Goal: Transaction & Acquisition: Purchase product/service

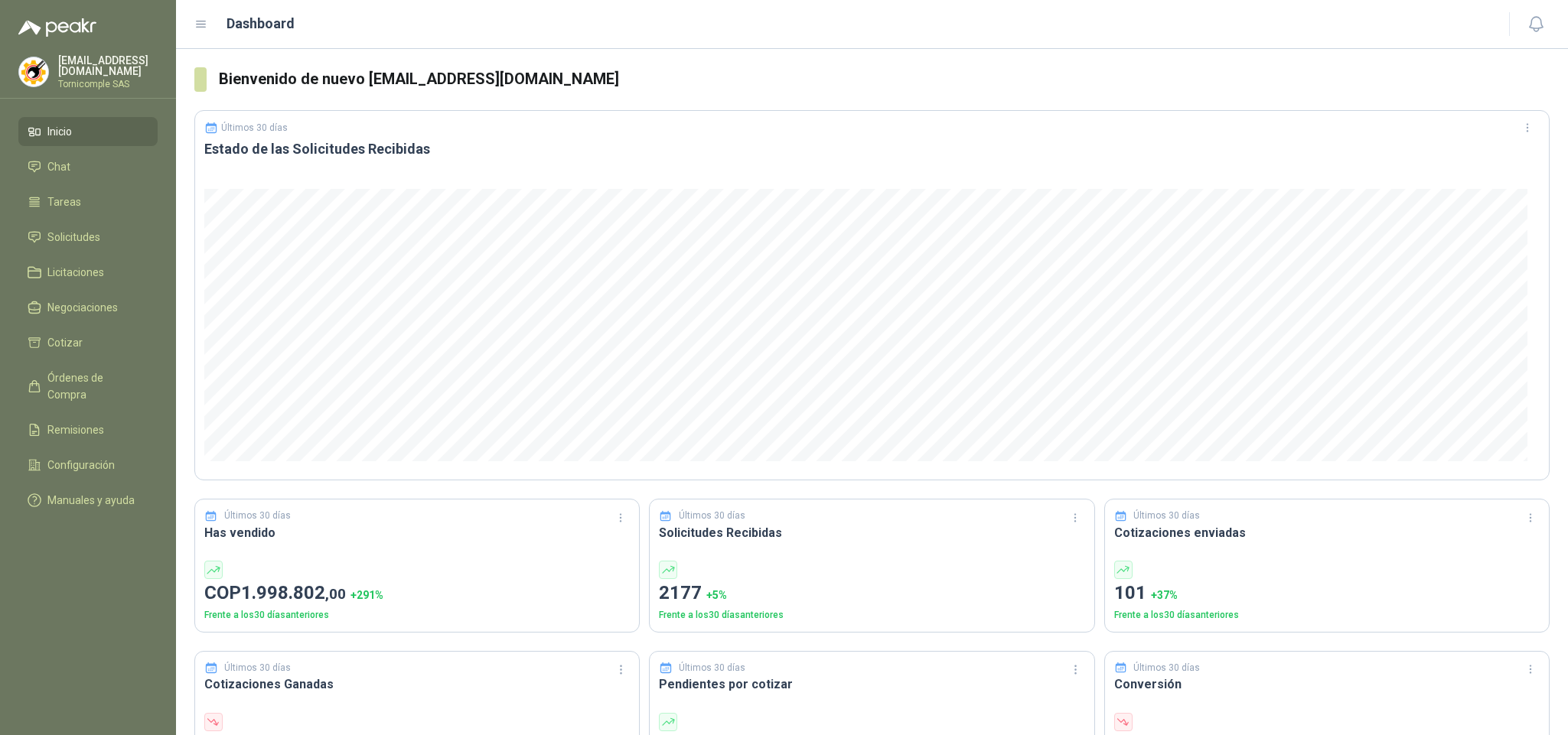
click at [119, 233] on li "Solicitudes" at bounding box center [88, 237] width 121 height 17
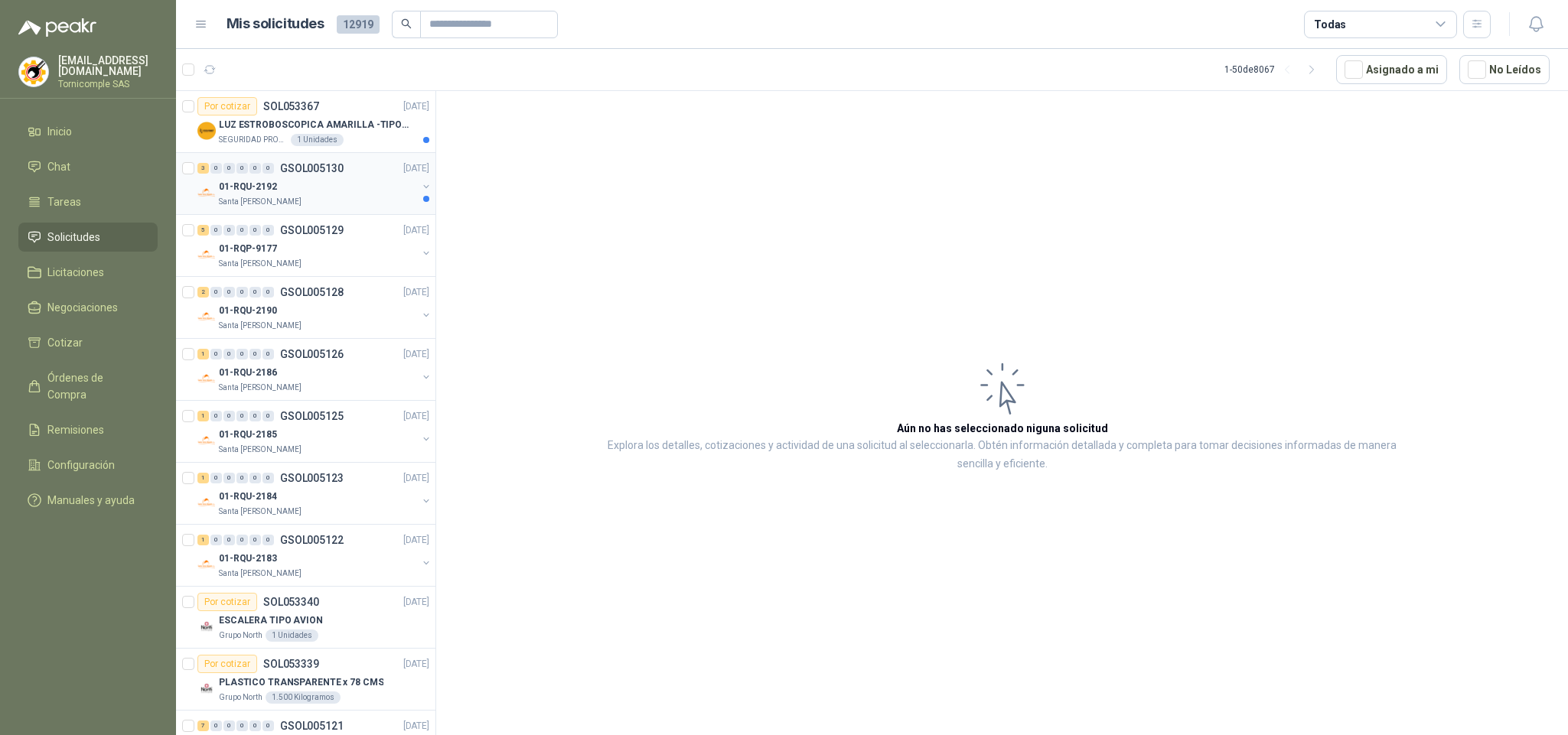
click at [303, 204] on div "Santa [PERSON_NAME]" at bounding box center [317, 201] width 198 height 12
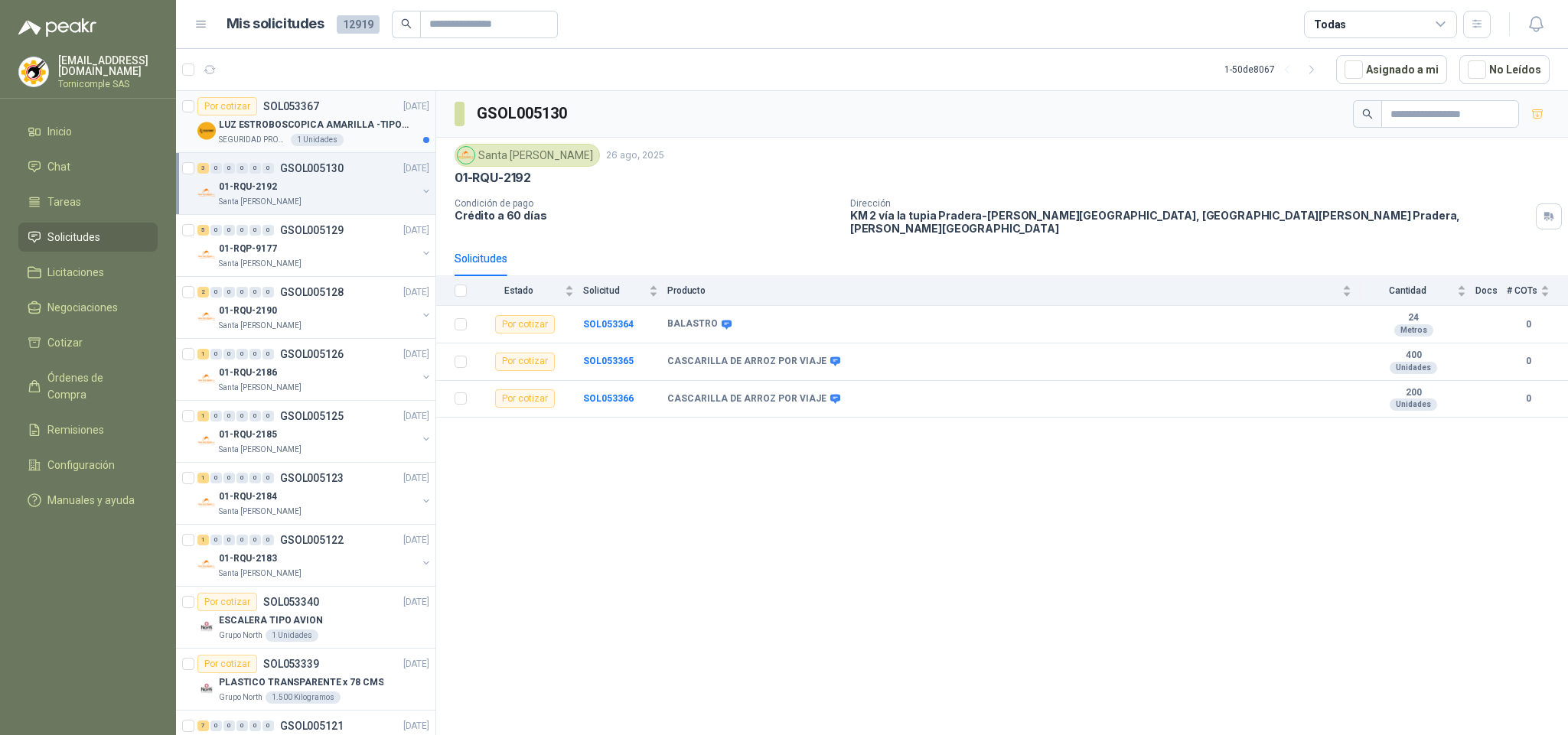
click at [354, 140] on div "SEGURIDAD PROVISER LTDA 1 Unidades" at bounding box center [324, 139] width 210 height 12
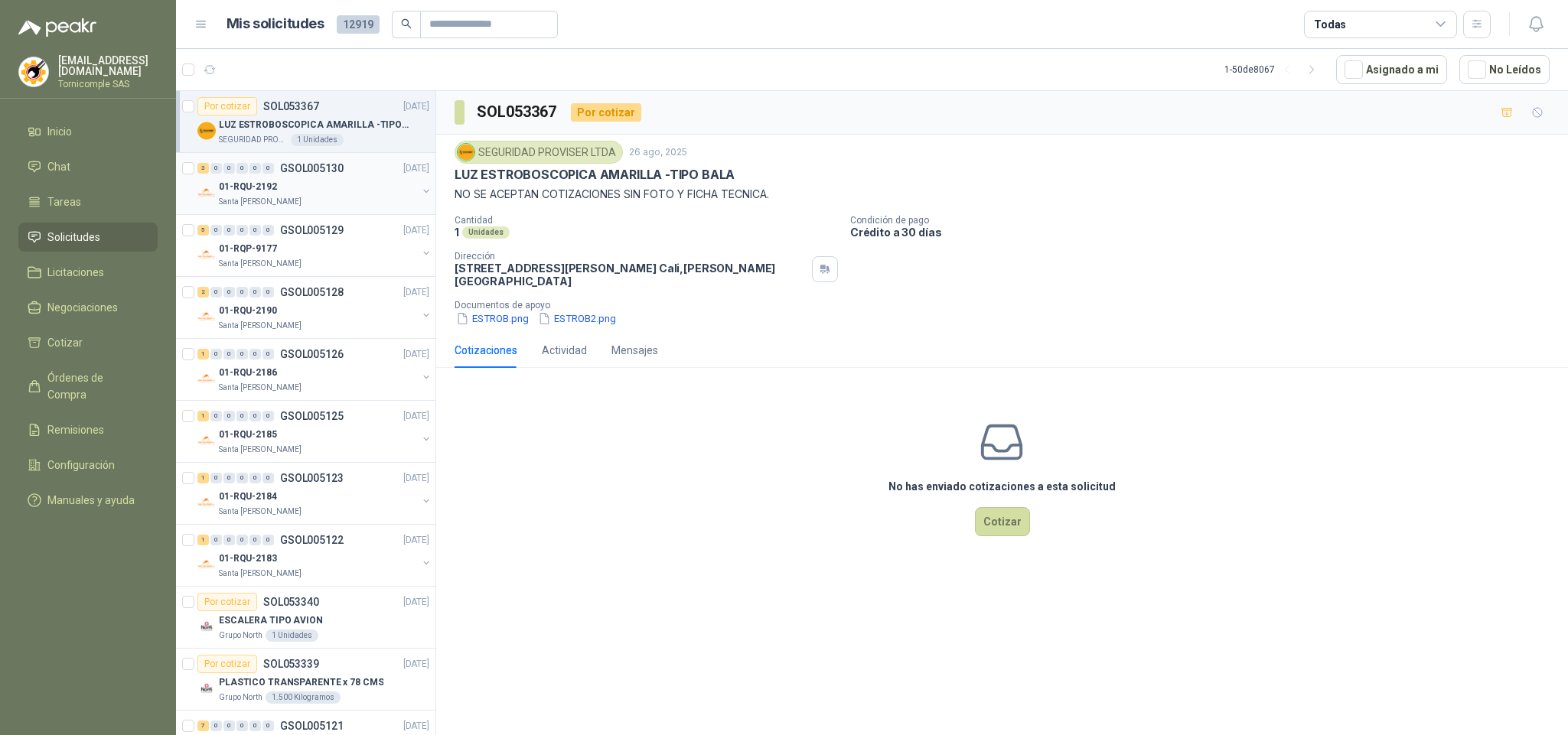
click at [285, 190] on div "01-RQU-2192" at bounding box center [317, 186] width 198 height 18
click at [74, 117] on link "Inicio" at bounding box center [87, 131] width 139 height 29
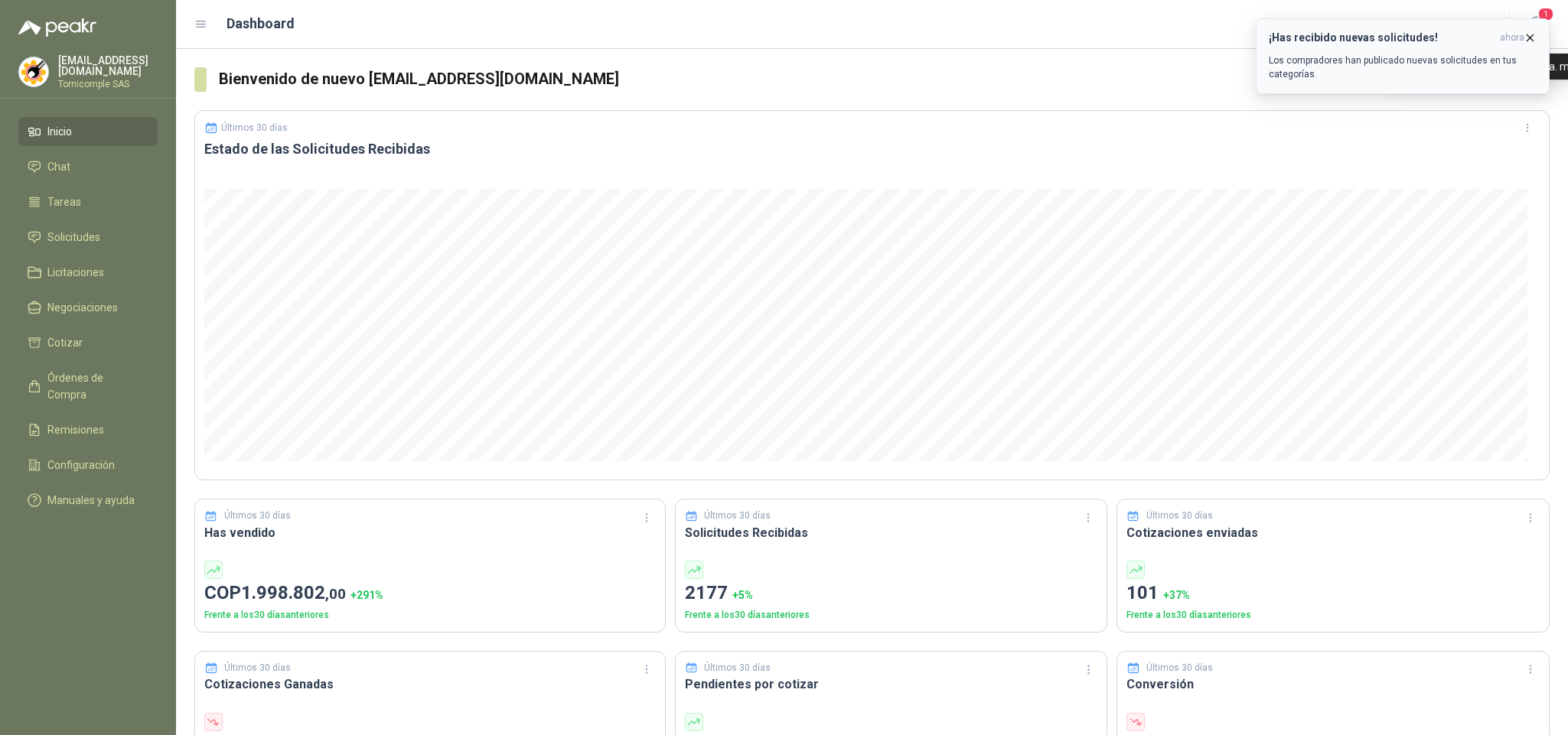
click at [1520, 34] on span "ahora" at bounding box center [1512, 38] width 25 height 13
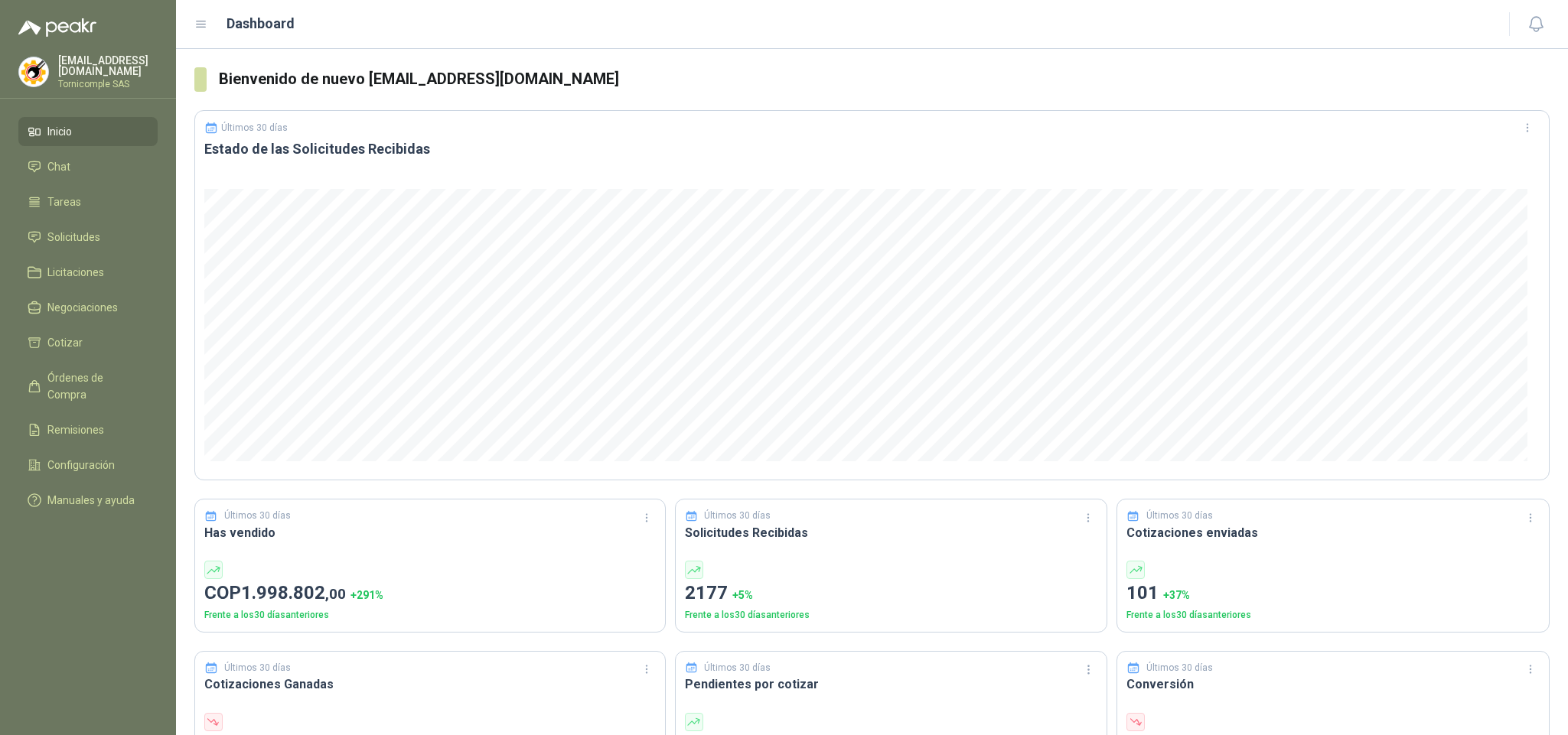
click at [1534, 30] on icon "button" at bounding box center [1536, 24] width 19 height 19
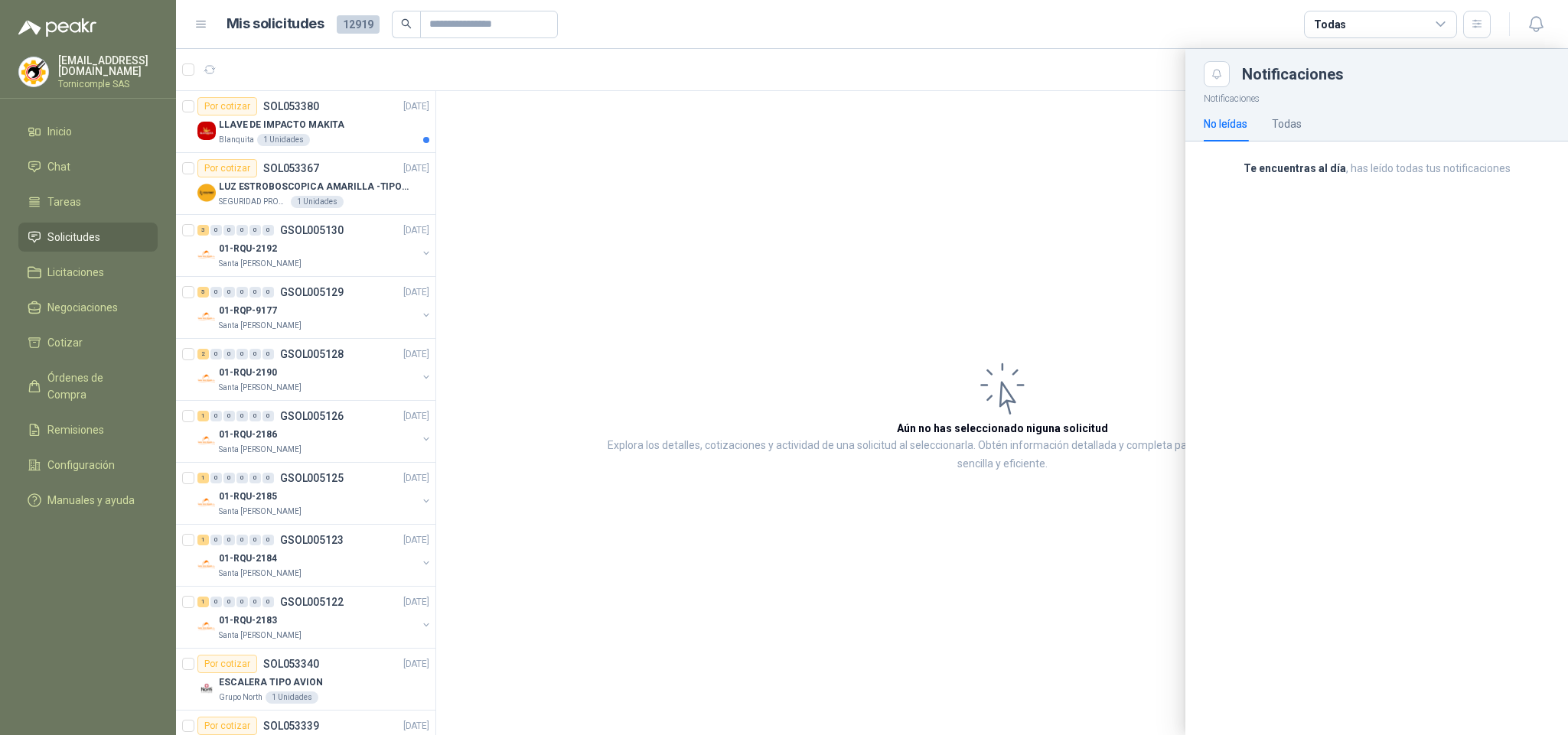
click at [361, 130] on div at bounding box center [872, 392] width 1392 height 686
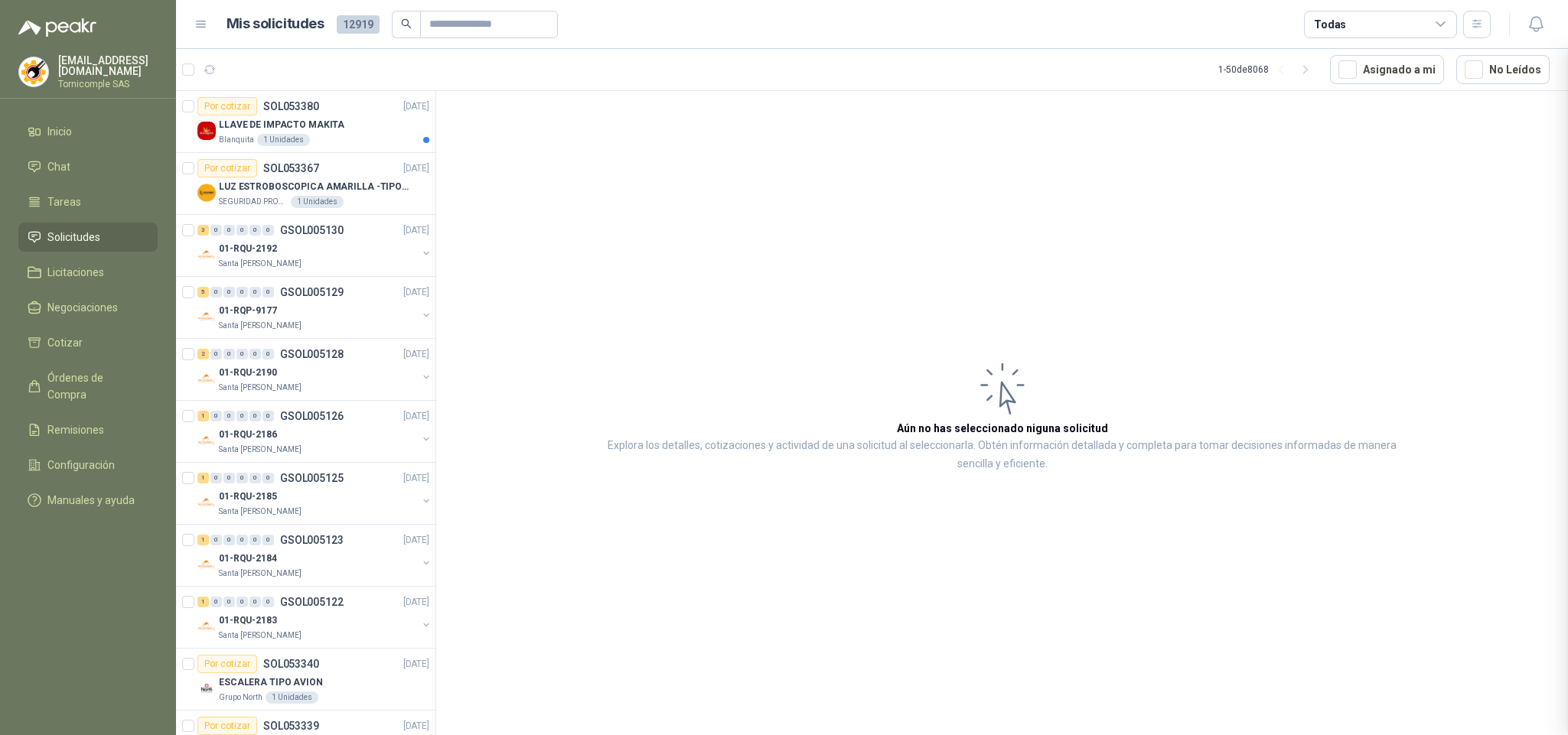
click at [361, 130] on div at bounding box center [872, 392] width 1392 height 686
click at [361, 130] on div "LLAVE DE IMPACTO MAKITA" at bounding box center [324, 124] width 210 height 18
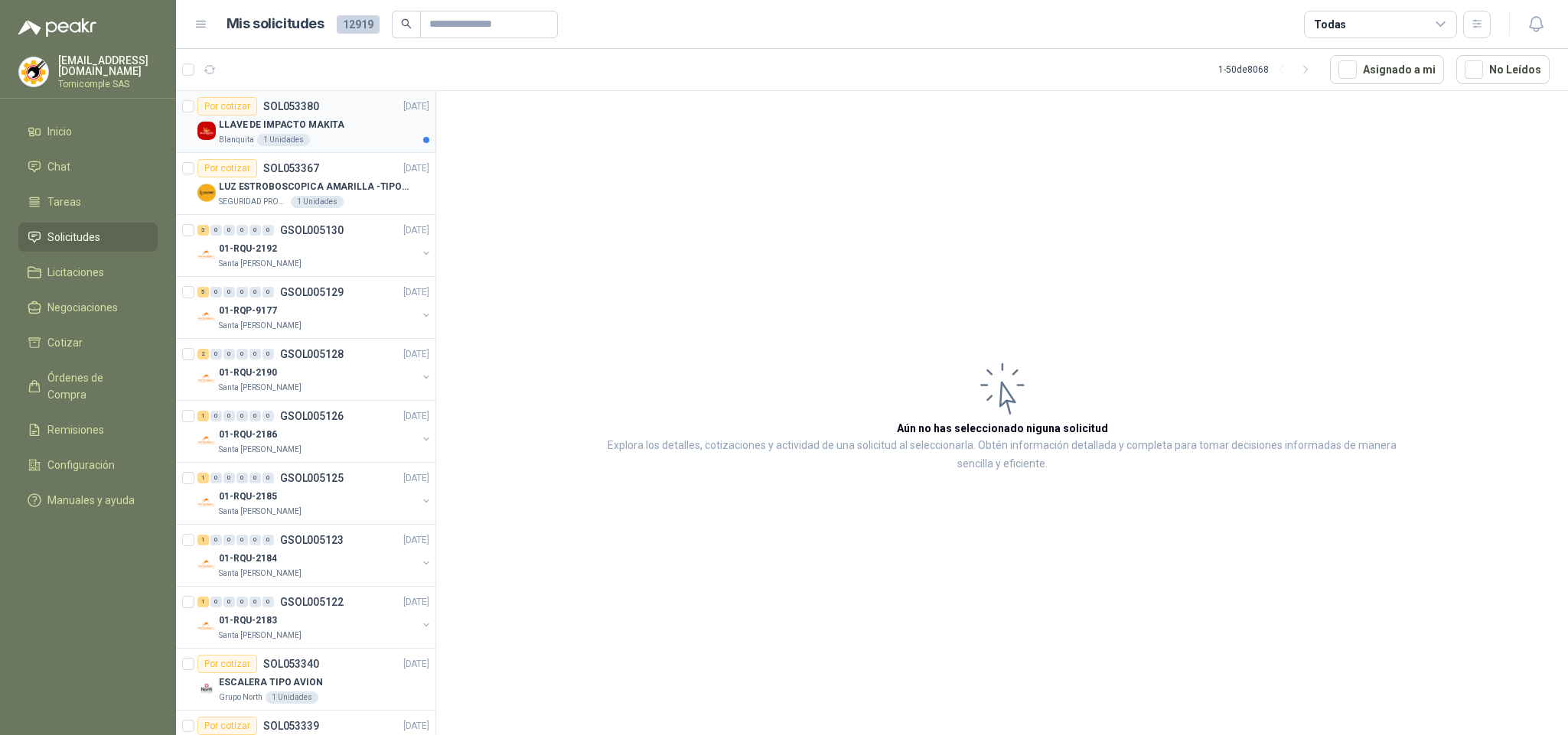
click at [361, 130] on div "LLAVE DE IMPACTO MAKITA" at bounding box center [324, 124] width 210 height 18
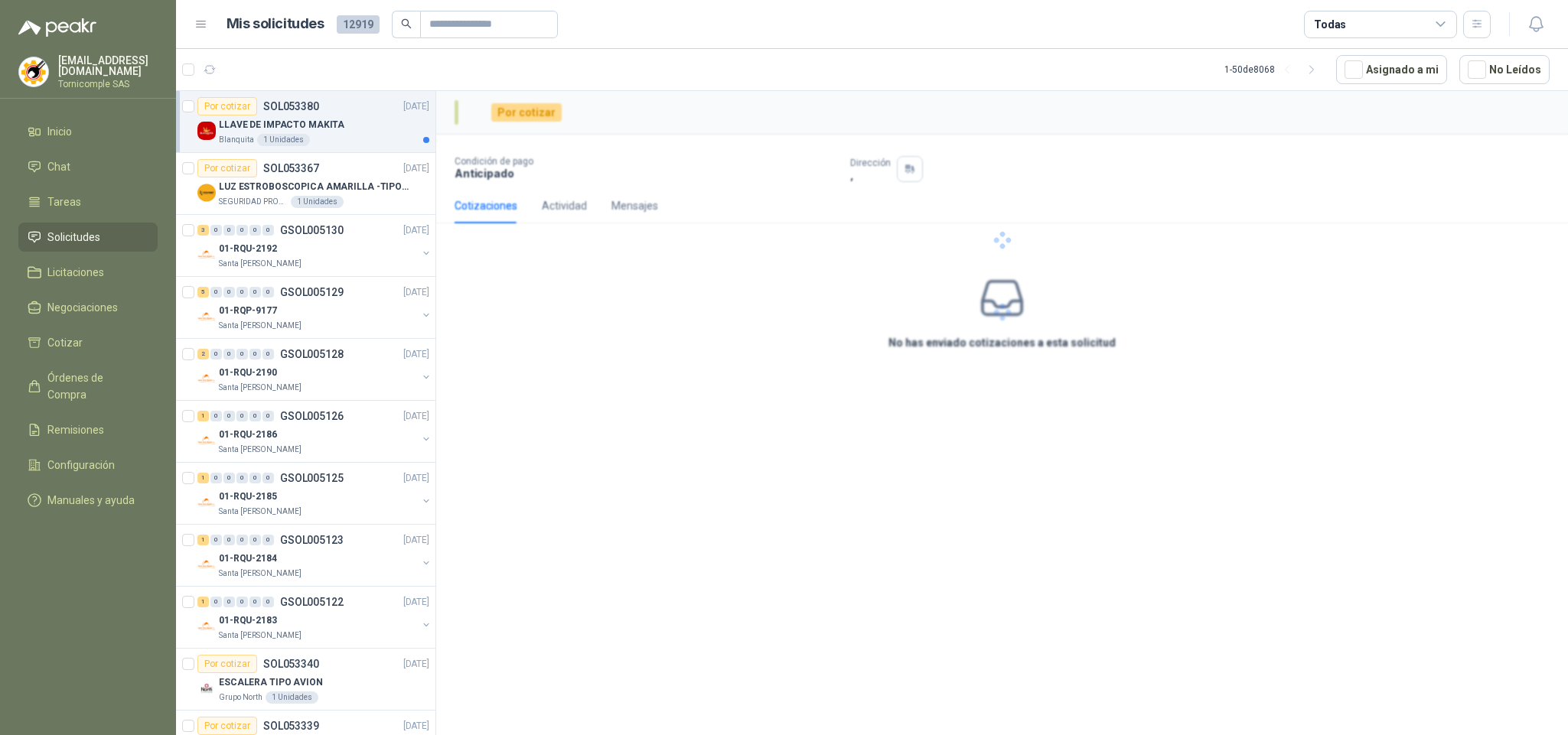
click at [356, 117] on div "LLAVE DE IMPACTO MAKITA" at bounding box center [324, 124] width 210 height 18
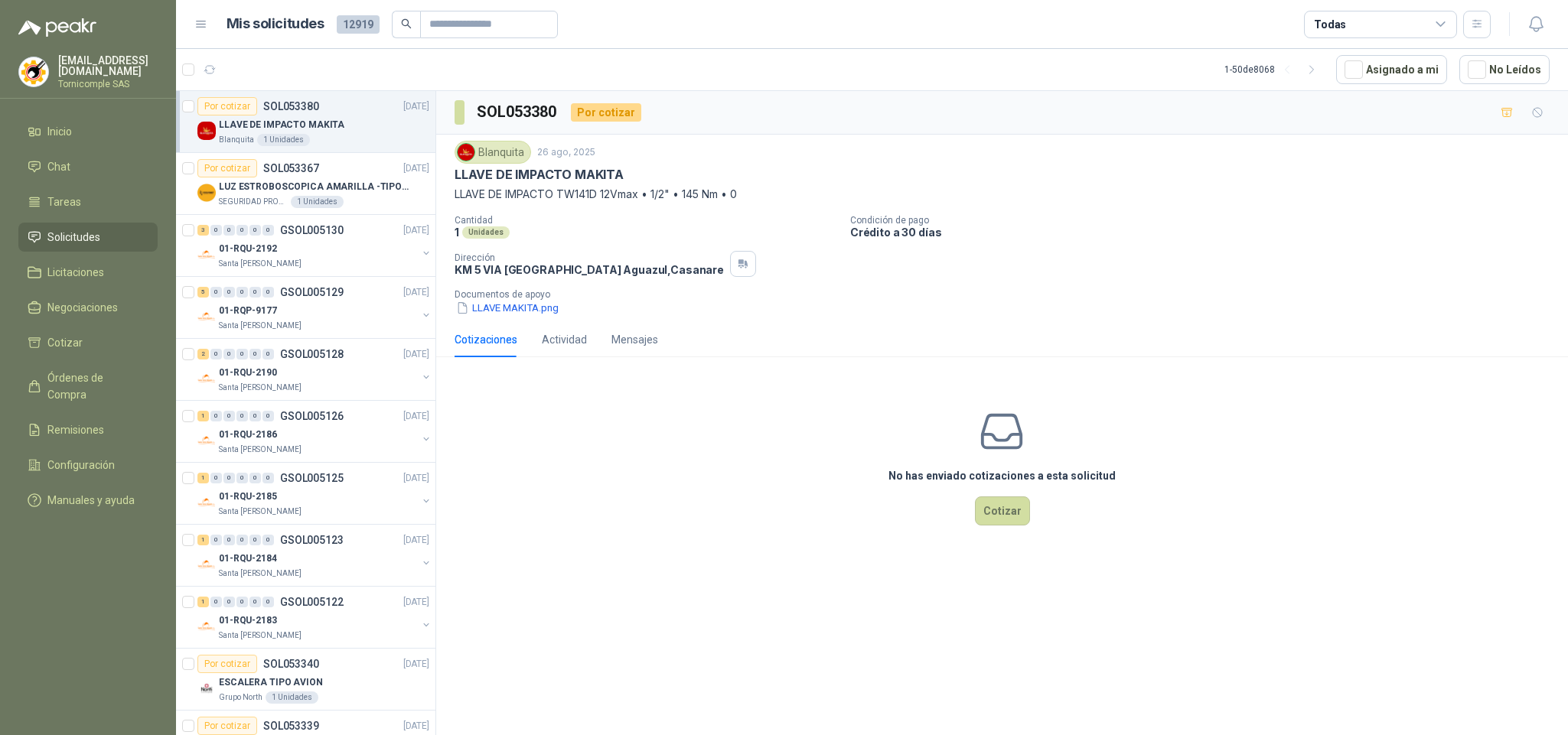
click at [561, 455] on div "No has enviado cotizaciones a esta solicitud Cotizar" at bounding box center [1002, 466] width 1132 height 195
click at [257, 133] on div "LLAVE DE IMPACTO MAKITA" at bounding box center [324, 124] width 210 height 18
click at [122, 222] on link "Solicitudes" at bounding box center [87, 236] width 139 height 29
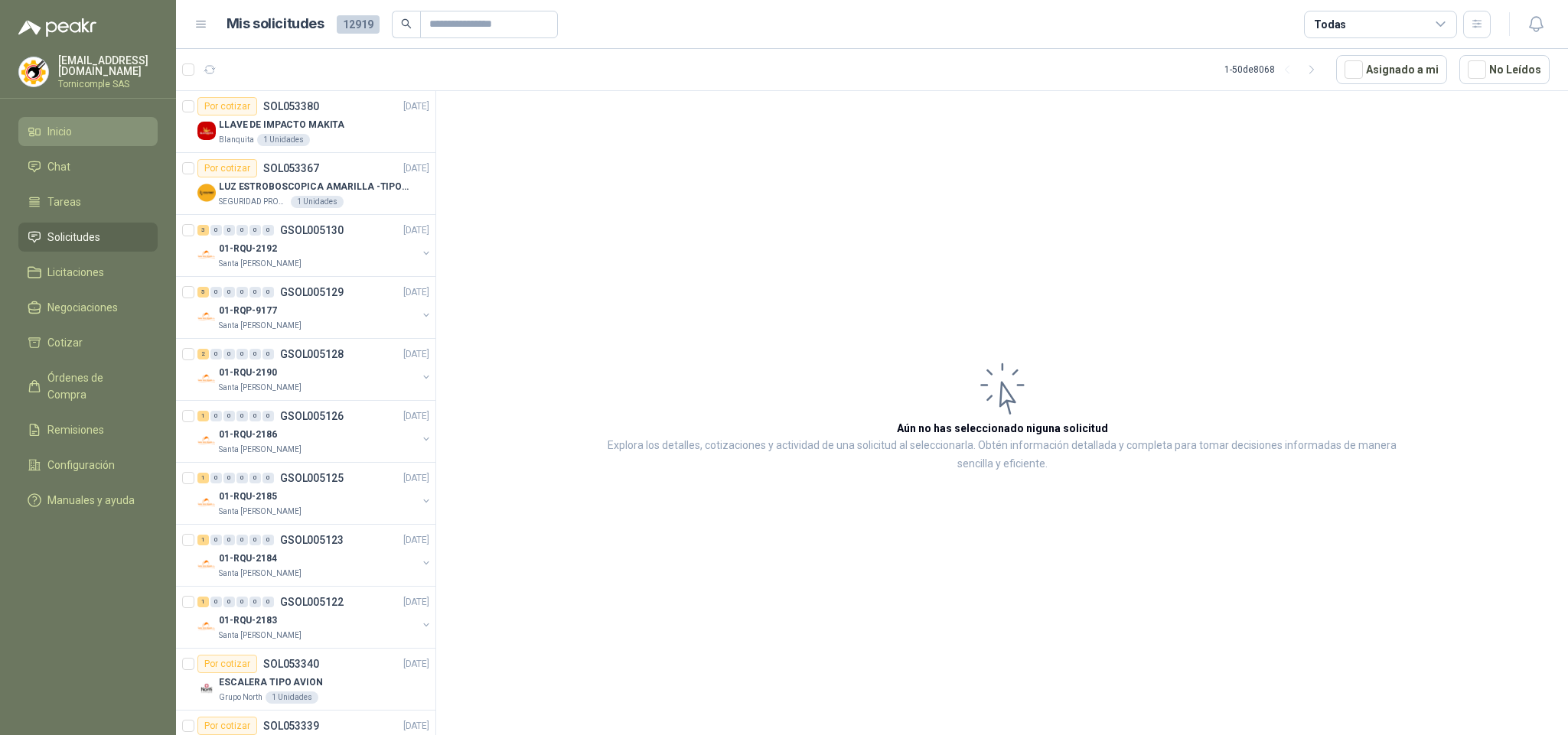
click at [118, 131] on li "Inicio" at bounding box center [88, 131] width 121 height 17
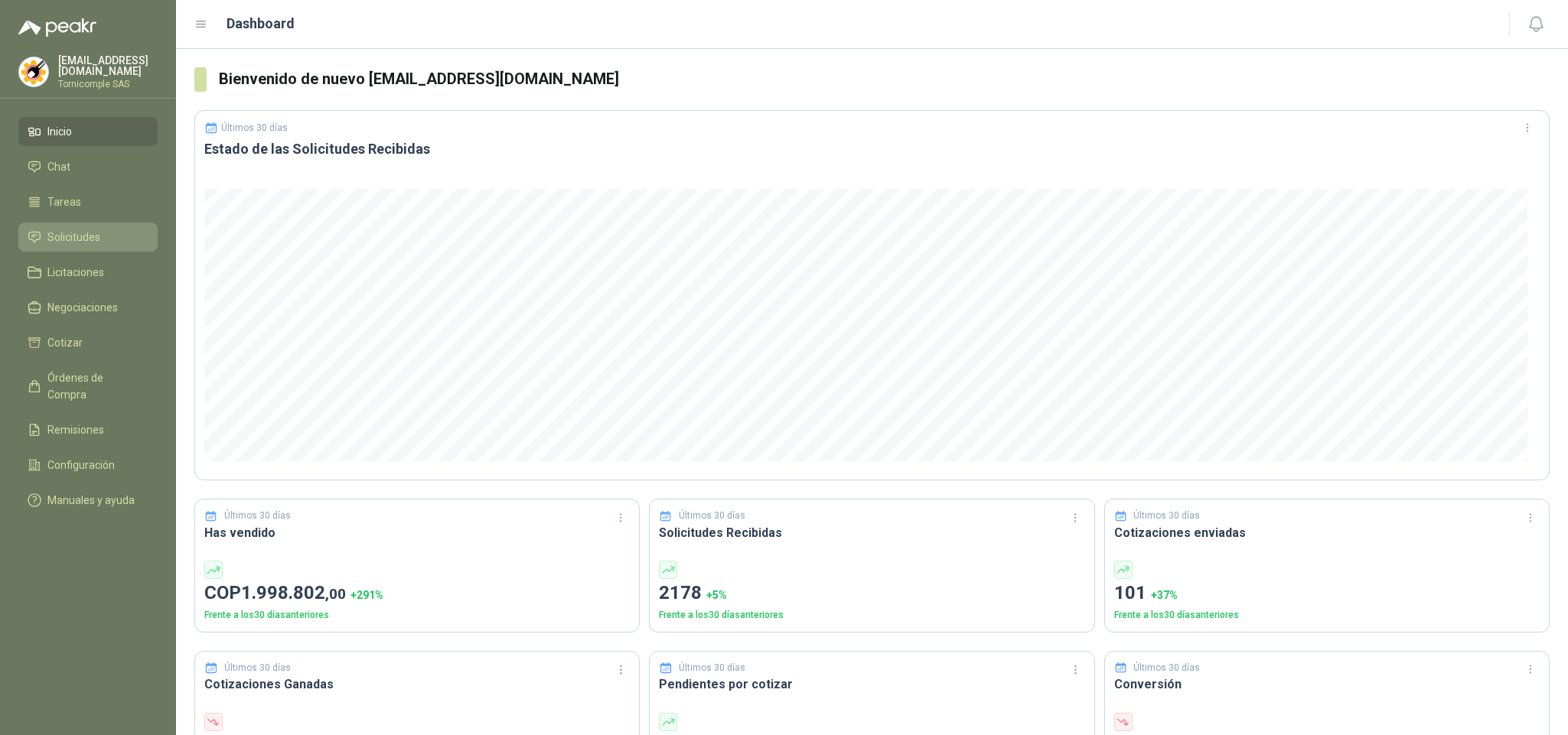
click at [103, 229] on li "Solicitudes" at bounding box center [88, 237] width 121 height 17
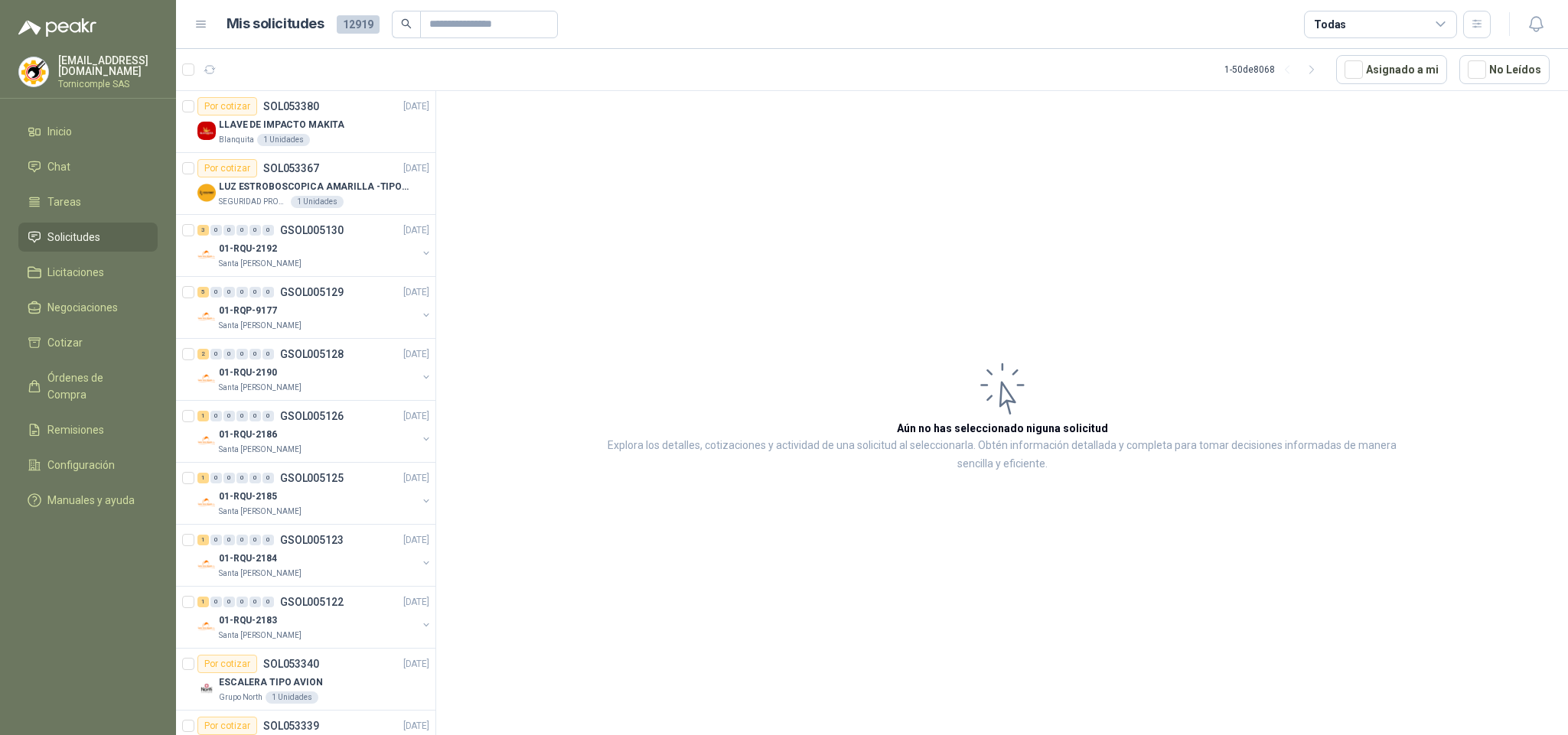
click at [509, 225] on article "Aún no has seleccionado niguna solicitud Explora los detalles, cotizaciones y a…" at bounding box center [1002, 415] width 1132 height 649
click at [92, 124] on li "Inicio" at bounding box center [88, 131] width 121 height 17
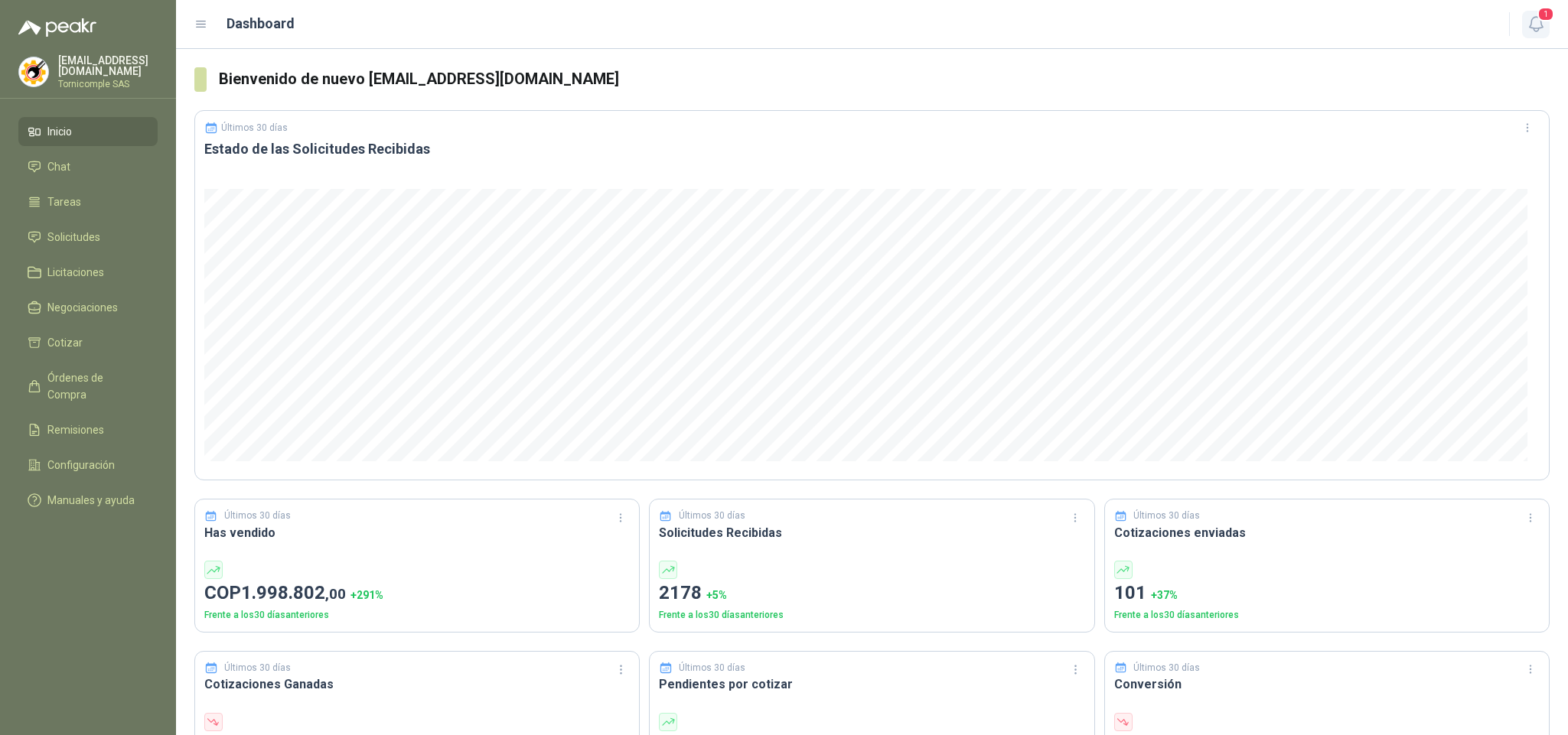
click at [1540, 26] on icon "button" at bounding box center [1536, 24] width 19 height 19
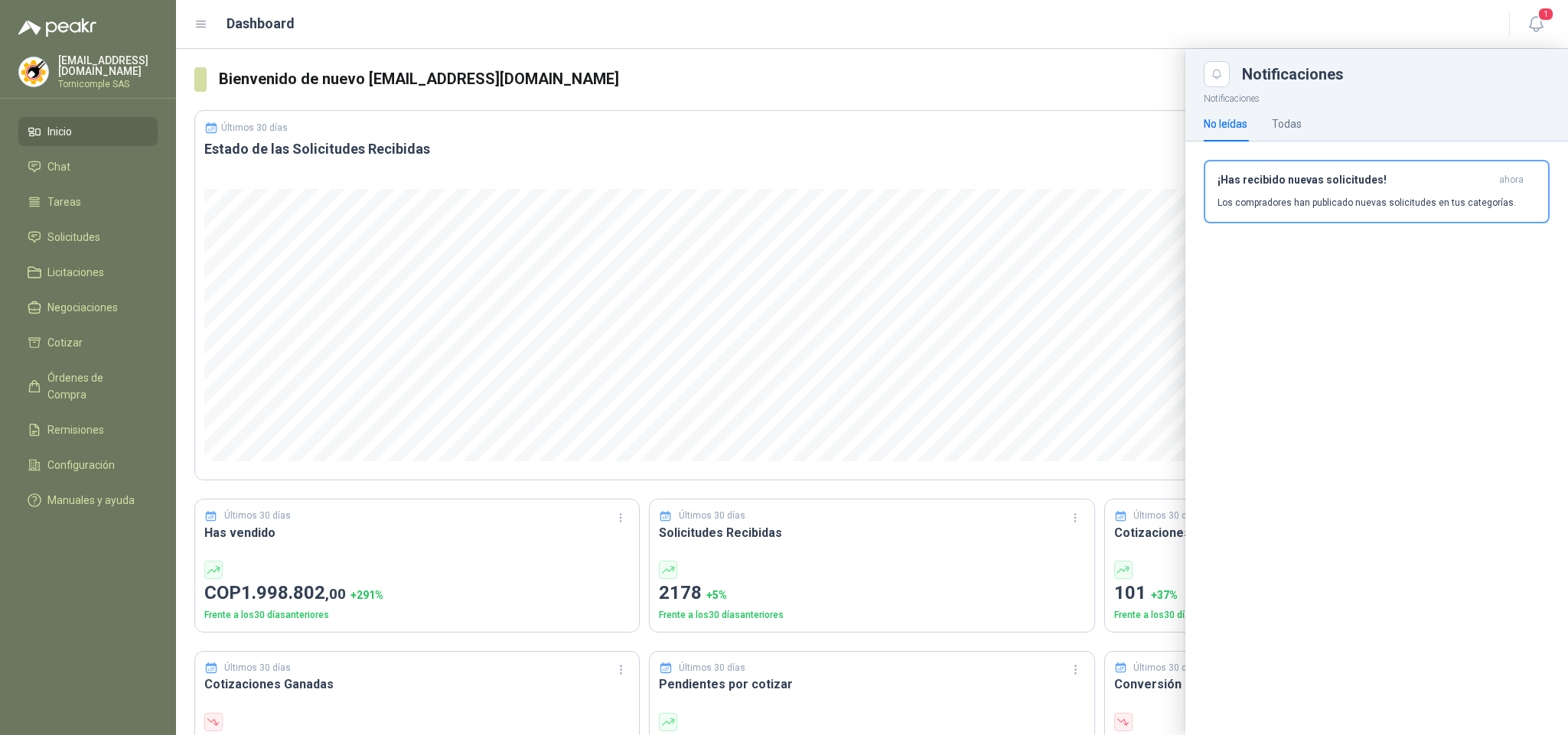
click at [1436, 202] on p "Los compradores han publicado nuevas solicitudes en tus categorías." at bounding box center [1365, 202] width 298 height 14
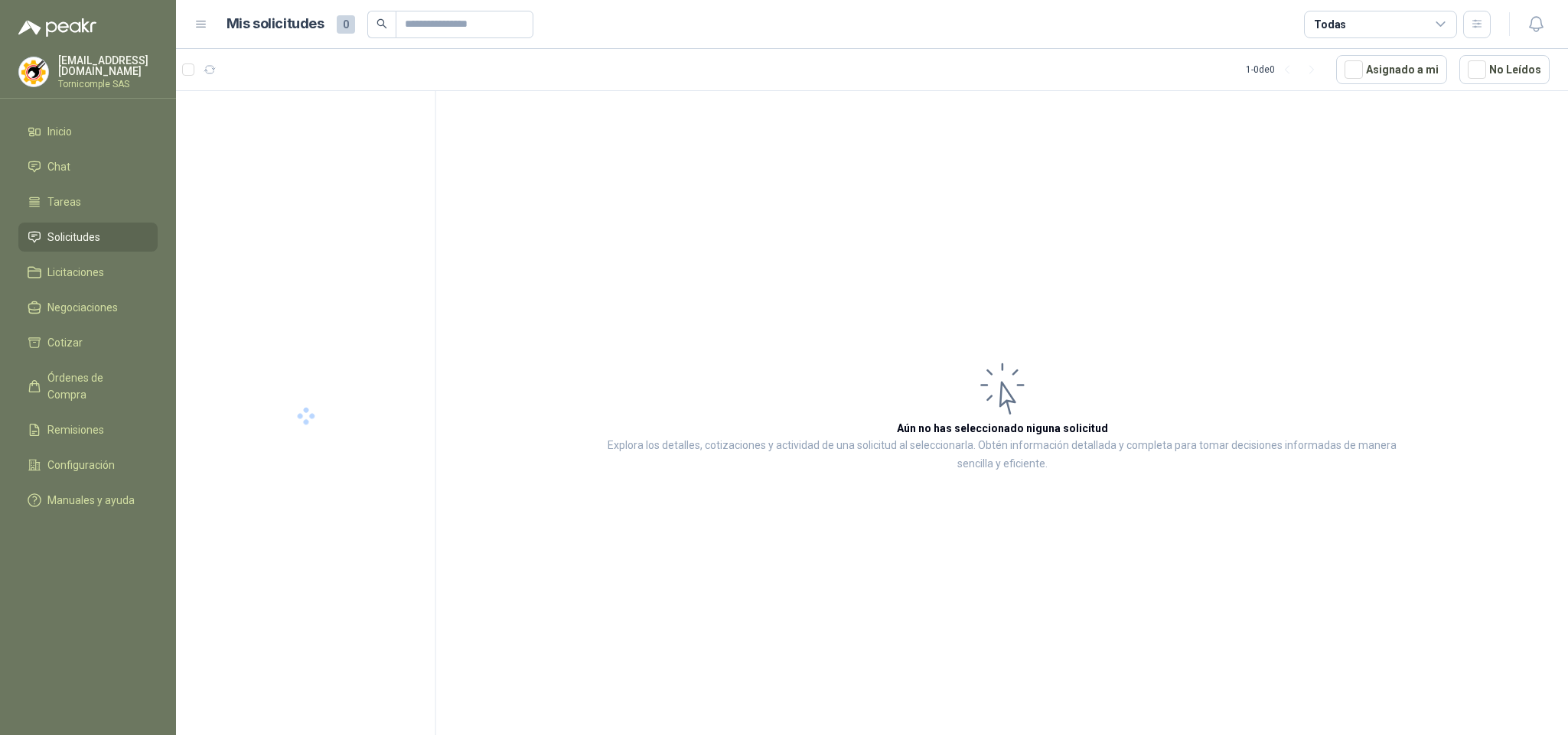
click at [638, 233] on article "Aún no has seleccionado niguna solicitud Explora los detalles, cotizaciones y a…" at bounding box center [1002, 415] width 1132 height 649
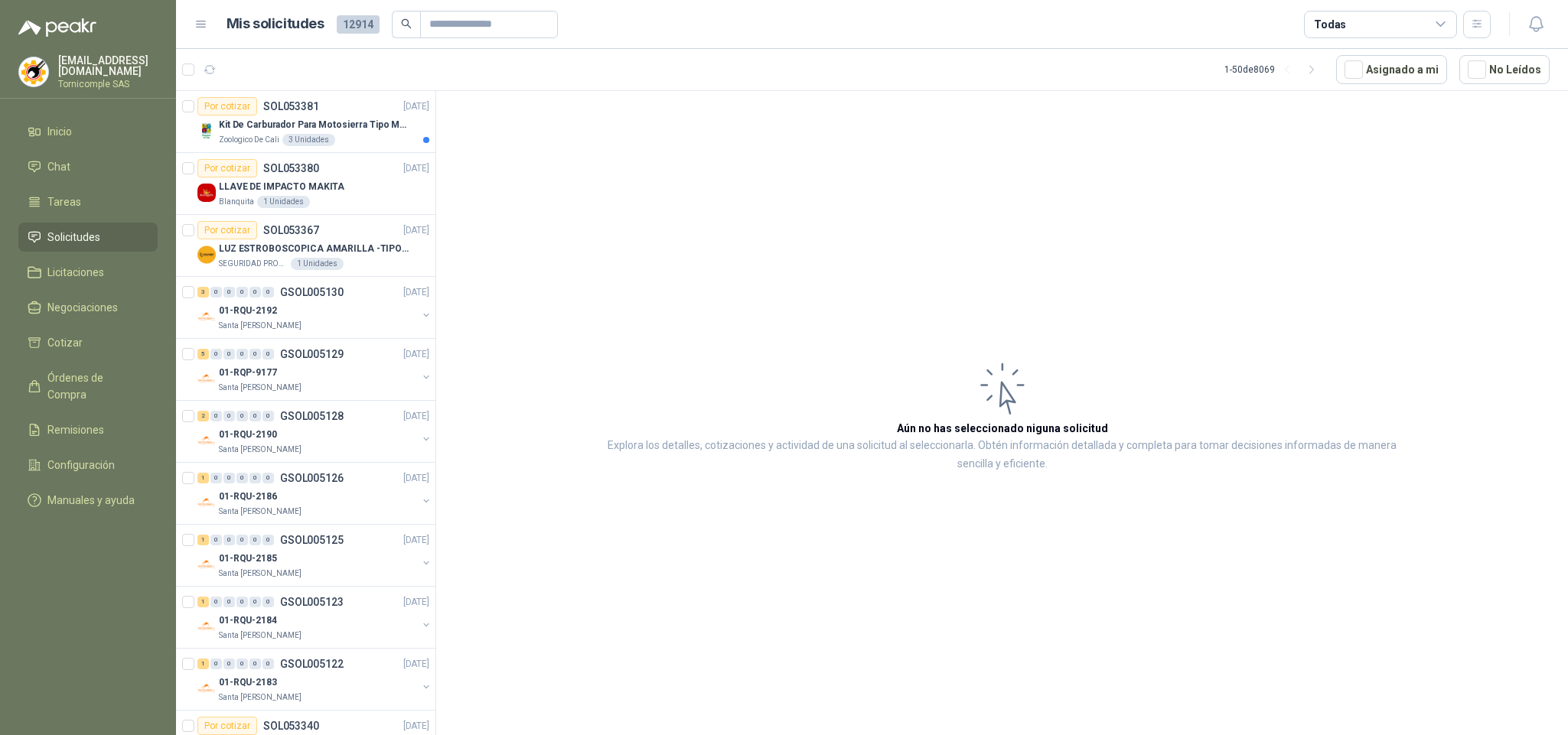
click at [531, 145] on article "Aún no has seleccionado niguna solicitud Explora los detalles, cotizaciones y a…" at bounding box center [1002, 415] width 1132 height 649
click at [385, 142] on div "Zoologico De Cali 3 Unidades" at bounding box center [324, 139] width 210 height 12
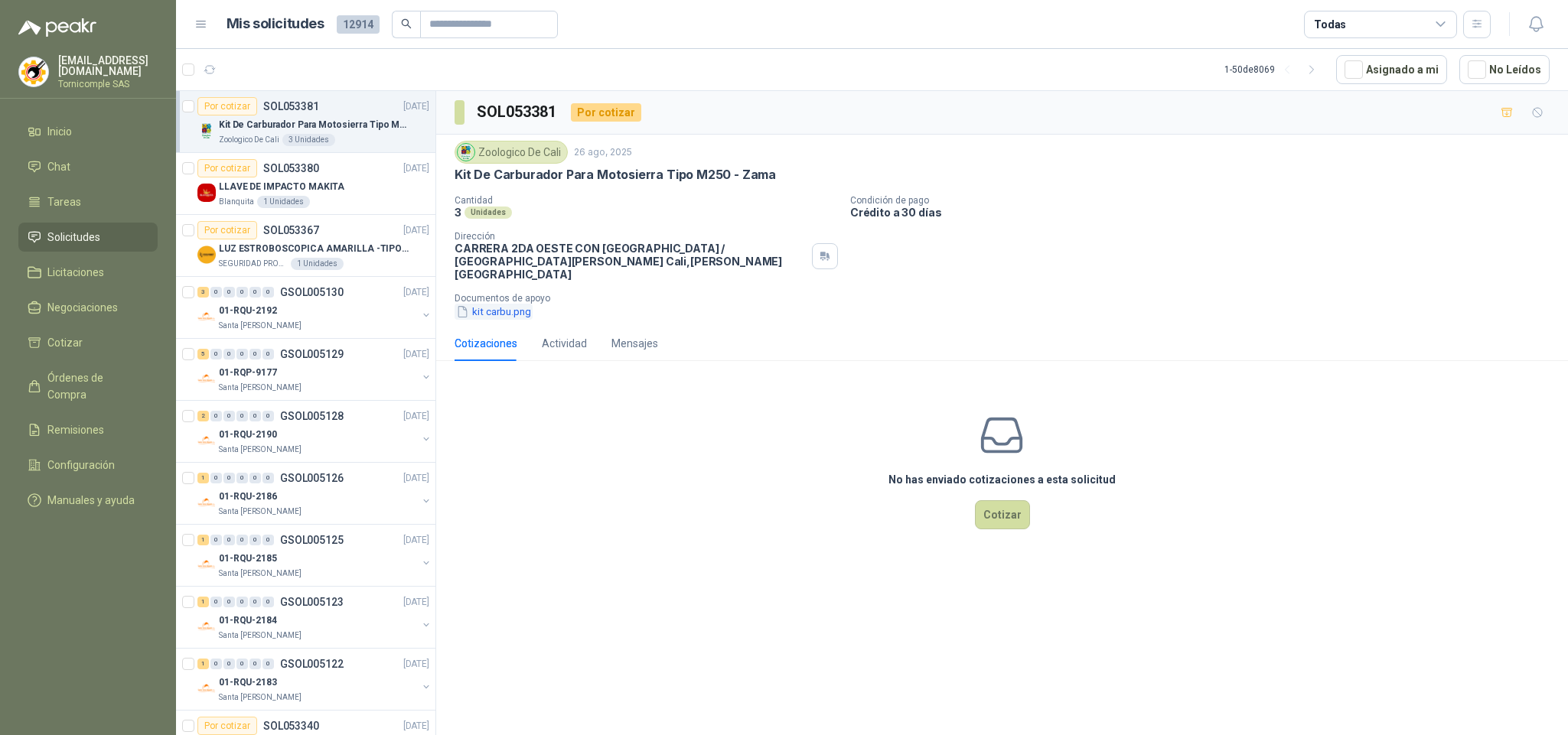
click at [498, 304] on button "kit carbu.png" at bounding box center [493, 311] width 78 height 16
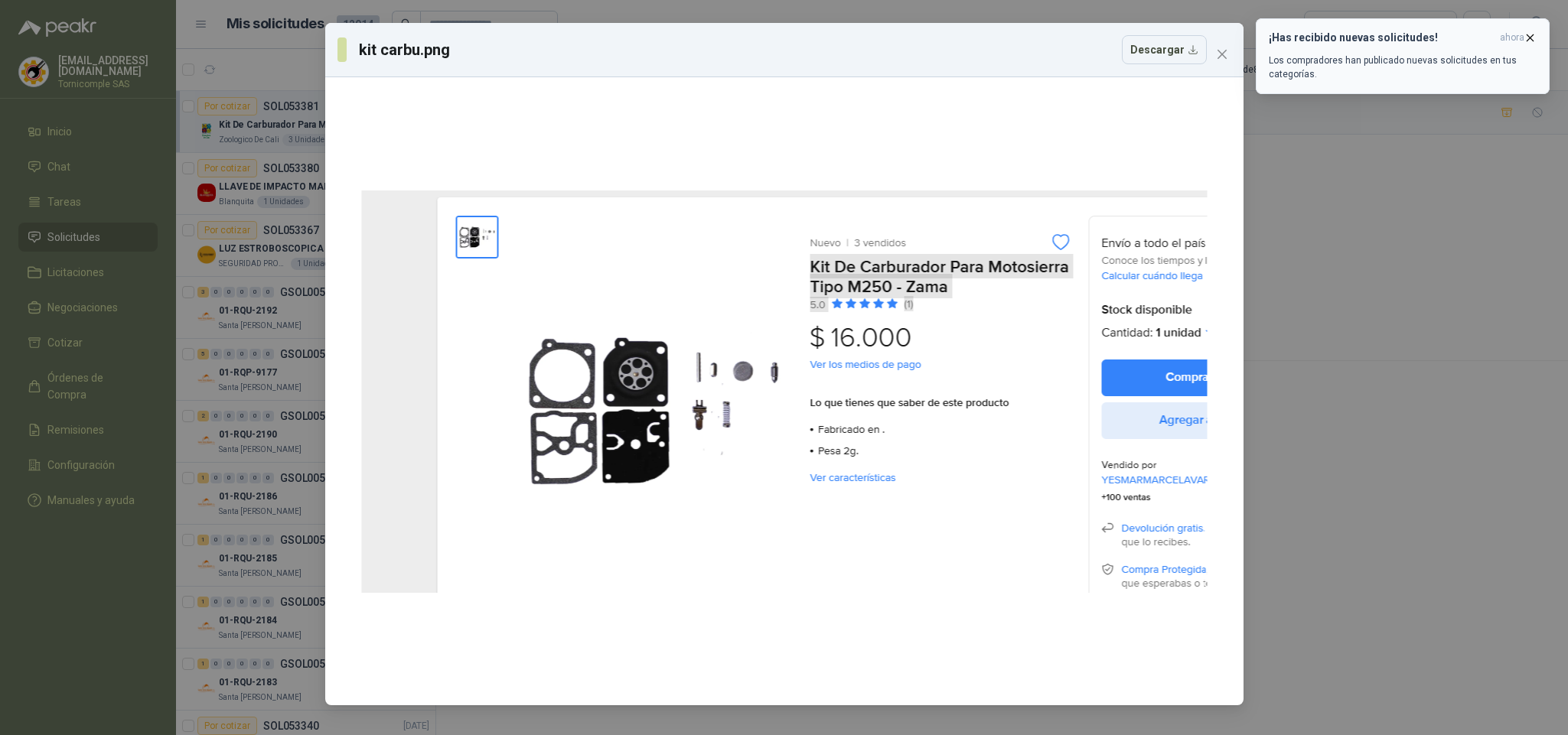
click at [1292, 54] on p "Los compradores han publicado nuevas solicitudes en tus categorías." at bounding box center [1401, 67] width 268 height 27
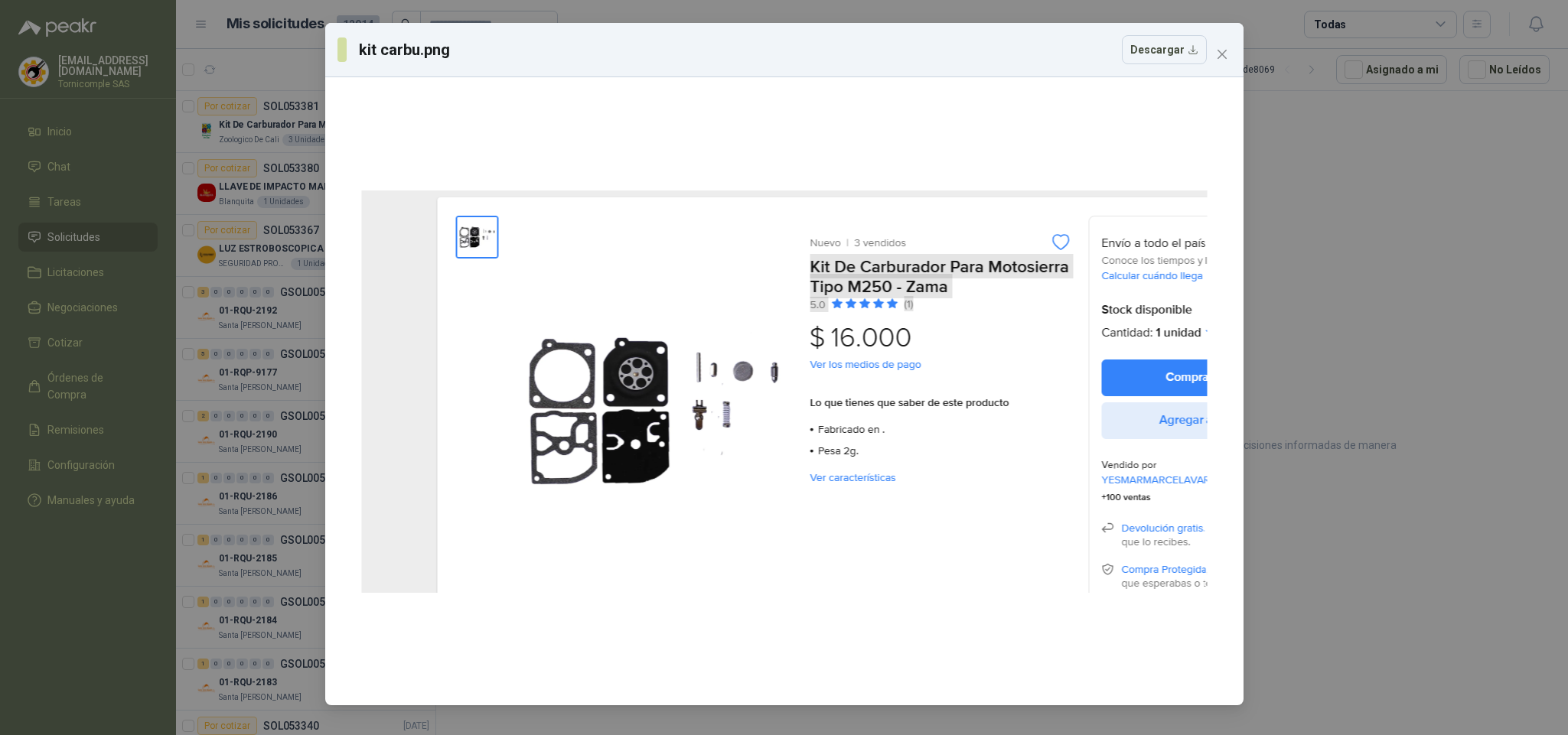
click at [1224, 53] on icon "close" at bounding box center [1222, 54] width 12 height 12
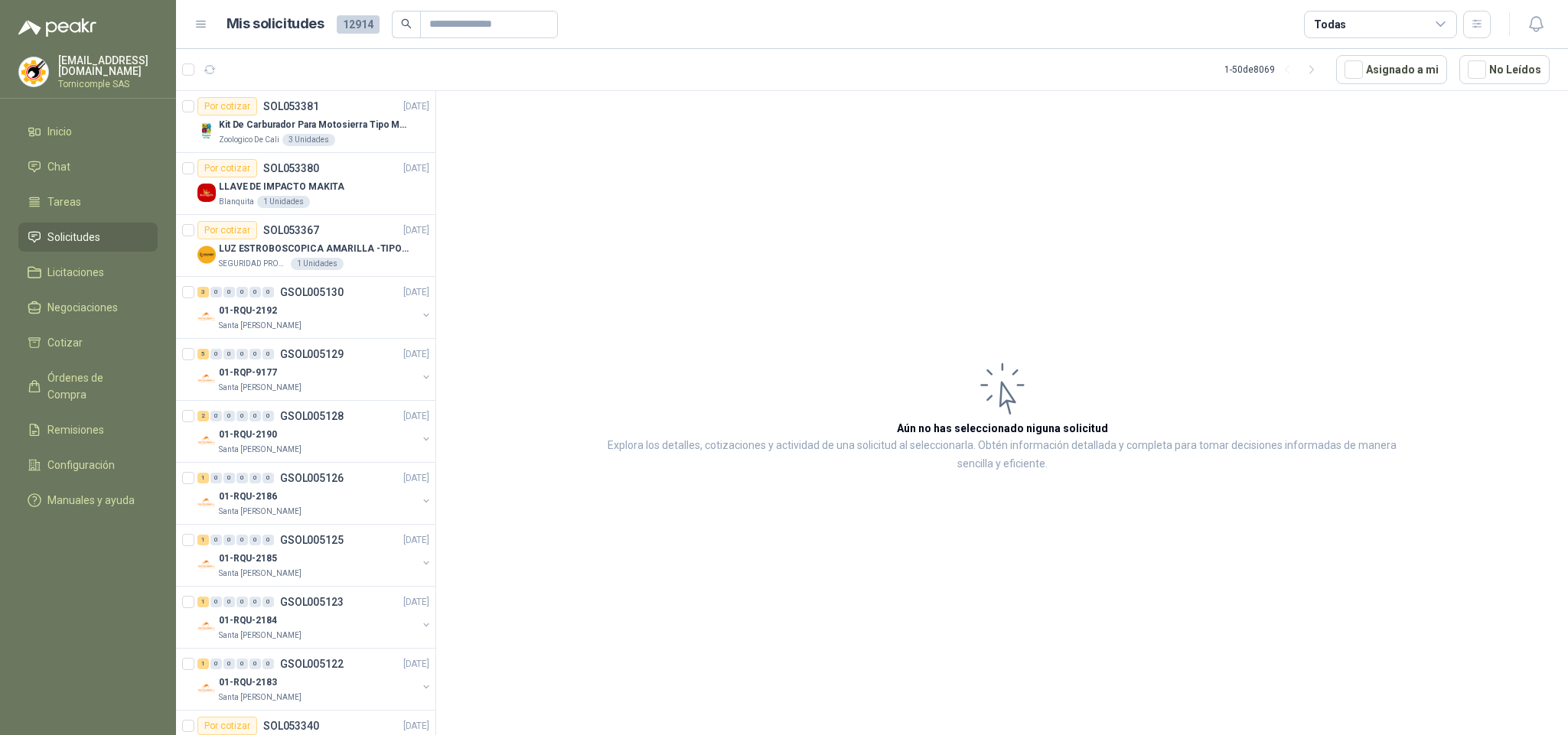
click at [115, 229] on li "Solicitudes" at bounding box center [88, 237] width 121 height 17
click at [106, 136] on li "Inicio" at bounding box center [88, 131] width 121 height 17
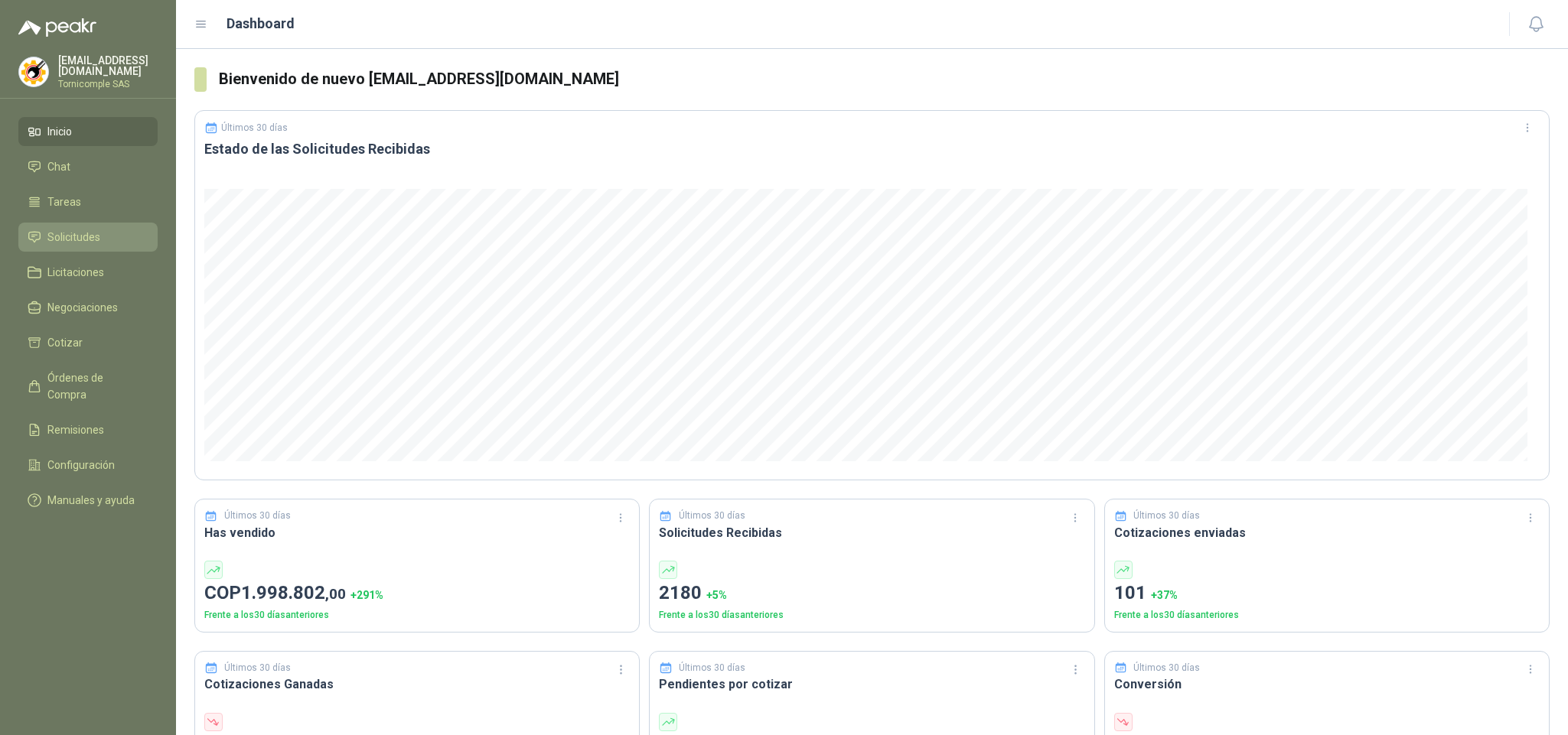
click at [95, 222] on link "Solicitudes" at bounding box center [87, 236] width 139 height 29
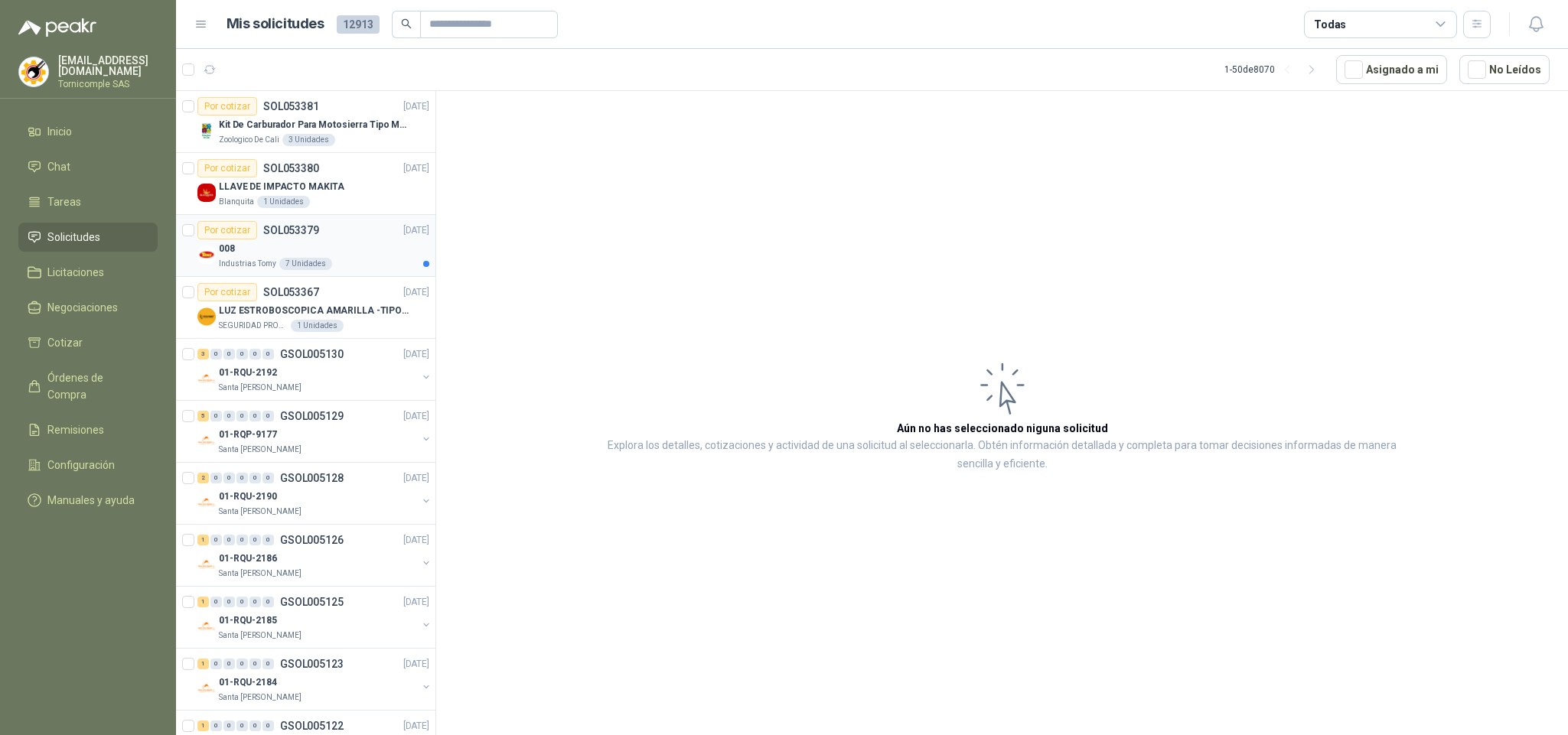
click at [257, 254] on div "008" at bounding box center [324, 248] width 210 height 18
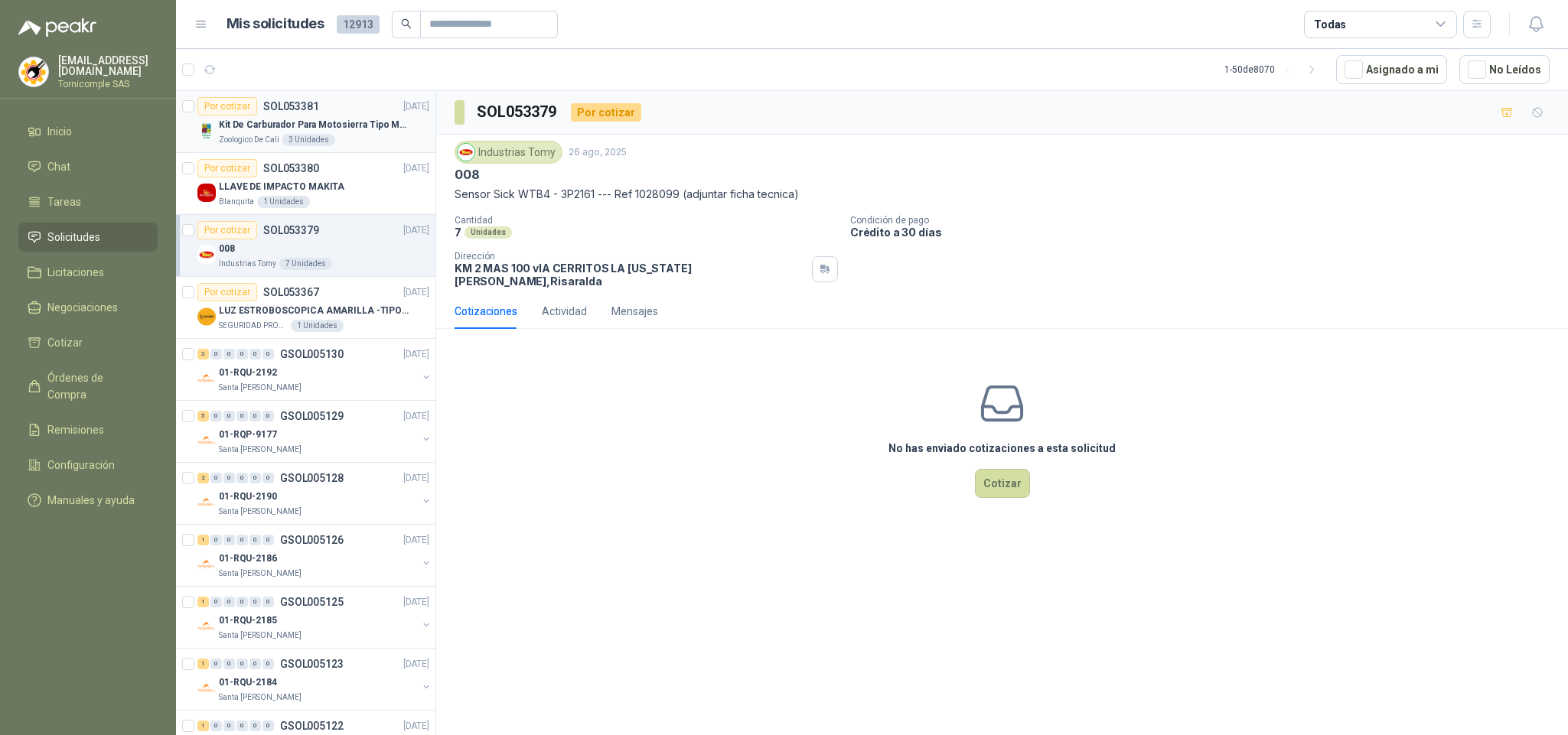
click at [254, 122] on p "Kit De Carburador Para Motosierra Tipo M250 - Zama" at bounding box center [313, 125] width 190 height 14
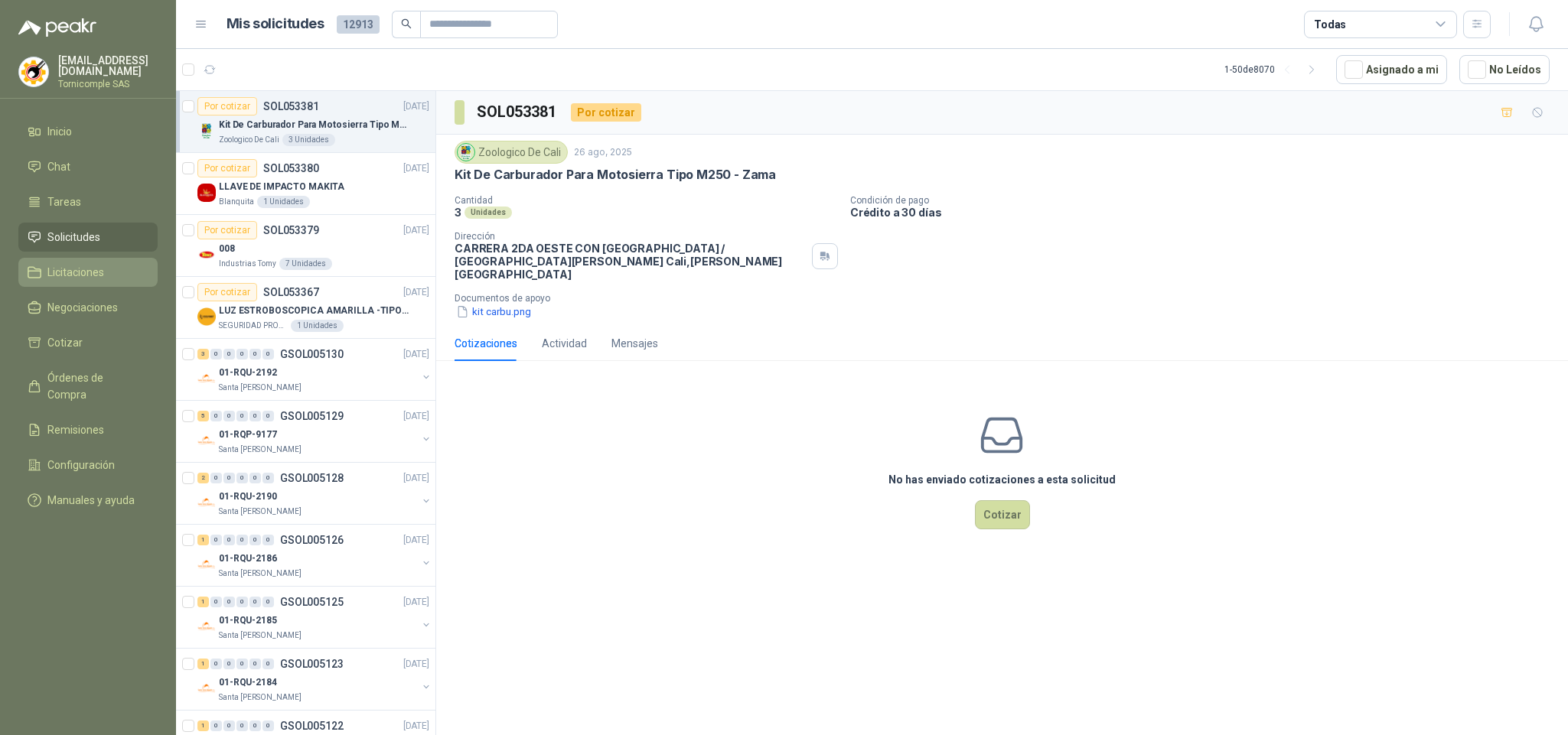
click at [127, 257] on link "Licitaciones" at bounding box center [87, 271] width 139 height 29
click at [118, 241] on li "Solicitudes" at bounding box center [88, 237] width 121 height 17
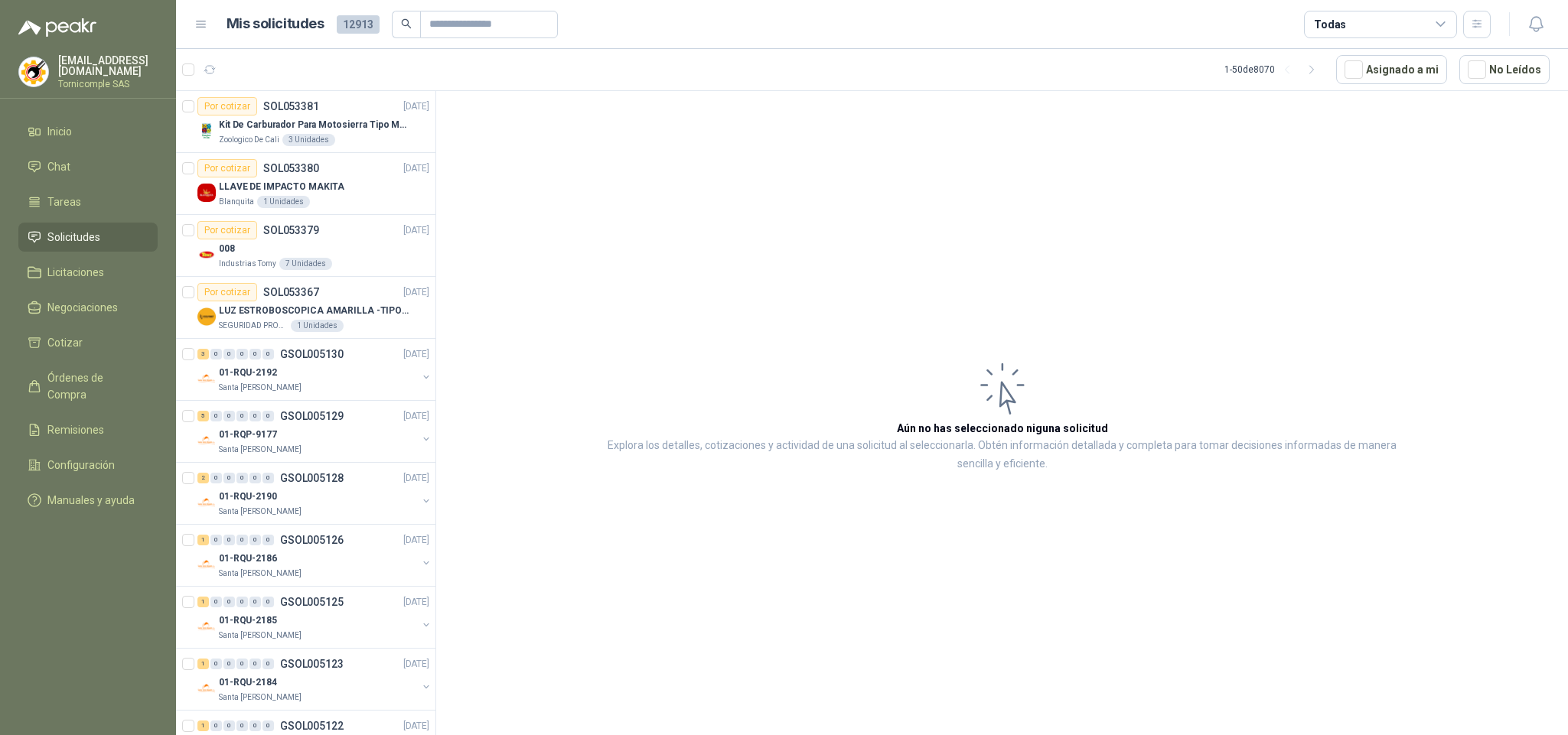
click at [109, 146] on ul "Inicio Chat Tareas Solicitudes Licitaciones Negociaciones Cotizar Órdenes de Co…" at bounding box center [88, 319] width 176 height 404
click at [106, 138] on link "Inicio" at bounding box center [87, 131] width 139 height 29
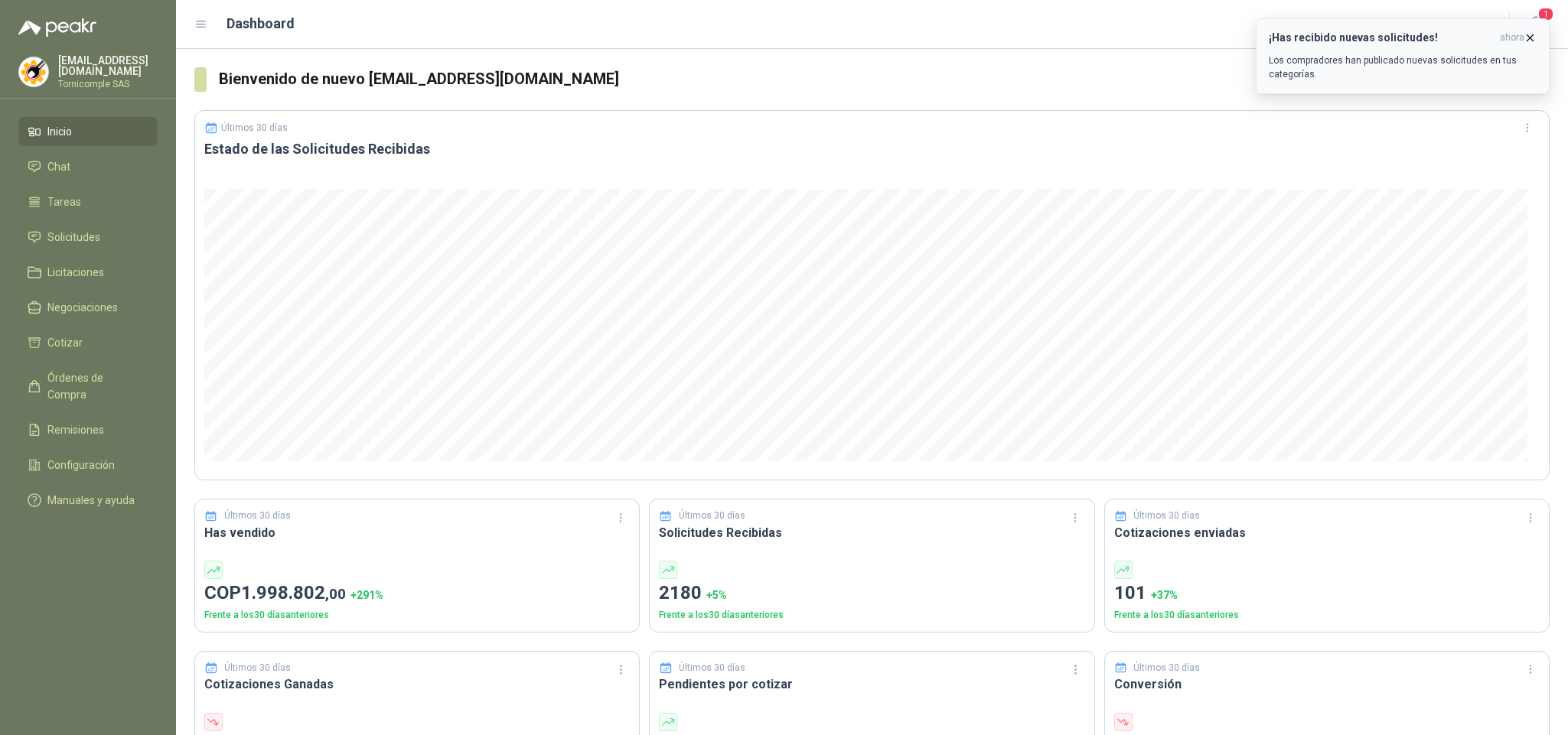
click at [1488, 77] on p "Los compradores han publicado nuevas solicitudes en tus categorías." at bounding box center [1401, 67] width 268 height 27
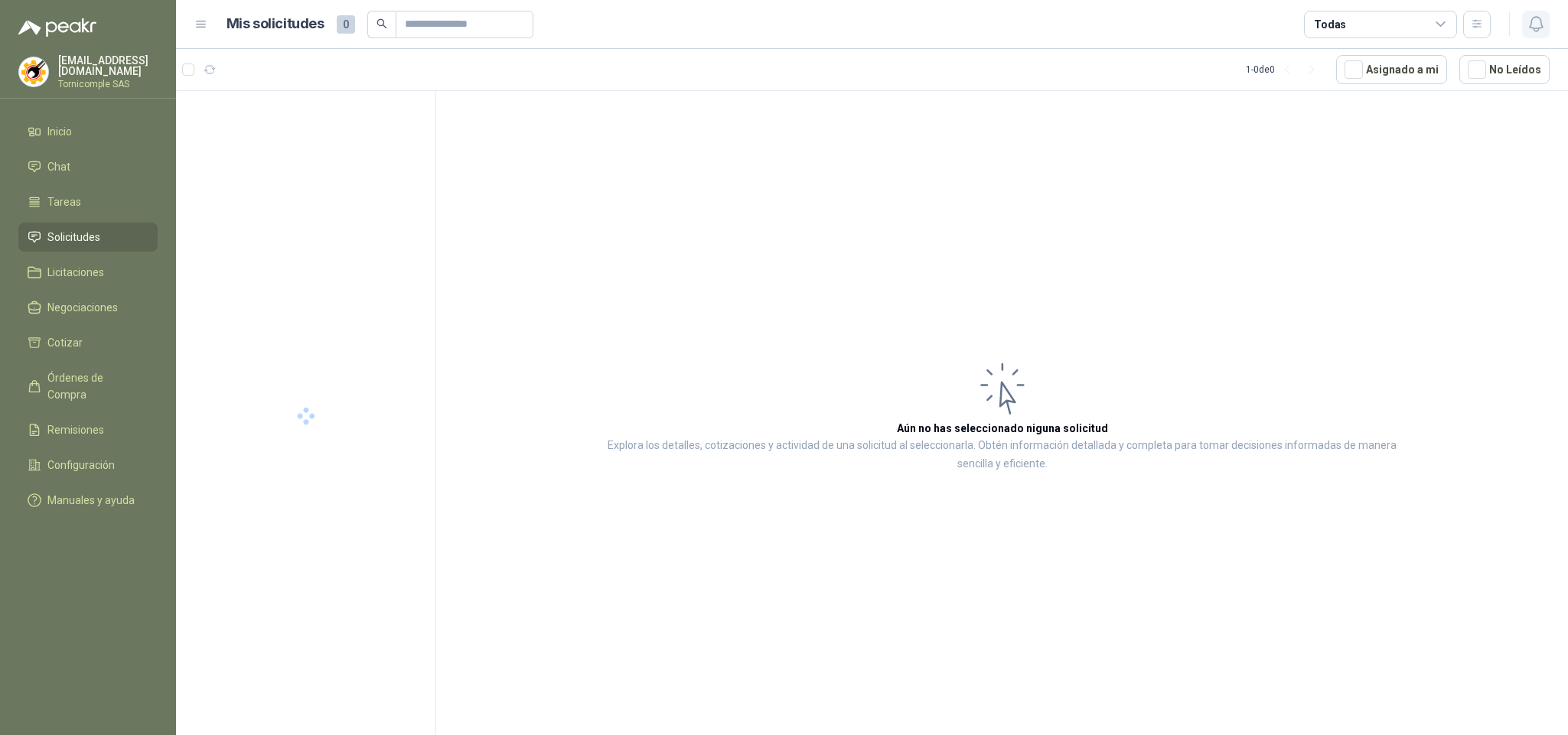
click at [1528, 32] on icon "button" at bounding box center [1536, 24] width 19 height 19
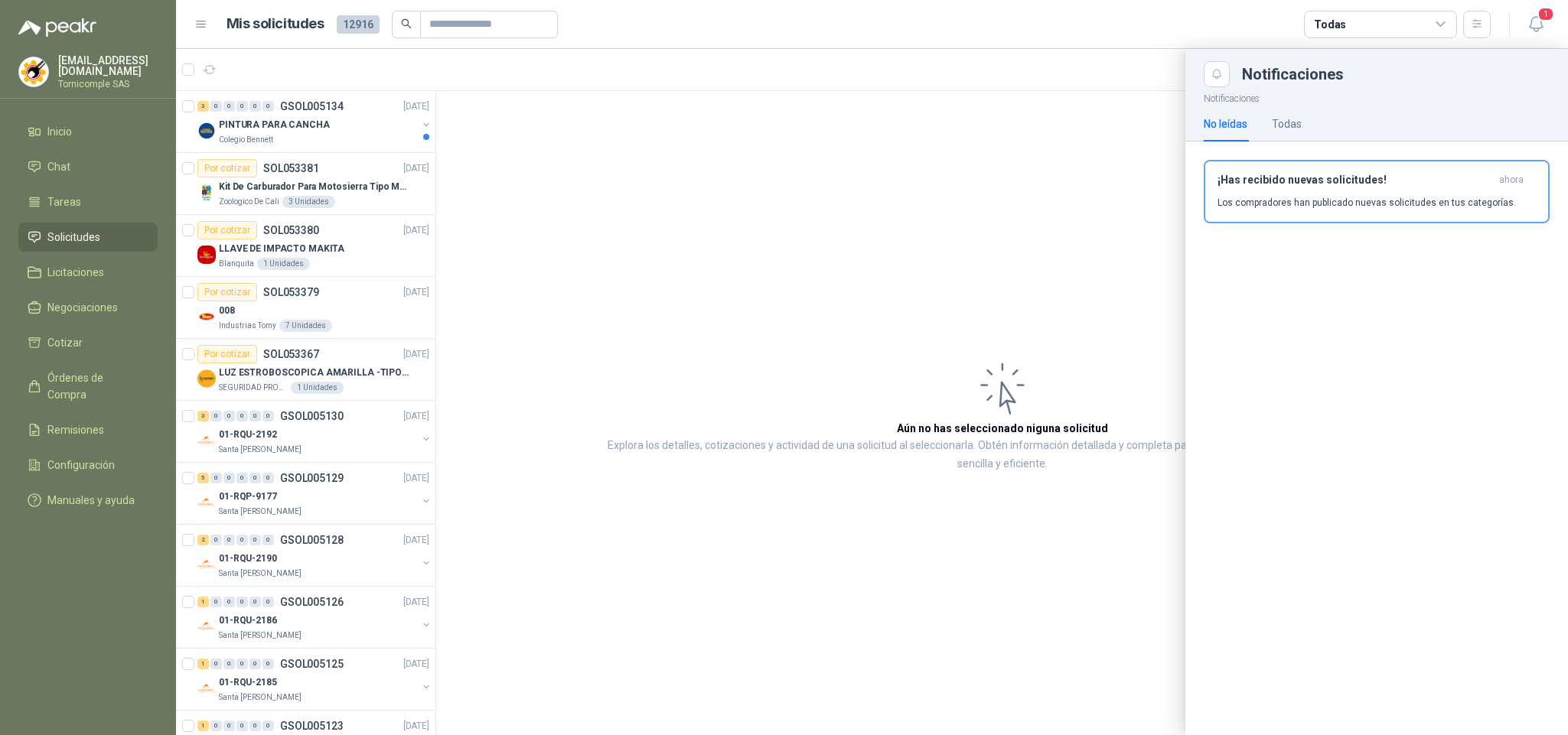
click at [325, 133] on div at bounding box center [872, 392] width 1392 height 686
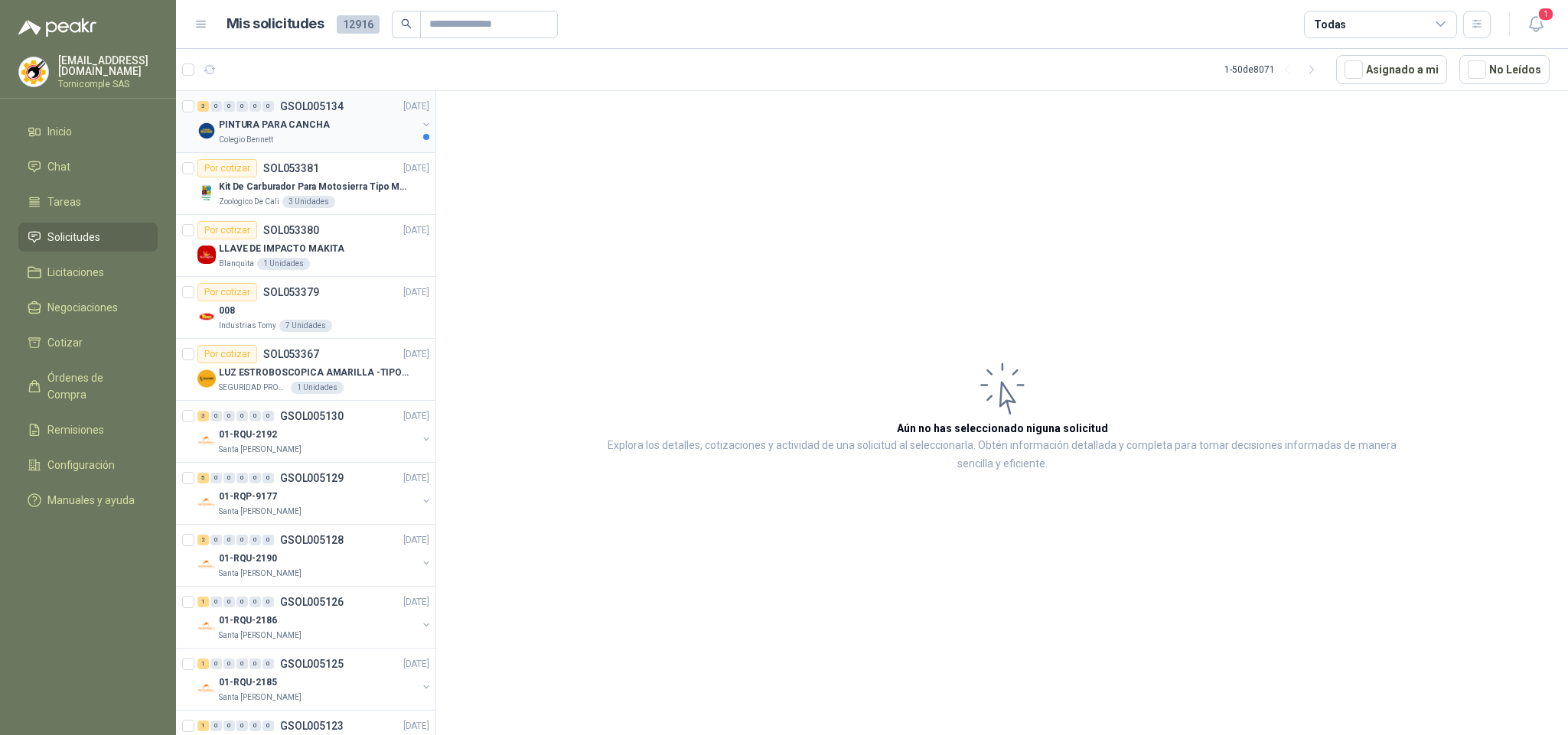
click at [333, 145] on div "Colegio Bennett" at bounding box center [317, 139] width 198 height 12
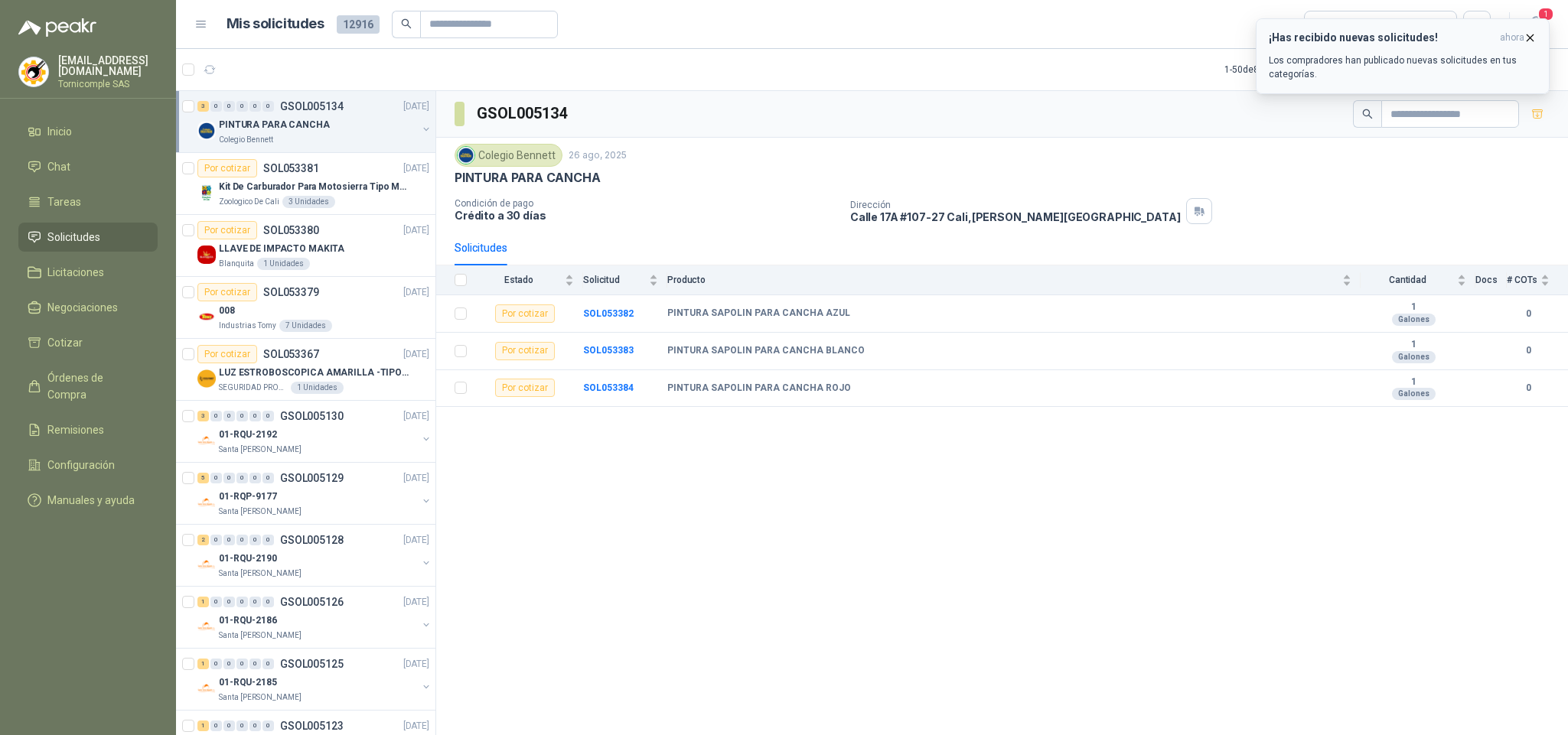
click at [1329, 54] on p "Los compradores han publicado nuevas solicitudes en tus categorías." at bounding box center [1401, 67] width 268 height 27
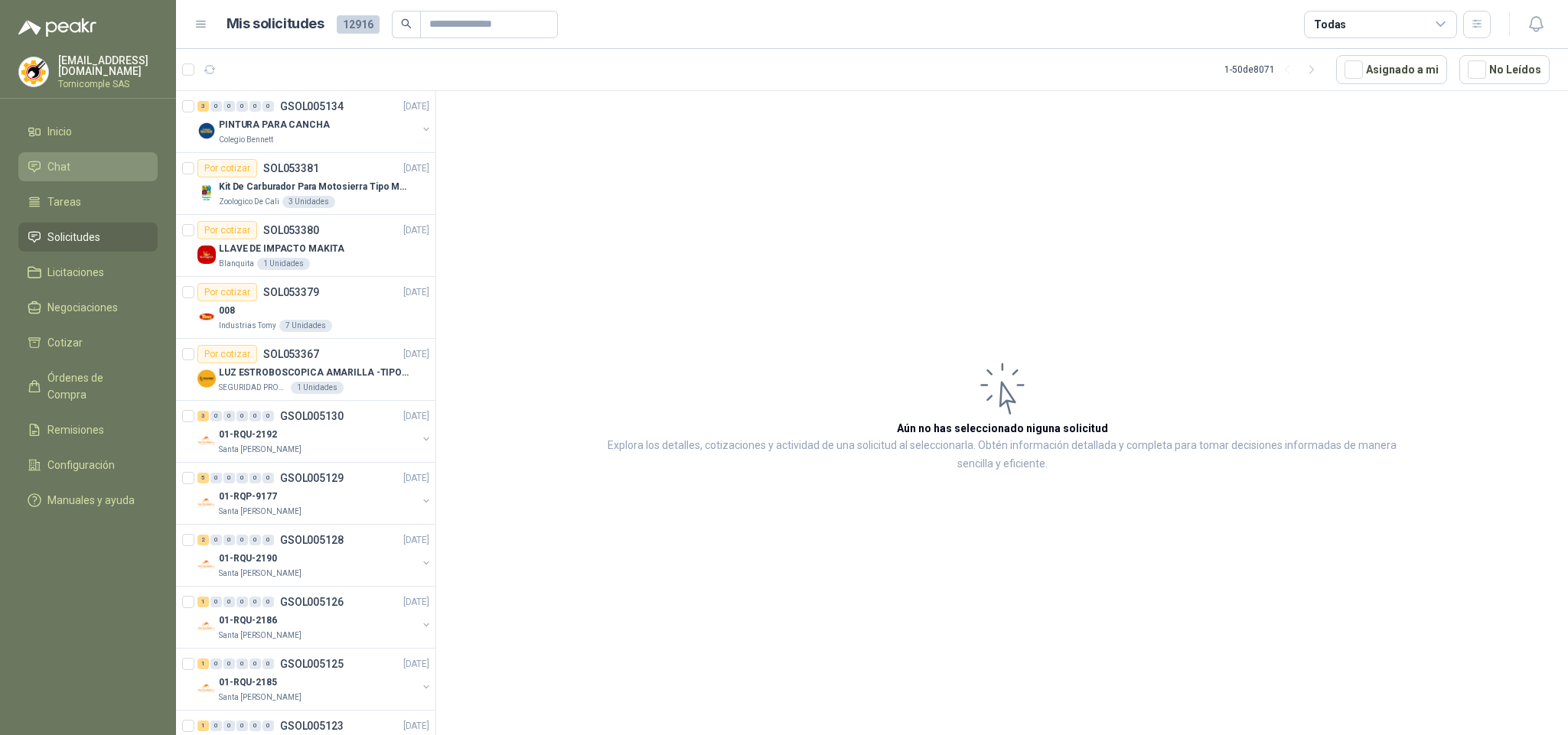
drag, startPoint x: 90, startPoint y: 241, endPoint x: 62, endPoint y: 152, distance: 93.3
click at [90, 239] on span "Solicitudes" at bounding box center [74, 237] width 53 height 17
click at [60, 135] on span "Inicio" at bounding box center [60, 131] width 25 height 17
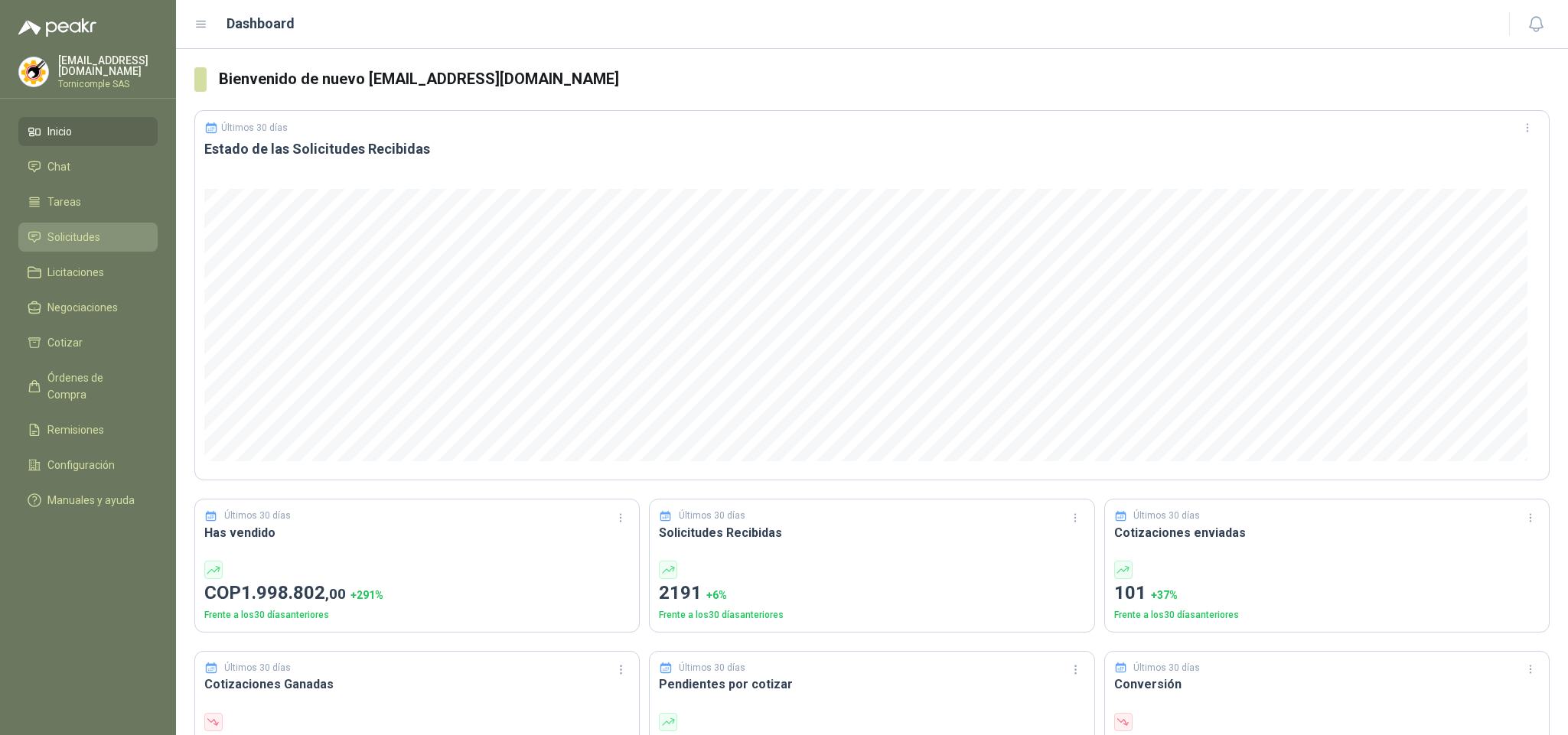
click at [88, 230] on span "Solicitudes" at bounding box center [74, 237] width 53 height 17
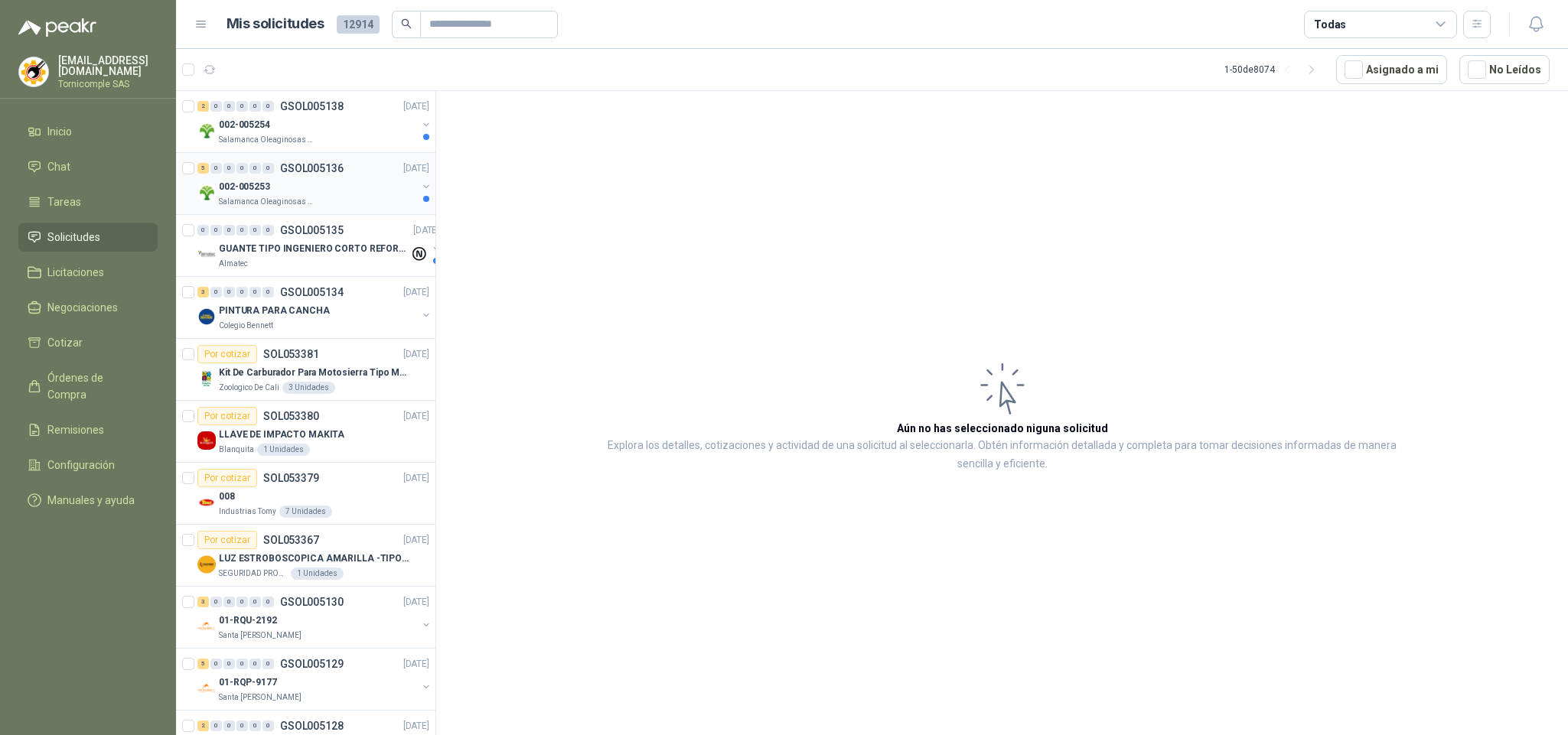
click at [298, 195] on div "002-005253" at bounding box center [317, 186] width 198 height 18
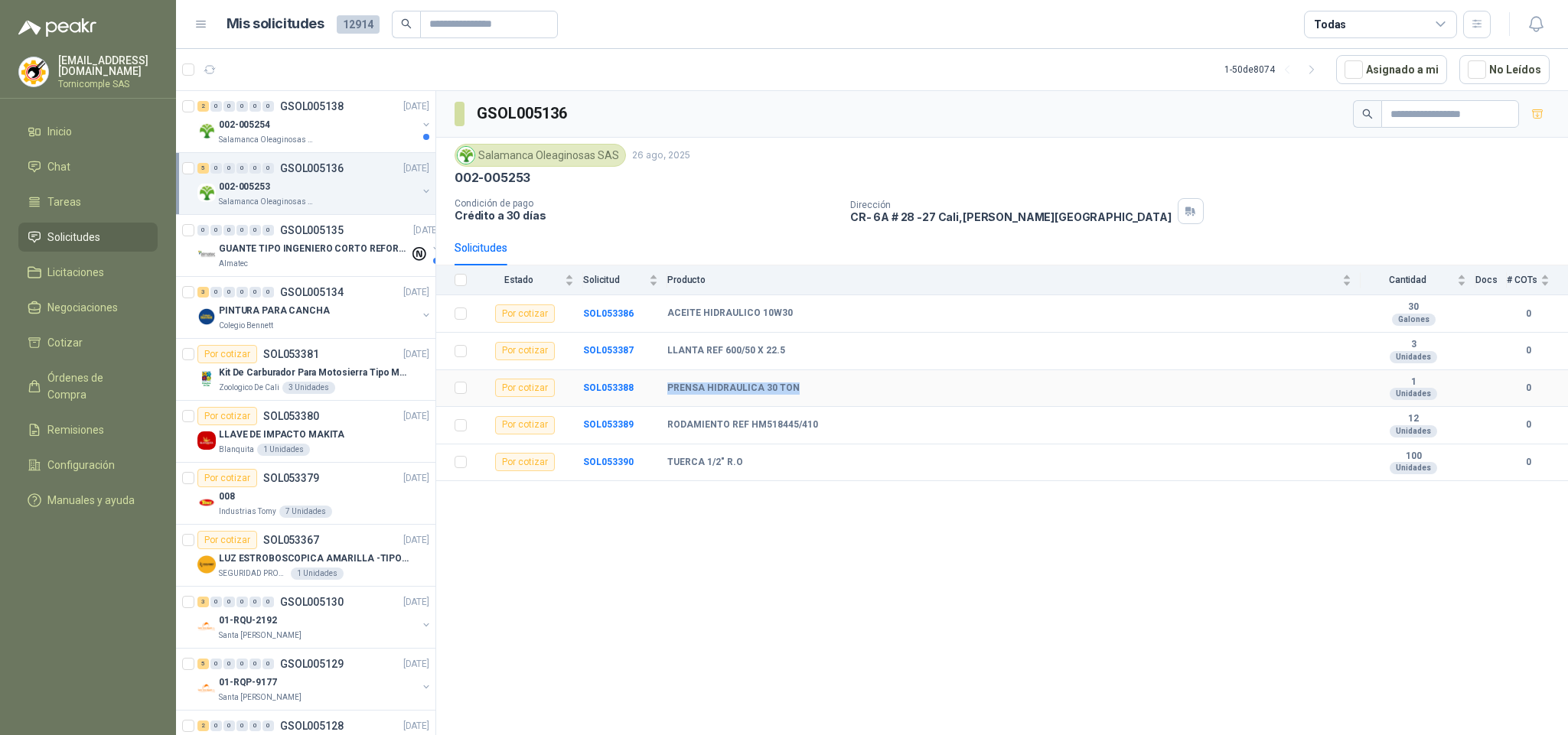
drag, startPoint x: 663, startPoint y: 394, endPoint x: 792, endPoint y: 405, distance: 129.5
click at [792, 405] on tr "Por cotizar SOL053388 PRENSA HIDRAULICA 30 TON 1 Unidades 0" at bounding box center [1002, 389] width 1132 height 38
copy tr "PRENSA HIDRAULICA 30 TON"
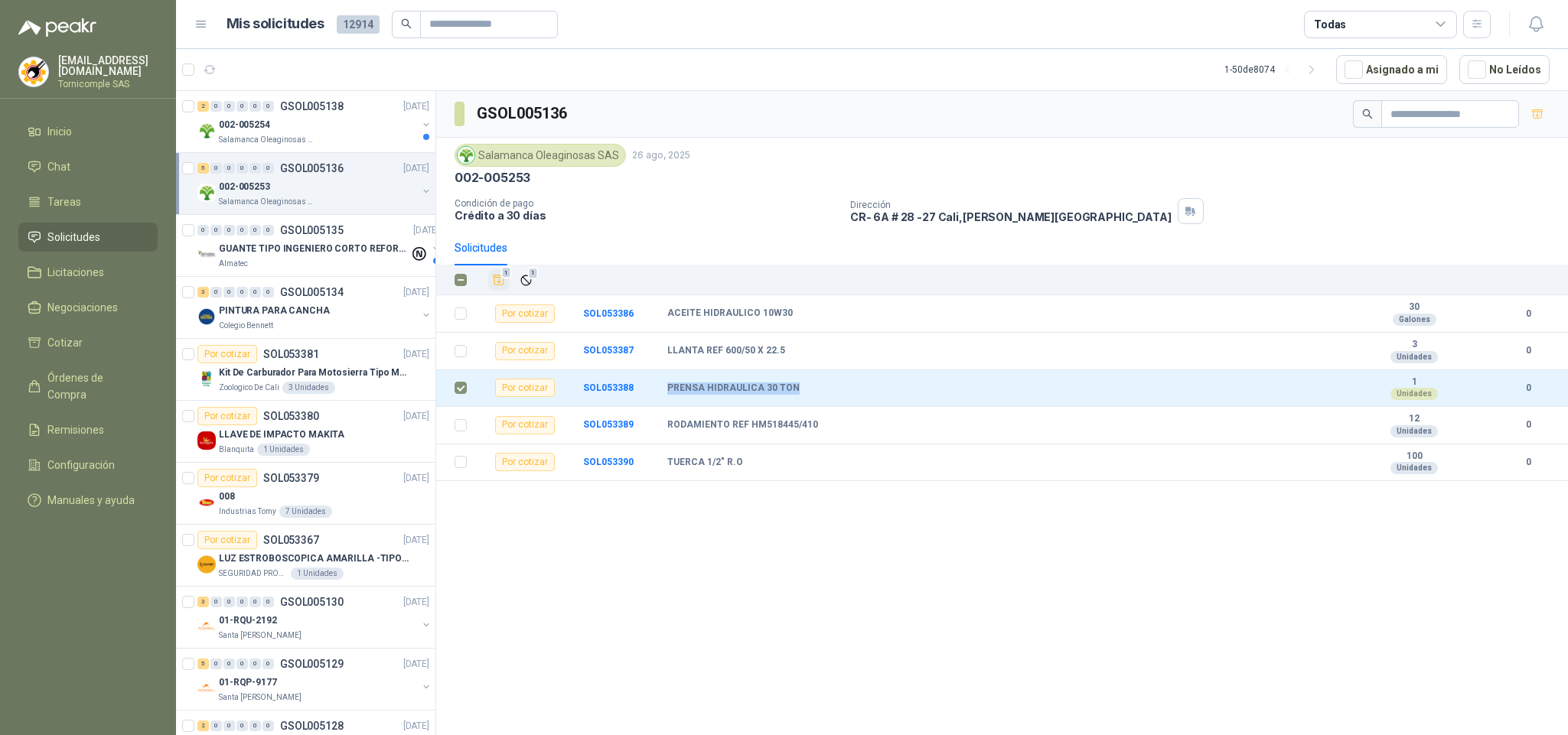
click at [505, 285] on icon "Añadir" at bounding box center [499, 280] width 14 height 14
click at [343, 124] on div "002-005254" at bounding box center [317, 124] width 198 height 18
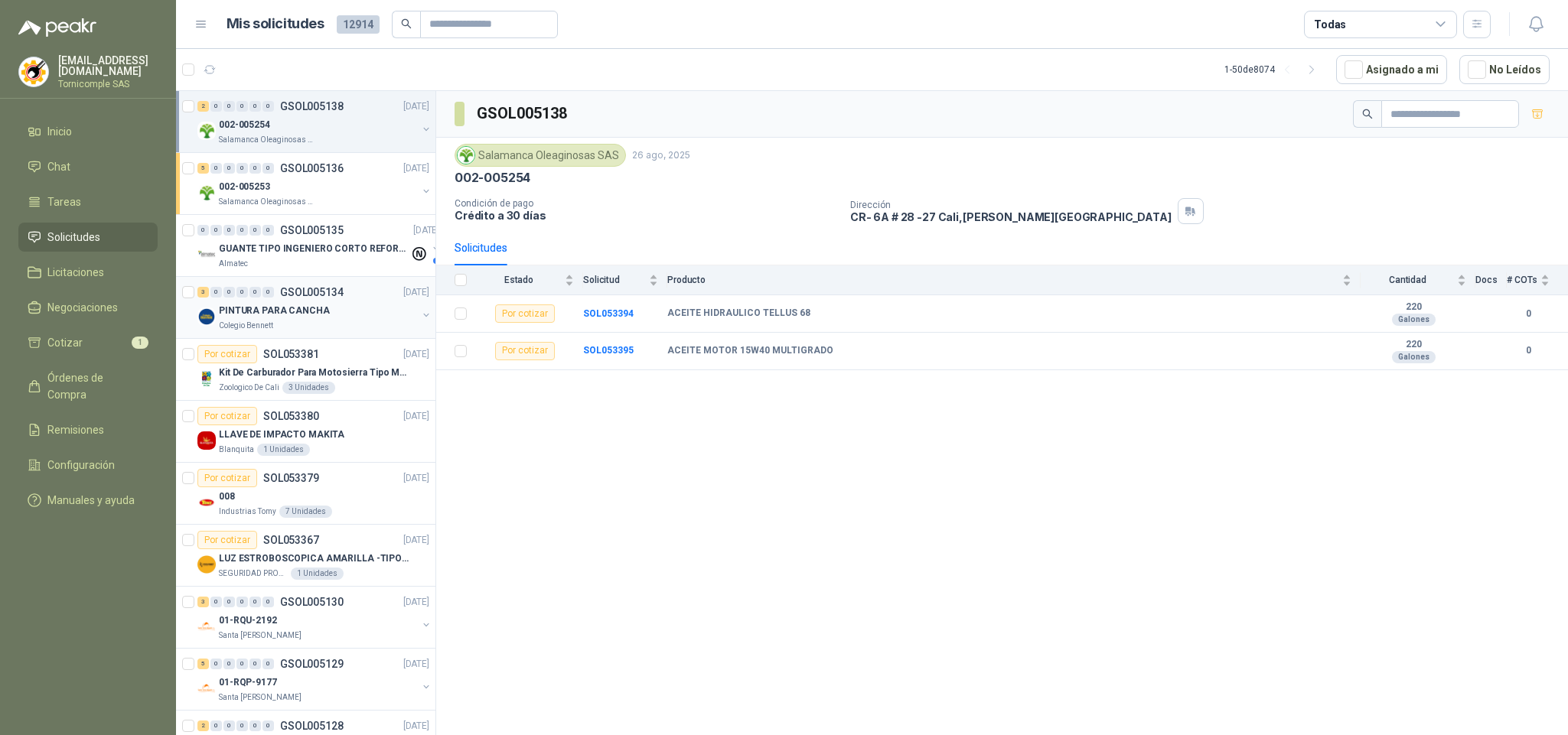
click at [306, 308] on p "PINTURA PARA CANCHA" at bounding box center [273, 310] width 111 height 14
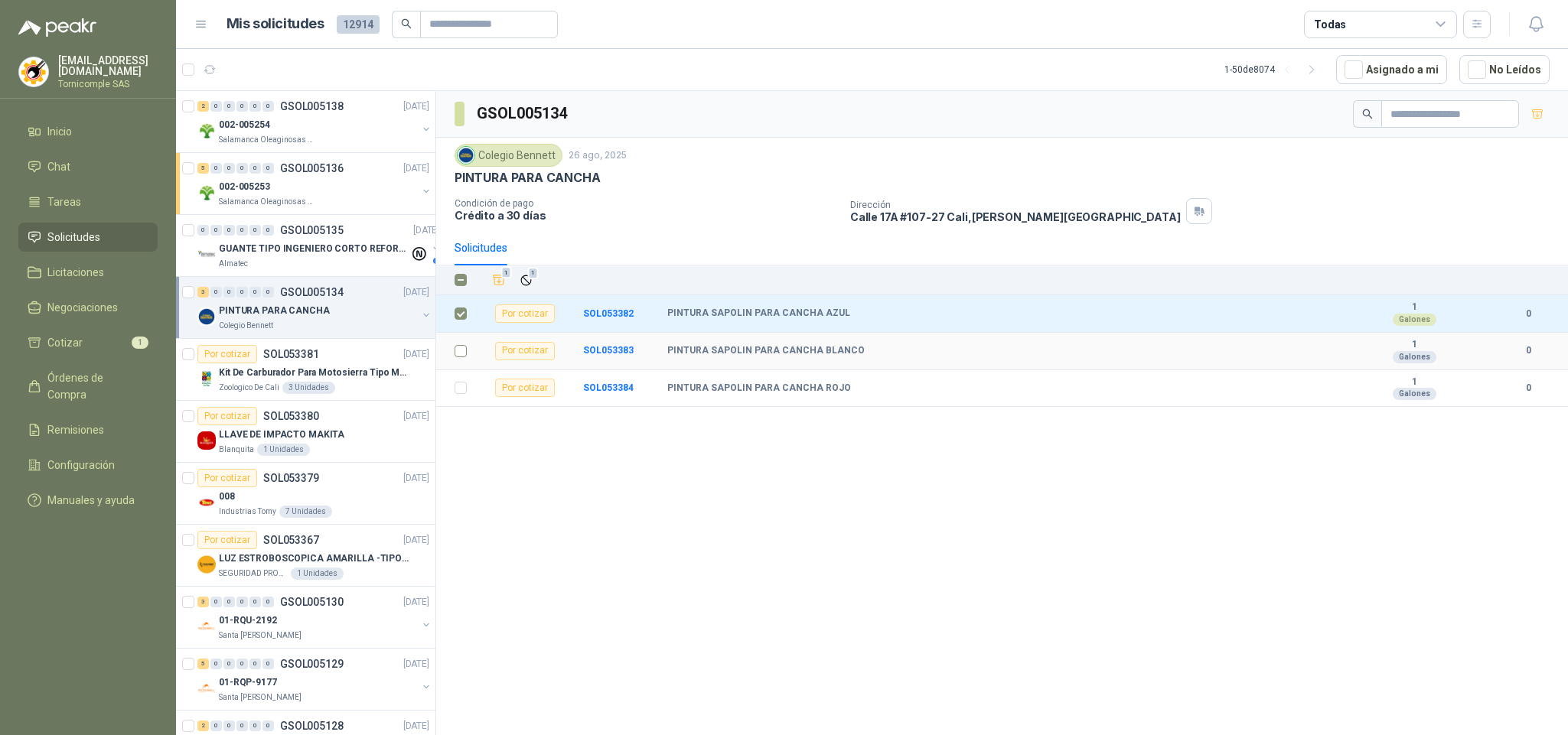
click at [462, 367] on td at bounding box center [456, 352] width 40 height 38
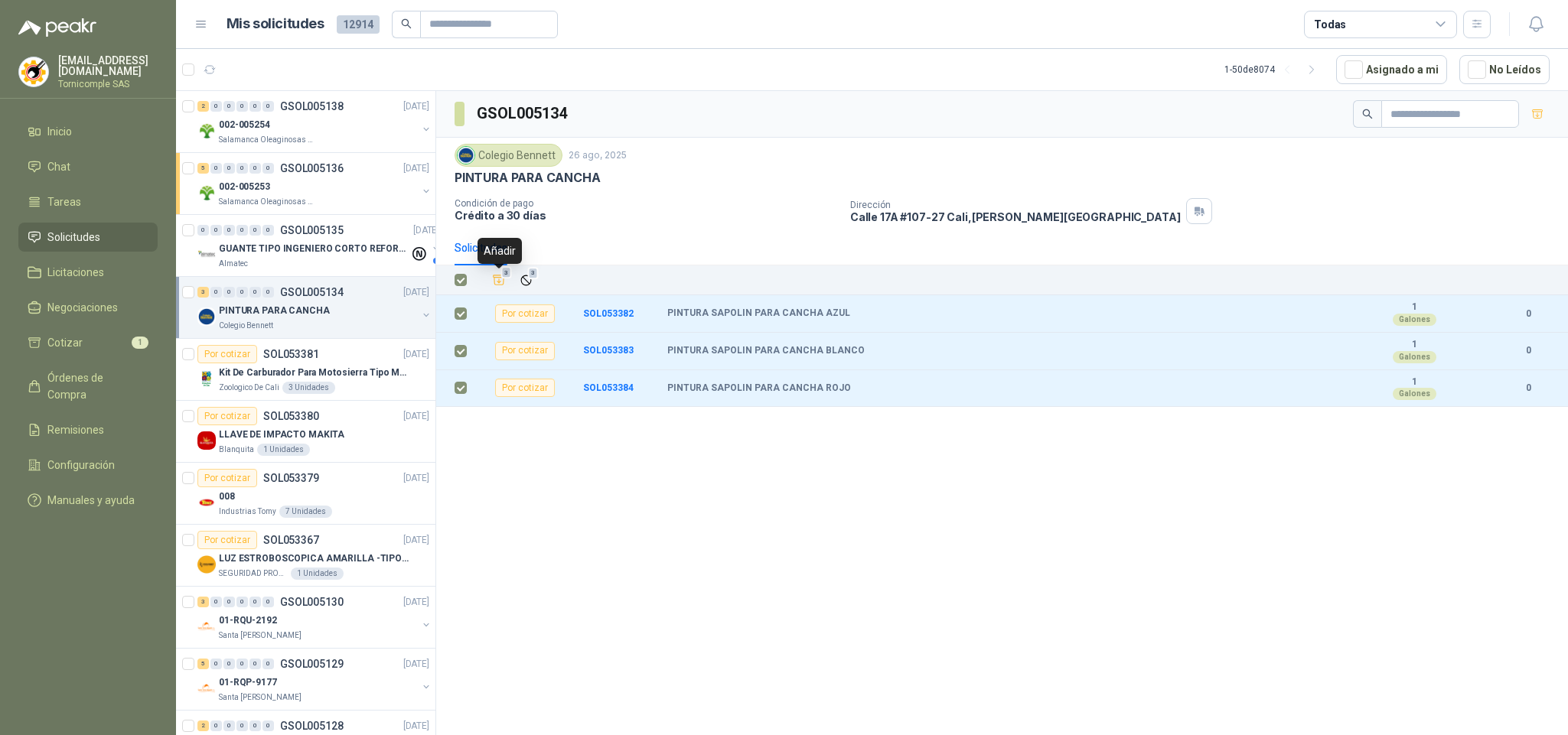
drag, startPoint x: 503, startPoint y: 276, endPoint x: 363, endPoint y: 6, distance: 304.1
click at [502, 276] on span "3" at bounding box center [506, 272] width 10 height 12
click at [124, 234] on li "Solicitudes" at bounding box center [88, 237] width 121 height 17
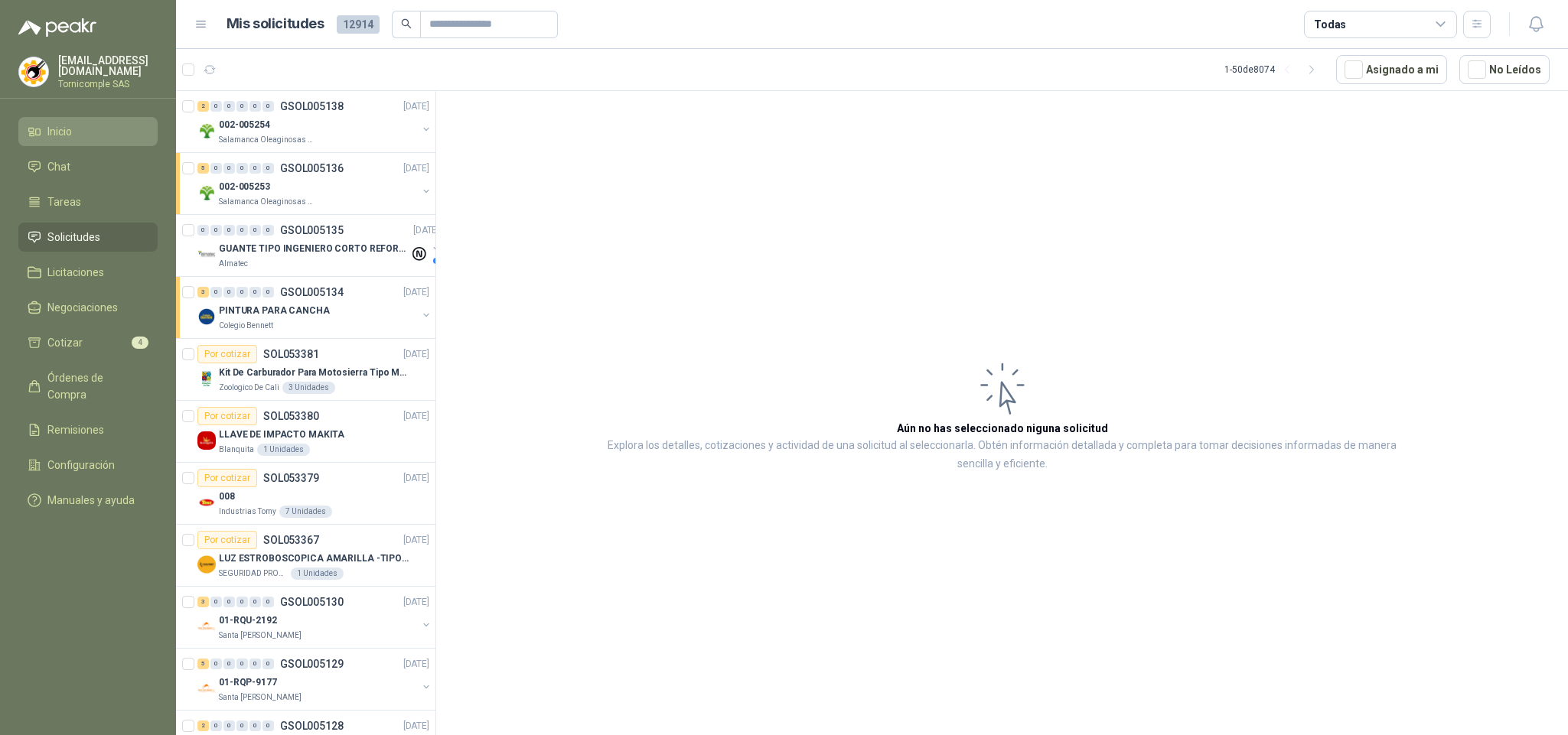
click at [101, 130] on li "Inicio" at bounding box center [88, 131] width 121 height 17
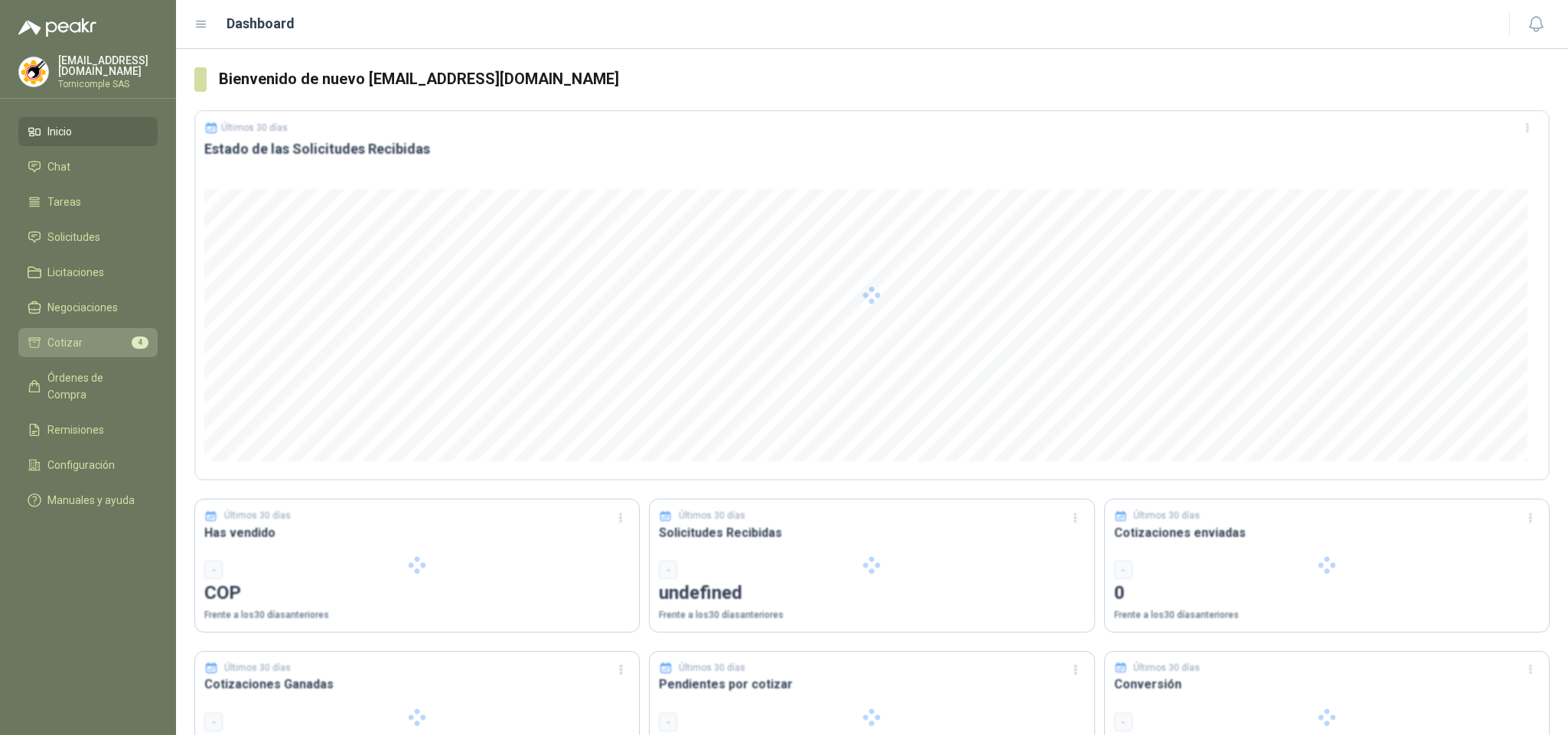
click at [80, 328] on link "Cotizar 4" at bounding box center [87, 342] width 139 height 29
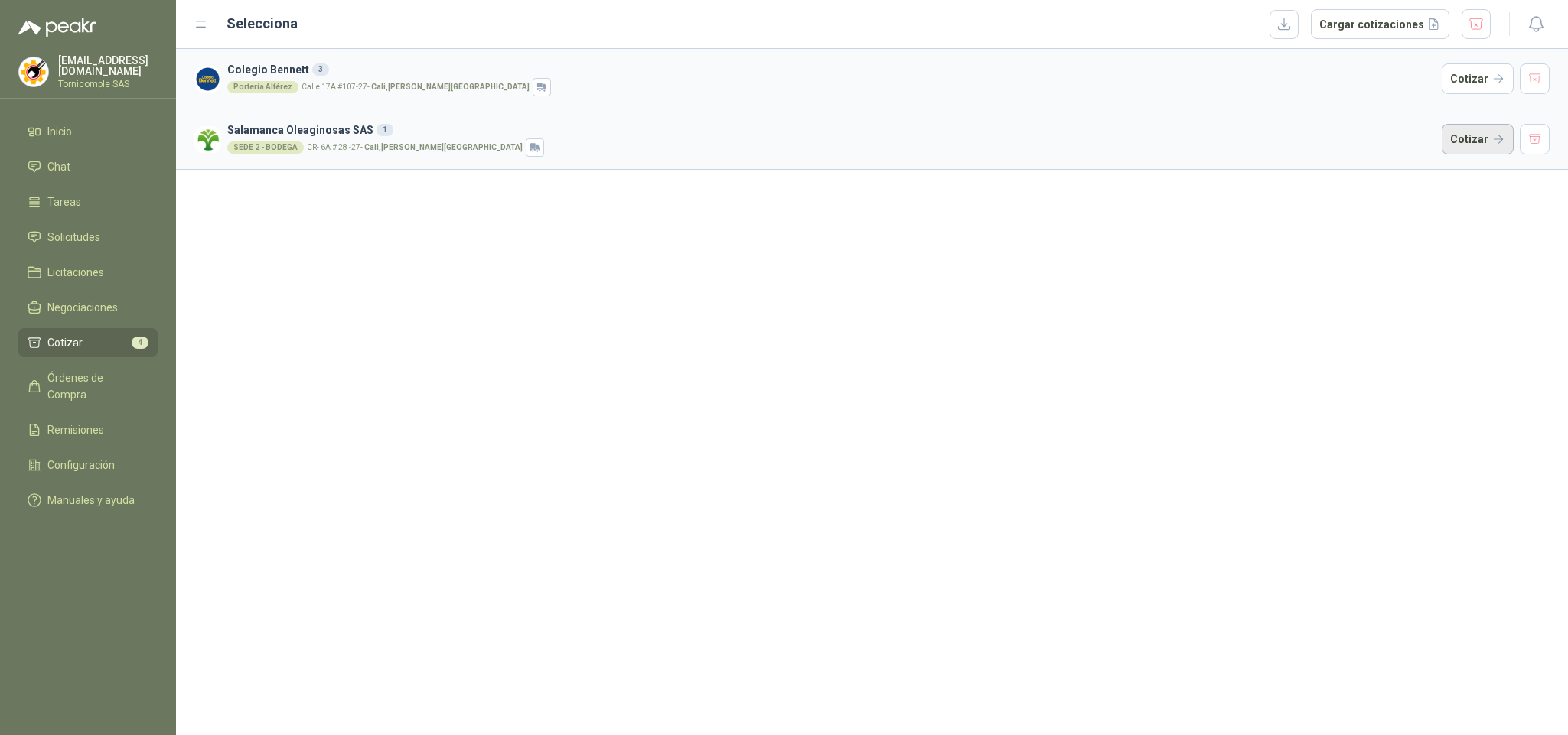
click at [1492, 138] on button "Cotizar" at bounding box center [1477, 139] width 72 height 30
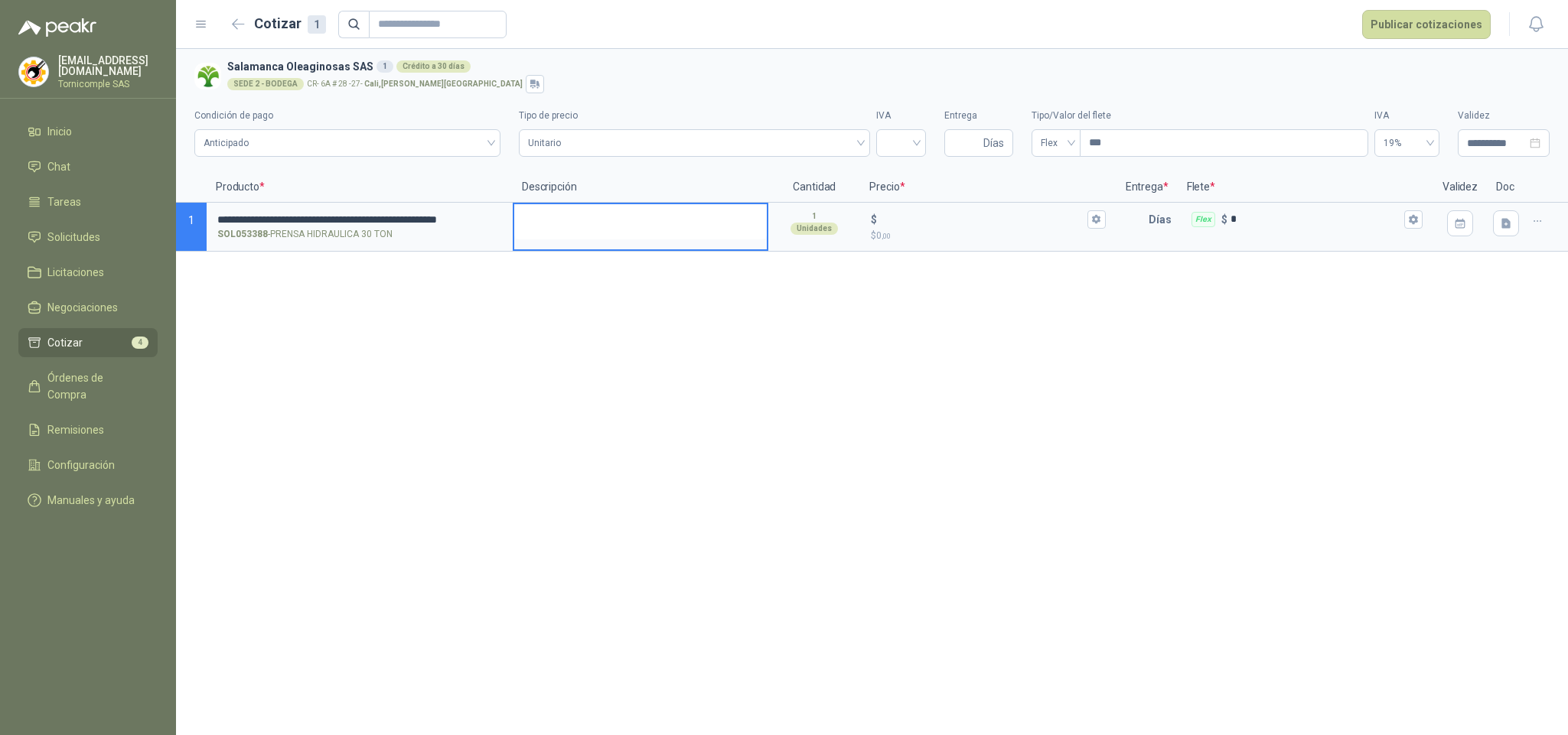
click at [579, 220] on textarea at bounding box center [640, 221] width 253 height 35
click at [1542, 219] on icon "button" at bounding box center [1538, 221] width 13 height 13
click at [1504, 223] on icon "button" at bounding box center [1506, 222] width 9 height 10
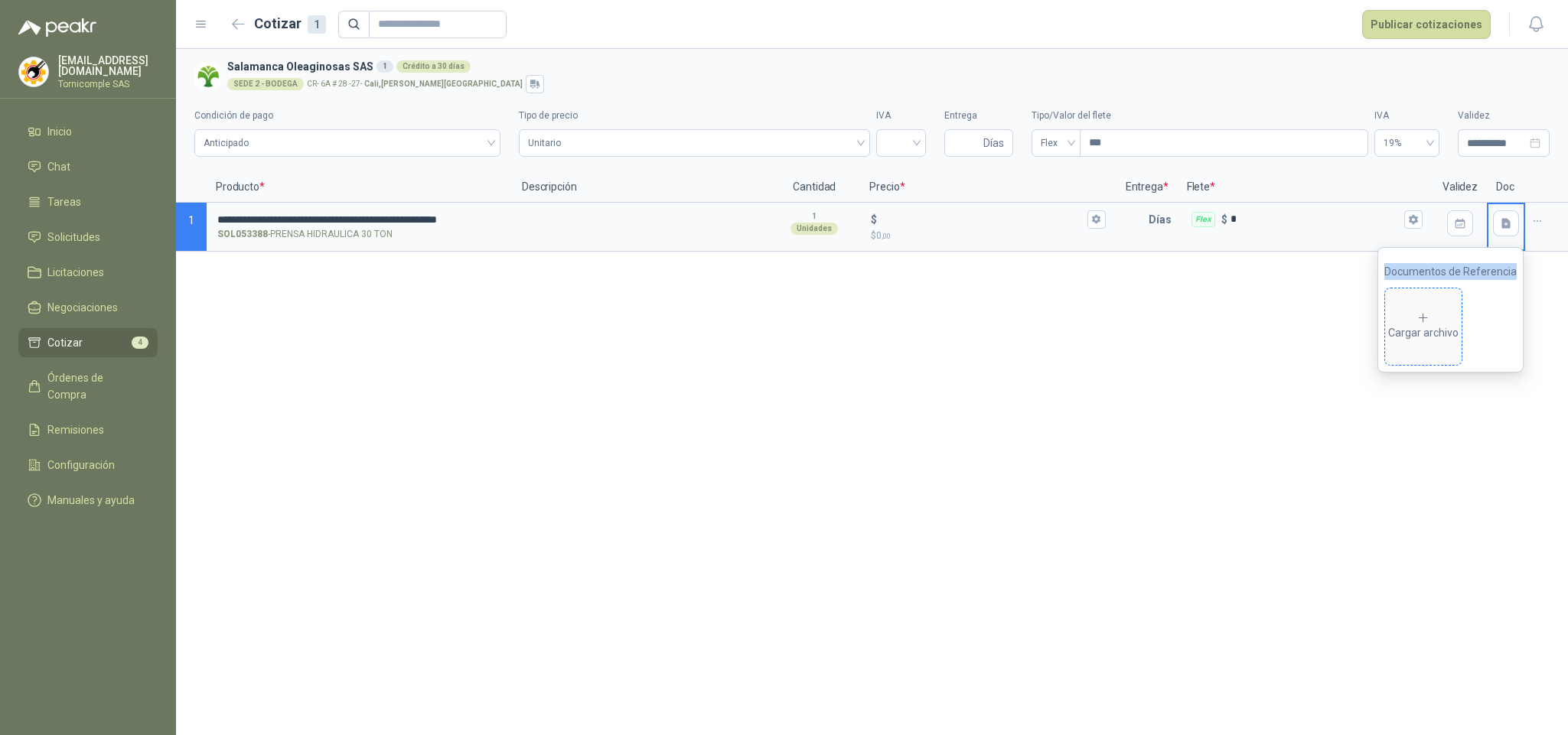
click at [1453, 318] on div "Cargar archivo" at bounding box center [1423, 326] width 70 height 30
click at [929, 225] on input "$ $ 0 ,00" at bounding box center [981, 219] width 203 height 11
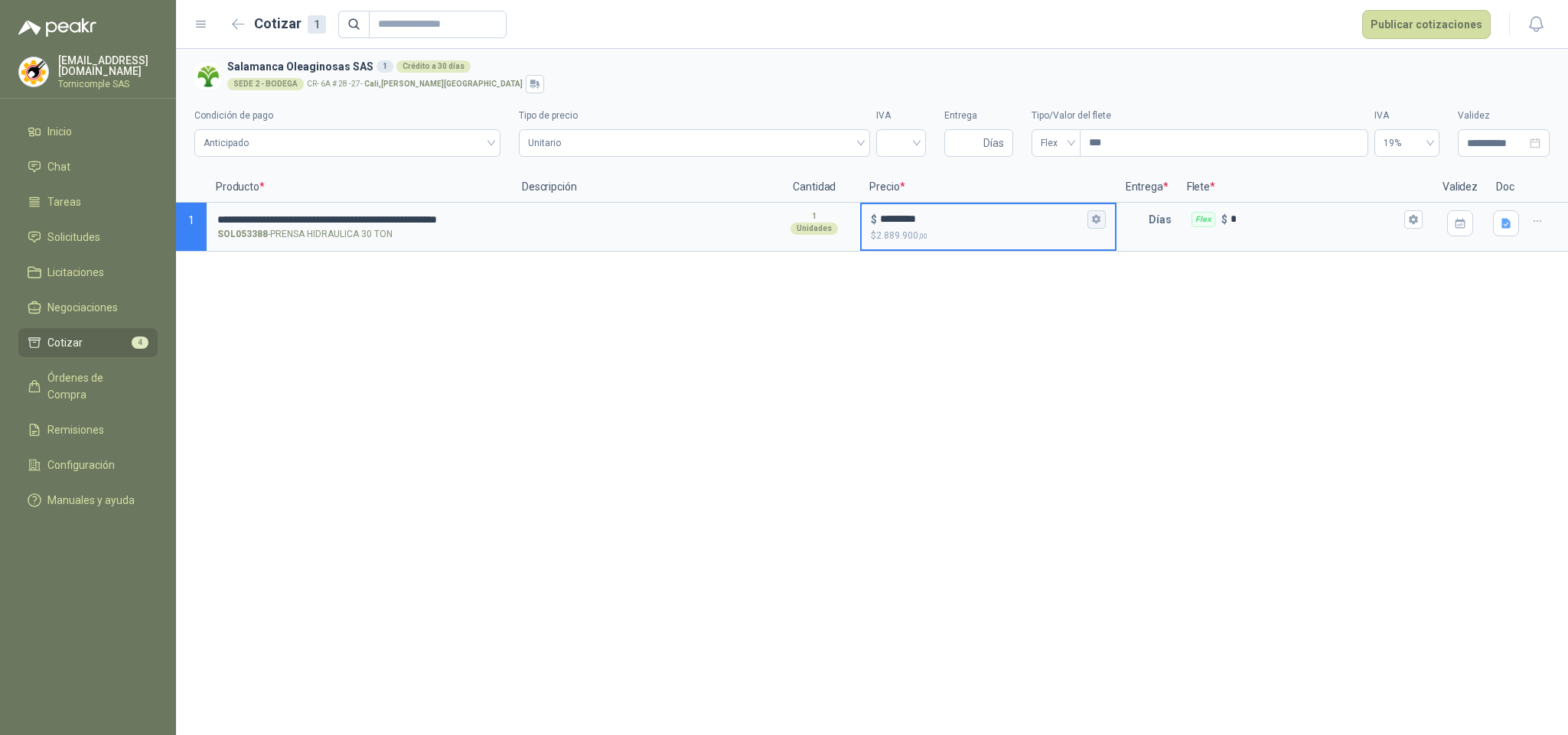
click at [1104, 222] on button "$ ********* $ 2.889.900 ,00" at bounding box center [1096, 219] width 18 height 18
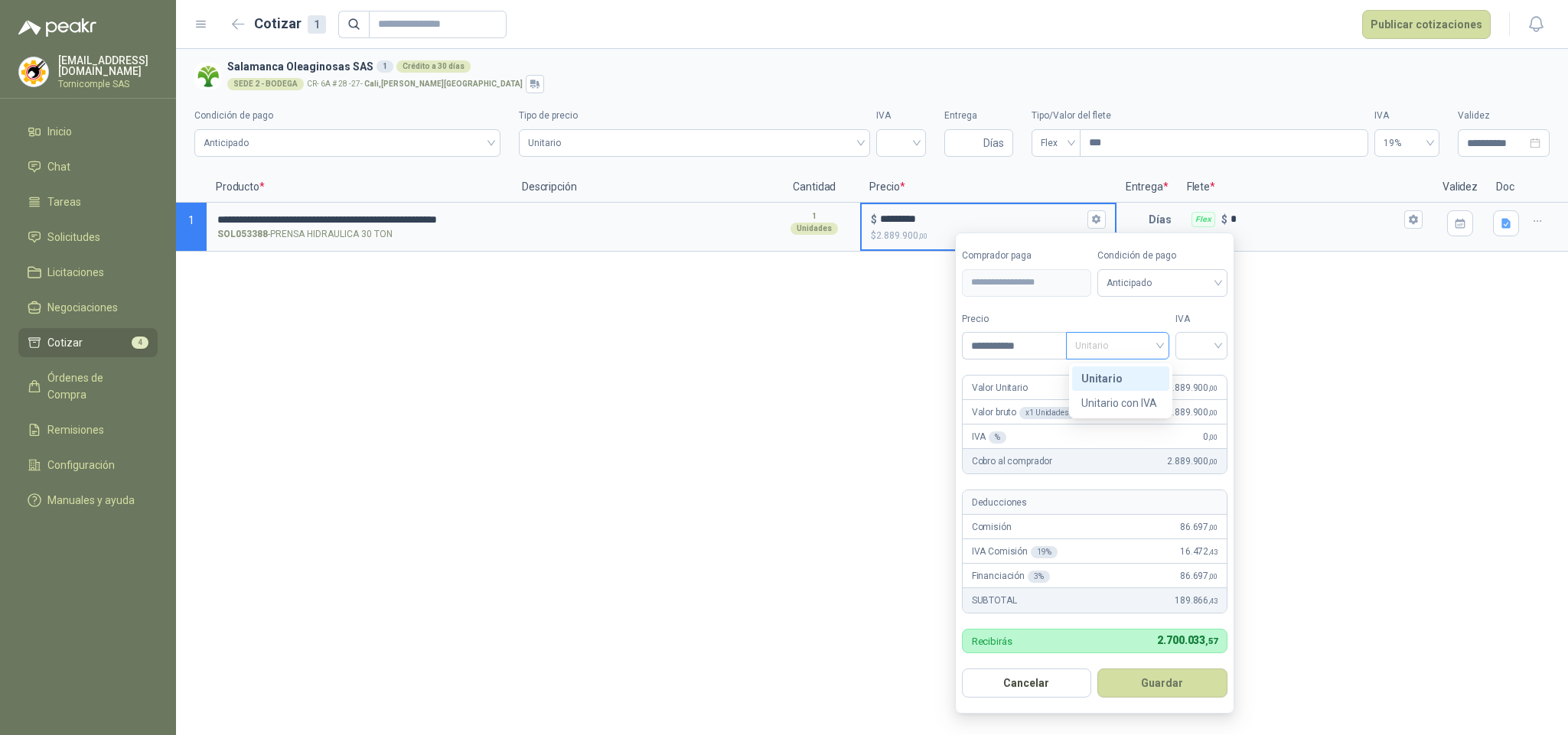
click at [1104, 344] on span "Unitario" at bounding box center [1118, 345] width 85 height 23
click at [1136, 406] on div "Unitario con IVA" at bounding box center [1119, 403] width 79 height 17
click at [1196, 349] on input "search" at bounding box center [1202, 344] width 34 height 23
click at [1196, 391] on div "5%" at bounding box center [1204, 403] width 46 height 25
click at [1217, 341] on span "5%" at bounding box center [1205, 345] width 34 height 23
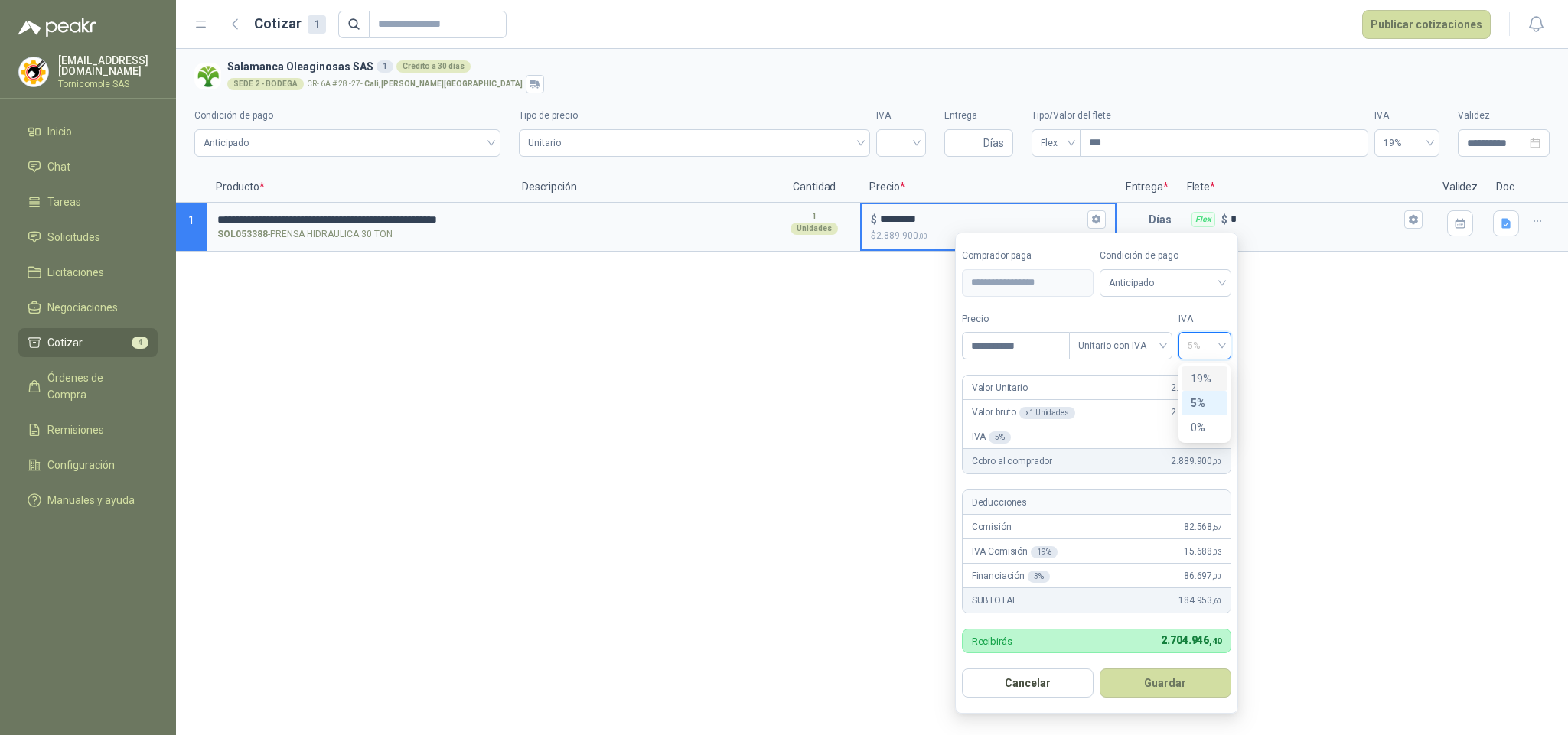
click at [1210, 368] on div "19%" at bounding box center [1204, 378] width 46 height 25
drag, startPoint x: 1177, startPoint y: 581, endPoint x: 1209, endPoint y: 562, distance: 37.2
click at [1219, 578] on div "Financiación 3 % 86.697 ,00" at bounding box center [1096, 576] width 268 height 25
drag, startPoint x: 1173, startPoint y: 534, endPoint x: 1230, endPoint y: 531, distance: 57.1
click at [1230, 531] on article "Deducciones Comisión 72.854 ,62 IVA Comisión 19 % 13.842 ,38 Financiación 3 % 8…" at bounding box center [1096, 551] width 270 height 124
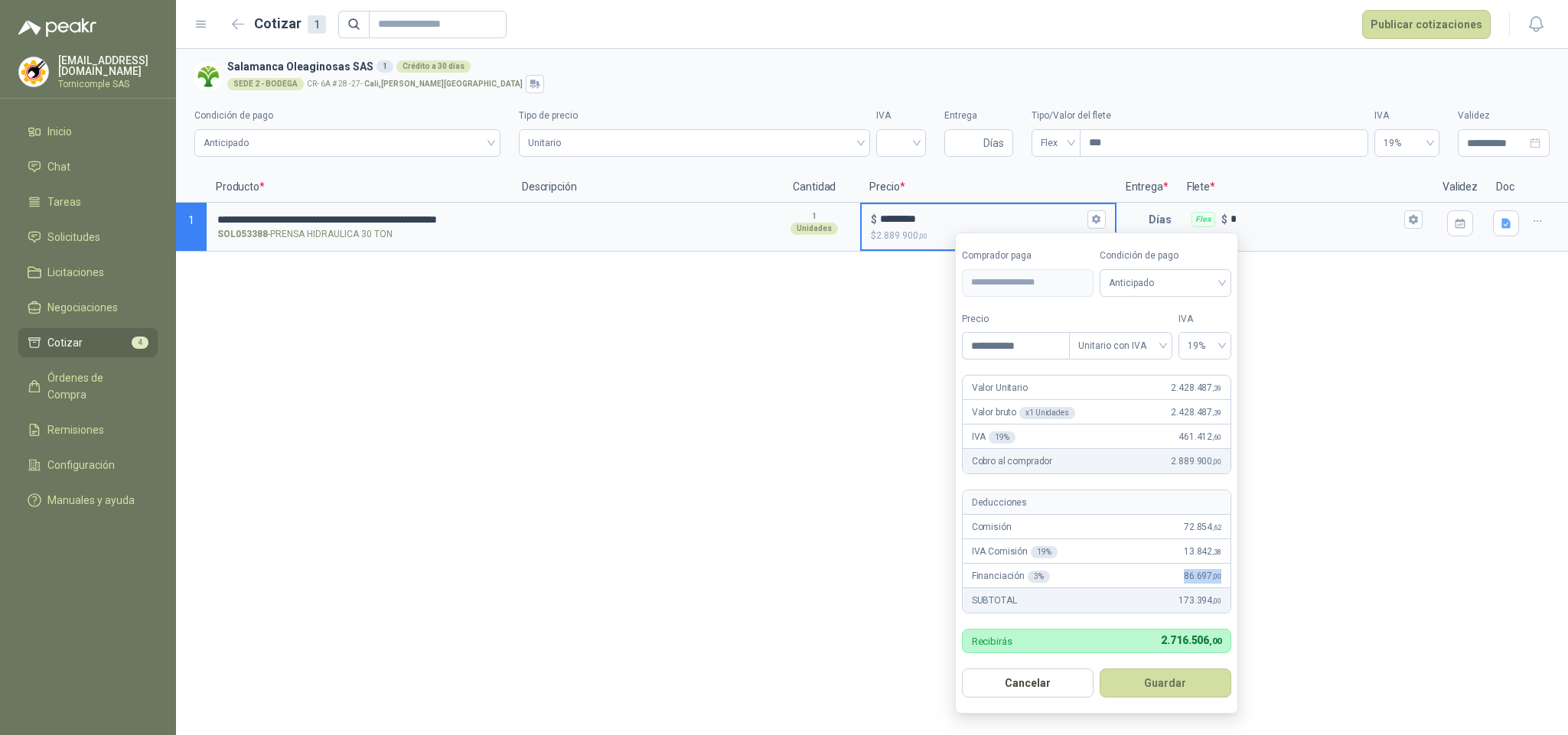
drag, startPoint x: 1185, startPoint y: 578, endPoint x: 1231, endPoint y: 571, distance: 46.5
click at [1231, 571] on form "**********" at bounding box center [1096, 473] width 283 height 481
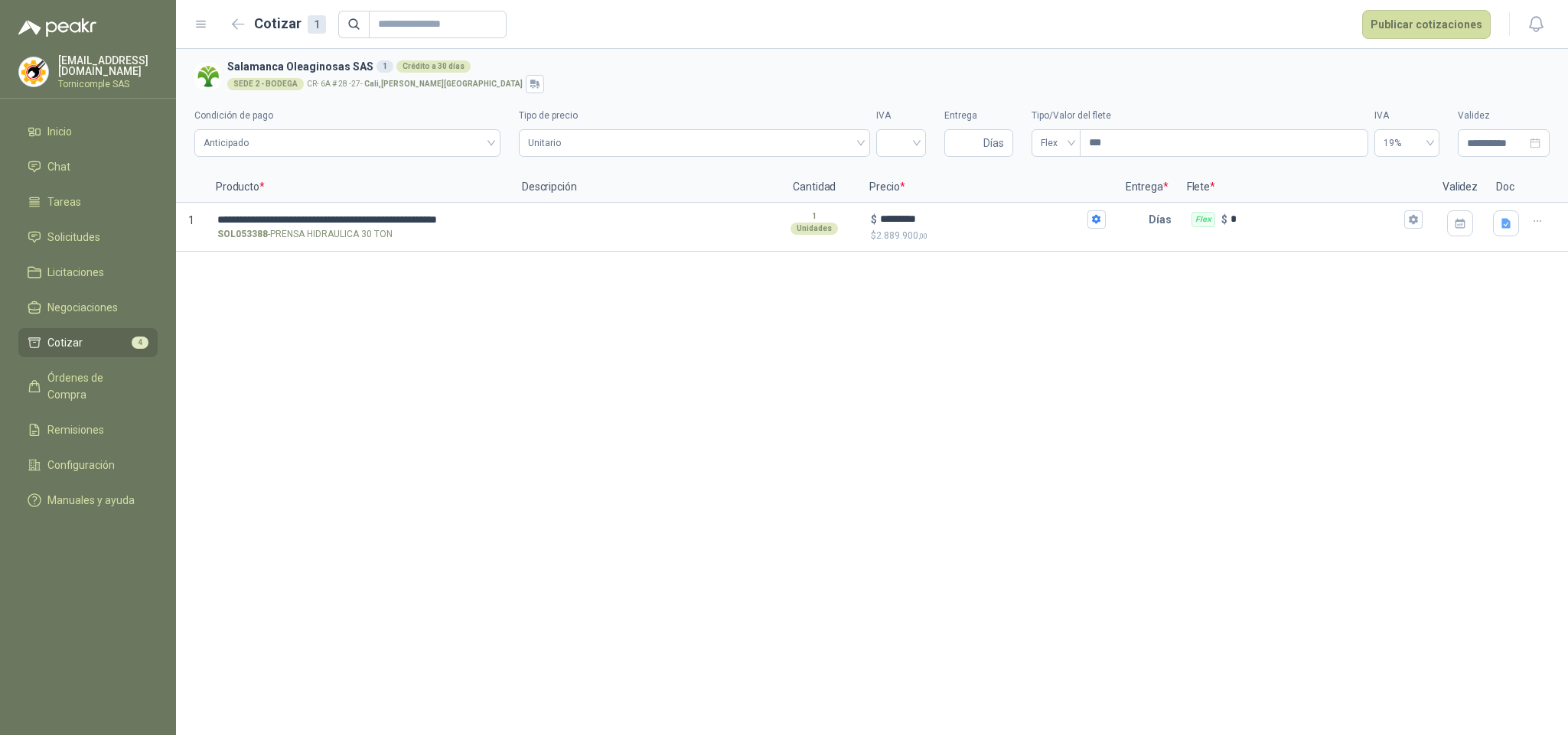
click at [1338, 589] on div "**********" at bounding box center [872, 392] width 1392 height 686
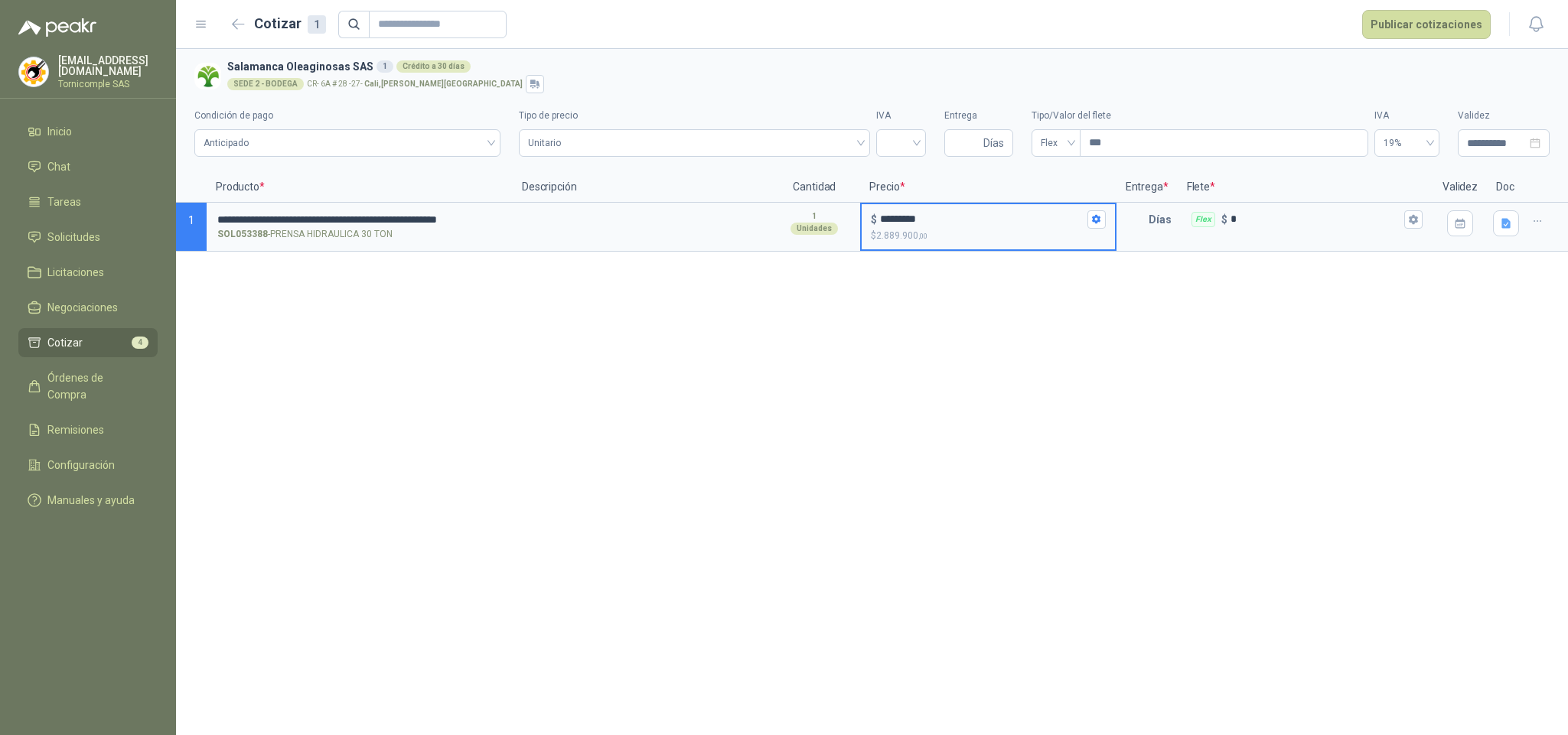
drag, startPoint x: 890, startPoint y: 218, endPoint x: 901, endPoint y: 218, distance: 11.0
click at [901, 218] on input "*********" at bounding box center [981, 219] width 203 height 11
type input "*********"
click at [1414, 19] on button "Publicar cotizaciones" at bounding box center [1426, 25] width 129 height 29
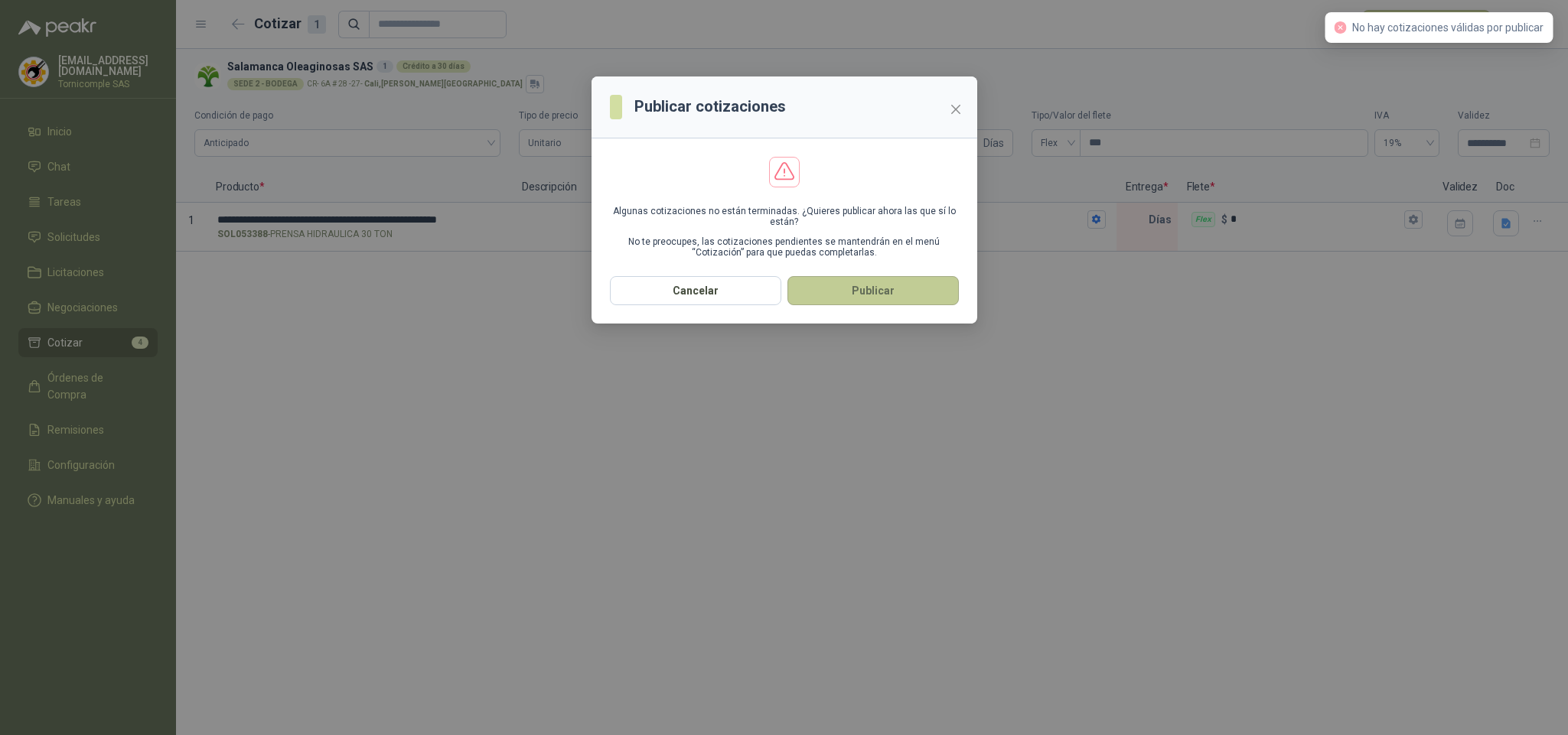
click at [887, 301] on button "Publicar" at bounding box center [872, 290] width 171 height 29
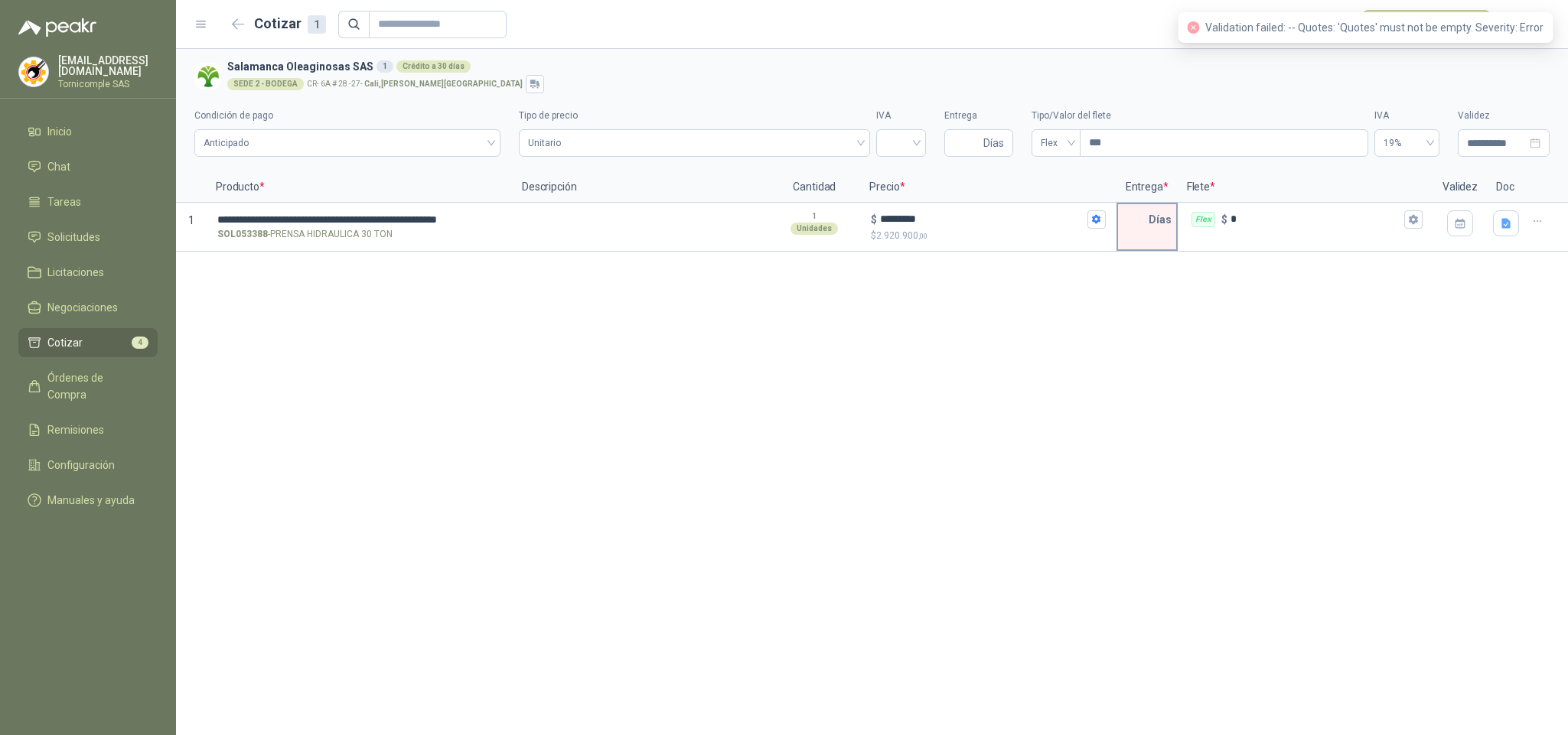
click at [1154, 214] on p "Días" at bounding box center [1163, 219] width 29 height 30
click at [1136, 227] on input "text" at bounding box center [1133, 219] width 30 height 30
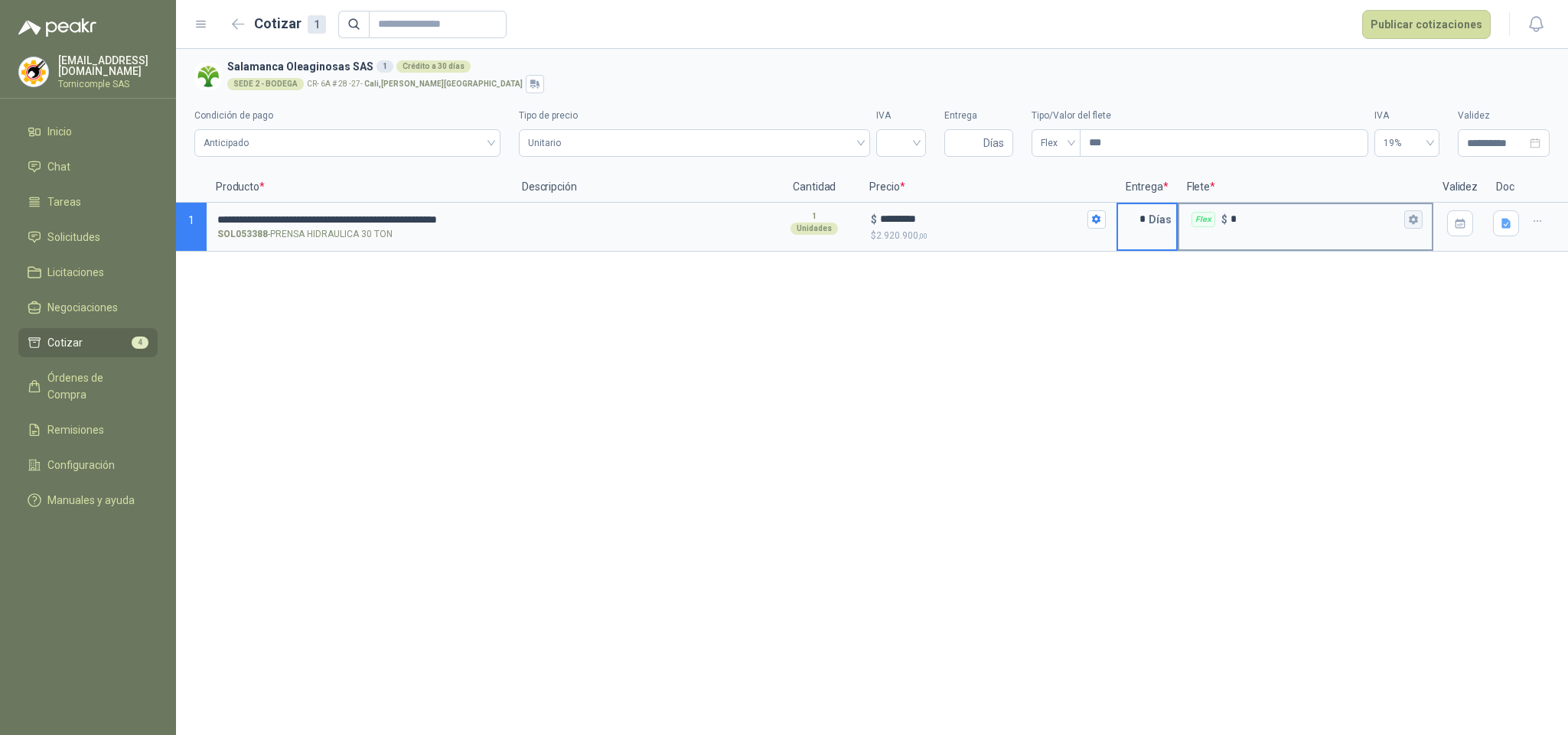
type input "*"
click at [1420, 218] on button "Flex $ *" at bounding box center [1413, 219] width 18 height 18
click at [1341, 87] on span "Flex" at bounding box center [1322, 87] width 56 height 23
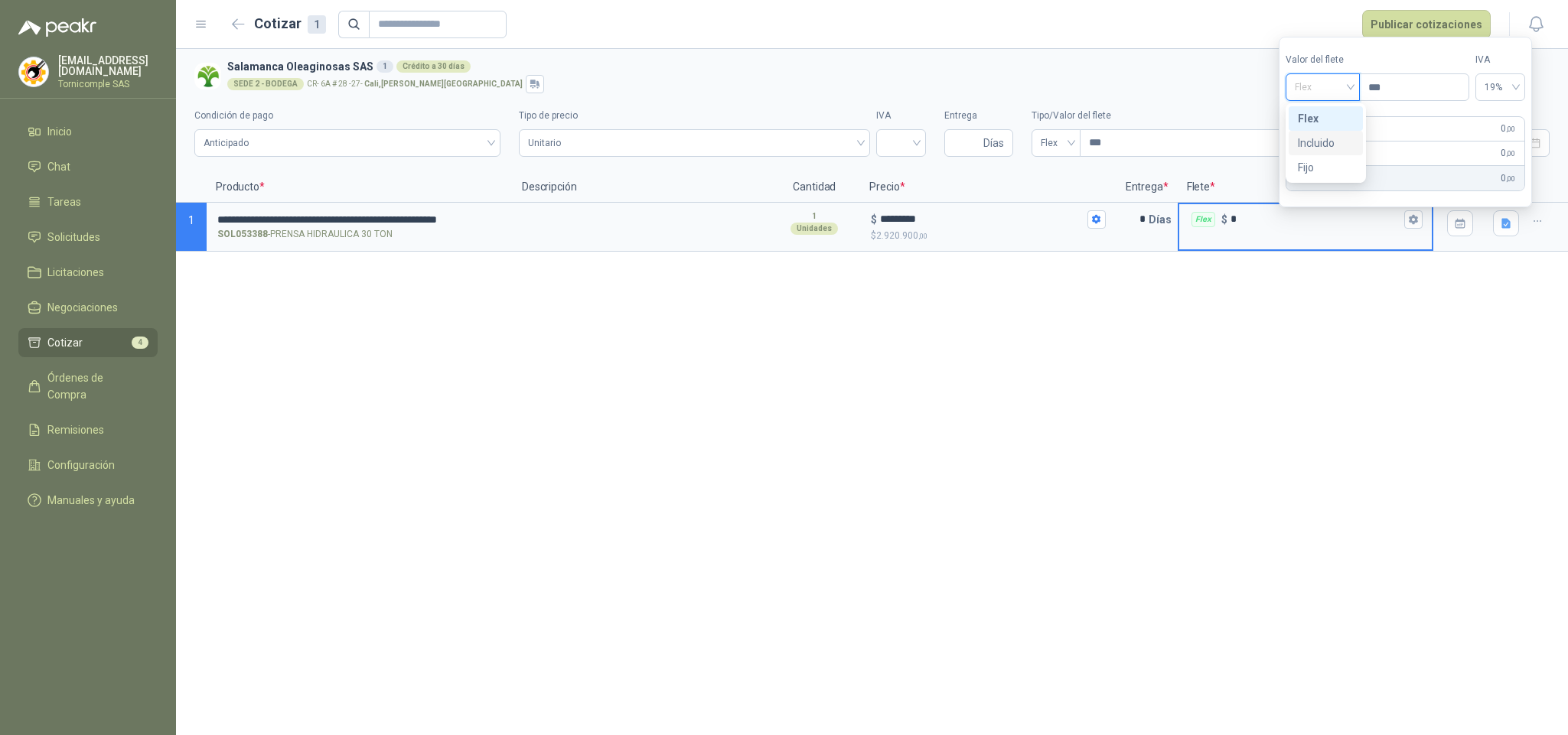
click at [1330, 138] on div "Incluido" at bounding box center [1325, 143] width 56 height 17
click at [1404, 37] on section "Valor del flete Incluido Incluido Precio *** IVA 0% Flete Incluido 0 ,00 IVA 0 …" at bounding box center [1404, 122] width 257 height 170
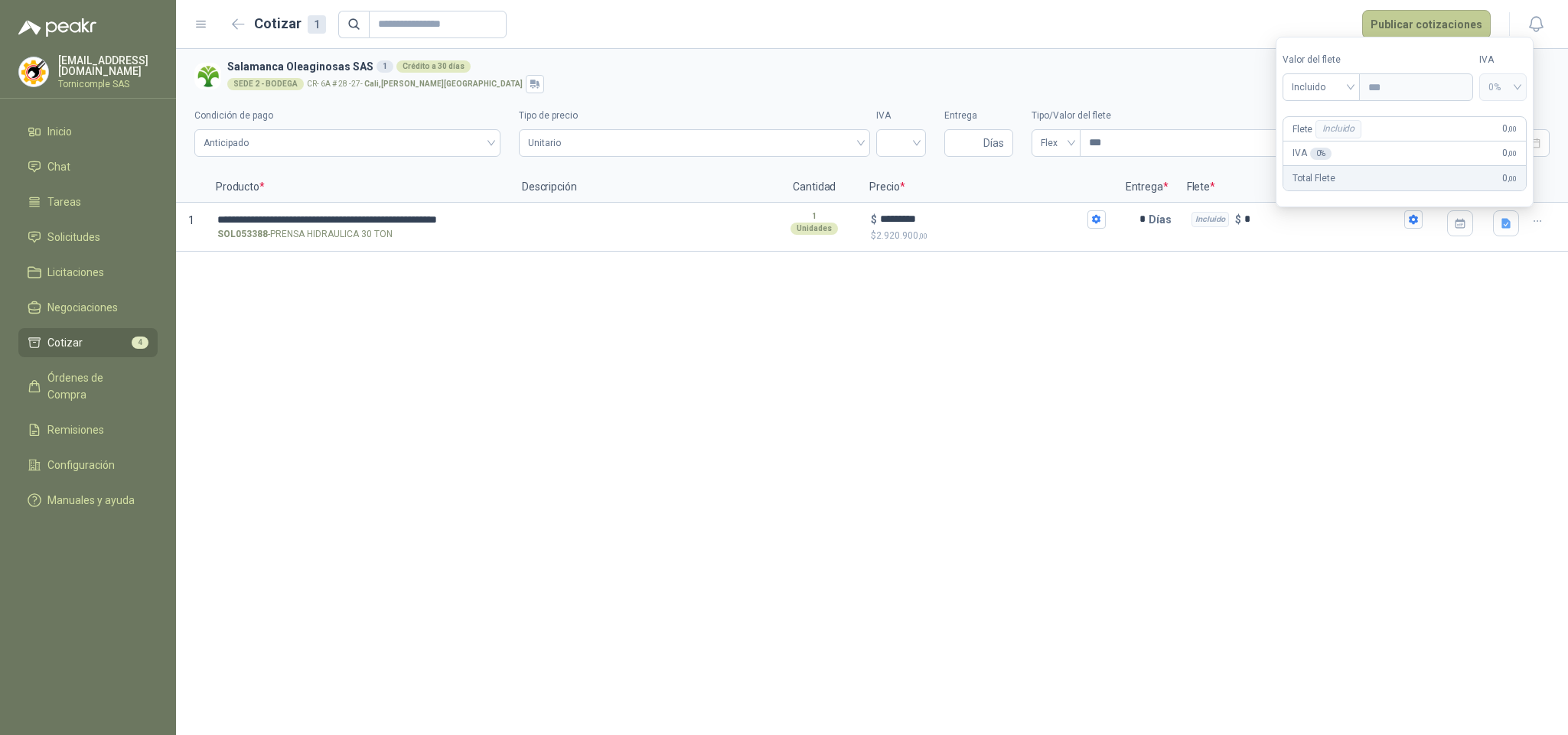
click at [1404, 26] on button "Publicar cotizaciones" at bounding box center [1426, 25] width 129 height 29
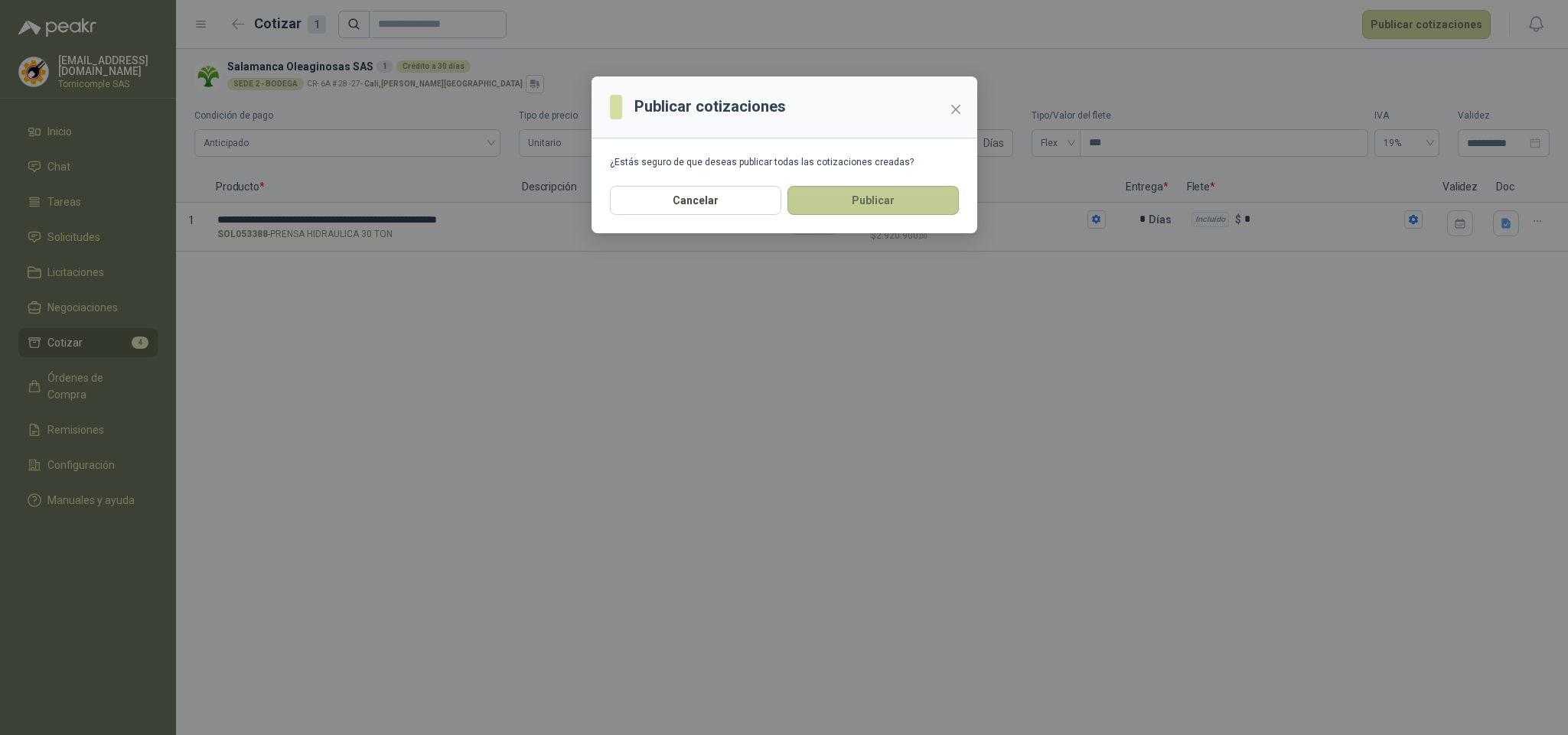
click at [912, 209] on button "Publicar" at bounding box center [872, 200] width 171 height 29
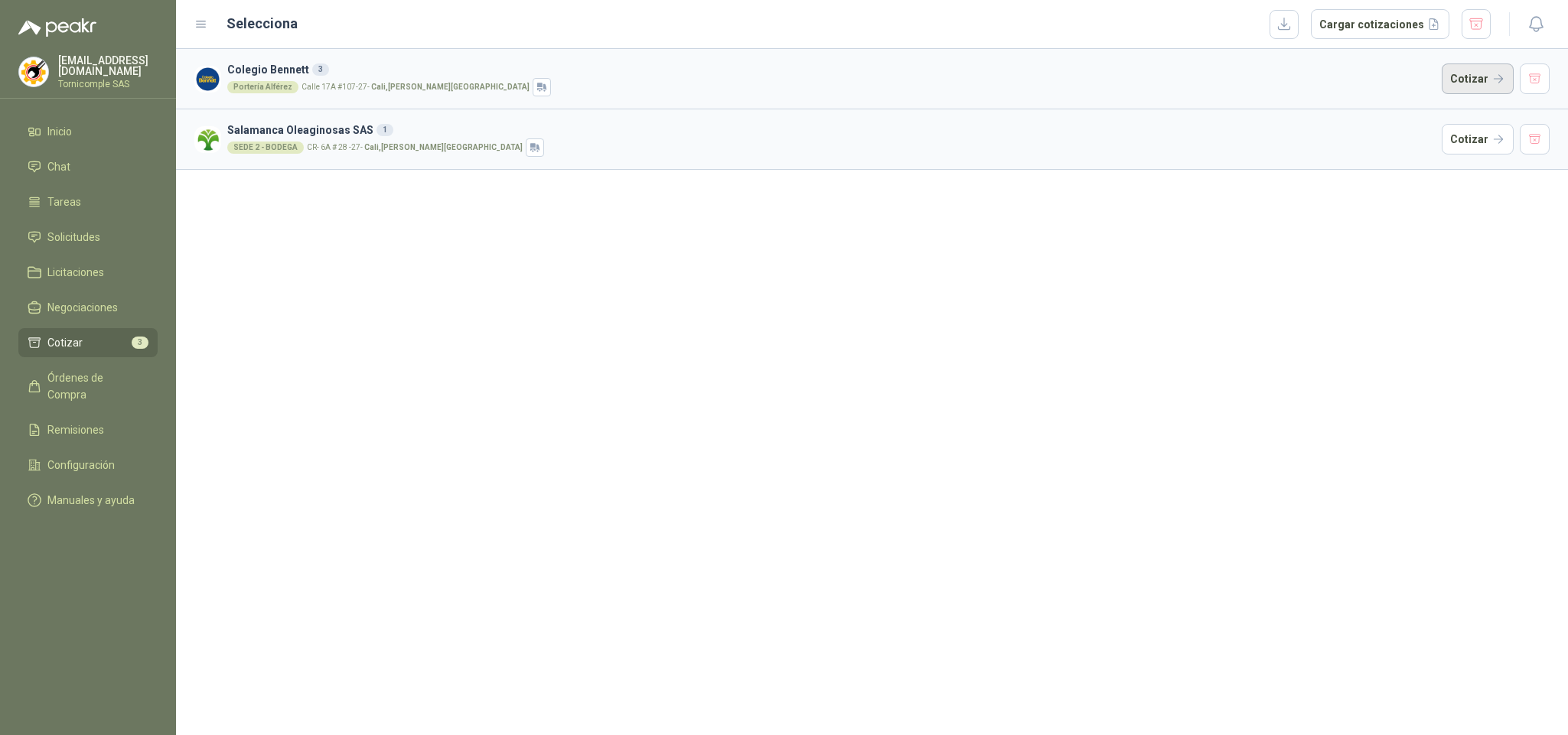
click at [1467, 67] on button "Cotizar" at bounding box center [1477, 79] width 72 height 30
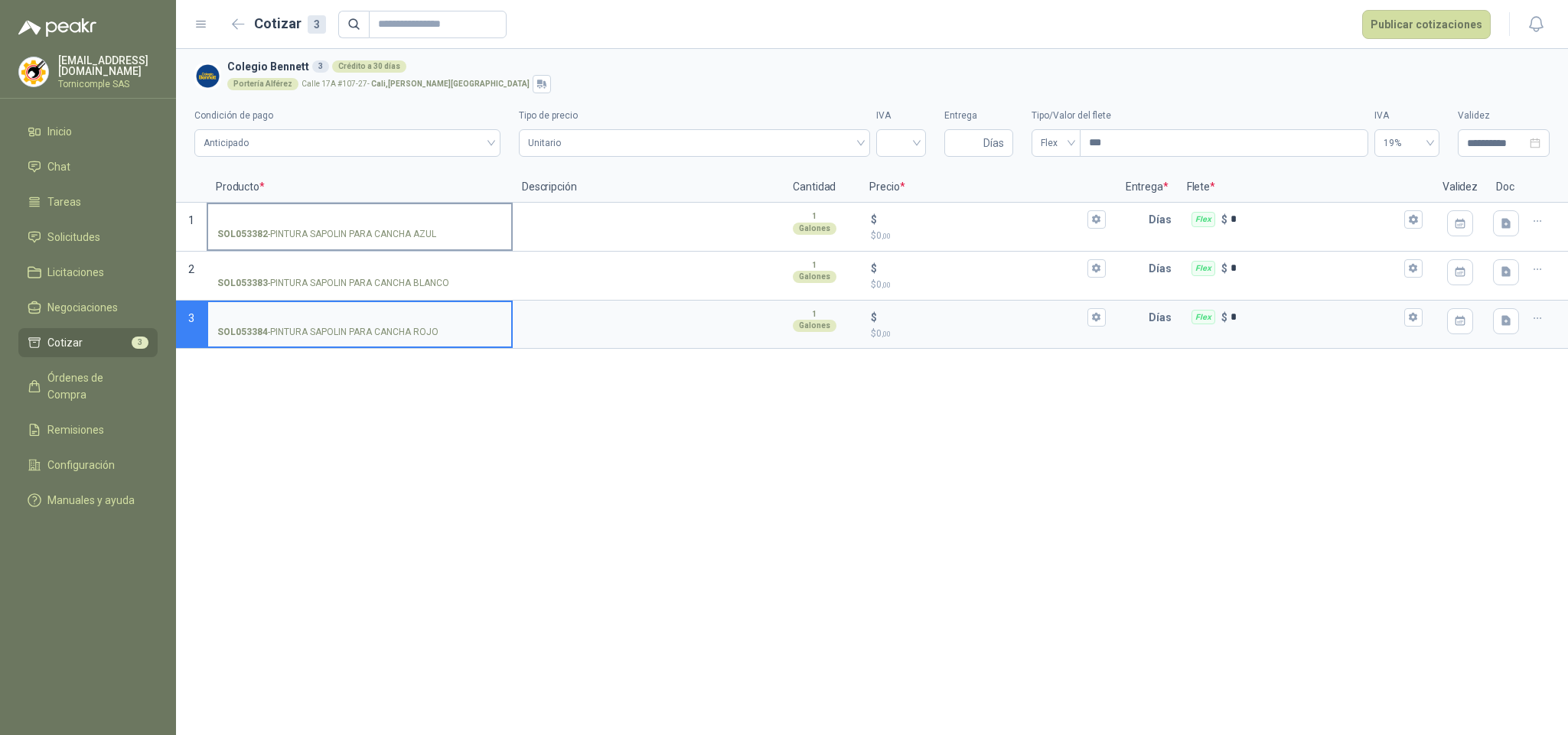
click at [248, 214] on input "SOL053382 - PINTURA SAPOLIN PARA CANCHA AZUL" at bounding box center [360, 219] width 285 height 11
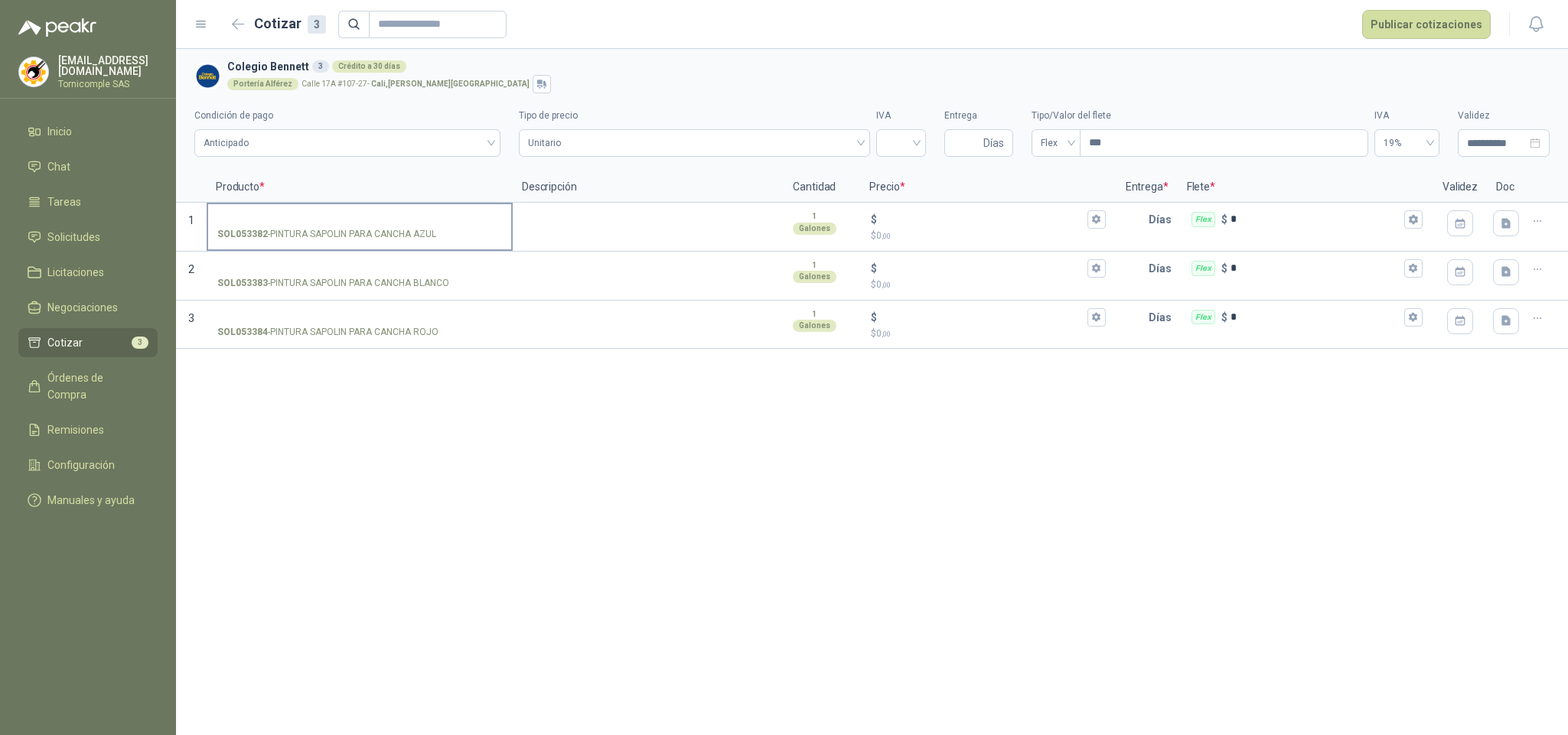
drag, startPoint x: 271, startPoint y: 236, endPoint x: 407, endPoint y: 241, distance: 136.1
click at [409, 241] on p "SOL053382 - PINTURA SAPOLIN PARA CANCHA AZUL" at bounding box center [326, 234] width 219 height 14
click at [283, 241] on p "SOL053382 - PINTURA SAPOLIN PARA CANCHA AZUL" at bounding box center [326, 234] width 219 height 14
click at [283, 225] on input "SOL053382 - PINTURA SAPOLIN PARA CANCHA AZUL" at bounding box center [360, 219] width 285 height 11
drag, startPoint x: 272, startPoint y: 235, endPoint x: 400, endPoint y: 236, distance: 128.0
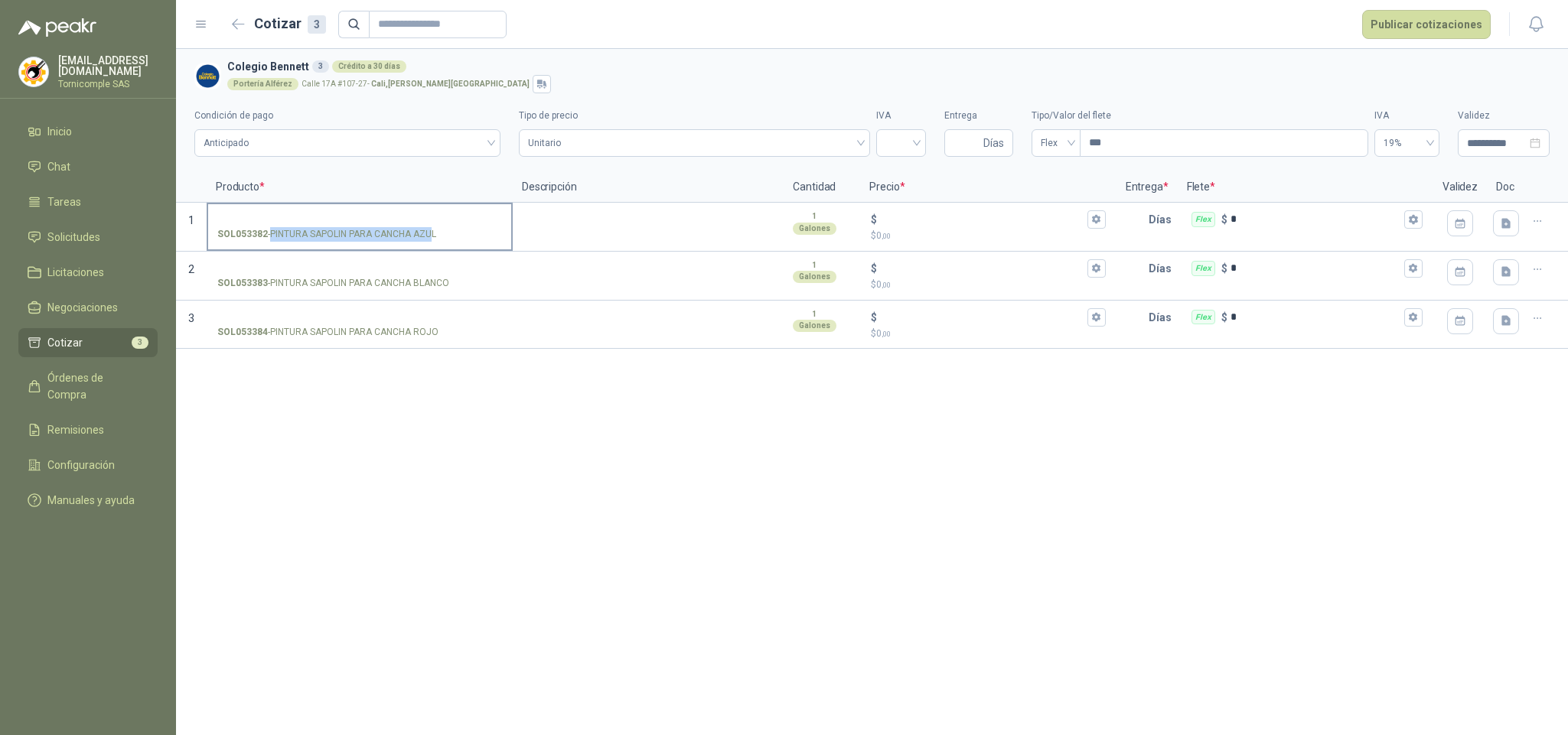
click at [411, 236] on p "SOL053382 - PINTURA SAPOLIN PARA CANCHA AZUL" at bounding box center [326, 234] width 219 height 14
drag, startPoint x: 436, startPoint y: 236, endPoint x: 315, endPoint y: 233, distance: 121.0
click at [306, 238] on p "SOL053382 - PINTURA SAPOLIN PARA CANCHA AZUL" at bounding box center [326, 234] width 219 height 14
drag, startPoint x: 318, startPoint y: 232, endPoint x: 436, endPoint y: 235, distance: 118.0
click at [436, 235] on p "SOL053382 - PINTURA SAPOLIN PARA CANCHA AZUL" at bounding box center [326, 234] width 219 height 14
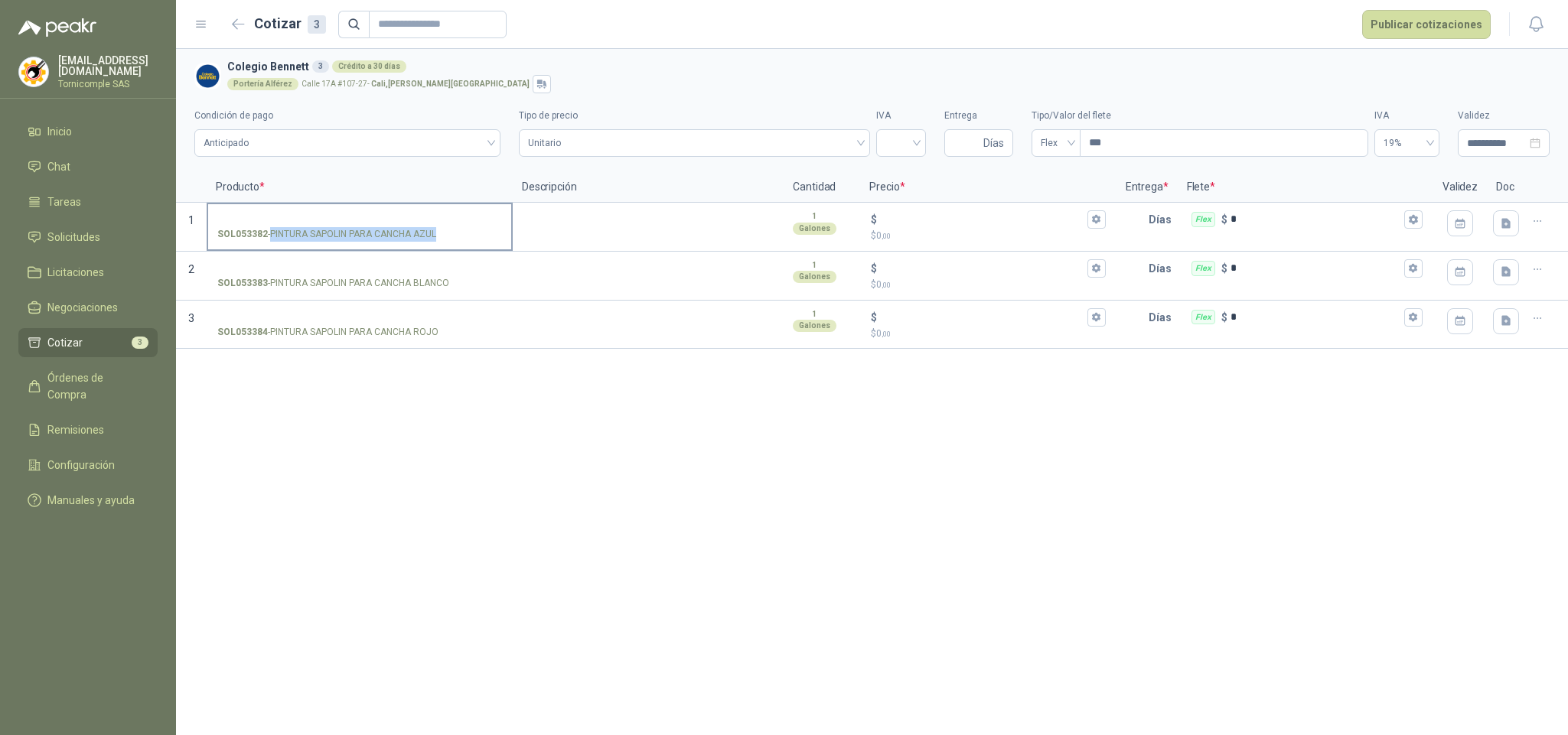
copy p "PINTURA SAPOLIN PARA CANCHA AZUL"
click at [385, 221] on input "SOL053382 - PINTURA SAPOLIN PARA CANCHA AZUL" at bounding box center [360, 219] width 285 height 11
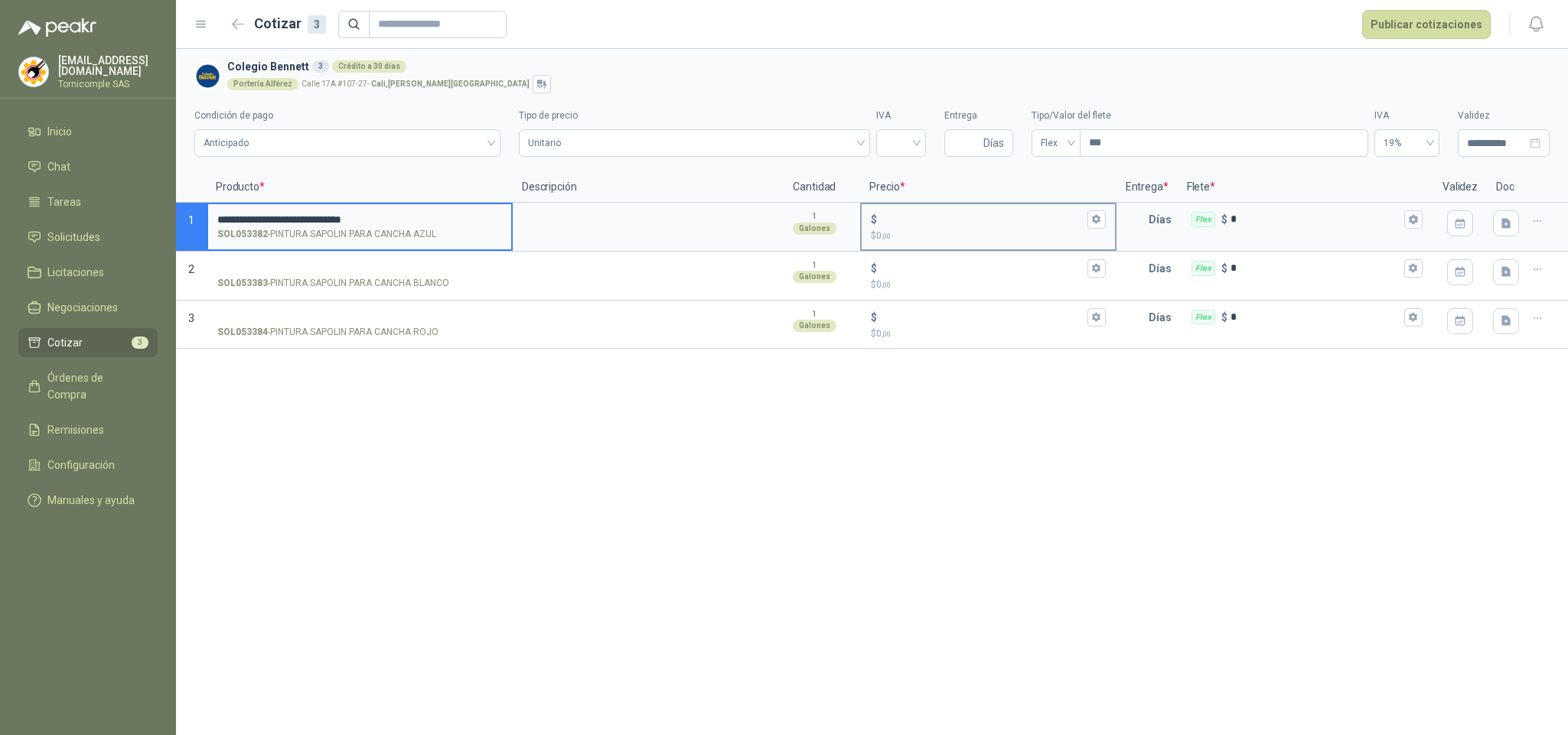
click at [929, 229] on p "$ 0 ,00" at bounding box center [987, 236] width 234 height 14
click at [929, 225] on input "$ $ 0 ,00" at bounding box center [981, 219] width 203 height 11
drag, startPoint x: 927, startPoint y: 225, endPoint x: 932, endPoint y: 210, distance: 15.8
click at [927, 225] on input "$ $ 0 ,00" at bounding box center [981, 219] width 203 height 11
type input "*******"
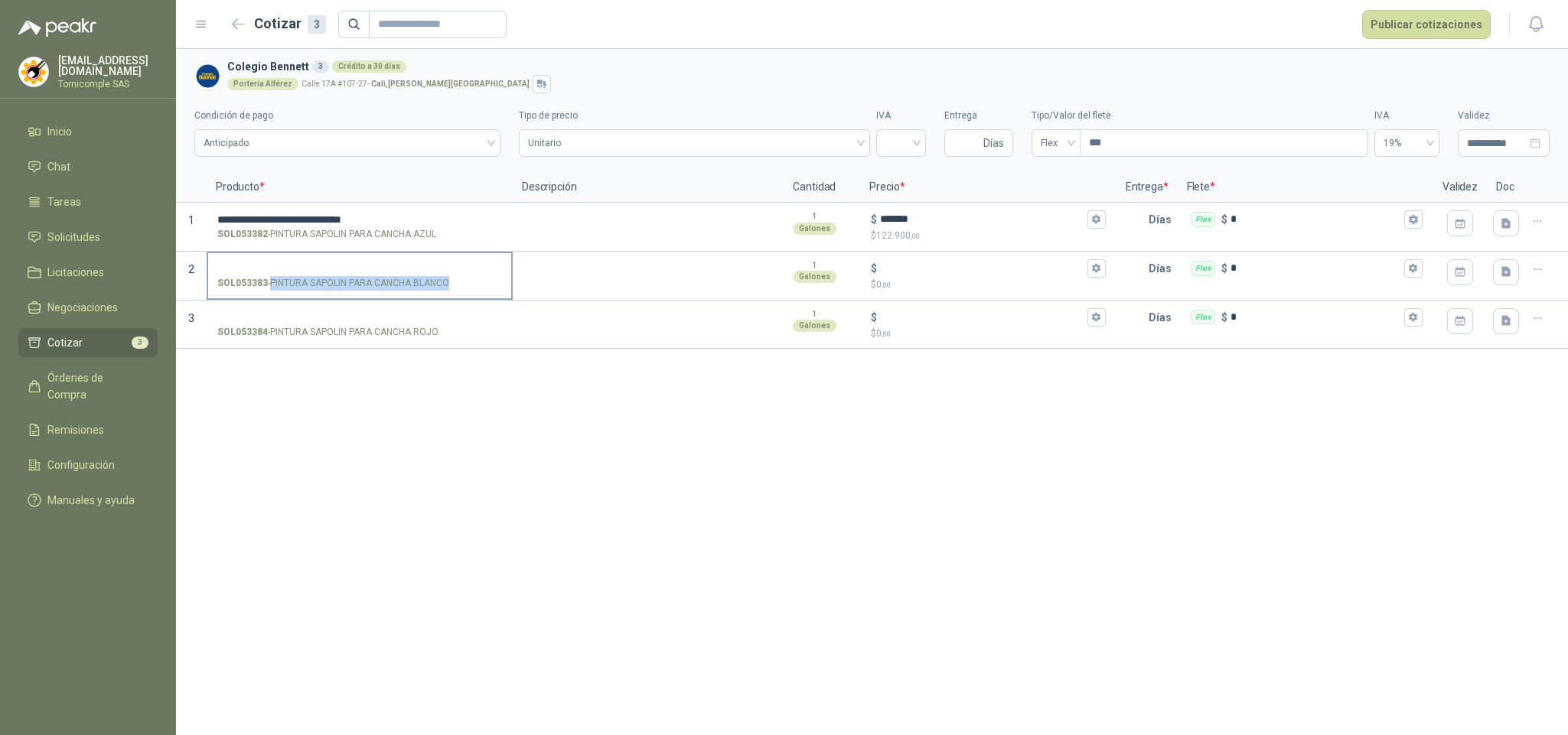
drag, startPoint x: 271, startPoint y: 288, endPoint x: 449, endPoint y: 283, distance: 178.1
click at [449, 283] on p "SOL053383 - PINTURA SAPOLIN PARA CANCHA BLANCO" at bounding box center [333, 283] width 232 height 14
copy p "PINTURA SAPOLIN PARA CANCHA BLANCO"
click at [241, 253] on div "**********" at bounding box center [872, 261] width 1392 height 178
click at [241, 259] on label "SOL053383 - PINTURA SAPOLIN PARA CANCHA BLANCO" at bounding box center [360, 275] width 303 height 44
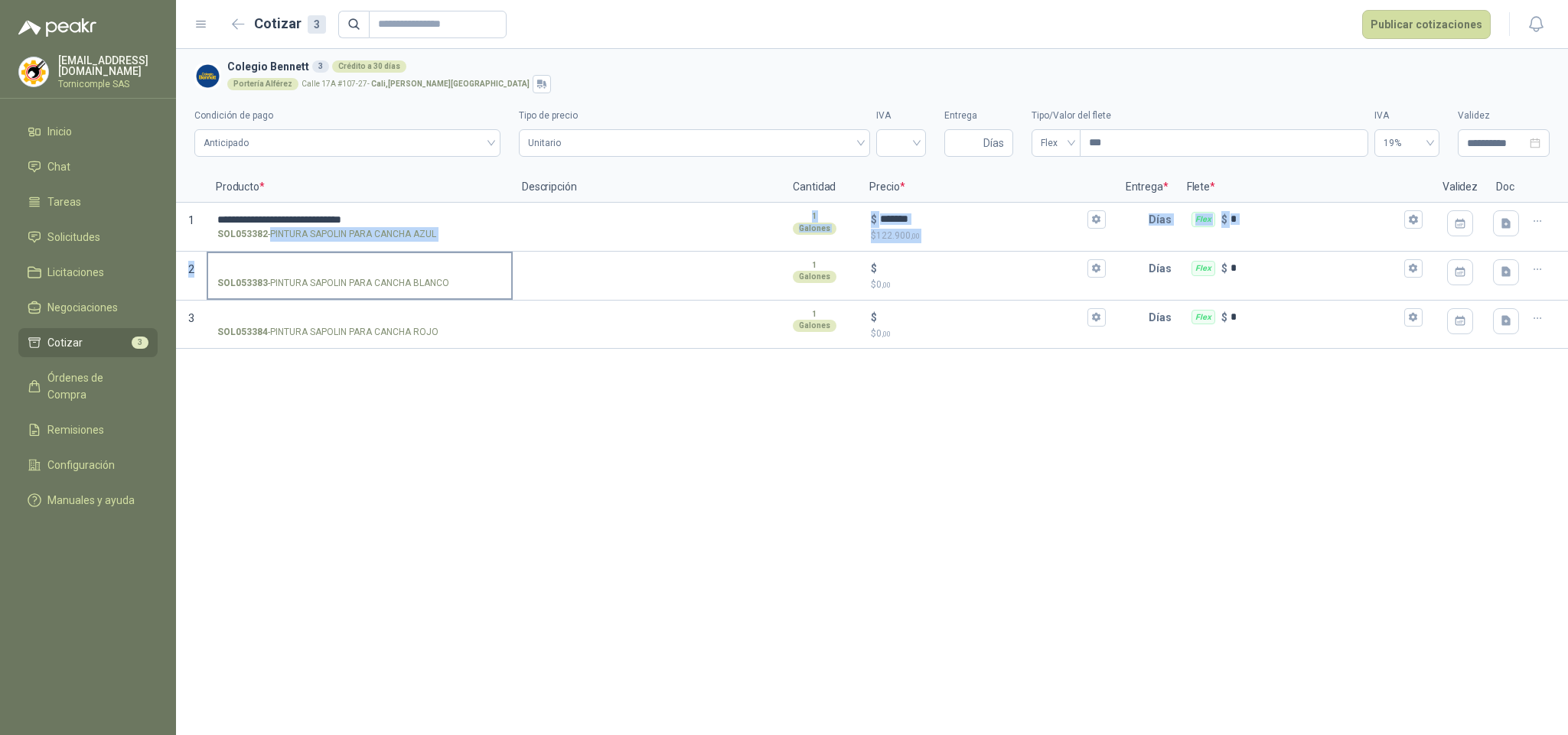
click at [241, 263] on input "SOL053383 - PINTURA SAPOLIN PARA CANCHA BLANCO" at bounding box center [360, 269] width 285 height 11
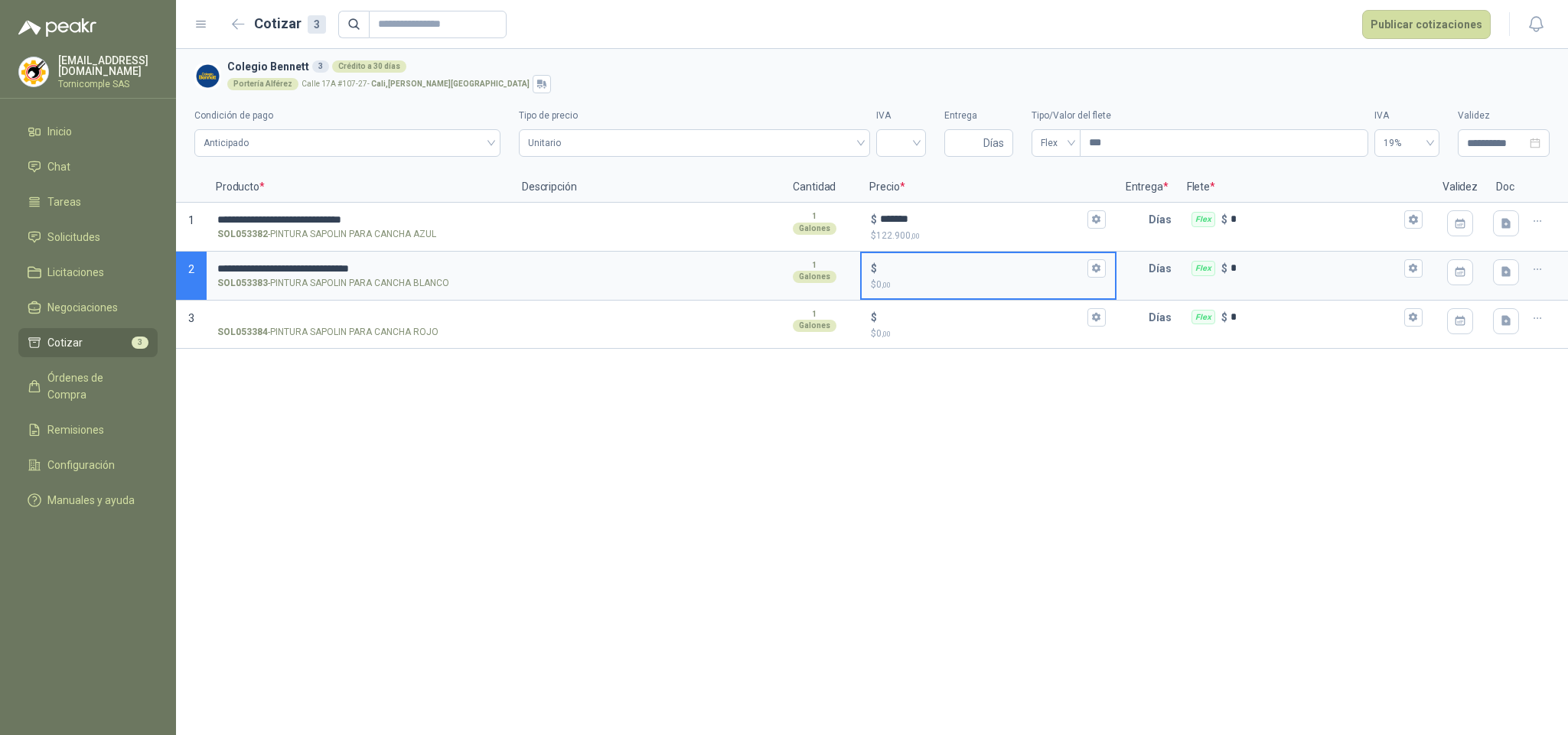
click at [960, 262] on input "$ $ 0 ,00" at bounding box center [981, 268] width 203 height 11
type input "*******"
click at [273, 333] on p "SOL053384 - PINTURA SAPOLIN PARA CANCHA ROJO" at bounding box center [328, 332] width 221 height 14
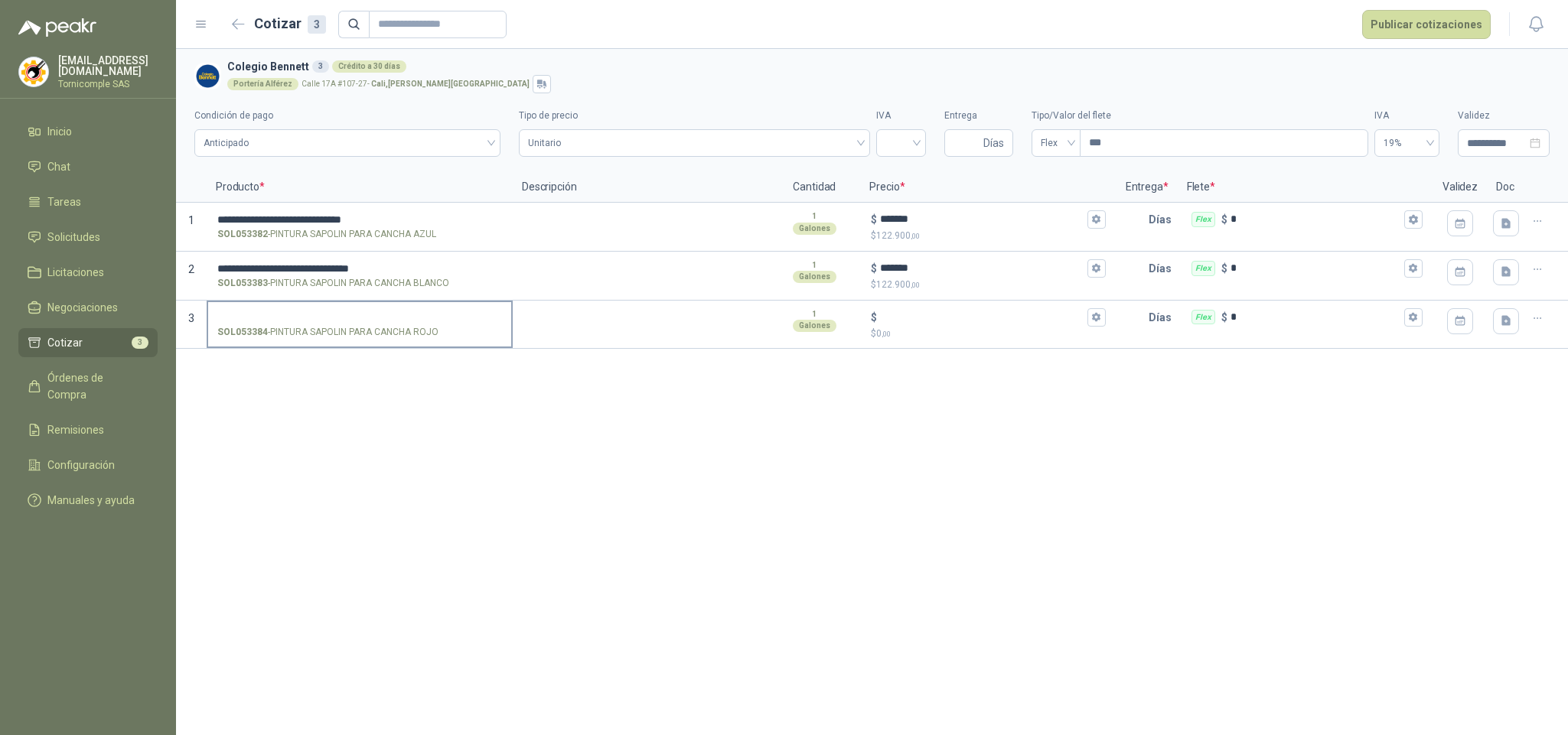
click at [298, 342] on label "SOL053384 - PINTURA SAPOLIN PARA CANCHA ROJO" at bounding box center [360, 324] width 303 height 44
click at [298, 324] on input "SOL053384 - PINTURA SAPOLIN PARA CANCHA ROJO" at bounding box center [360, 318] width 285 height 11
drag, startPoint x: 287, startPoint y: 333, endPoint x: 438, endPoint y: 336, distance: 151.0
click at [438, 336] on div "SOL053384 - PINTURA SAPOLIN PARA CANCHA ROJO" at bounding box center [360, 332] width 285 height 14
click at [273, 338] on p "SOL053384 - PINTURA SAPOLIN PARA CANCHA ROJO" at bounding box center [328, 332] width 221 height 14
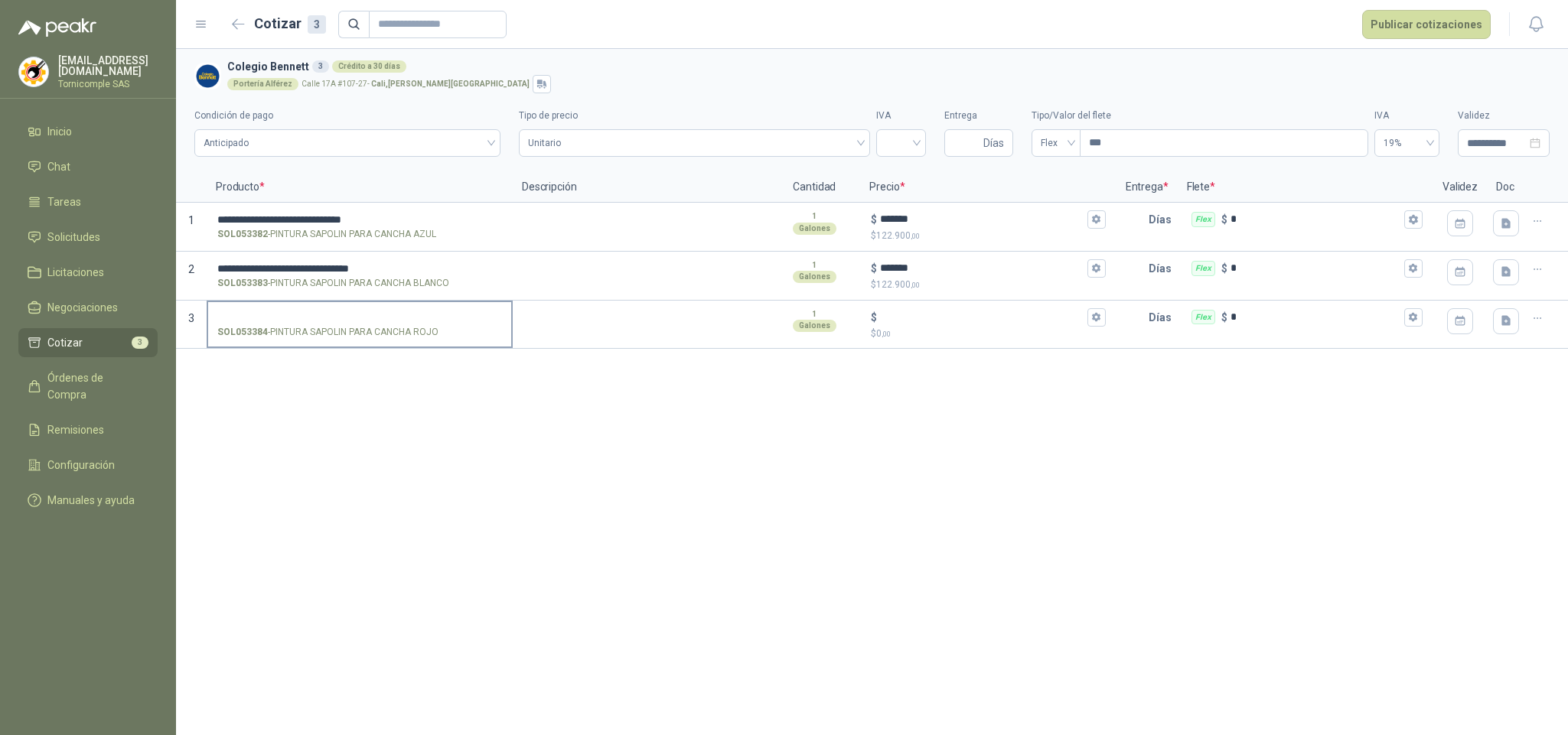
click at [273, 324] on input "SOL053384 - PINTURA SAPOLIN PARA CANCHA ROJO" at bounding box center [360, 318] width 285 height 11
click at [271, 333] on p "SOL053384 - PINTURA SAPOLIN PARA CANCHA ROJO" at bounding box center [328, 332] width 221 height 14
click at [271, 324] on input "SOL053384 - PINTURA SAPOLIN PARA CANCHA ROJO" at bounding box center [360, 318] width 285 height 11
drag, startPoint x: 272, startPoint y: 333, endPoint x: 438, endPoint y: 336, distance: 166.0
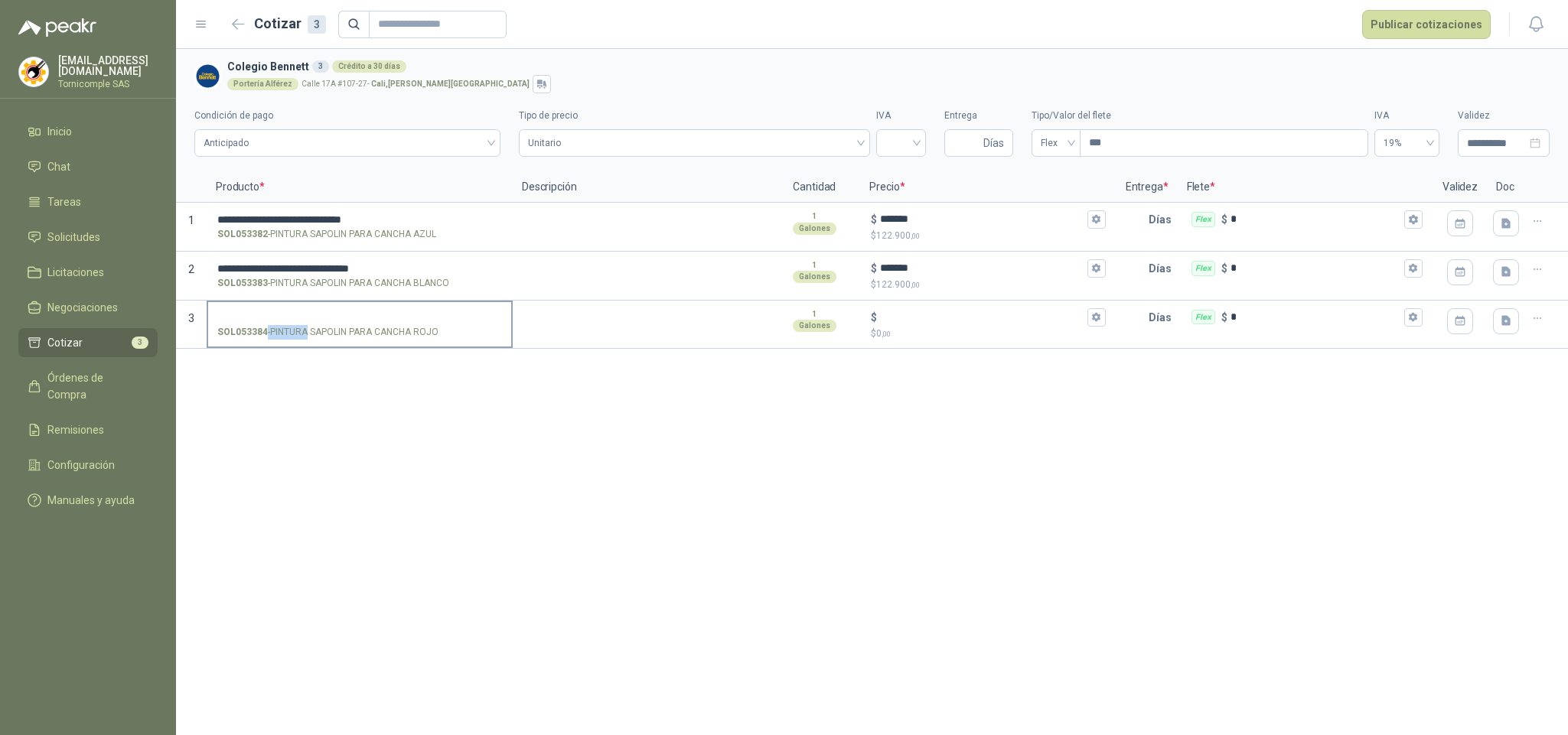
click at [438, 336] on div "SOL053384 - PINTURA SAPOLIN PARA CANCHA ROJO" at bounding box center [360, 332] width 285 height 14
click at [438, 324] on input "SOL053384 - PINTURA SAPOLIN PARA CANCHA ROJO" at bounding box center [360, 318] width 285 height 11
click at [293, 338] on p "SOL053384 - PINTURA SAPOLIN PARA CANCHA ROJO" at bounding box center [328, 332] width 221 height 14
click at [293, 324] on input "SOL053384 - PINTURA SAPOLIN PARA CANCHA ROJO" at bounding box center [360, 318] width 285 height 11
drag, startPoint x: 298, startPoint y: 330, endPoint x: 436, endPoint y: 335, distance: 138.1
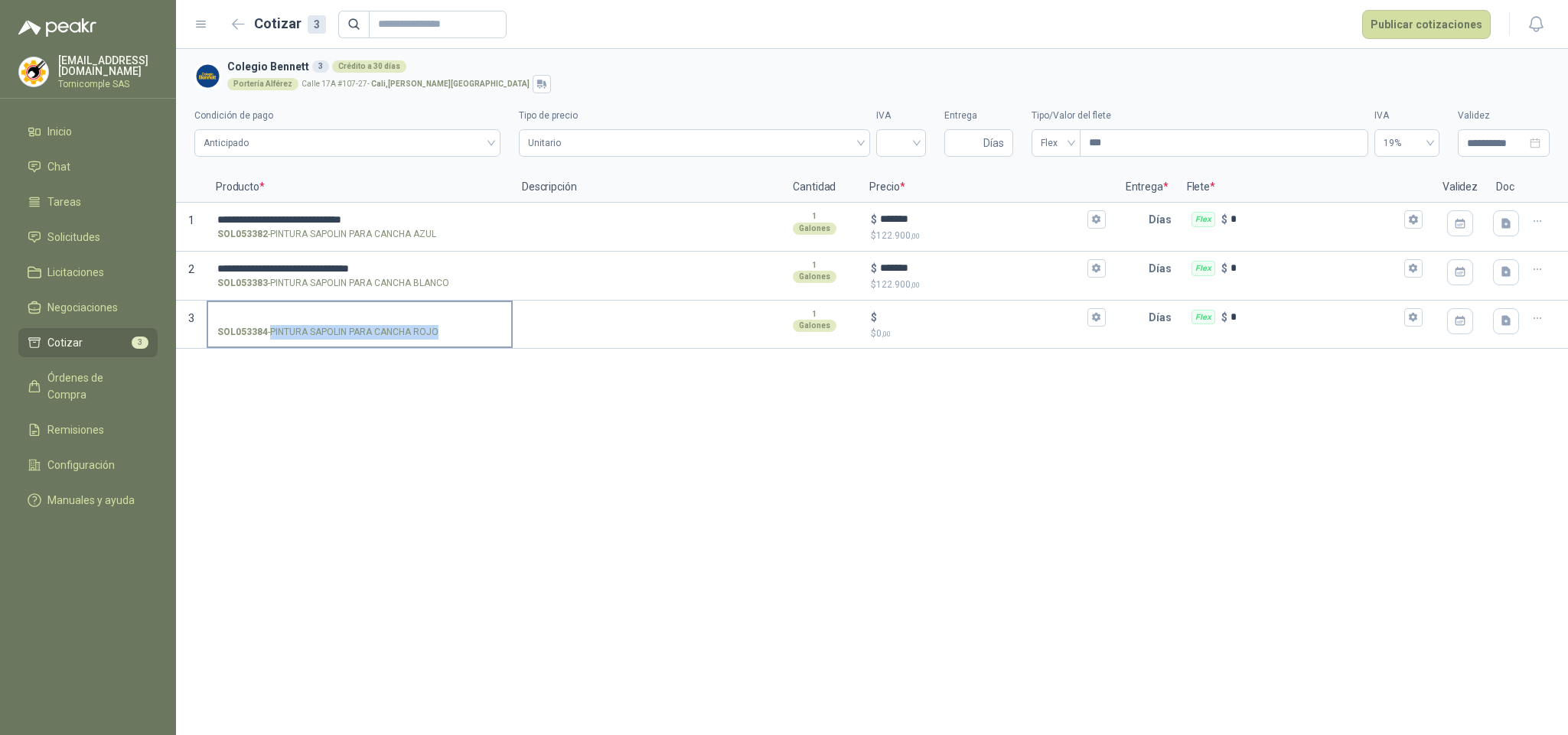
click at [436, 335] on p "SOL053384 - PINTURA SAPOLIN PARA CANCHA ROJO" at bounding box center [328, 332] width 221 height 14
copy p "PINTURA SAPOLIN PARA CANCHA ROJO"
click at [306, 313] on input "SOL053384 - PINTURA SAPOLIN PARA CANCHA ROJO" at bounding box center [360, 318] width 285 height 11
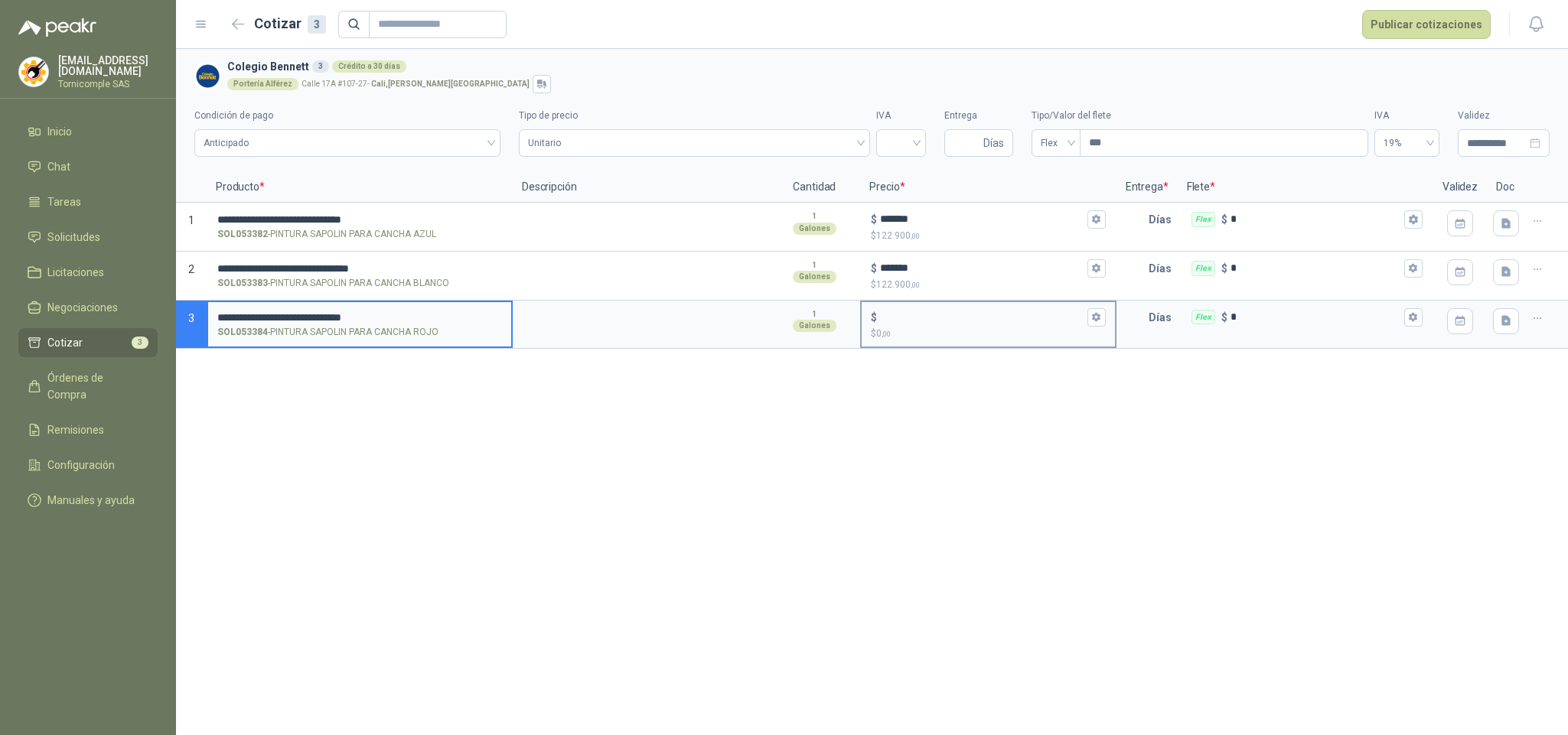
drag, startPoint x: 907, startPoint y: 326, endPoint x: 902, endPoint y: 320, distance: 7.8
click at [907, 325] on div "$ $ 0 ,00" at bounding box center [987, 324] width 253 height 45
click at [900, 315] on input "$ $ 0 ,00" at bounding box center [981, 317] width 203 height 11
click at [863, 138] on div "Unitario" at bounding box center [695, 143] width 352 height 27
type input "*******"
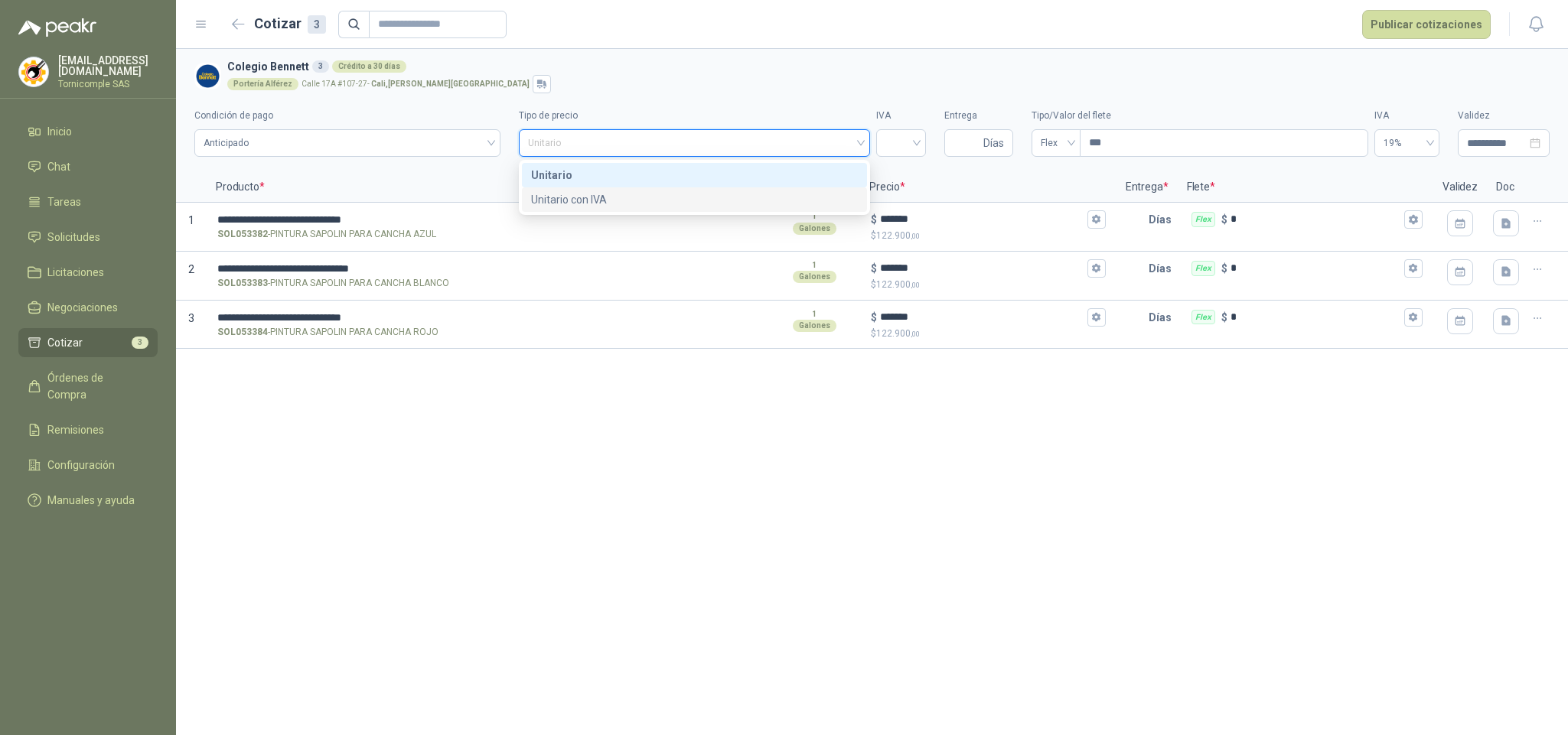
click at [804, 210] on div "Unitario con IVA" at bounding box center [694, 200] width 345 height 25
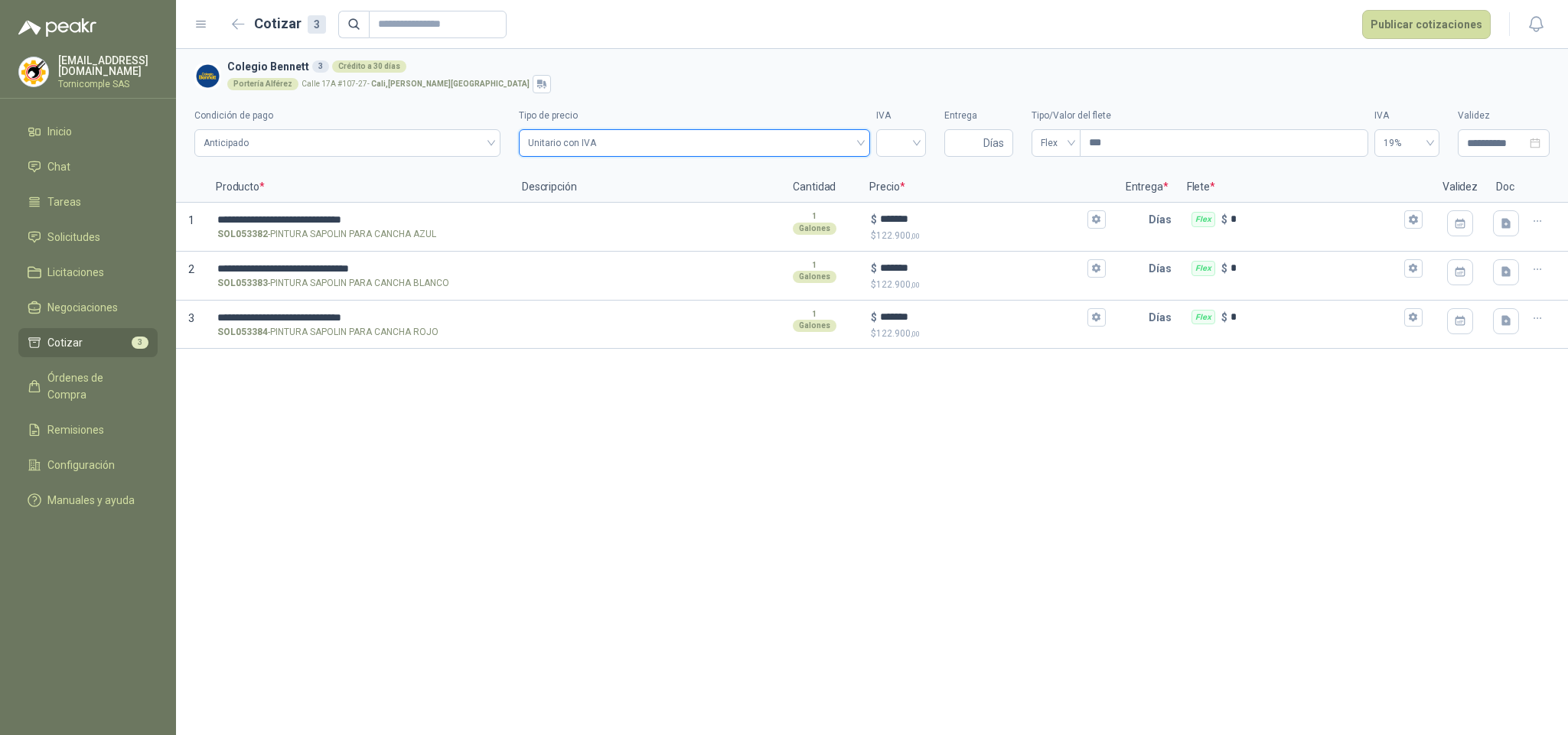
drag, startPoint x: 901, startPoint y: 148, endPoint x: 901, endPoint y: 158, distance: 10.0
click at [901, 147] on input "search" at bounding box center [900, 141] width 31 height 23
click at [895, 166] on div "19%" at bounding box center [901, 175] width 26 height 17
click at [964, 145] on input "Entrega" at bounding box center [966, 142] width 26 height 26
type input "*"
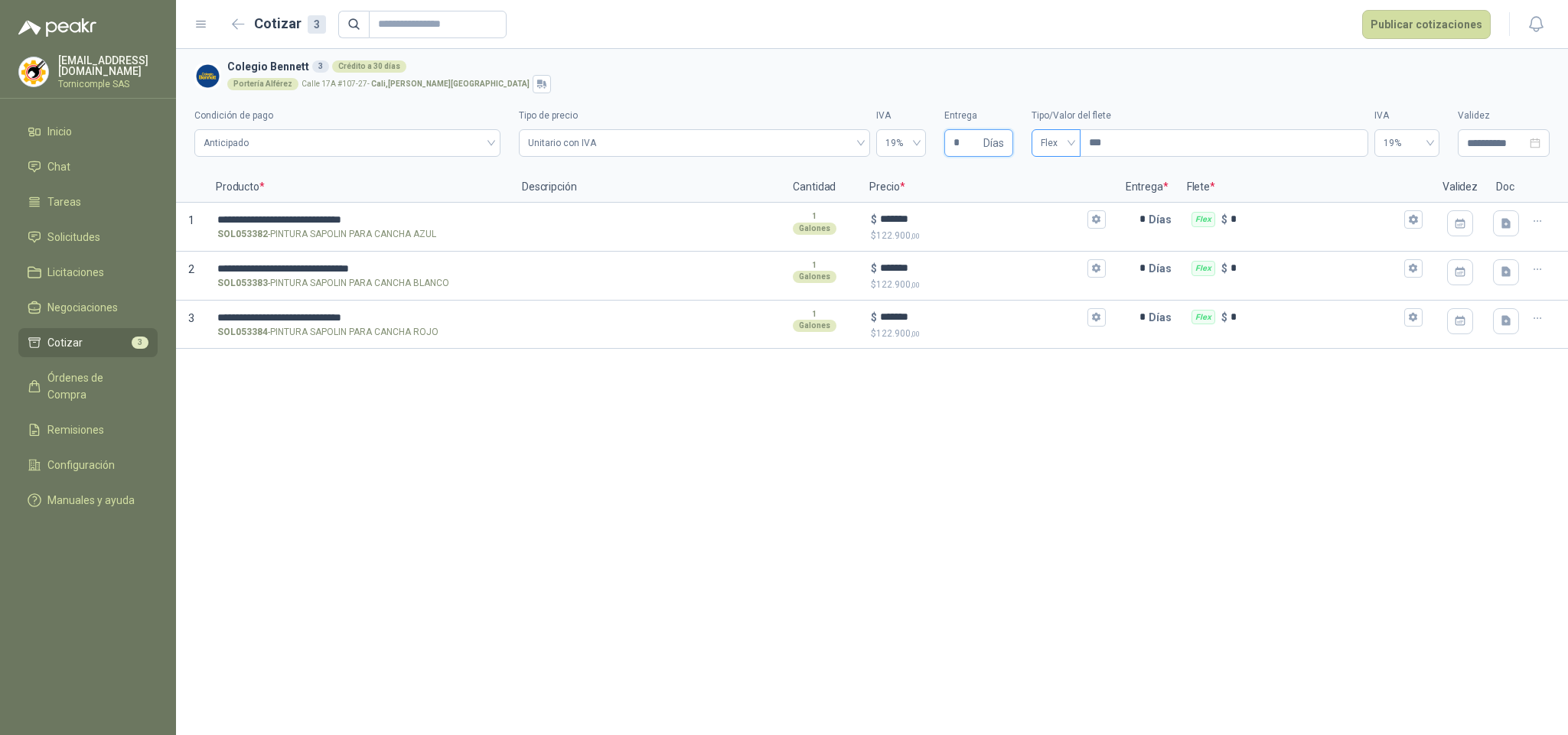
click at [1066, 146] on span "Flex" at bounding box center [1056, 143] width 30 height 23
type input "*"
click at [1066, 196] on div "Incluido" at bounding box center [1056, 200] width 26 height 17
click at [1398, 42] on header "Cotizar 3 Publicar cotizaciones" at bounding box center [872, 25] width 1392 height 49
click at [1398, 33] on button "Publicar cotizaciones" at bounding box center [1426, 25] width 129 height 29
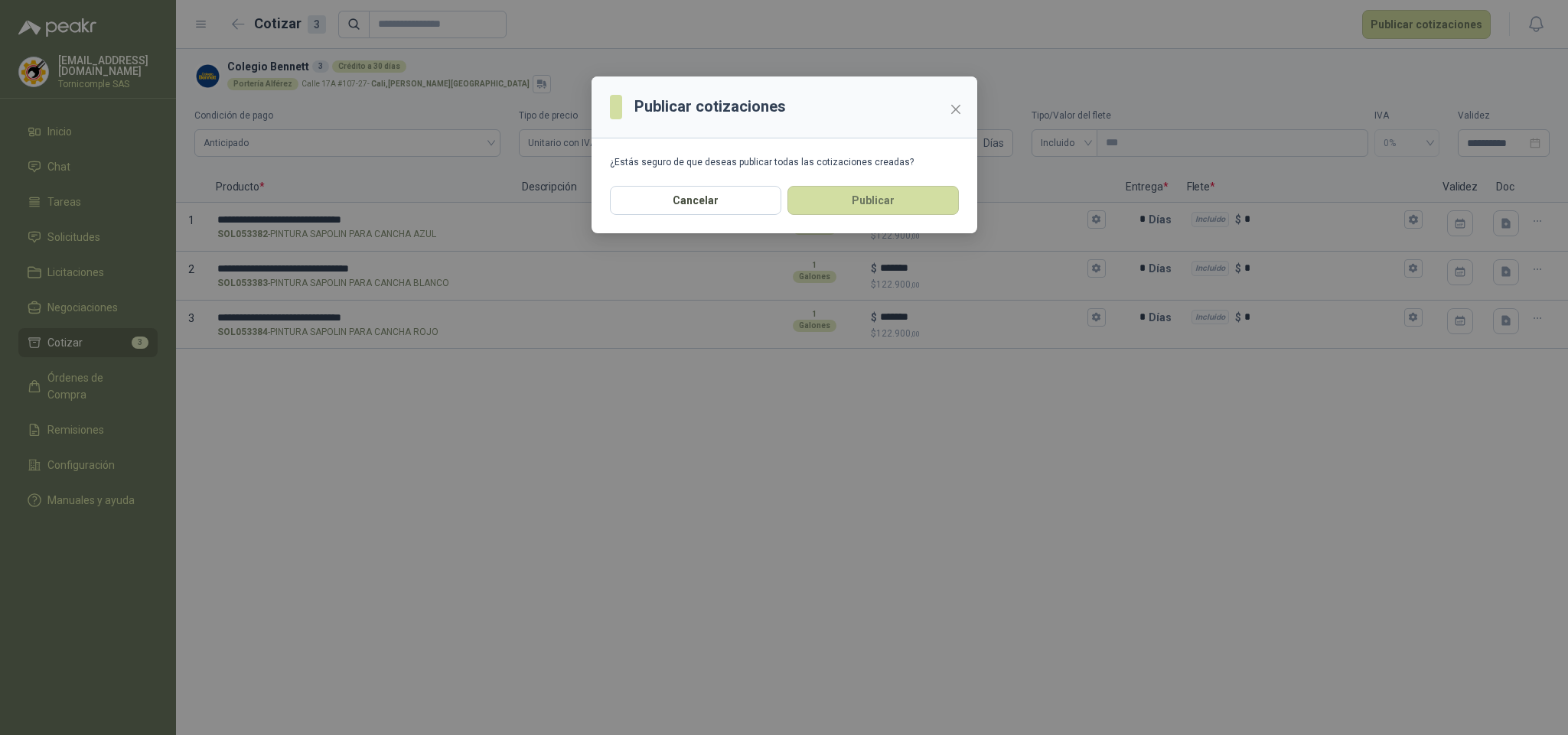
click at [893, 184] on section "¿Estás seguro de que deseas publicar todas las cotizaciones creadas?" at bounding box center [784, 162] width 385 height 47
click at [893, 186] on button "Publicar" at bounding box center [872, 200] width 171 height 29
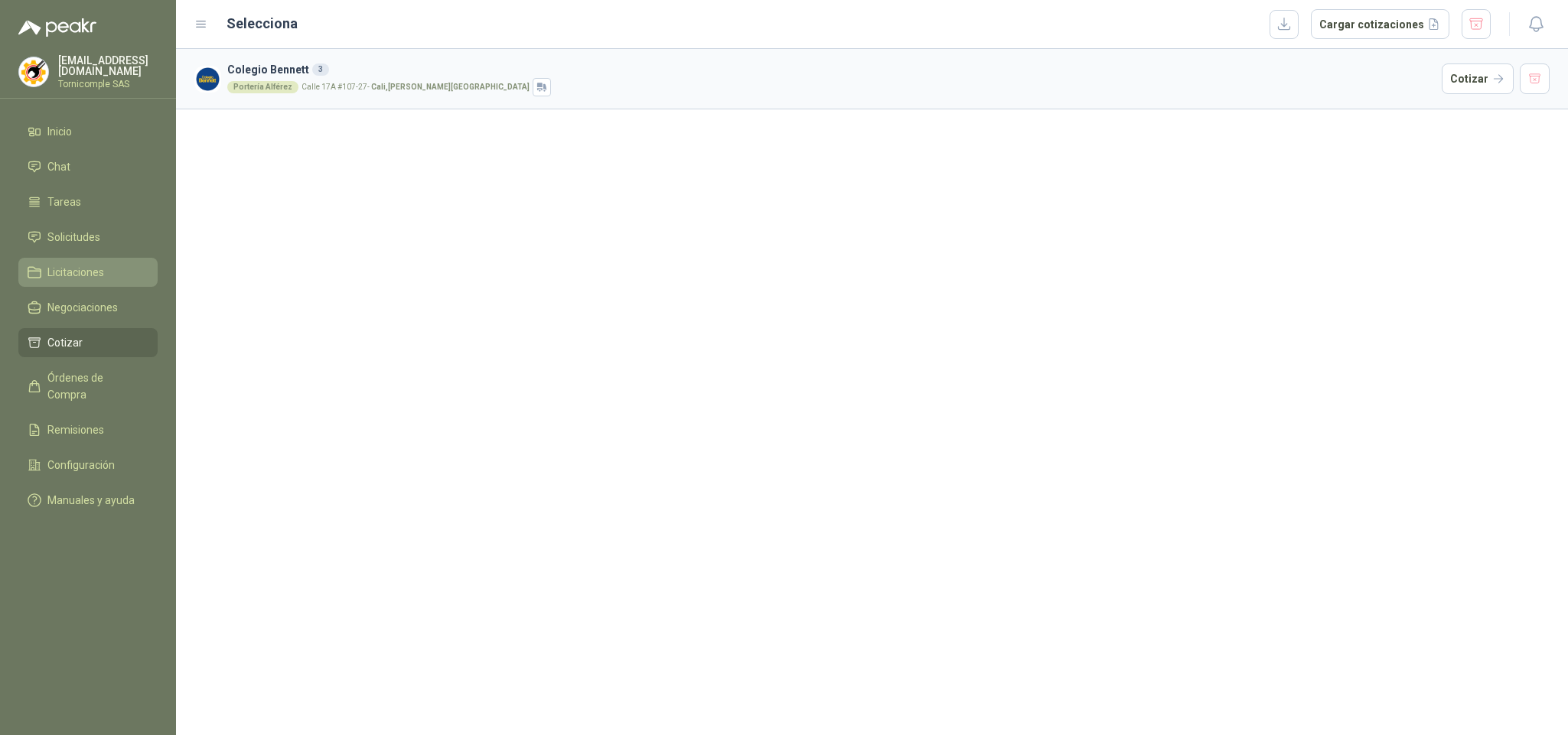
click at [115, 265] on li "Licitaciones" at bounding box center [88, 272] width 121 height 17
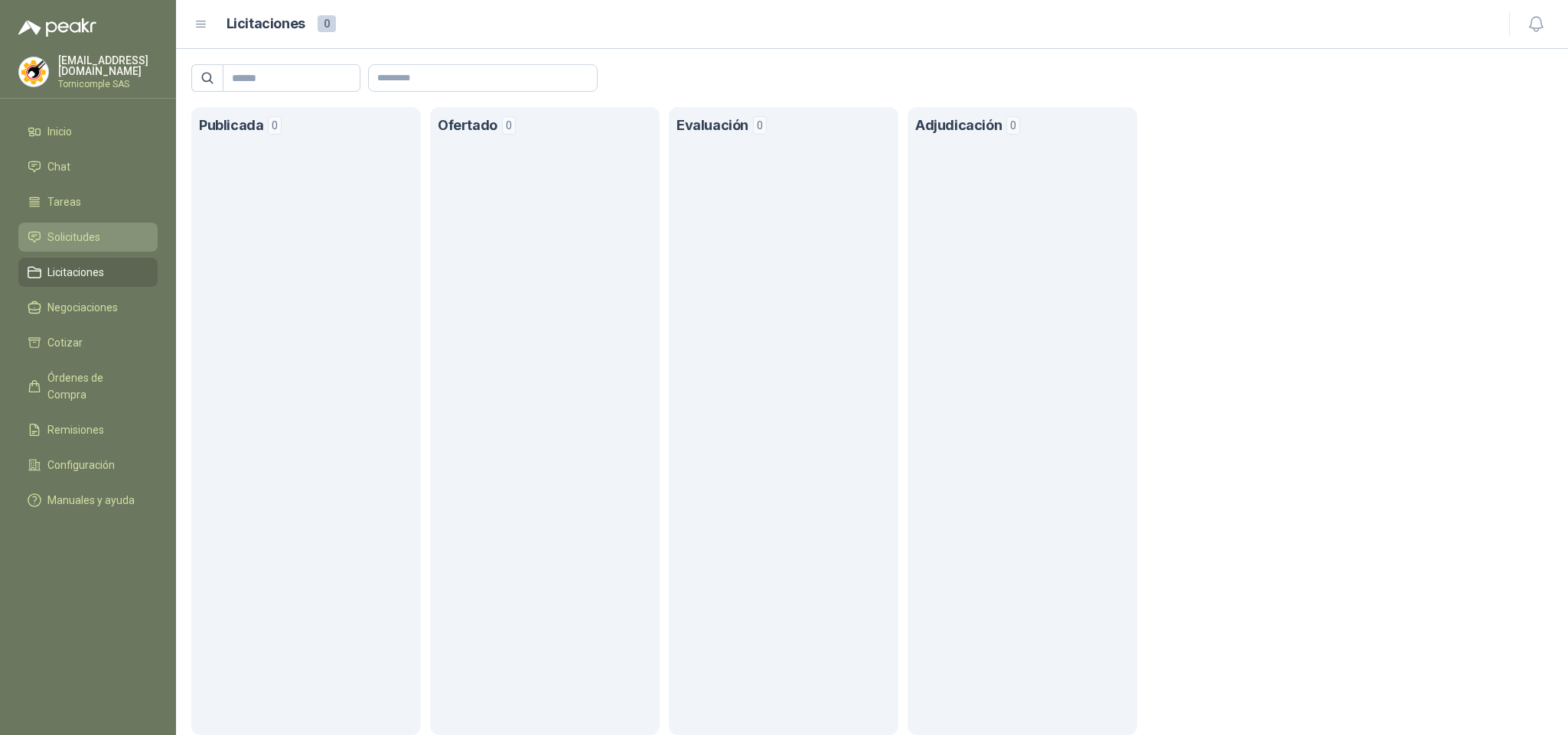
click at [113, 246] on link "Solicitudes" at bounding box center [87, 236] width 139 height 29
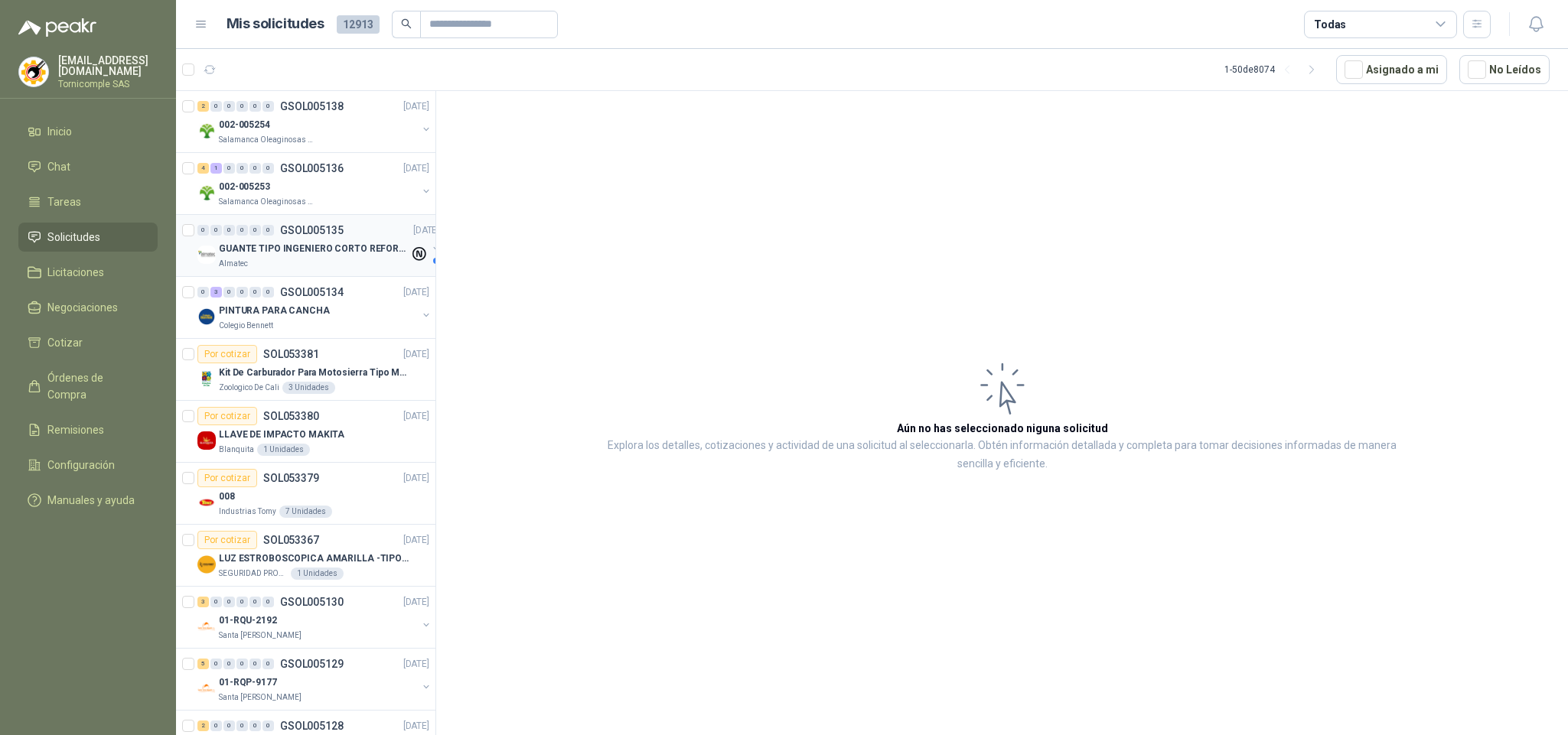
click at [338, 261] on div "Almatec" at bounding box center [313, 263] width 190 height 12
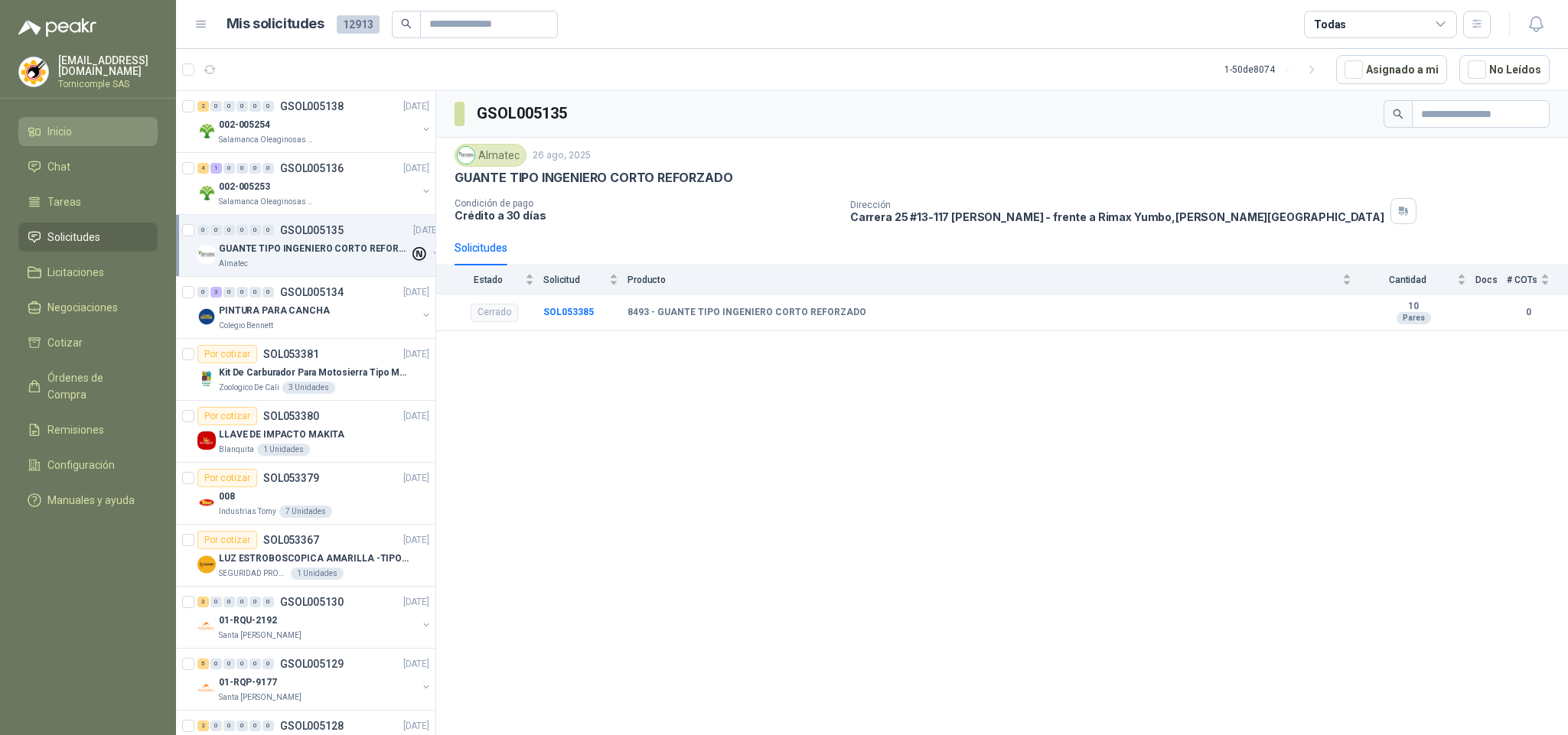
click at [81, 140] on link "Inicio" at bounding box center [87, 131] width 139 height 29
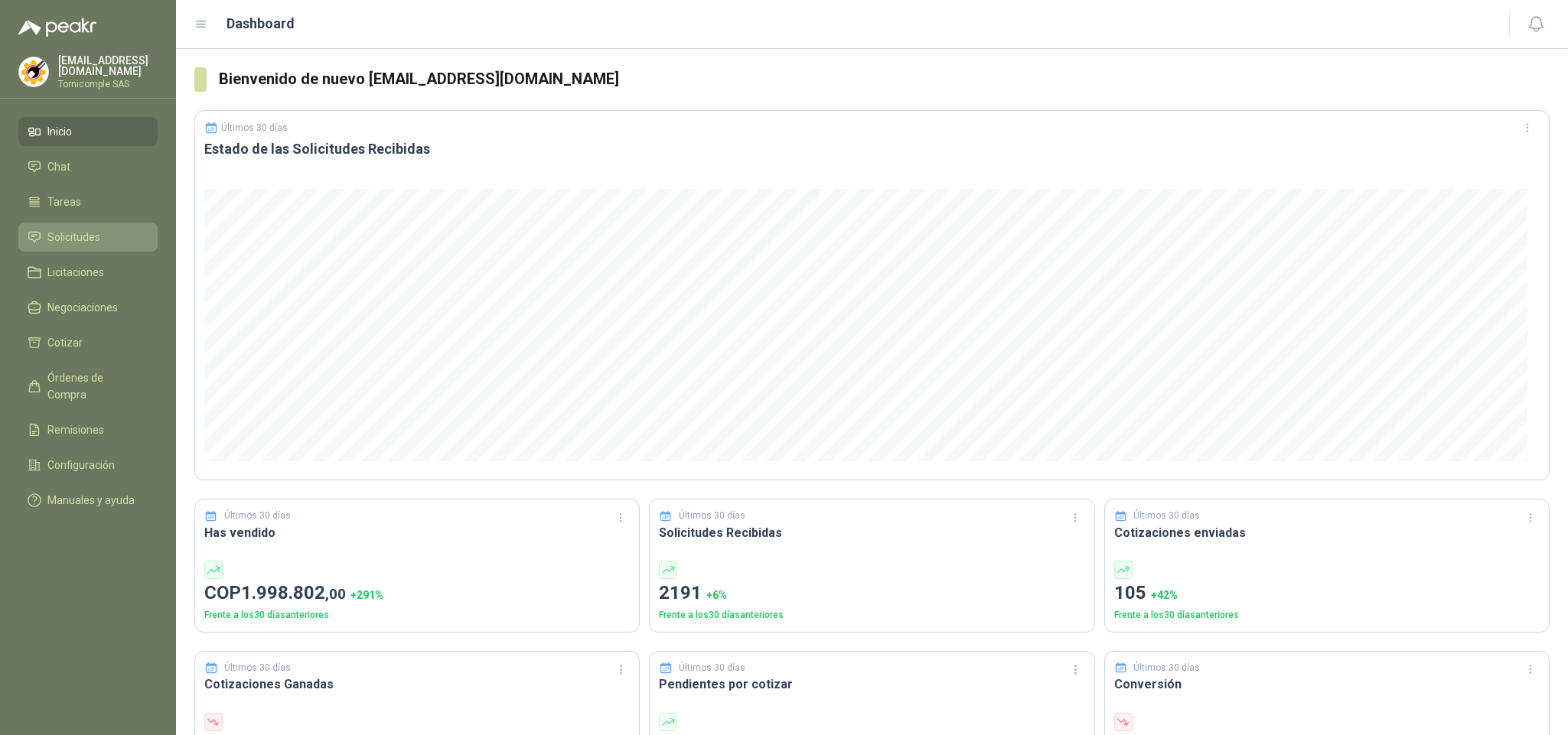
click at [97, 246] on link "Solicitudes" at bounding box center [87, 236] width 139 height 29
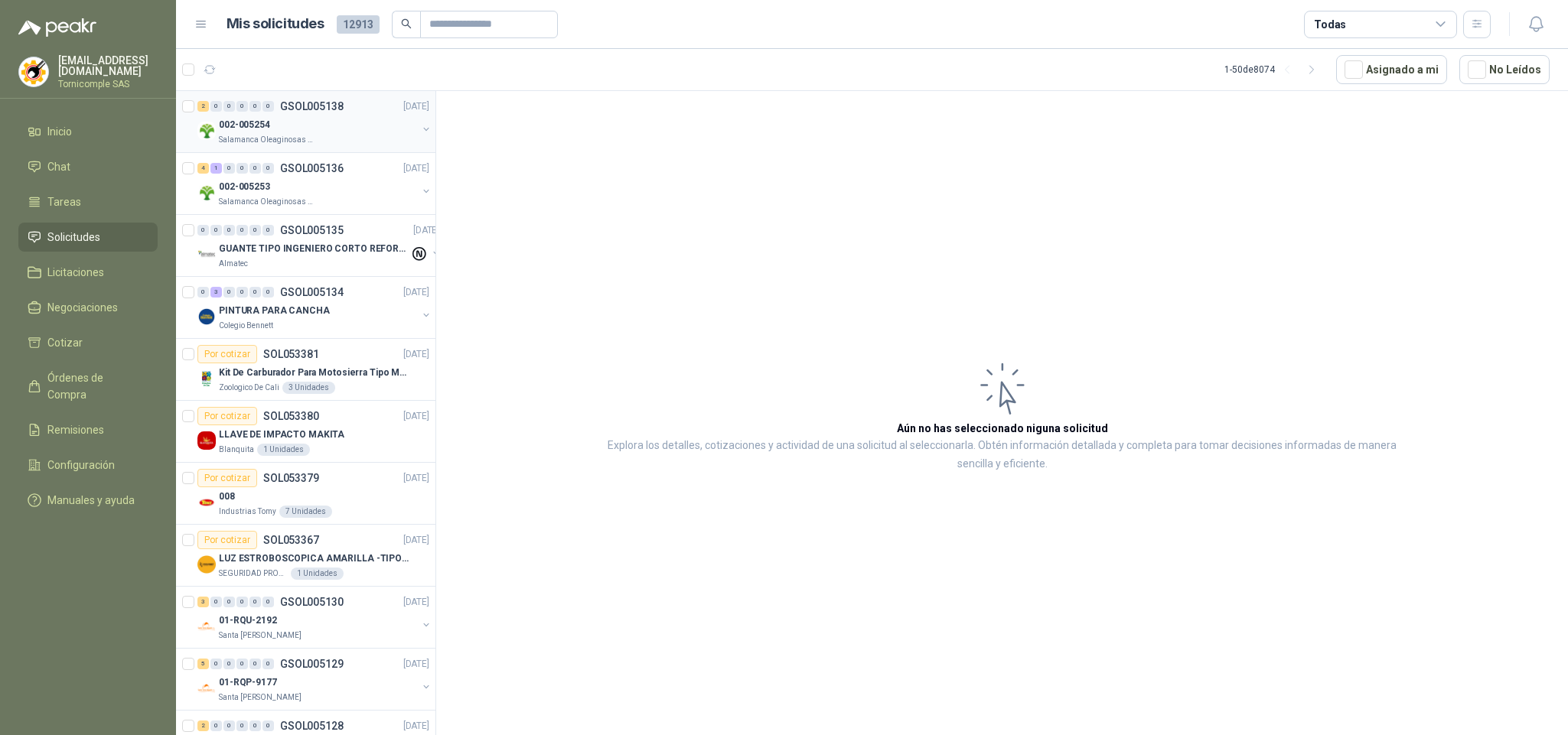
click at [273, 126] on div "002-005254" at bounding box center [317, 124] width 198 height 18
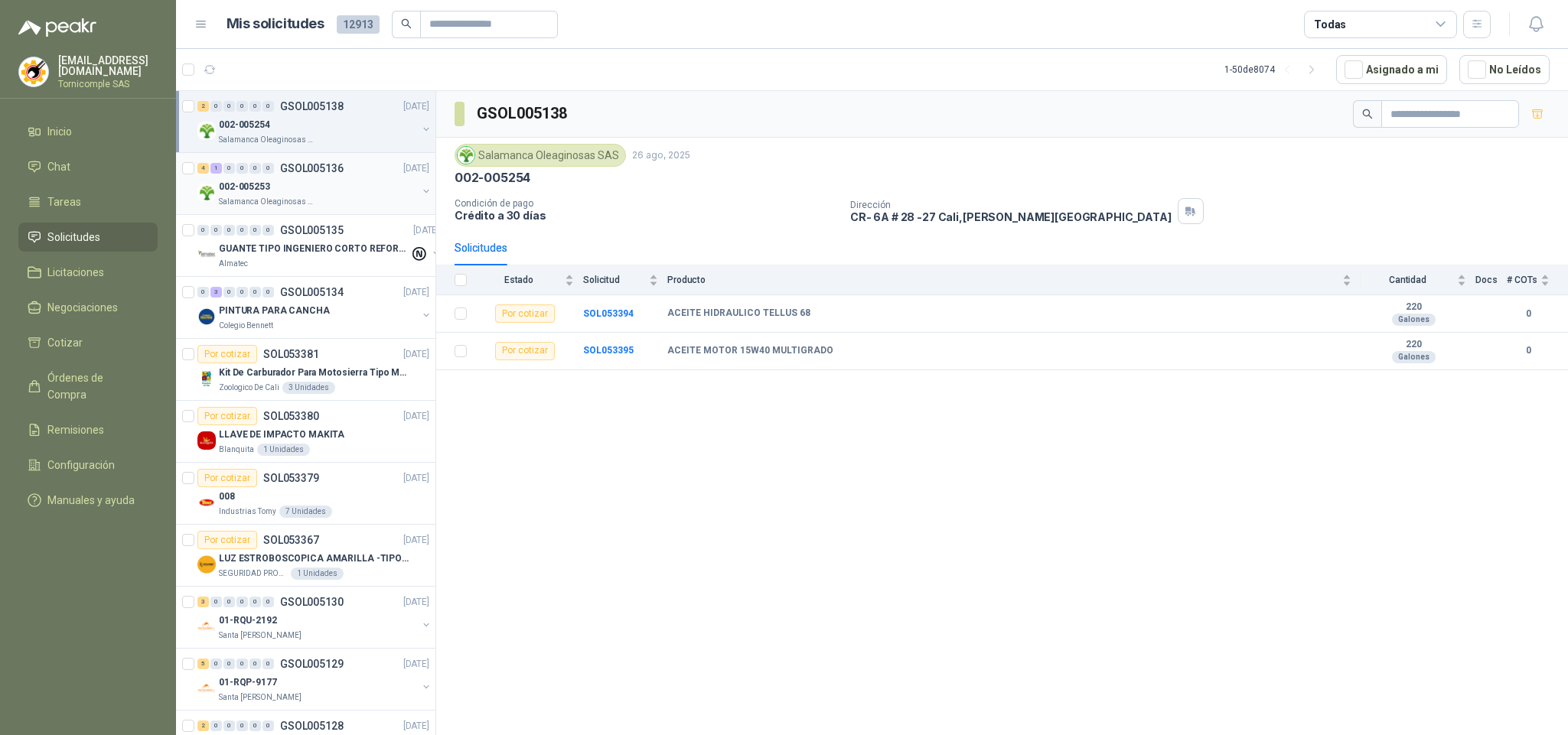
click at [264, 211] on div "4 1 0 0 0 0 GSOL005136 26/08/25 002-005253 Salamanca Oleaginosas SAS" at bounding box center [306, 184] width 259 height 61
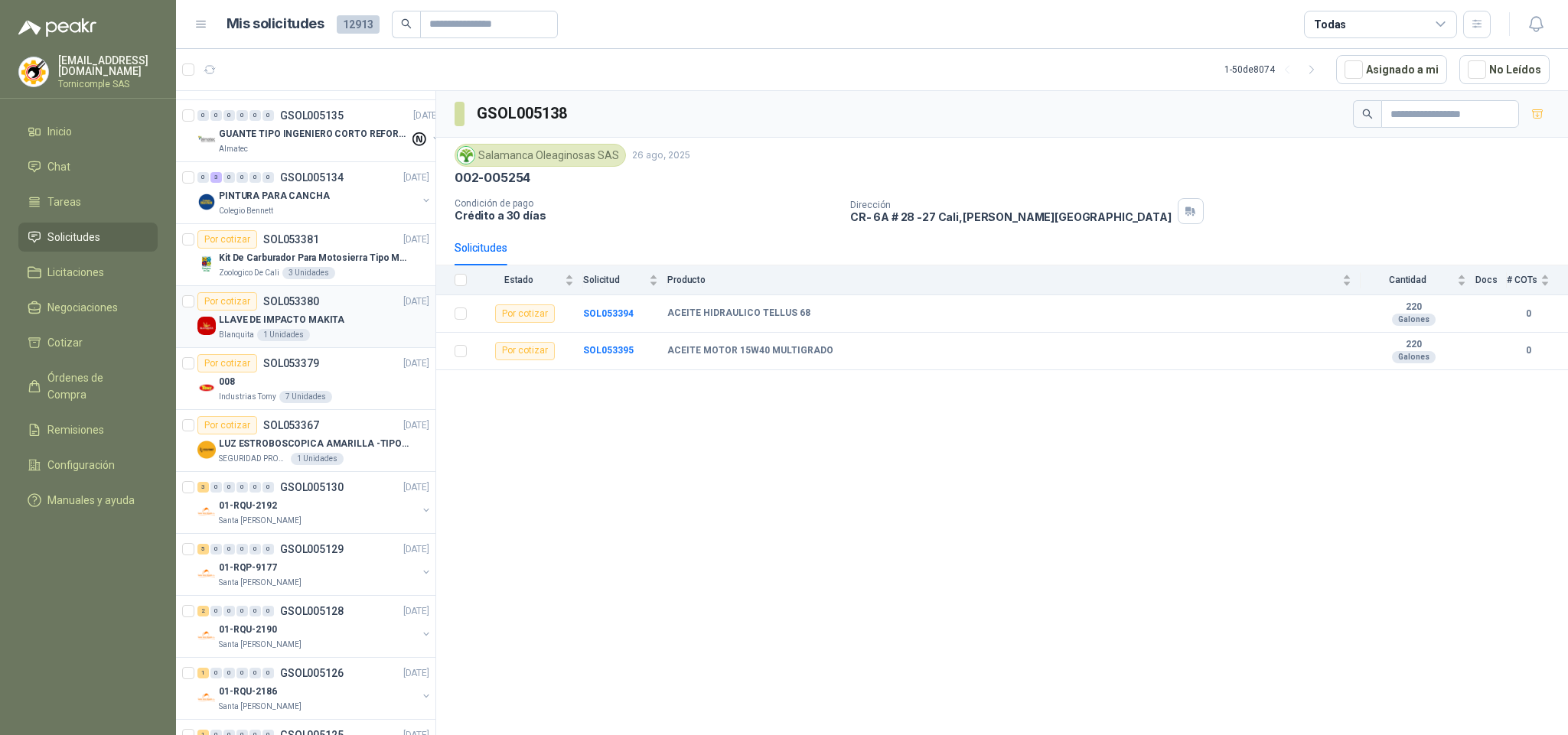
click at [294, 333] on div "1 Unidades" at bounding box center [284, 335] width 53 height 12
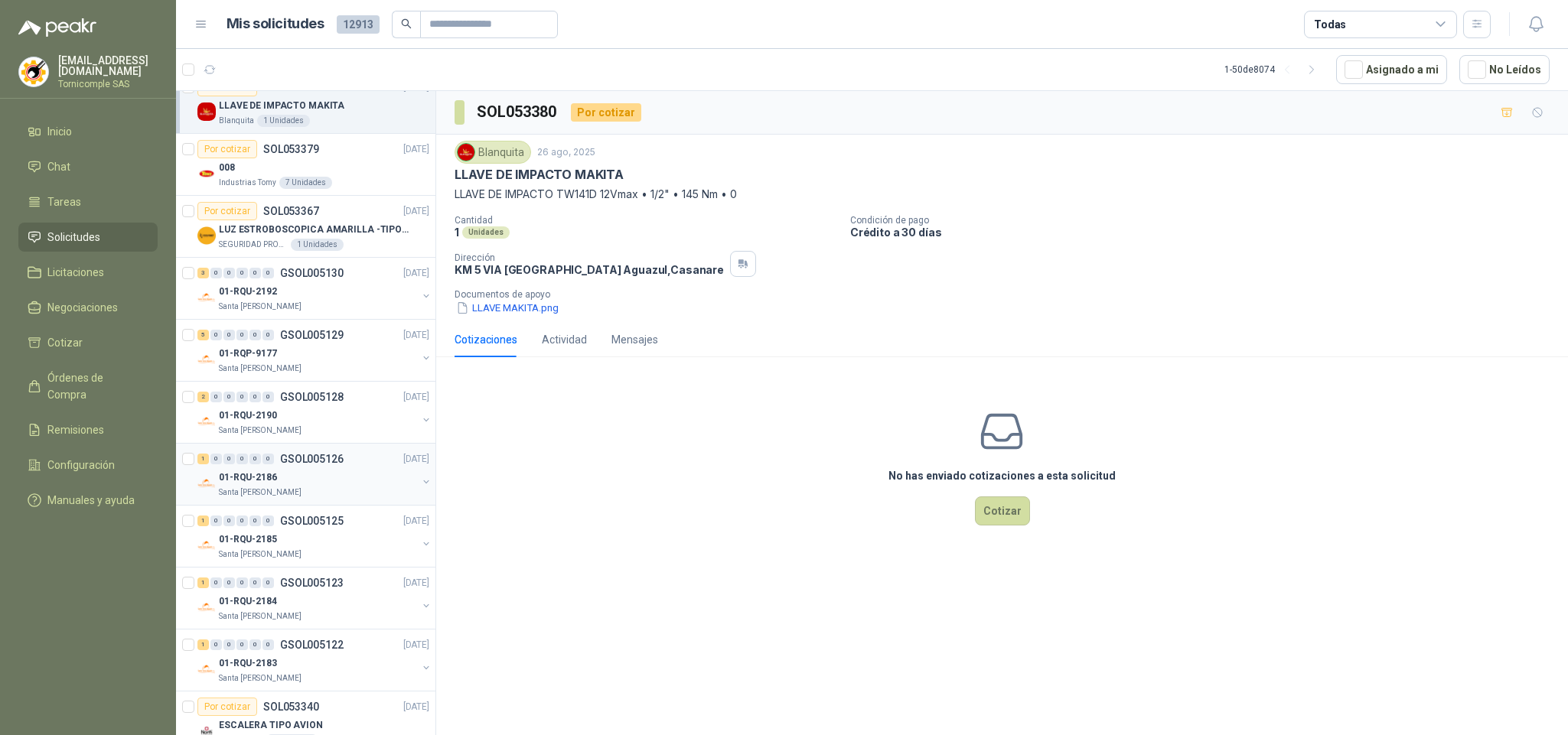
scroll to position [344, 0]
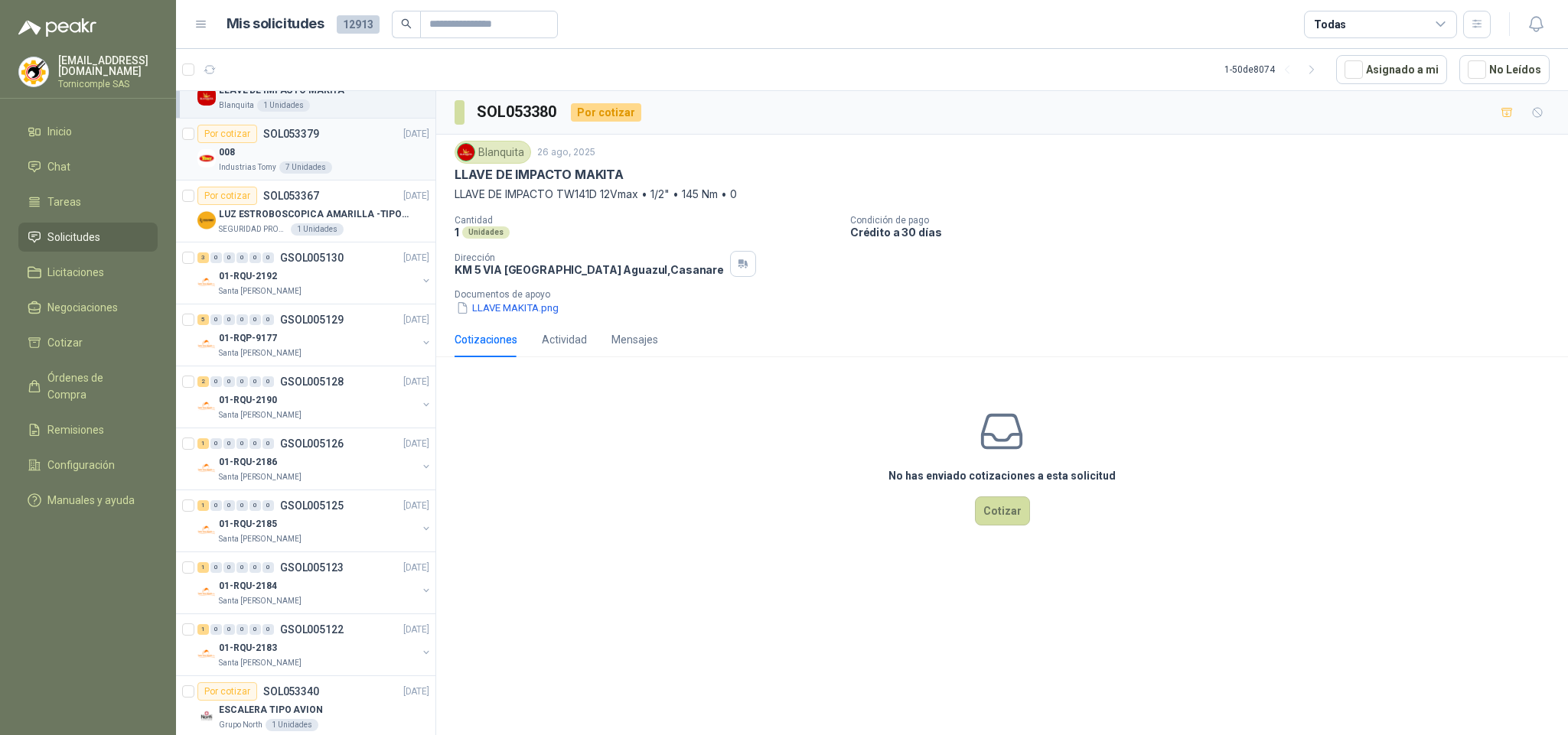
click at [290, 149] on div "008" at bounding box center [324, 151] width 210 height 18
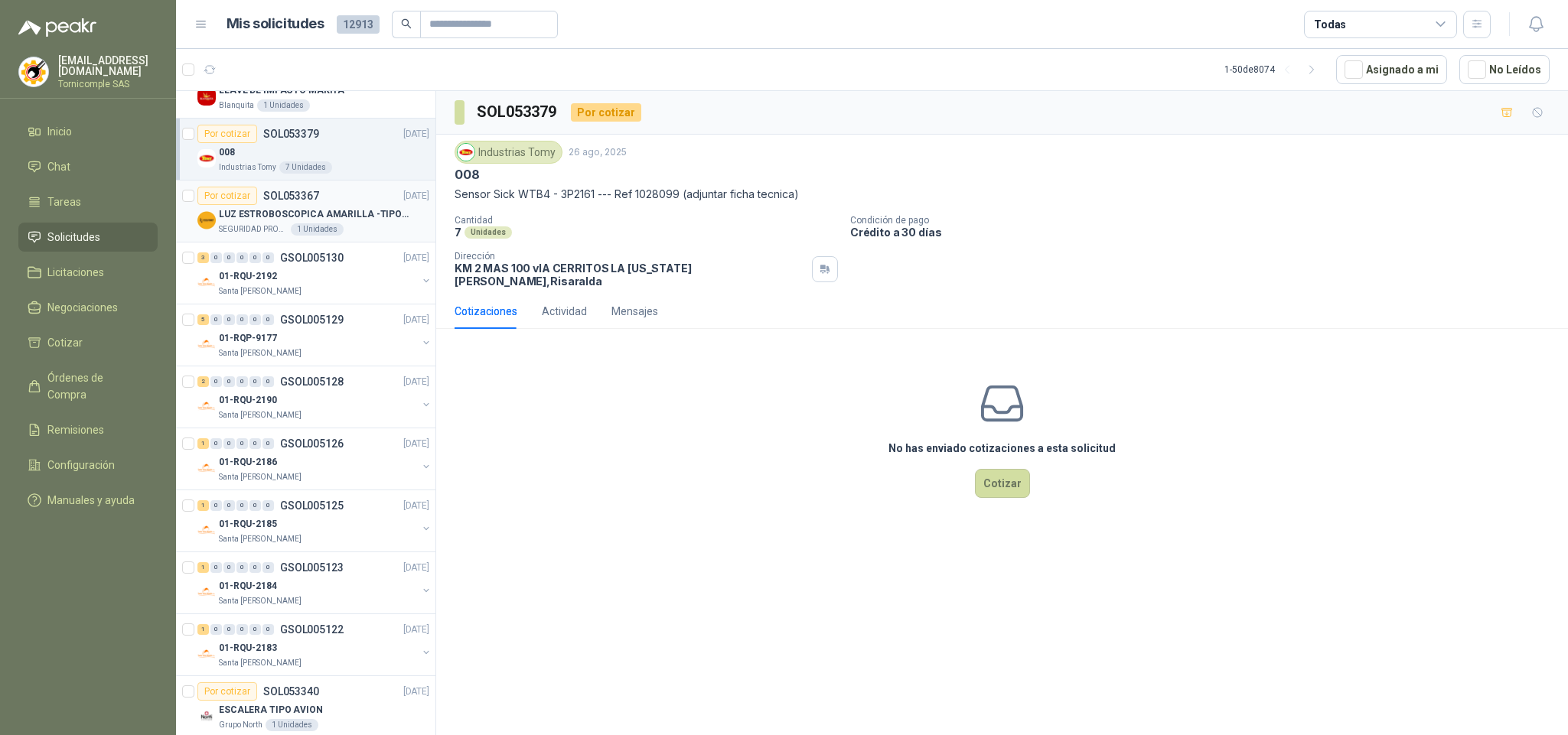
click at [345, 221] on p "LUZ ESTROBOSCOPICA AMARILLA -TIPO BALA" at bounding box center [313, 214] width 190 height 14
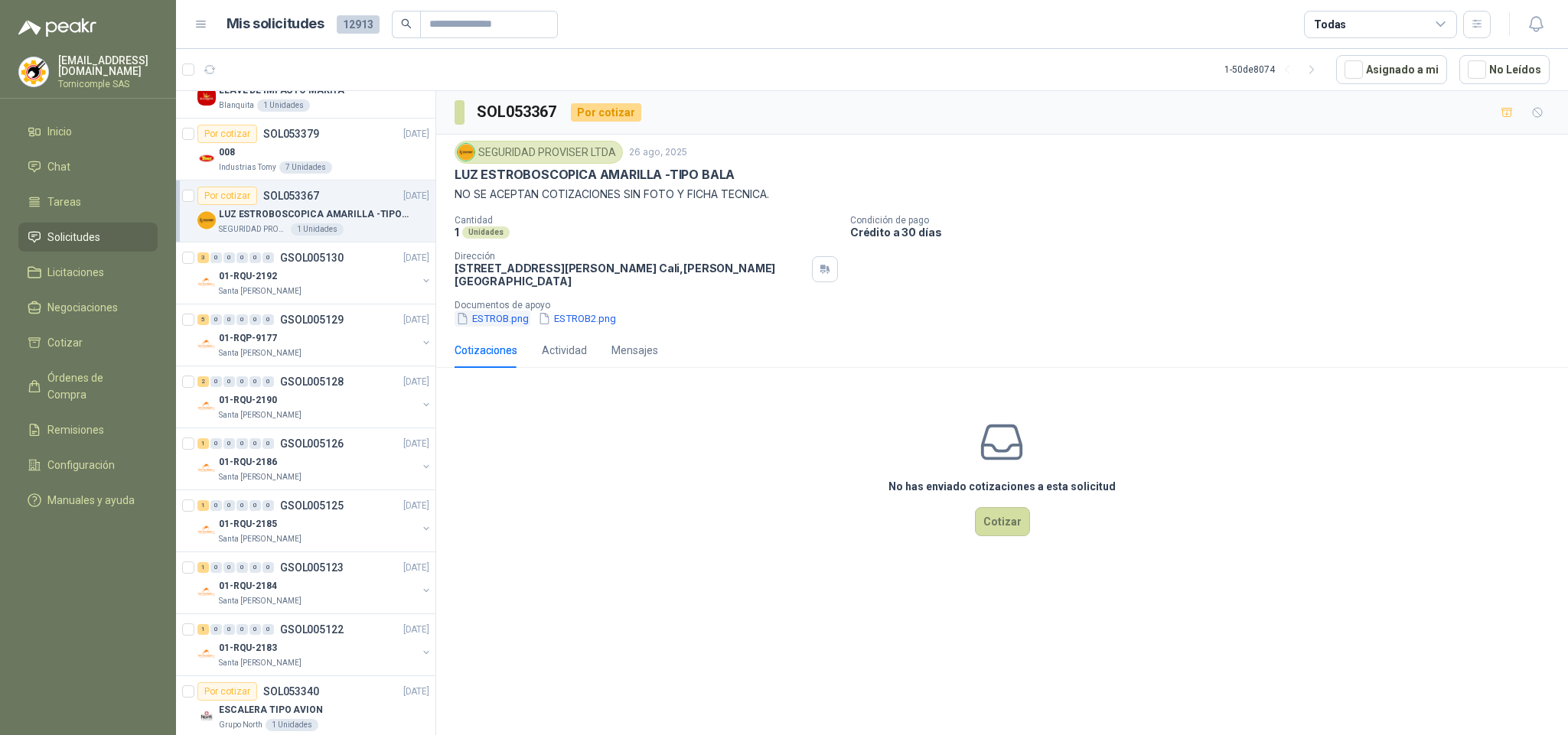
click at [513, 322] on button "ESTROB.png" at bounding box center [492, 318] width 76 height 16
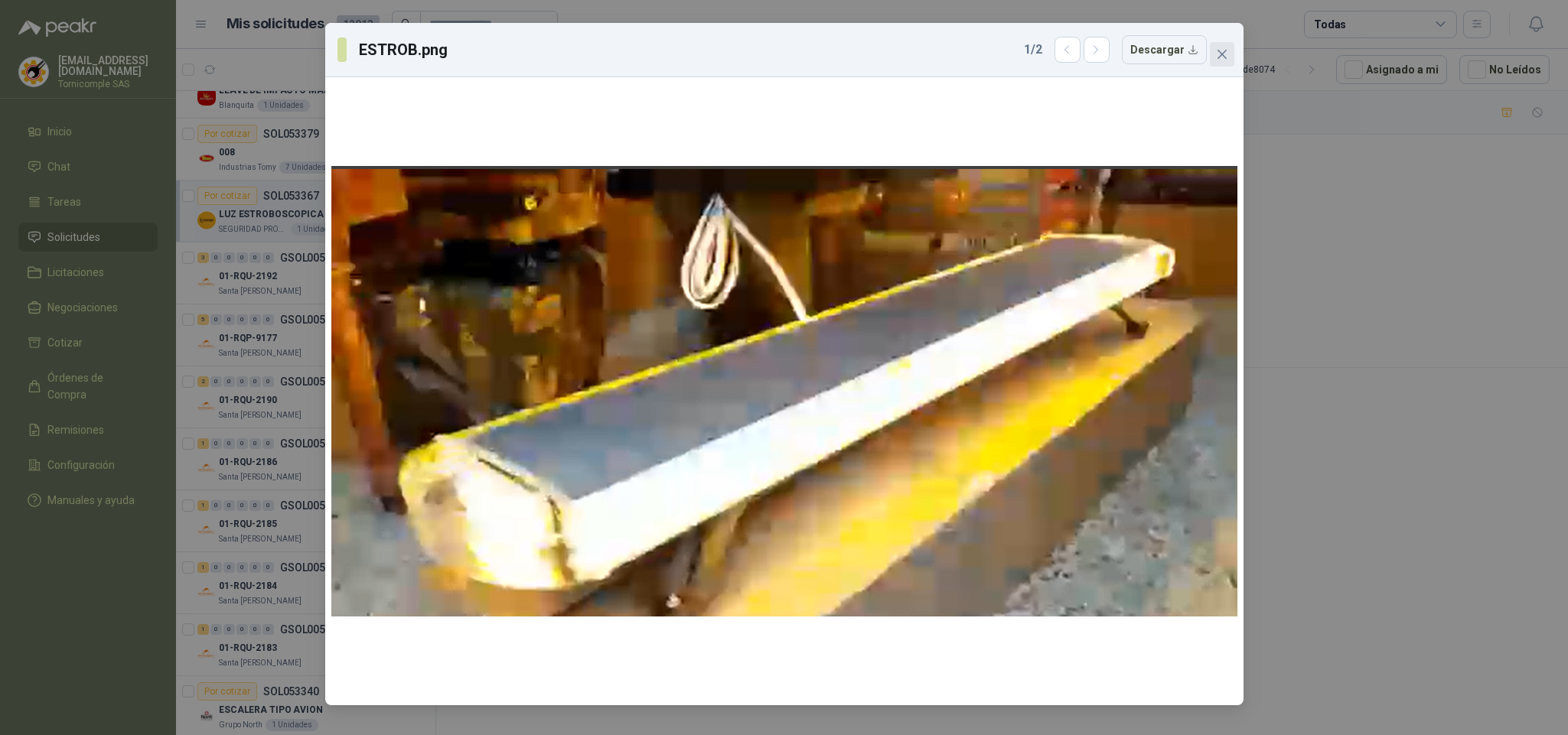
click at [1228, 51] on span "Close" at bounding box center [1222, 54] width 25 height 12
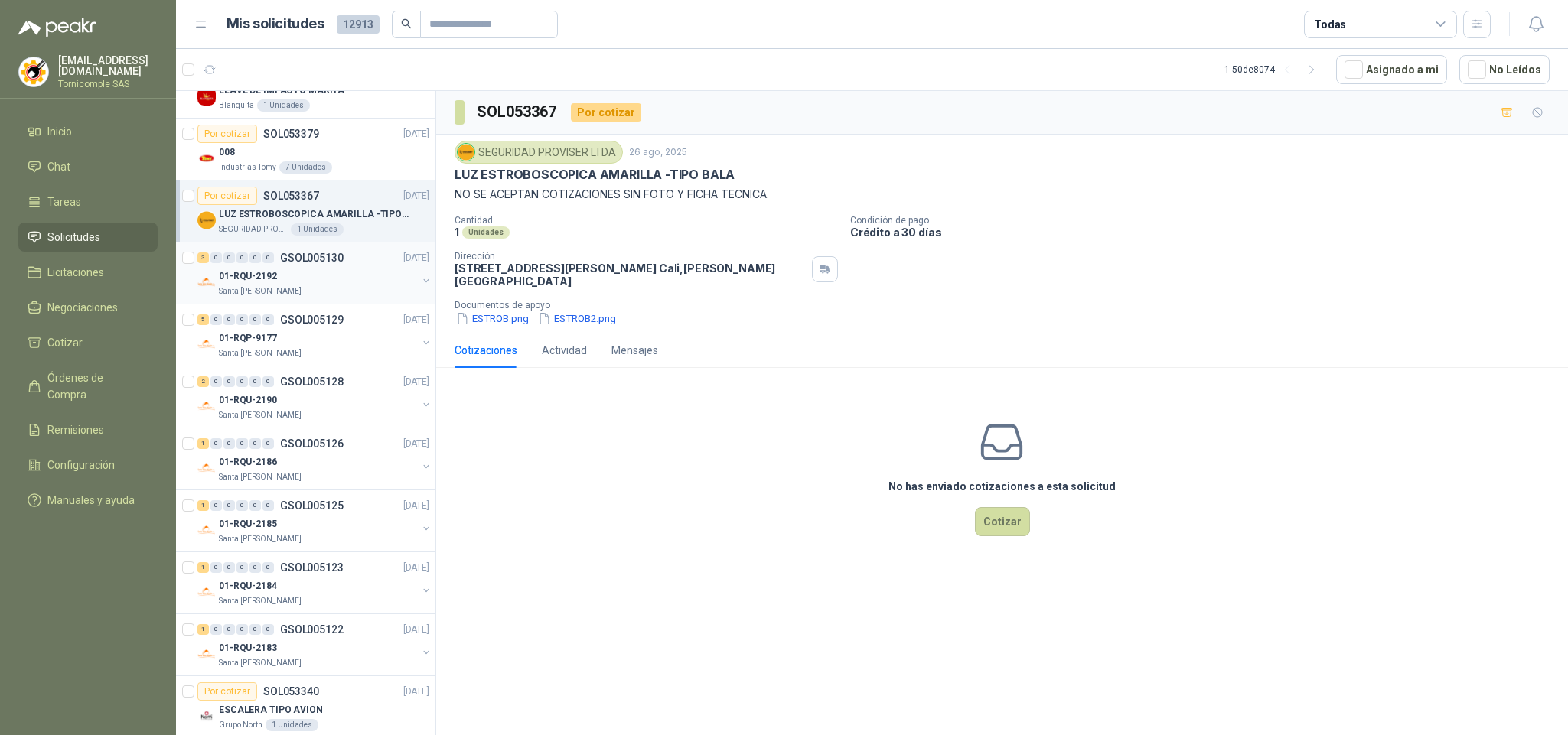
click at [301, 282] on div "01-RQU-2192" at bounding box center [317, 275] width 198 height 18
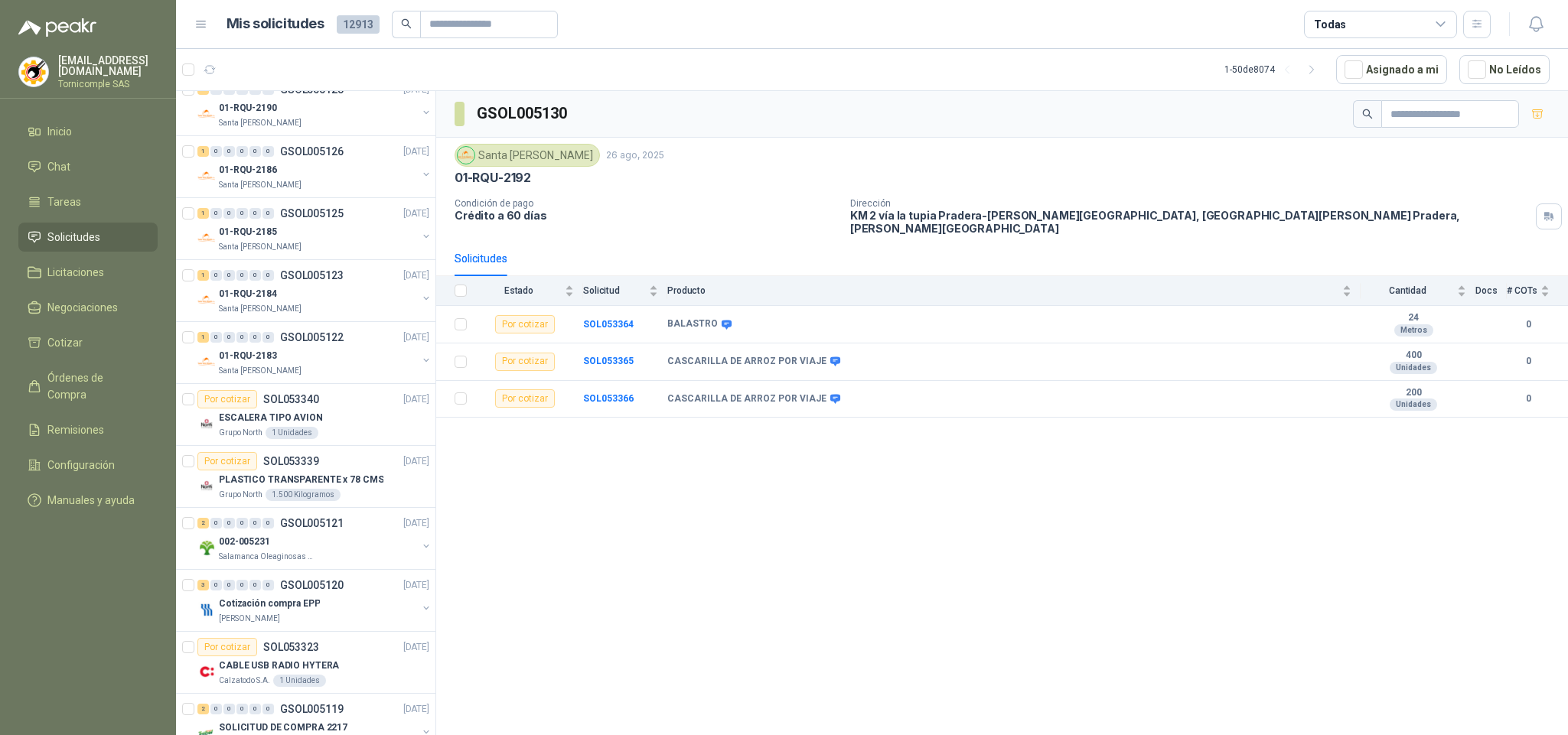
scroll to position [689, 0]
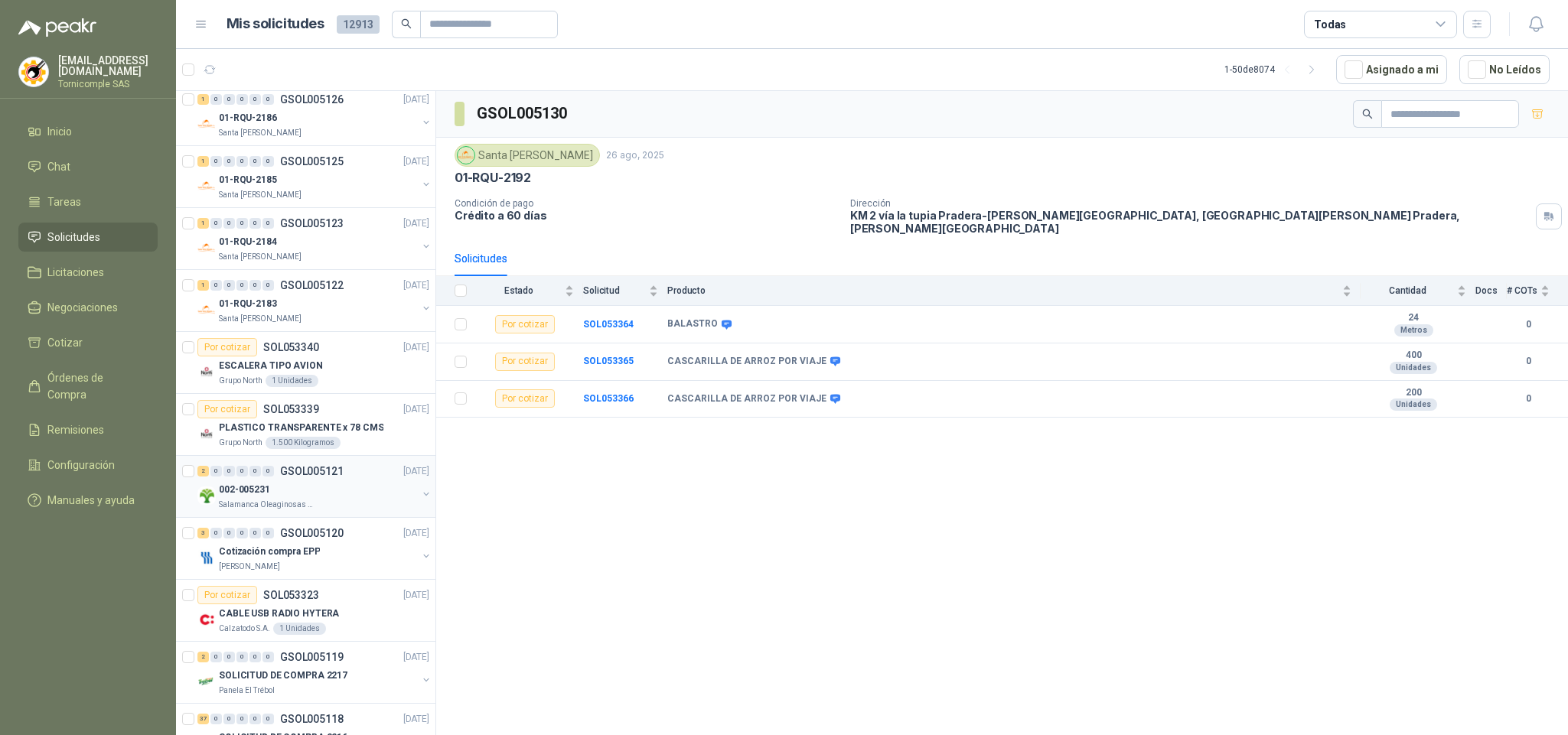
click at [346, 505] on div "Salamanca Oleaginosas SAS" at bounding box center [317, 504] width 198 height 12
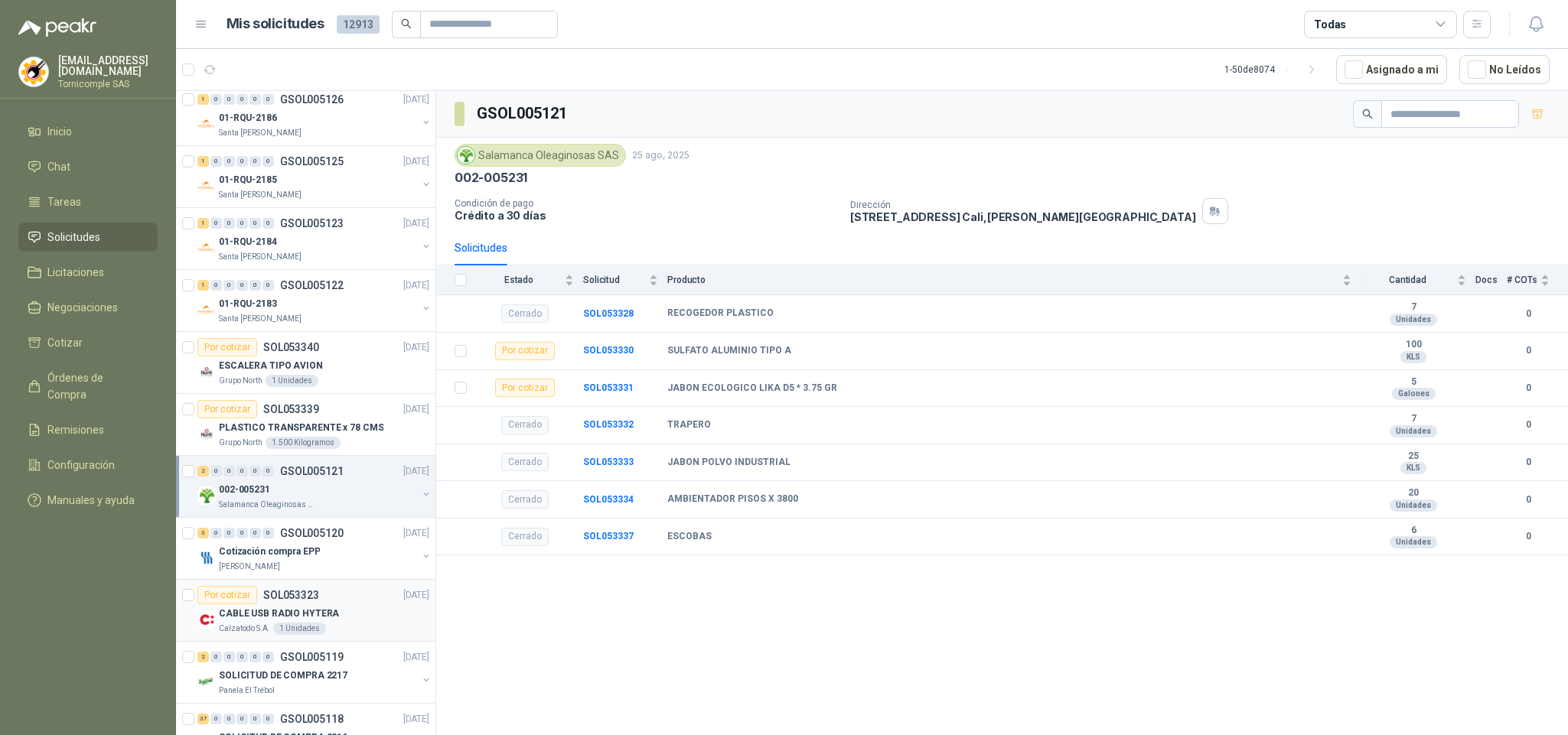
click at [370, 635] on div "Calzatodo S.A. 1 Unidades" at bounding box center [324, 628] width 210 height 12
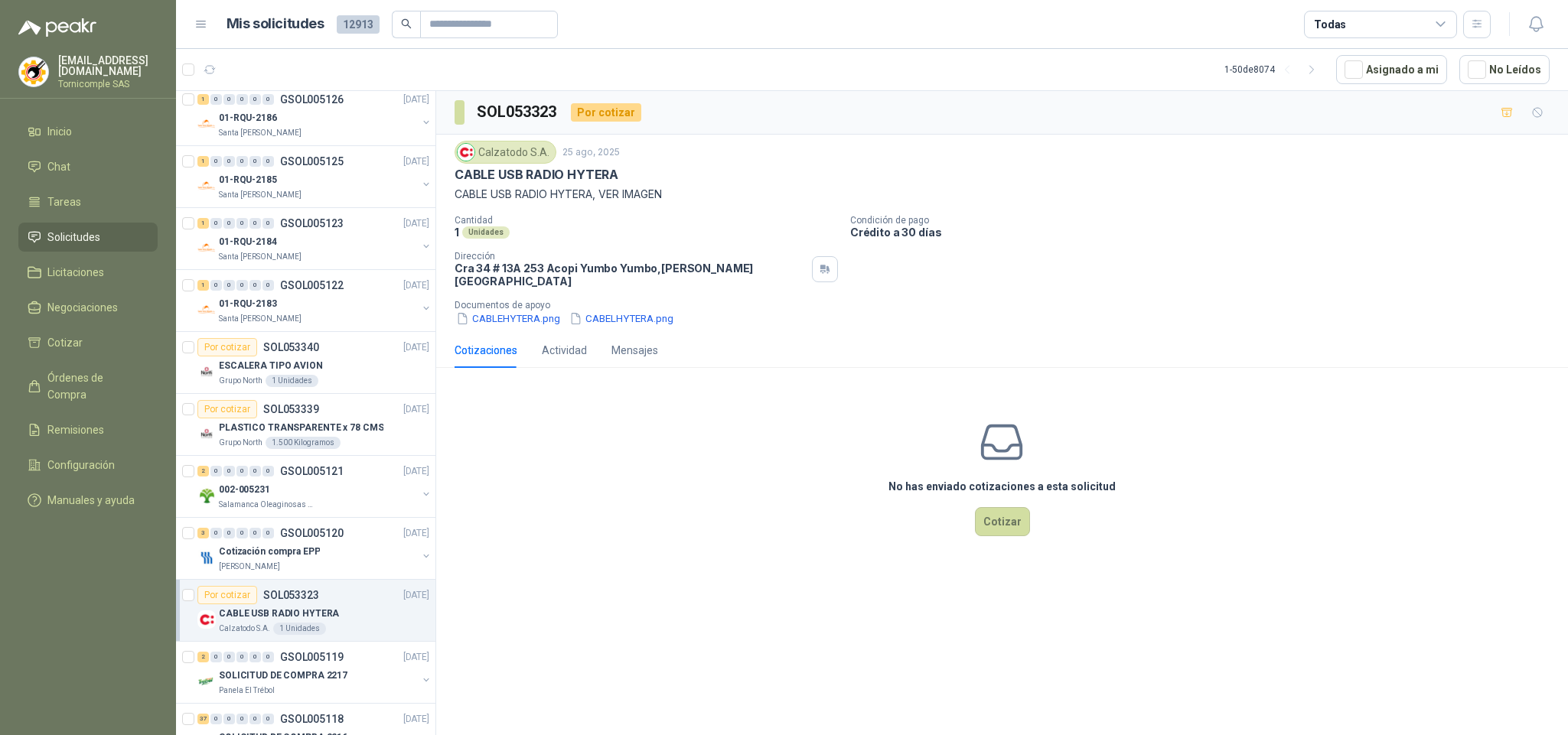
click at [104, 235] on li "Solicitudes" at bounding box center [88, 237] width 121 height 17
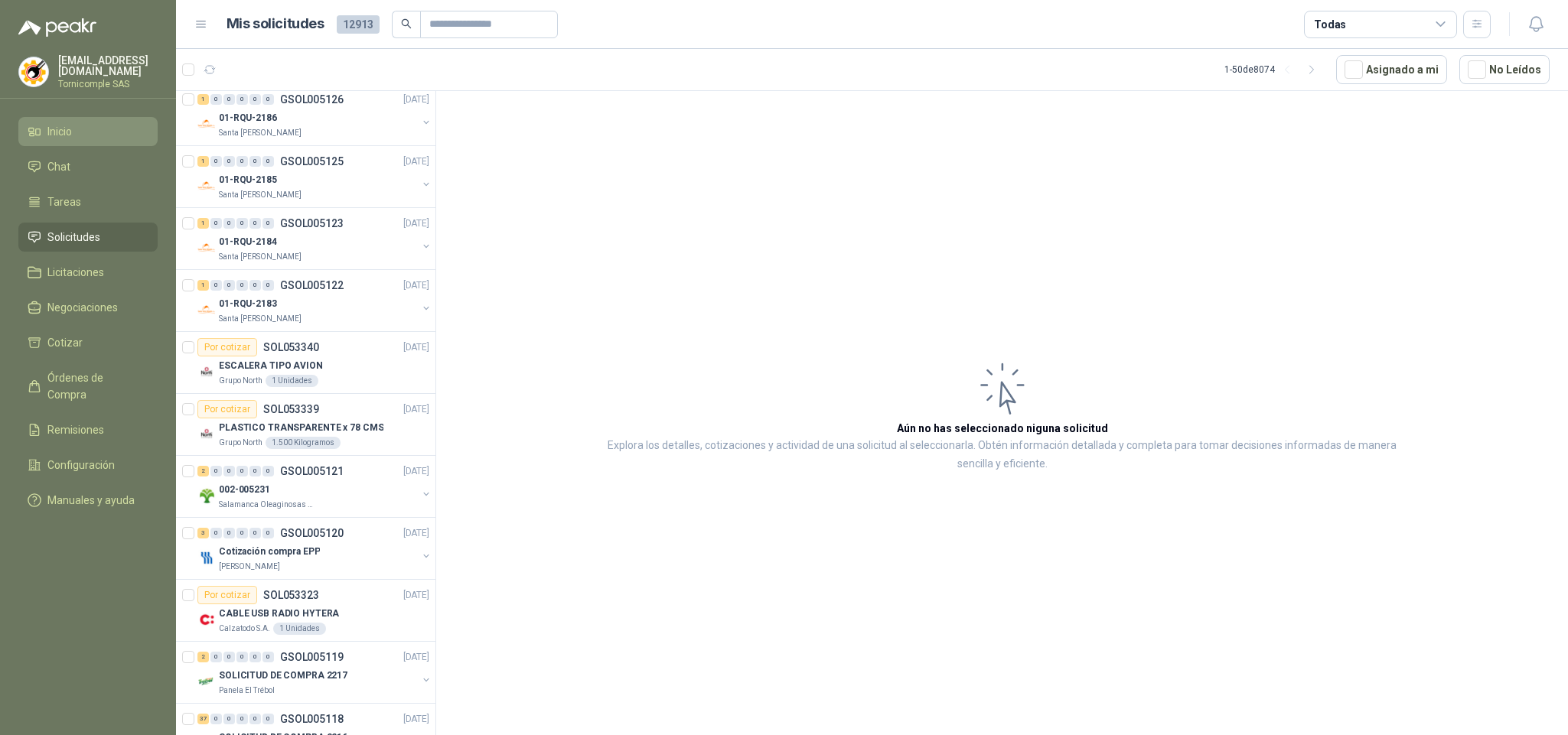
drag, startPoint x: 67, startPoint y: 109, endPoint x: 71, endPoint y: 140, distance: 31.3
click at [67, 113] on menu "ventas@tornicomple.com Tornicomple SAS Inicio Chat Tareas Solicitudes Licitacio…" at bounding box center [88, 367] width 176 height 735
click at [71, 140] on link "Inicio" at bounding box center [87, 131] width 139 height 29
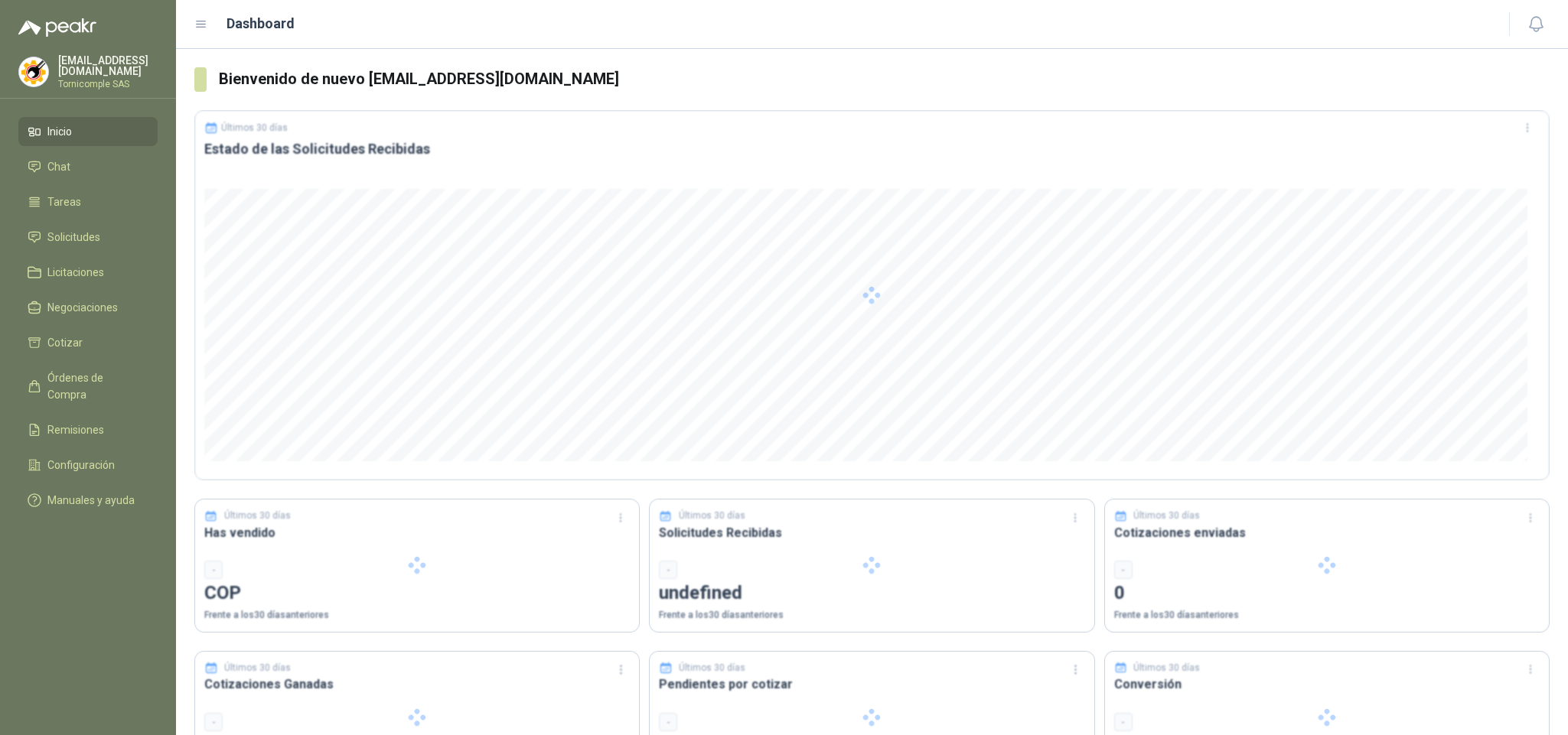
click at [69, 124] on span "Inicio" at bounding box center [60, 131] width 25 height 17
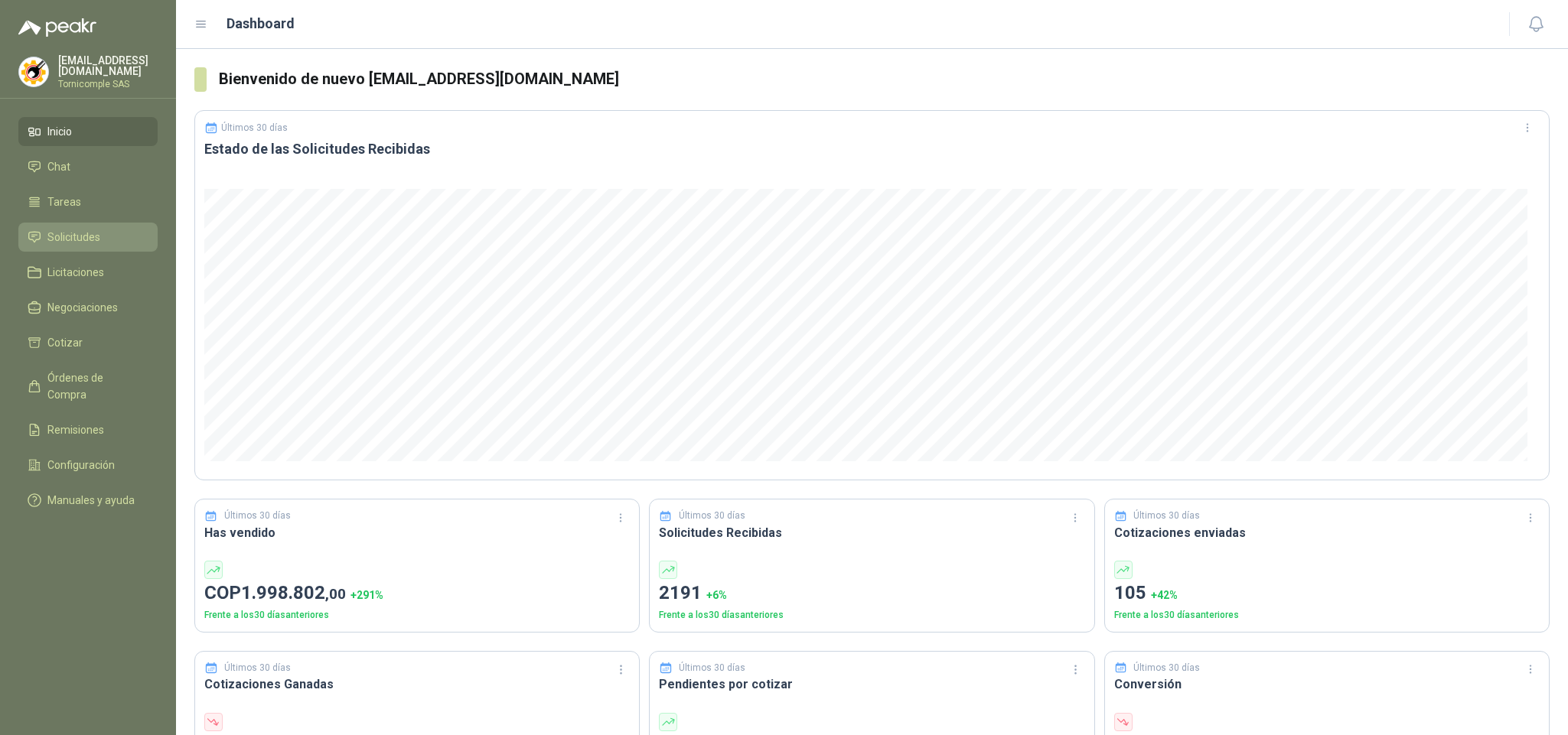
click at [97, 230] on span "Solicitudes" at bounding box center [74, 237] width 53 height 17
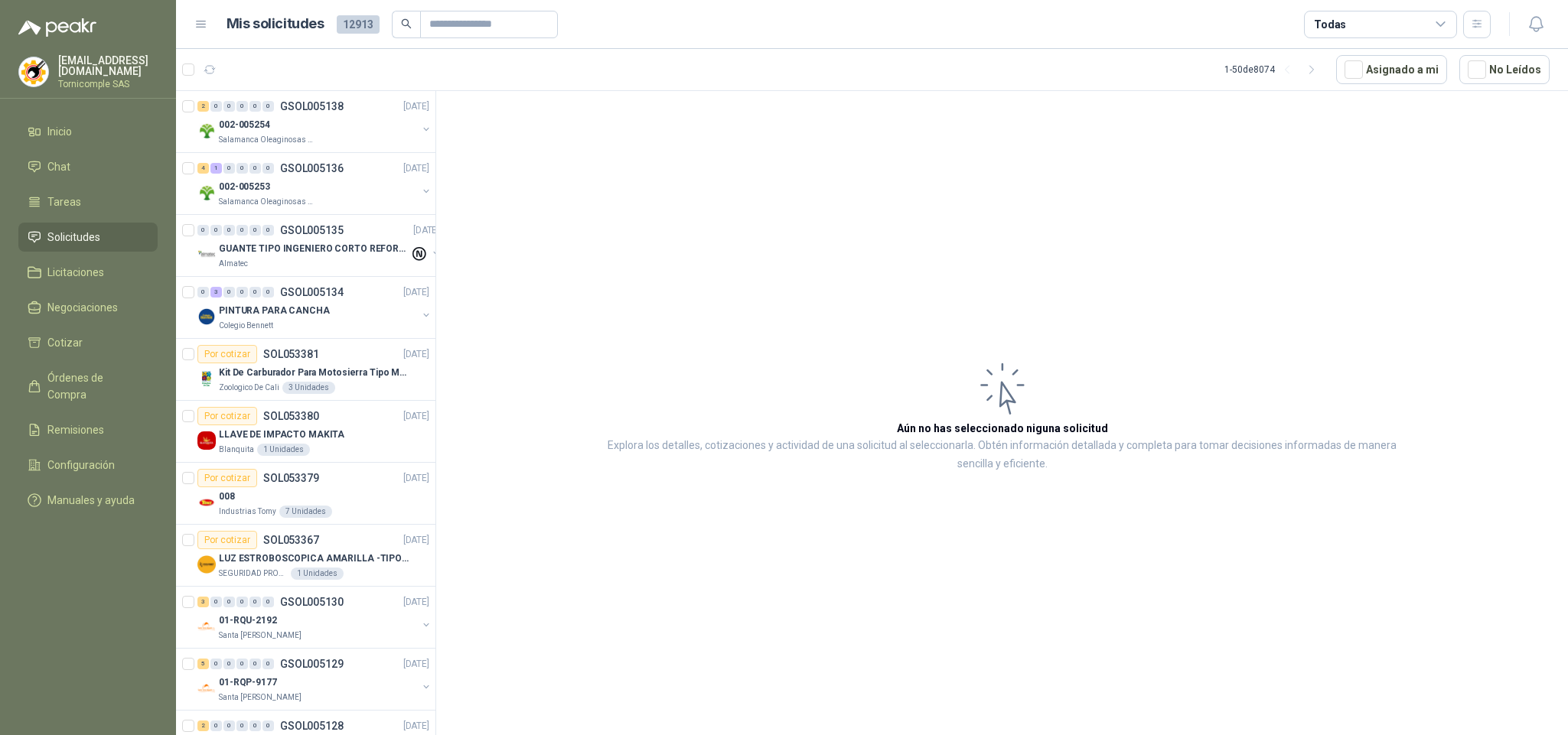
click at [1418, 18] on div "Todas" at bounding box center [1381, 24] width 153 height 27
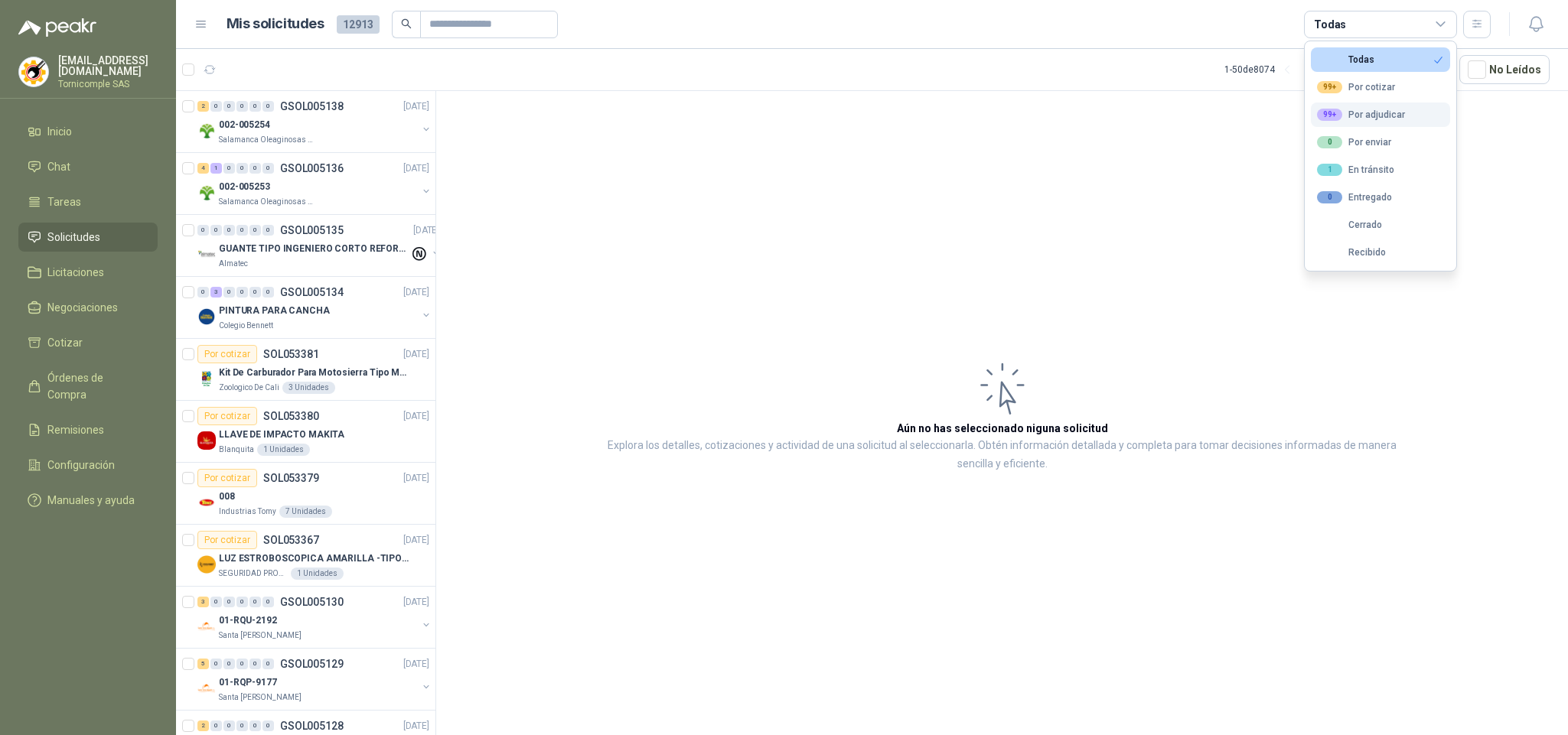
click at [1360, 127] on button "99+ Por adjudicar" at bounding box center [1380, 114] width 139 height 25
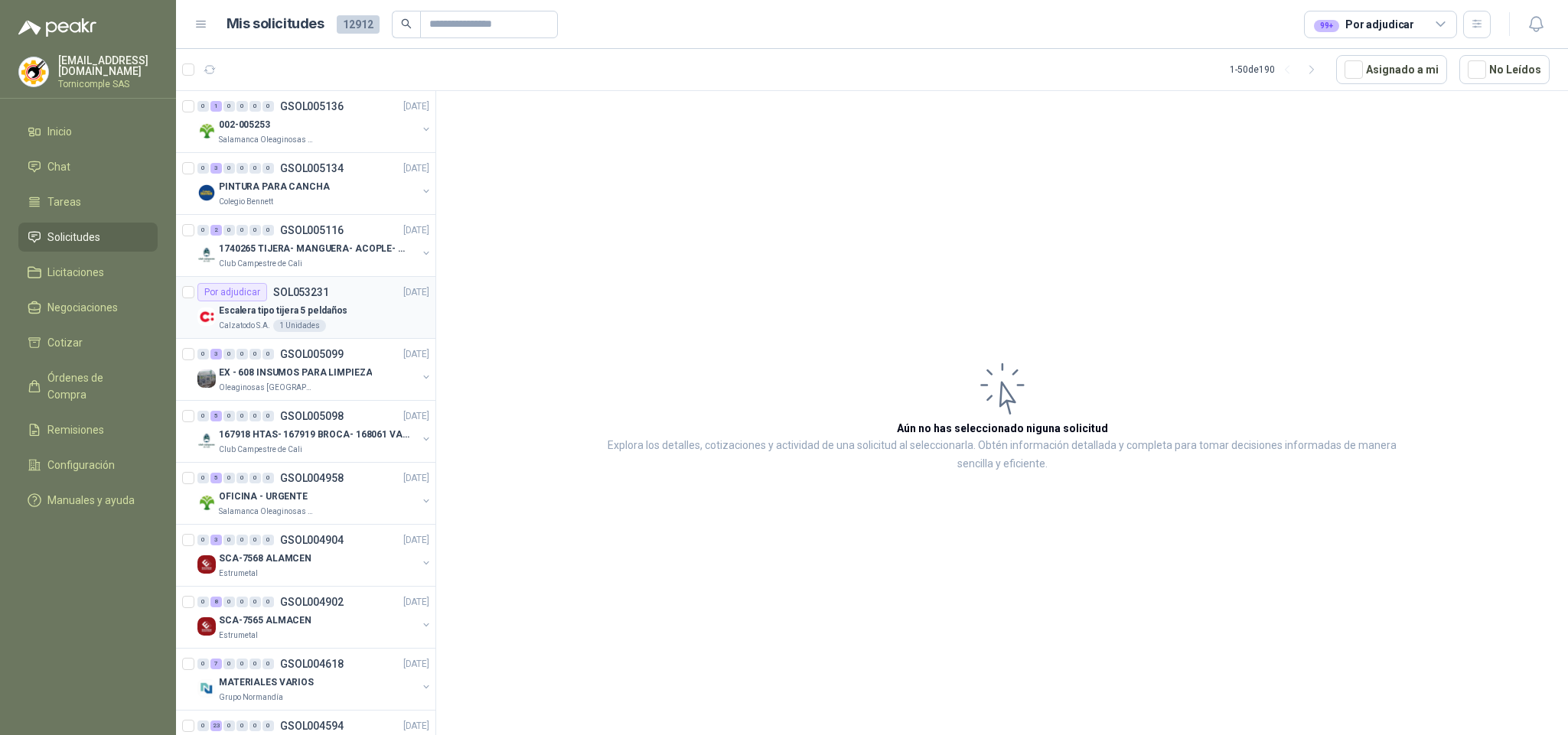
click at [290, 318] on p "Escalera tipo tijera 5 peldaños" at bounding box center [283, 310] width 129 height 14
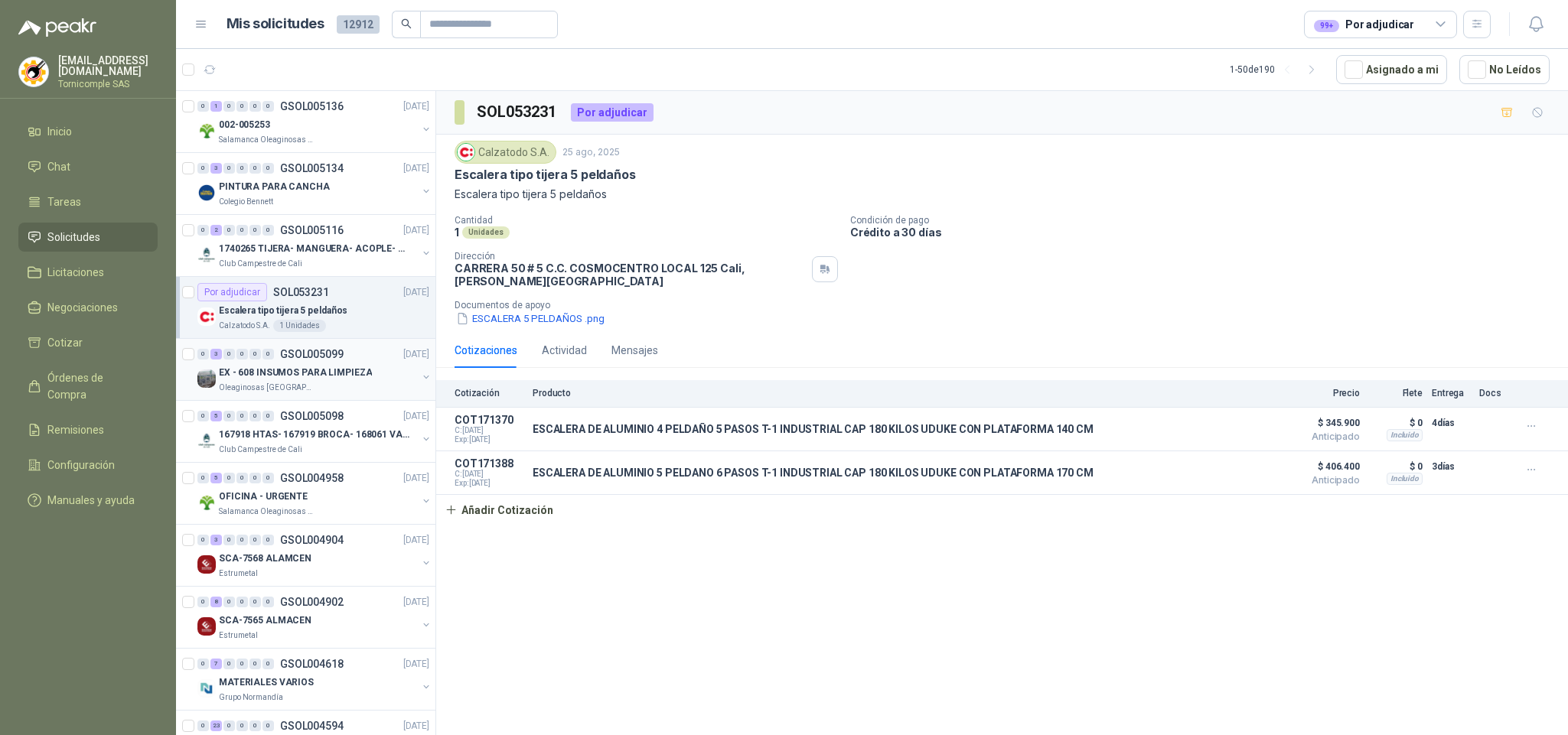
click at [324, 384] on div "Oleaginosas [GEOGRAPHIC_DATA][PERSON_NAME]" at bounding box center [317, 387] width 198 height 12
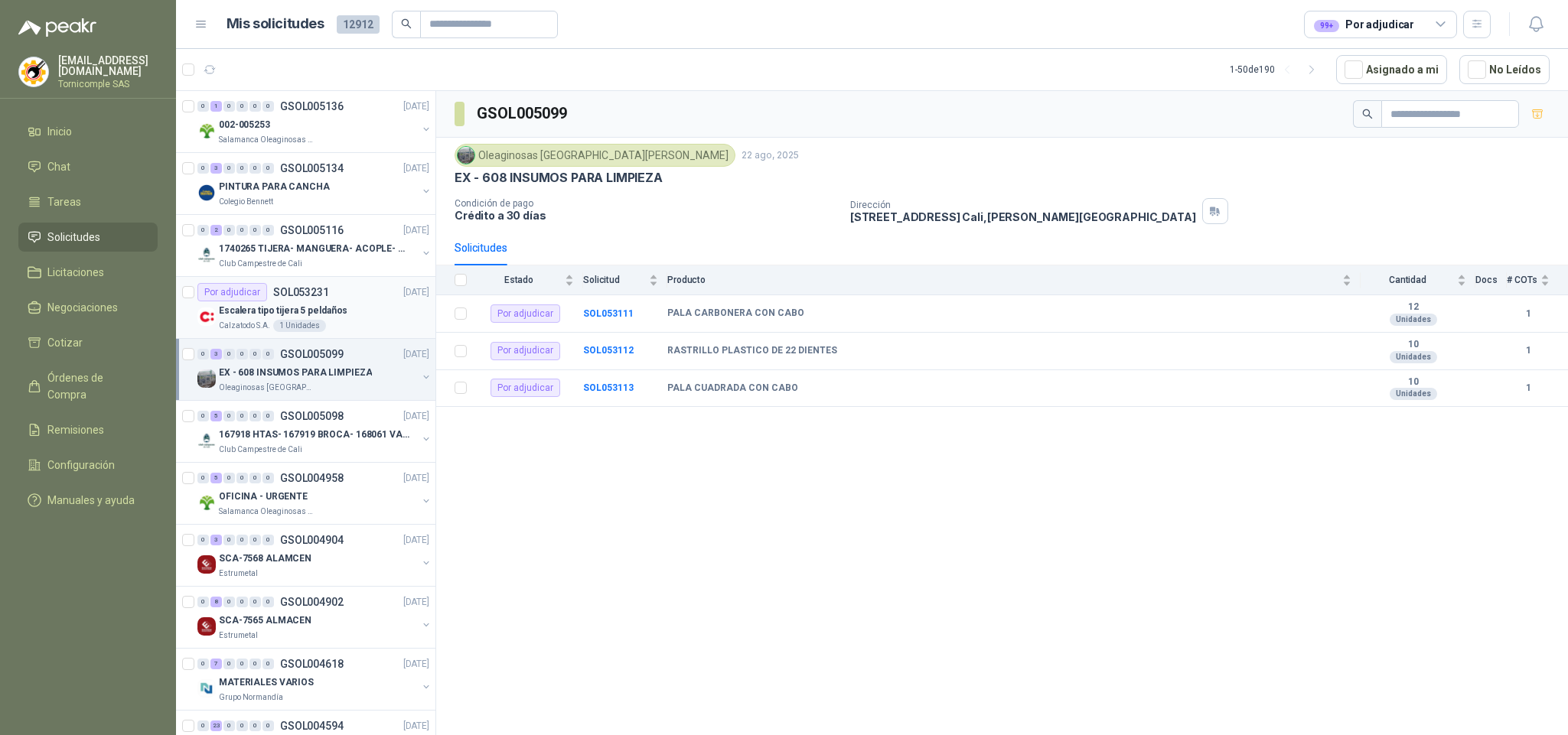
click at [306, 308] on p "Escalera tipo tijera 5 peldaños" at bounding box center [283, 310] width 129 height 14
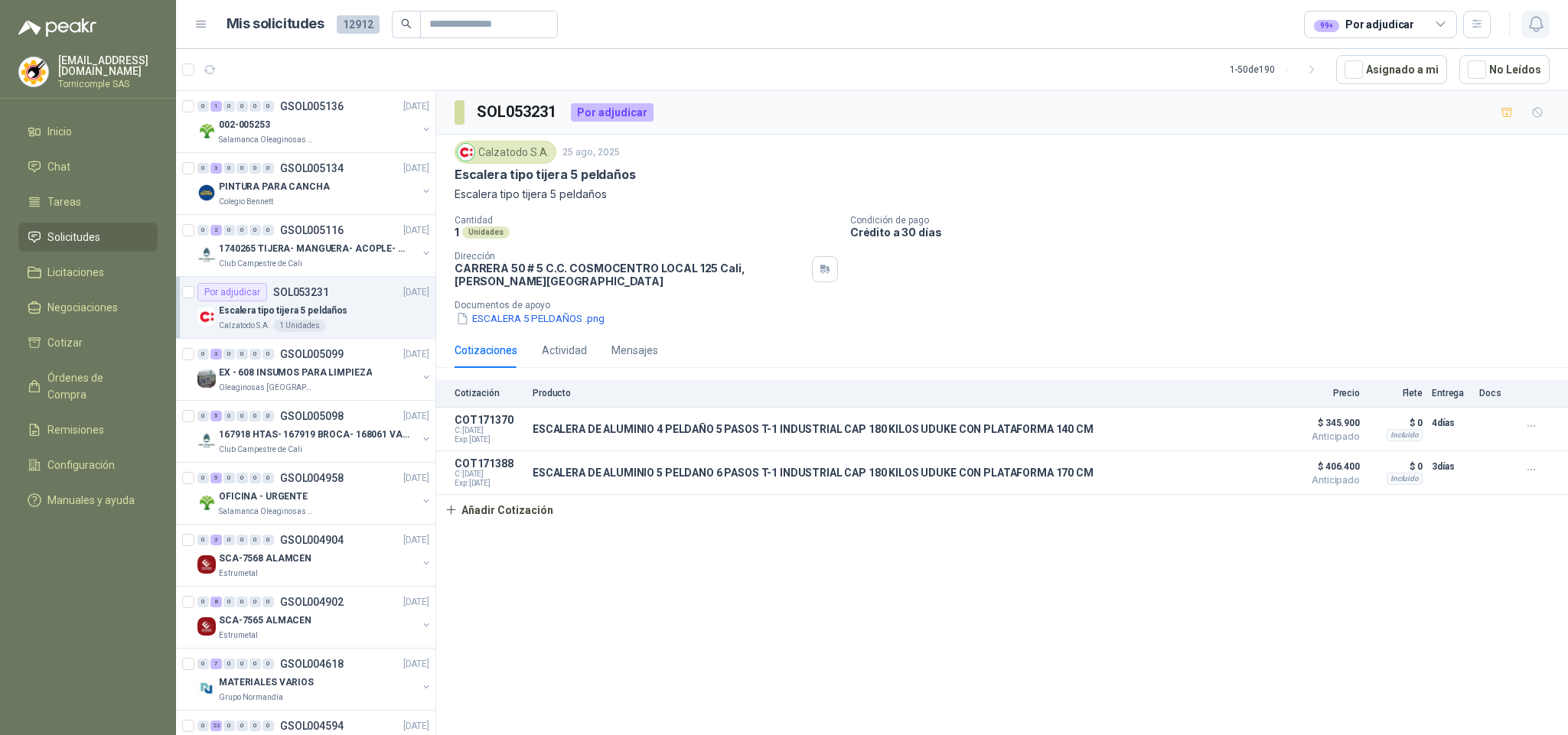
click at [1540, 21] on icon "button" at bounding box center [1535, 24] width 13 height 14
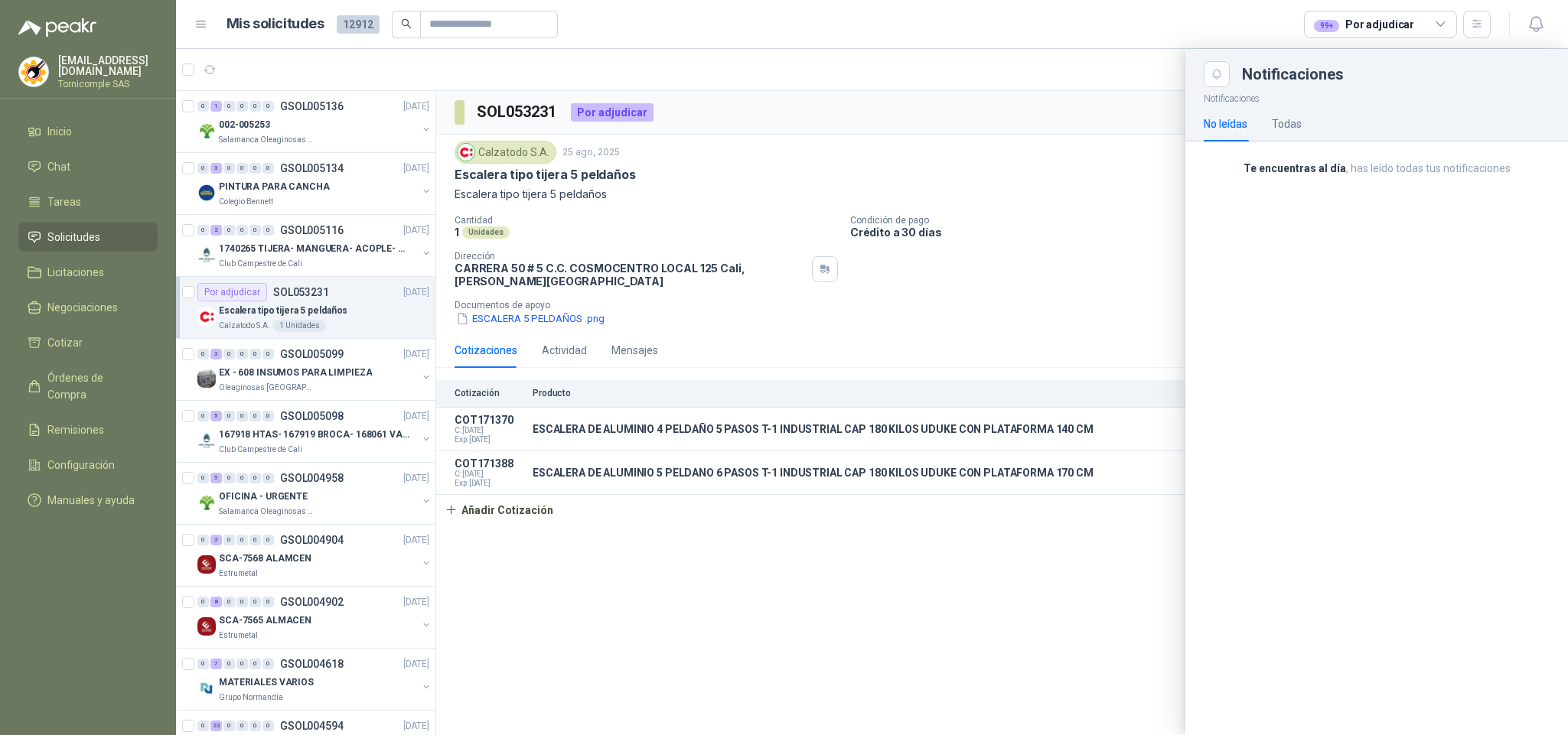
click at [1304, 133] on div "No leídas Todas" at bounding box center [1376, 123] width 345 height 35
click at [1299, 131] on div "Todas" at bounding box center [1287, 124] width 30 height 17
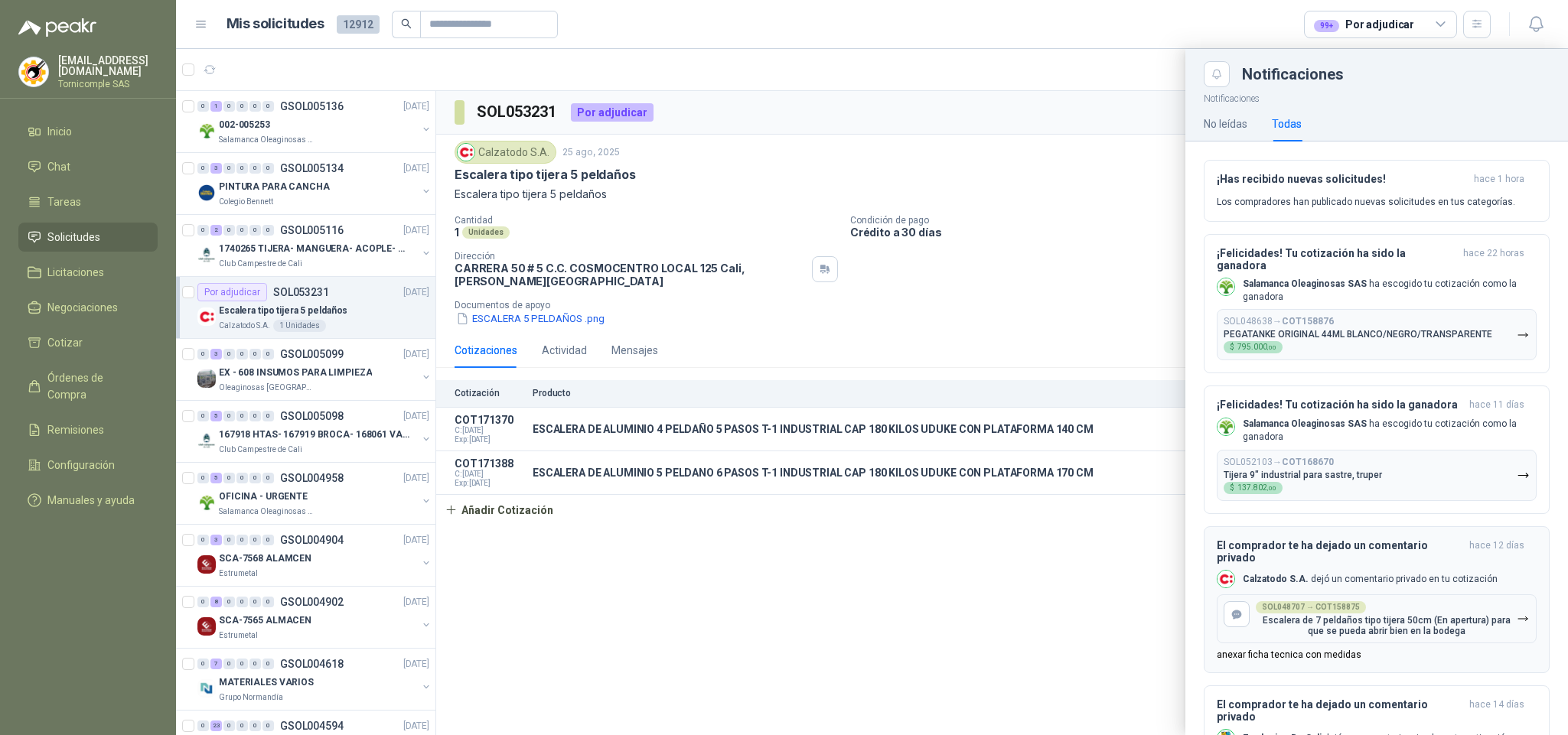
click at [1389, 618] on p "Escalera de 7 peldaños tipo tijera 50cm (En apertura) para que se pueda abrir b…" at bounding box center [1386, 625] width 261 height 22
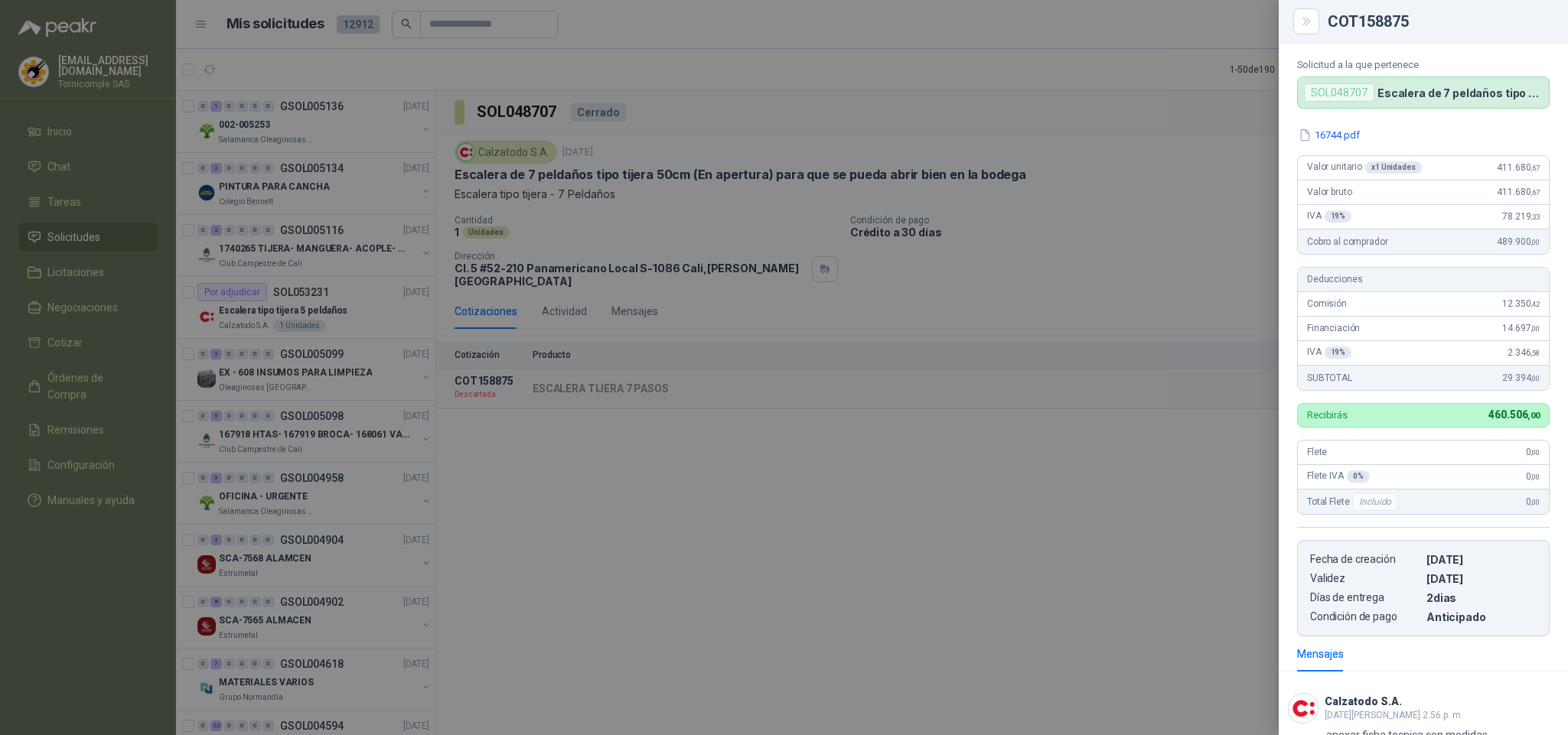
scroll to position [58, 0]
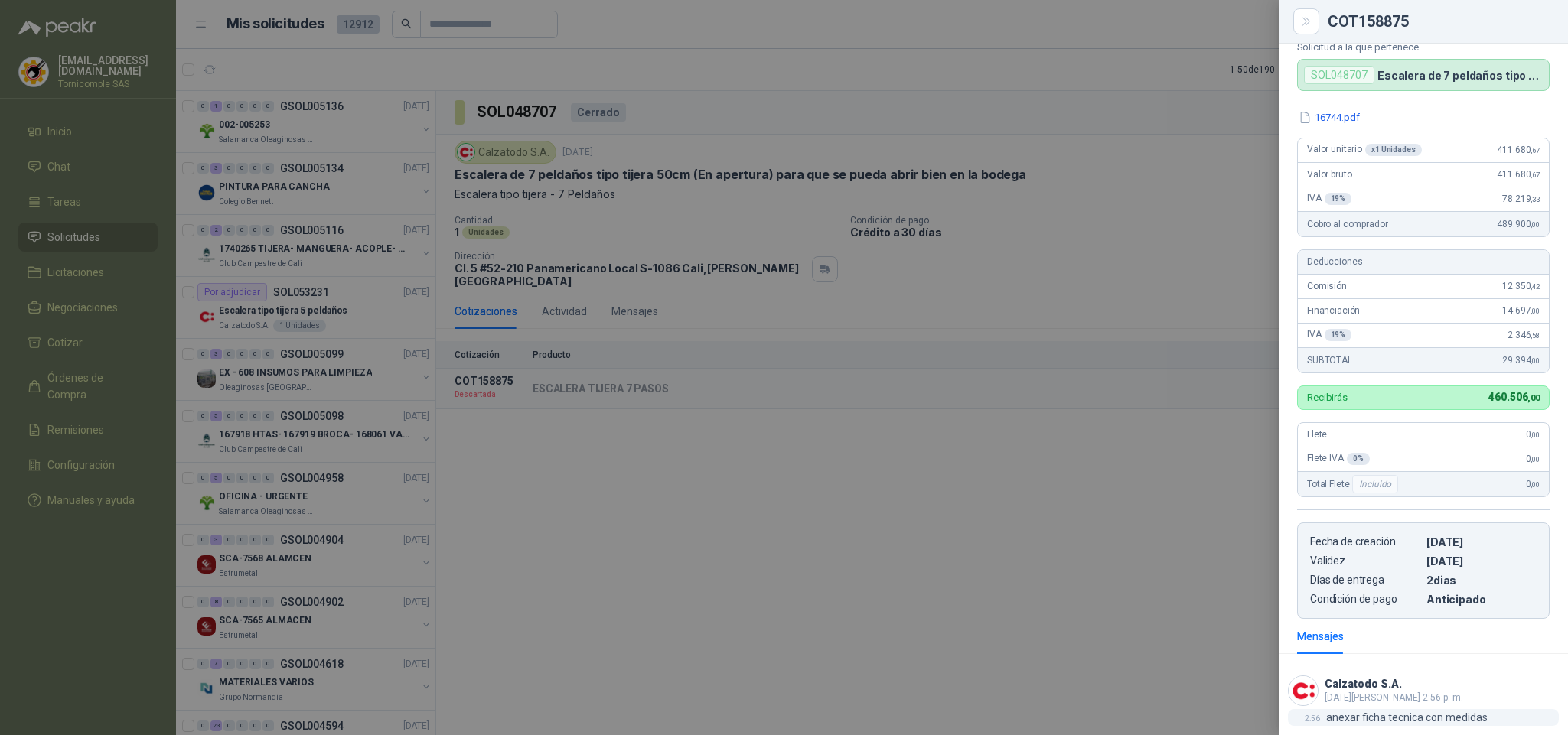
click at [1441, 718] on p "anexar ficha tecnica con medidas" at bounding box center [1406, 717] width 162 height 17
click at [866, 636] on div at bounding box center [784, 367] width 1568 height 735
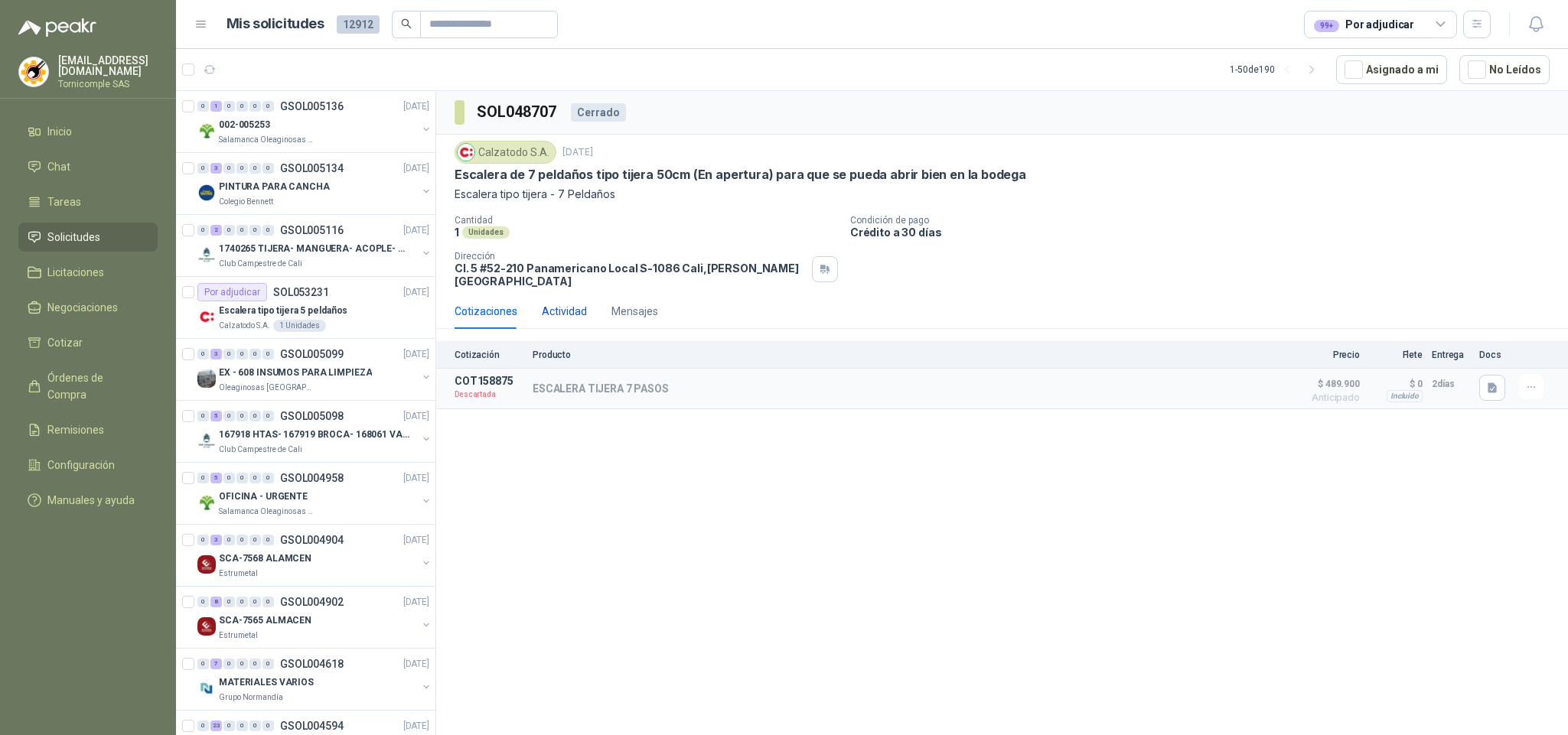
click at [561, 309] on div "Actividad" at bounding box center [564, 311] width 45 height 17
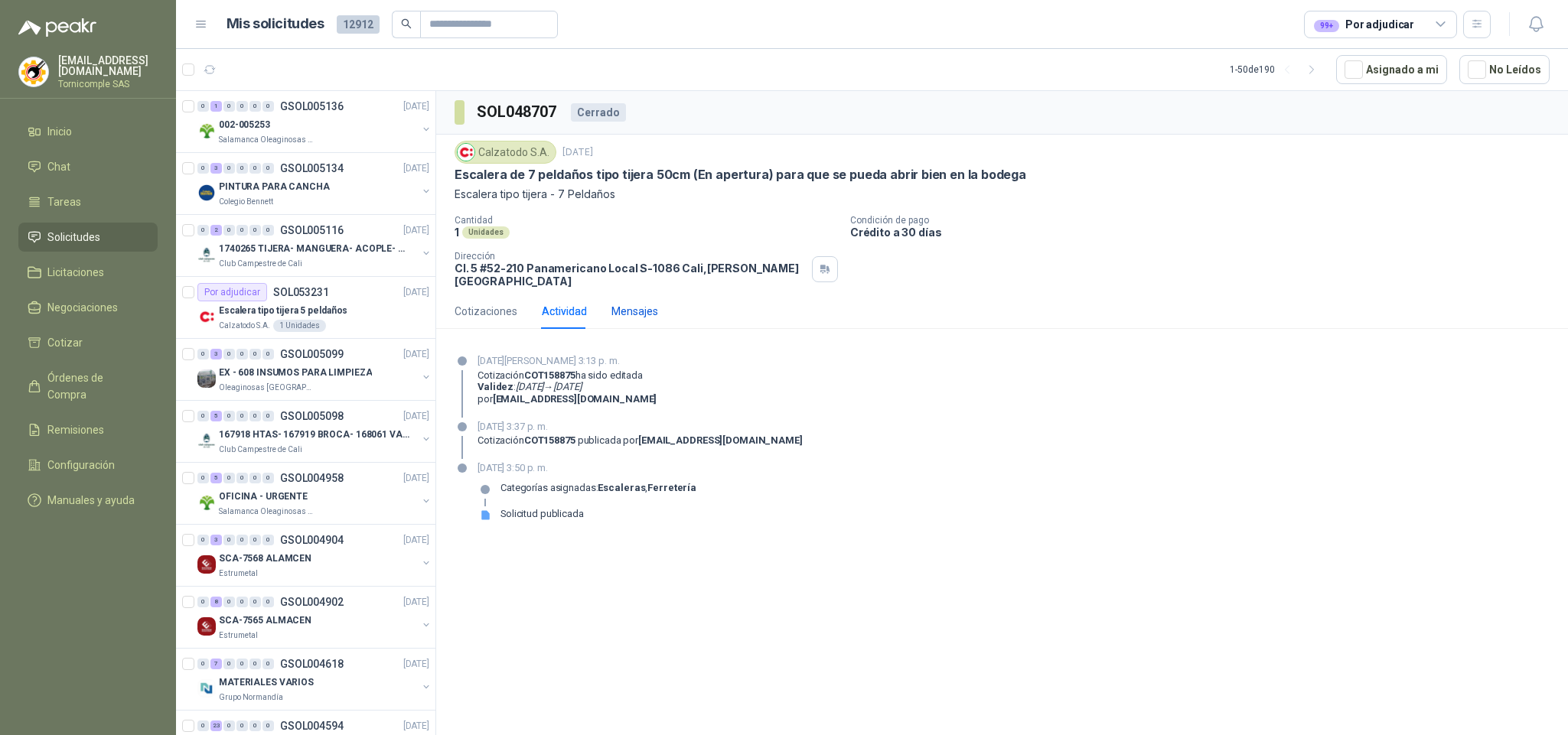
click at [629, 309] on div "Mensajes" at bounding box center [634, 311] width 46 height 17
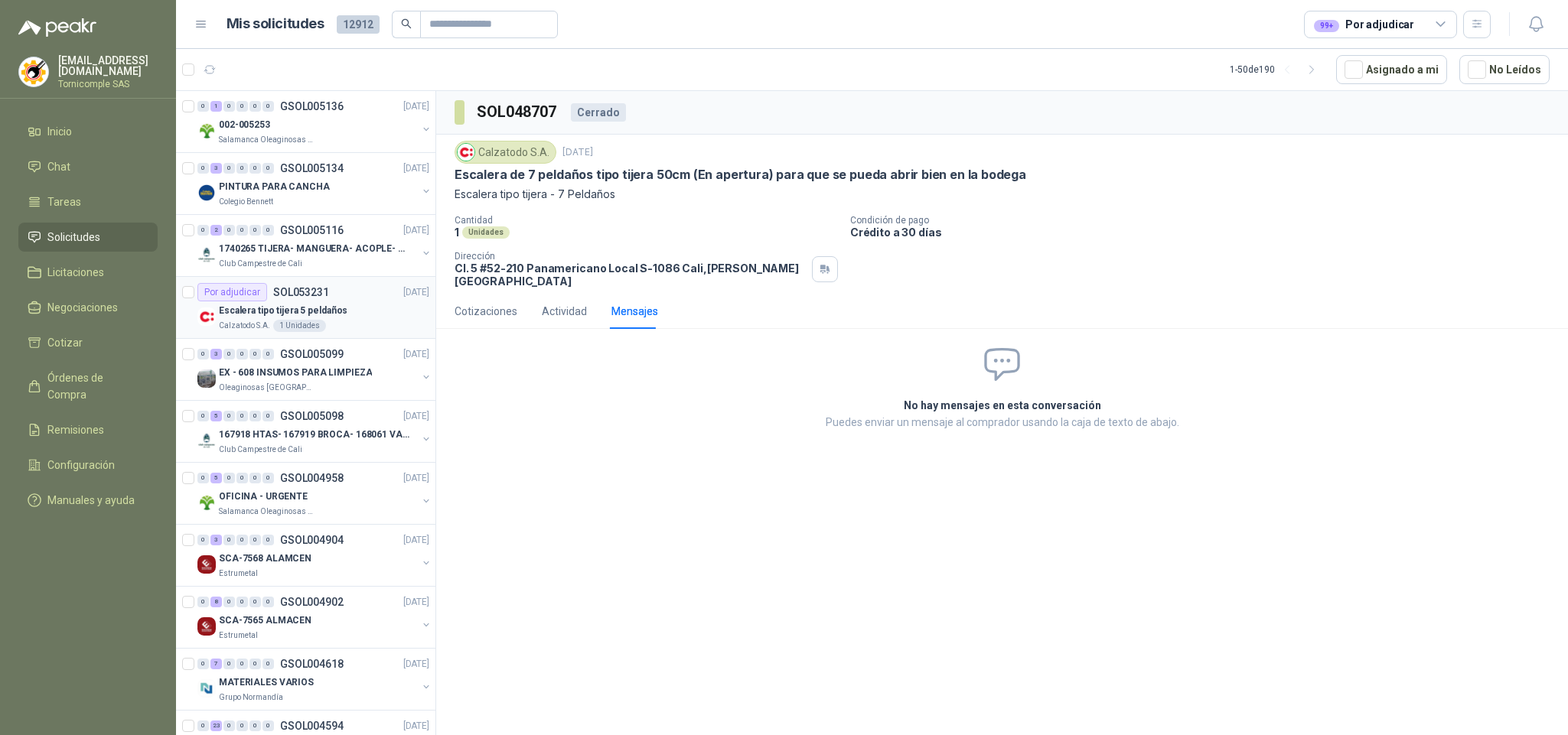
click at [336, 306] on p "Escalera tipo tijera 5 peldaños" at bounding box center [283, 310] width 129 height 14
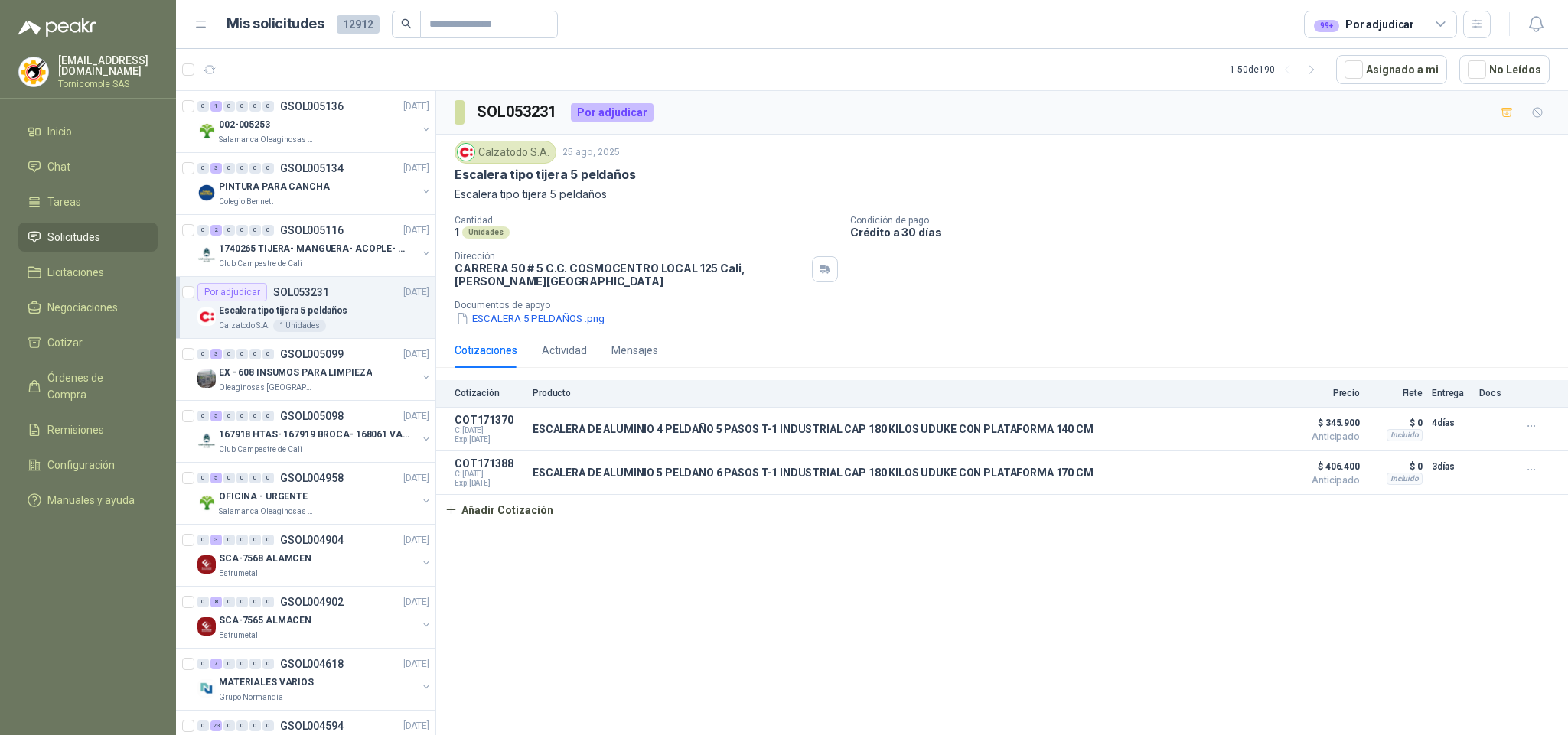
click at [581, 111] on div "Por adjudicar" at bounding box center [611, 112] width 82 height 18
drag, startPoint x: 578, startPoint y: 111, endPoint x: 645, endPoint y: 106, distance: 67.2
click at [645, 106] on div "Por adjudicar" at bounding box center [611, 112] width 82 height 18
click at [749, 95] on div "SOL053231 Por adjudicar" at bounding box center [1002, 113] width 1132 height 44
drag, startPoint x: 539, startPoint y: 434, endPoint x: 1130, endPoint y: 555, distance: 603.3
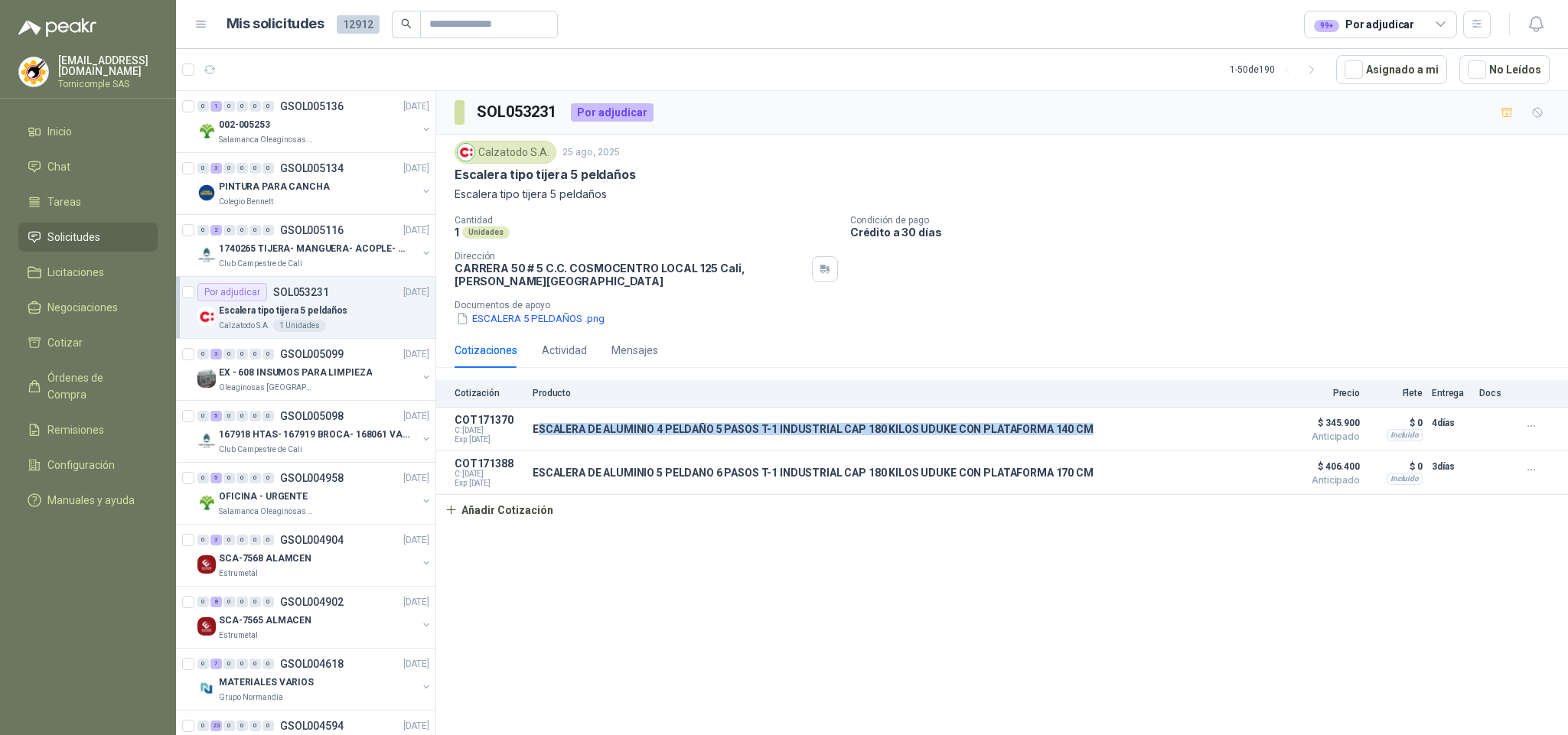
click at [1106, 448] on article "COT171370 C: 25/08/2025 Exp: 14/09/2025 ESCALERA DE ALUMINIO 4 PELDAÑO 5 PASOS …" at bounding box center [1002, 429] width 1132 height 44
click at [1133, 558] on div "SOL053231 Por adjudicar Calzatodo [DATE] Escalera tipo tijera 5 peldaños Escale…" at bounding box center [1002, 415] width 1132 height 649
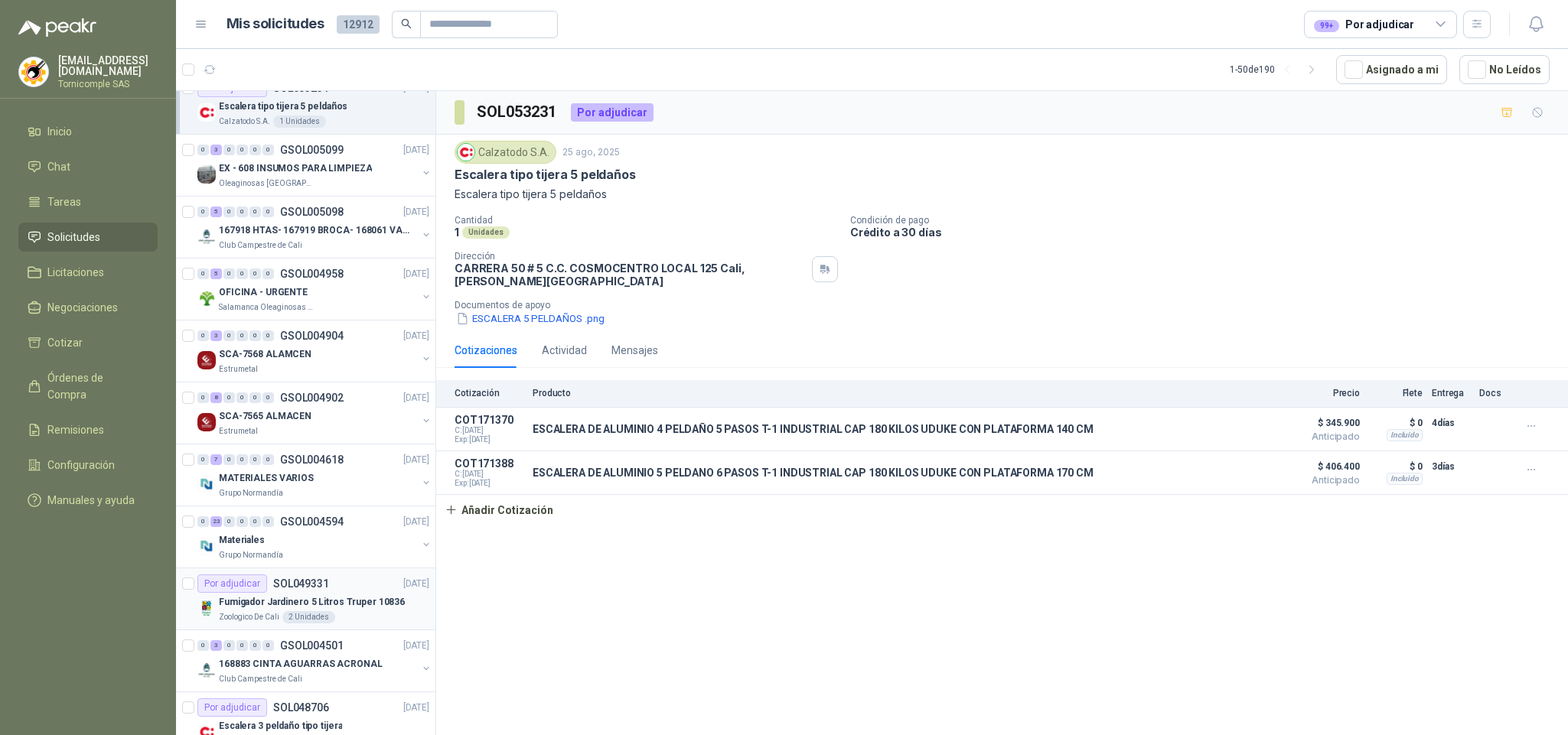
scroll to position [230, 0]
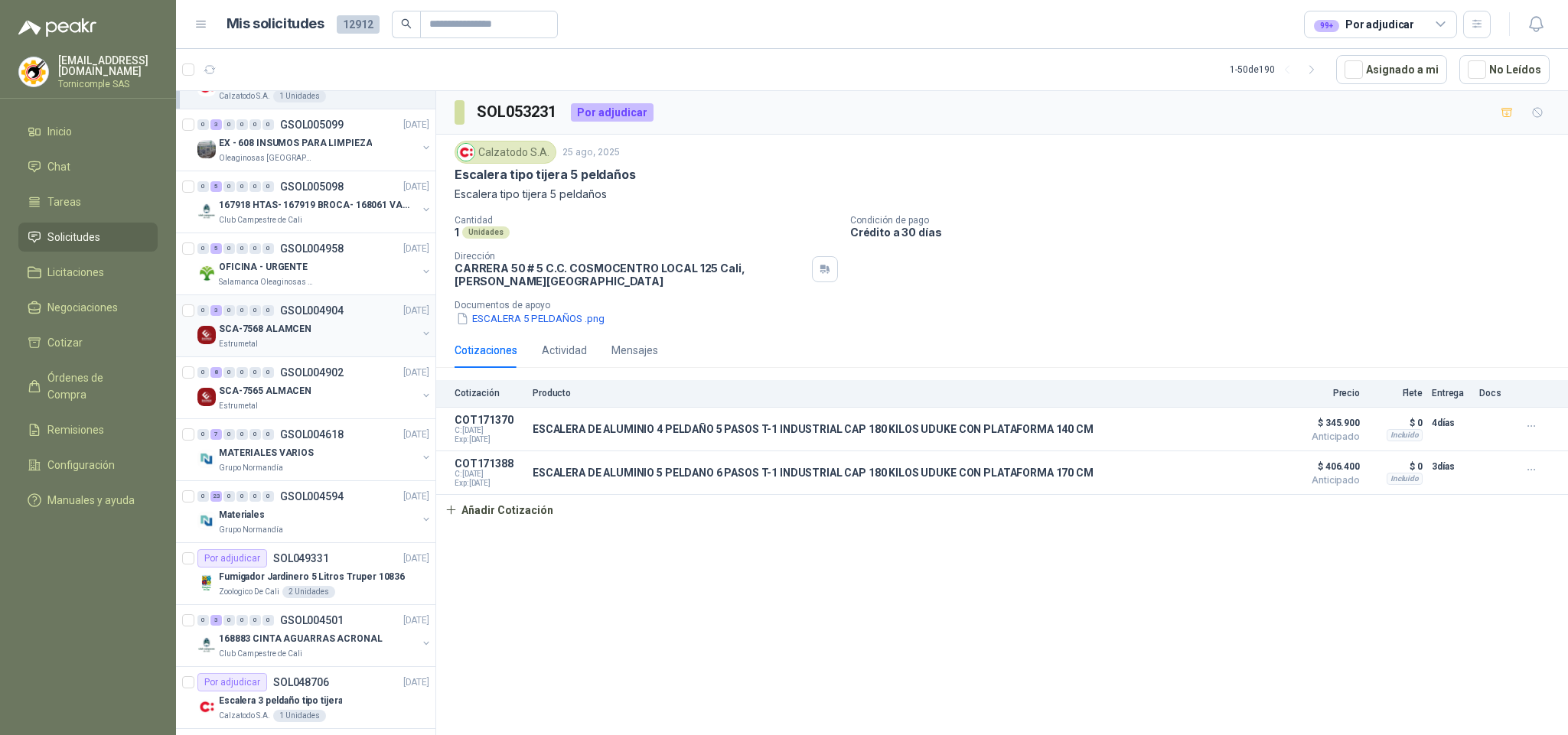
click at [352, 338] on div "SCA-7568 ALAMCEN" at bounding box center [317, 328] width 198 height 18
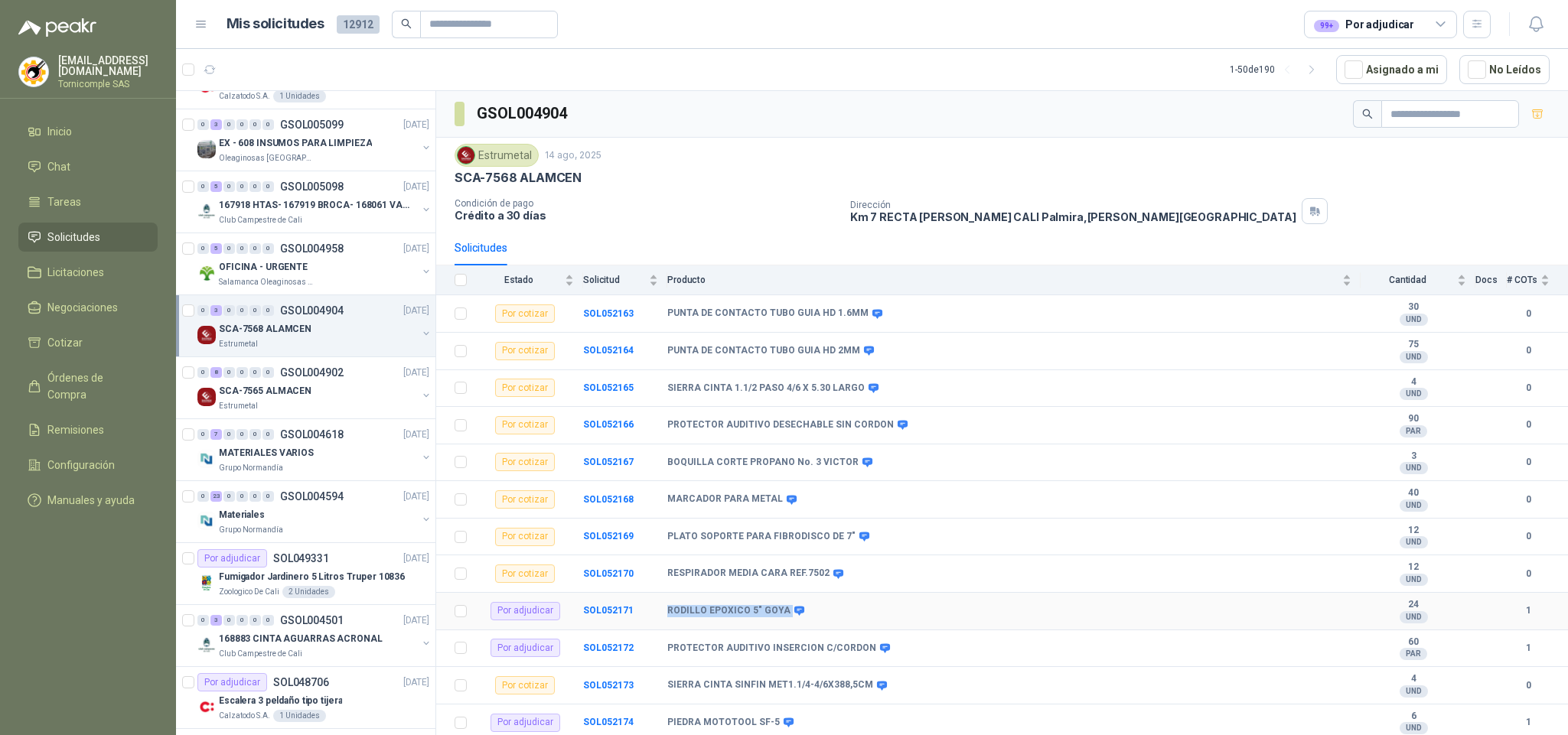
drag, startPoint x: 666, startPoint y: 626, endPoint x: 784, endPoint y: 622, distance: 118.1
click at [784, 617] on div "RODILLO EPOXICO 5" GOYA" at bounding box center [734, 610] width 134 height 12
drag, startPoint x: 685, startPoint y: 671, endPoint x: 866, endPoint y: 661, distance: 181.3
click at [865, 655] on div "PROTECTOR AUDITIVO INSERCION C/CORDON" at bounding box center [777, 648] width 220 height 12
drag, startPoint x: 671, startPoint y: 563, endPoint x: 856, endPoint y: 541, distance: 186.3
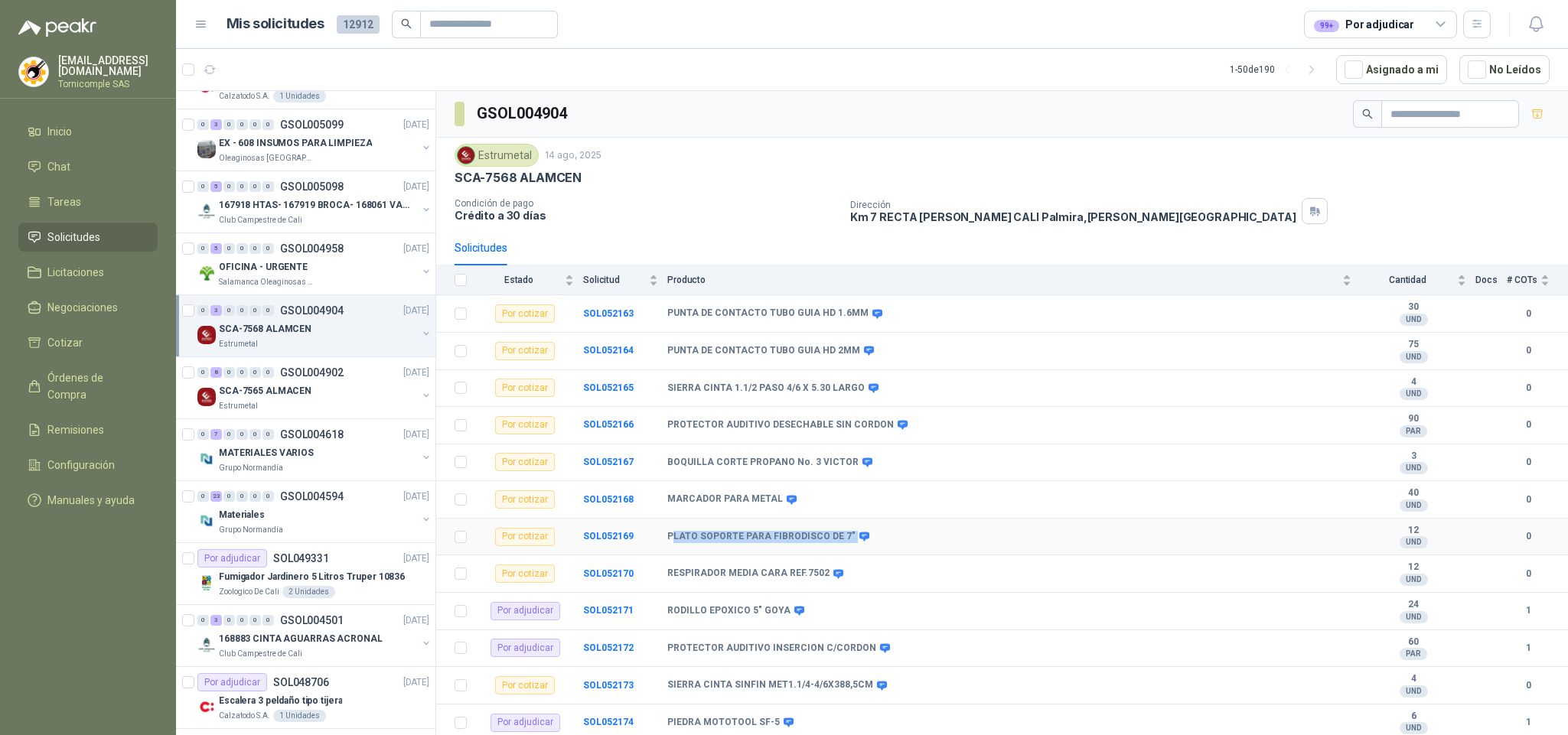
click at [856, 541] on td "PLATO SOPORTE PARA FIBRODISCO DE 7"" at bounding box center [1013, 537] width 693 height 38
click at [324, 579] on p "Fumigador Jardinero 5 Litros Truper 10836" at bounding box center [311, 576] width 185 height 14
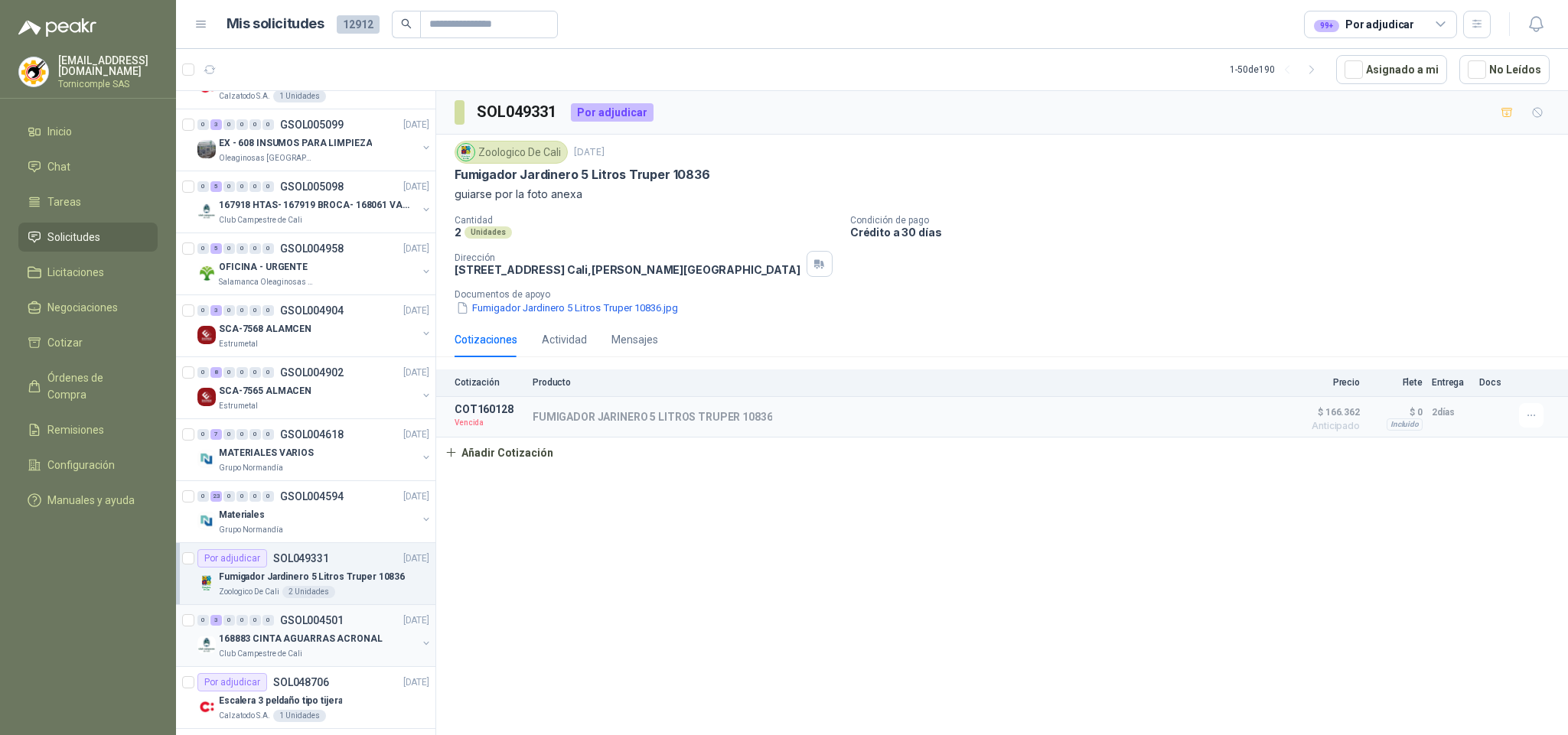
click at [329, 660] on div "Club Campestre de Cali" at bounding box center [317, 654] width 198 height 12
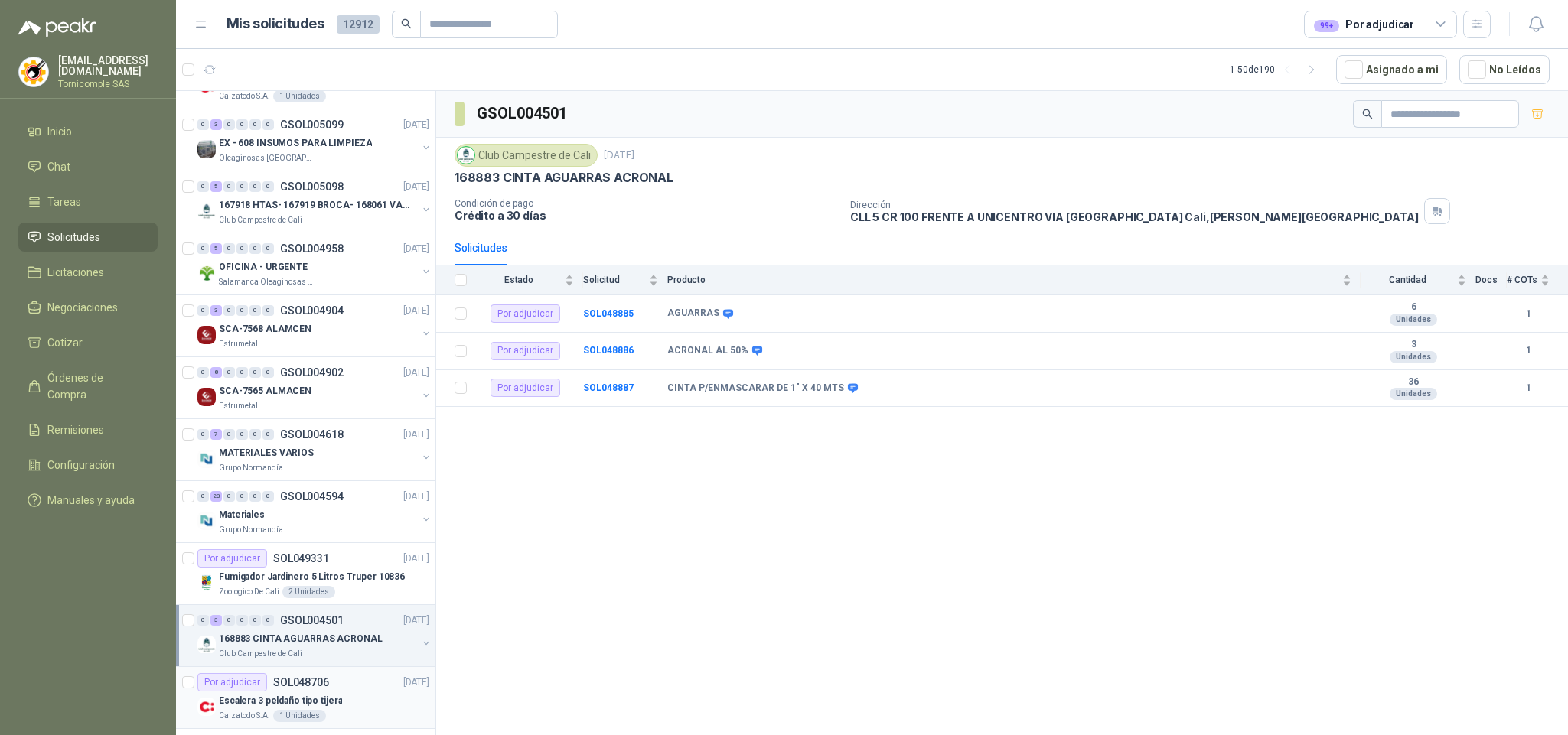
click at [326, 709] on p "Escalera 3 peldaño tipo tijera" at bounding box center [280, 700] width 123 height 14
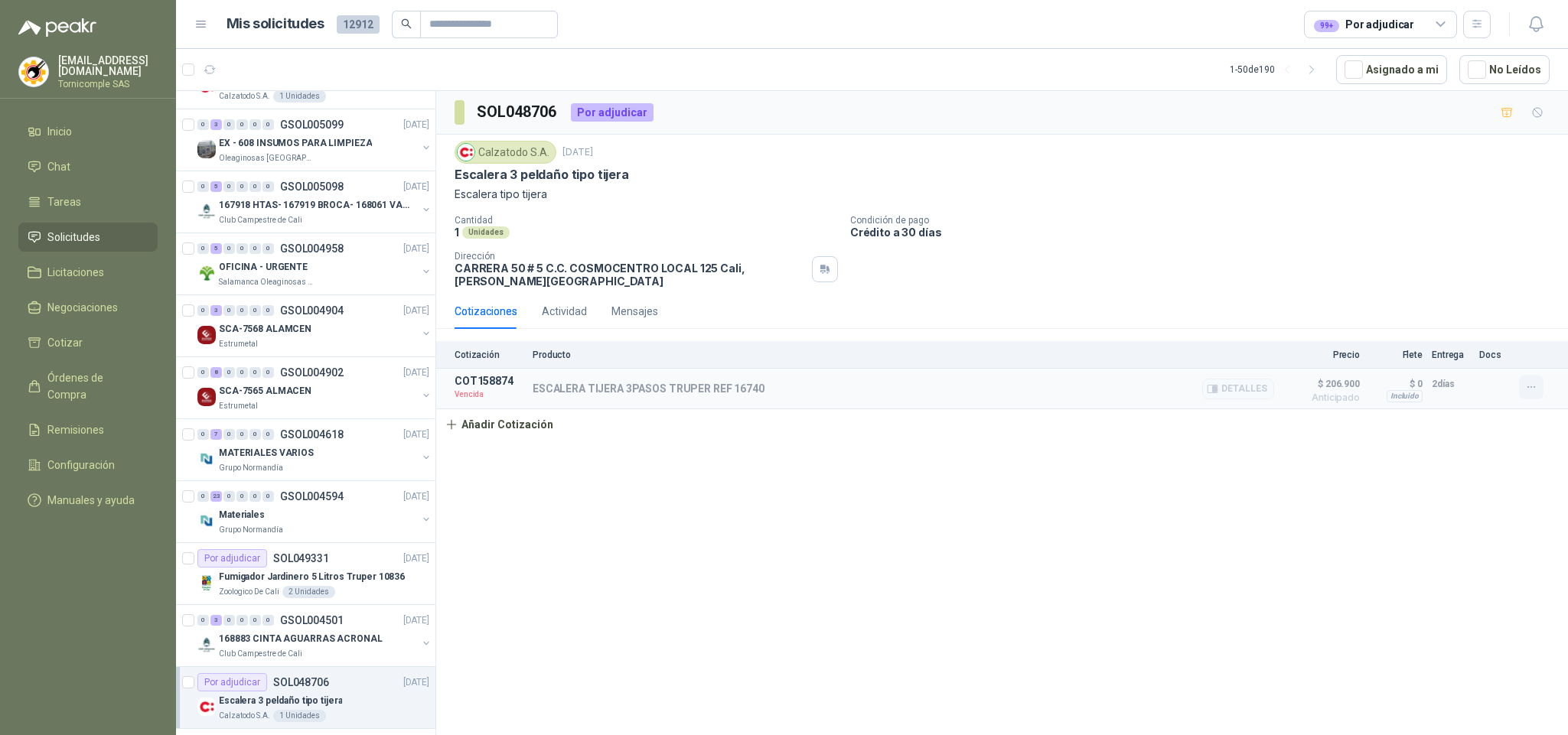
click at [1524, 394] on icon "button" at bounding box center [1531, 388] width 13 height 13
click at [1502, 354] on button "Re-cotizar" at bounding box center [1500, 356] width 122 height 25
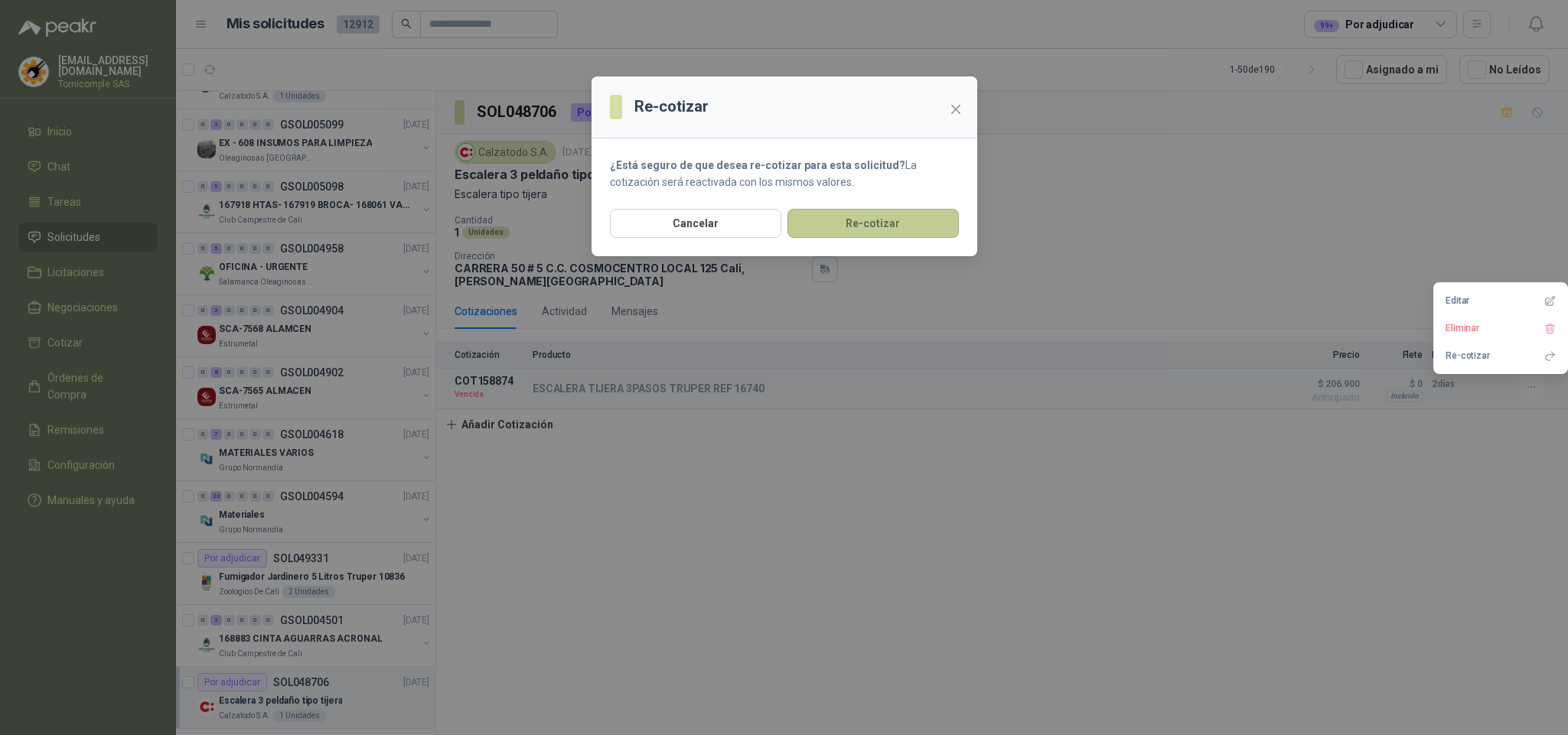
click at [924, 234] on button "Re-cotizar" at bounding box center [872, 223] width 171 height 29
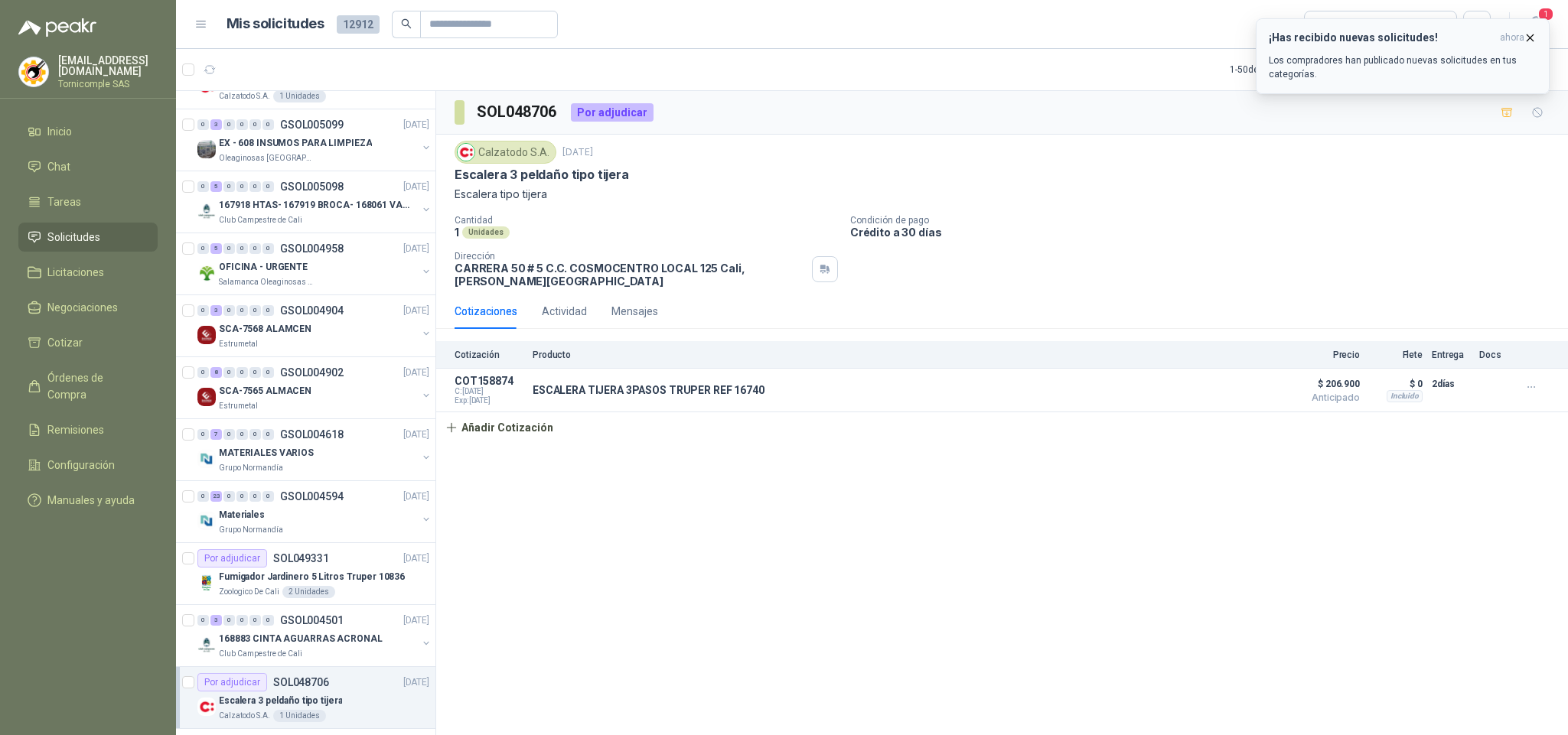
click at [1452, 58] on p "Los compradores han publicado nuevas solicitudes en tus categorías." at bounding box center [1401, 67] width 268 height 27
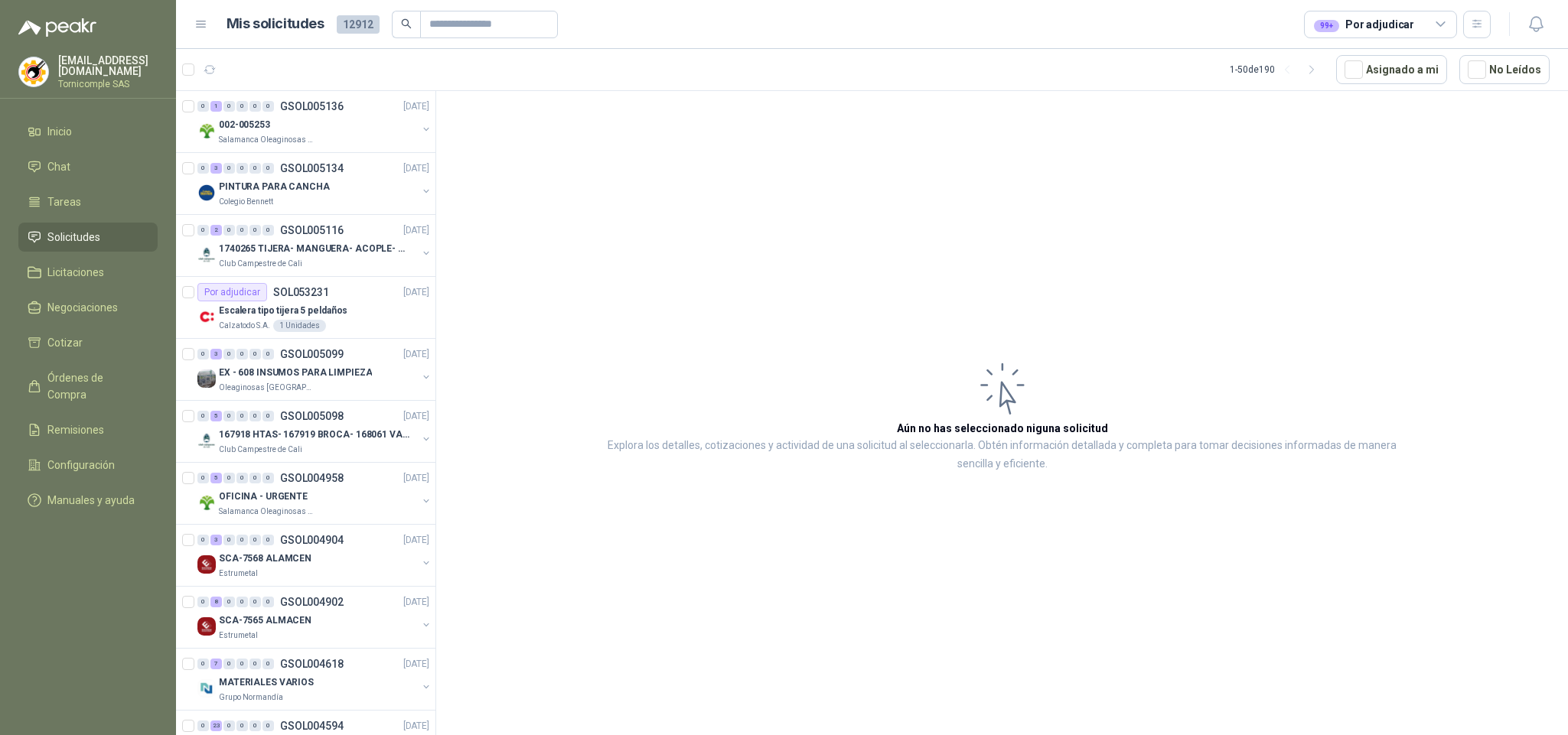
click at [97, 223] on link "Solicitudes" at bounding box center [87, 236] width 139 height 29
click at [97, 232] on span "Solicitudes" at bounding box center [74, 237] width 53 height 17
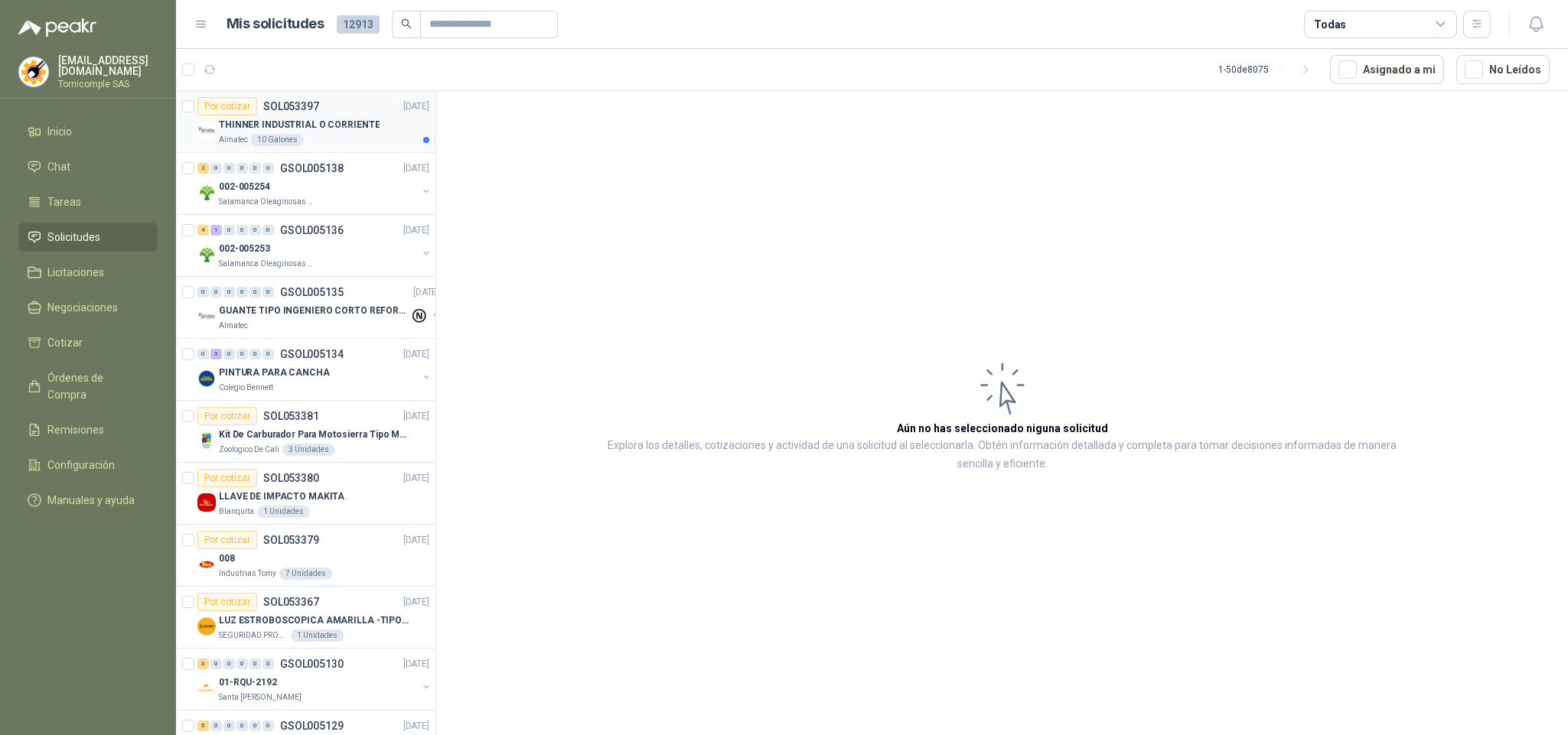
click at [308, 141] on div "Almatec 10 Galones" at bounding box center [324, 139] width 210 height 12
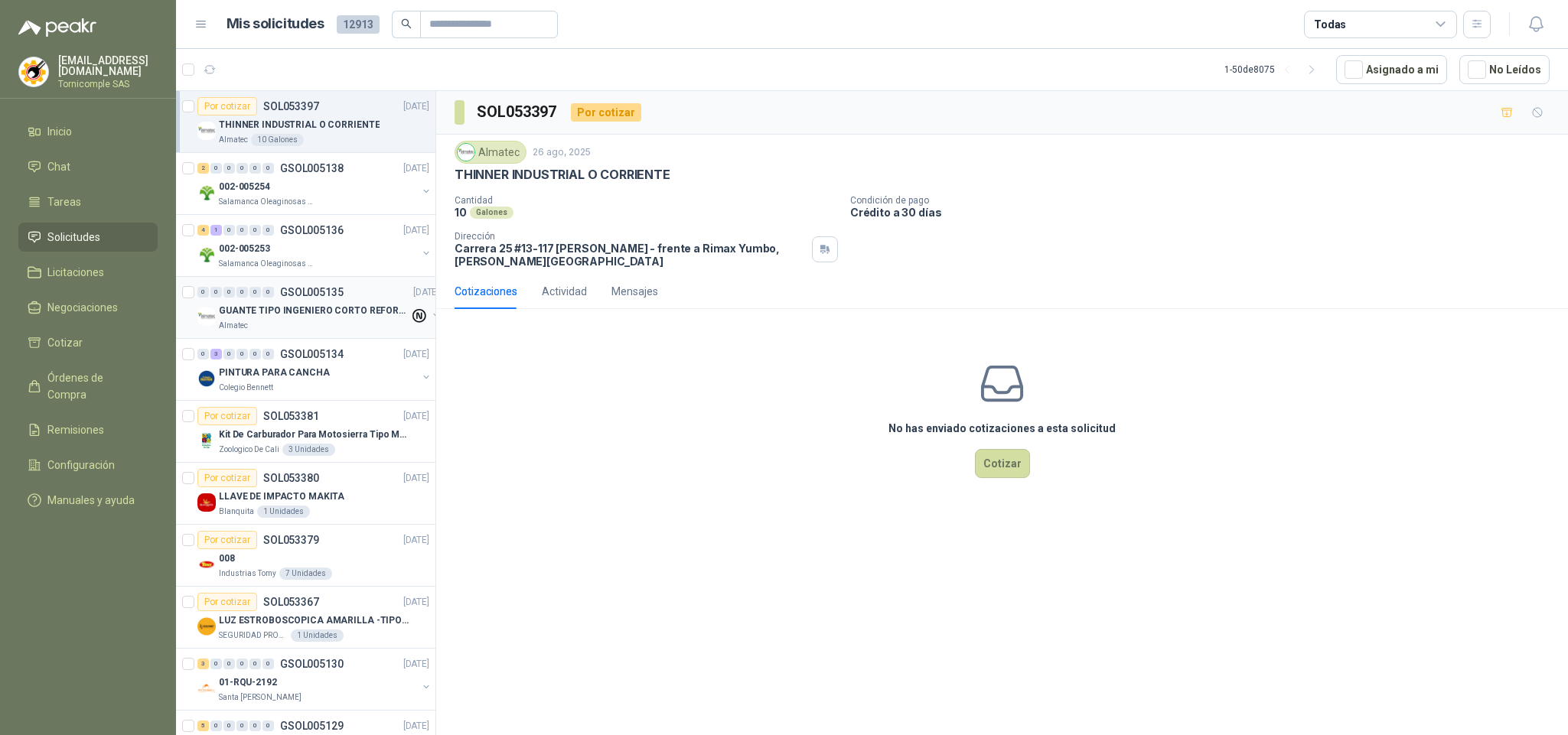
drag, startPoint x: 362, startPoint y: 354, endPoint x: 359, endPoint y: 320, distance: 34.1
click at [362, 351] on div "0 3 0 0 0 0 GSOL005134 [DATE]" at bounding box center [315, 354] width 235 height 18
click at [359, 320] on div "GUANTE TIPO INGENIERO CORTO REFORZADO" at bounding box center [313, 310] width 190 height 18
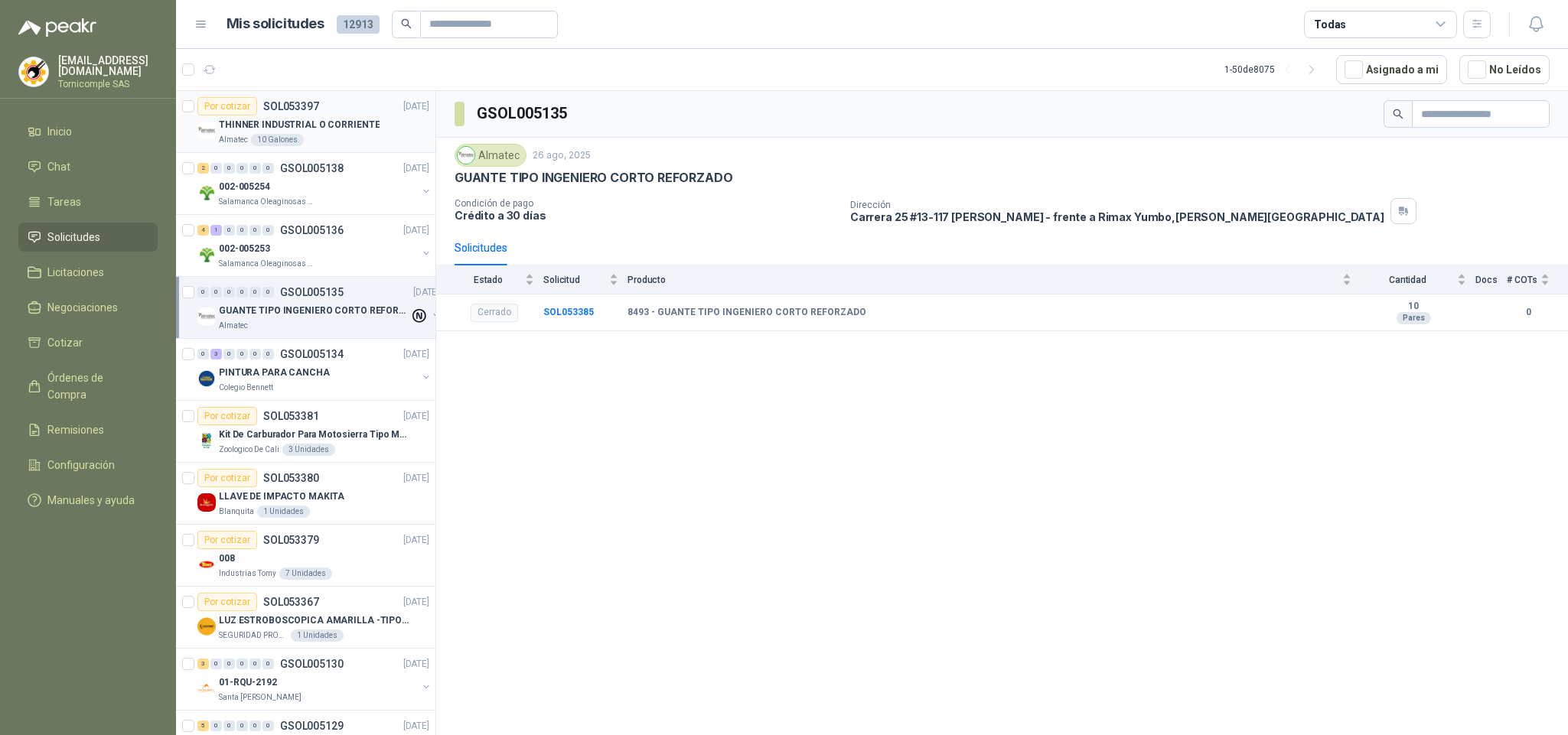
click at [299, 149] on article "Por cotizar SOL053397 [DATE] THINNER INDUSTRIAL O CORRIENTE Almatec 10 Galones" at bounding box center [306, 121] width 259 height 61
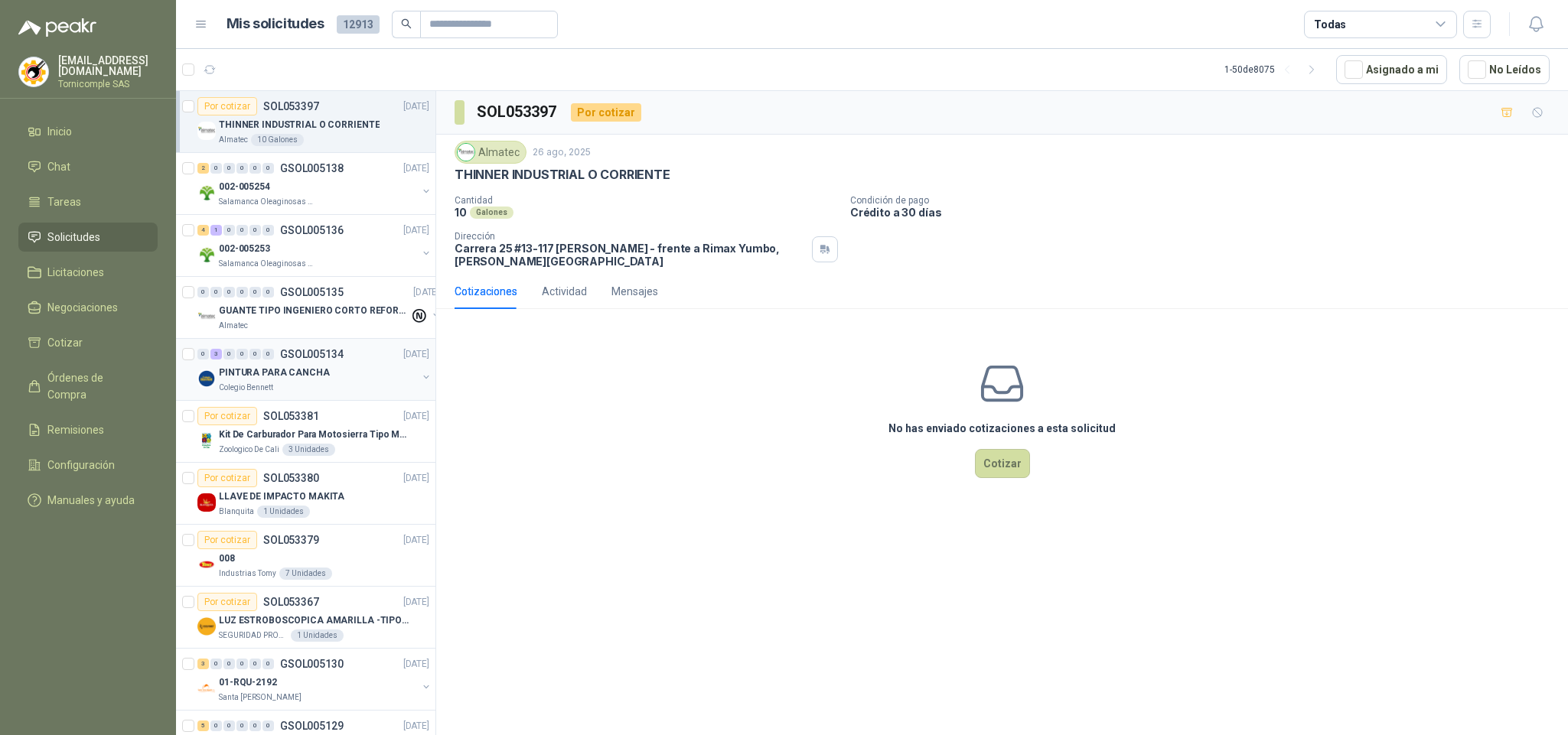
click at [315, 363] on div "0 3 0 0 0 0 GSOL005134 [DATE]" at bounding box center [315, 354] width 235 height 18
click at [304, 314] on p "GUANTE TIPO INGENIERO CORTO REFORZADO" at bounding box center [313, 310] width 190 height 14
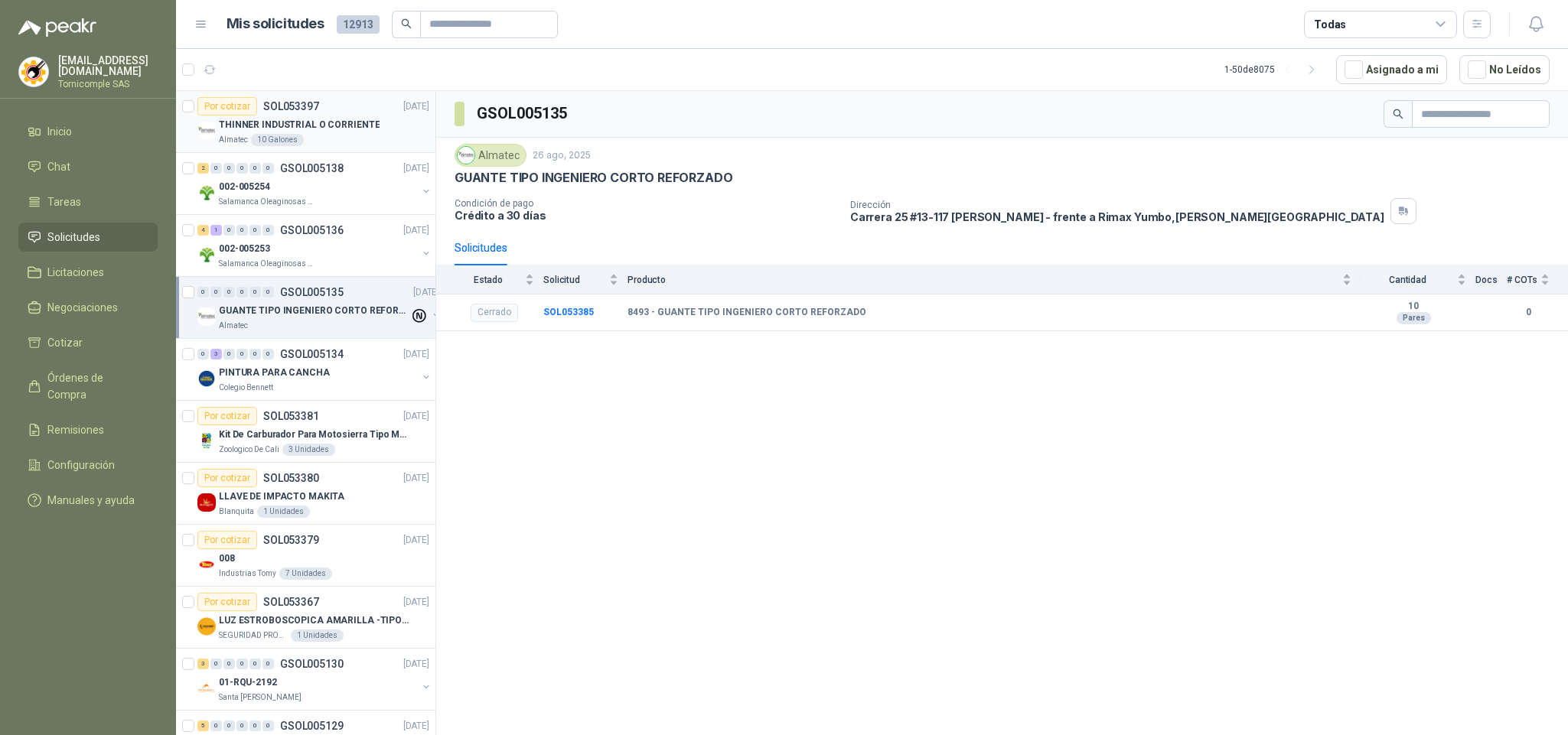
click at [290, 122] on p "THINNER INDUSTRIAL O CORRIENTE" at bounding box center [299, 125] width 161 height 14
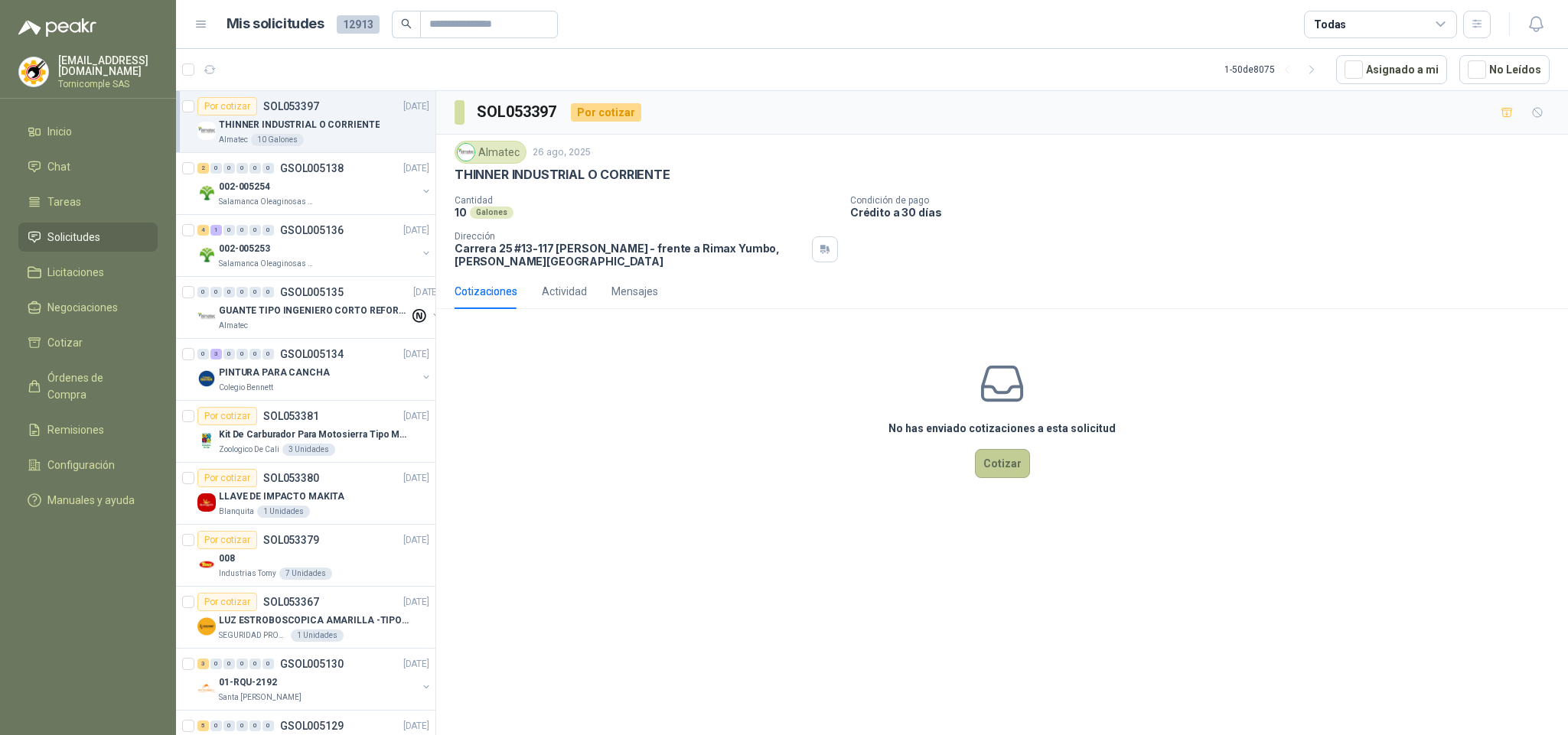
click at [1006, 457] on button "Cotizar" at bounding box center [1002, 464] width 55 height 29
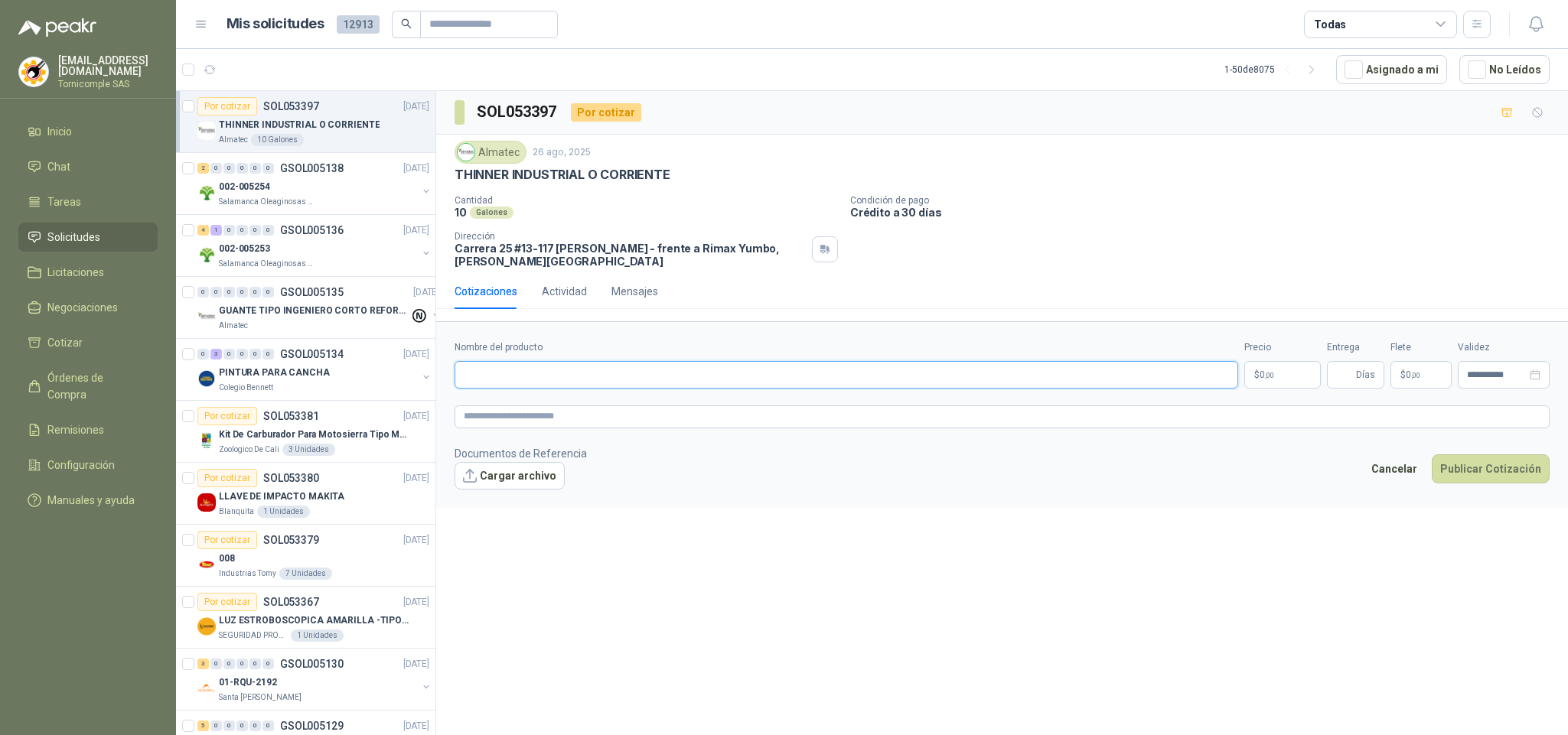
click at [625, 386] on input "Nombre del producto" at bounding box center [846, 375] width 784 height 27
type input "**********"
click at [1265, 383] on body "[EMAIL_ADDRESS][DOMAIN_NAME] Tornicomple SAS Inicio Chat Tareas Solicitudes Lic…" at bounding box center [784, 367] width 1568 height 735
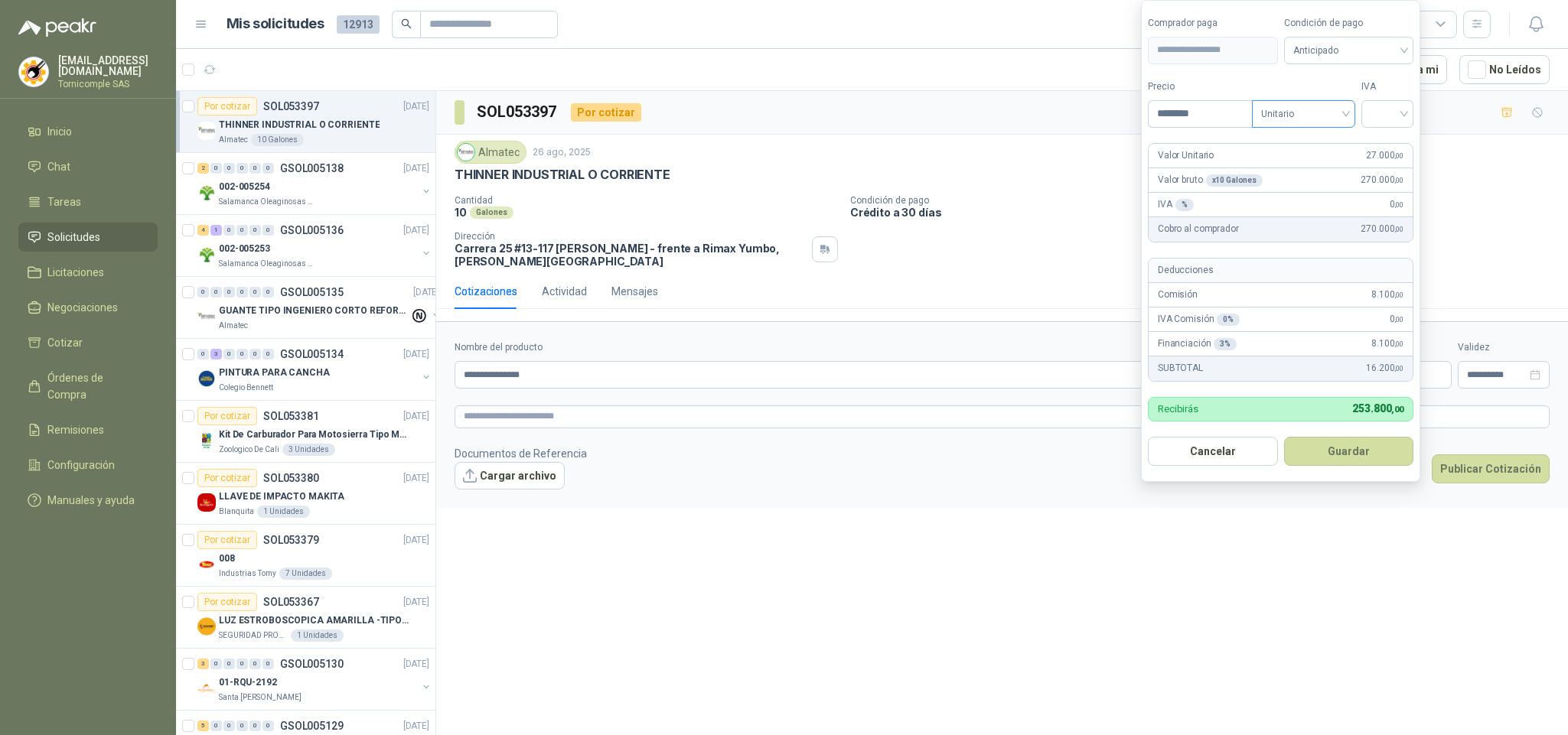
click at [1302, 106] on span "Unitario" at bounding box center [1303, 114] width 85 height 23
drag, startPoint x: 1306, startPoint y: 164, endPoint x: 1398, endPoint y: 120, distance: 102.0
click at [1317, 155] on div "Unitario con IVA" at bounding box center [1306, 167] width 97 height 25
click at [1410, 114] on div at bounding box center [1386, 114] width 52 height 27
click at [1386, 145] on div "0%" at bounding box center [1390, 143] width 28 height 17
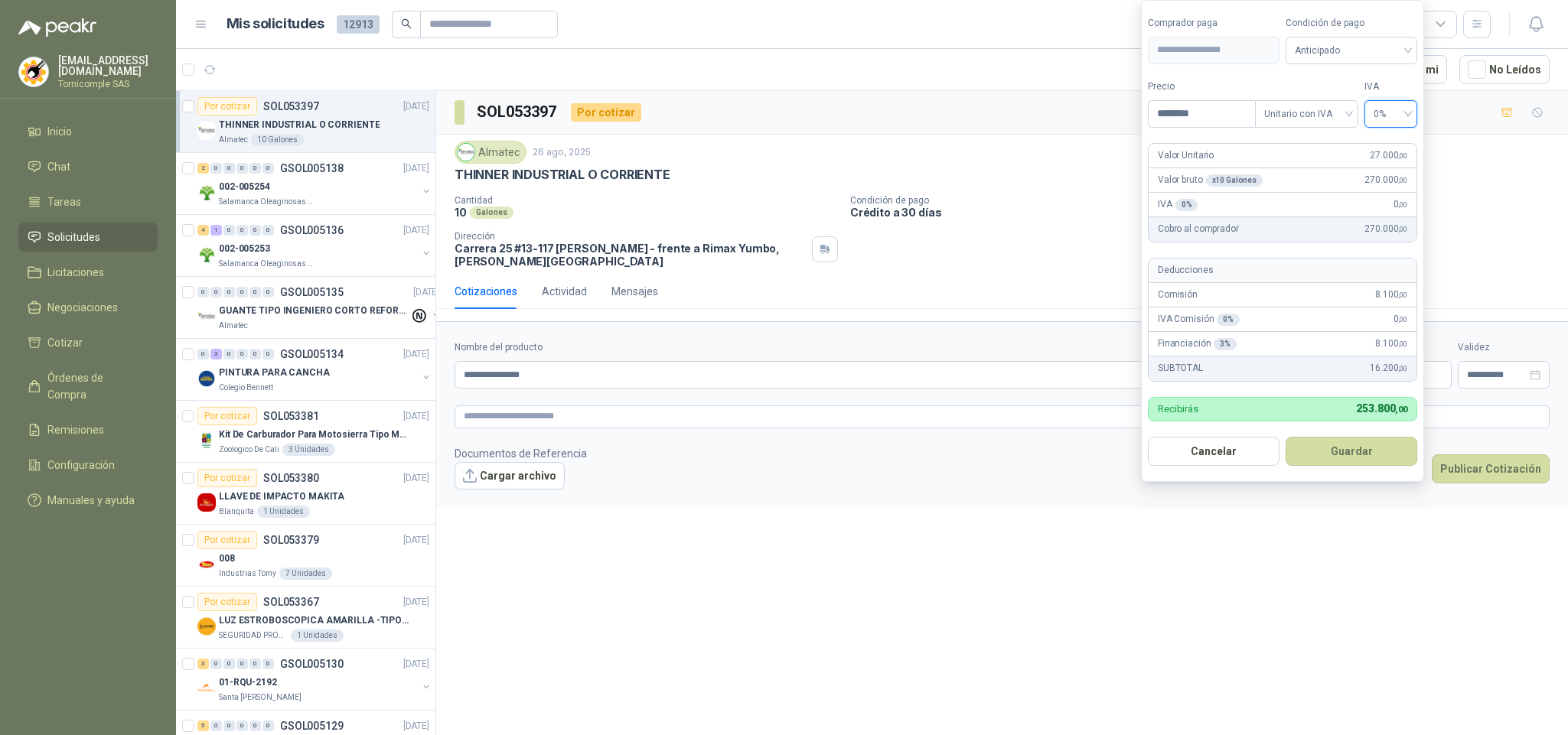
click at [1402, 101] on input "search" at bounding box center [1390, 113] width 34 height 23
click at [1393, 114] on span "0%" at bounding box center [1390, 114] width 34 height 23
click at [1330, 113] on span "Unitario con IVA" at bounding box center [1307, 114] width 85 height 23
click at [1230, 114] on input "********" at bounding box center [1202, 114] width 106 height 26
click at [1293, 106] on span "Unitario con IVA" at bounding box center [1307, 114] width 85 height 23
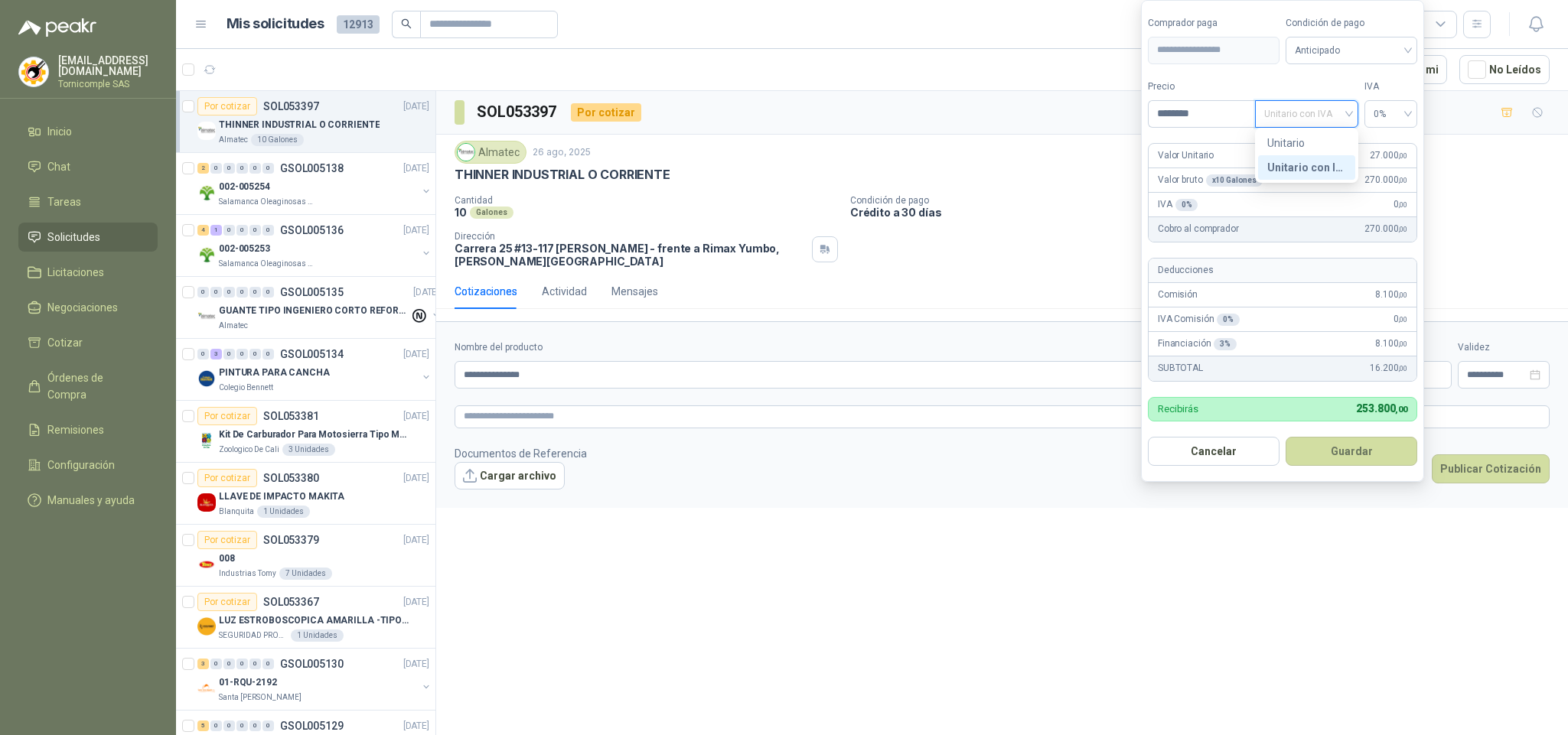
click at [1322, 163] on div "Unitario con IVA" at bounding box center [1306, 167] width 79 height 17
click at [1396, 114] on span "0%" at bounding box center [1390, 114] width 34 height 23
click at [1394, 195] on div "0%" at bounding box center [1390, 192] width 28 height 17
drag, startPoint x: 1384, startPoint y: 120, endPoint x: 1393, endPoint y: 95, distance: 26.6
click at [1384, 117] on span "0%" at bounding box center [1390, 114] width 34 height 23
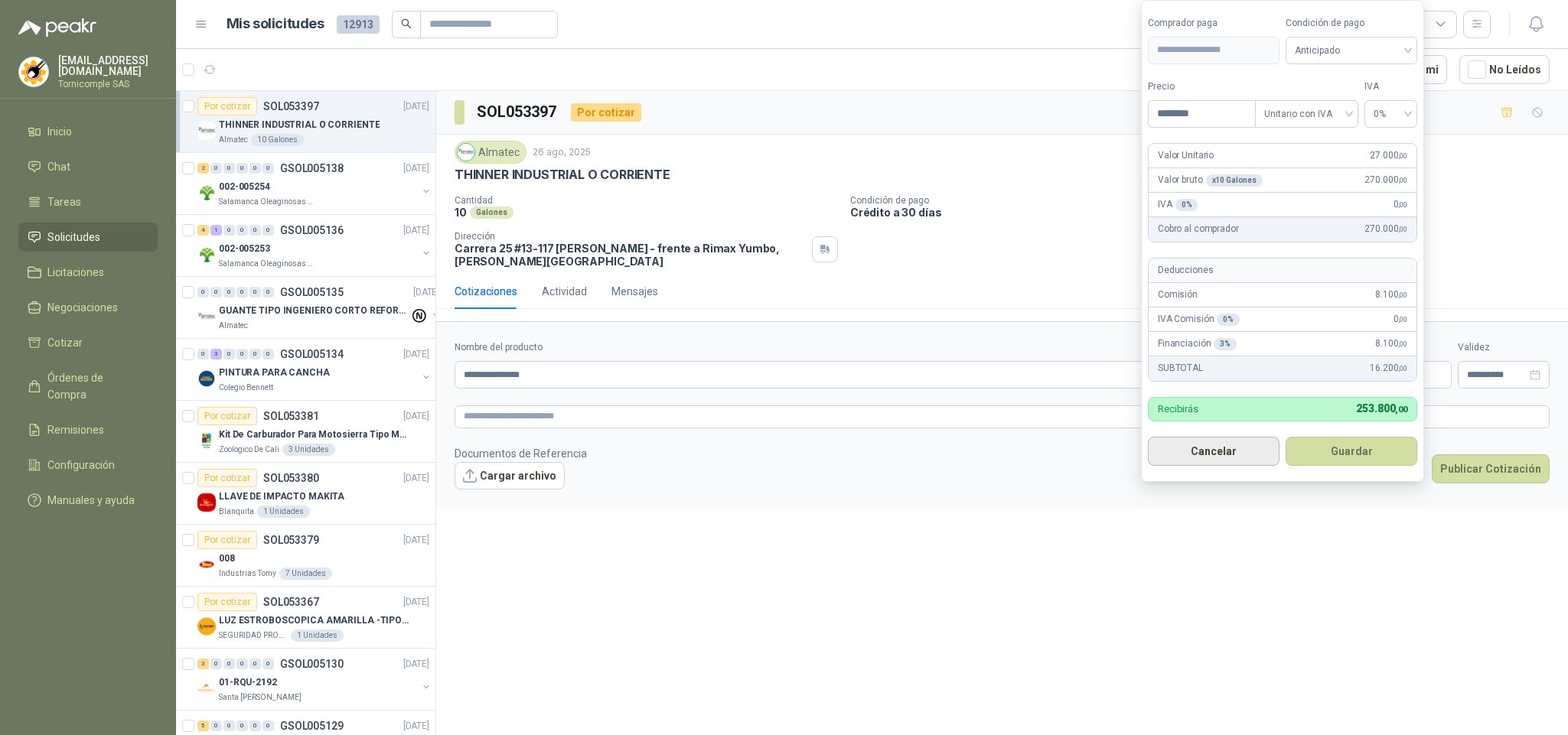
click at [1188, 465] on button "Cancelar" at bounding box center [1213, 451] width 132 height 29
type input "***"
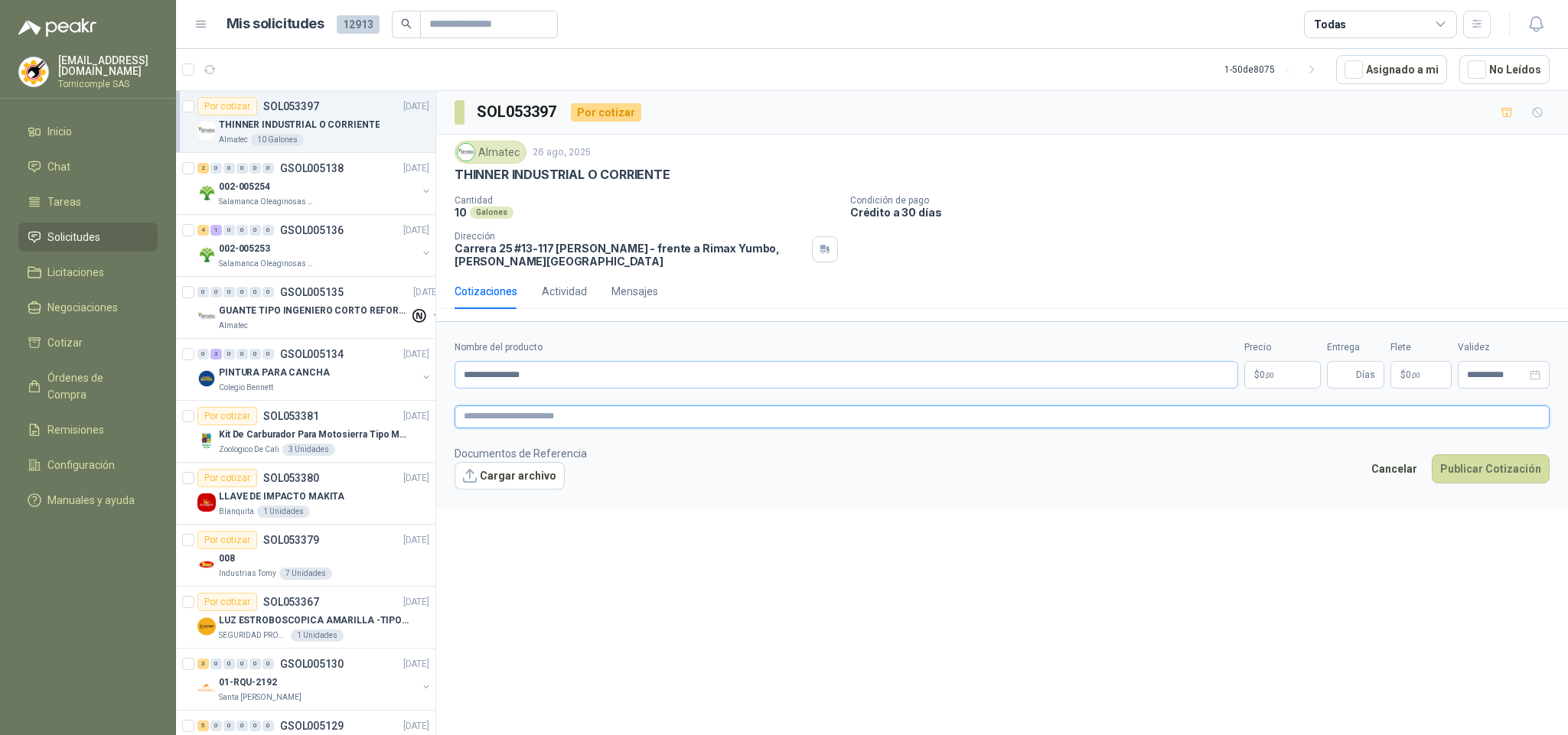
drag, startPoint x: 639, startPoint y: 409, endPoint x: 609, endPoint y: 383, distance: 39.7
click at [633, 404] on form "**********" at bounding box center [1002, 414] width 1132 height 185
click at [609, 383] on input "**********" at bounding box center [846, 375] width 784 height 27
drag, startPoint x: 322, startPoint y: 347, endPoint x: 30, endPoint y: 276, distance: 300.5
click at [0, 315] on div "[EMAIL_ADDRESS][DOMAIN_NAME] Tornicomple SAS Inicio Chat Tareas Solicitudes Lic…" at bounding box center [784, 367] width 1568 height 735
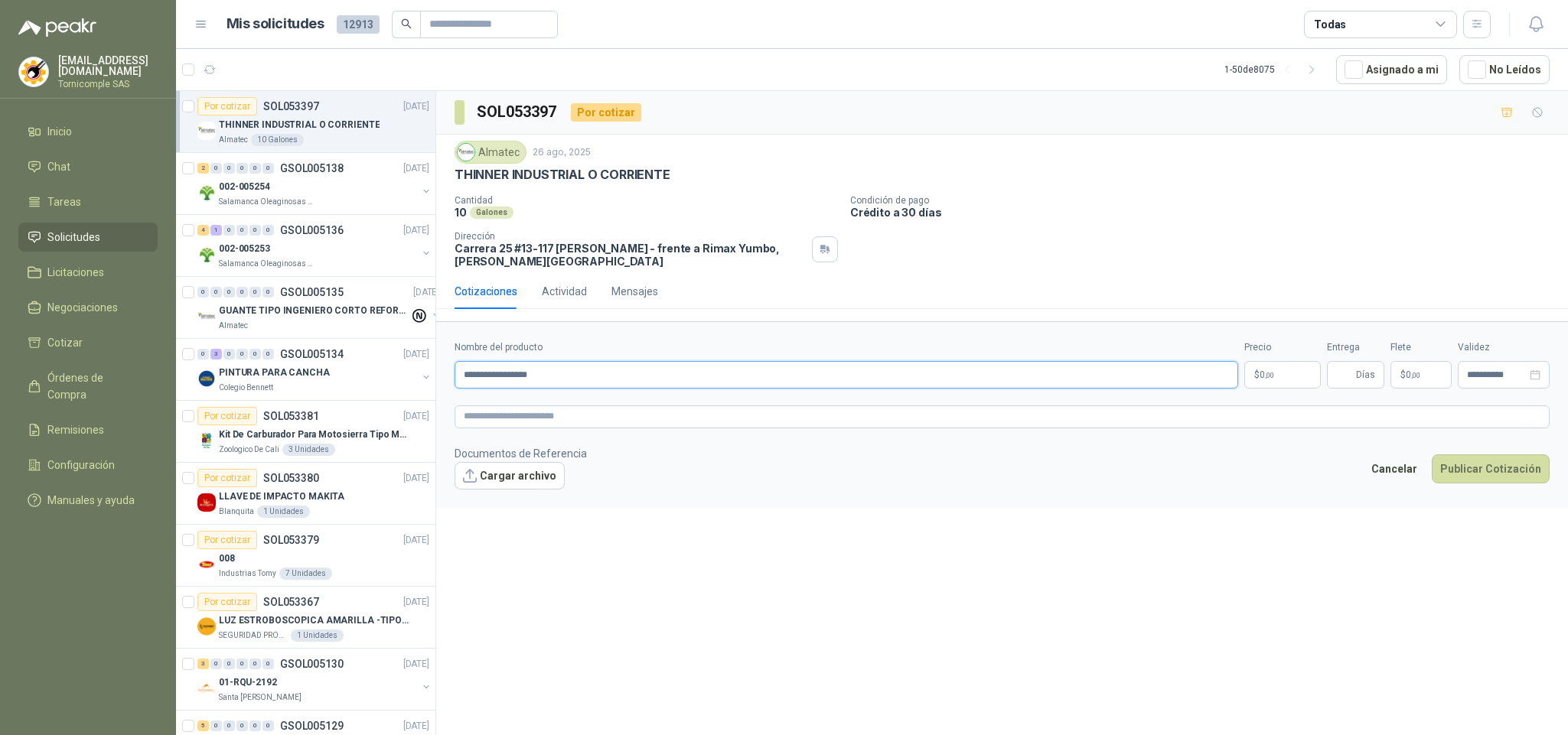
type input "**********"
click at [1267, 370] on body "[EMAIL_ADDRESS][DOMAIN_NAME] Tornicomple SAS Inicio Chat Tareas Solicitudes Lic…" at bounding box center [784, 367] width 1568 height 735
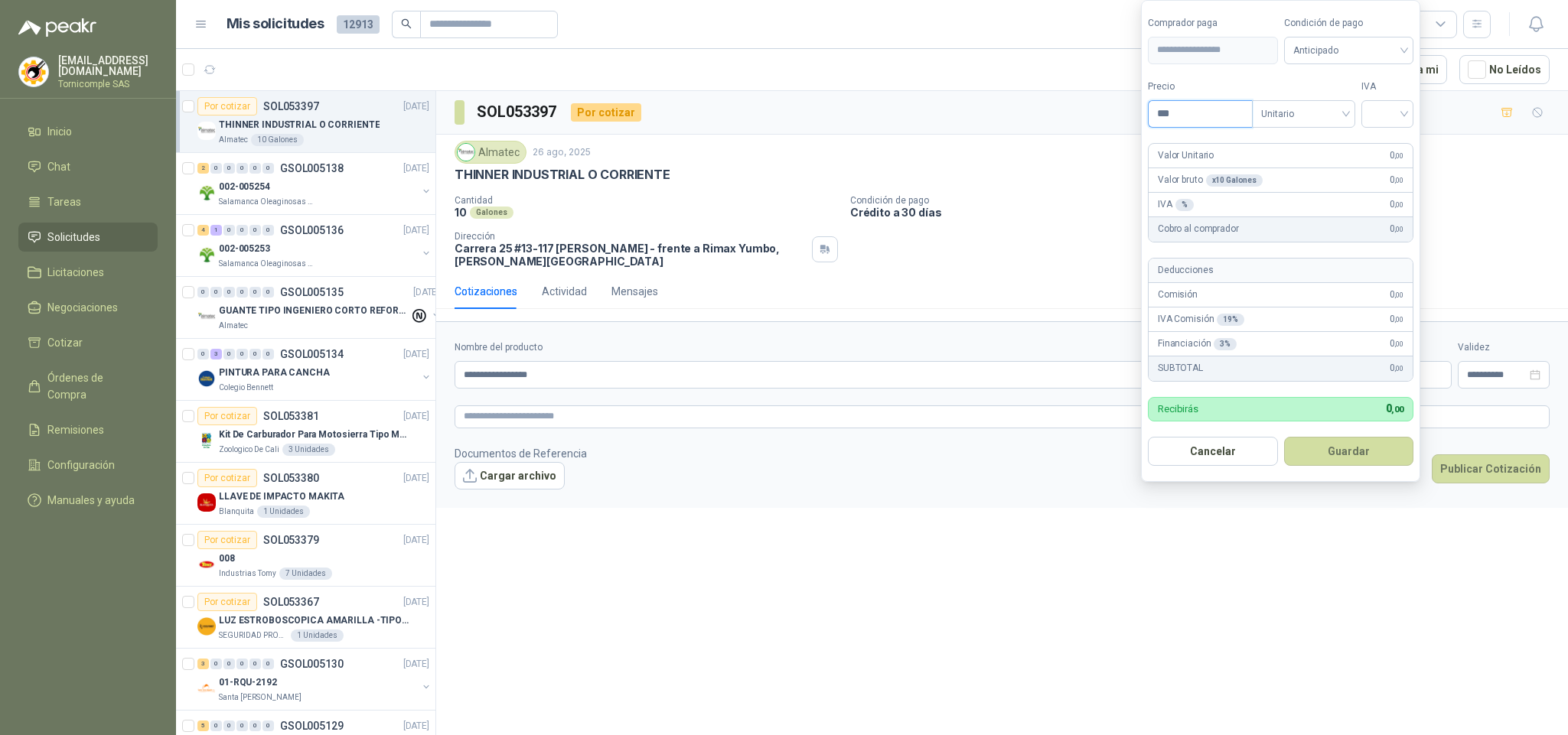
click at [1214, 111] on input "***" at bounding box center [1200, 114] width 103 height 26
click at [1304, 117] on span "Unitario" at bounding box center [1303, 114] width 85 height 23
type input "********"
click at [1307, 175] on div "Unitario con IVA" at bounding box center [1306, 167] width 79 height 17
click at [1391, 115] on input "search" at bounding box center [1387, 113] width 34 height 23
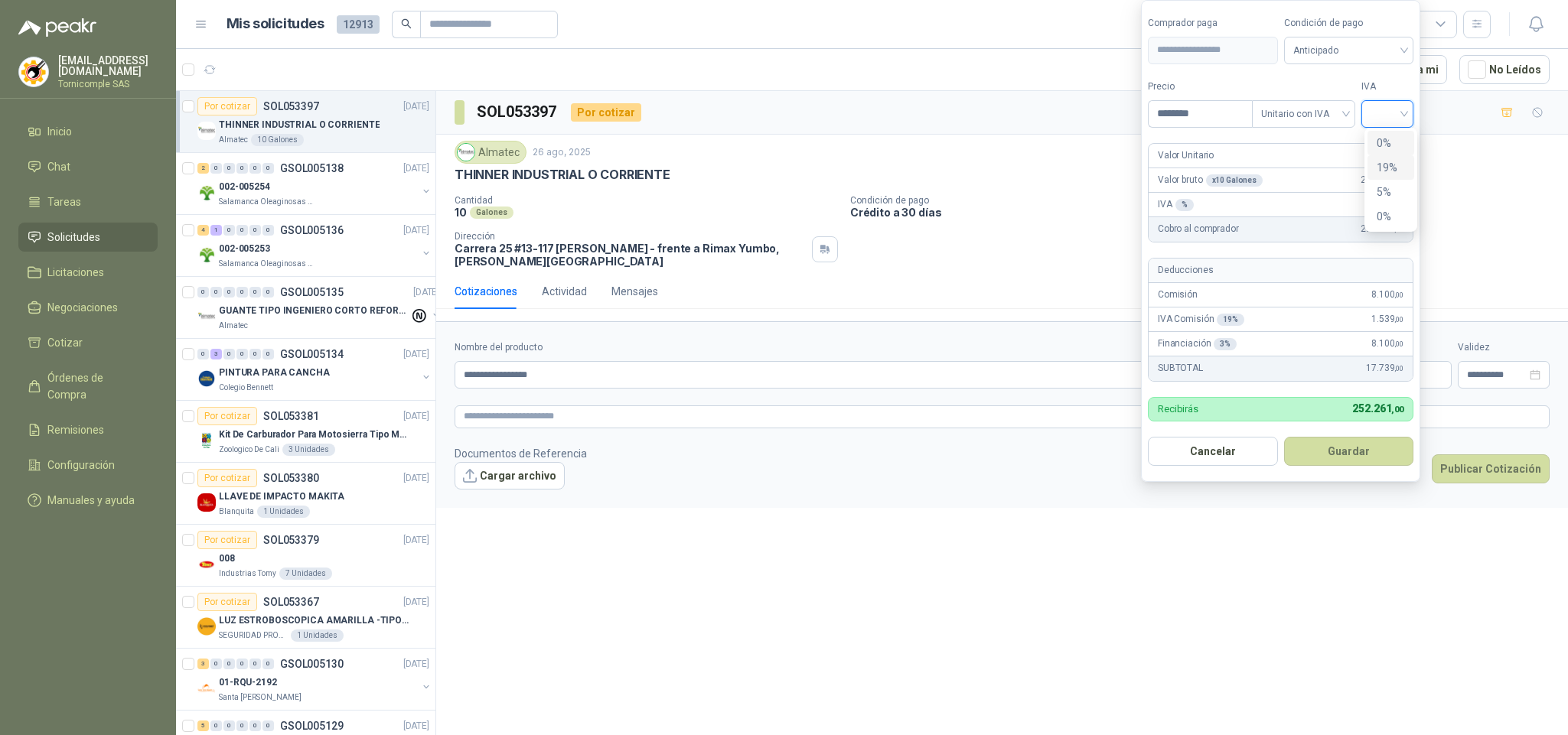
click at [1394, 170] on div "19%" at bounding box center [1390, 167] width 28 height 17
click at [1382, 443] on button "Guardar" at bounding box center [1350, 451] width 132 height 29
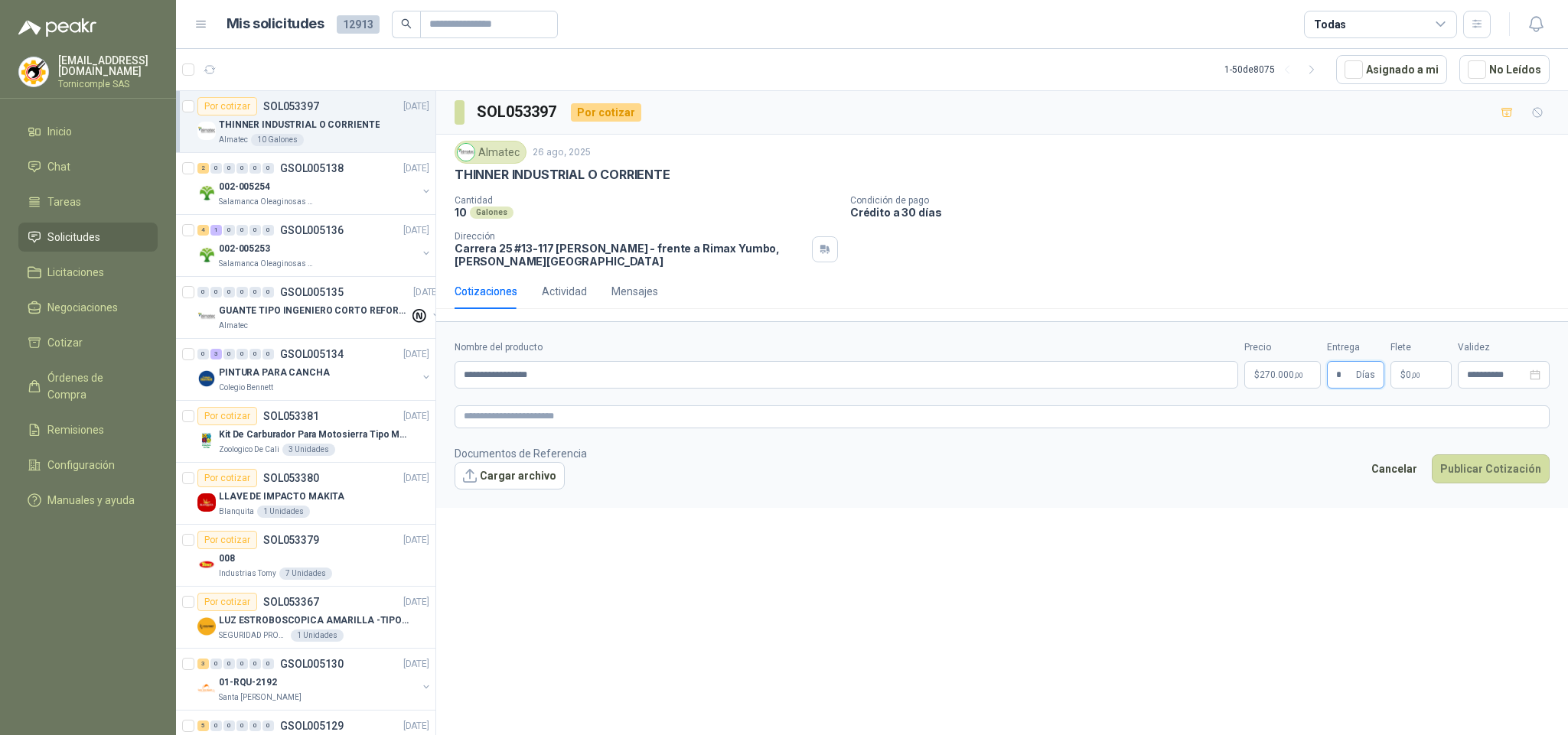
type input "*"
click at [1421, 389] on p "$ 0 ,00" at bounding box center [1420, 375] width 62 height 27
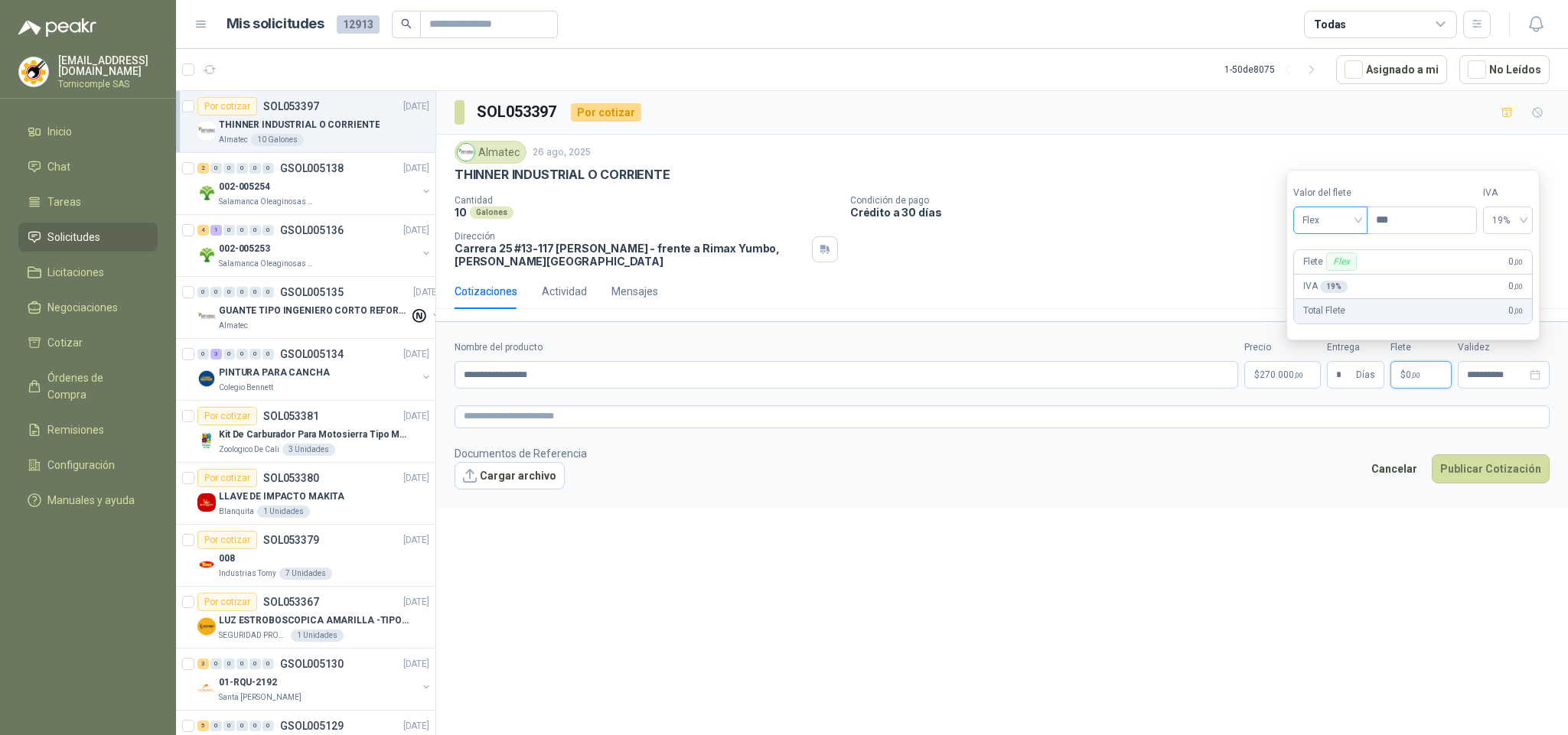
drag, startPoint x: 1330, startPoint y: 241, endPoint x: 1331, endPoint y: 232, distance: 9.1
click at [1330, 238] on section "Valor del flete Flex Precio *** IVA 19% Flete Flex 0 ,00 IVA 19 % 0 ,00 Total F…" at bounding box center [1413, 254] width 254 height 170
click at [1333, 228] on span "Flex" at bounding box center [1330, 220] width 56 height 23
click at [1338, 277] on div "Incluido" at bounding box center [1332, 276] width 56 height 17
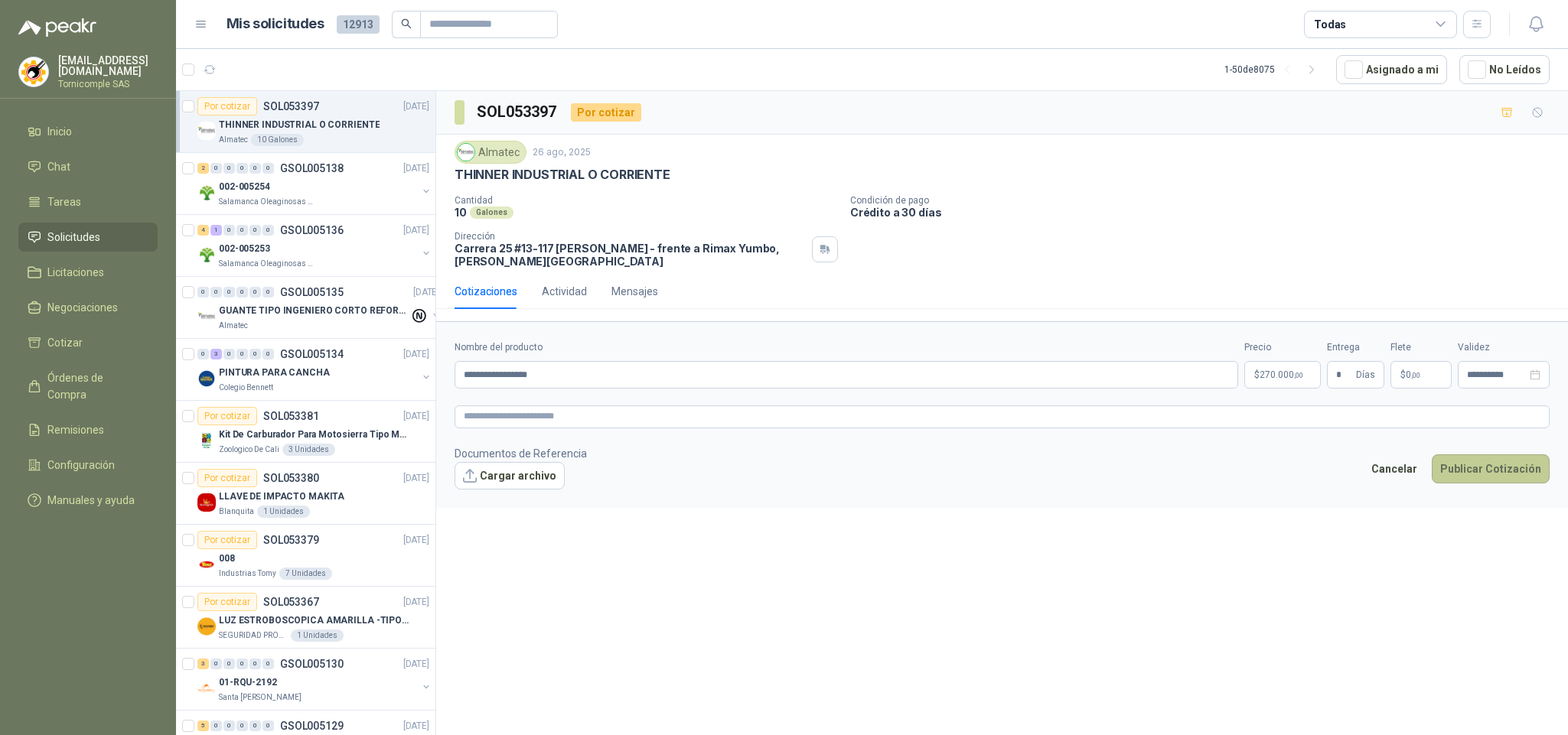
click at [1464, 468] on button "Publicar Cotización" at bounding box center [1490, 468] width 118 height 29
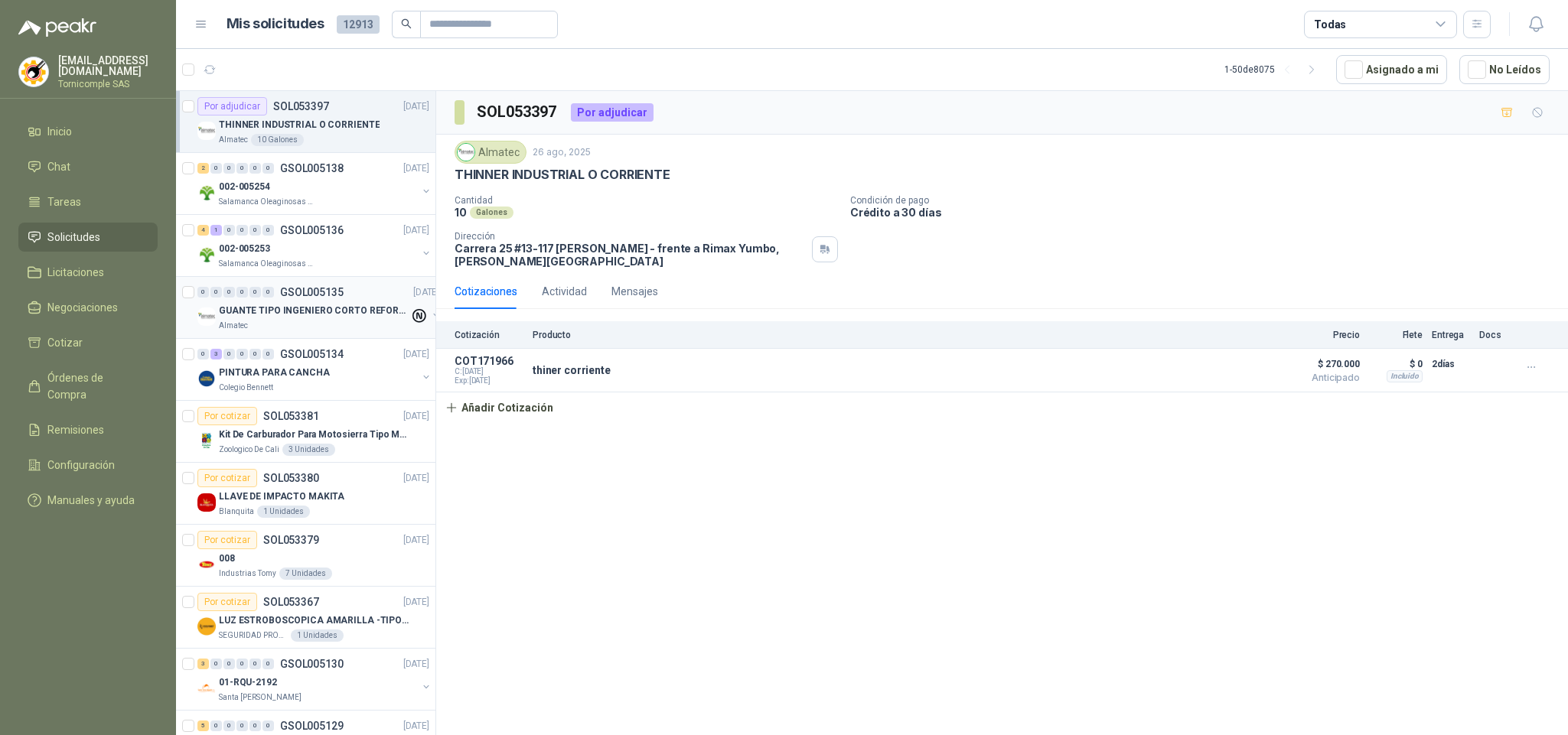
click at [325, 331] on div "Almatec" at bounding box center [313, 325] width 190 height 12
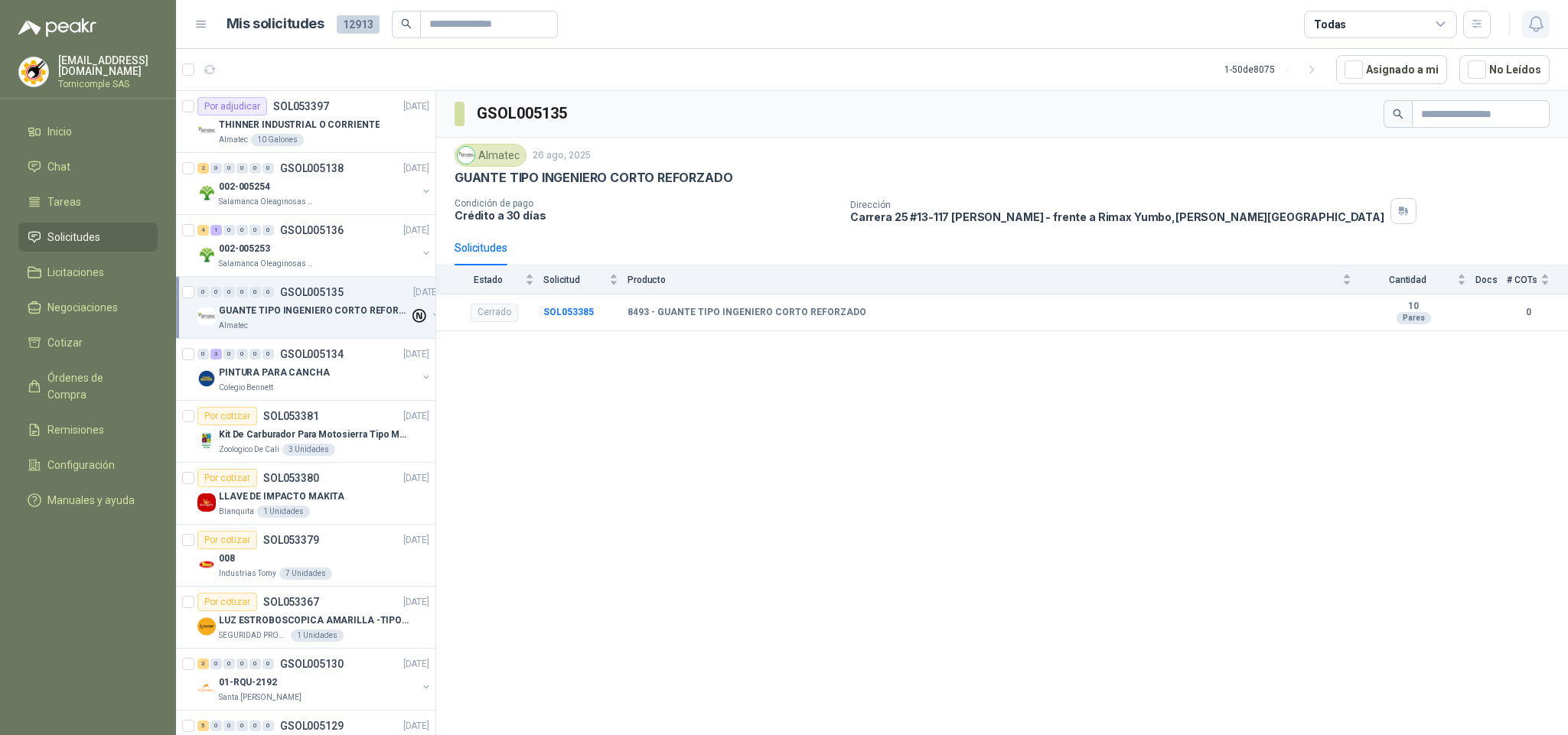
click at [1545, 26] on button "button" at bounding box center [1535, 24] width 27 height 27
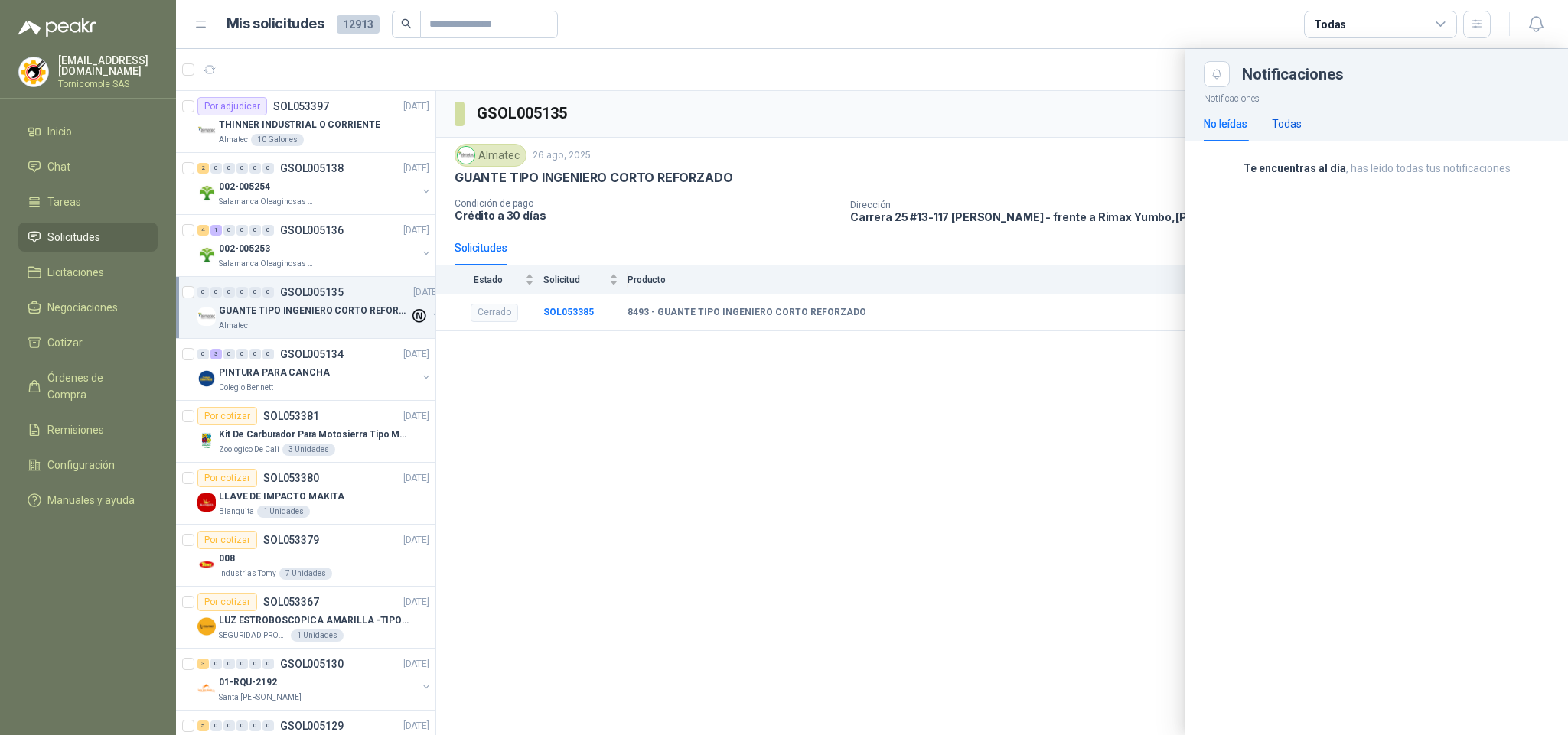
click at [1288, 129] on div "Todas" at bounding box center [1287, 124] width 30 height 17
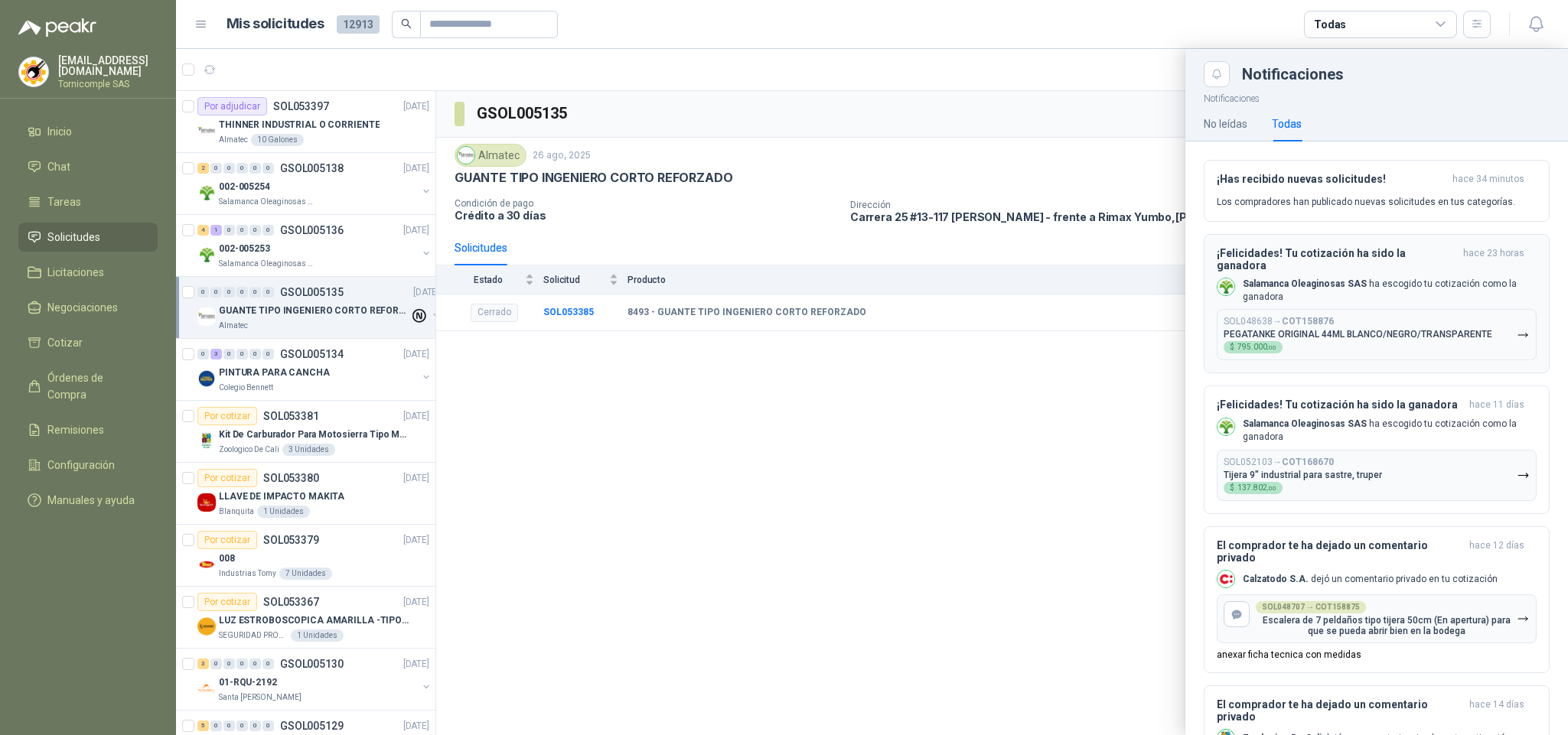
click at [1300, 338] on div "SOL048638 → COT158876 PEGATANKE ORIGINAL 44ML BLANCO/NEGRO/TRANSPARENTE $ 795.0…" at bounding box center [1358, 335] width 269 height 38
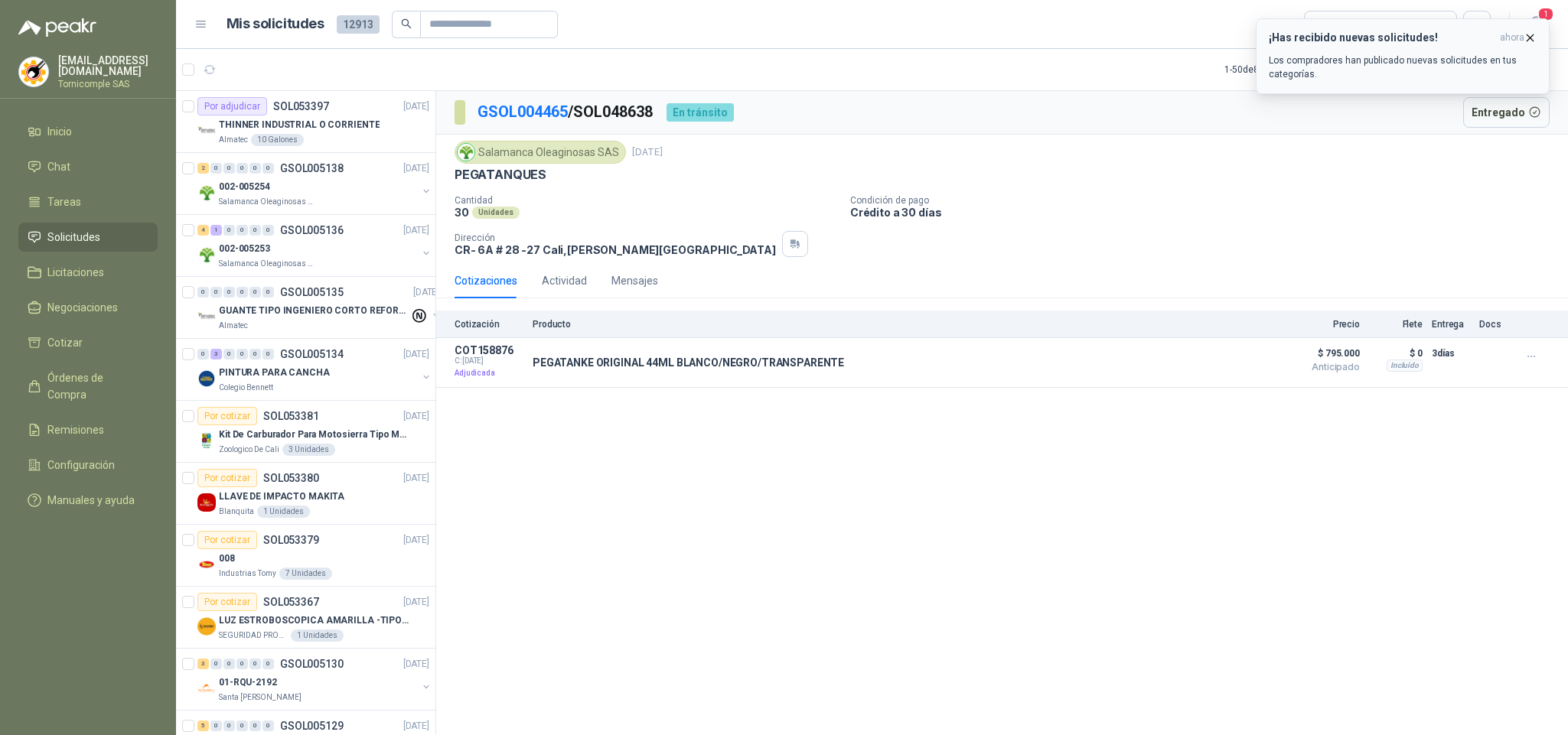
click at [1499, 37] on header "¡Has recibido nuevas solicitudes! ahora" at bounding box center [1401, 38] width 268 height 13
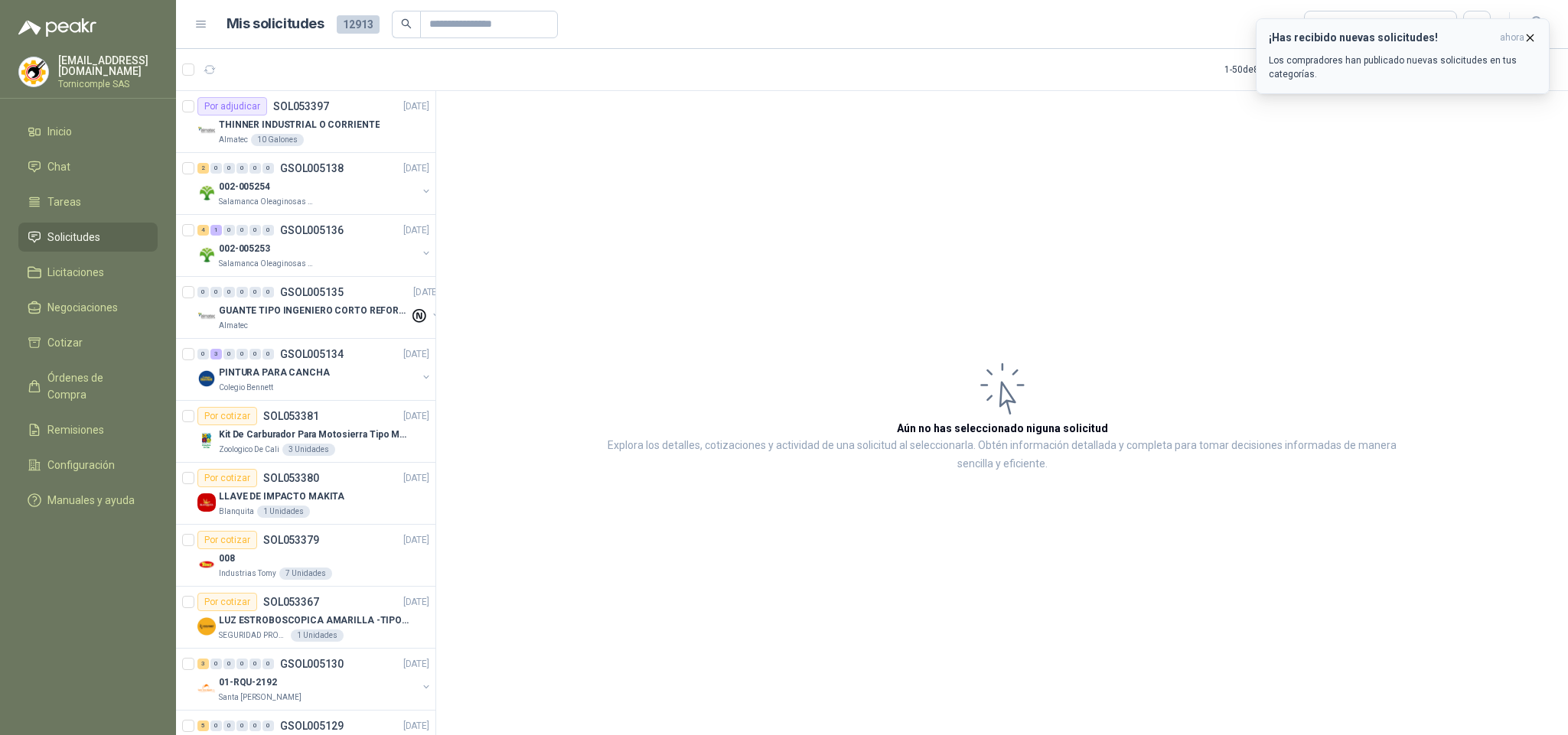
click at [1389, 58] on p "Los compradores han publicado nuevas solicitudes en tus categorías." at bounding box center [1401, 67] width 268 height 27
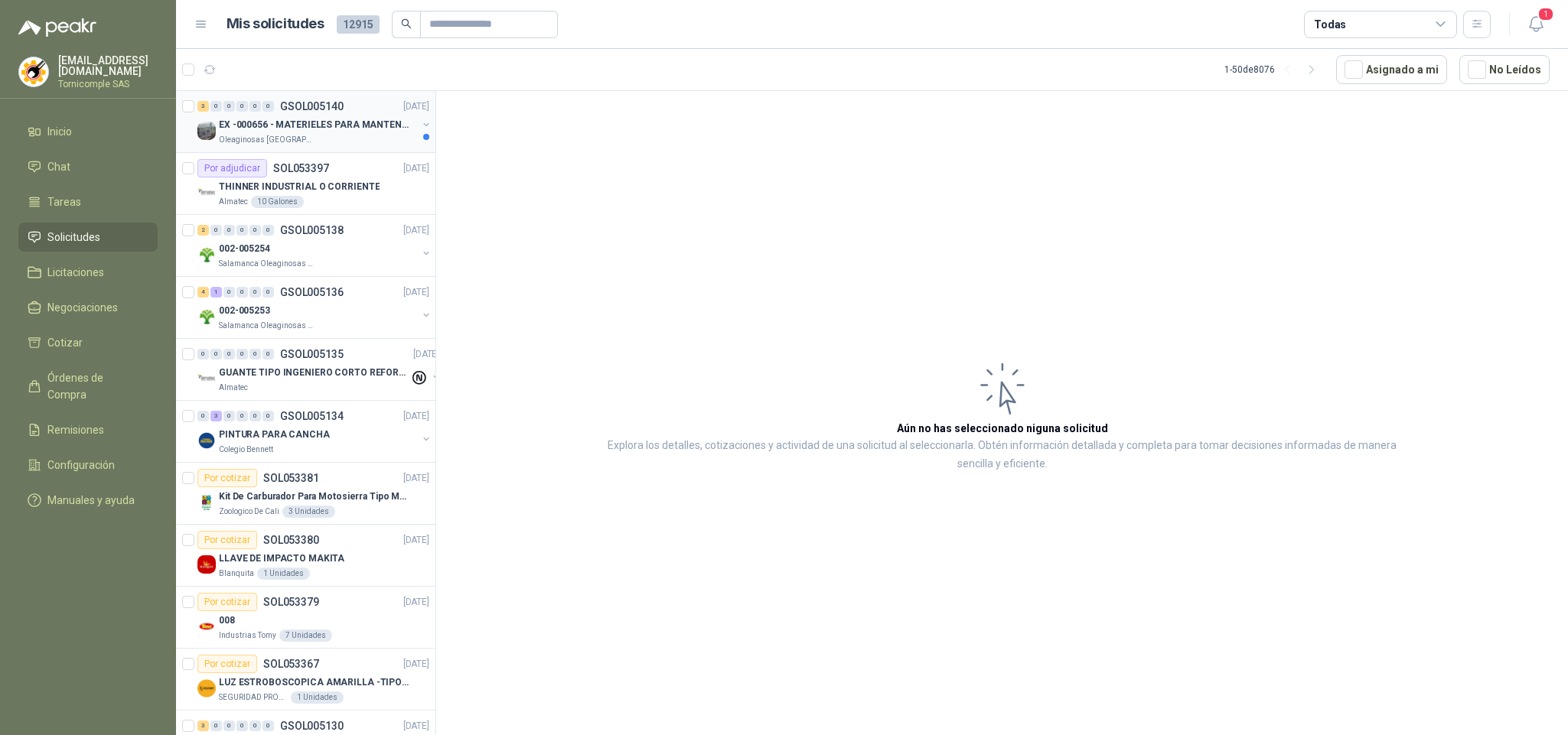
click at [373, 114] on div "3 0 0 0 0 0 GSOL005140 [DATE]" at bounding box center [315, 106] width 235 height 18
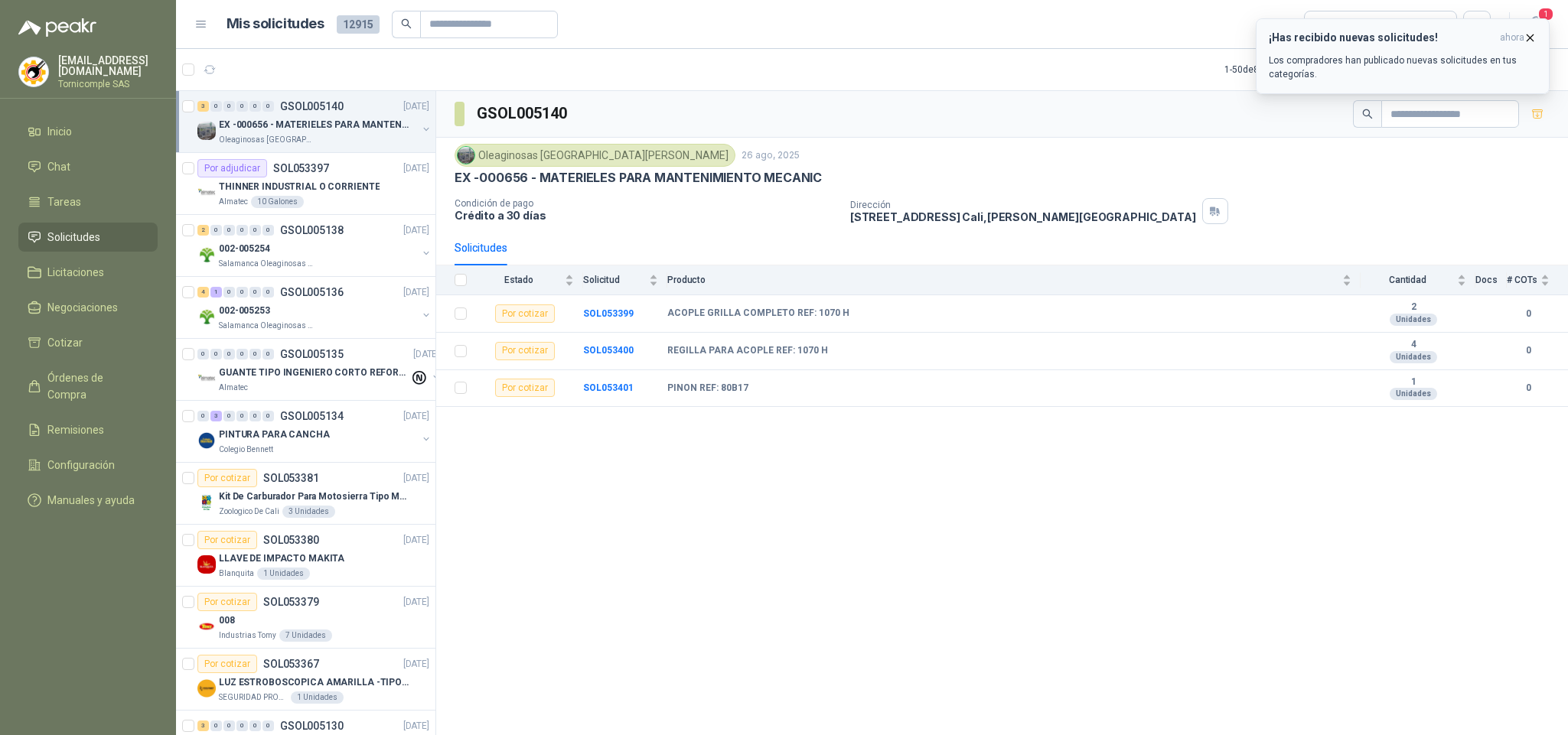
click at [1513, 50] on div "¡Has recibido nuevas solicitudes! ahora Los compradores han publicado nuevas so…" at bounding box center [1401, 56] width 268 height 50
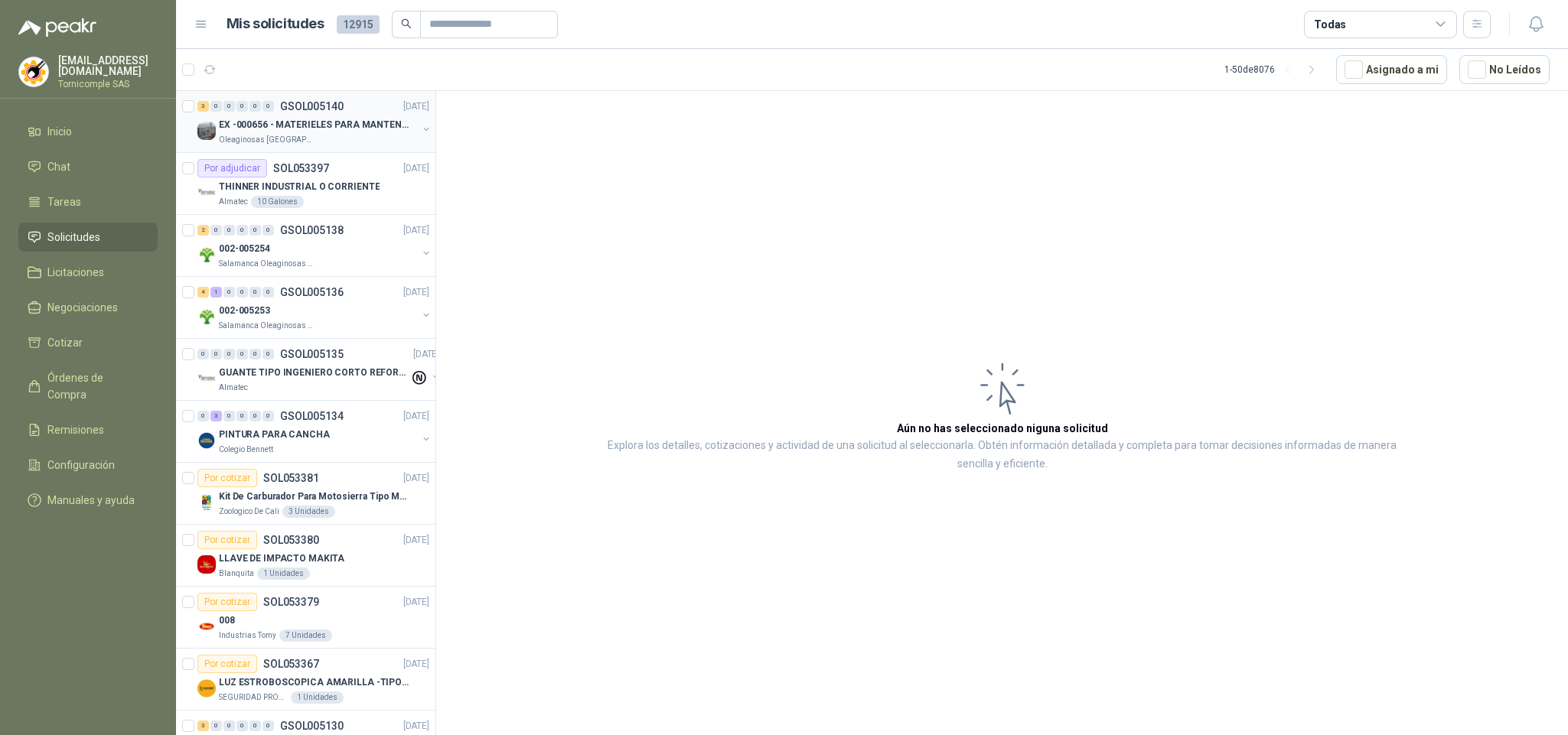
click at [301, 117] on div "EX -000656 - MATERIELES PARA MANTENIMIENTO MECANIC" at bounding box center [317, 124] width 198 height 18
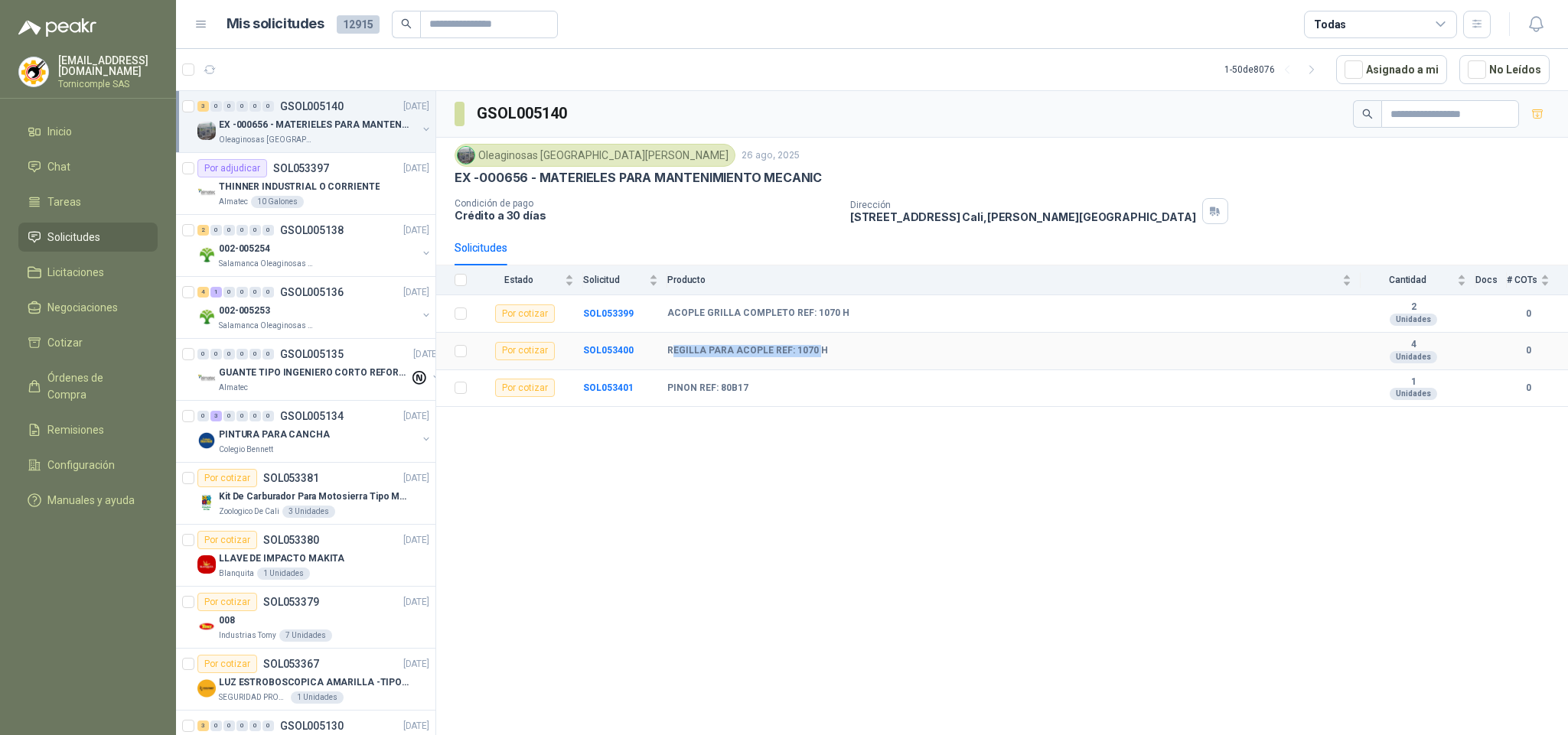
drag, startPoint x: 671, startPoint y: 362, endPoint x: 801, endPoint y: 365, distance: 130.0
click at [813, 358] on b "REGILLA PARA ACOPLE REF: 1070 H" at bounding box center [748, 351] width 161 height 12
drag, startPoint x: 663, startPoint y: 390, endPoint x: 379, endPoint y: 418, distance: 285.4
click at [732, 395] on tr "Por cotizar SOL053401 PINON REF: 80B17 1 Unidades 0" at bounding box center [1002, 389] width 1132 height 38
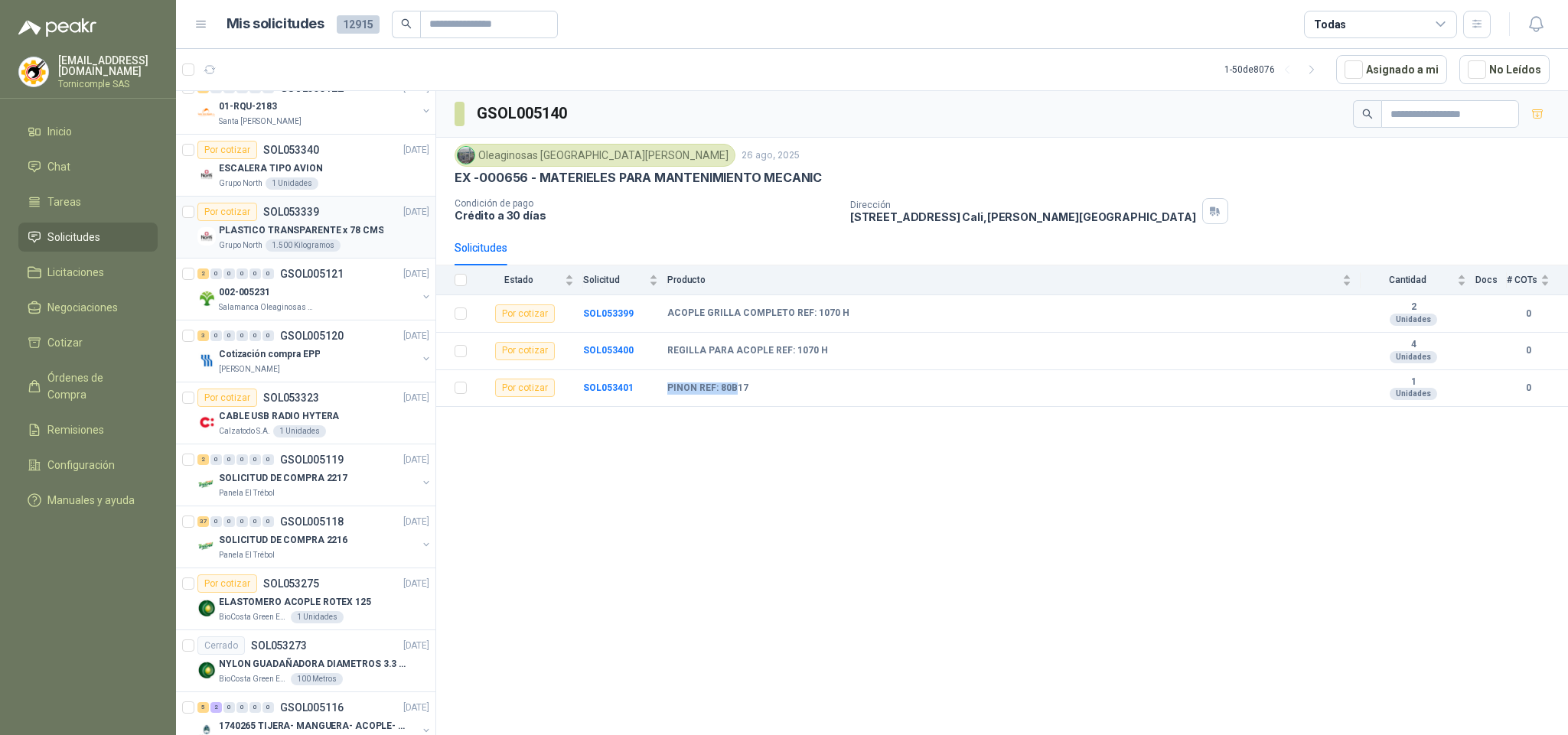
scroll to position [1032, 0]
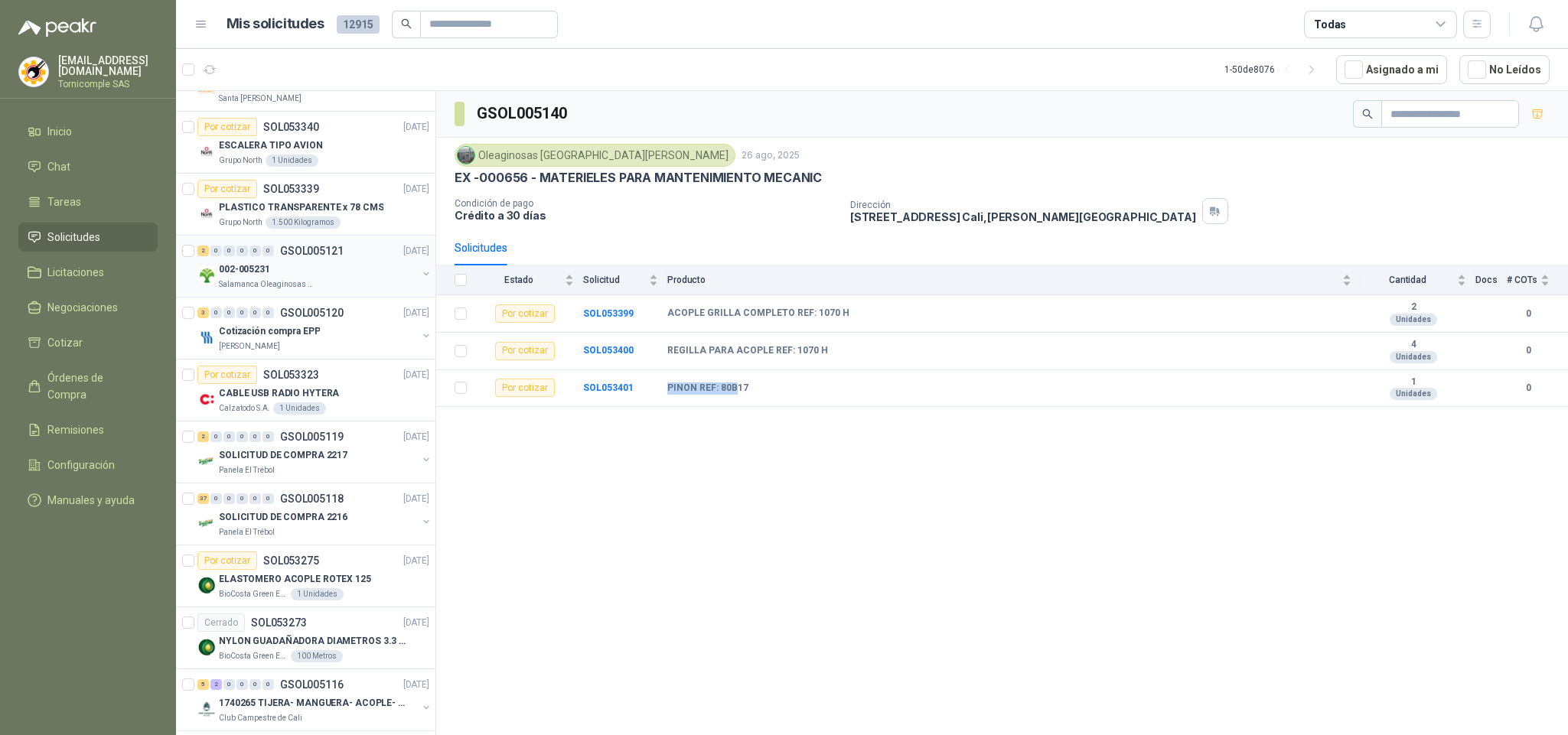
click at [296, 270] on div "002-005231" at bounding box center [317, 269] width 198 height 18
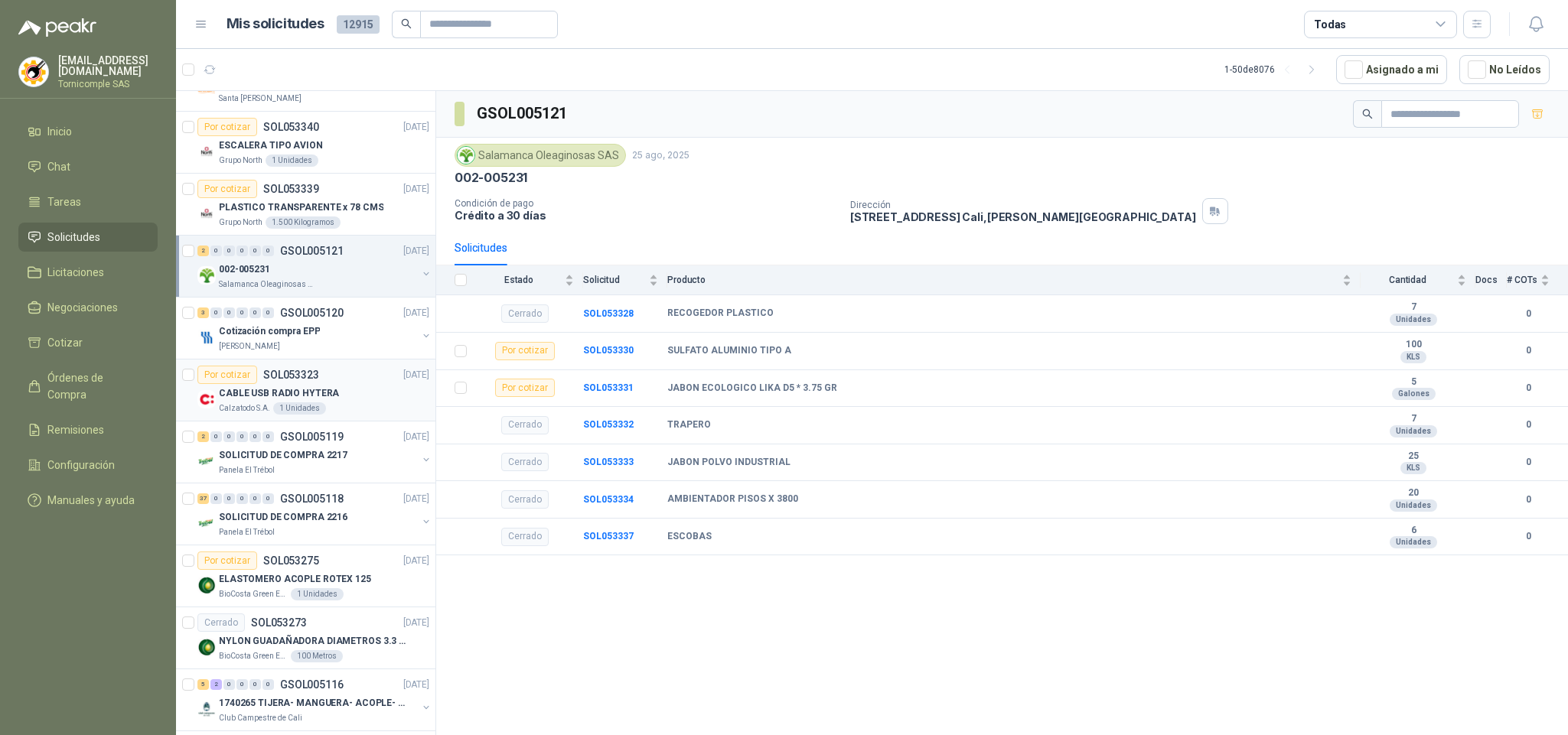
click at [290, 400] on p "CABLE USB RADIO HYTERA" at bounding box center [278, 393] width 120 height 14
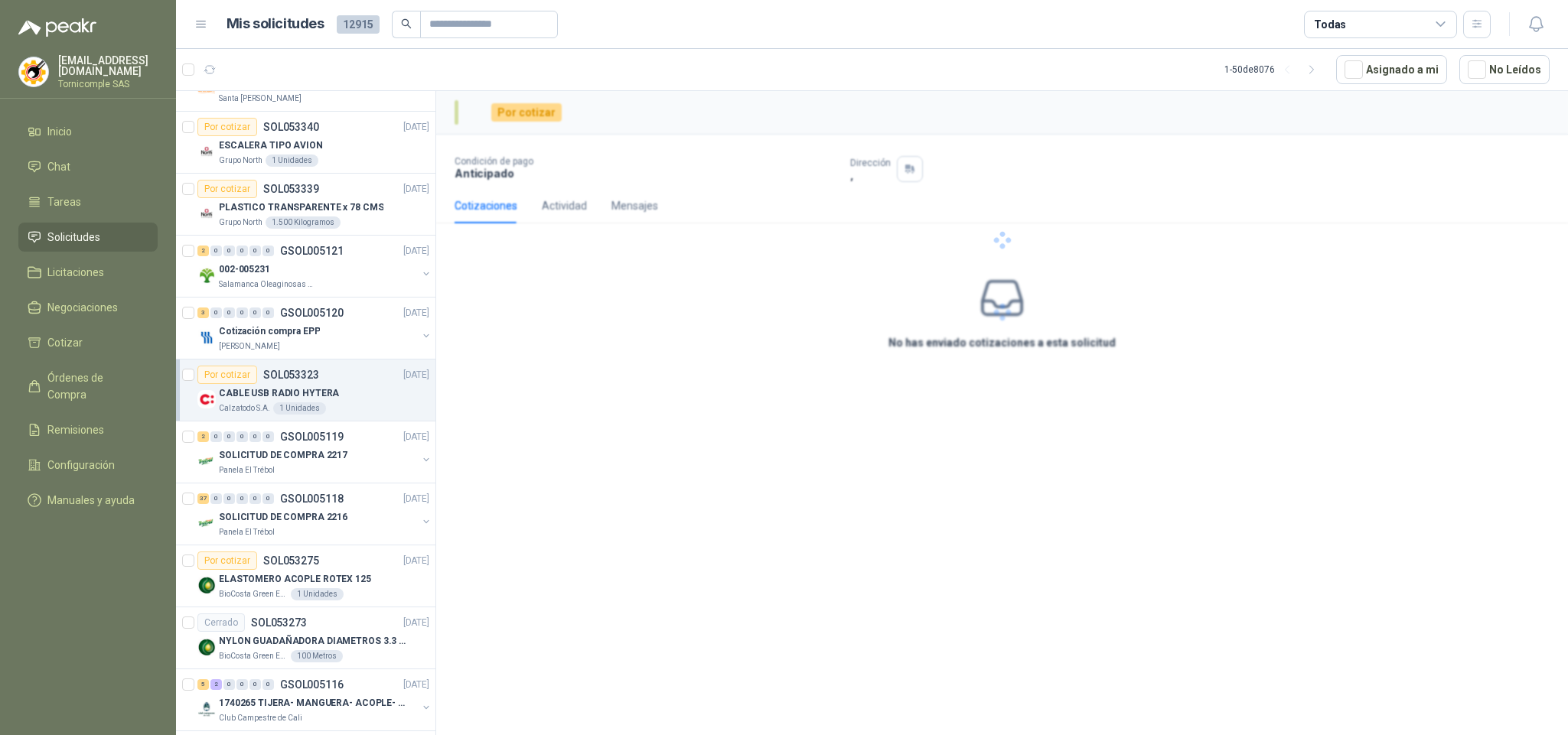
scroll to position [1376, 0]
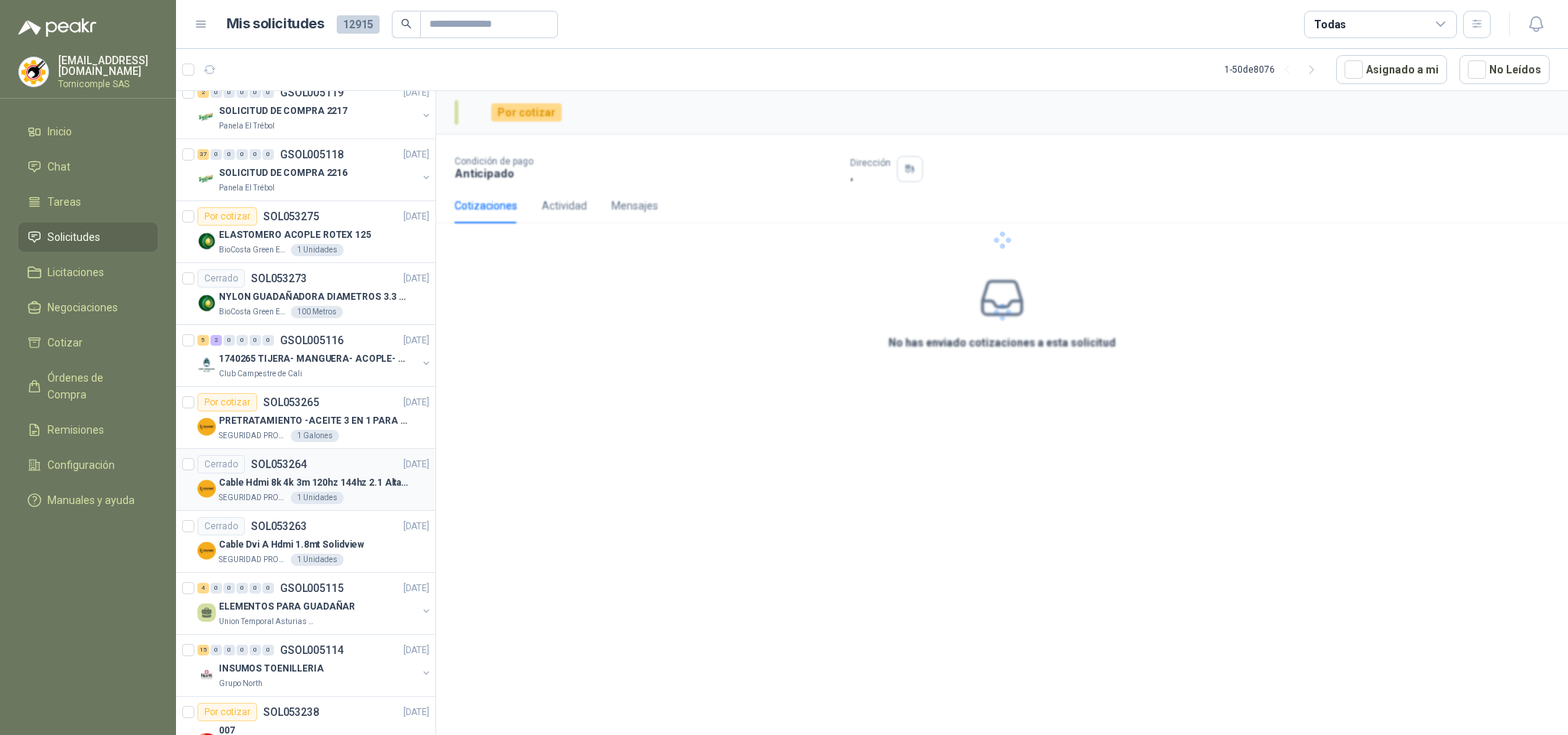
click at [291, 504] on div "1 Unidades" at bounding box center [317, 498] width 53 height 12
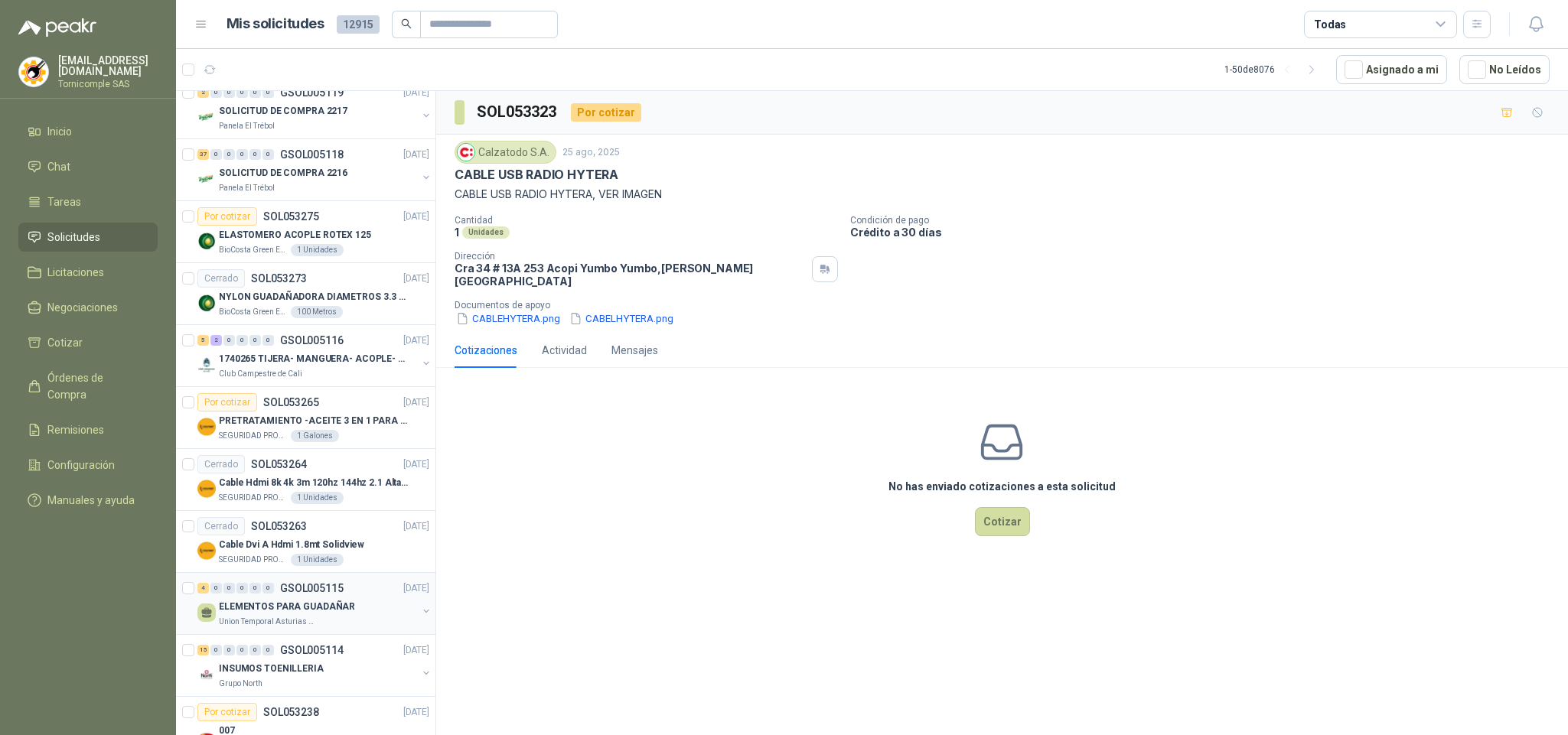
click at [280, 593] on p "GSOL005115" at bounding box center [311, 587] width 63 height 10
click at [278, 635] on div "4 0 0 0 0 0 GSOL005115 [DATE] ELEMENTOS PARA GUADAÑAR Union Temporal Asturias H…" at bounding box center [306, 604] width 259 height 61
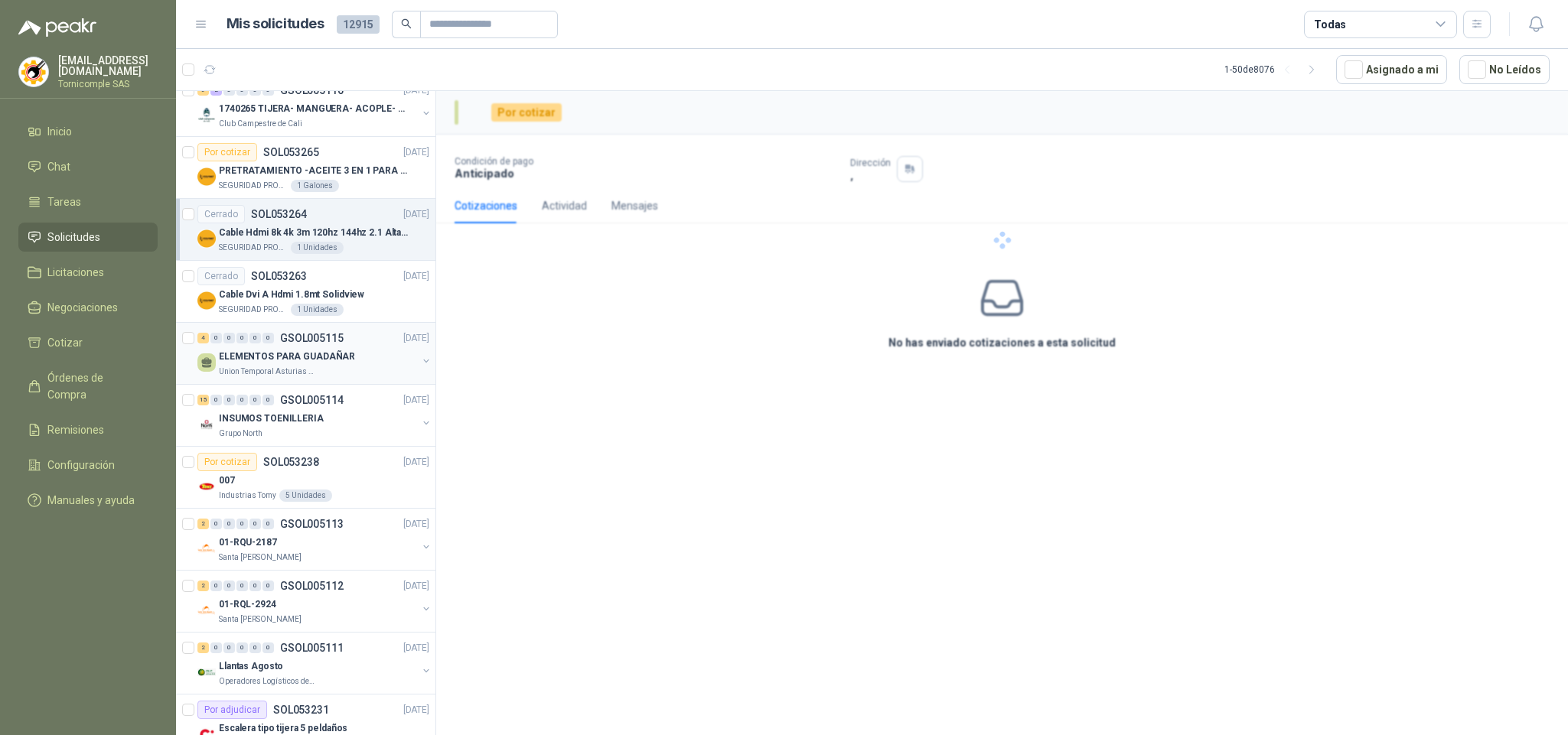
scroll to position [1835, 0]
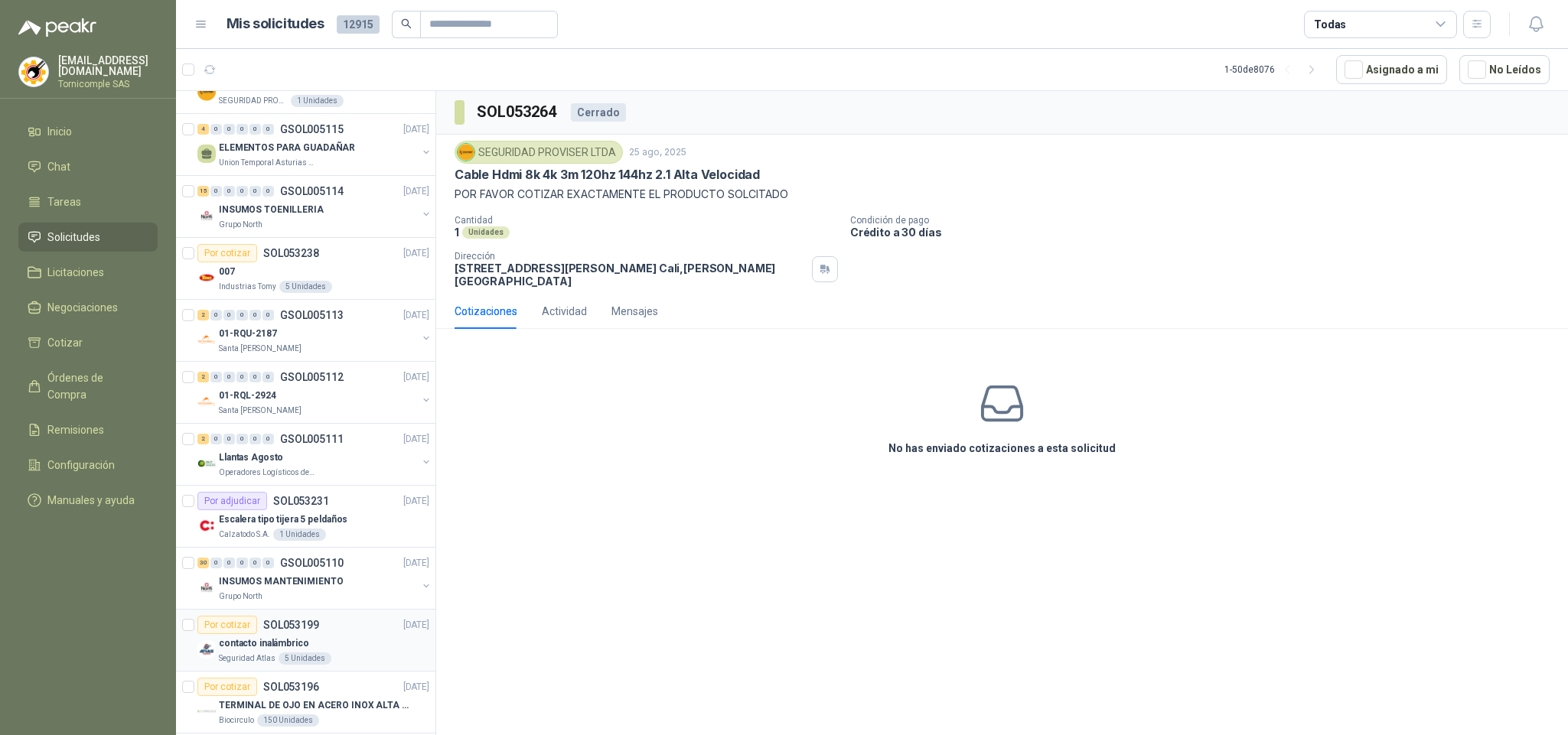
click at [278, 634] on div "Por cotizar SOL053199" at bounding box center [258, 624] width 122 height 18
click at [313, 527] on p "Escalera tipo tijera 5 peldaños" at bounding box center [283, 519] width 129 height 14
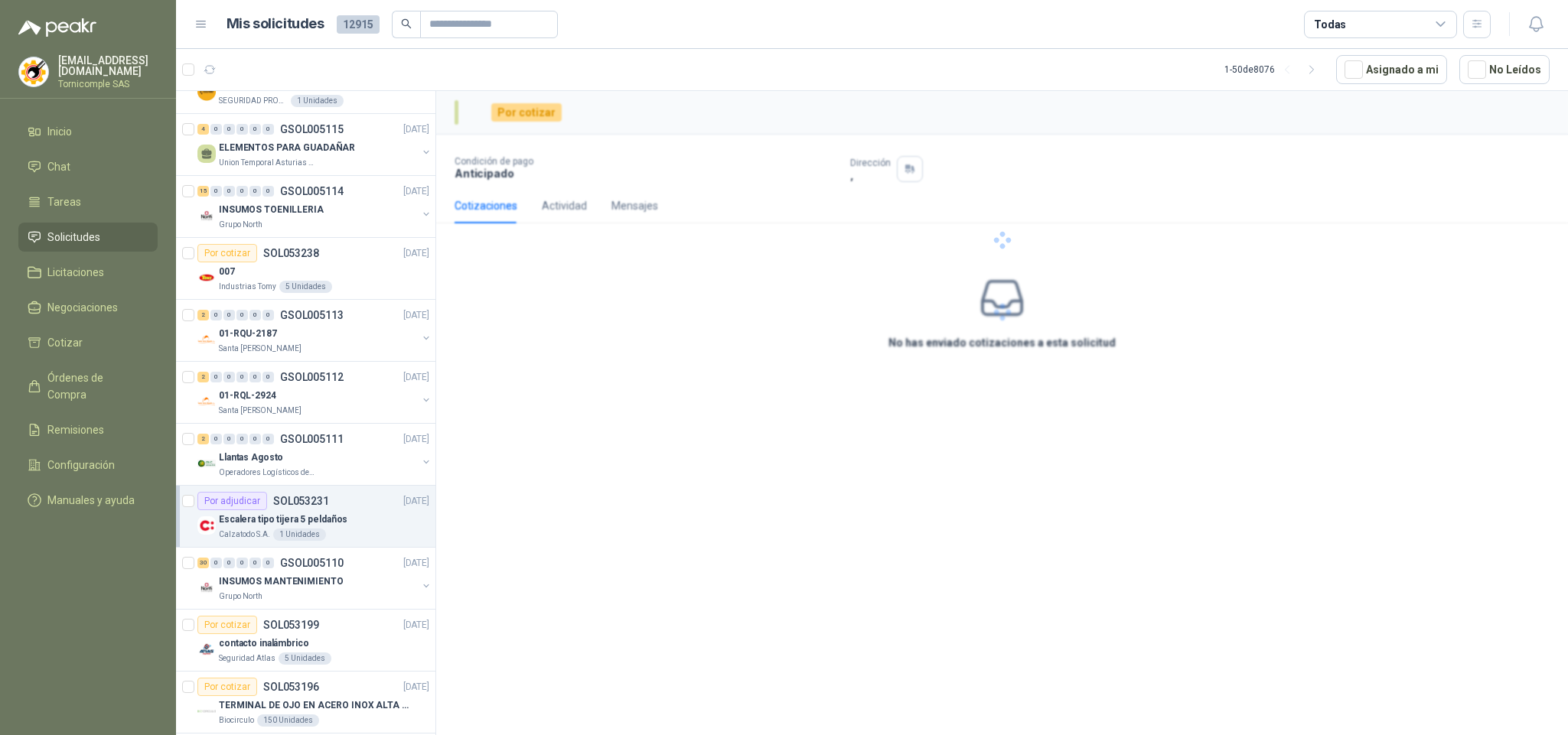
click at [313, 527] on p "Escalera tipo tijera 5 peldaños" at bounding box center [283, 519] width 129 height 14
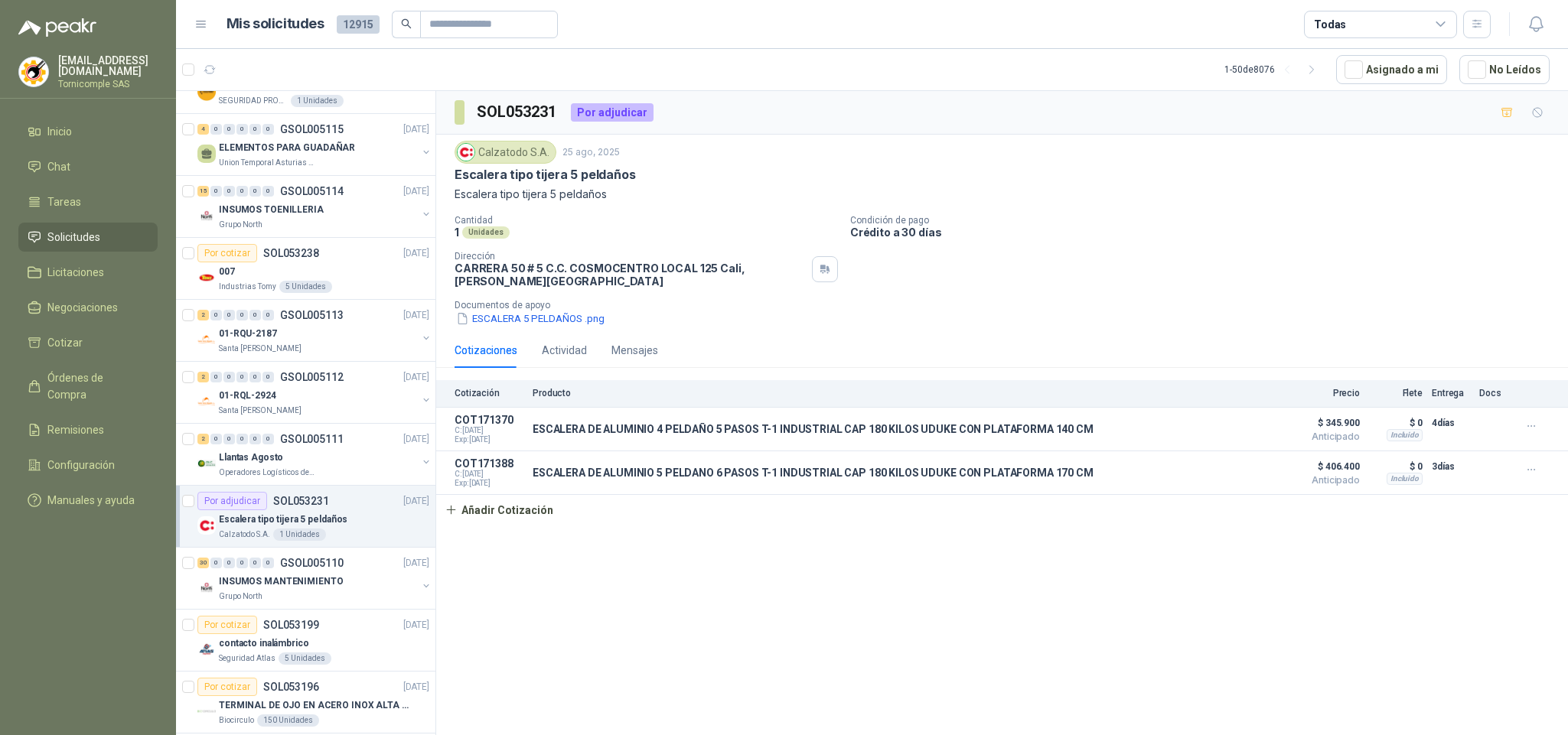
click at [313, 527] on p "Escalera tipo tijera 5 peldaños" at bounding box center [283, 519] width 129 height 14
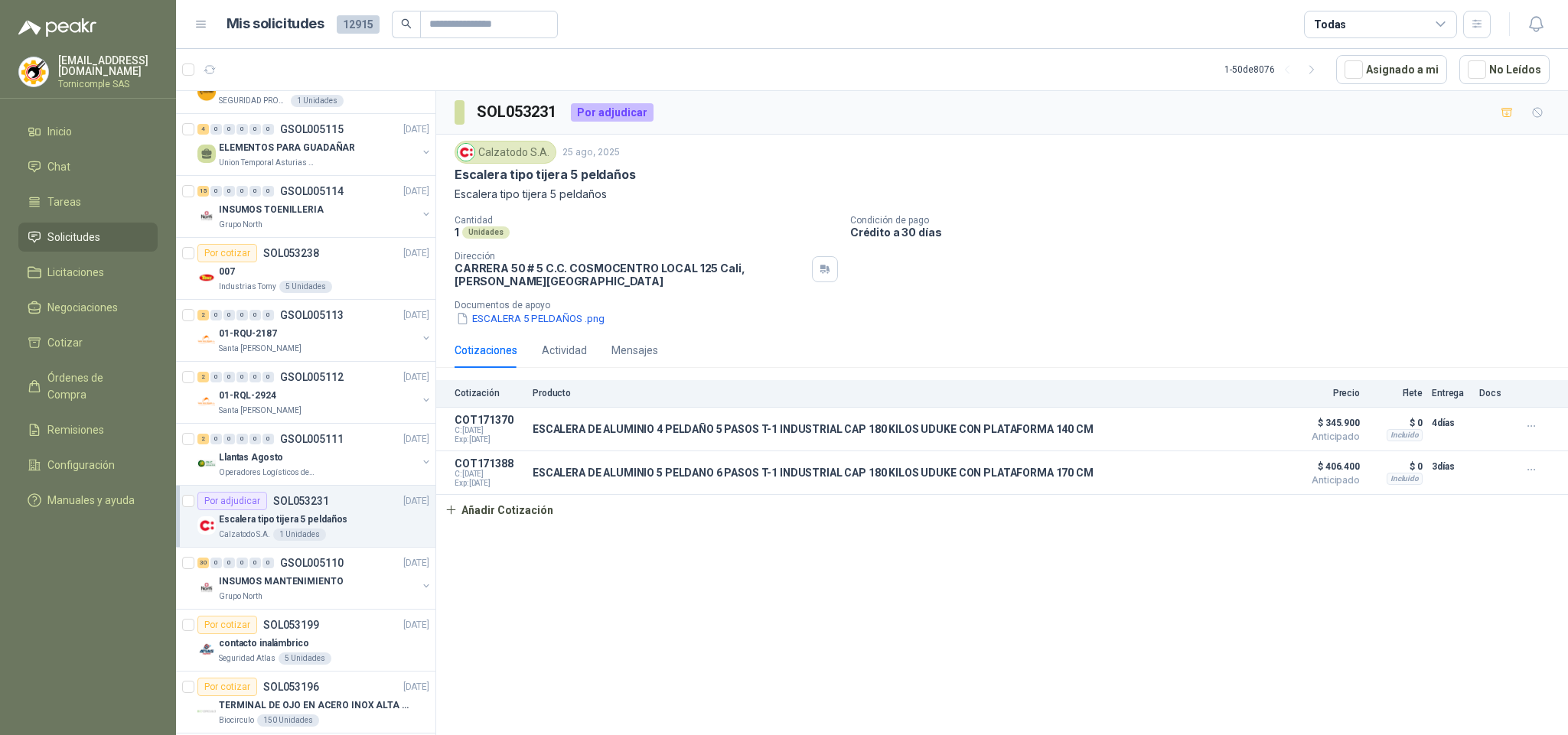
click at [313, 527] on p "Escalera tipo tijera 5 peldaños" at bounding box center [283, 519] width 129 height 14
click at [92, 222] on link "Solicitudes" at bounding box center [87, 236] width 139 height 29
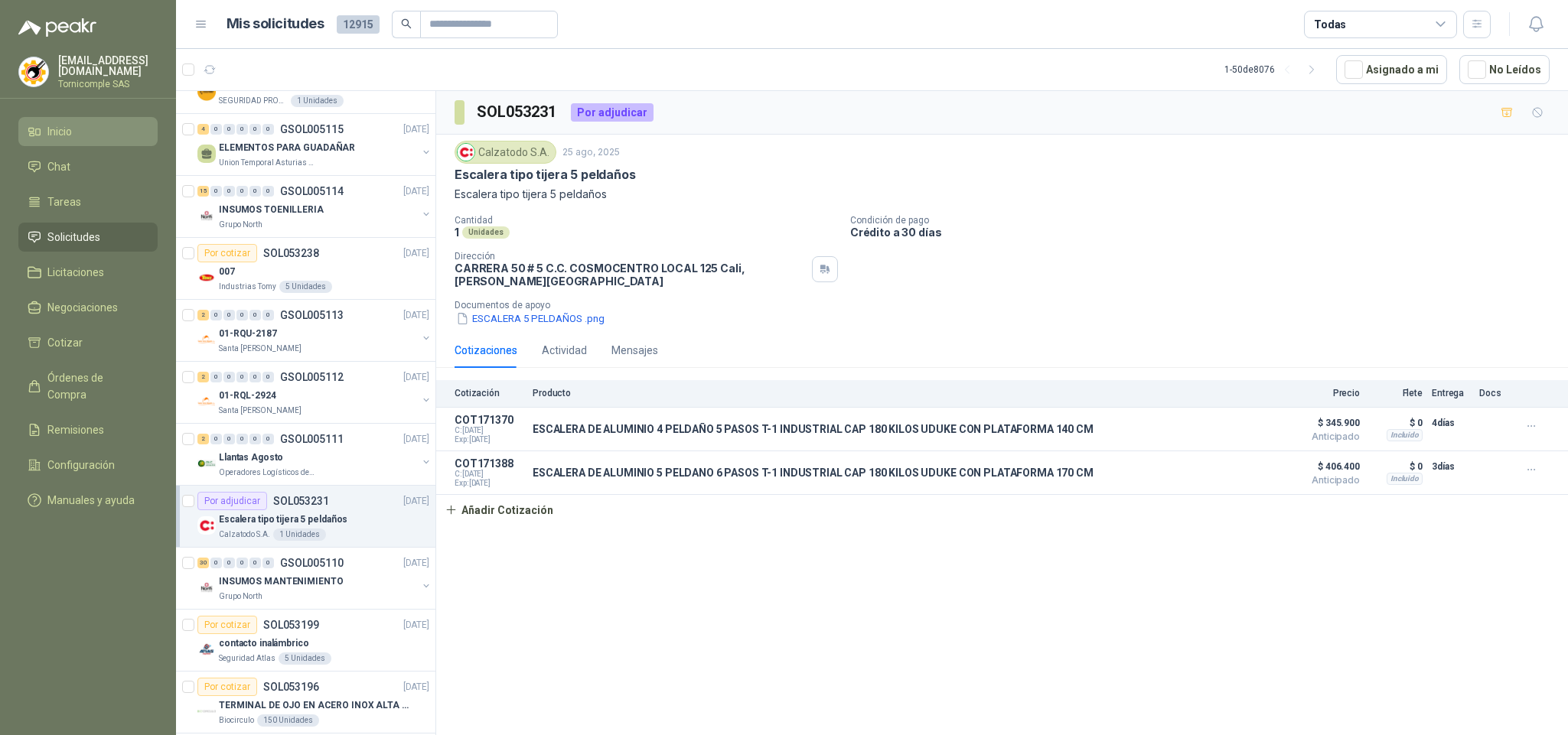
click at [98, 135] on li "Inicio" at bounding box center [88, 131] width 121 height 17
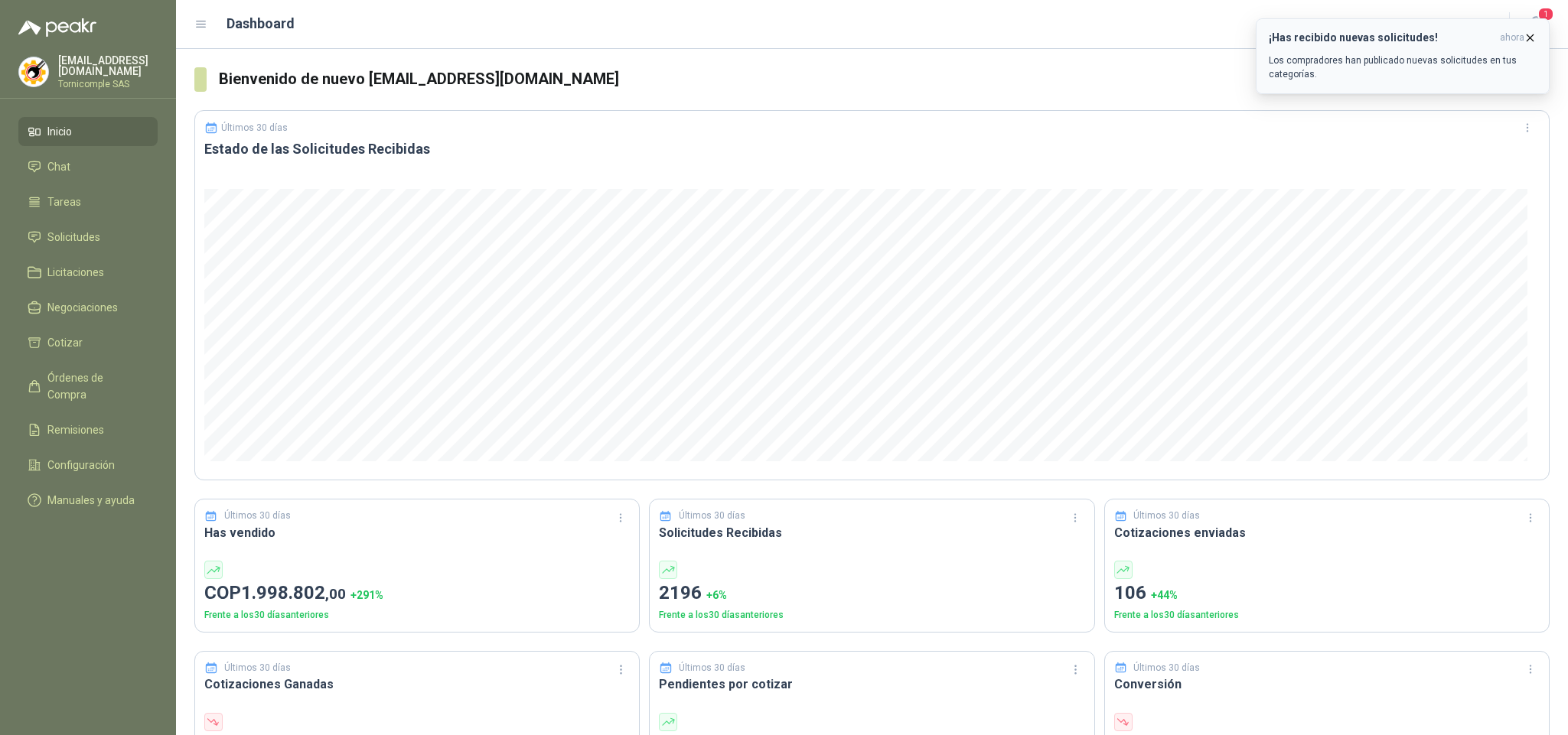
click at [1359, 80] on p "Los compradores han publicado nuevas solicitudes en tus categorías." at bounding box center [1401, 67] width 268 height 27
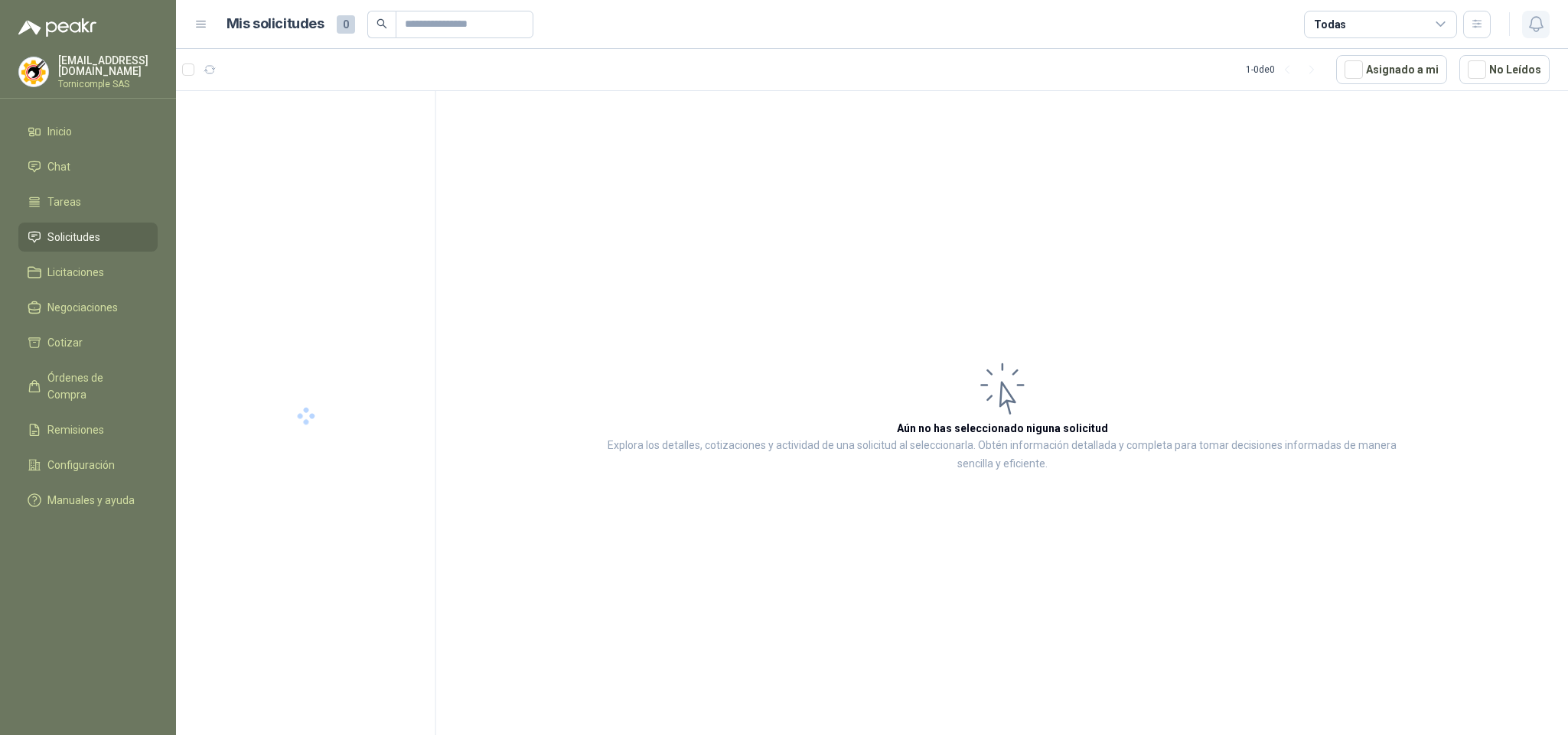
click at [1532, 35] on button "button" at bounding box center [1535, 24] width 27 height 27
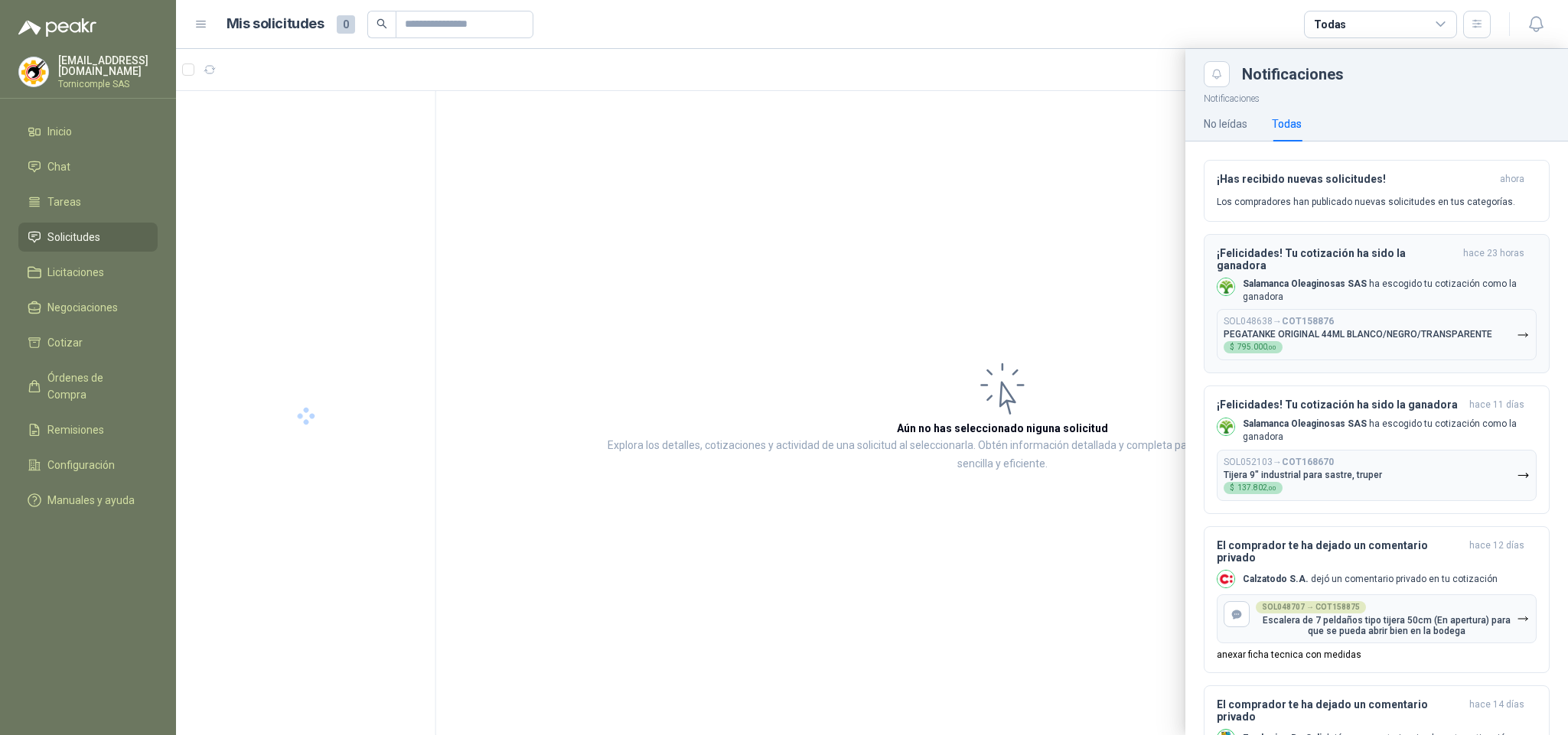
click at [1312, 278] on b "Salamanca Oleaginosas SAS" at bounding box center [1304, 283] width 124 height 10
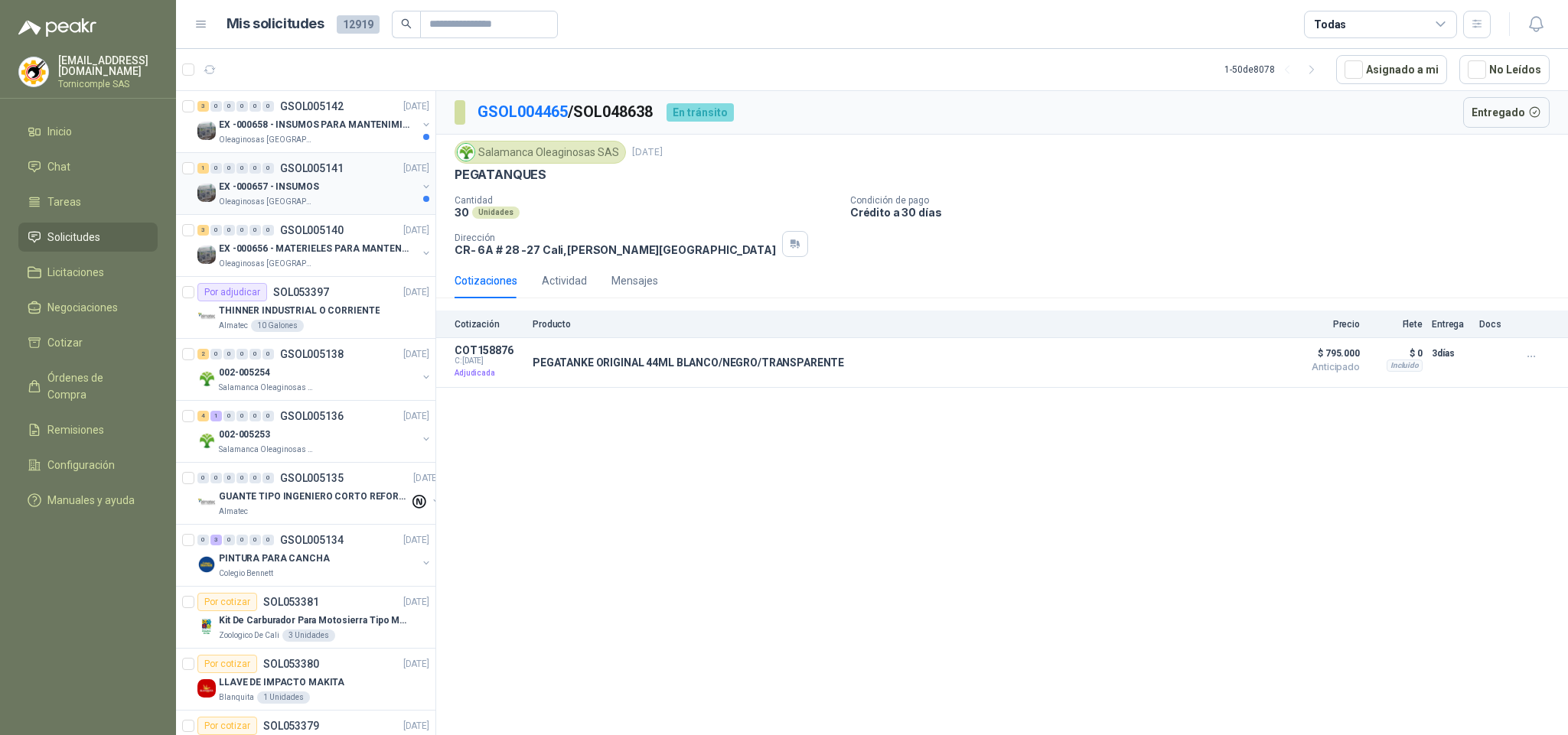
click at [302, 184] on p "EX -000657 - INSUMOS" at bounding box center [269, 186] width 100 height 14
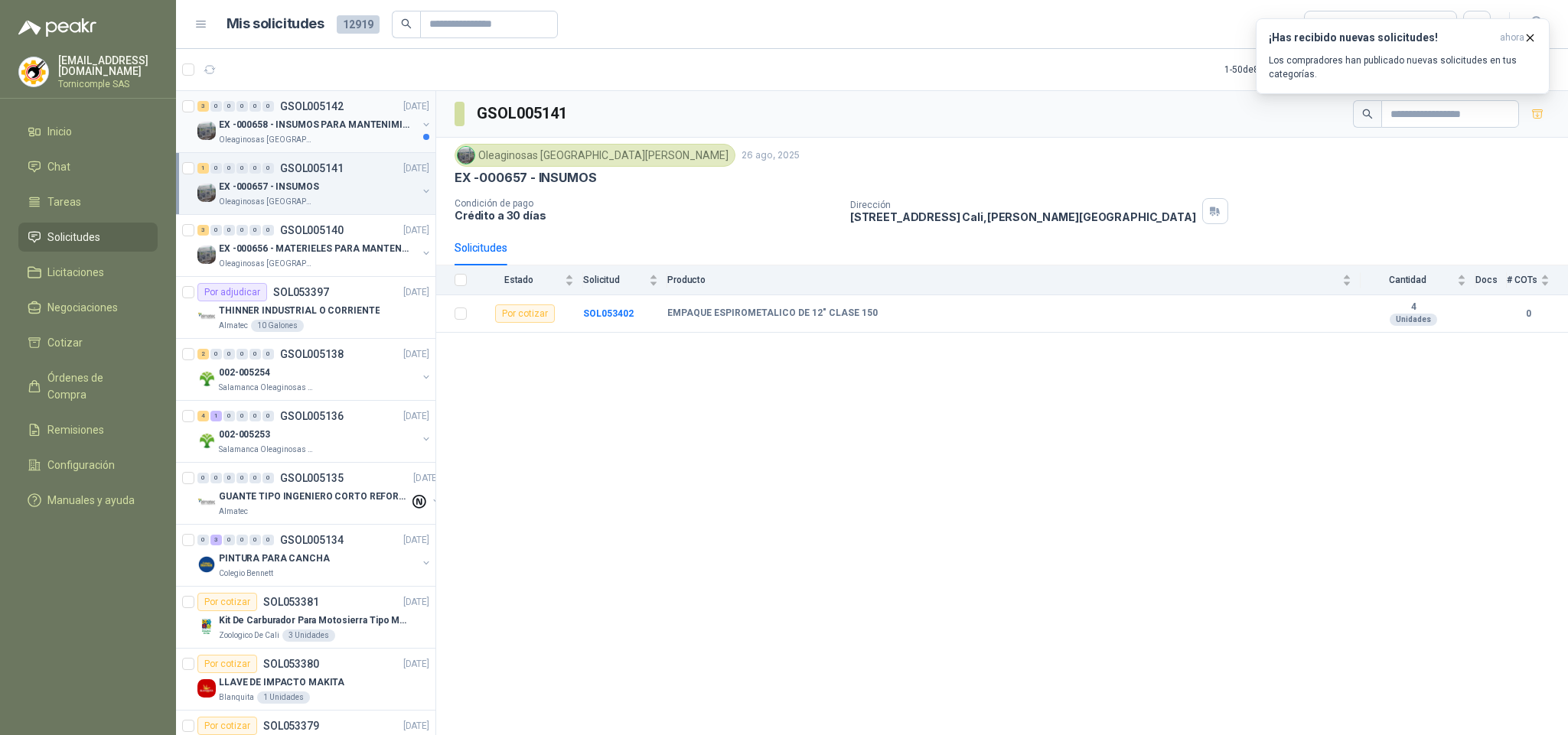
click at [285, 140] on p "Oleaginosas [GEOGRAPHIC_DATA][PERSON_NAME]" at bounding box center [267, 139] width 97 height 12
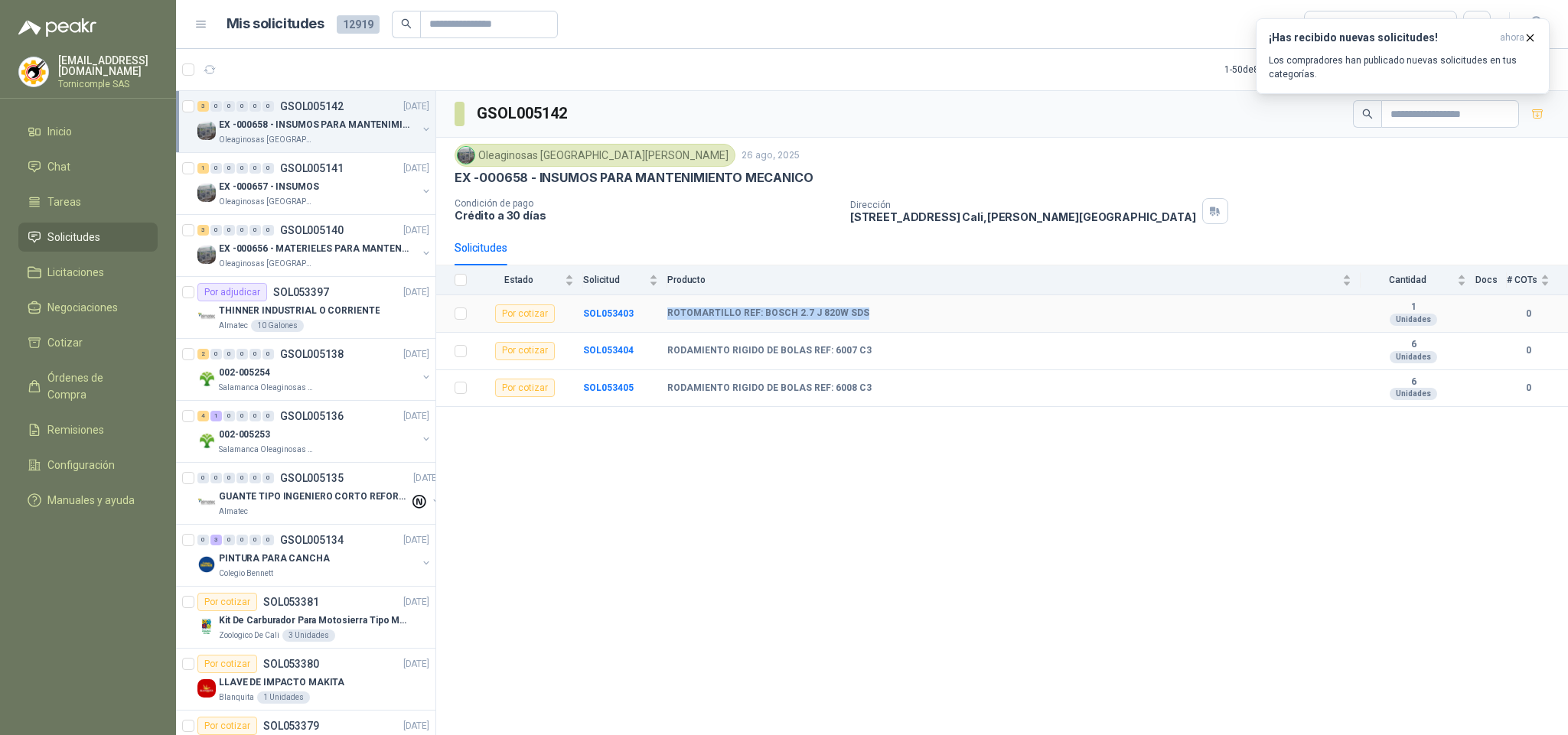
drag, startPoint x: 664, startPoint y: 313, endPoint x: 859, endPoint y: 330, distance: 195.7
click at [869, 331] on tr "Por cotizar SOL053403 ROTOMARTILLO REF: [PERSON_NAME] 2.7 J 820W SDS 1 Unidades…" at bounding box center [1002, 314] width 1132 height 38
copy tr "ROTOMARTILLO REF: BOSCH 2.7 J 820W SDS"
click at [1524, 38] on icon "button" at bounding box center [1530, 38] width 13 height 13
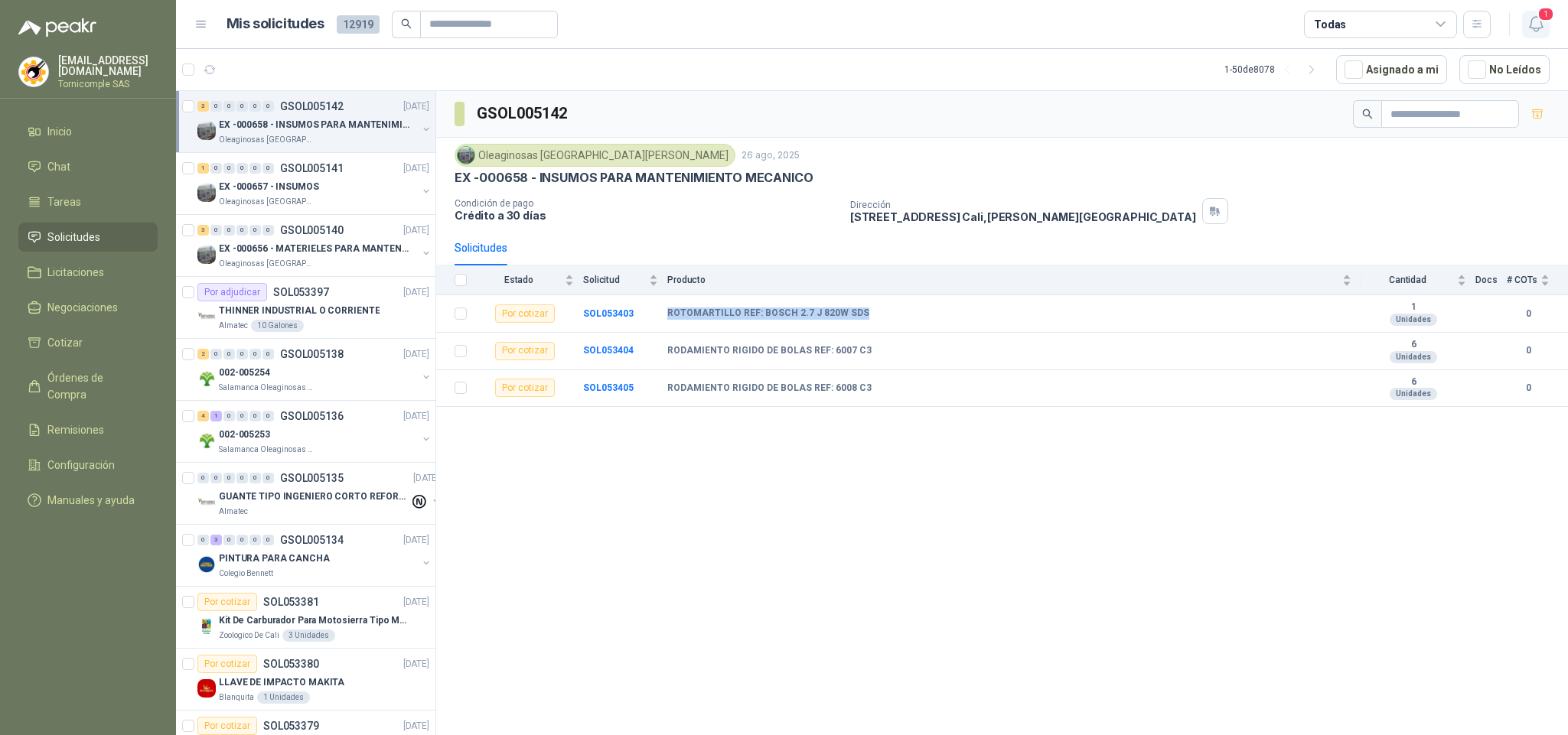
click at [1528, 26] on icon "button" at bounding box center [1536, 24] width 19 height 19
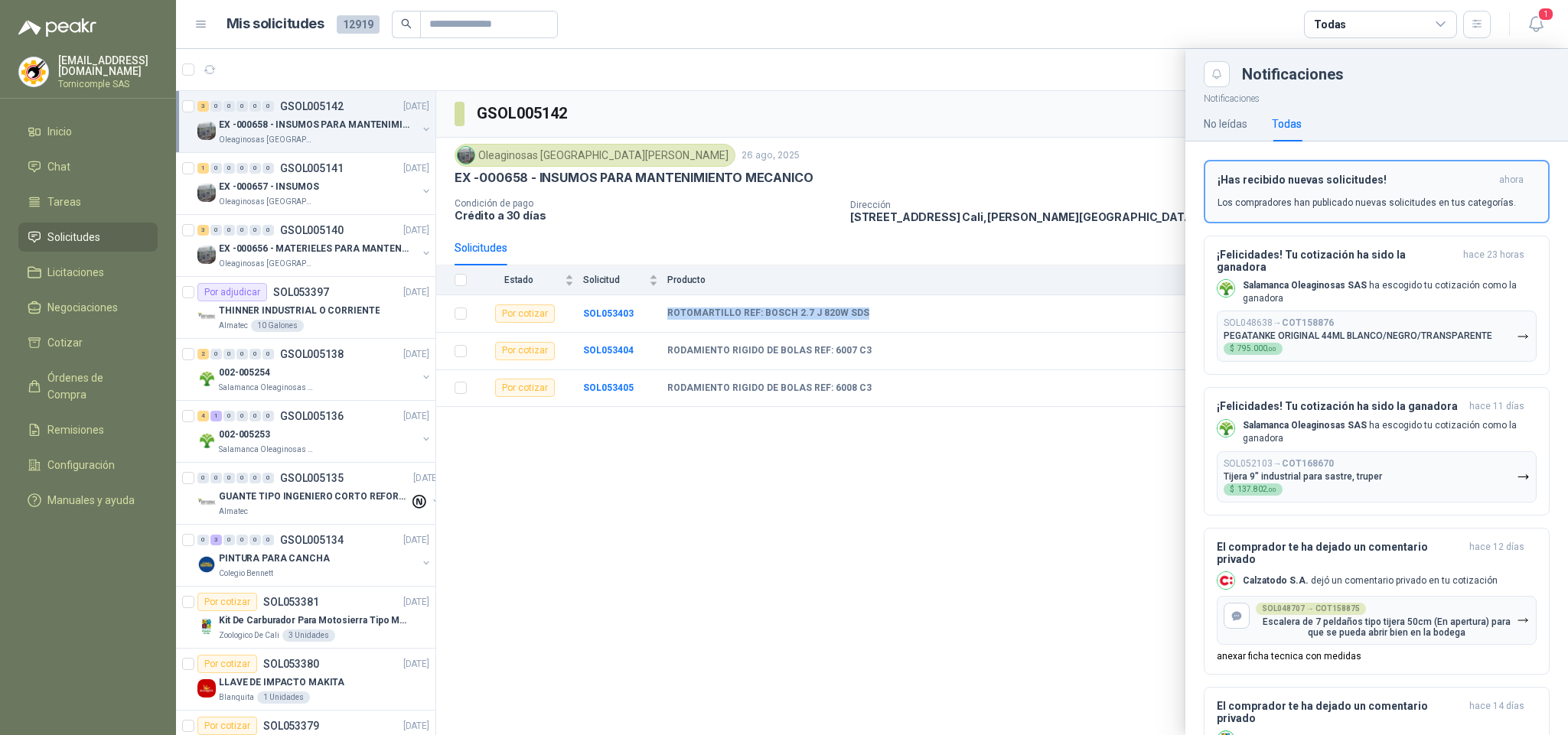
click at [1444, 162] on button "¡Has recibido nuevas solicitudes! ahora Los compradores han publicado nuevas so…" at bounding box center [1376, 191] width 345 height 63
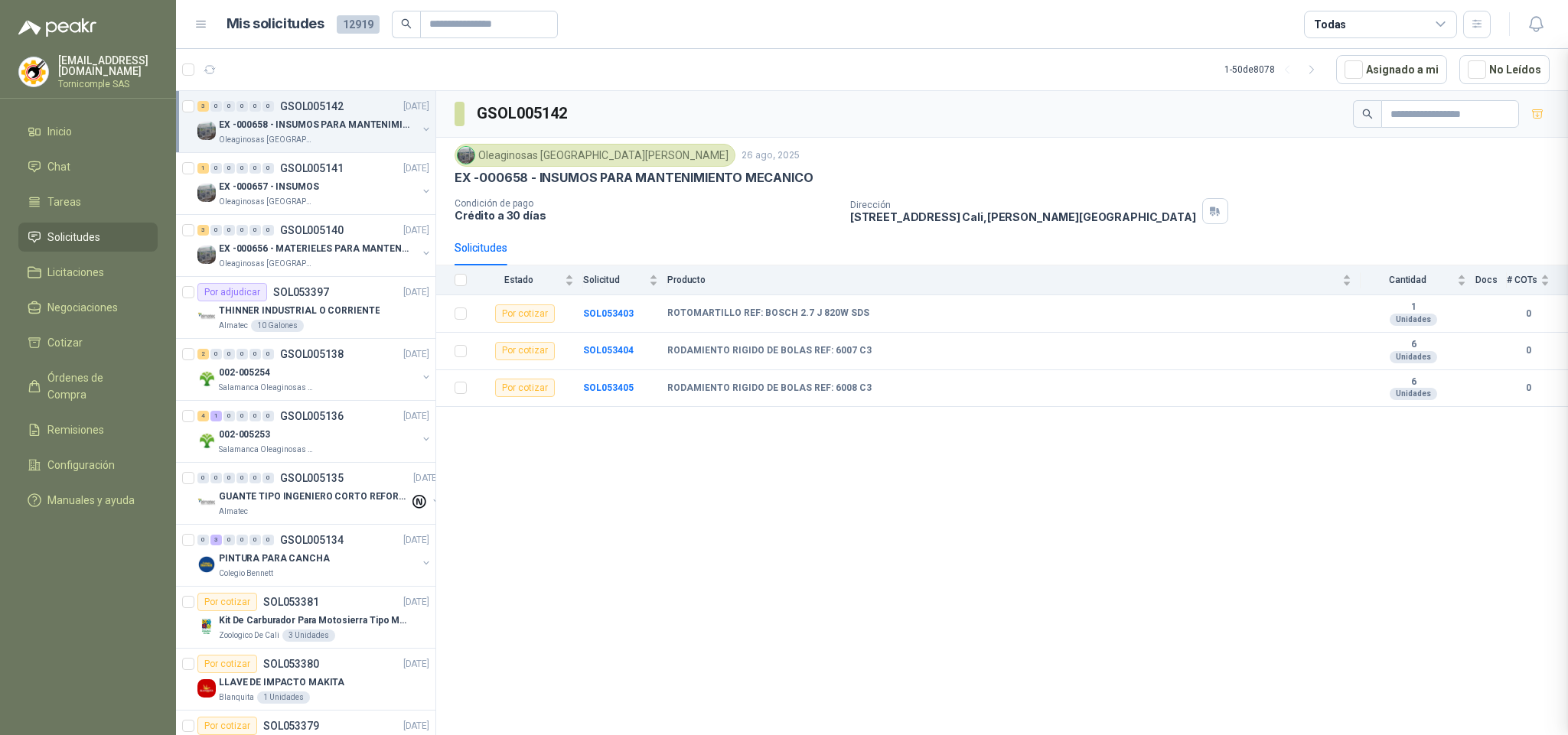
click at [1442, 170] on div at bounding box center [872, 392] width 1392 height 686
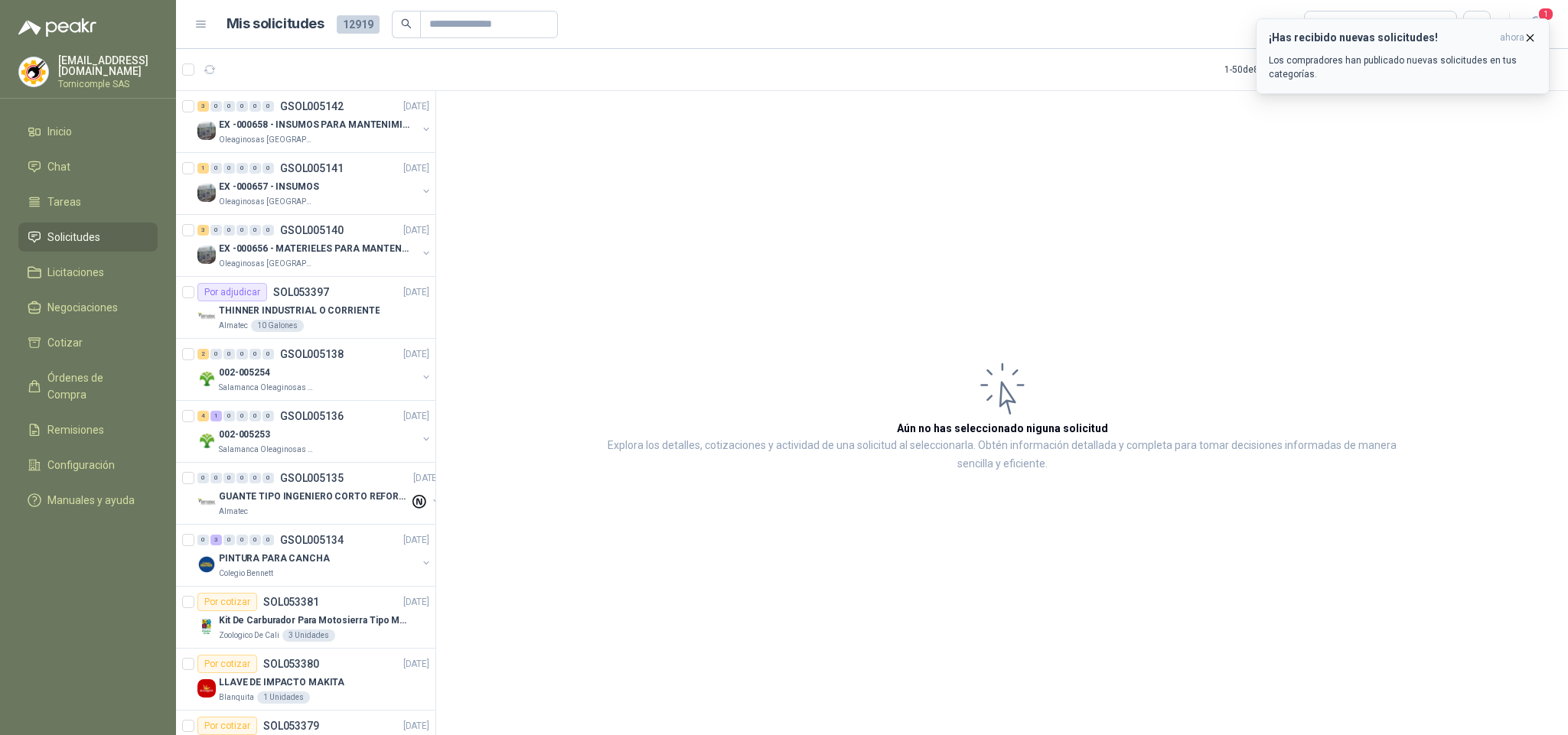
click at [1447, 60] on p "Los compradores han publicado nuevas solicitudes en tus categorías." at bounding box center [1401, 67] width 268 height 27
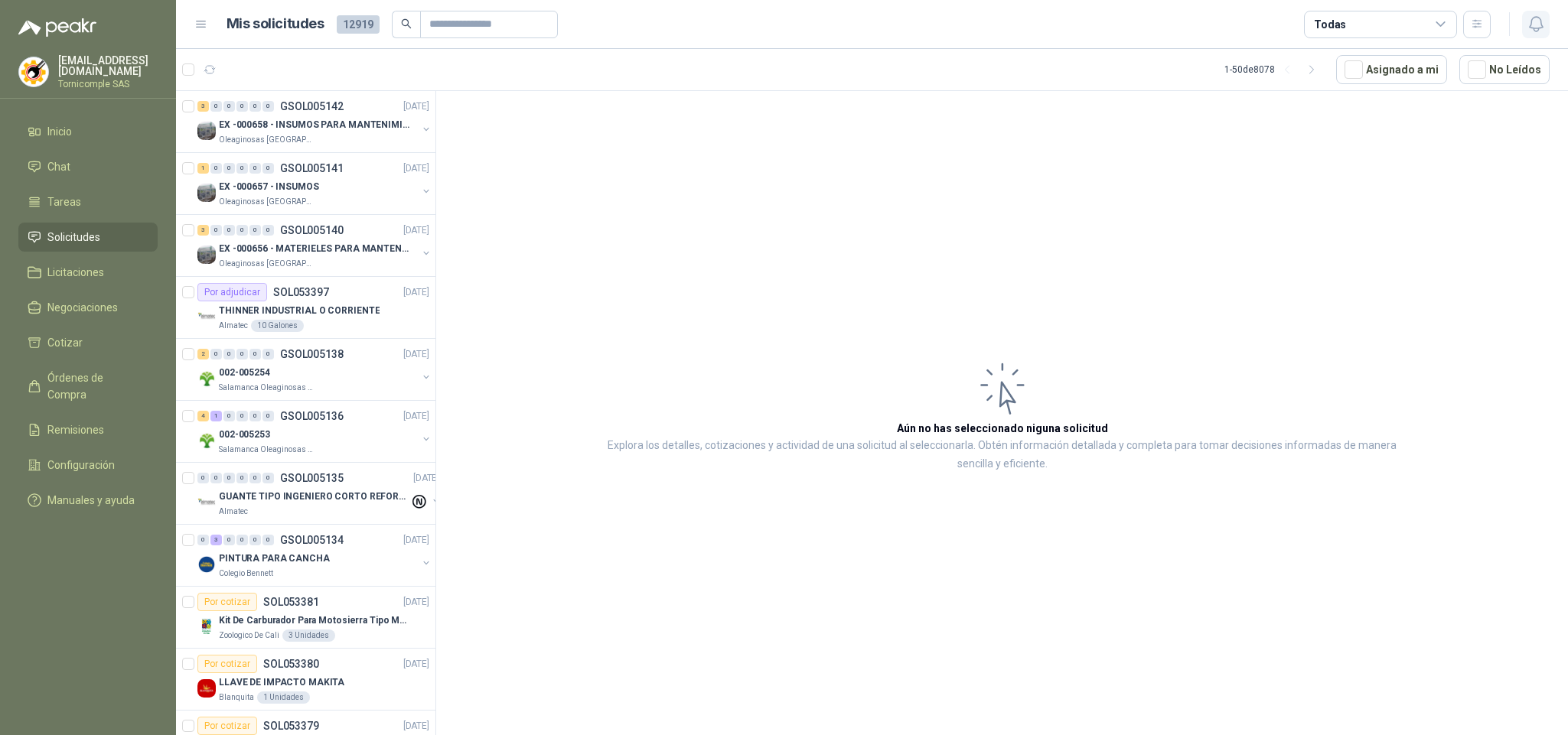
click at [1529, 26] on icon "button" at bounding box center [1535, 24] width 13 height 14
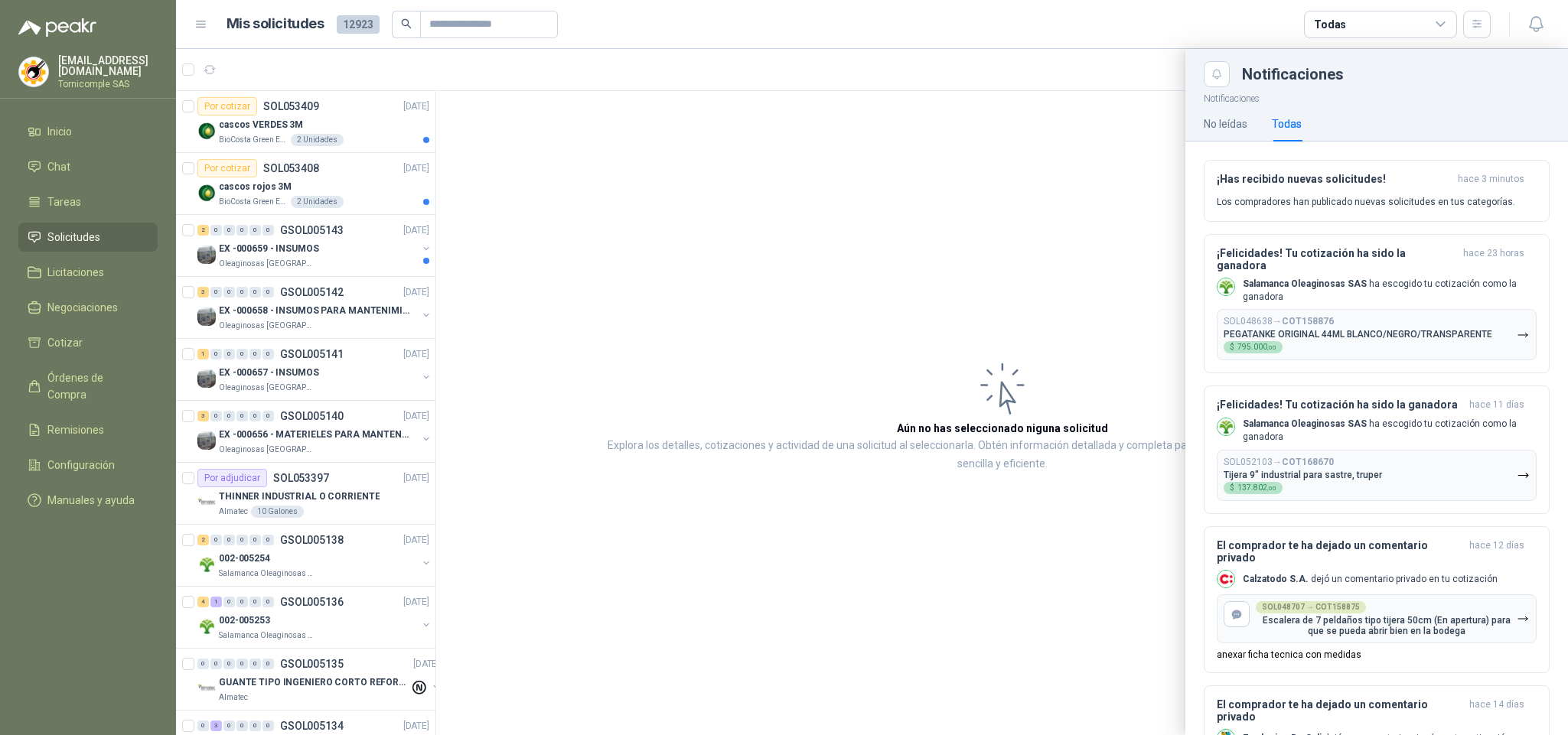
click at [296, 250] on div at bounding box center [872, 392] width 1392 height 686
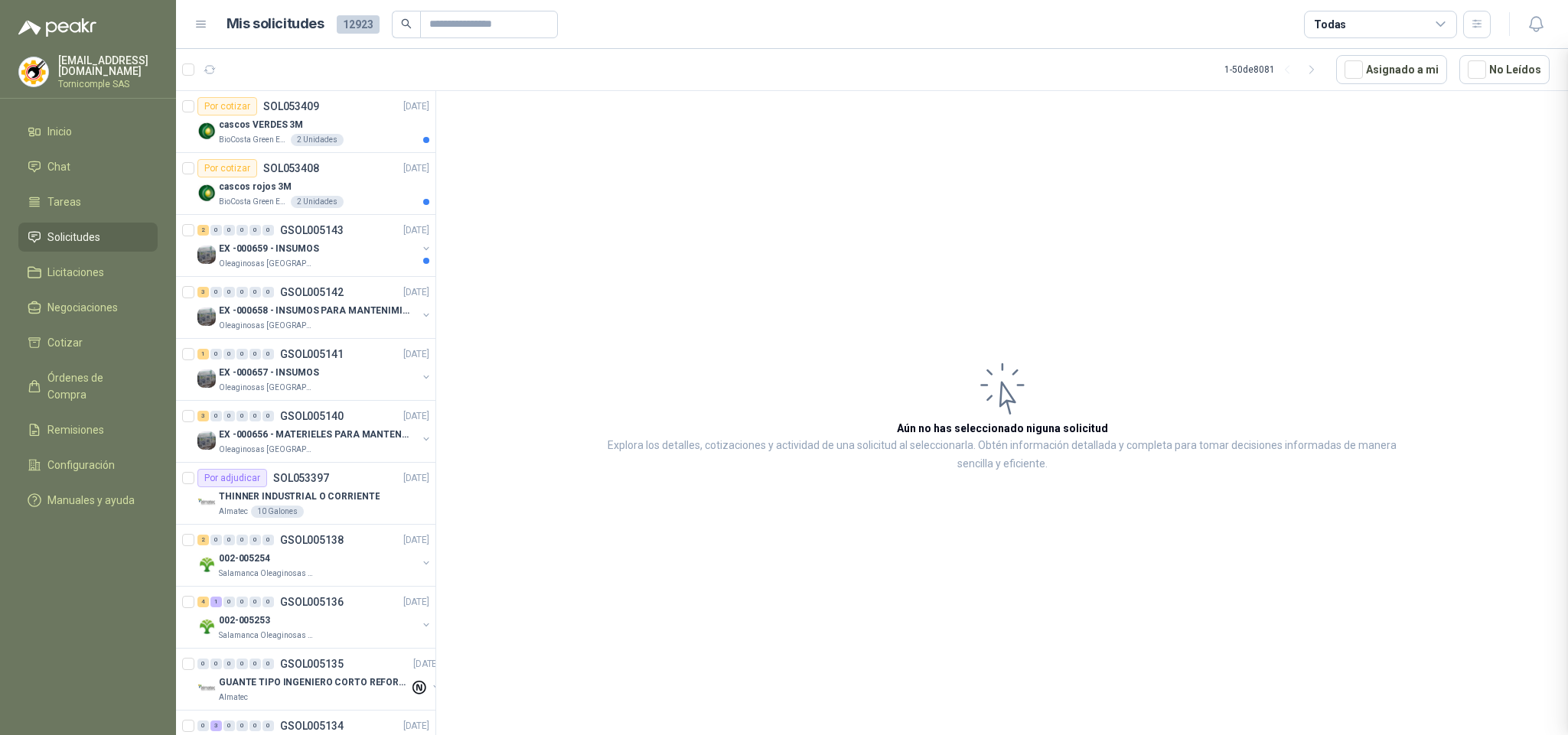
click at [296, 250] on div at bounding box center [872, 392] width 1392 height 686
click at [296, 250] on p "EX -000659 - INSUMOS" at bounding box center [269, 248] width 100 height 14
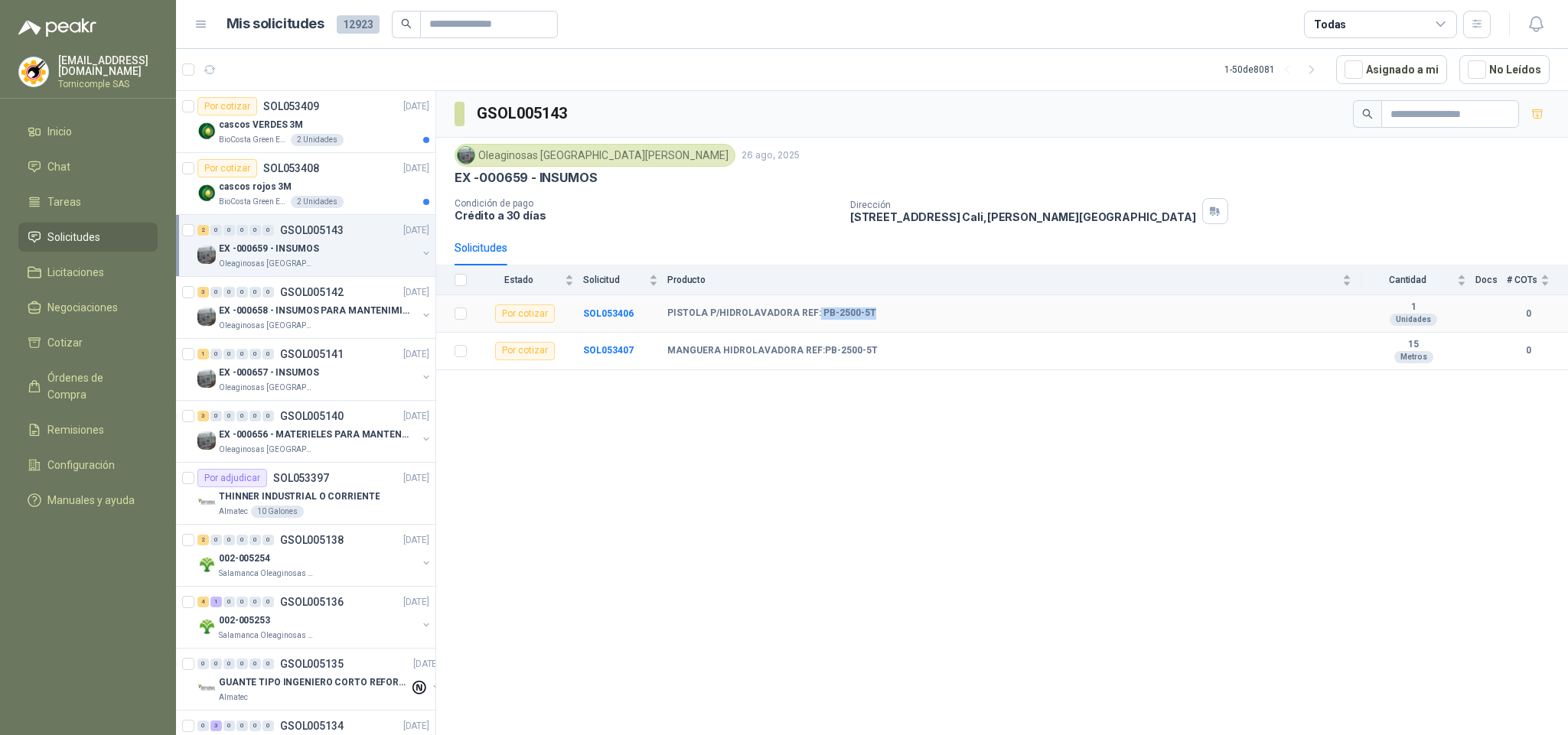
drag, startPoint x: 813, startPoint y: 317, endPoint x: 868, endPoint y: 318, distance: 55.0
click at [870, 318] on div "PISTOLA P/HIDROLAVADORA REF: PB-2500-5T" at bounding box center [1009, 313] width 684 height 12
copy b "PB-2500-5T"
click at [765, 402] on div "GSOL005143 Oleaginosas [GEOGRAPHIC_DATA][PERSON_NAME] [DATE] EX -000659 - INSUM…" at bounding box center [1002, 415] width 1132 height 649
click at [267, 190] on p "cascos rojos 3M" at bounding box center [255, 186] width 73 height 14
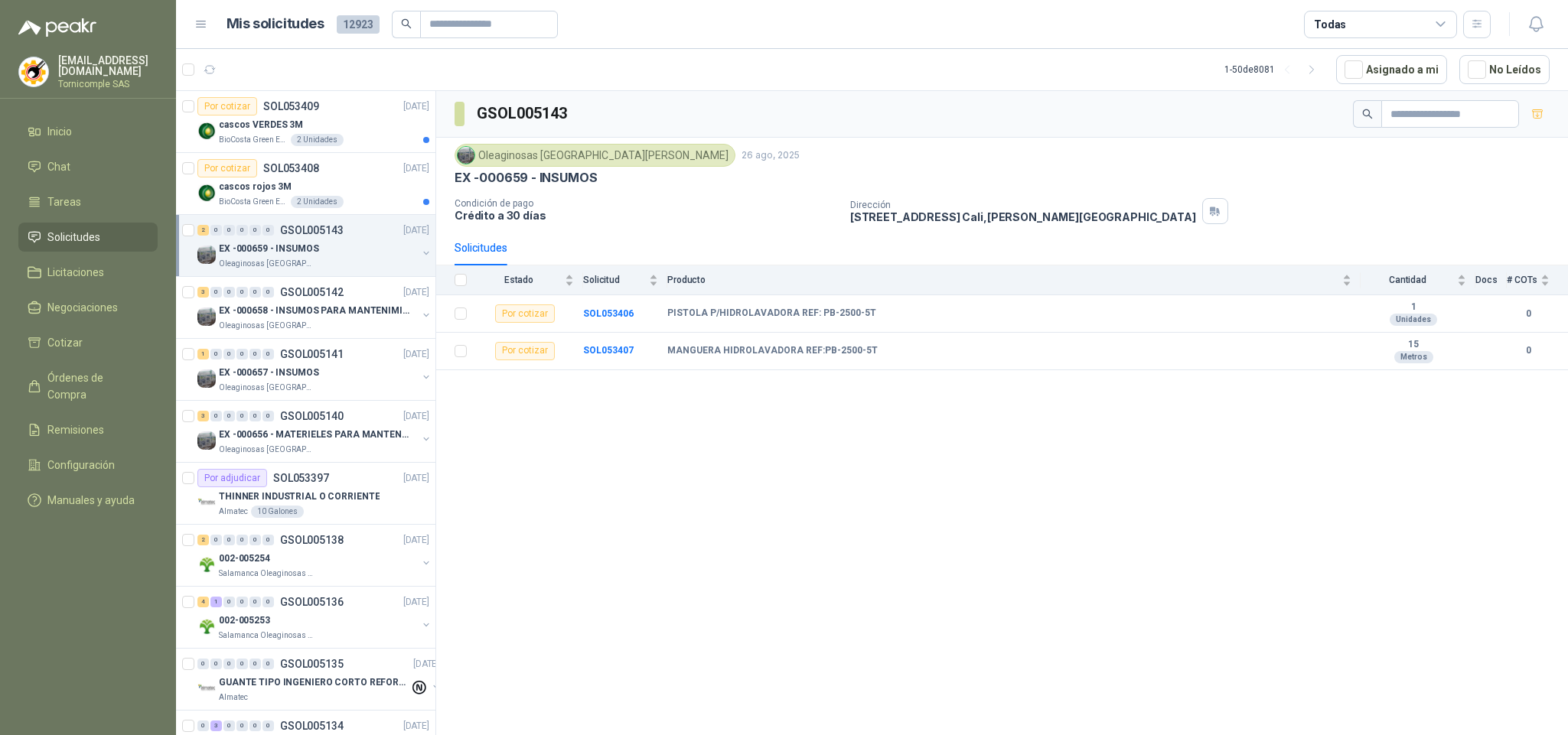
drag, startPoint x: 248, startPoint y: 98, endPoint x: 214, endPoint y: 5, distance: 99.0
click at [246, 95] on article "Por cotizar SOL053409 [DATE] cascos VERDES 3M BioCosta [PERSON_NAME] Energy S.A…" at bounding box center [306, 121] width 259 height 61
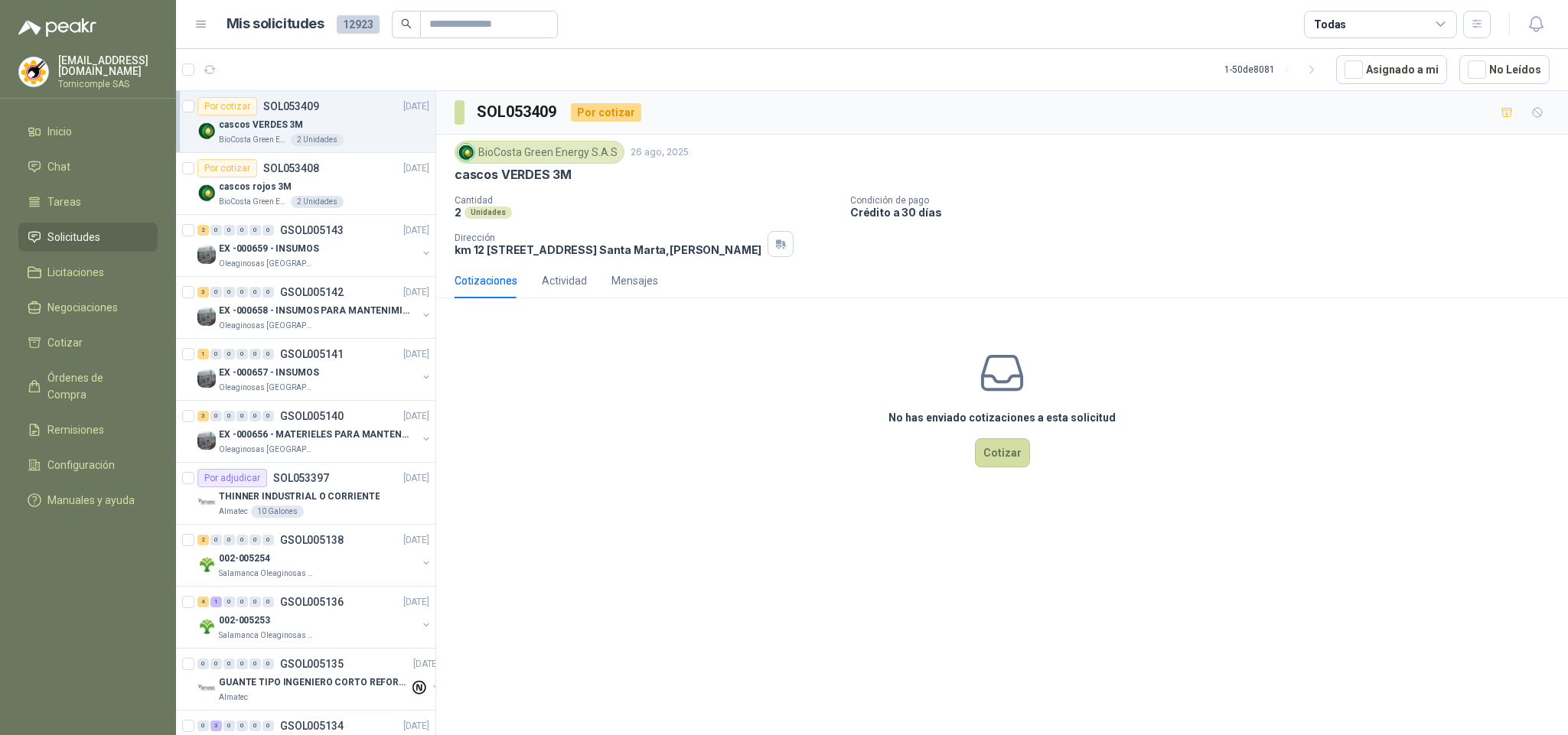
click at [78, 229] on span "Solicitudes" at bounding box center [74, 237] width 53 height 17
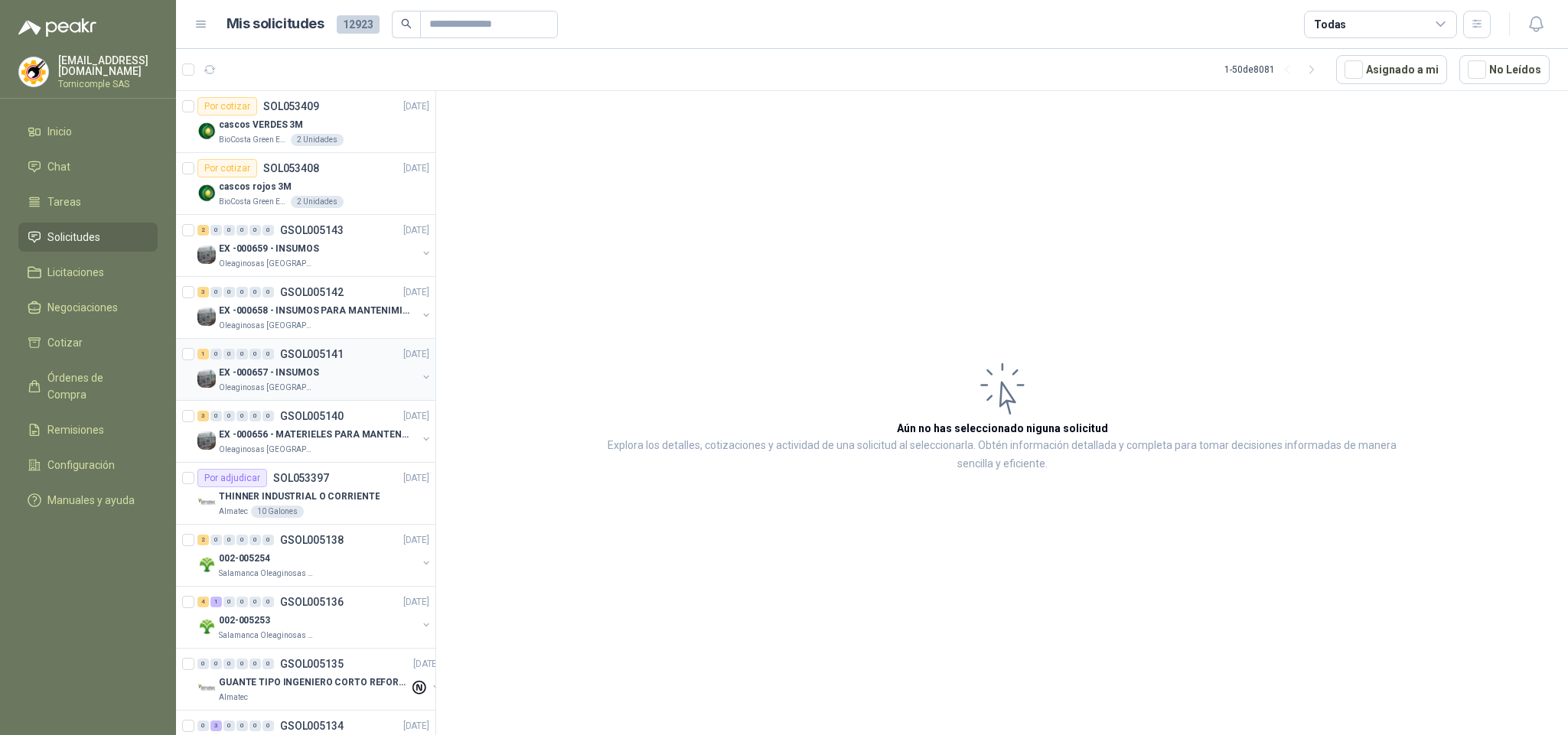
click at [220, 385] on p "Oleaginosas [GEOGRAPHIC_DATA][PERSON_NAME]" at bounding box center [267, 387] width 97 height 12
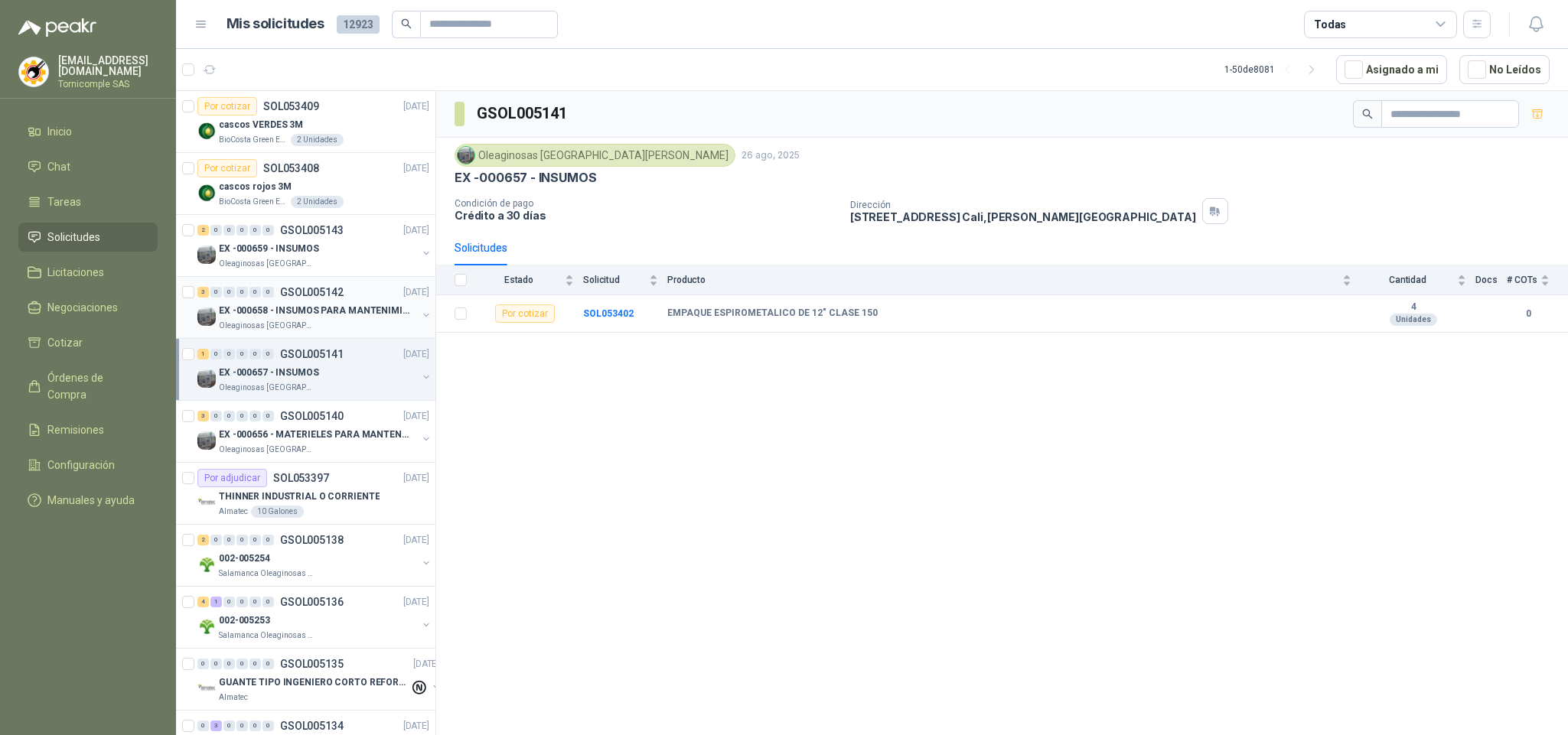
click at [230, 297] on div "0" at bounding box center [229, 291] width 11 height 10
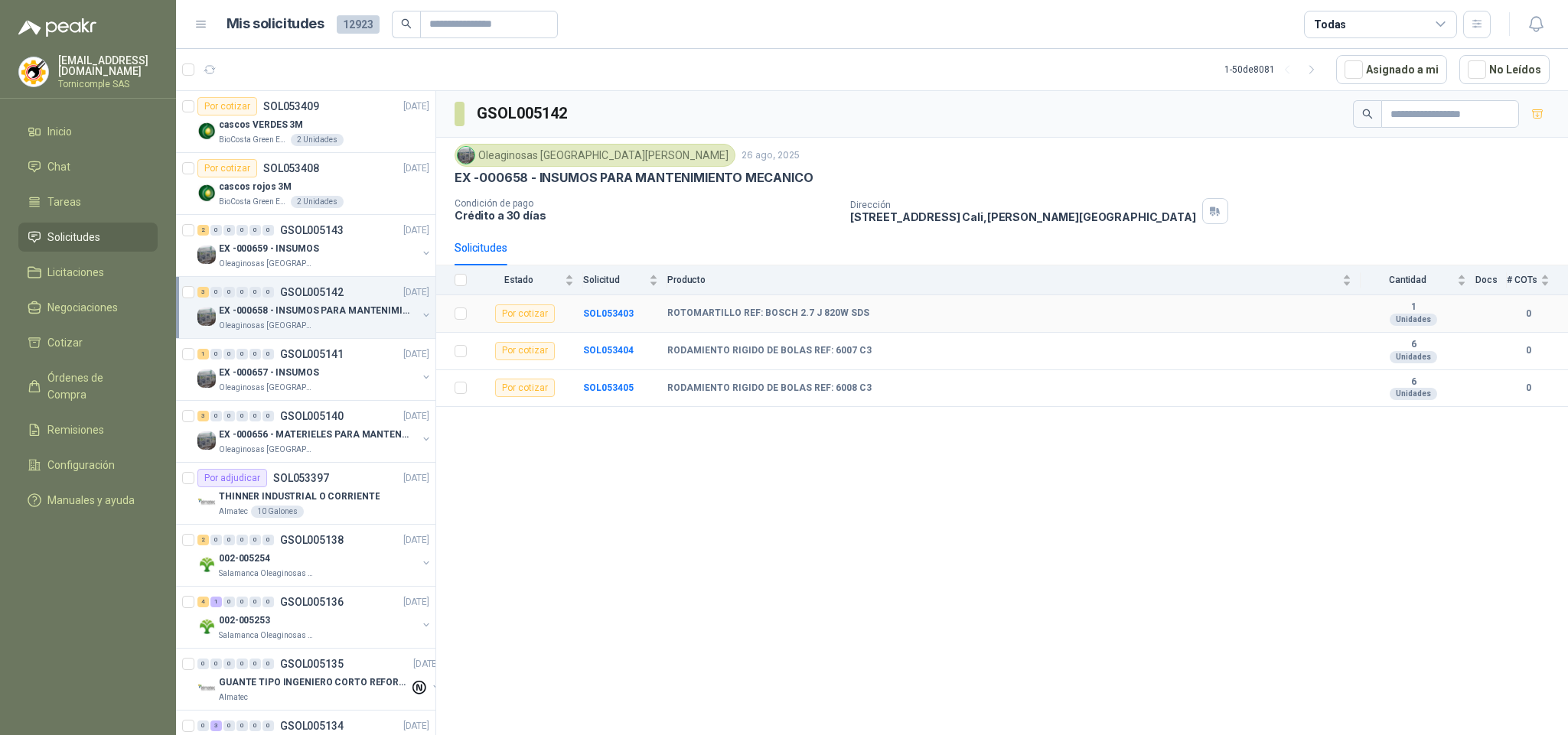
click at [634, 314] on td "SOL053403" at bounding box center [625, 314] width 84 height 38
click at [622, 315] on b "SOL053403" at bounding box center [608, 313] width 50 height 10
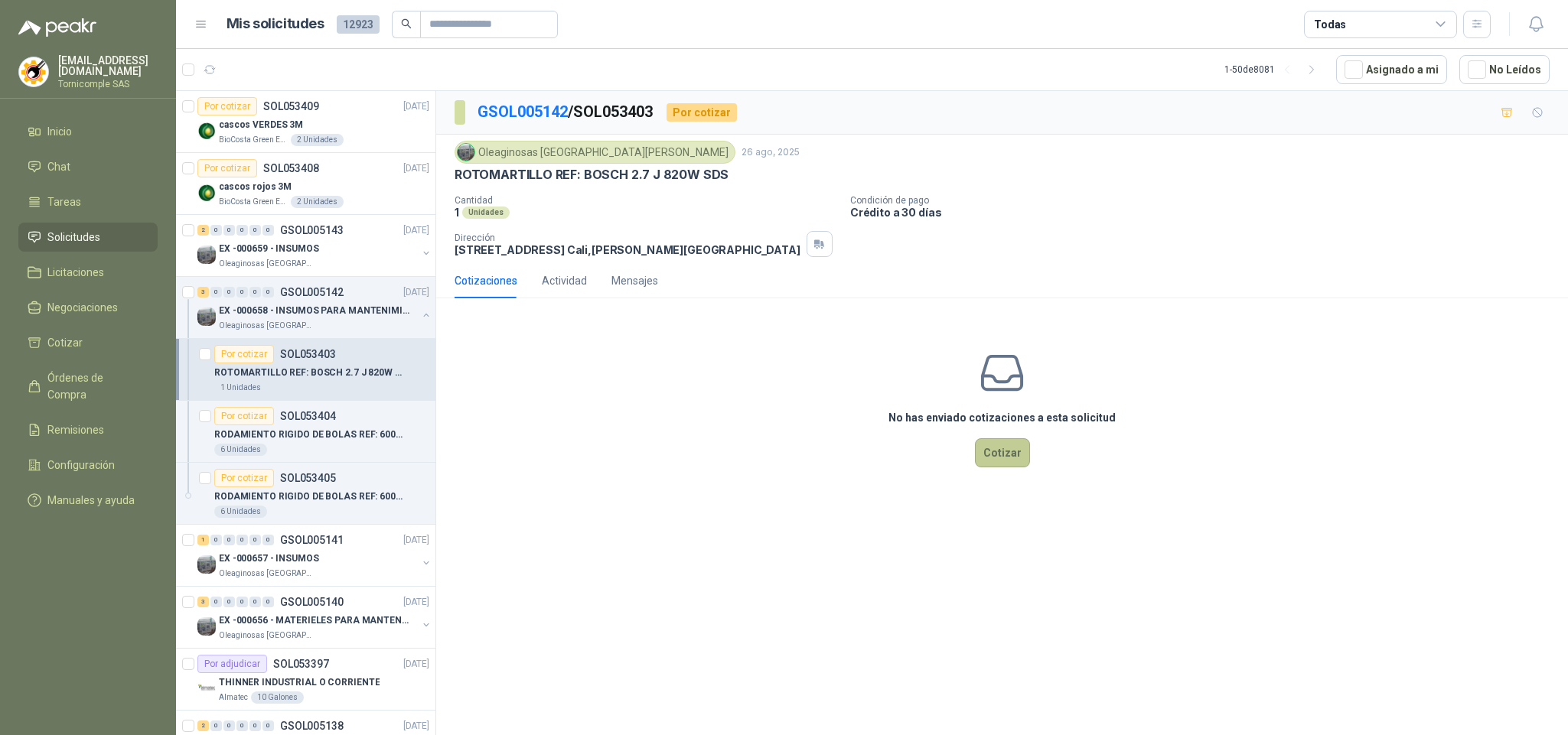
click at [1026, 446] on button "Cotizar" at bounding box center [1002, 452] width 55 height 29
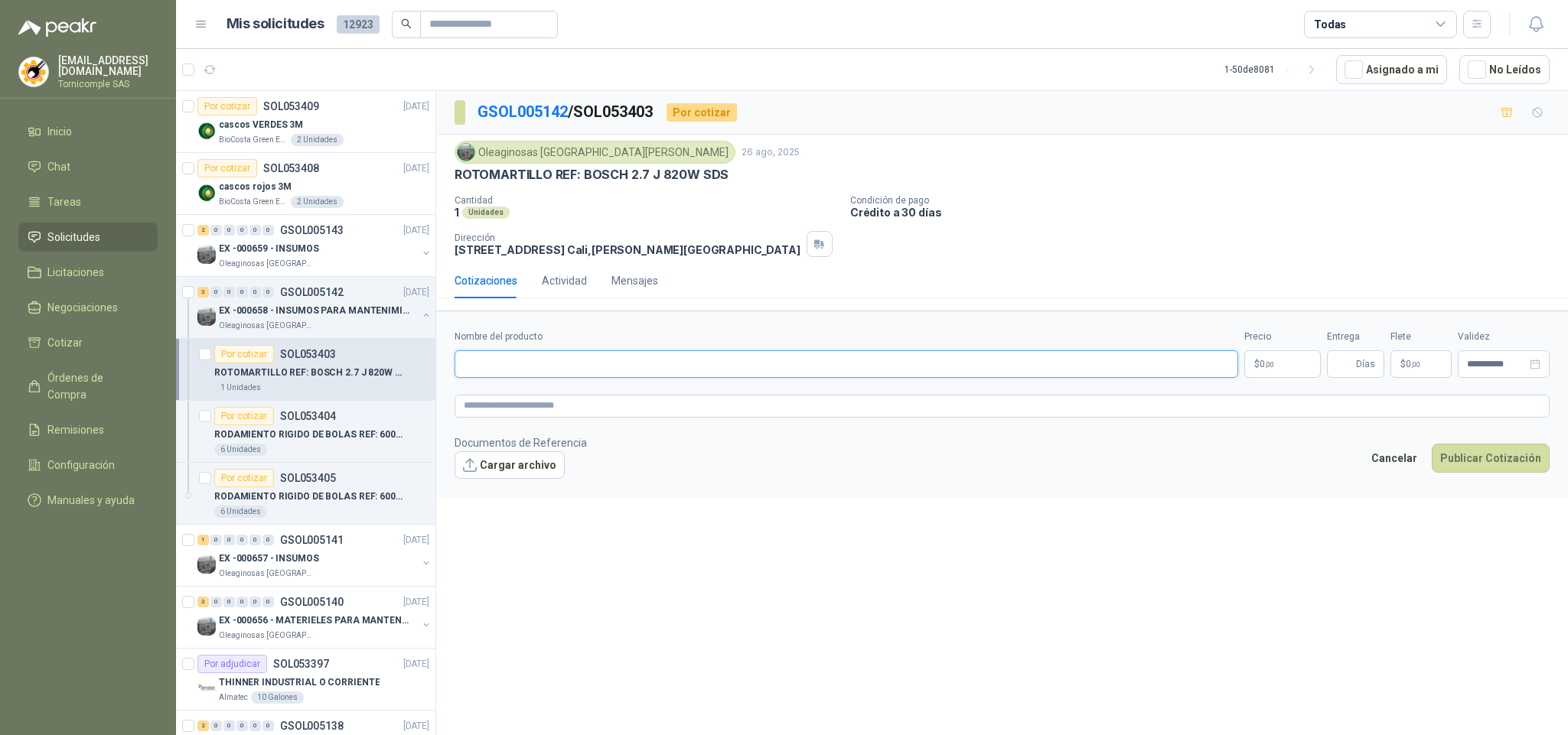
click at [638, 362] on input "Nombre del producto" at bounding box center [846, 363] width 784 height 27
paste input "**********"
type input "**********"
click at [517, 471] on button "Cargar archivo" at bounding box center [509, 464] width 110 height 27
drag, startPoint x: 600, startPoint y: 180, endPoint x: 449, endPoint y: 180, distance: 151.0
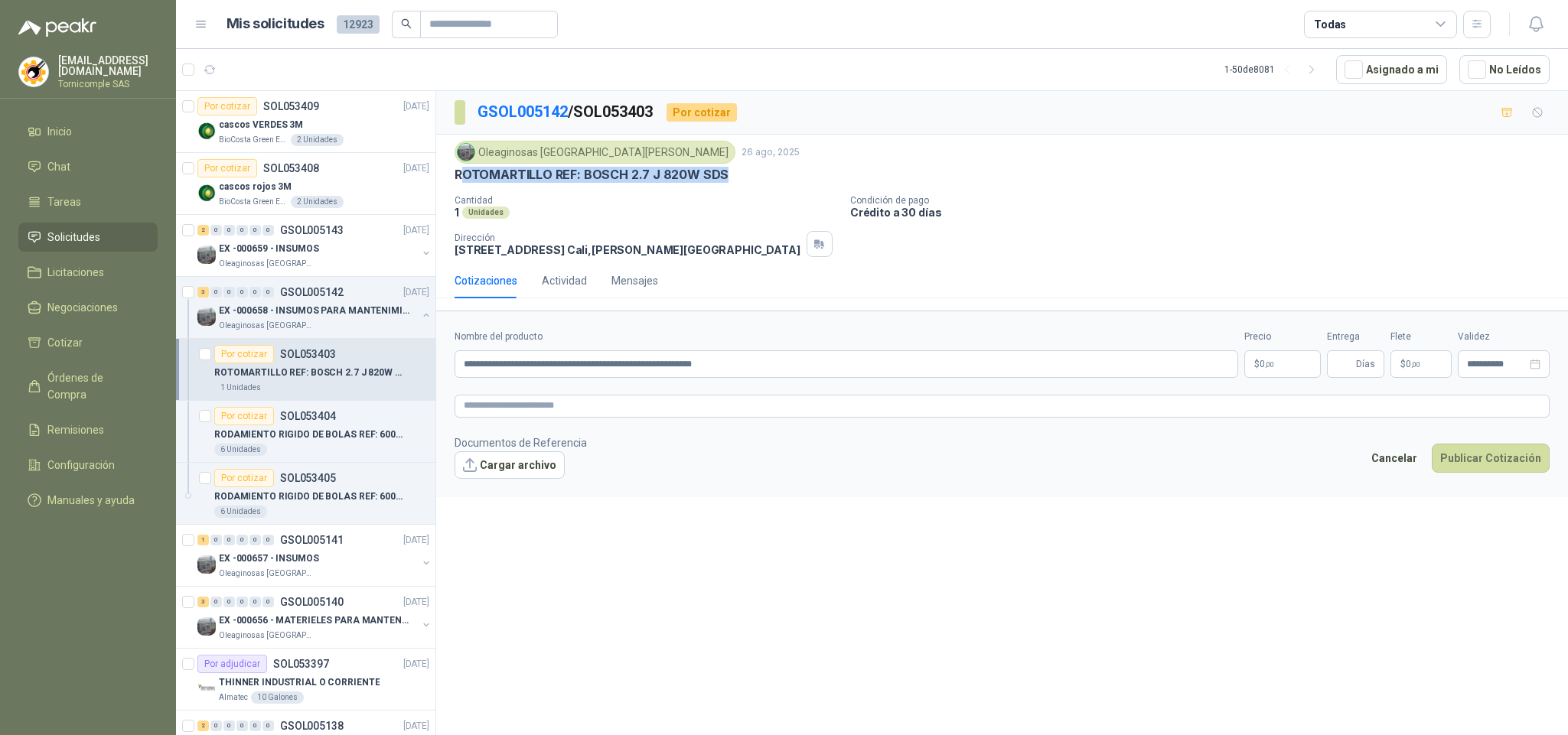
click at [753, 180] on div "ROTOMARTILLO REF: BOSCH 2.7 J 820W SDS" at bounding box center [1001, 174] width 1095 height 16
click at [449, 180] on div "Oleaginosas [GEOGRAPHIC_DATA][PERSON_NAME] [DATE] ROTOMARTILLO REF: [PERSON_NAM…" at bounding box center [1002, 199] width 1132 height 129
drag, startPoint x: 547, startPoint y: 175, endPoint x: 729, endPoint y: 177, distance: 182.0
click at [769, 177] on div "ROTOMARTILLO REF: BOSCH 2.7 J 820W SDS" at bounding box center [1001, 174] width 1095 height 16
copy p "ROTOMARTILLO REF: BOSCH 2.7 J 820W SDS"
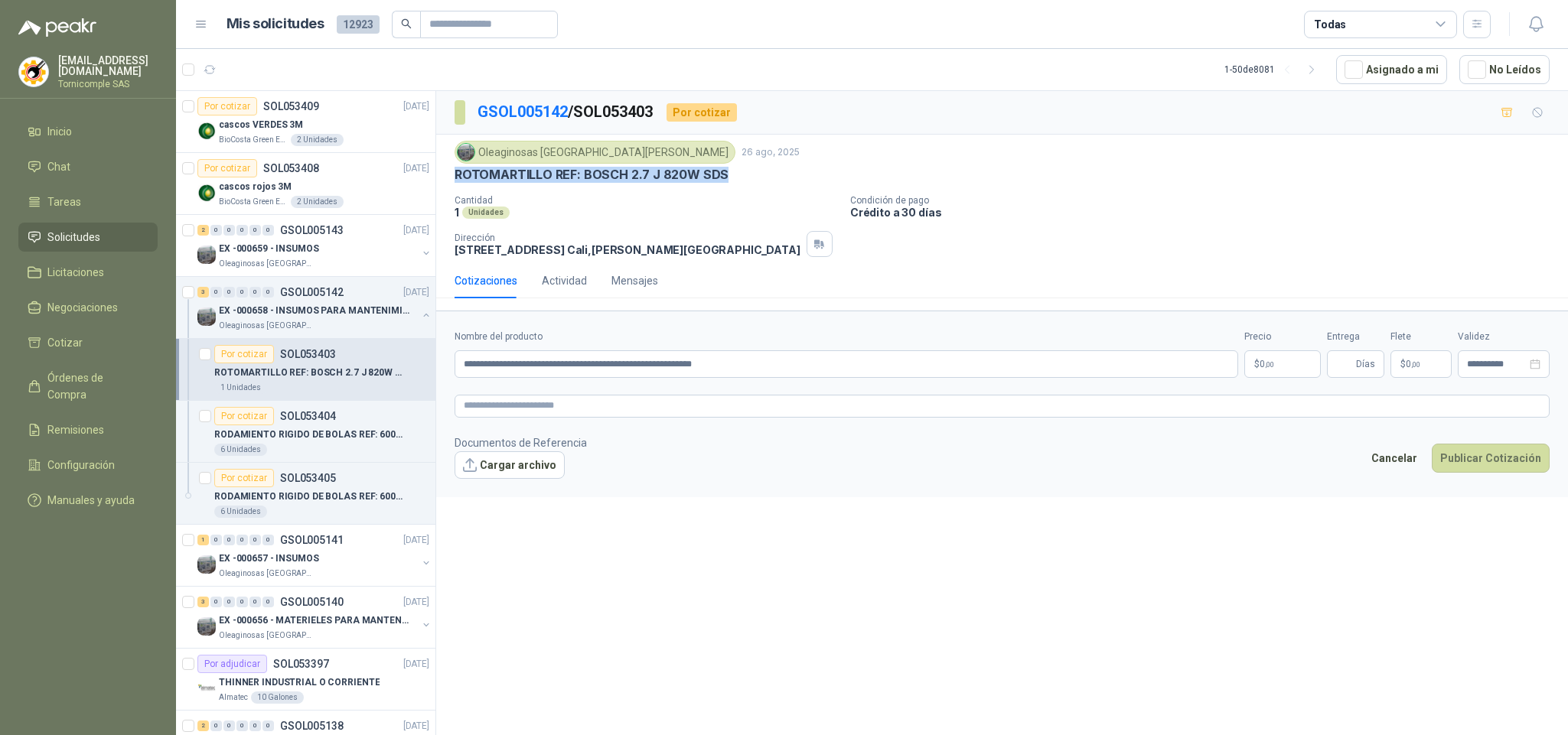
click at [1281, 368] on body "[EMAIL_ADDRESS][DOMAIN_NAME] Tornicomple SAS Inicio Chat Tareas Solicitudes Lic…" at bounding box center [784, 367] width 1568 height 735
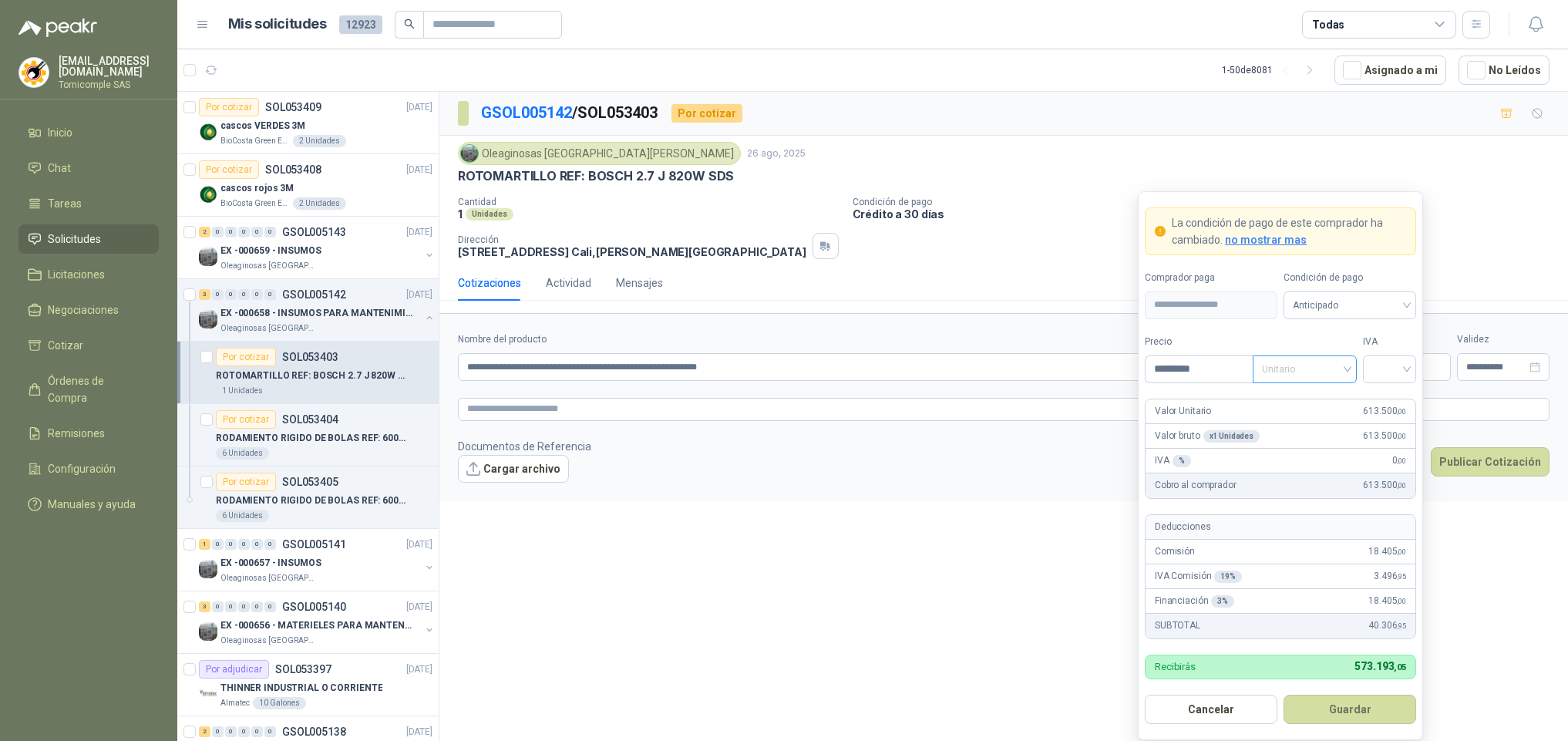
click at [1285, 370] on span "Unitario" at bounding box center [1305, 369] width 86 height 23
type input "*********"
click at [1295, 424] on div "Unitario con IVA" at bounding box center [1305, 427] width 79 height 17
click at [1409, 348] on label "IVA" at bounding box center [1390, 341] width 53 height 14
click at [1405, 368] on input "search" at bounding box center [1390, 368] width 34 height 23
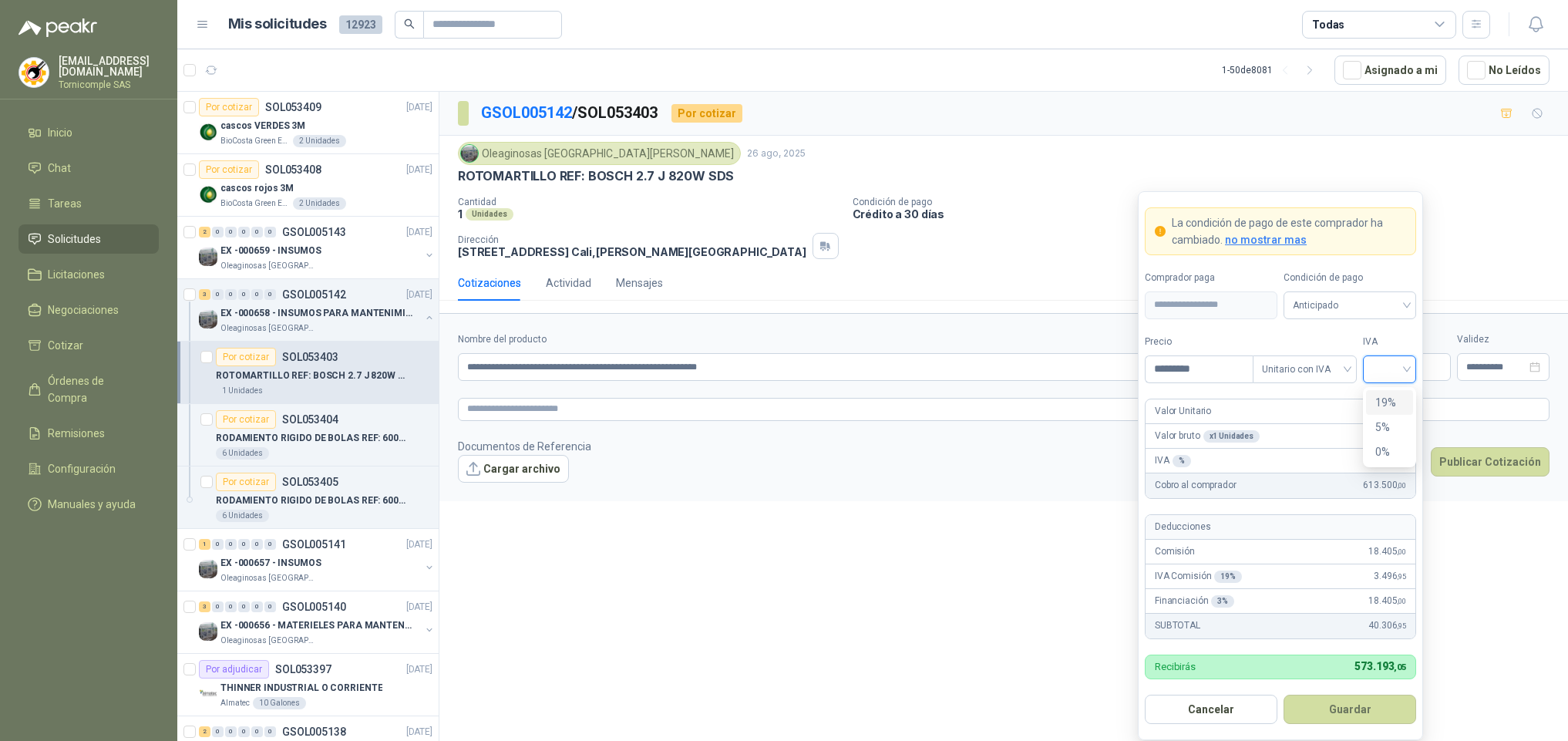
click at [1393, 394] on div "19%" at bounding box center [1390, 402] width 29 height 17
click at [1391, 712] on button "Guardar" at bounding box center [1350, 709] width 133 height 30
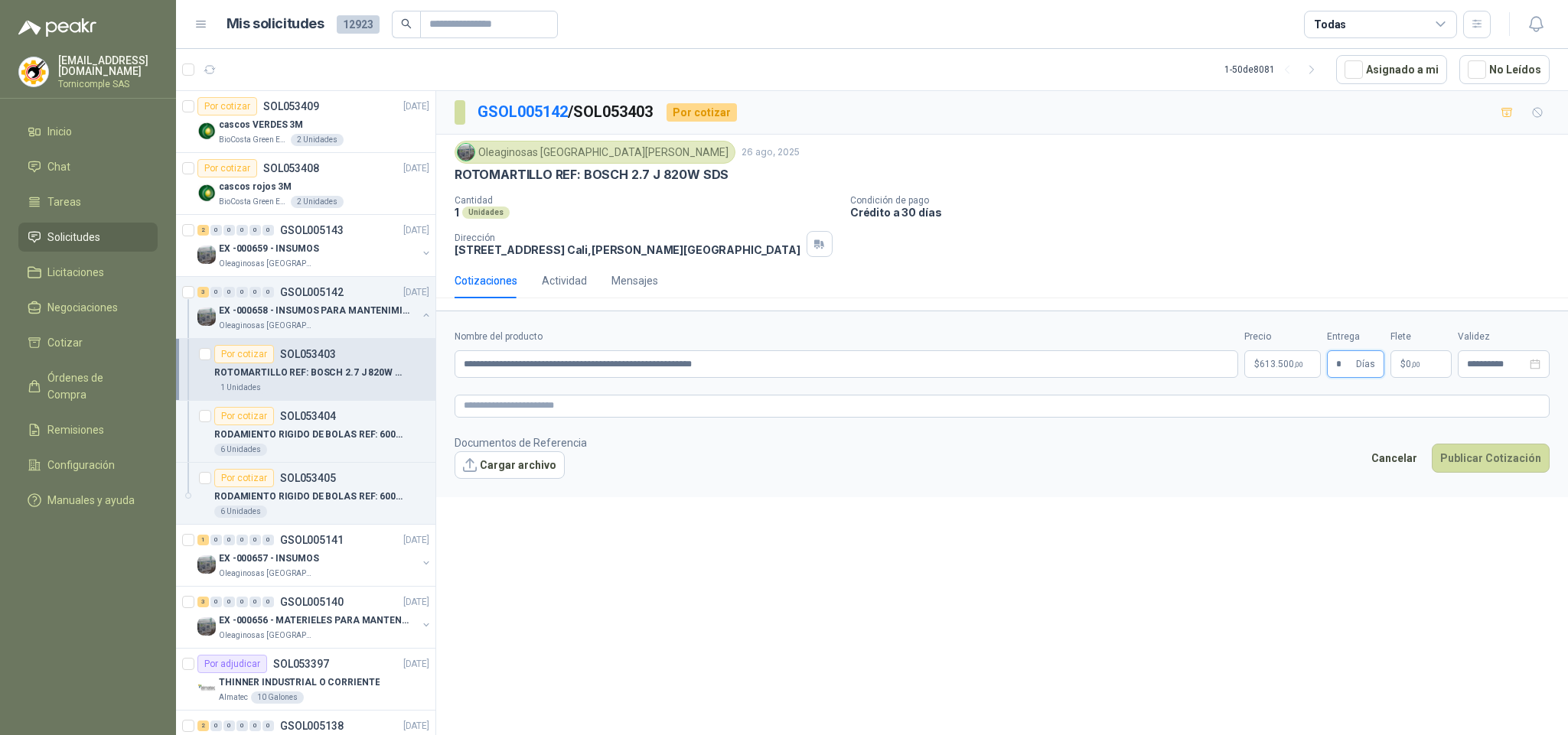
type input "*"
click at [1456, 375] on div "**********" at bounding box center [1001, 353] width 1095 height 48
click at [1436, 369] on p "$ 0 ,00" at bounding box center [1420, 363] width 62 height 27
drag, startPoint x: 1328, startPoint y: 204, endPoint x: 1330, endPoint y: 219, distance: 15.1
click at [1328, 206] on span "Flex" at bounding box center [1330, 210] width 56 height 23
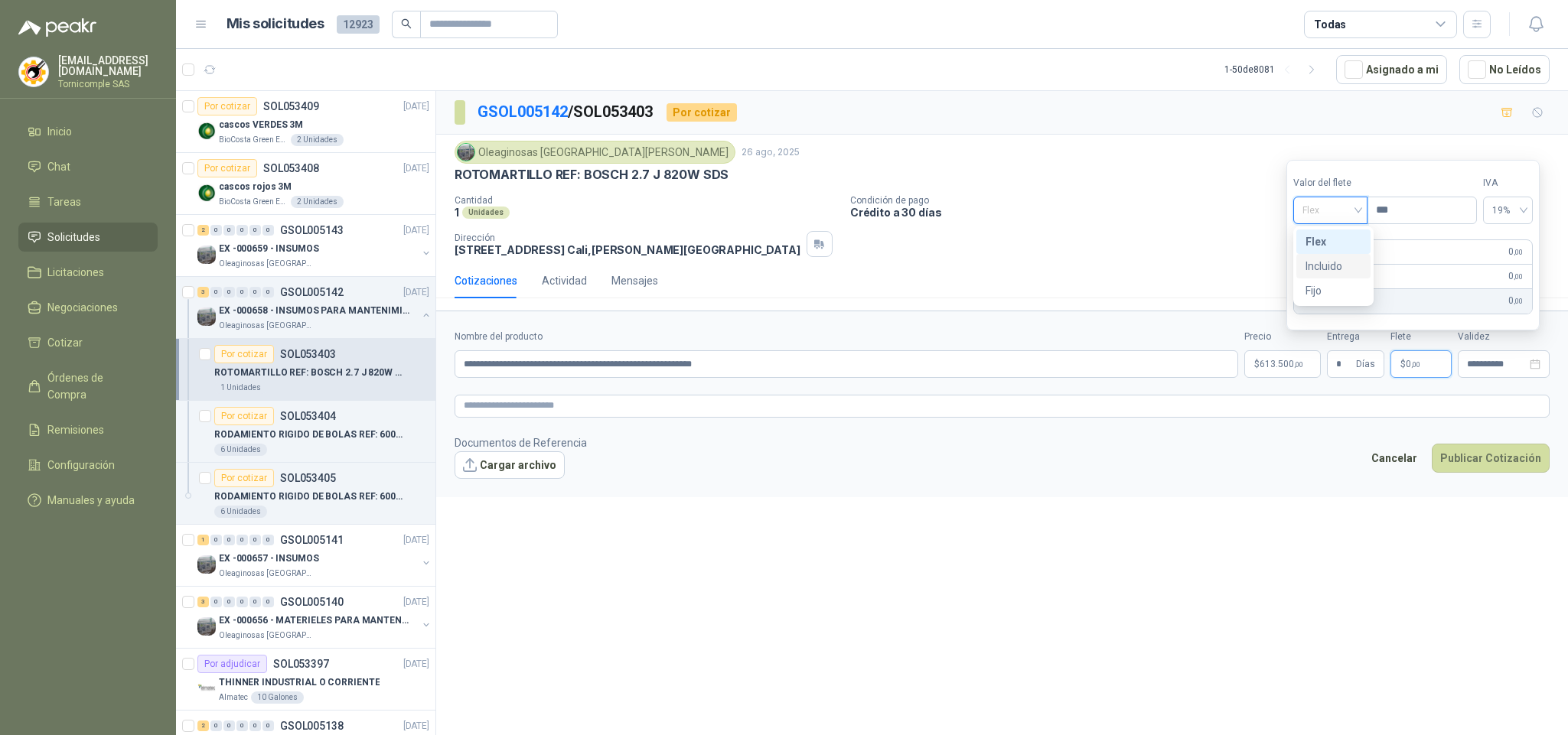
drag, startPoint x: 1338, startPoint y: 270, endPoint x: 1256, endPoint y: 299, distance: 87.0
click at [1338, 269] on div "Incluido" at bounding box center [1332, 266] width 56 height 17
click at [513, 473] on button "Cargar archivo" at bounding box center [509, 464] width 110 height 27
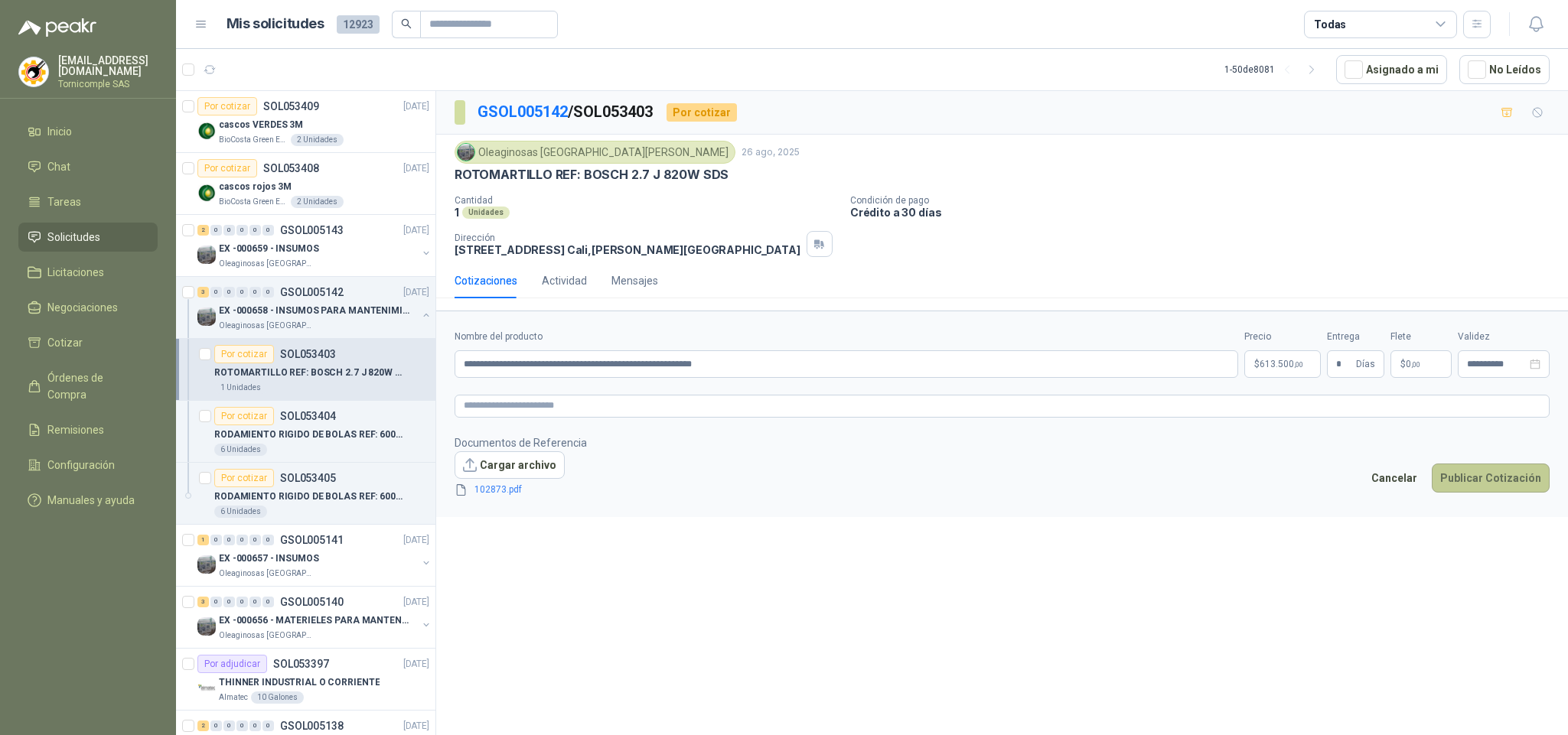
click at [1492, 491] on button "Publicar Cotización" at bounding box center [1490, 478] width 118 height 29
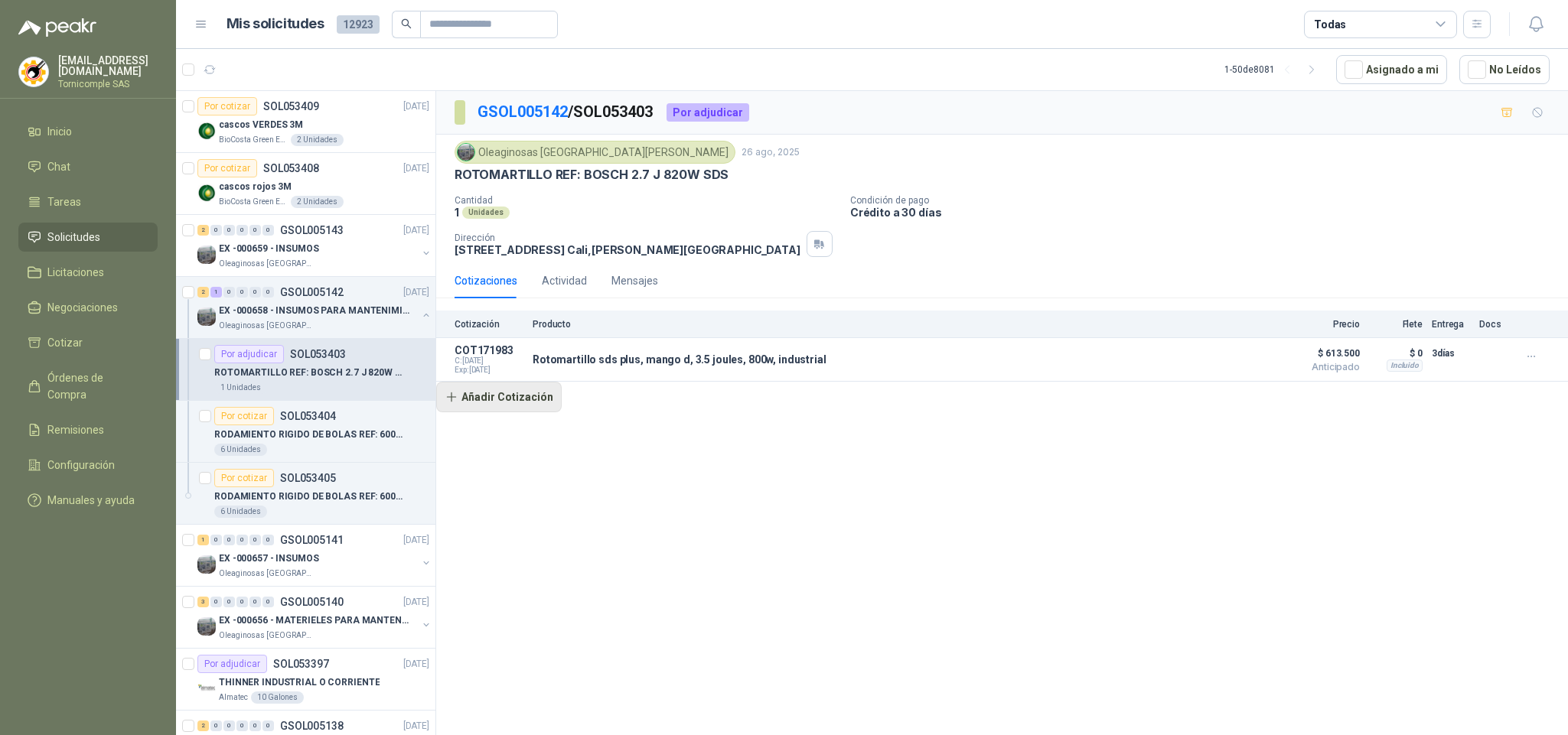
click at [502, 409] on button "Añadir Cotización" at bounding box center [499, 396] width 126 height 30
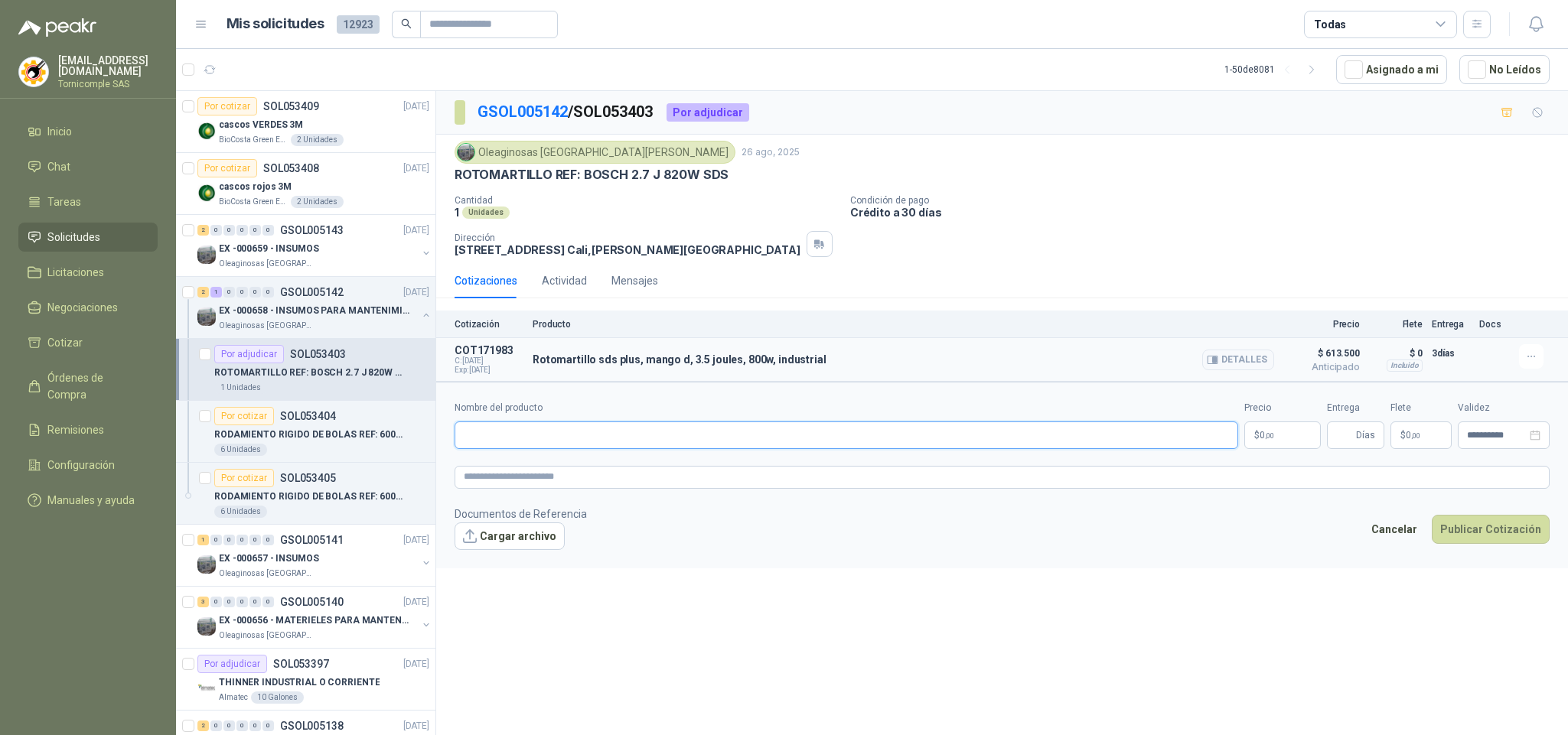
drag, startPoint x: 502, startPoint y: 441, endPoint x: 555, endPoint y: 378, distance: 82.3
click at [502, 441] on input "Nombre del producto" at bounding box center [846, 434] width 784 height 27
paste input "**********"
click at [1253, 441] on body "[EMAIL_ADDRESS][DOMAIN_NAME] Tornicomple SAS Inicio Chat Tareas Solicitudes Lic…" at bounding box center [784, 367] width 1568 height 735
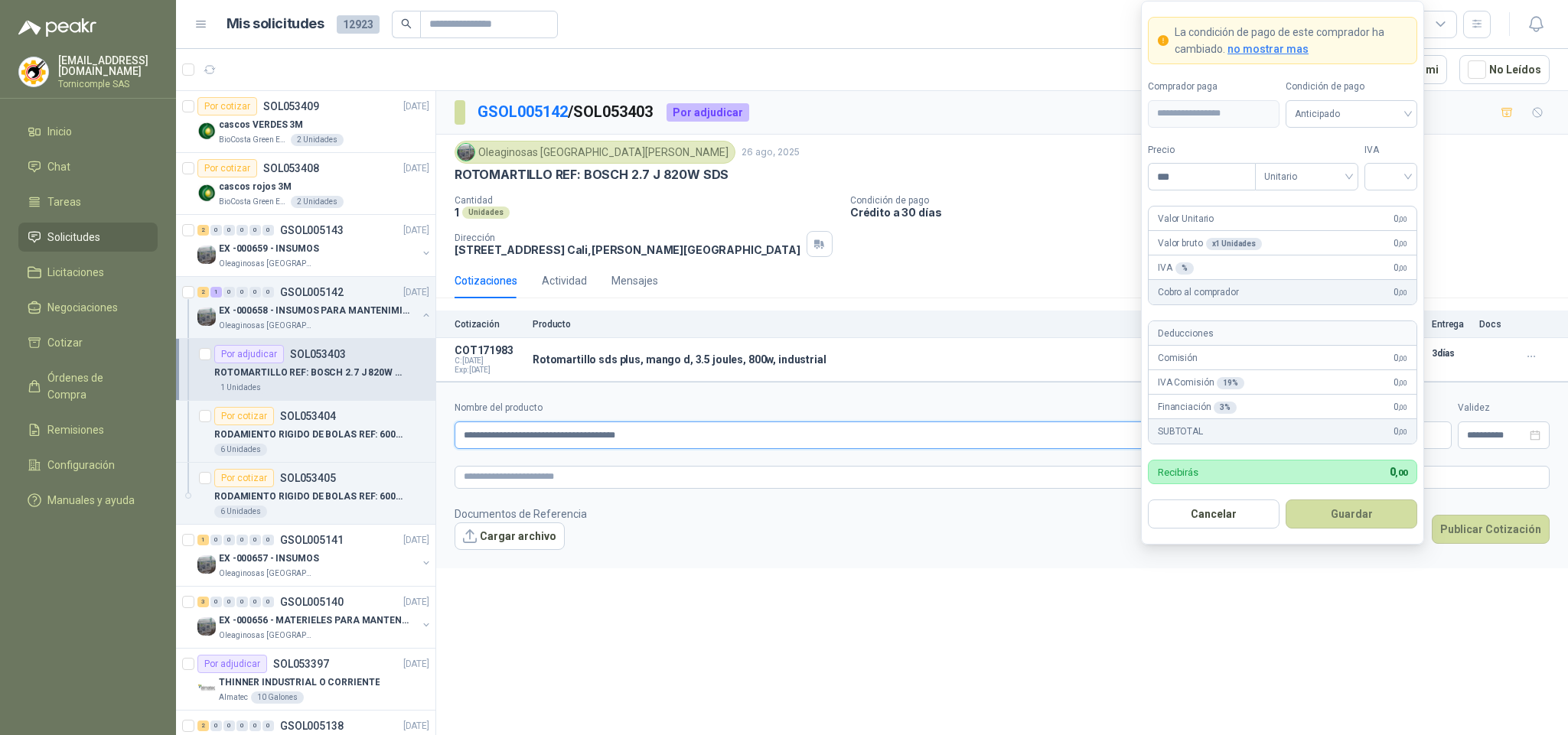
click at [946, 449] on input "**********" at bounding box center [846, 434] width 784 height 27
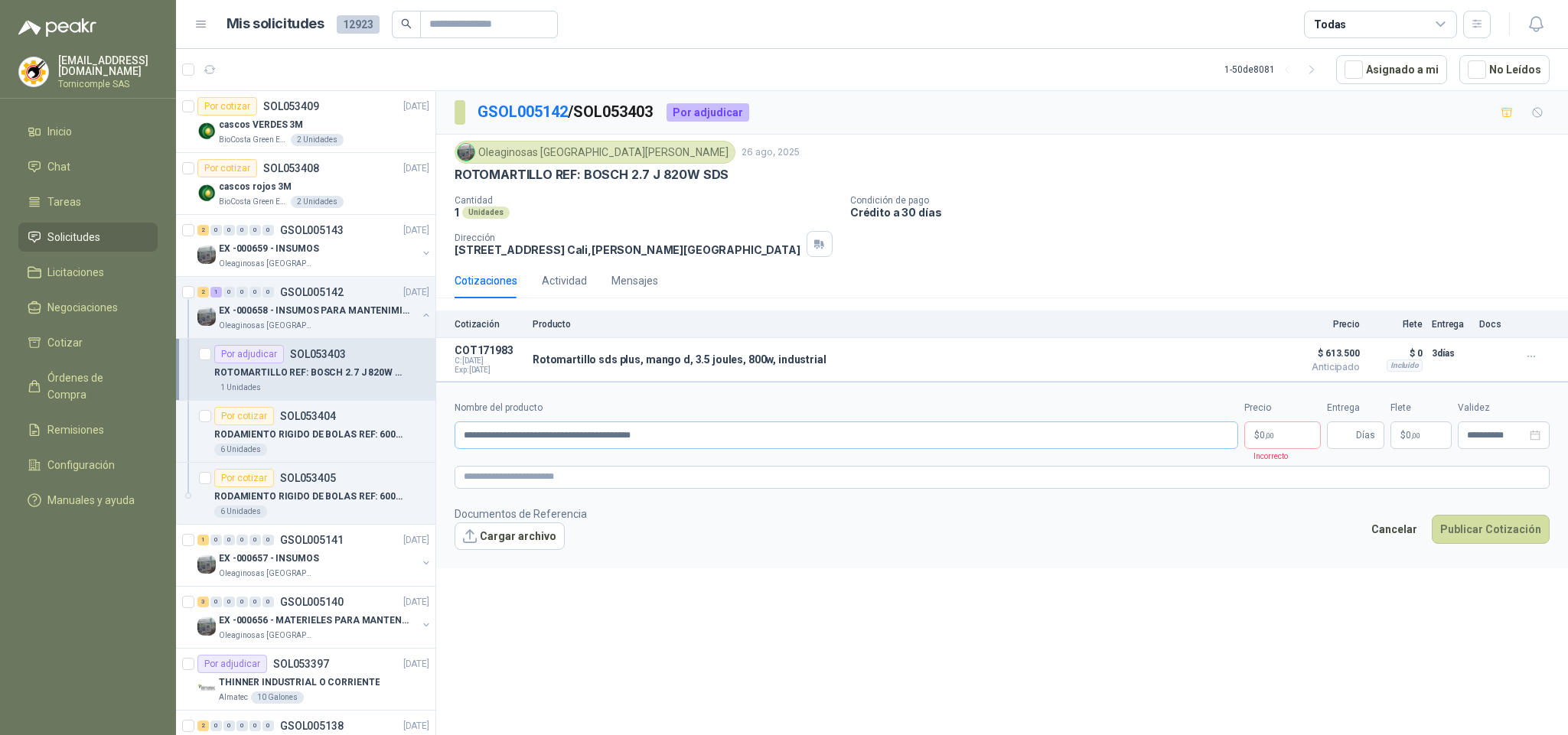
drag, startPoint x: 946, startPoint y: 454, endPoint x: 939, endPoint y: 449, distance: 8.6
click at [945, 454] on form "**********" at bounding box center [1002, 474] width 1132 height 185
click at [933, 446] on input "**********" at bounding box center [846, 434] width 784 height 27
paste input "*********"
type input "**********"
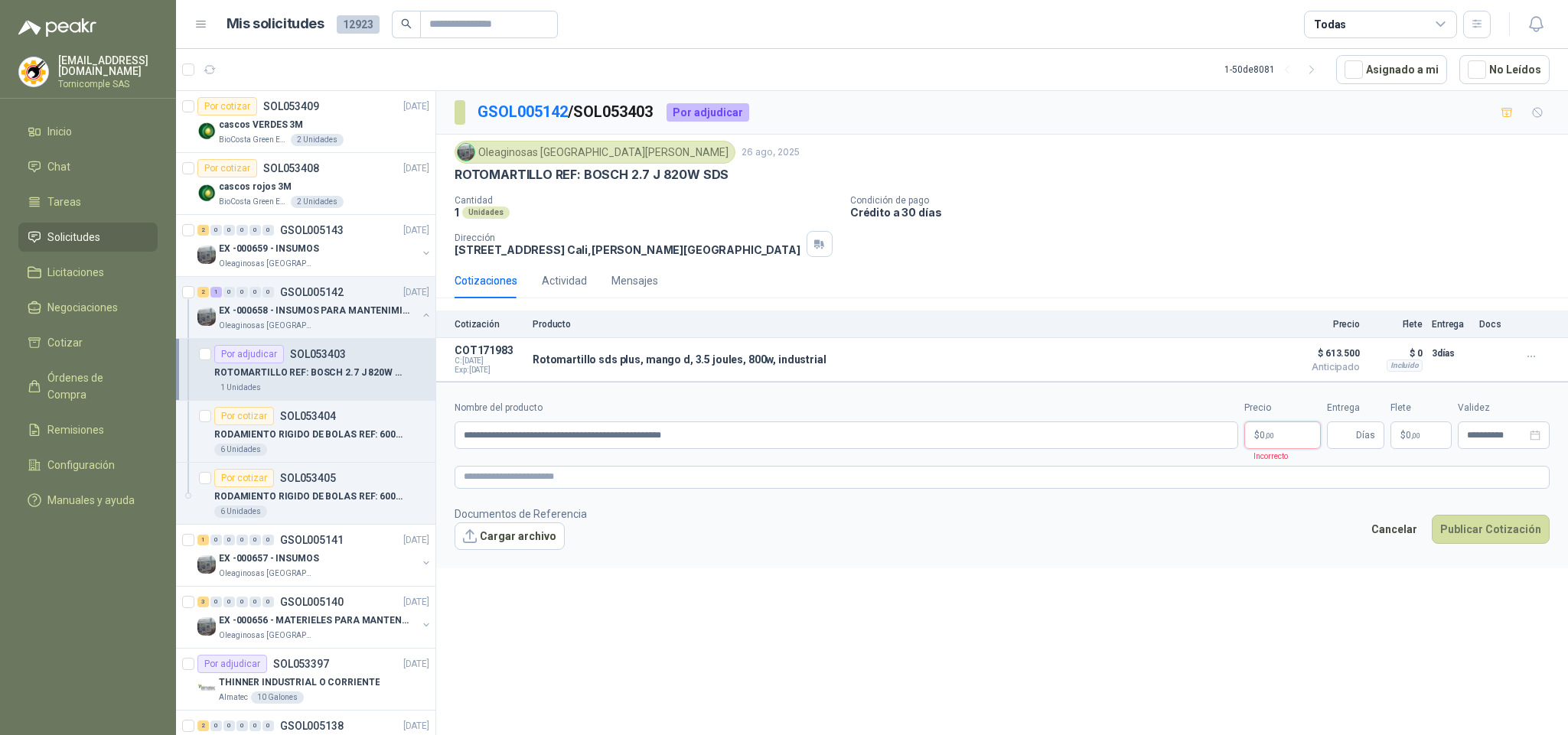
click at [1270, 446] on body "[EMAIL_ADDRESS][DOMAIN_NAME] Tornicomple SAS Inicio Chat Tareas Solicitudes Lic…" at bounding box center [784, 367] width 1568 height 735
click at [961, 489] on textarea at bounding box center [1001, 477] width 1095 height 23
click at [1260, 449] on body "[EMAIL_ADDRESS][DOMAIN_NAME] Tornicomple SAS Inicio Chat Tareas Solicitudes Lic…" at bounding box center [784, 367] width 1568 height 735
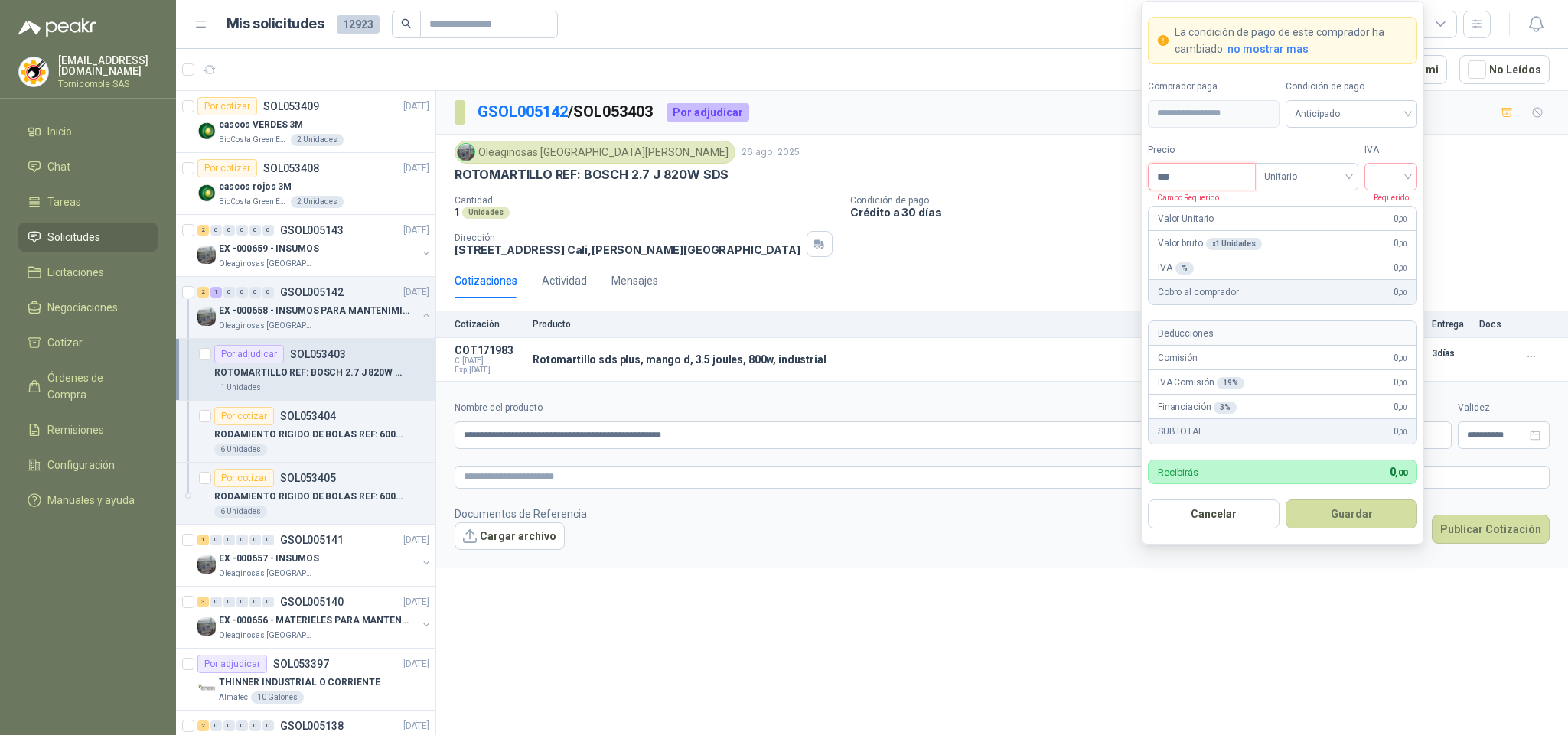
click at [1177, 177] on input "***" at bounding box center [1202, 176] width 106 height 26
type input "*********"
drag, startPoint x: 1295, startPoint y: 158, endPoint x: 1296, endPoint y: 173, distance: 15.0
click at [1296, 163] on div "Tipo Unitario" at bounding box center [1306, 166] width 103 height 48
click at [1296, 174] on span "Unitario" at bounding box center [1307, 177] width 85 height 23
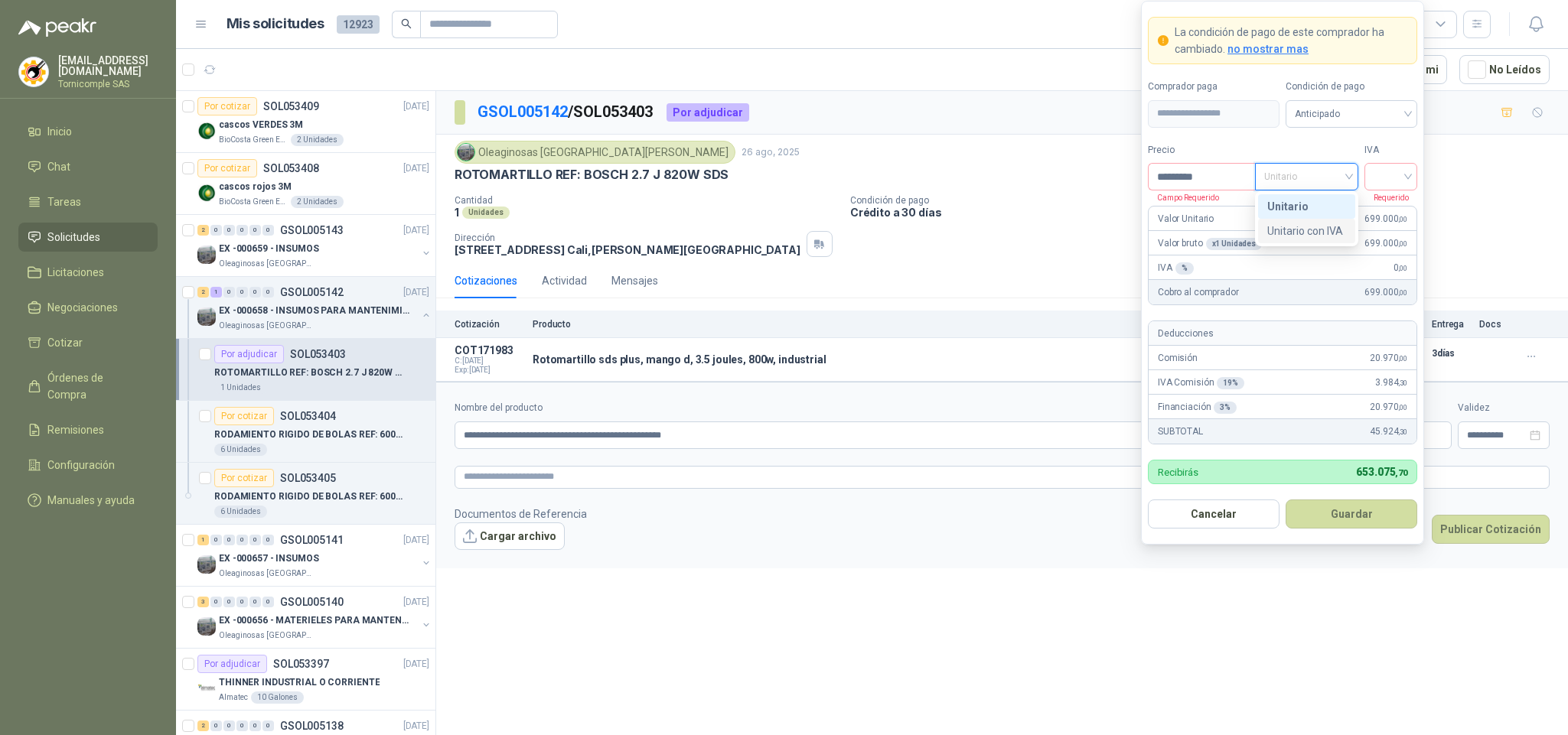
drag, startPoint x: 1316, startPoint y: 237, endPoint x: 1316, endPoint y: 225, distance: 12.0
click at [1315, 235] on div "Unitario con IVA" at bounding box center [1306, 231] width 79 height 17
click at [1384, 167] on input "search" at bounding box center [1390, 175] width 34 height 23
drag, startPoint x: 1387, startPoint y: 207, endPoint x: 1386, endPoint y: 225, distance: 18.0
click at [1386, 207] on div "19%" at bounding box center [1390, 206] width 28 height 17
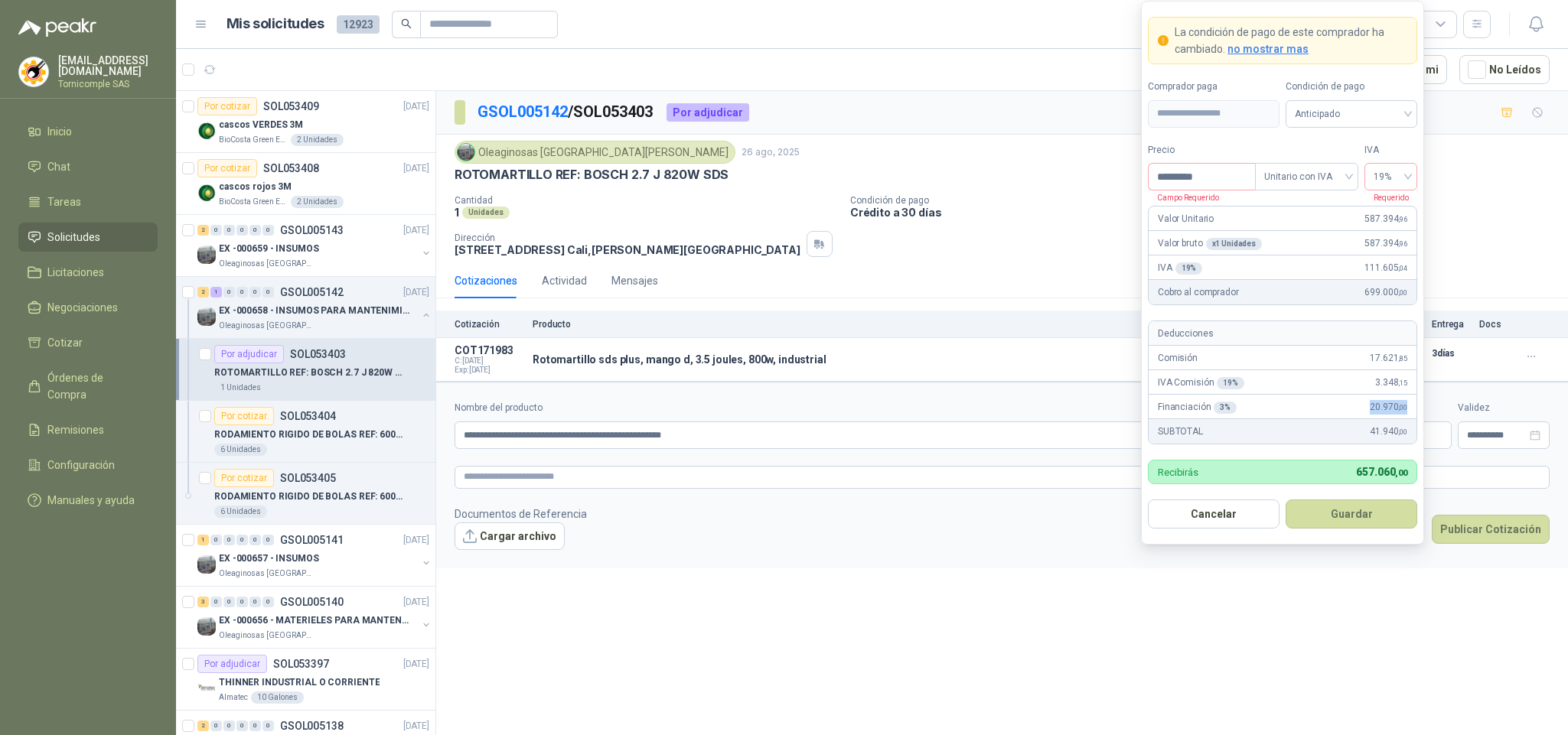
drag, startPoint x: 1366, startPoint y: 411, endPoint x: 1391, endPoint y: 368, distance: 49.7
click at [1404, 405] on div "Financiación 3 % 20.970 ,00" at bounding box center [1282, 407] width 268 height 25
drag, startPoint x: 1362, startPoint y: 346, endPoint x: 1399, endPoint y: 346, distance: 37.0
click at [1399, 346] on div "Comisión 17.621 ,85" at bounding box center [1282, 358] width 268 height 25
click at [1333, 175] on span "Unitario con IVA" at bounding box center [1307, 177] width 85 height 23
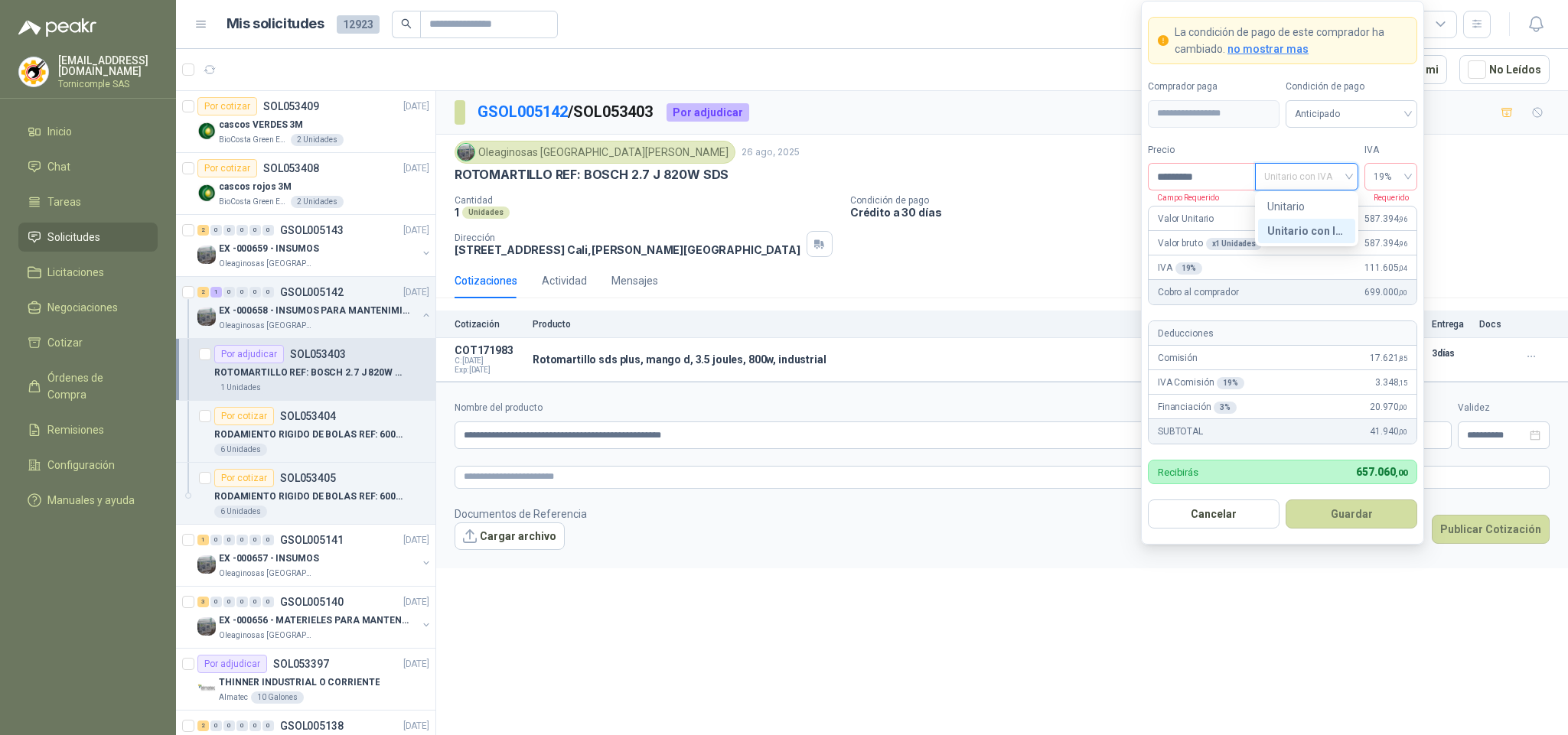
click at [1315, 236] on div "Unitario con IVA" at bounding box center [1306, 231] width 79 height 17
click at [1191, 167] on input "*********" at bounding box center [1202, 176] width 106 height 26
click at [1226, 164] on input "*********" at bounding box center [1202, 176] width 106 height 26
click at [1222, 172] on input "*********" at bounding box center [1202, 176] width 106 height 26
click at [1221, 172] on input "*********" at bounding box center [1202, 176] width 106 height 26
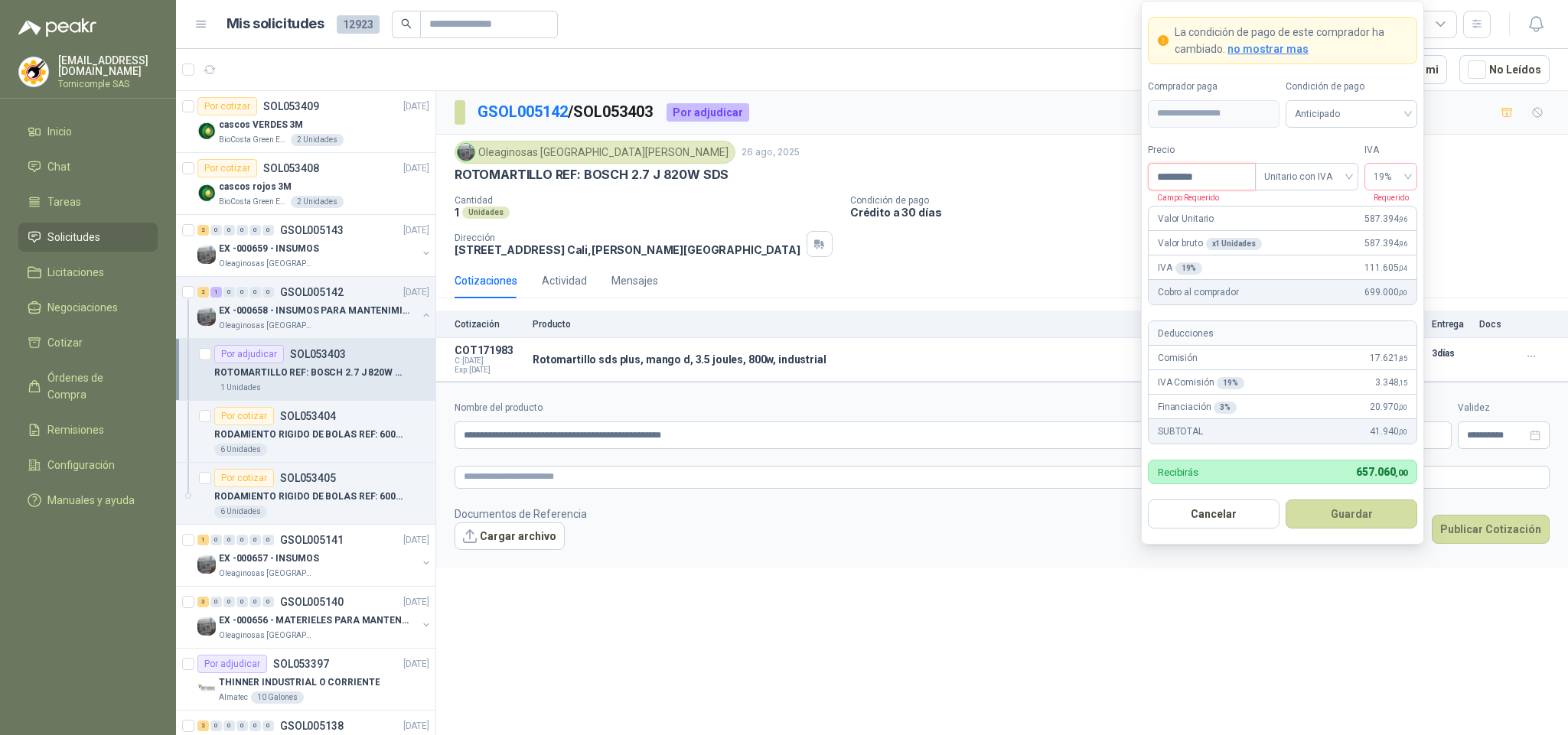
click at [1224, 172] on input "*********" at bounding box center [1202, 176] width 106 height 26
click at [1368, 493] on form "**********" at bounding box center [1281, 273] width 283 height 545
click at [1370, 499] on button "Guardar" at bounding box center [1350, 514] width 132 height 29
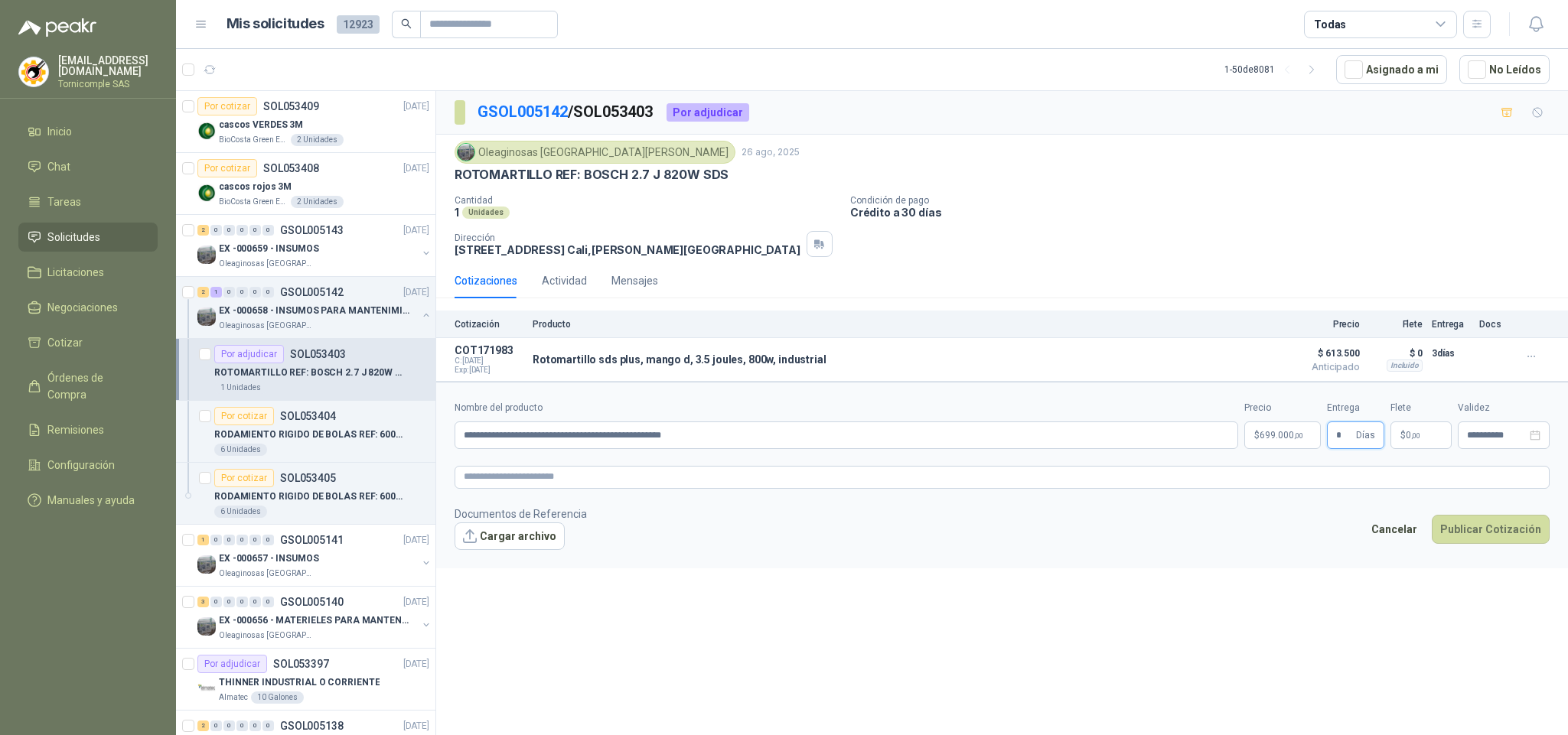
type input "*"
click at [1384, 432] on span "* Días" at bounding box center [1355, 434] width 58 height 27
click at [1403, 439] on span "$" at bounding box center [1402, 435] width 6 height 9
click at [1313, 285] on span "Flex" at bounding box center [1330, 282] width 56 height 23
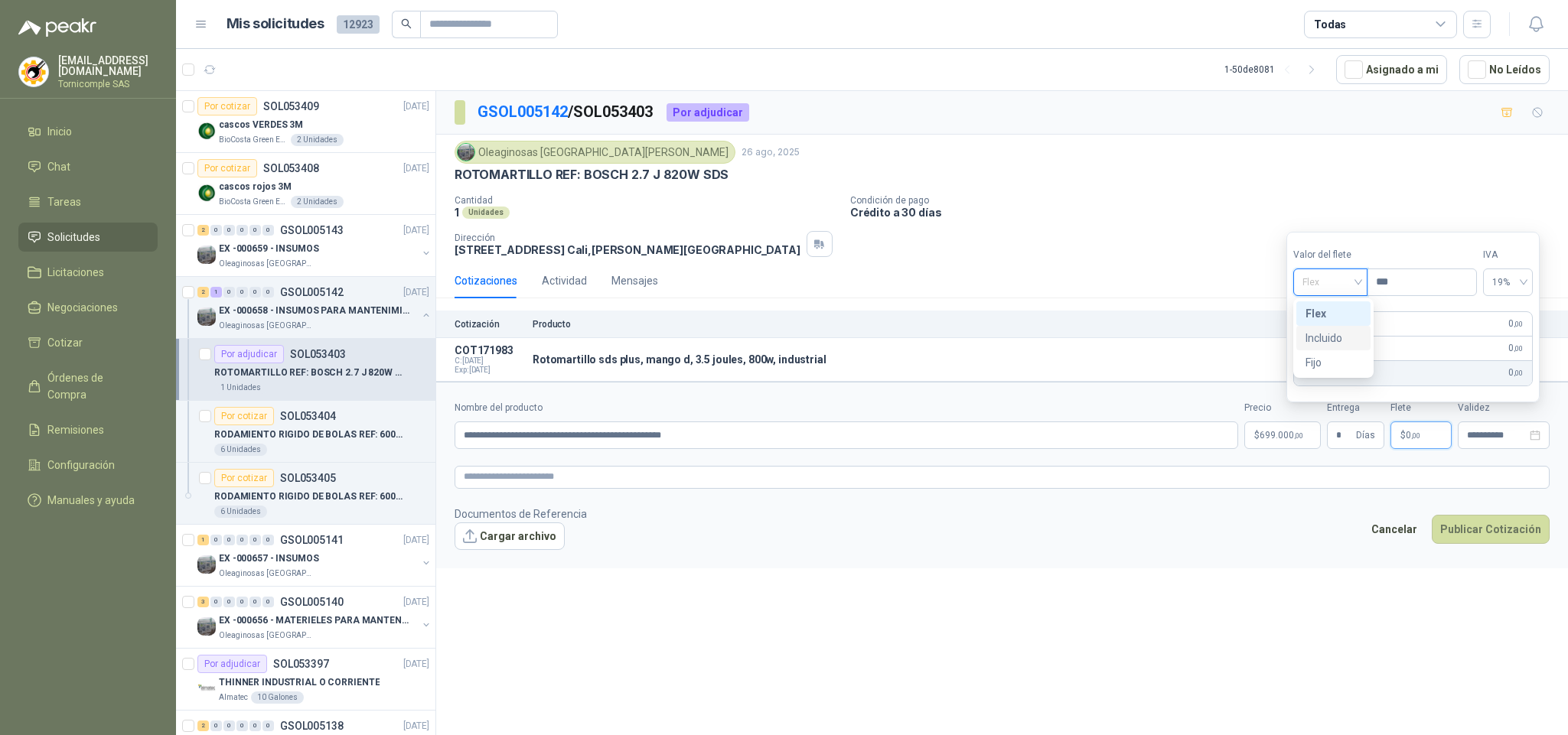
click at [1336, 340] on div "Incluido" at bounding box center [1332, 338] width 56 height 17
click at [1501, 544] on button "Publicar Cotización" at bounding box center [1490, 529] width 118 height 29
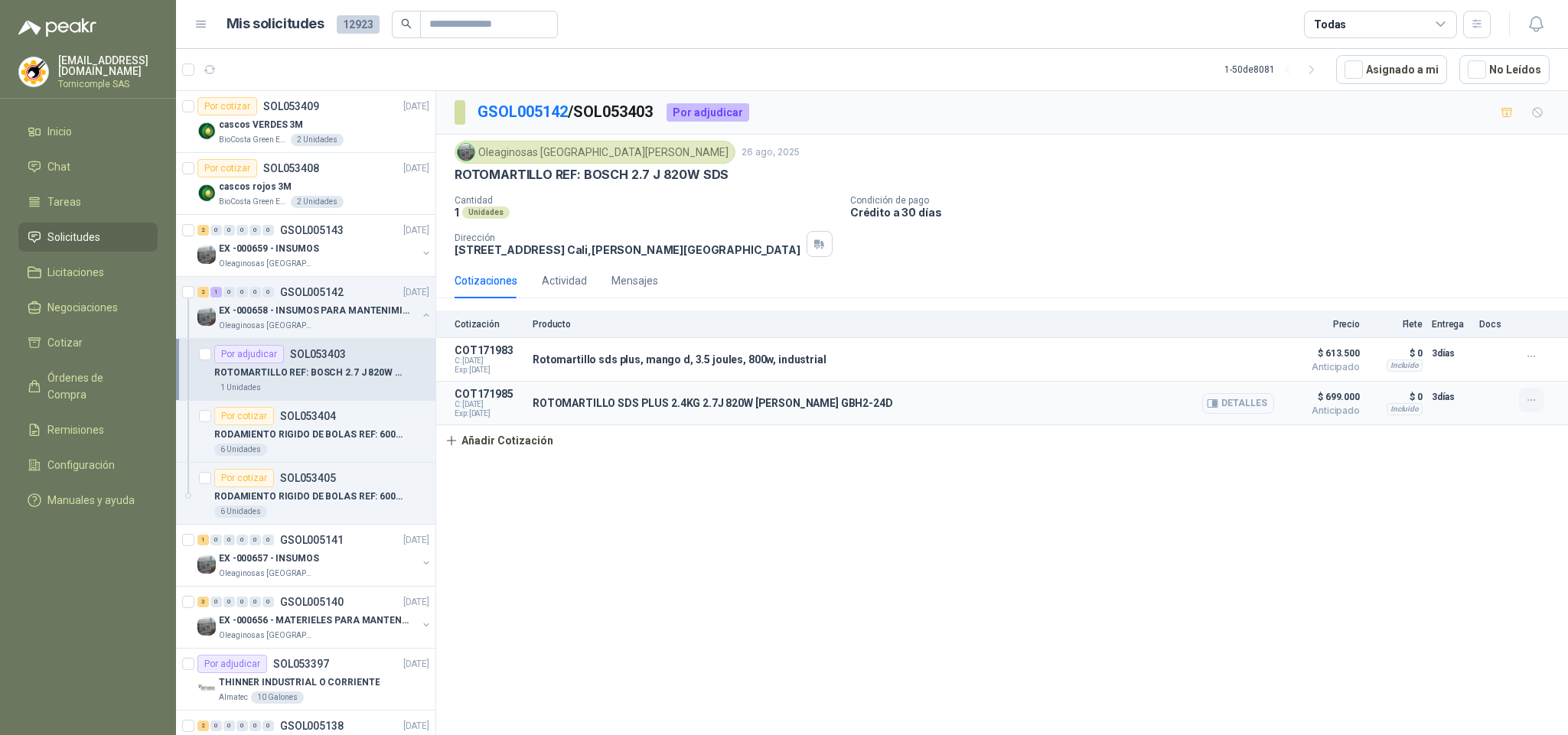
click at [1526, 397] on icon "button" at bounding box center [1531, 400] width 13 height 13
click at [1497, 346] on button "Editar" at bounding box center [1500, 342] width 122 height 25
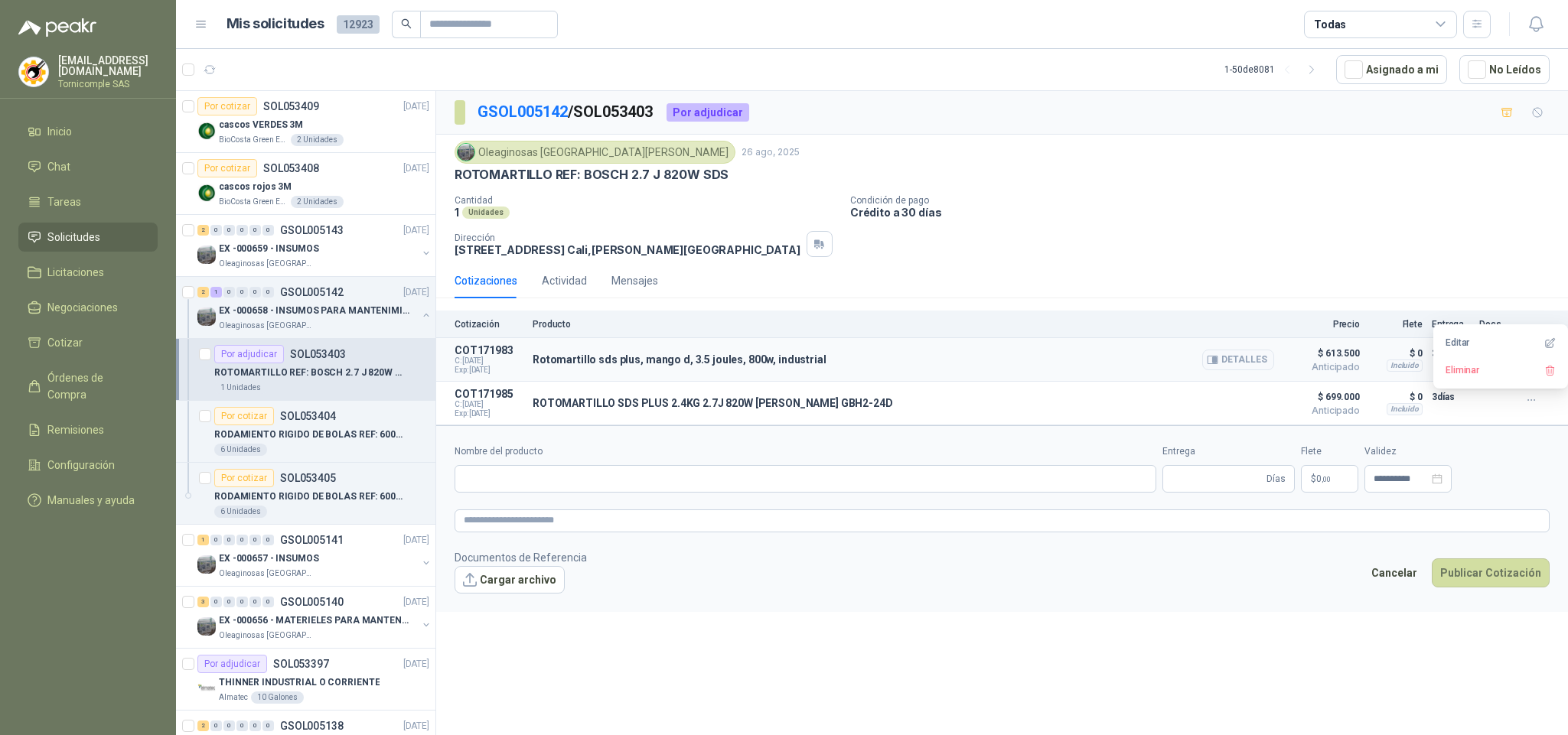
type input "**********"
type input "*"
click at [515, 533] on textarea at bounding box center [1001, 520] width 1095 height 23
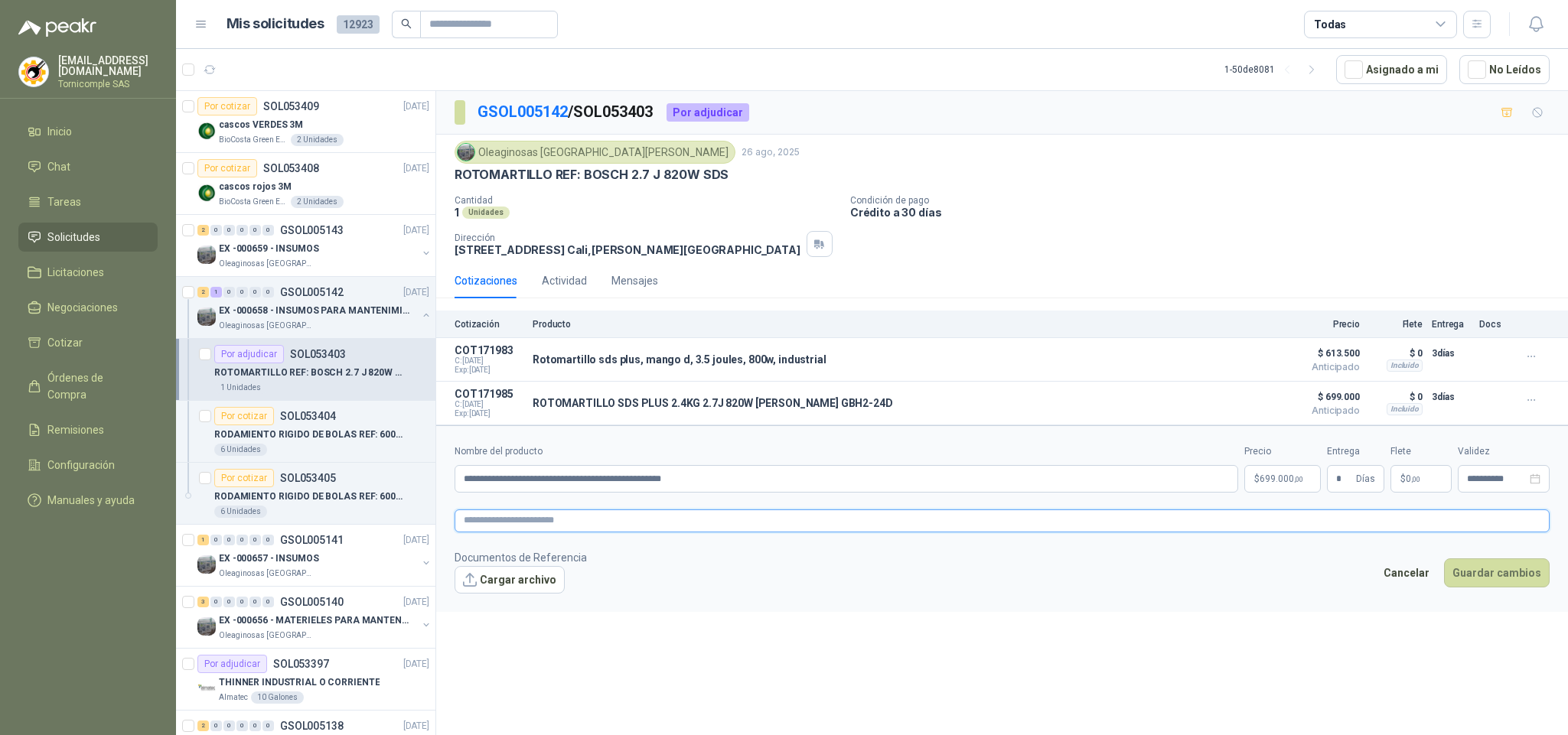
paste textarea "**********"
type textarea "**********"
click at [1484, 576] on button "Guardar cambios" at bounding box center [1497, 572] width 106 height 29
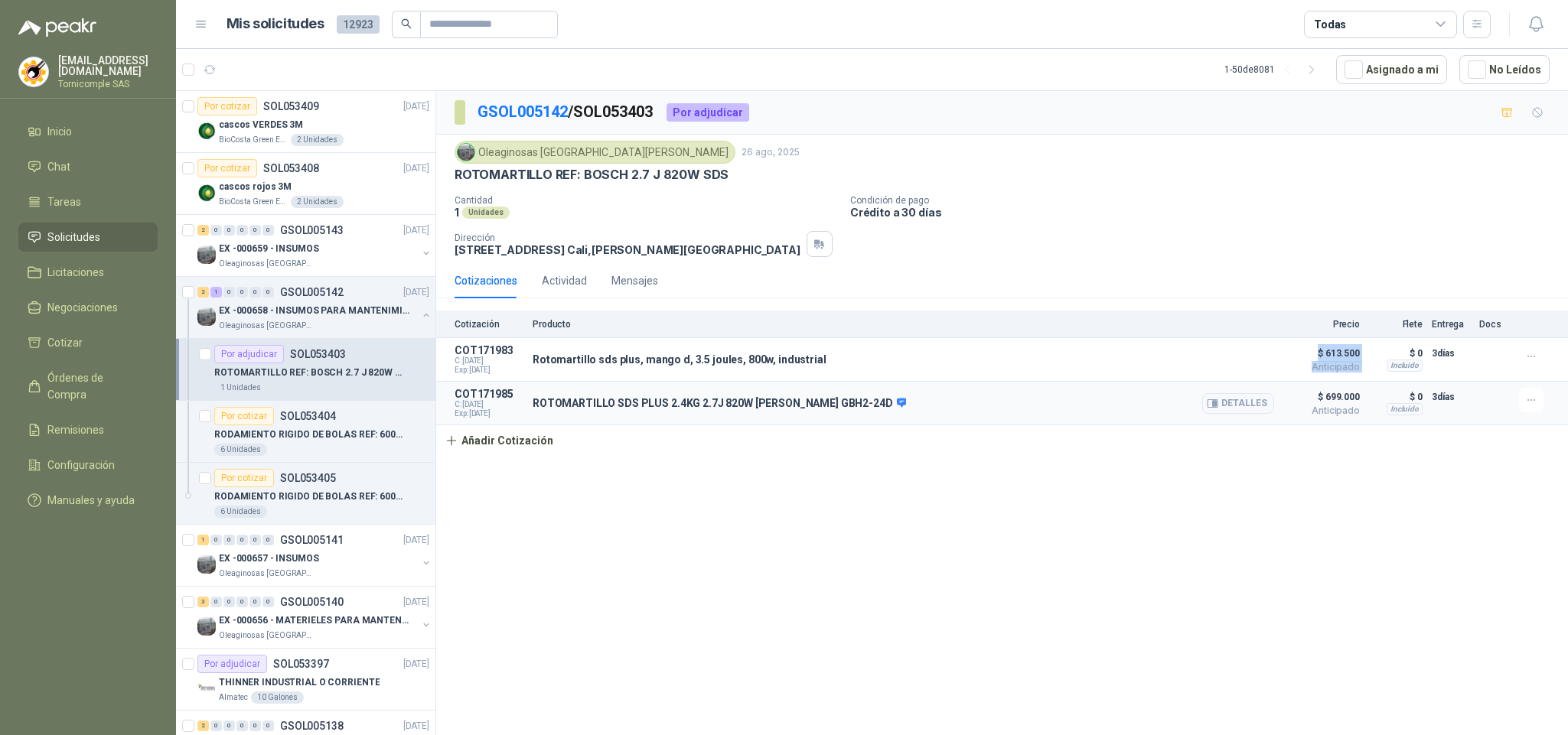
drag, startPoint x: 1364, startPoint y: 363, endPoint x: 1345, endPoint y: 397, distance: 38.9
click at [1368, 365] on article "COT171983 C: [DATE] Exp: [DATE] Rotomartillo sds plus, mango d, 3.5 joules, 800…" at bounding box center [1002, 359] width 1132 height 44
click at [1320, 418] on p "$ 699.000 Anticipado" at bounding box center [1321, 403] width 77 height 30
click at [233, 249] on p "EX -000659 - INSUMOS" at bounding box center [269, 248] width 100 height 14
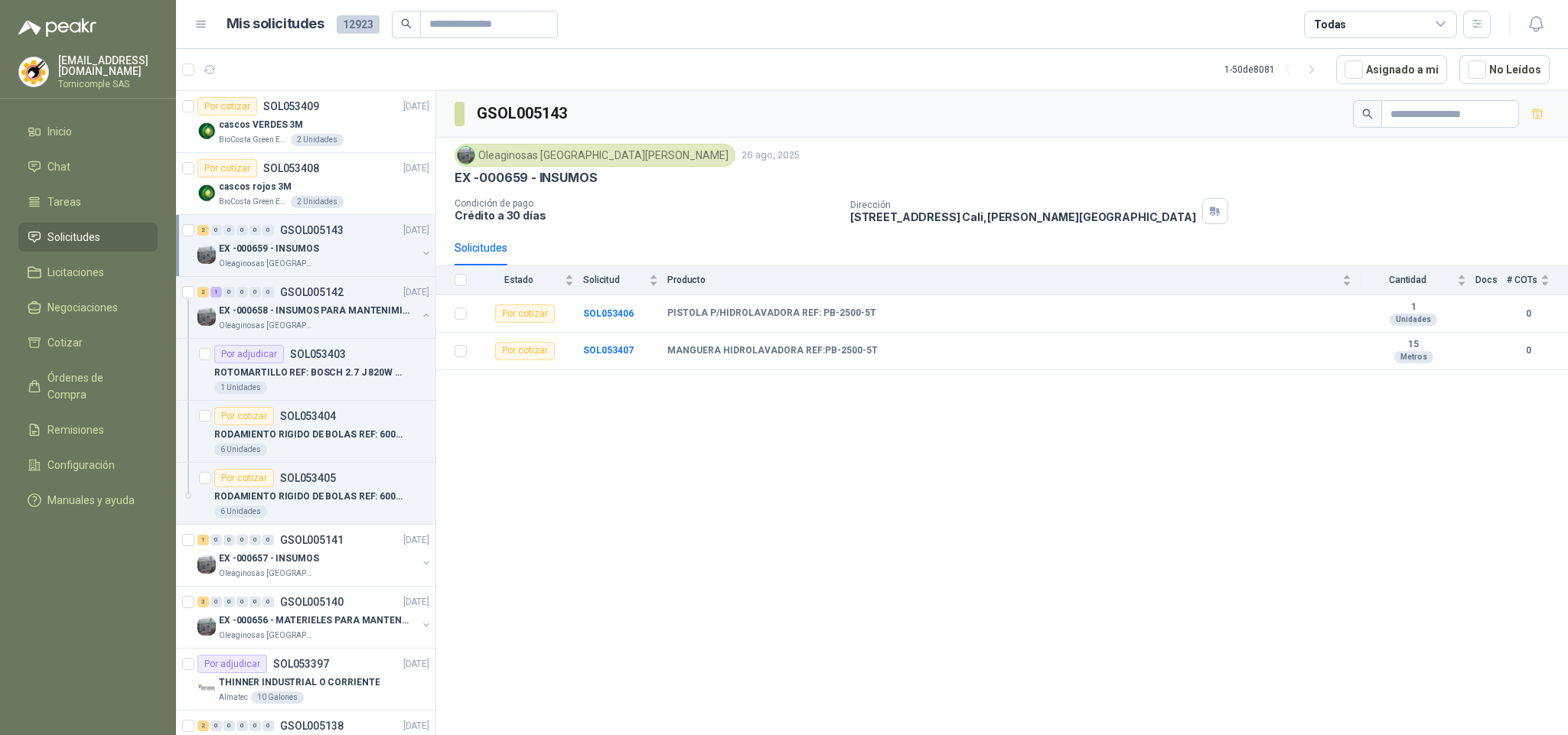
click at [90, 237] on span "Solicitudes" at bounding box center [74, 237] width 53 height 17
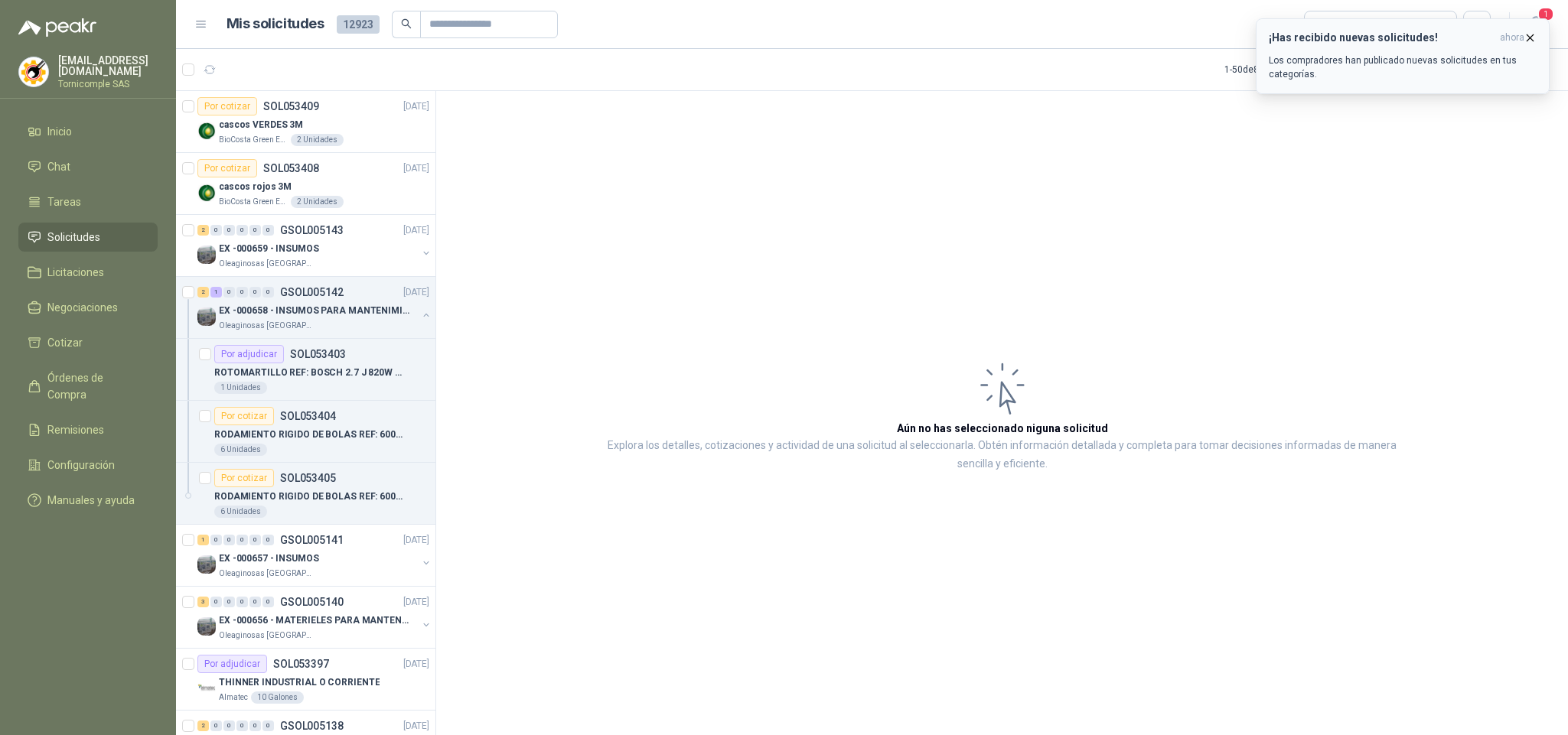
click at [1408, 69] on p "Los compradores han publicado nuevas solicitudes en tus categorías." at bounding box center [1401, 67] width 268 height 27
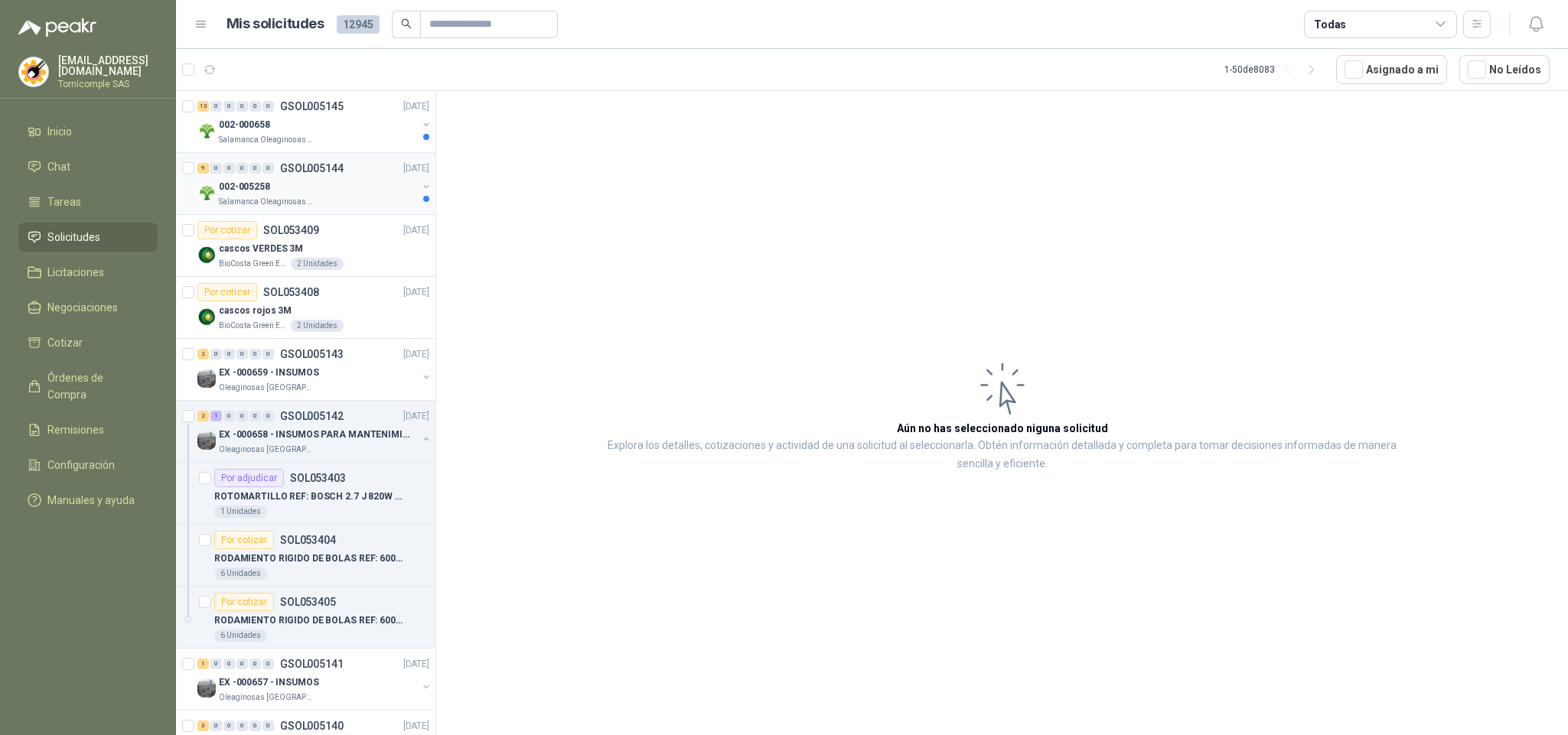
click at [304, 161] on div "9 0 0 0 0 0 GSOL005144 [DATE]" at bounding box center [315, 167] width 235 height 18
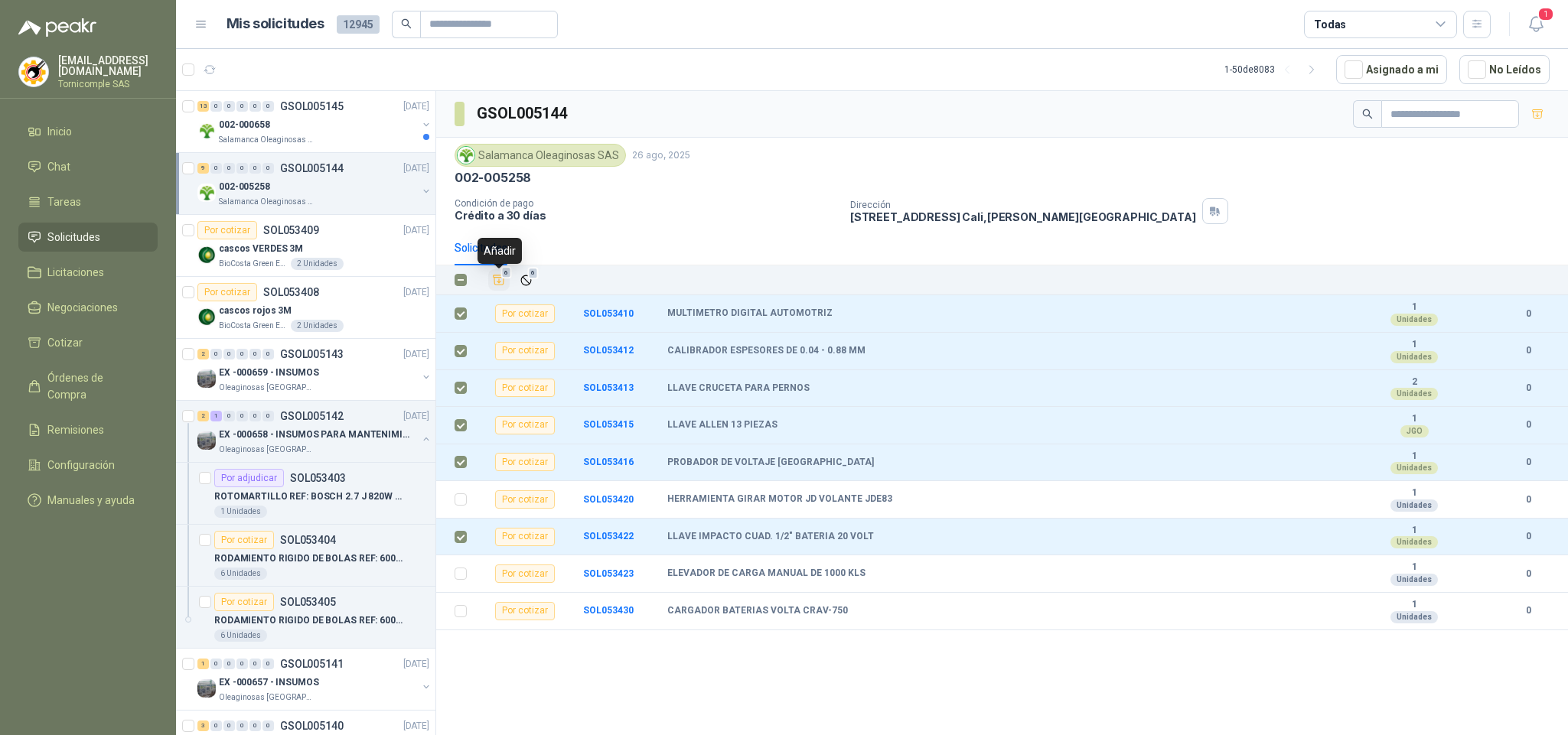
click at [502, 286] on icon "Añadir" at bounding box center [499, 280] width 11 height 10
click at [352, 135] on div "Salamanca Oleaginosas SAS" at bounding box center [317, 139] width 198 height 12
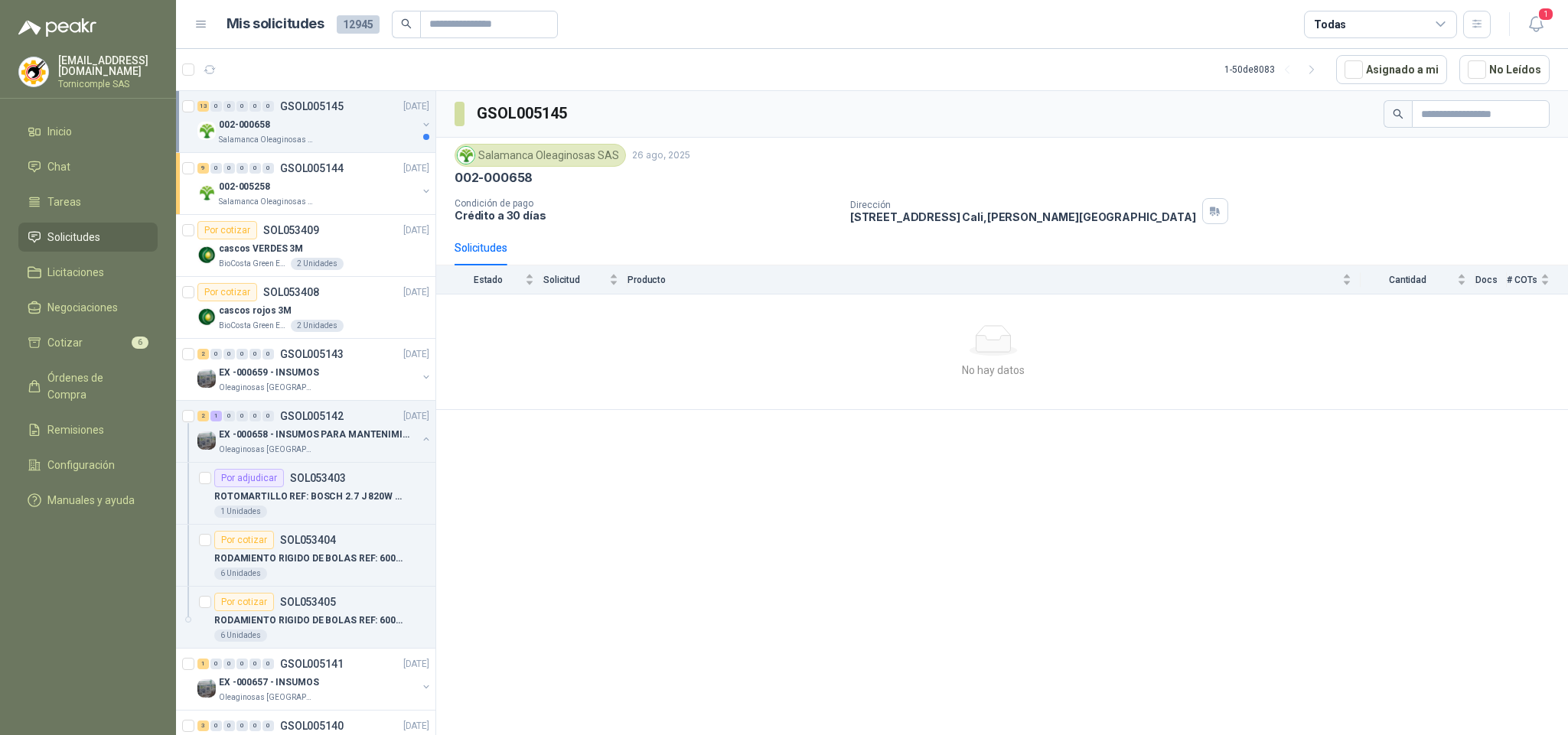
click at [329, 131] on div "002-000658" at bounding box center [317, 124] width 198 height 18
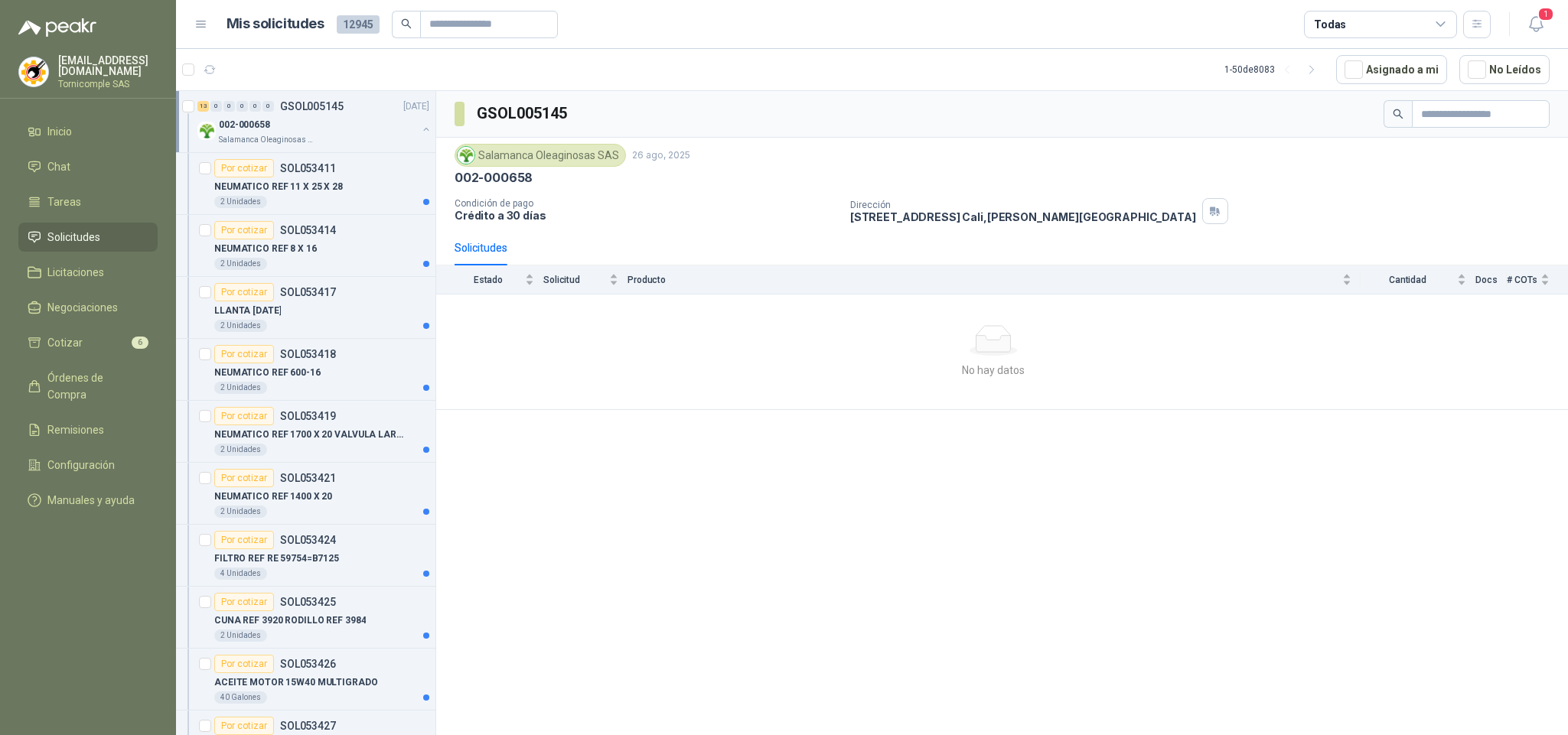
click at [329, 131] on div "002-000658" at bounding box center [317, 124] width 198 height 18
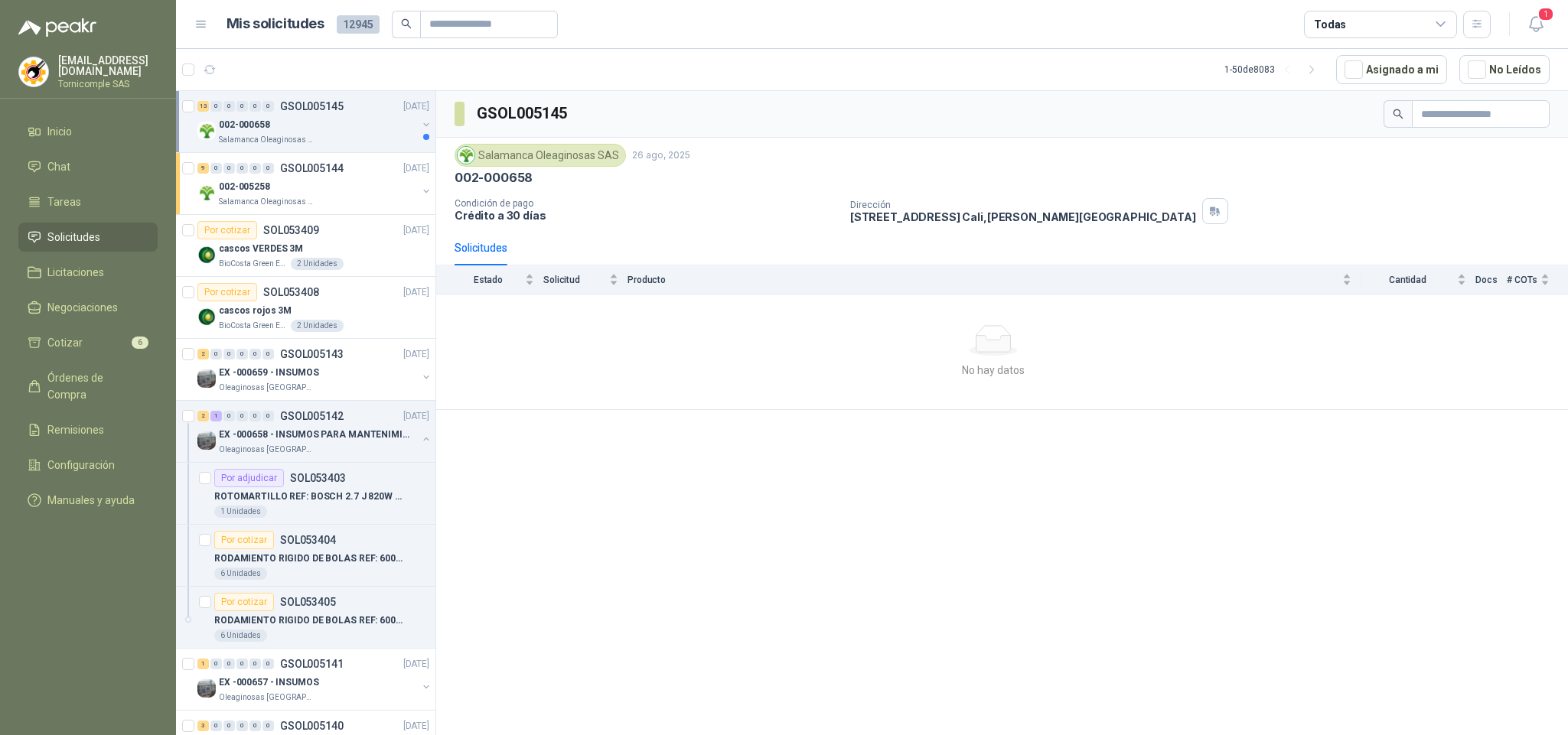
click at [329, 131] on div "002-000658" at bounding box center [317, 124] width 198 height 18
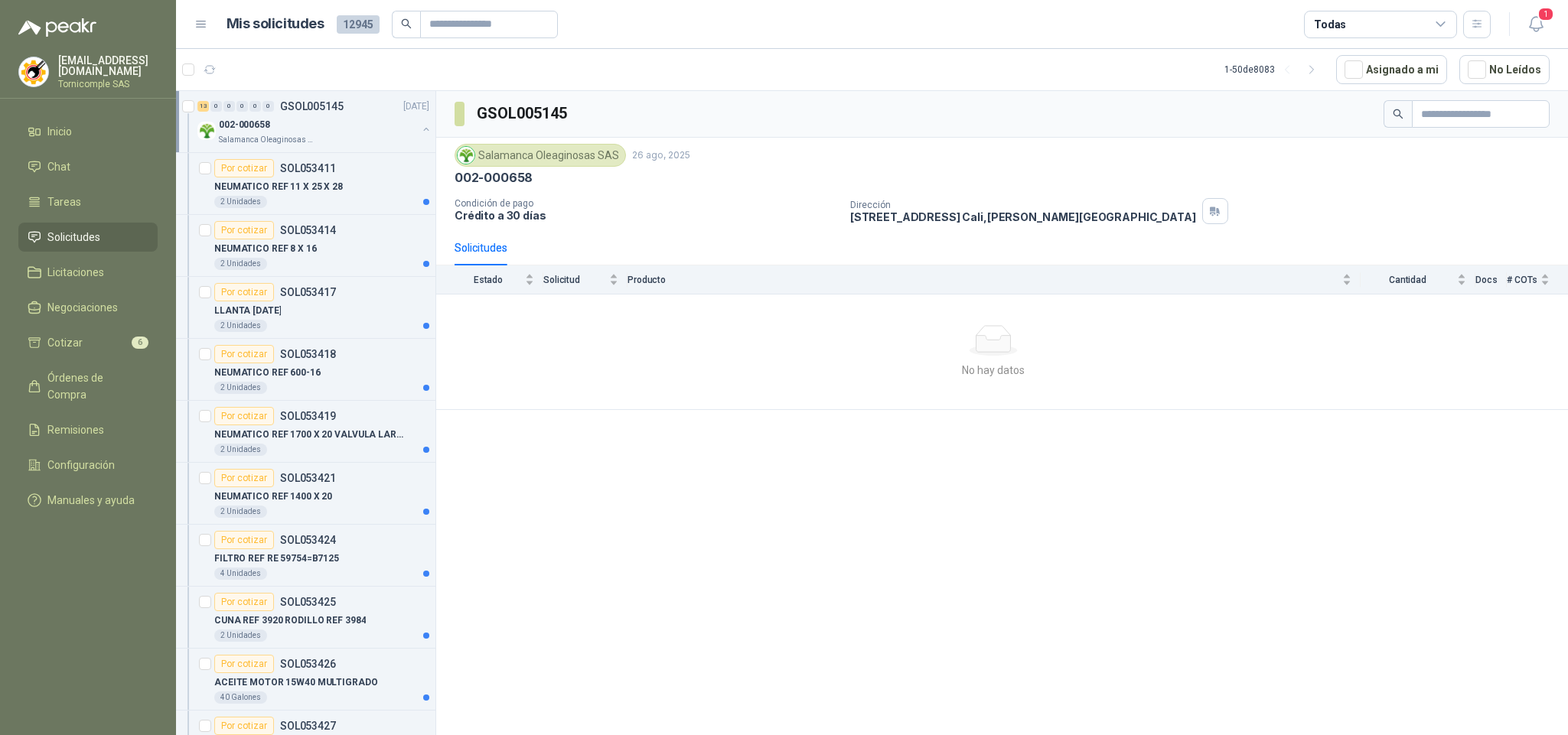
click at [326, 130] on div "002-000658" at bounding box center [317, 124] width 198 height 18
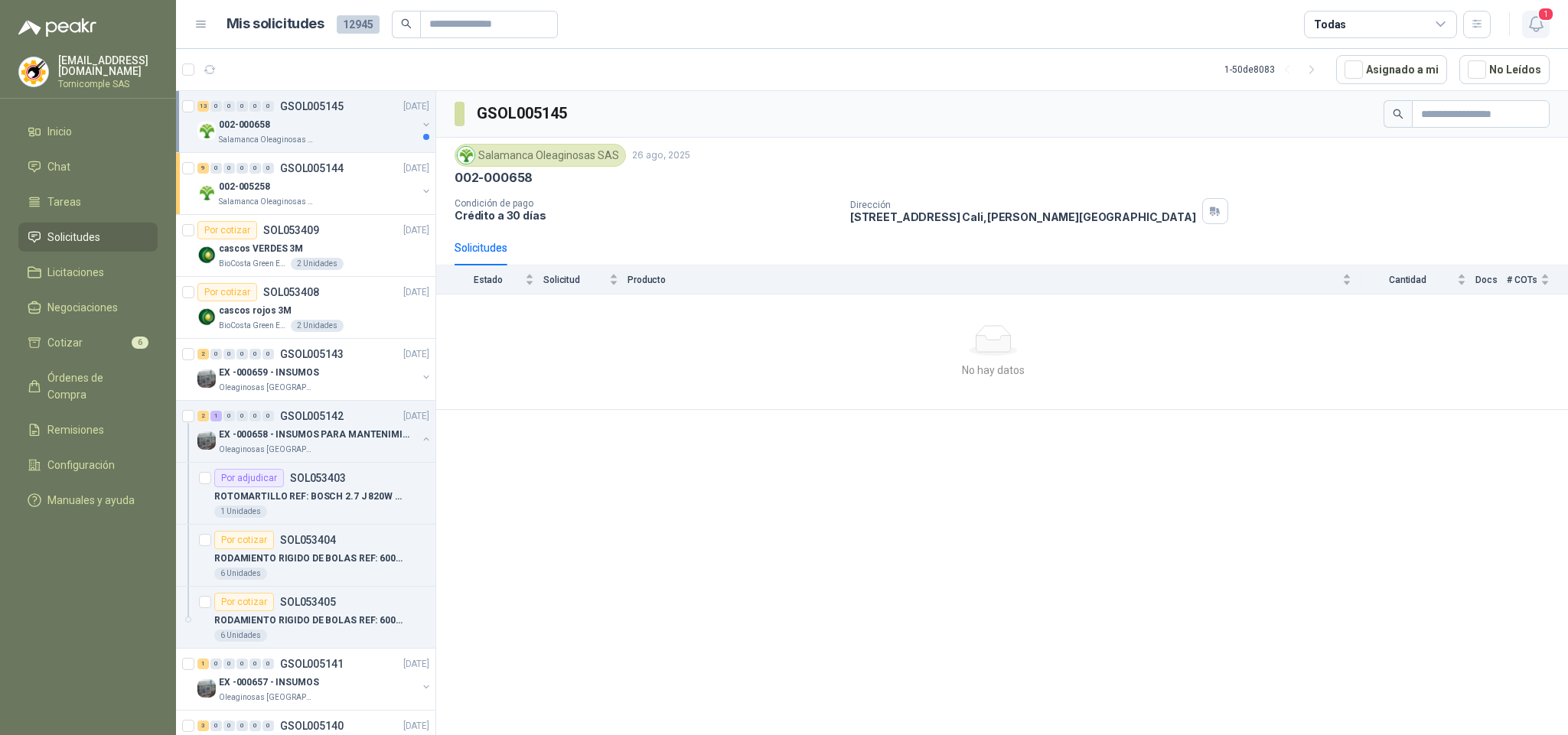
click at [1543, 14] on span "1" at bounding box center [1545, 13] width 17 height 14
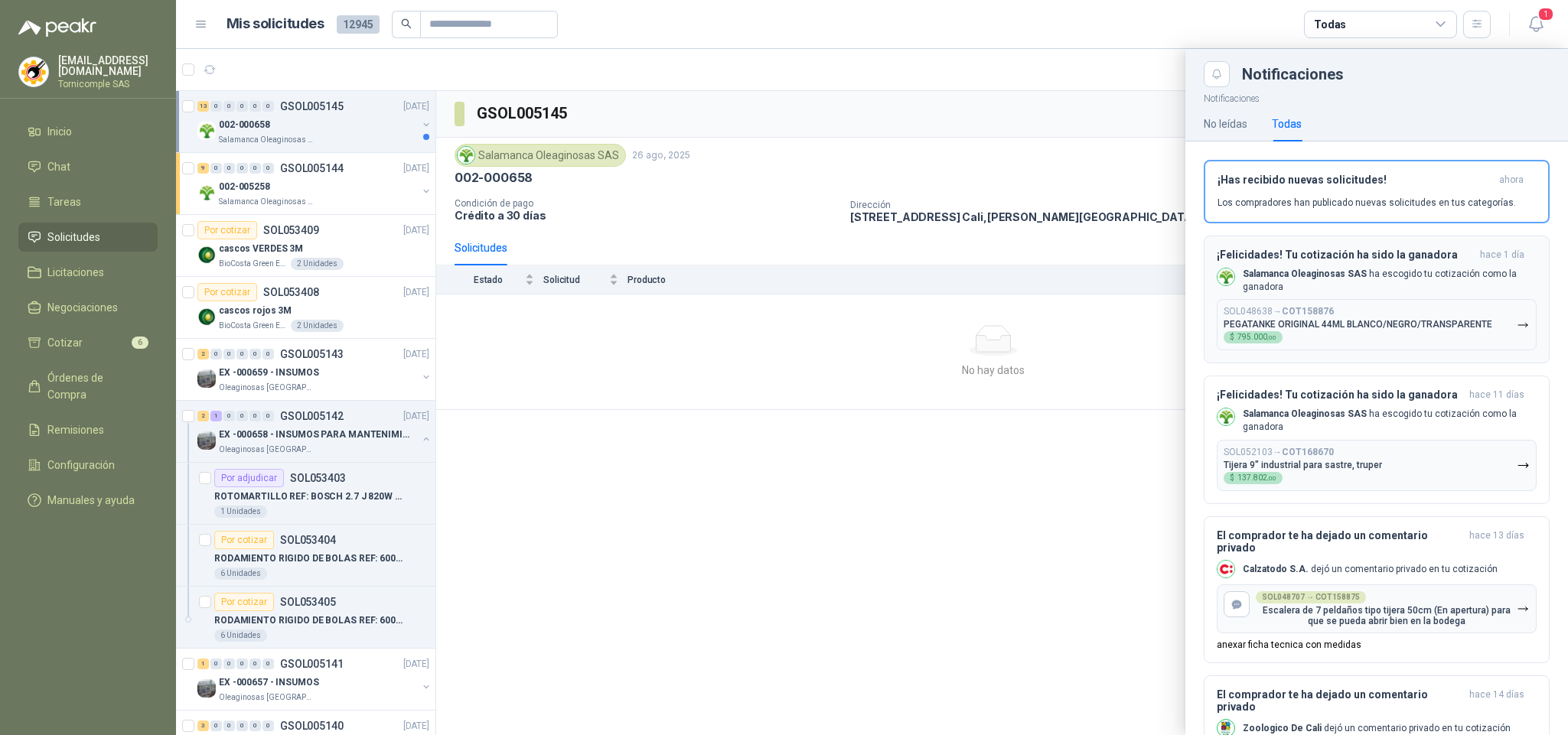
click at [1460, 241] on button "¡Felicidades! Tu cotización ha sido la ganadora [DATE] Salamanca Oleaginosas SA…" at bounding box center [1376, 300] width 345 height 129
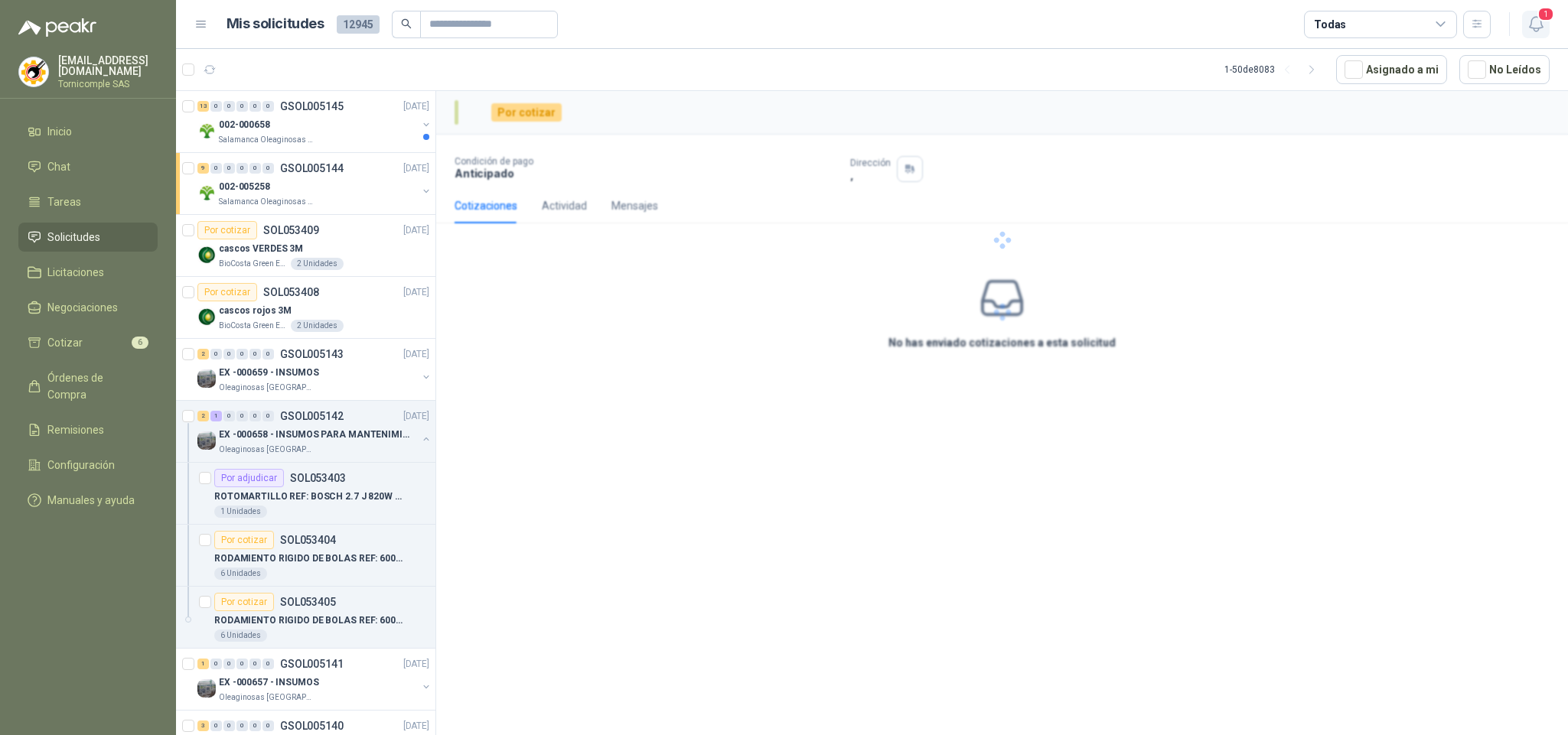
click at [1534, 26] on icon "button" at bounding box center [1536, 24] width 19 height 19
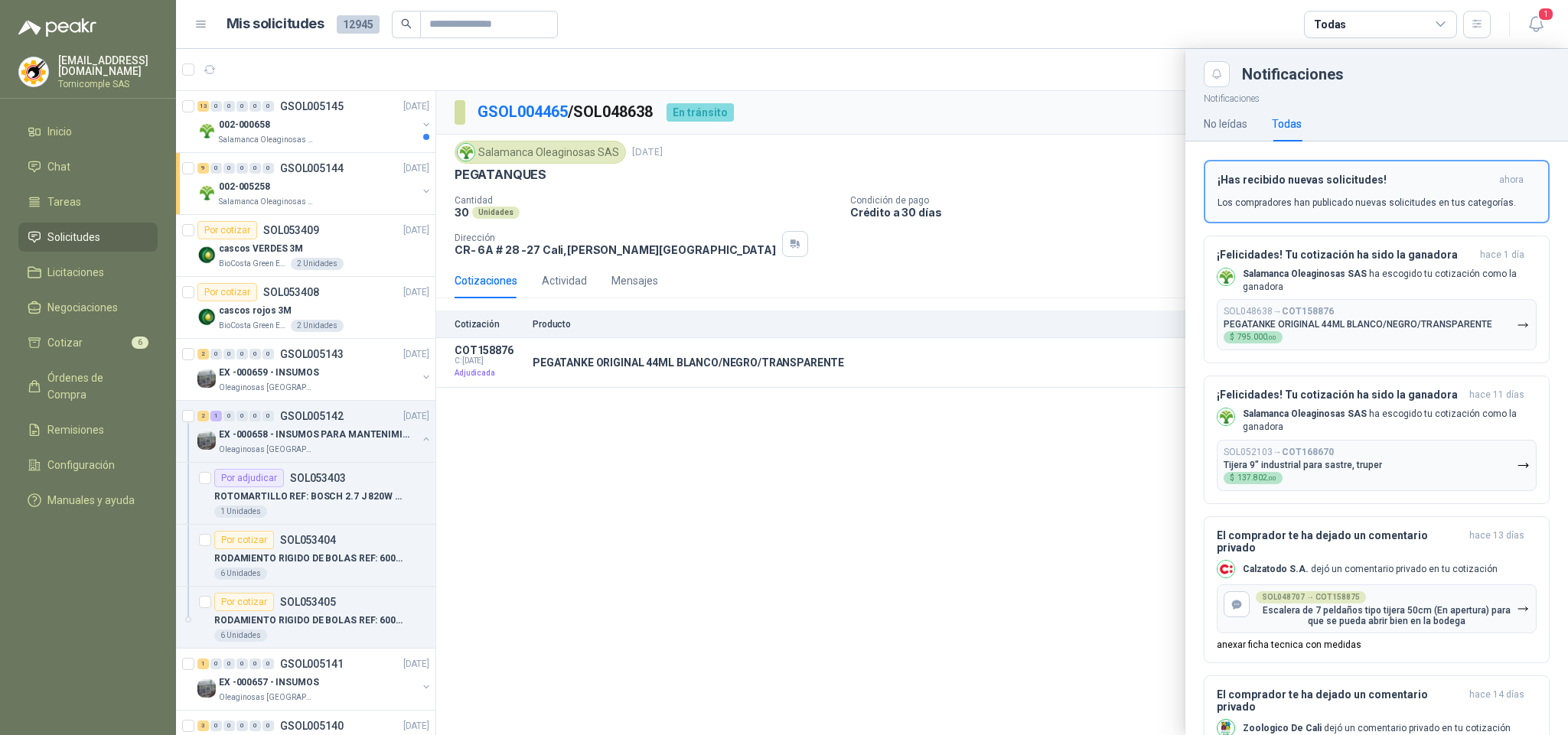
click at [1471, 174] on h3 "¡Has recibido nuevas solicitudes!" at bounding box center [1354, 181] width 275 height 13
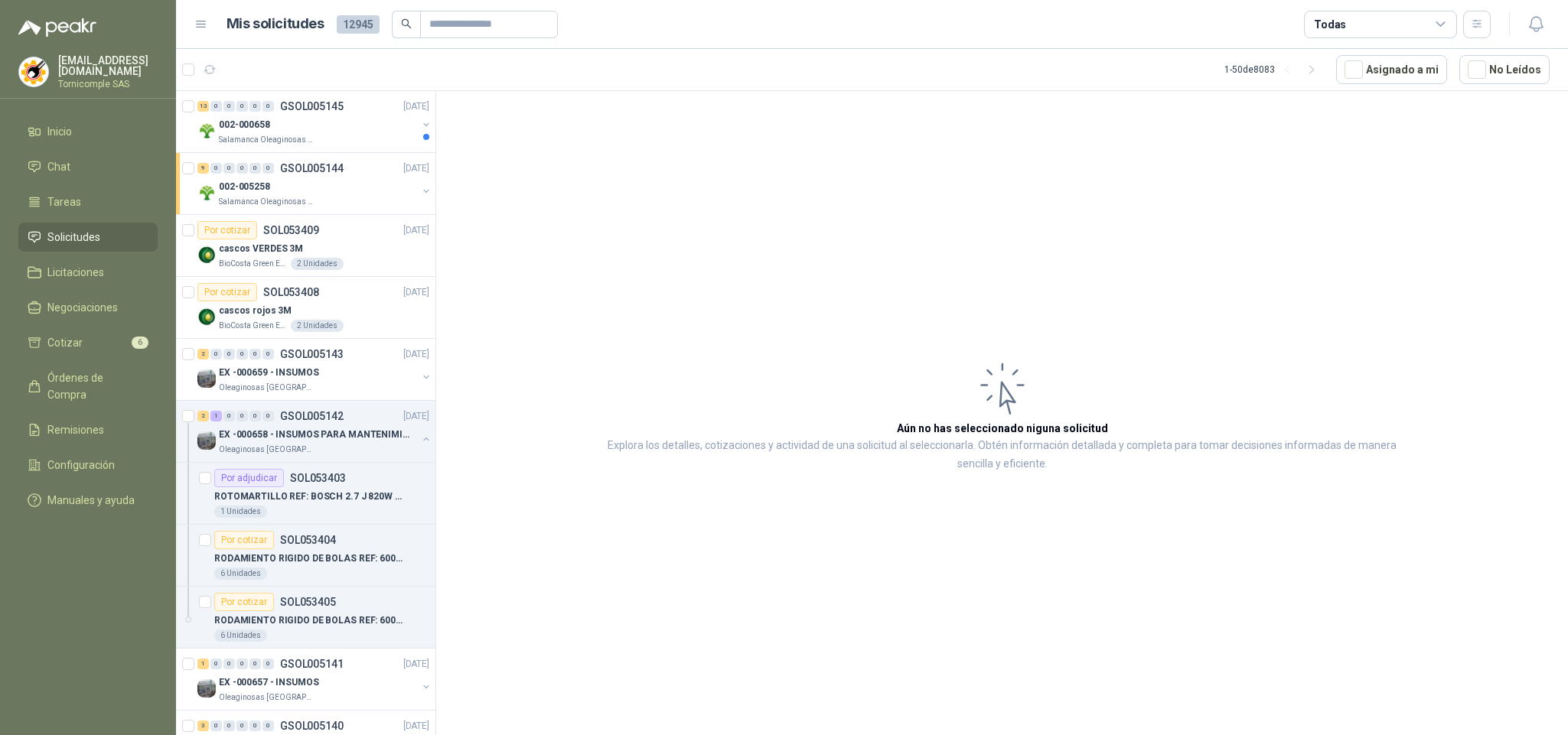
click at [1552, 17] on header "Mis solicitudes 12945 Todas" at bounding box center [872, 25] width 1392 height 49
click at [1534, 17] on icon "button" at bounding box center [1535, 24] width 13 height 14
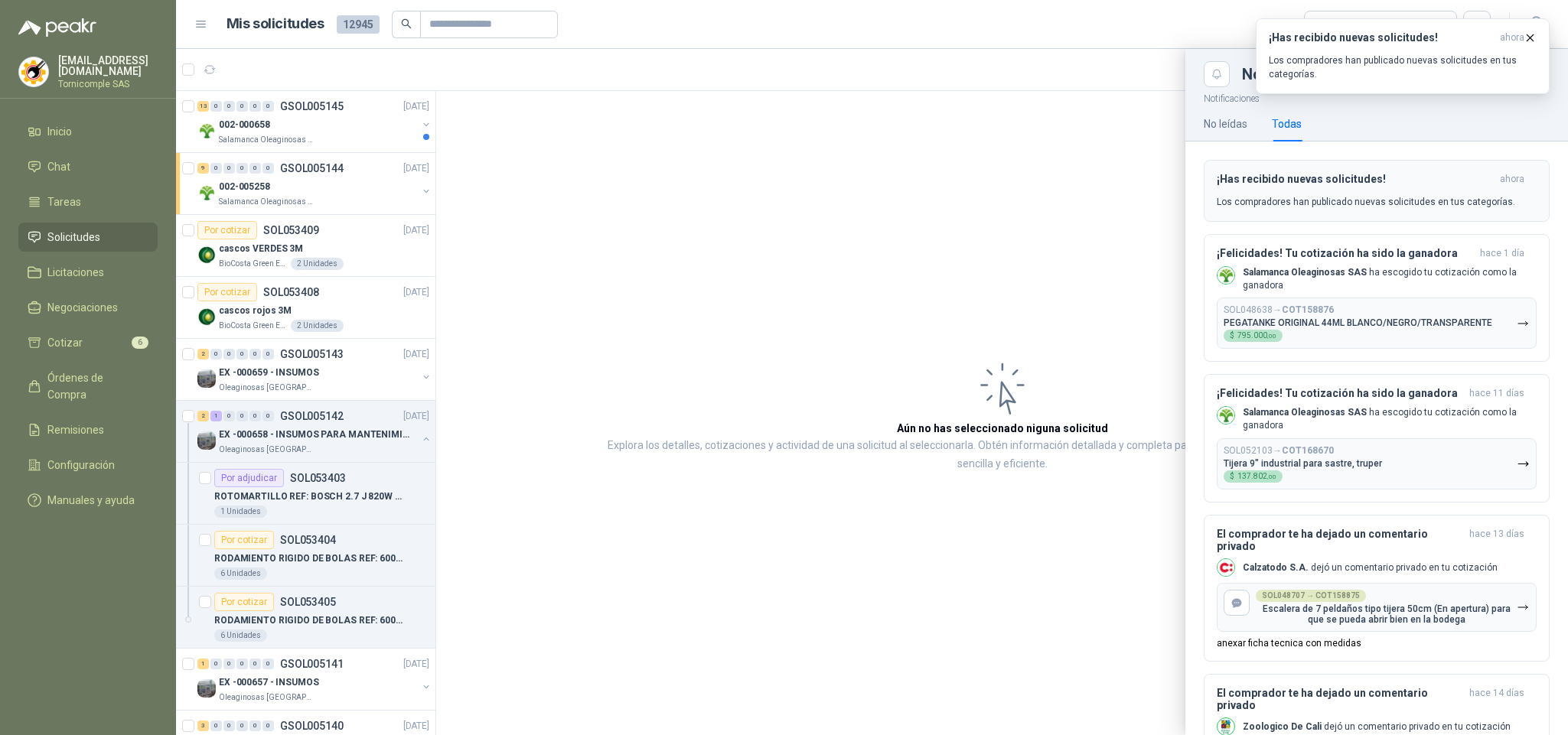
click at [1428, 210] on button "¡Has recibido nuevas solicitudes! ahora Los compradores han publicado nuevas so…" at bounding box center [1376, 190] width 345 height 61
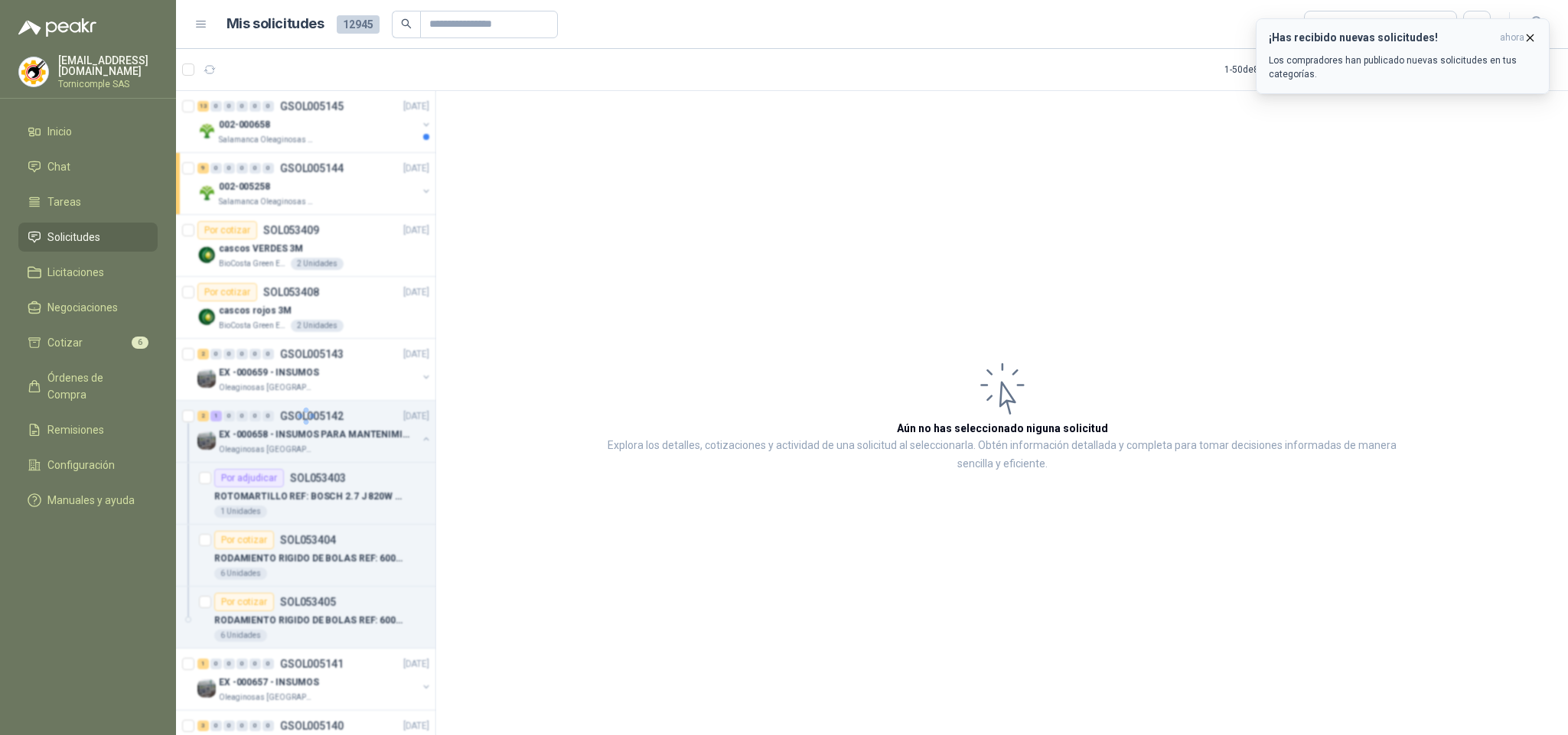
click at [1403, 61] on p "Los compradores han publicado nuevas solicitudes en tus categorías." at bounding box center [1401, 67] width 268 height 27
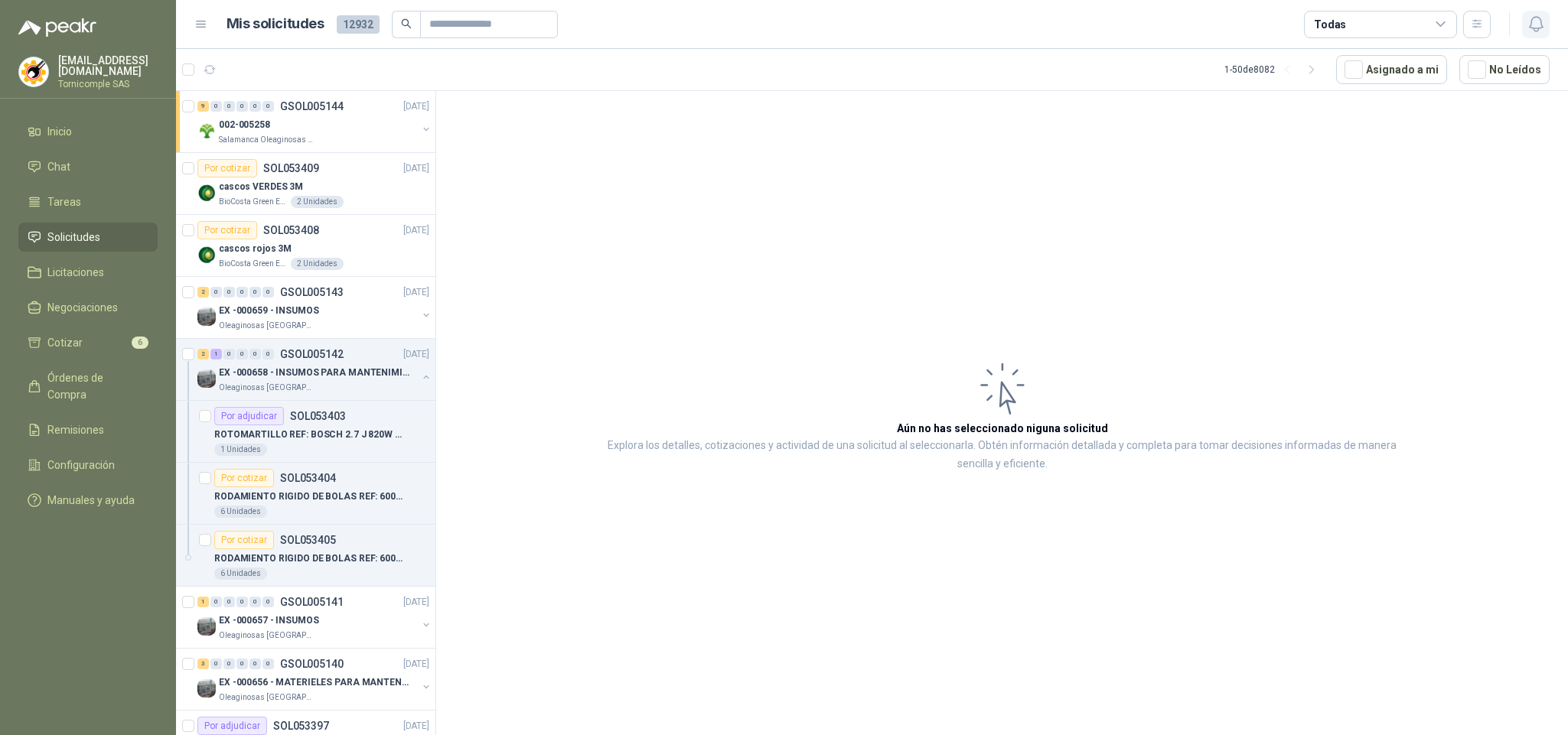
click at [1523, 12] on button "button" at bounding box center [1535, 24] width 27 height 27
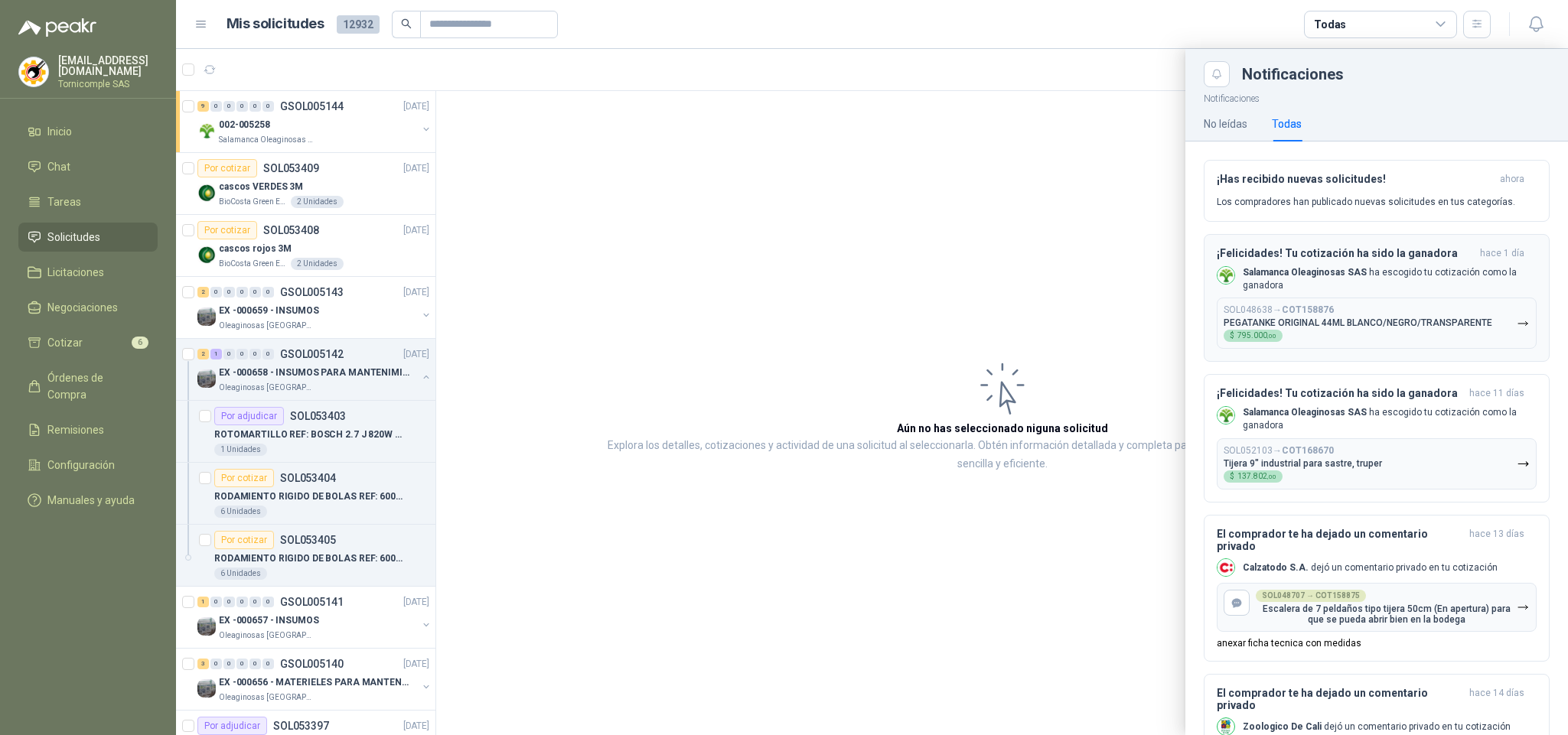
click at [1394, 293] on div "¡Felicidades! Tu cotización ha sido la ganadora [DATE] Salamanca Oleaginosas SA…" at bounding box center [1376, 298] width 320 height 102
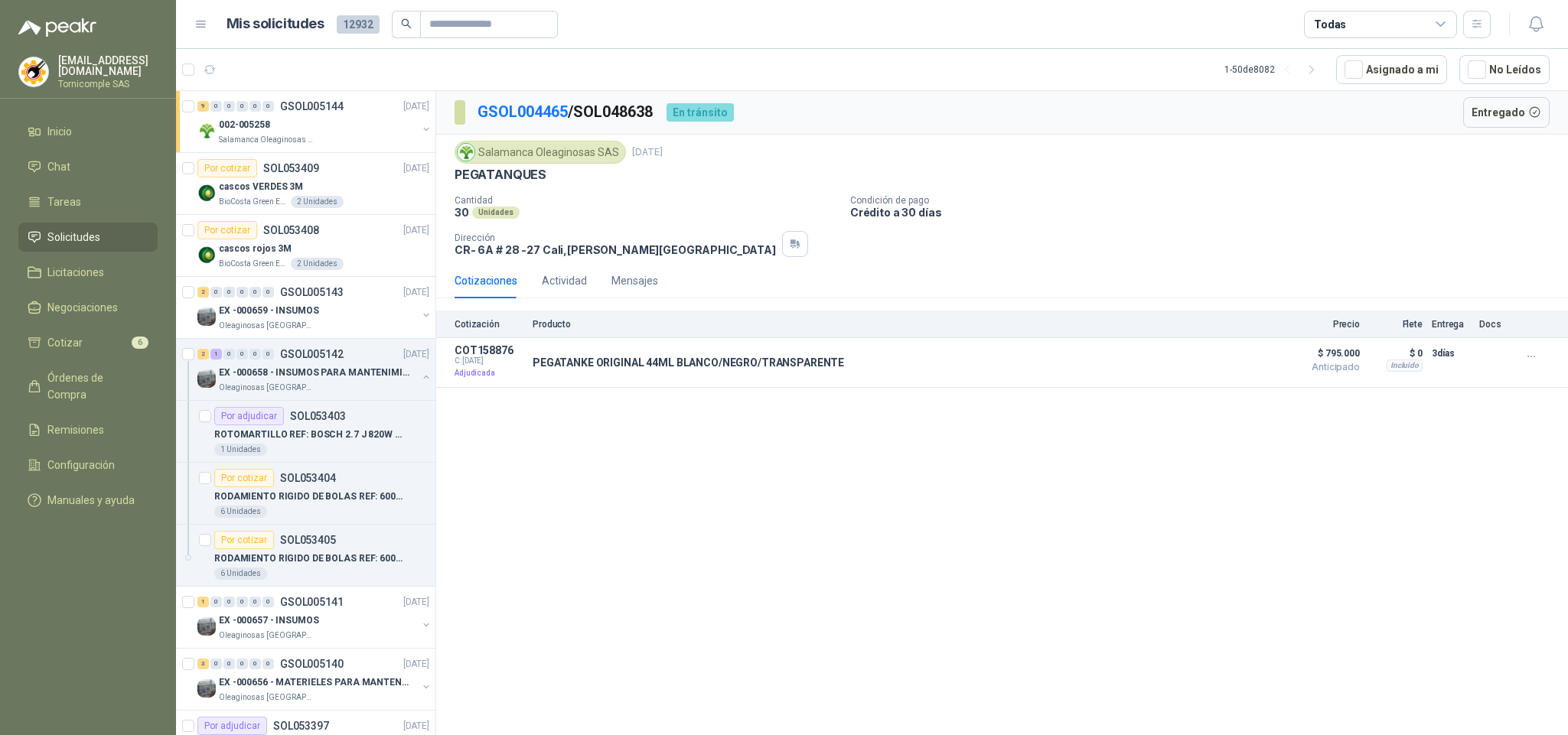
click at [1365, 505] on div "GSOL004465 / SOL048638 En tránsito Entregado [GEOGRAPHIC_DATA] Oleaginosas SAS …" at bounding box center [1002, 415] width 1132 height 649
click at [1534, 358] on icon "button" at bounding box center [1530, 357] width 7 height 1
click at [1464, 460] on div "GSOL004465 / SOL048638 En tránsito Entregado [GEOGRAPHIC_DATA] Oleaginosas SAS …" at bounding box center [1002, 415] width 1132 height 649
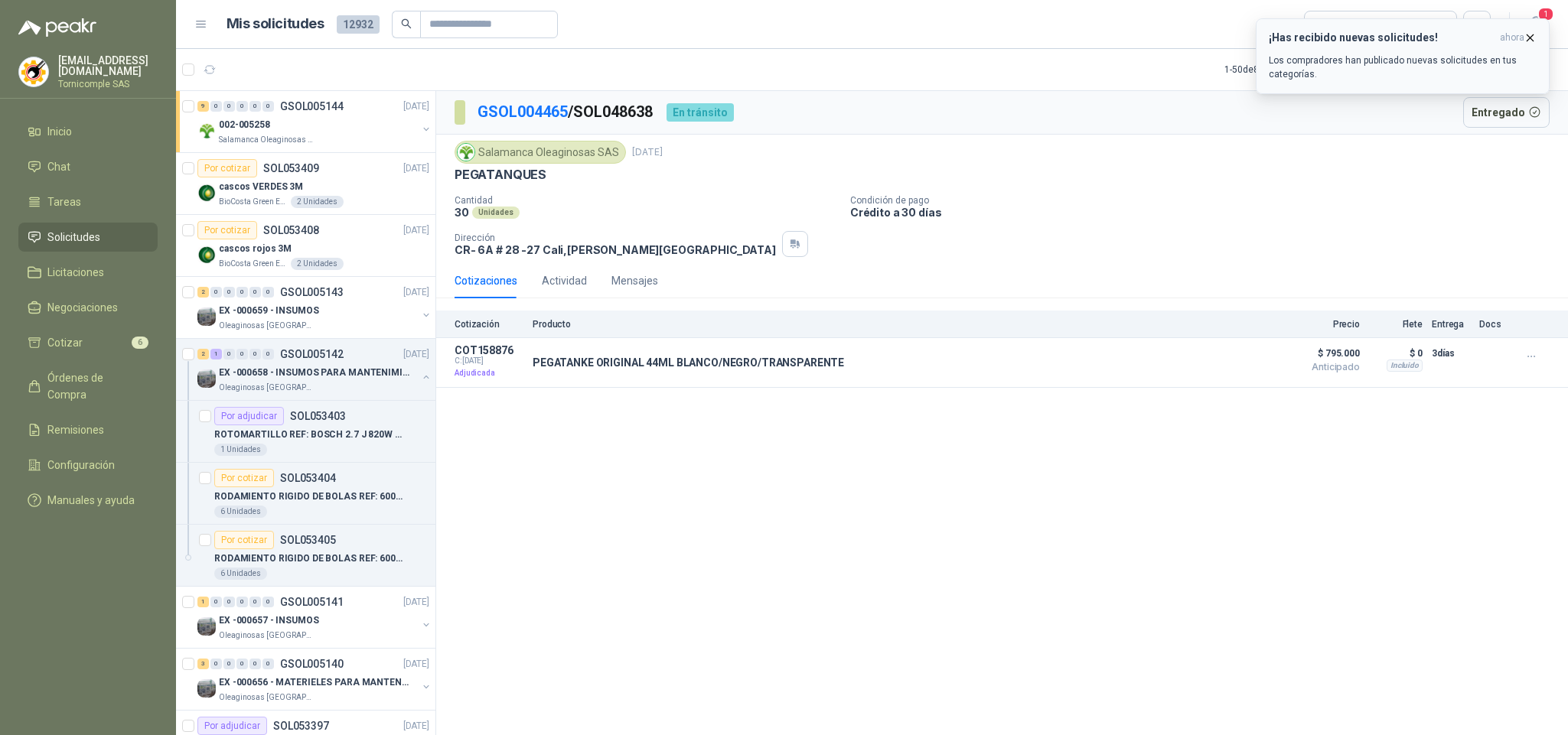
click at [1339, 67] on p "Los compradores han publicado nuevas solicitudes en tus categorías." at bounding box center [1401, 67] width 268 height 27
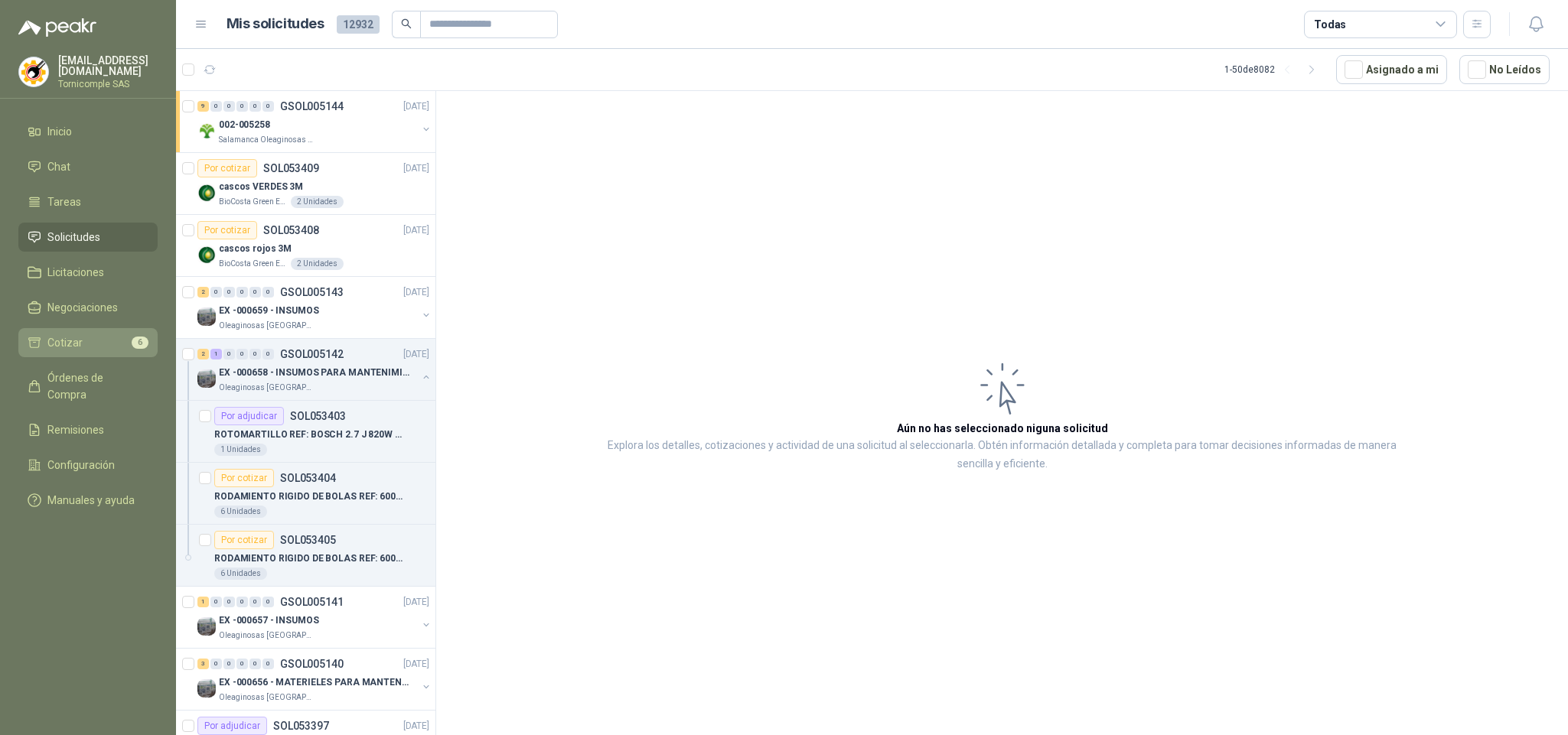
click at [103, 341] on li "Cotizar 6" at bounding box center [88, 342] width 121 height 17
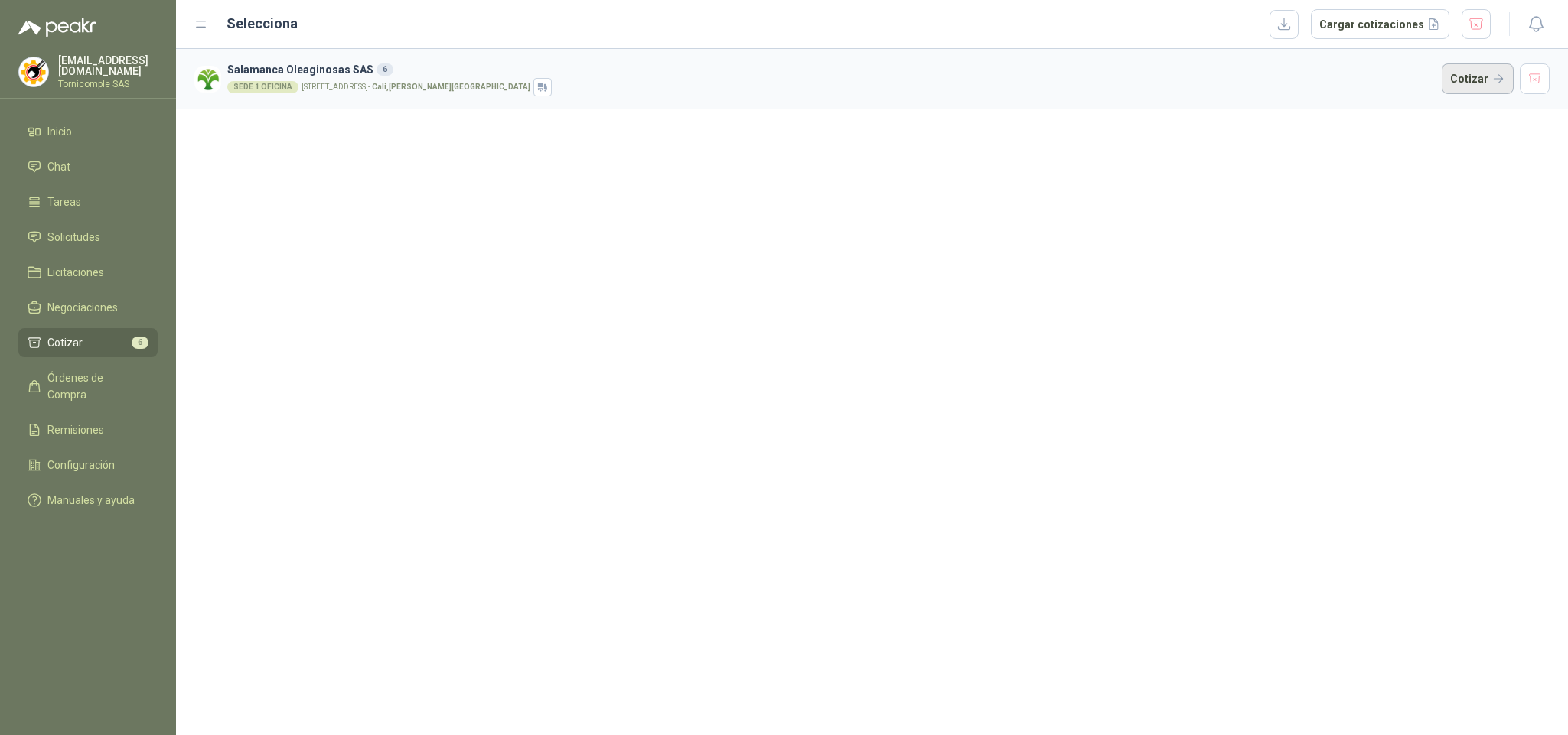
click at [1467, 74] on button "Cotizar" at bounding box center [1477, 79] width 72 height 30
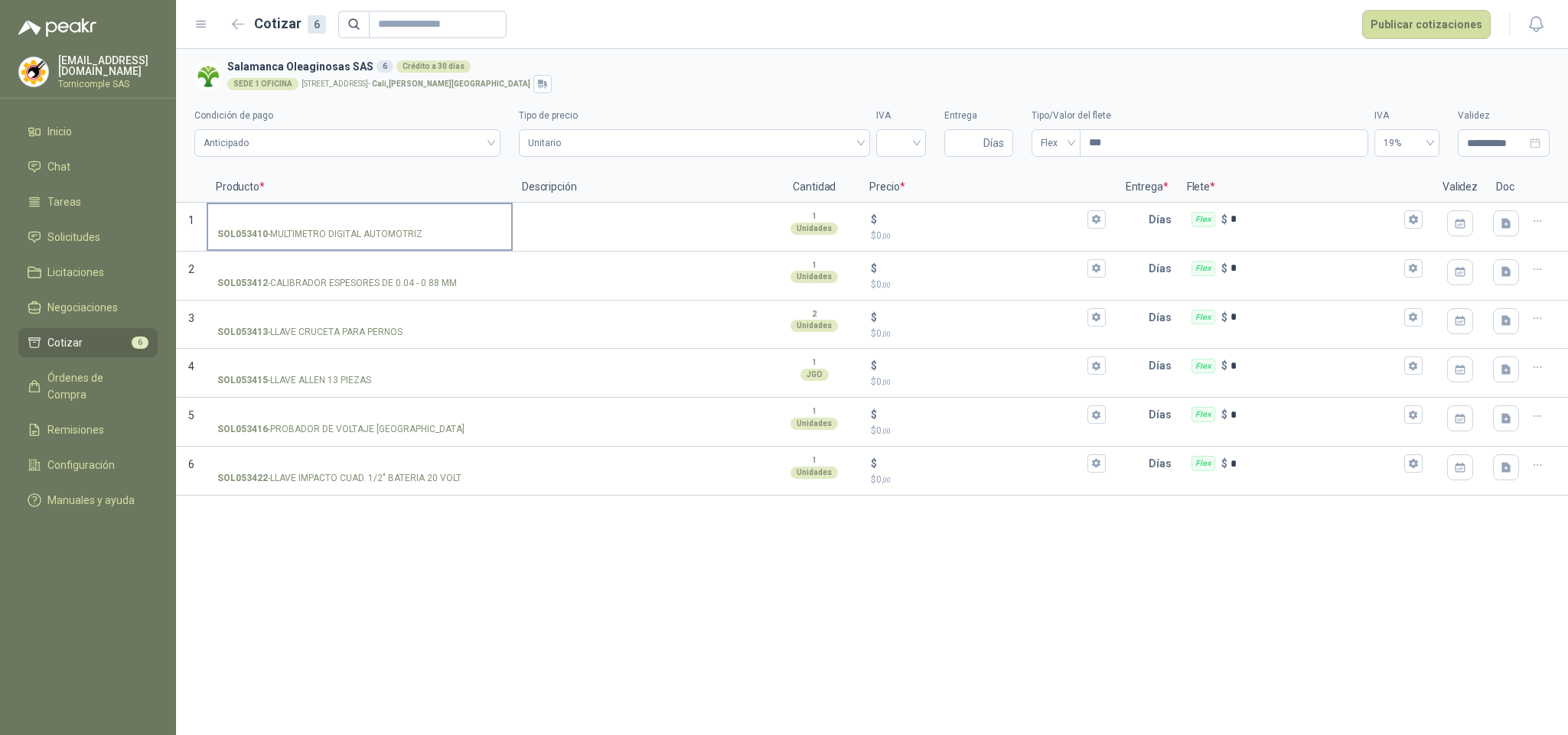
click at [326, 237] on p "SOL053410 - MULTIMETRO DIGITAL AUTOMOTRIZ" at bounding box center [320, 234] width 205 height 14
click at [326, 225] on input "SOL053410 - MULTIMETRO DIGITAL AUTOMOTRIZ" at bounding box center [360, 219] width 285 height 11
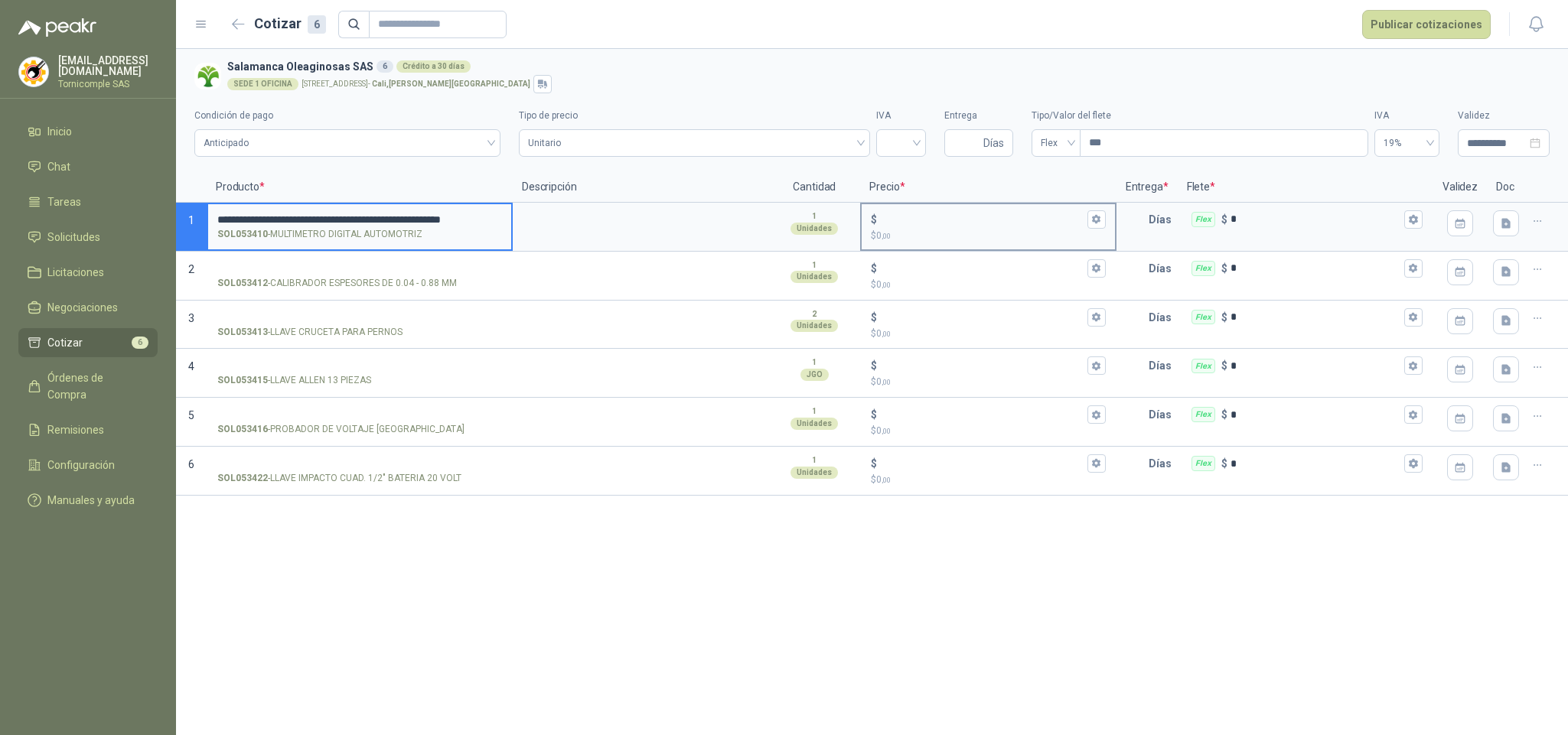
click at [935, 217] on input "$ $ 0 ,00" at bounding box center [981, 219] width 203 height 11
type input "*******"
click at [1101, 219] on button "$ ******* $ 178.900 ,00" at bounding box center [1096, 219] width 18 height 18
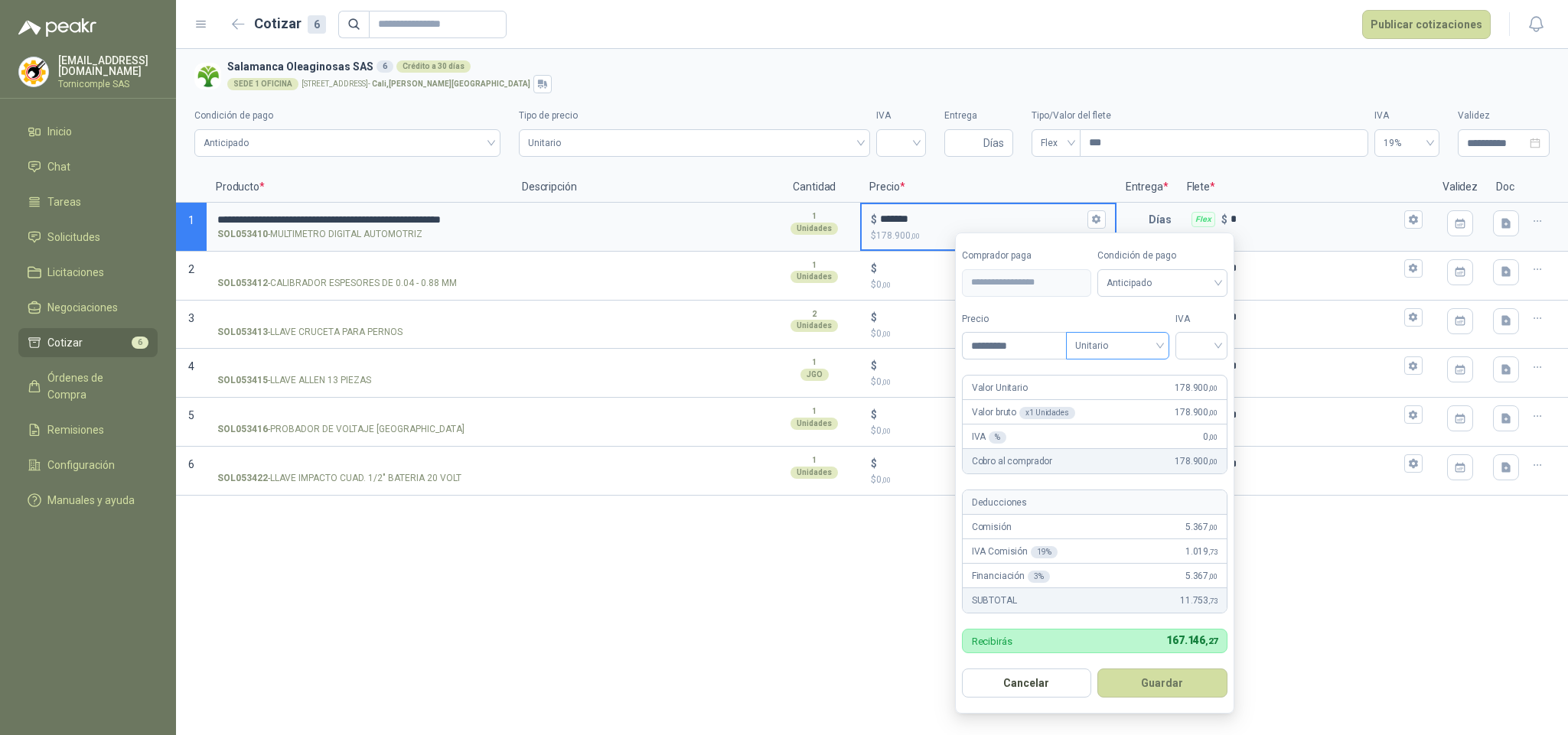
click at [1119, 354] on span "Unitario" at bounding box center [1118, 345] width 85 height 23
drag, startPoint x: 1119, startPoint y: 400, endPoint x: 1157, endPoint y: 386, distance: 40.5
click at [1120, 400] on div "Unitario con IVA" at bounding box center [1119, 403] width 79 height 17
click at [1206, 341] on input "search" at bounding box center [1202, 344] width 34 height 23
click at [1208, 373] on div "19%" at bounding box center [1205, 378] width 28 height 17
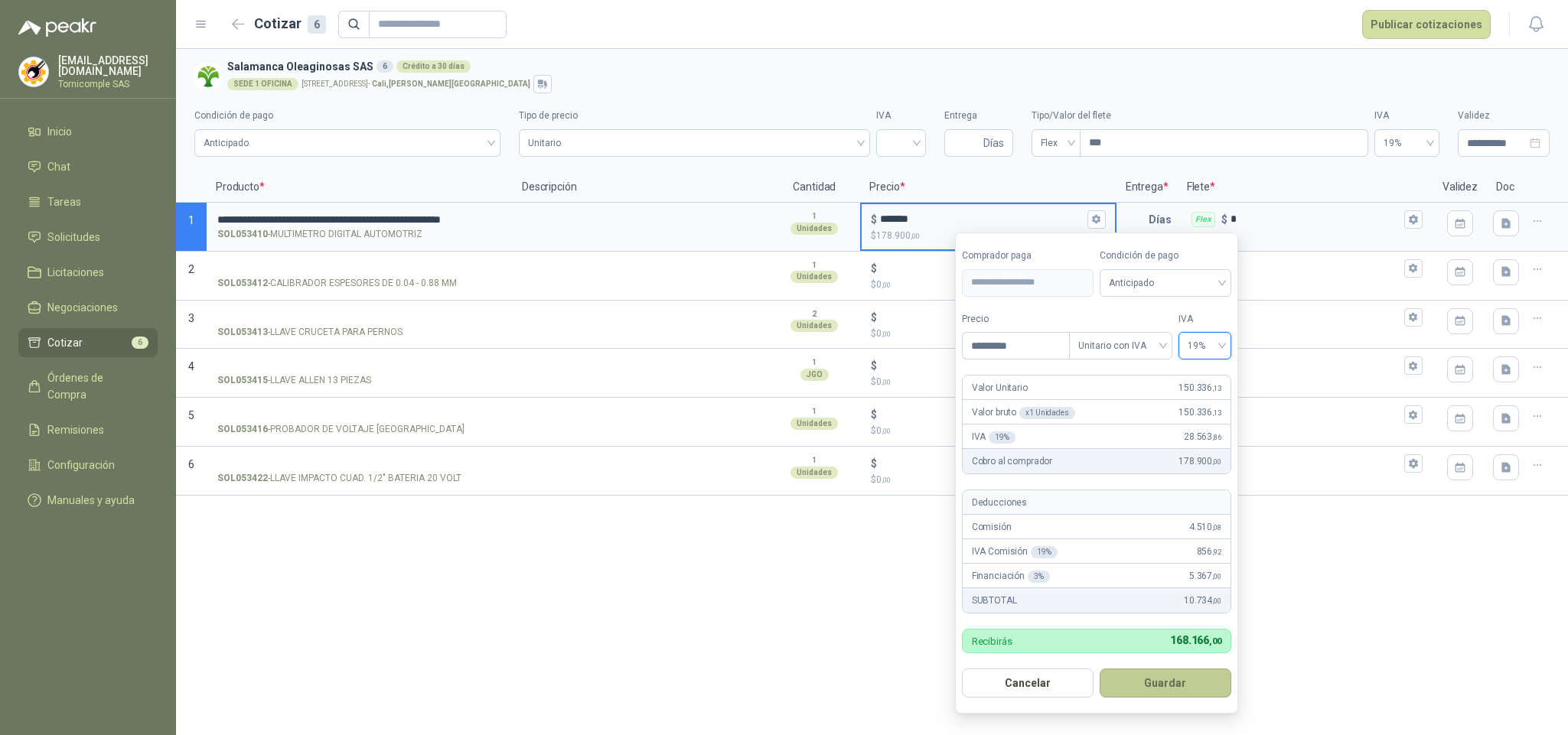
click at [1189, 687] on button "Guardar" at bounding box center [1165, 683] width 132 height 29
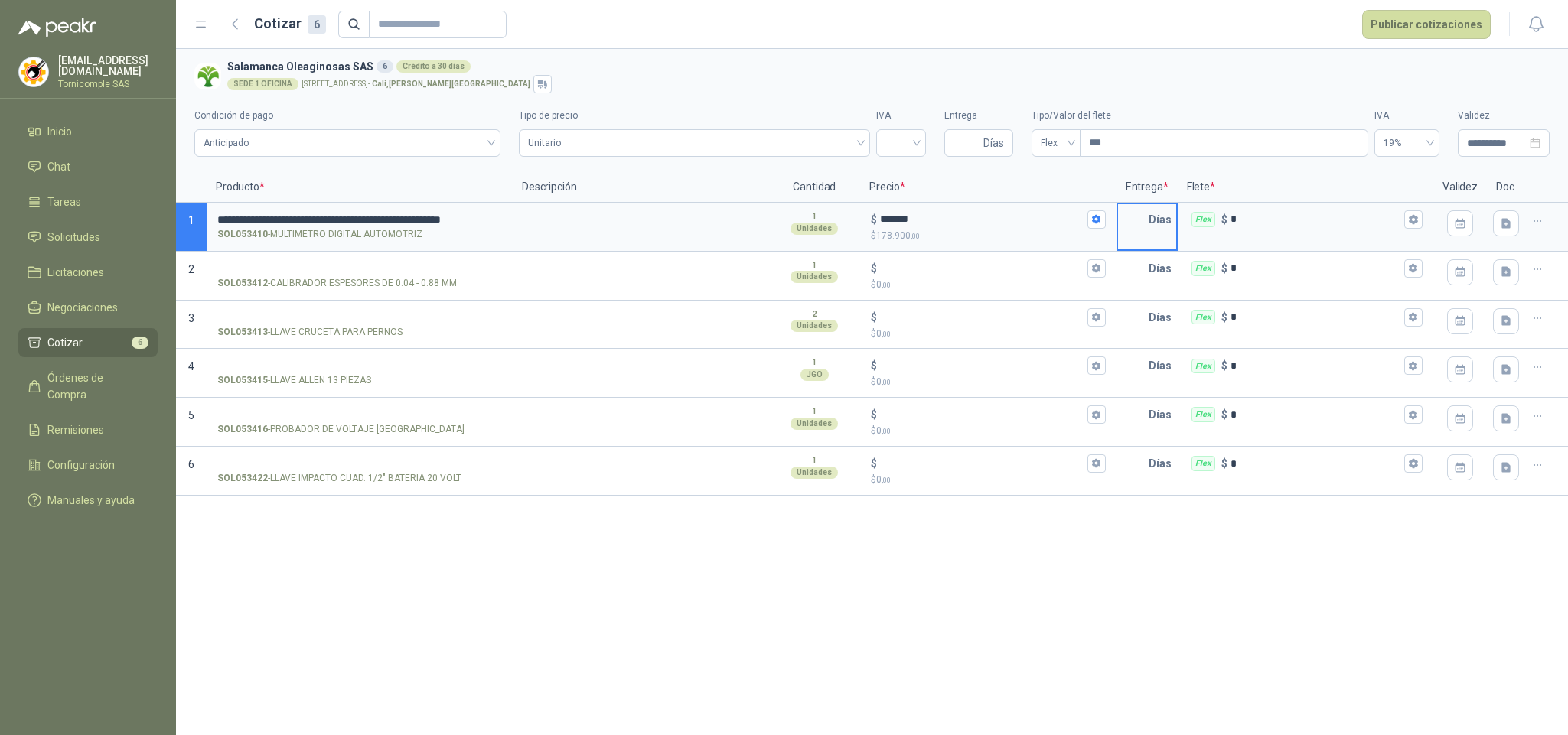
click at [1134, 222] on input "text" at bounding box center [1133, 219] width 30 height 30
type input "*"
click at [1419, 217] on button "Flex $ *" at bounding box center [1413, 219] width 18 height 18
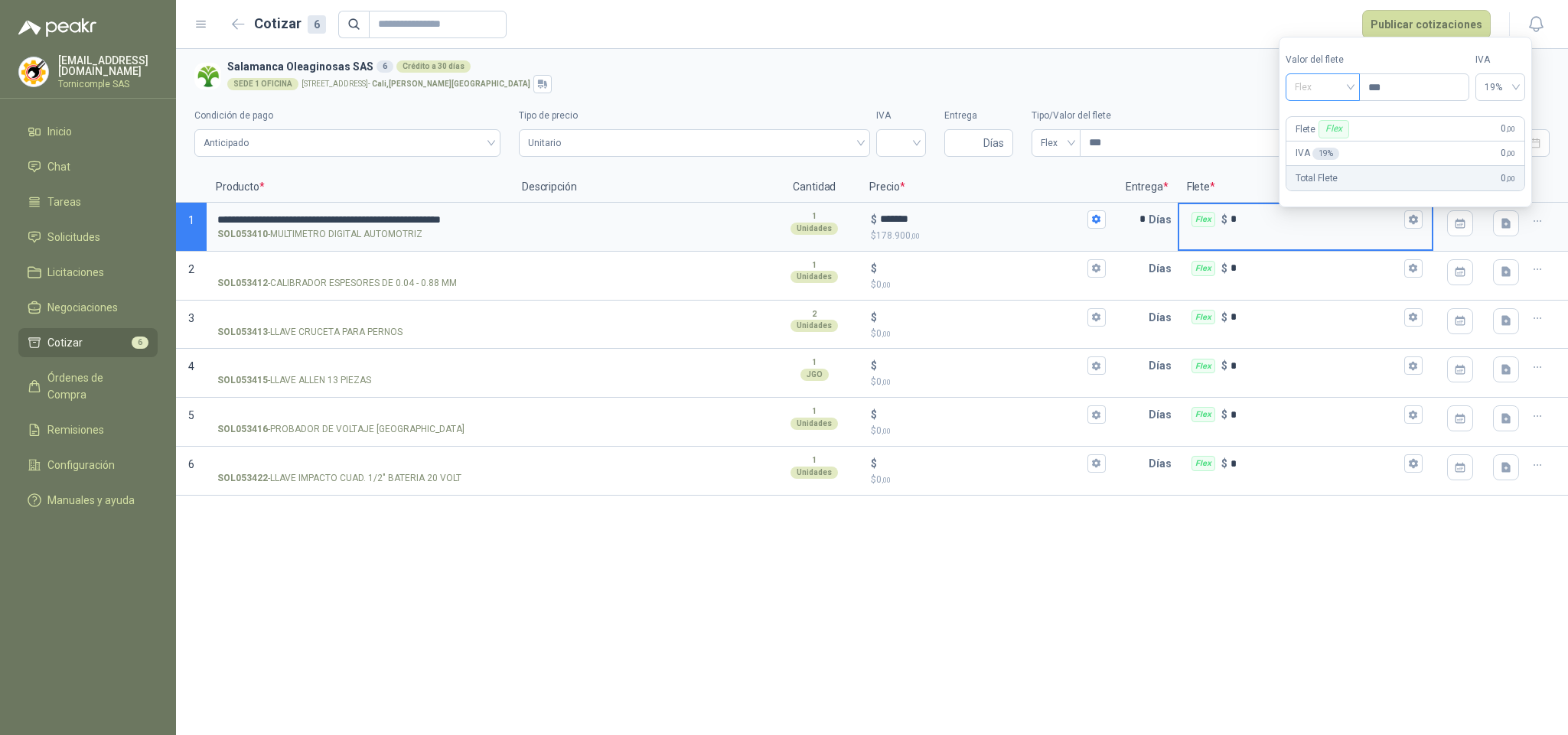
click at [1355, 74] on div "Flex" at bounding box center [1322, 87] width 74 height 27
click at [1334, 135] on div "Incluido" at bounding box center [1325, 143] width 56 height 17
click at [1511, 228] on icon "button" at bounding box center [1506, 224] width 13 height 13
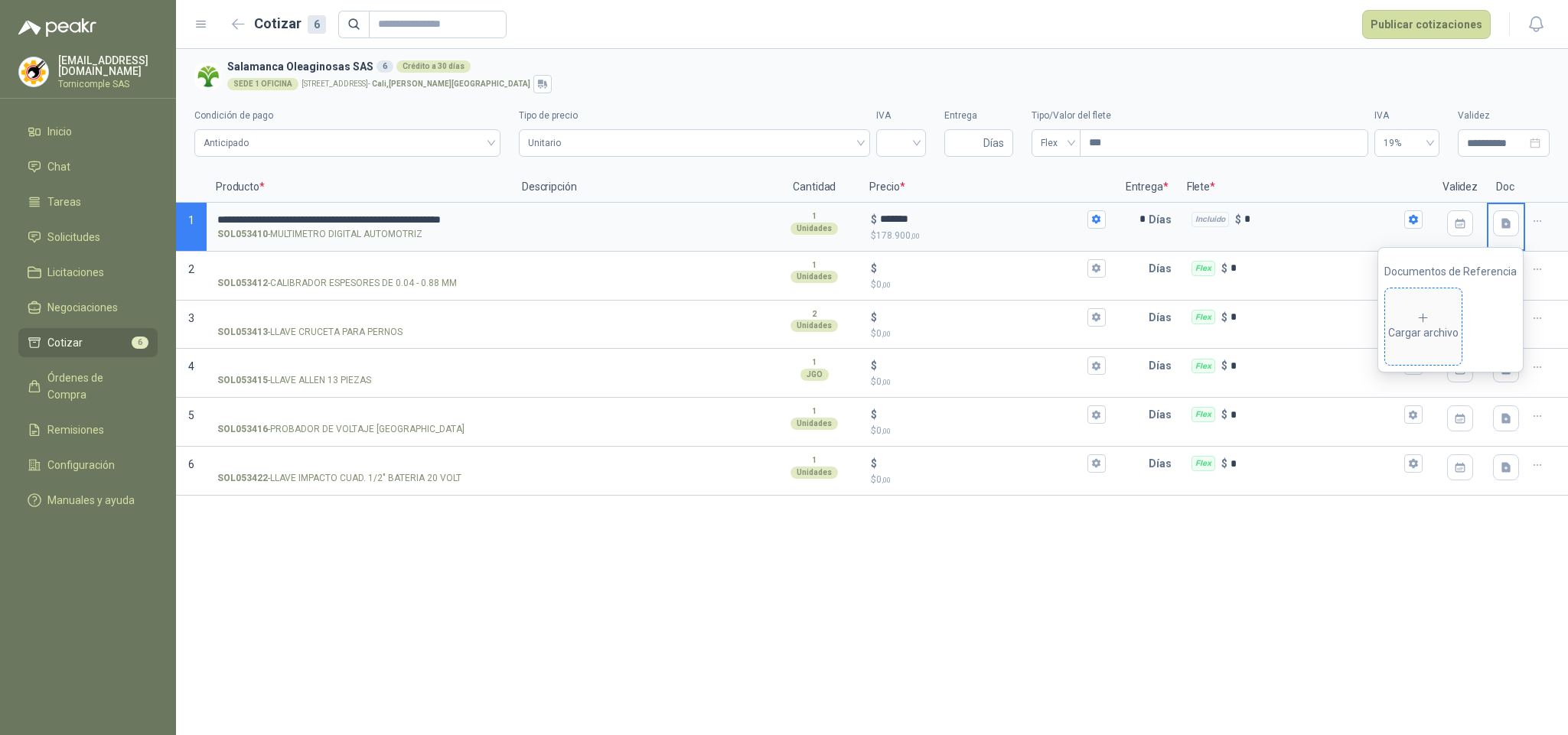
click at [1436, 326] on div "Cargar archivo" at bounding box center [1423, 326] width 70 height 30
click at [310, 276] on p "SOL053412 - CALIBRADOR ESPESORES DE 0.04 - 0.88 MM" at bounding box center [337, 283] width 239 height 14
click at [310, 274] on input "SOL053412 - CALIBRADOR ESPESORES DE 0.04 - 0.88 MM" at bounding box center [360, 269] width 285 height 11
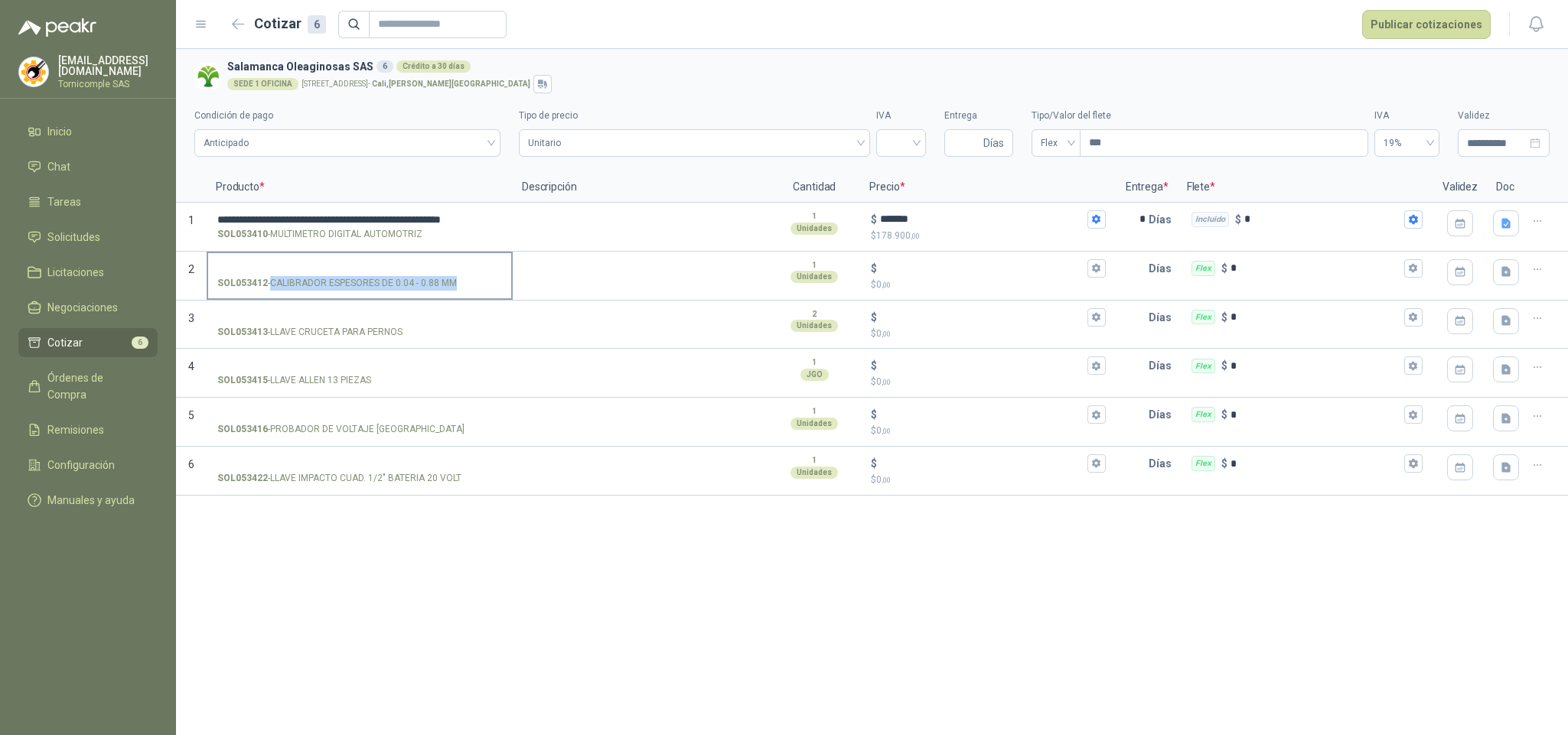
drag, startPoint x: 270, startPoint y: 285, endPoint x: 453, endPoint y: 285, distance: 183.0
click at [453, 285] on p "SOL053412 - CALIBRADOR ESPESORES DE 0.04 - 0.88 MM" at bounding box center [337, 283] width 239 height 14
copy p "CALIBRADOR ESPESORES DE 0.04 - 0.88 MM"
click at [344, 263] on input "SOL053412 - CALIBRADOR ESPESORES DE 0.04 - 0.88 MM" at bounding box center [360, 269] width 285 height 11
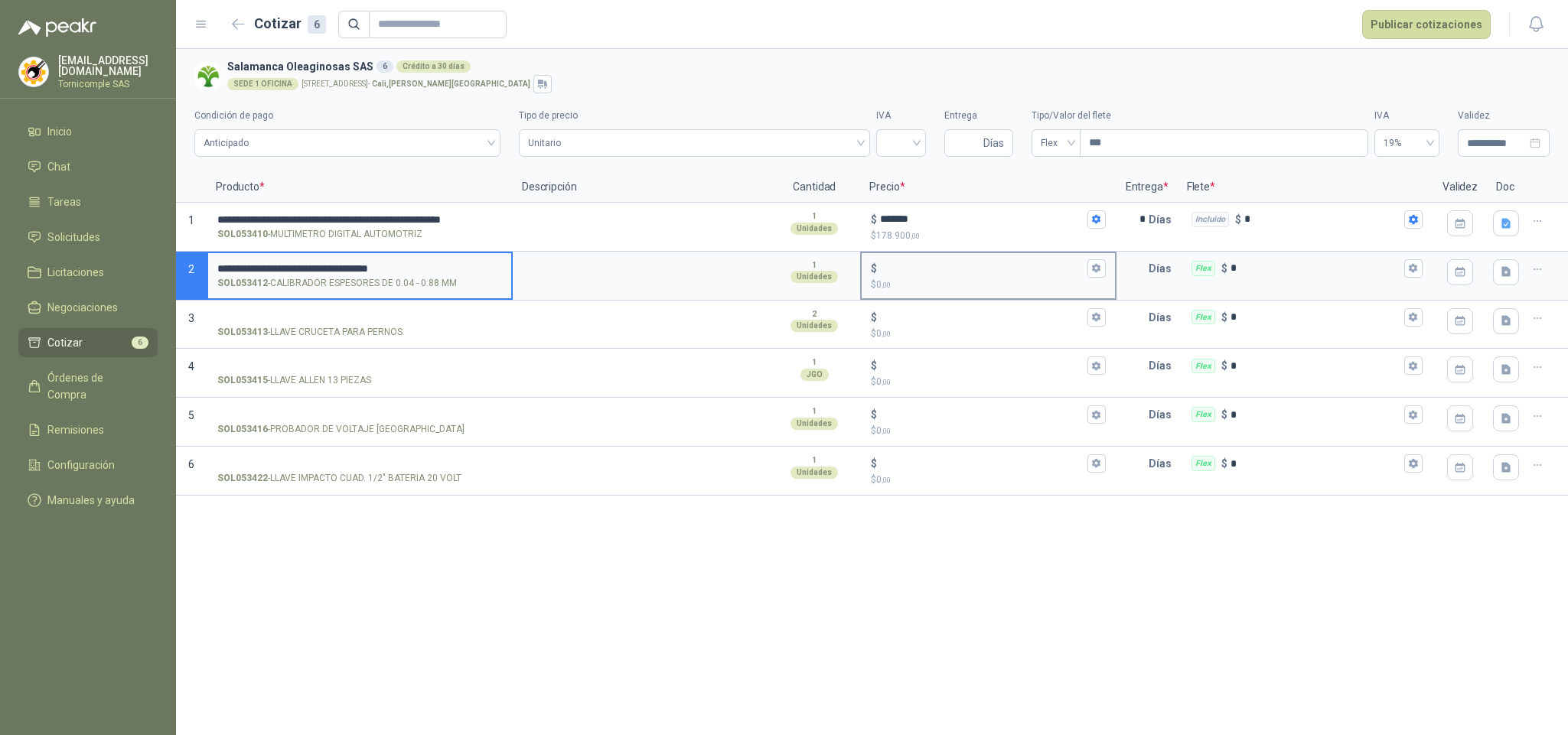
click at [905, 278] on p "$ 0 ,00" at bounding box center [987, 284] width 234 height 14
click at [905, 273] on input "$ $ 0 ,00" at bounding box center [981, 268] width 203 height 11
type input "******"
click at [1096, 270] on icon "button" at bounding box center [1096, 268] width 10 height 10
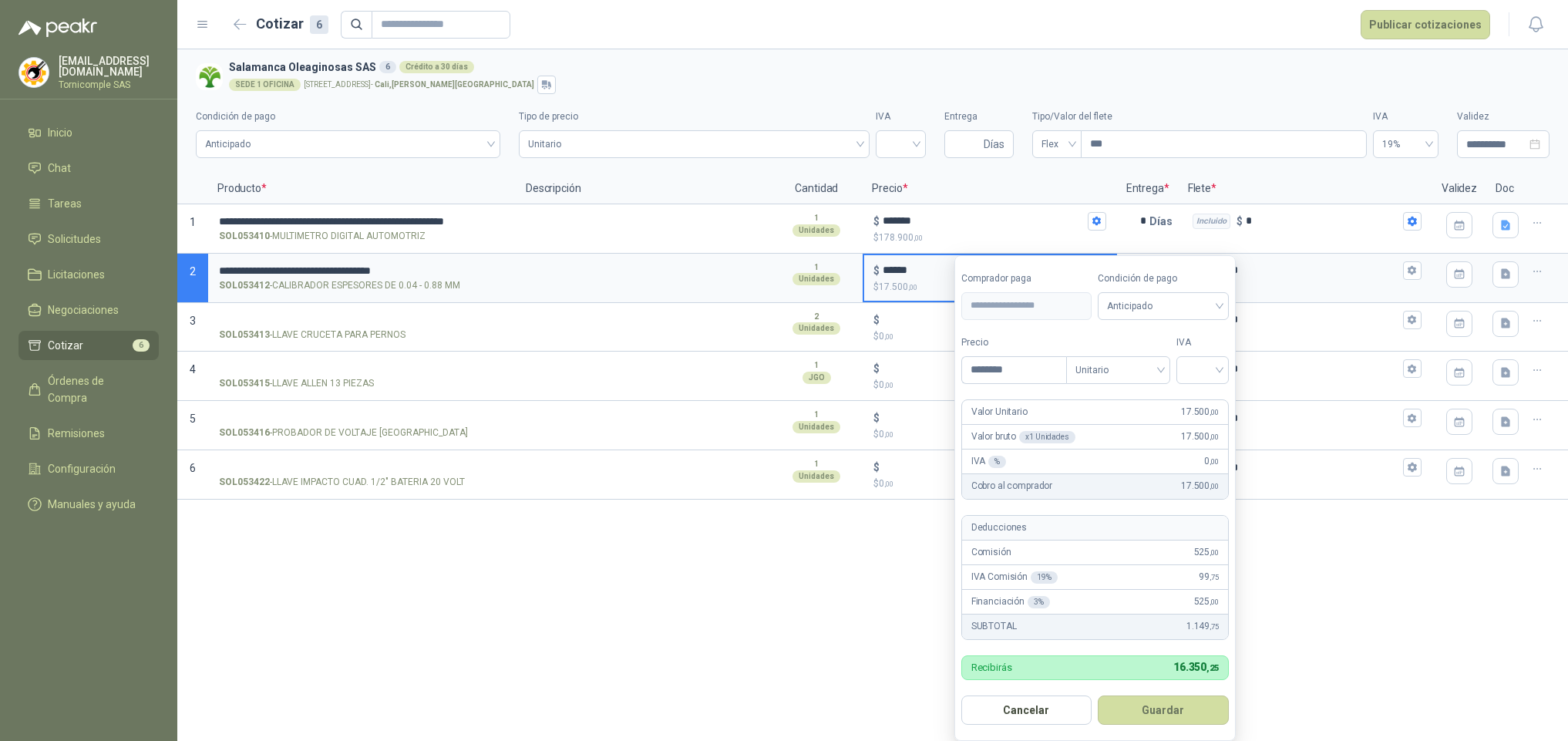
click at [1095, 389] on form "**********" at bounding box center [1095, 498] width 281 height 485
click at [1099, 373] on span "Unitario" at bounding box center [1119, 370] width 86 height 23
click at [1118, 399] on div "Unitario" at bounding box center [1121, 402] width 79 height 17
click at [1226, 368] on div at bounding box center [1203, 370] width 52 height 28
click at [1210, 399] on div "19%" at bounding box center [1207, 402] width 29 height 17
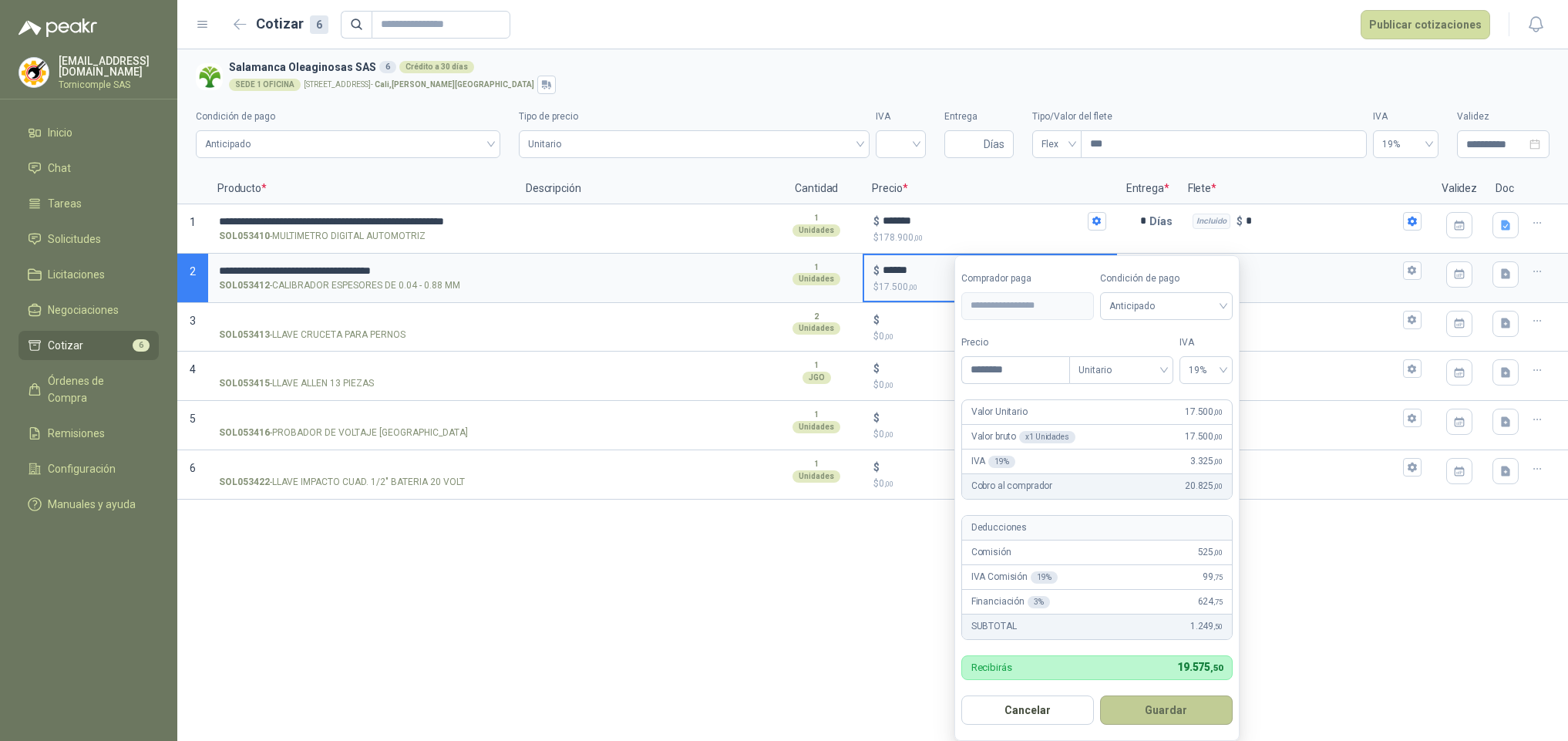
click at [1173, 707] on button "Guardar" at bounding box center [1166, 710] width 133 height 30
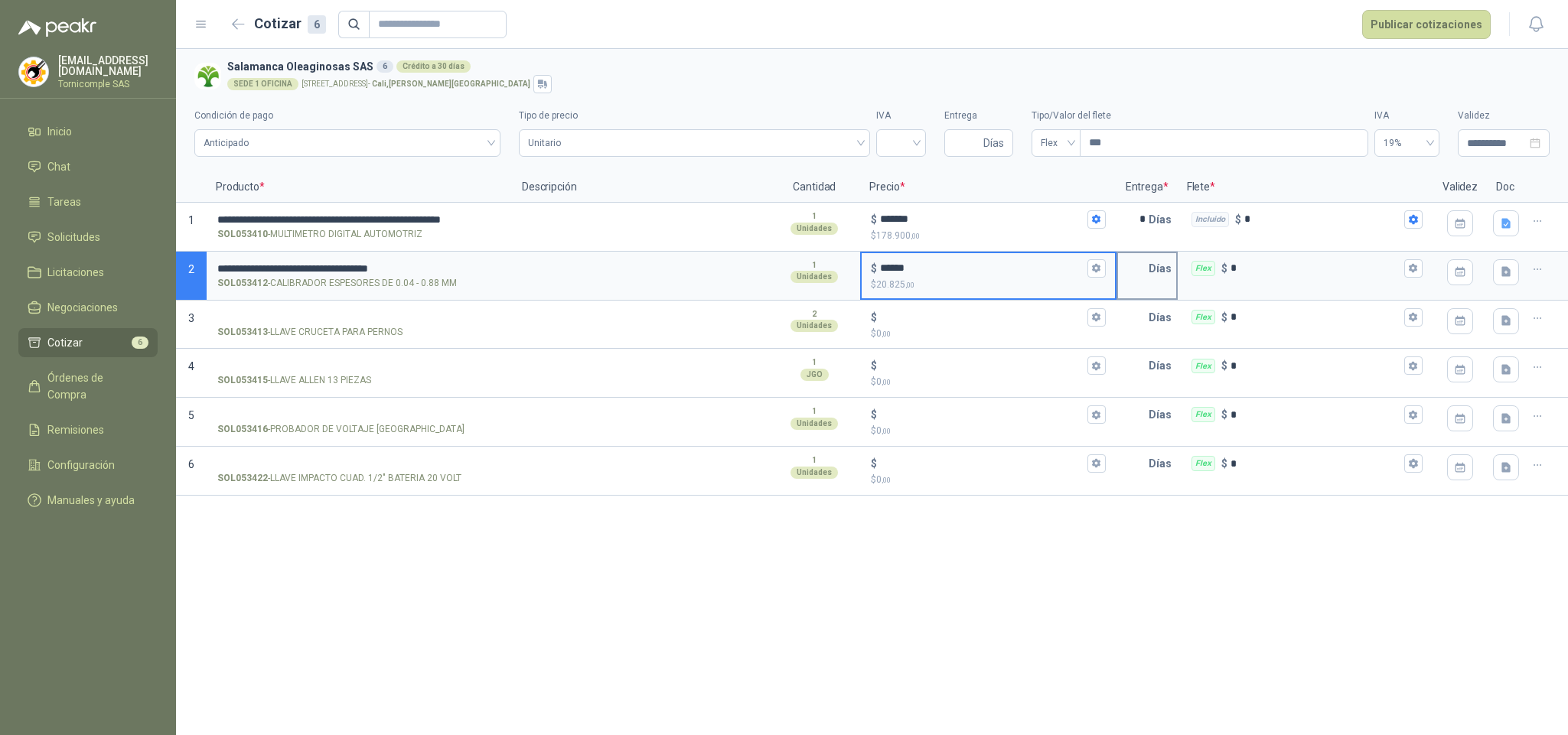
click at [1141, 286] on div "Días" at bounding box center [1147, 276] width 62 height 49
click at [1136, 284] on input "text" at bounding box center [1133, 269] width 30 height 30
type input "*"
click at [1414, 278] on div "Flex $ *" at bounding box center [1305, 269] width 253 height 30
click at [1401, 273] on input "*" at bounding box center [1315, 268] width 170 height 11
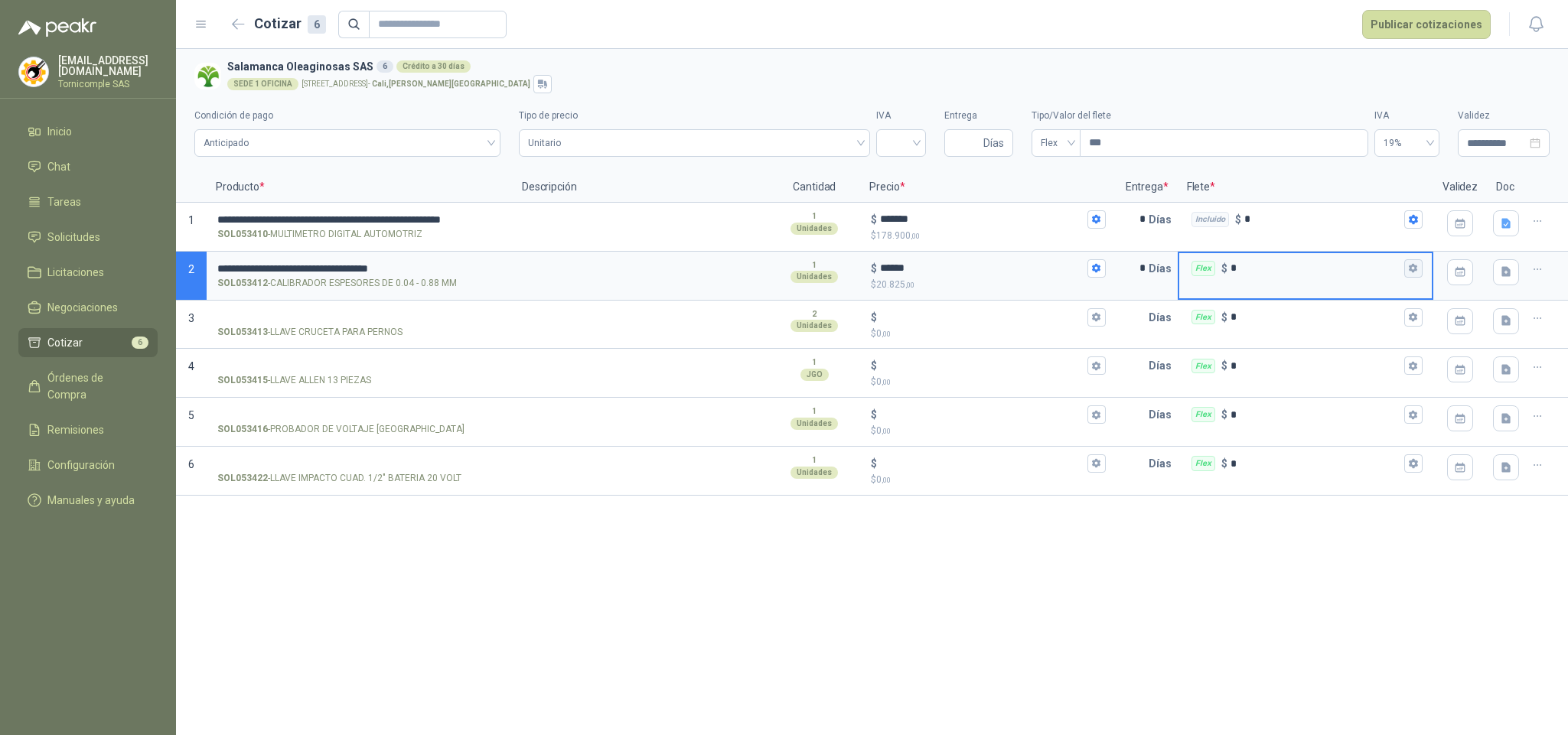
click at [1414, 271] on icon "button" at bounding box center [1412, 269] width 9 height 9
click at [1323, 146] on span "Flex" at bounding box center [1322, 137] width 56 height 23
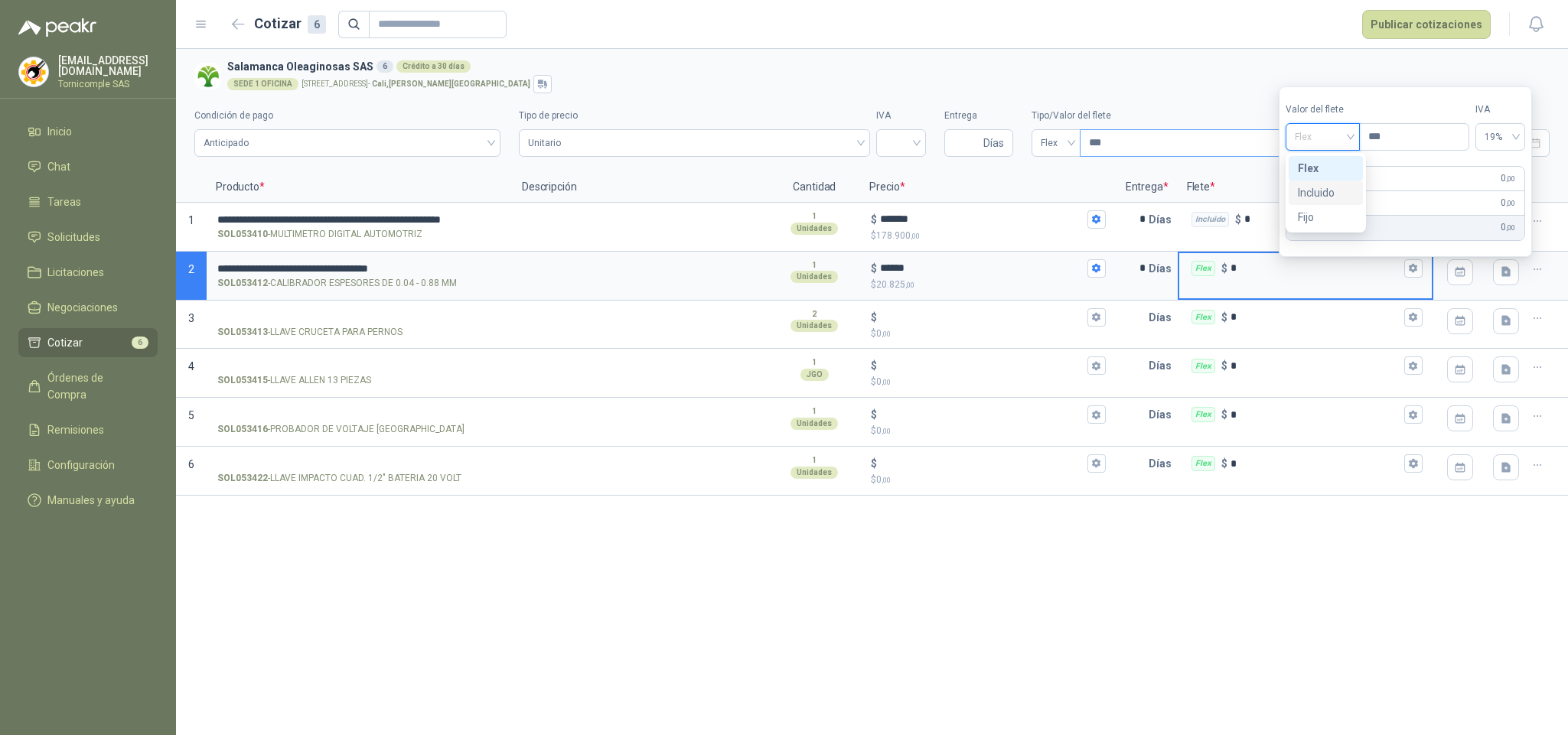
drag, startPoint x: 1329, startPoint y: 190, endPoint x: 1148, endPoint y: 148, distance: 185.8
click at [1328, 190] on div "Incluido" at bounding box center [1325, 193] width 56 height 17
click at [1066, 147] on span "Flex" at bounding box center [1056, 143] width 30 height 23
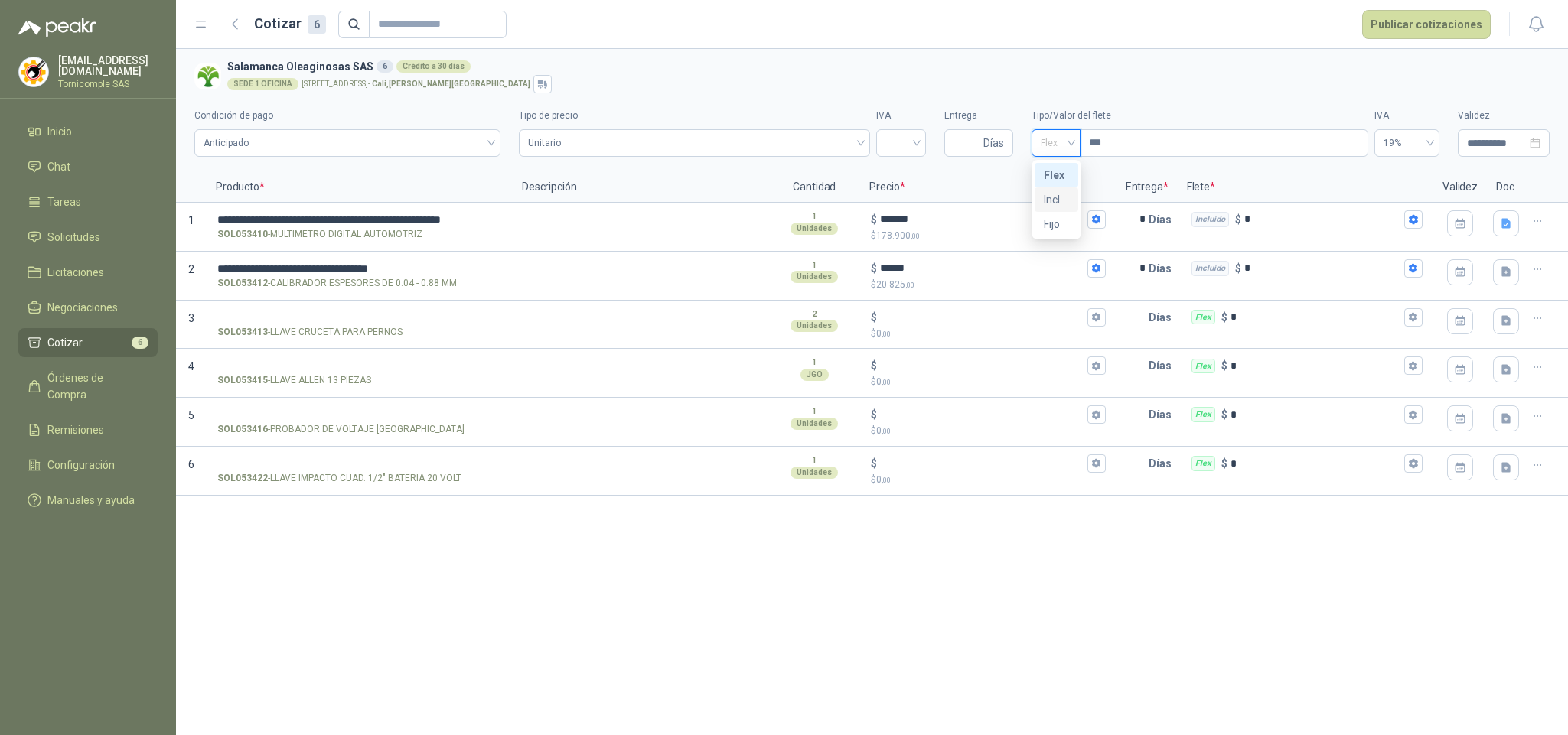
click at [1063, 205] on div "Incluido" at bounding box center [1056, 200] width 26 height 17
click at [972, 140] on input "Entrega" at bounding box center [966, 142] width 26 height 26
type input "*"
click at [908, 146] on input "search" at bounding box center [900, 141] width 31 height 23
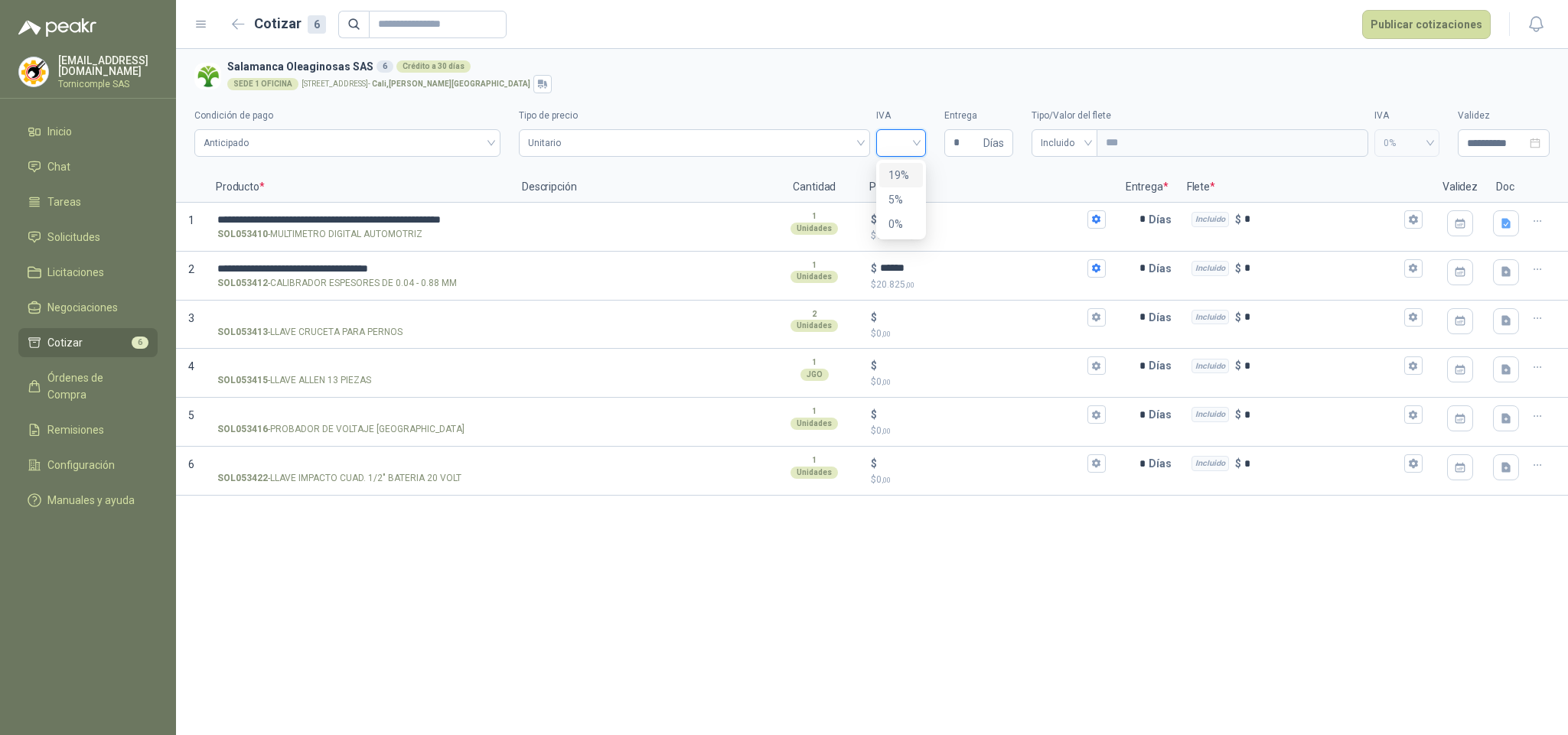
click at [908, 173] on div "19%" at bounding box center [901, 175] width 26 height 17
click at [854, 149] on span "Unitario" at bounding box center [695, 143] width 333 height 23
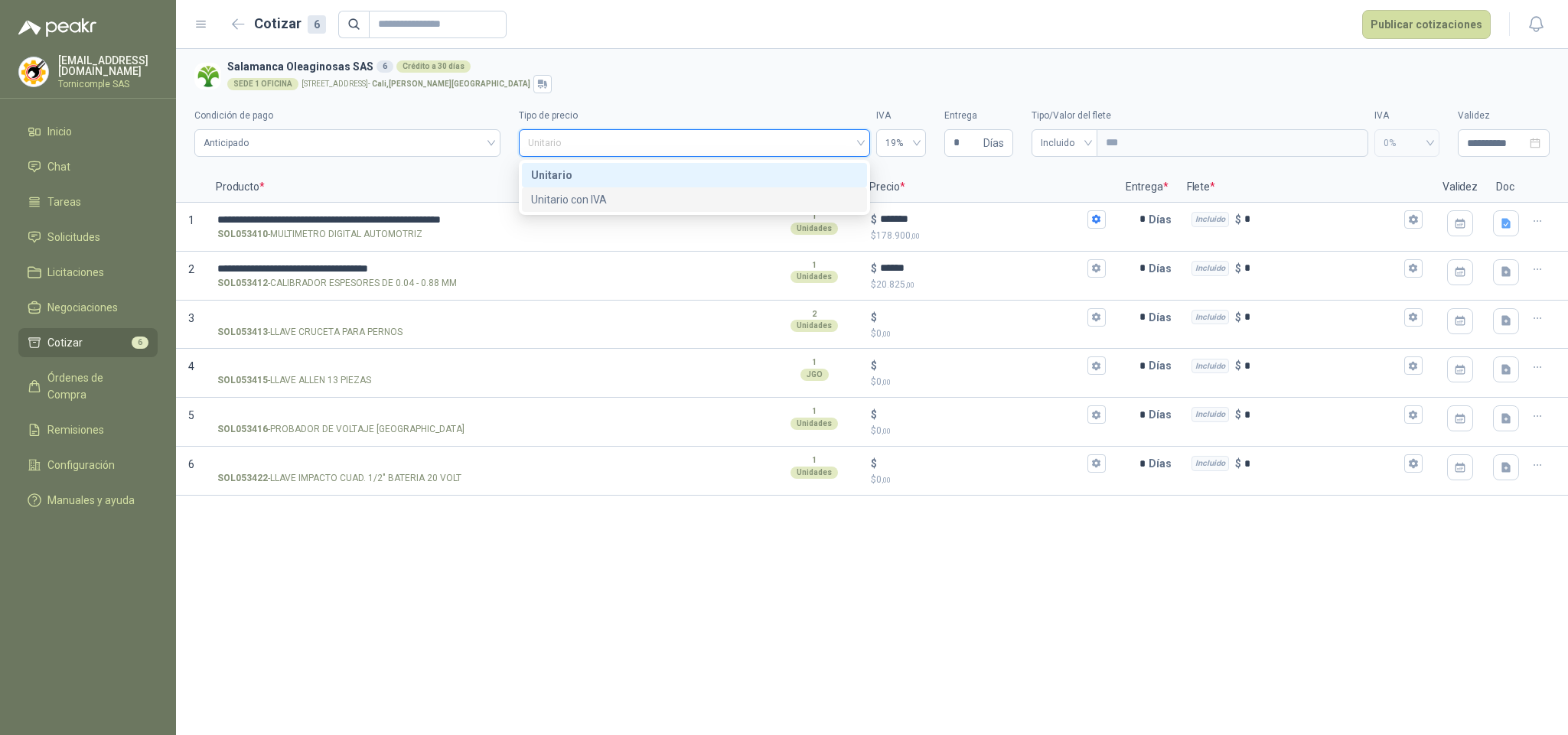
click at [816, 198] on div "Unitario con IVA" at bounding box center [694, 200] width 326 height 17
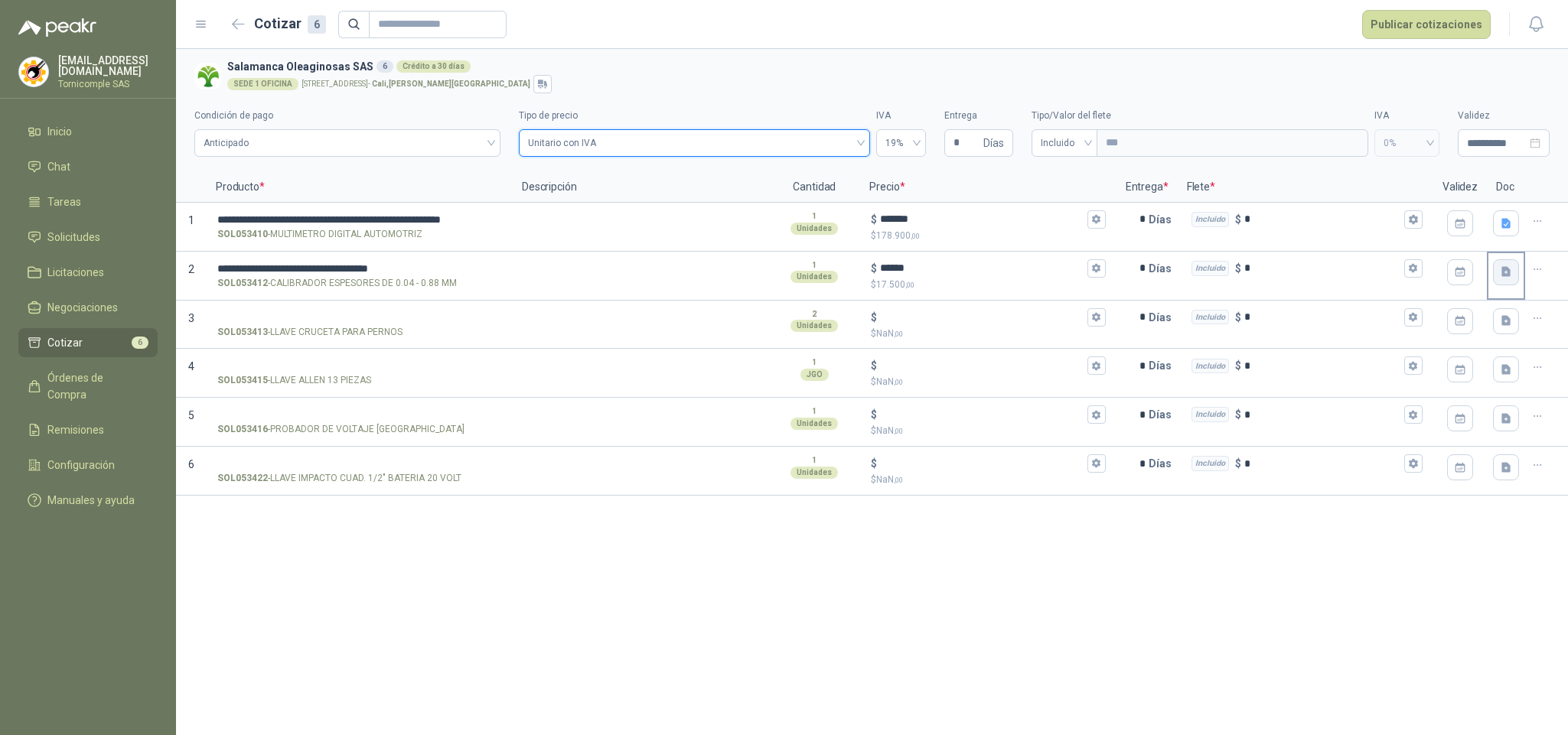
click at [1504, 280] on button "button" at bounding box center [1505, 271] width 26 height 26
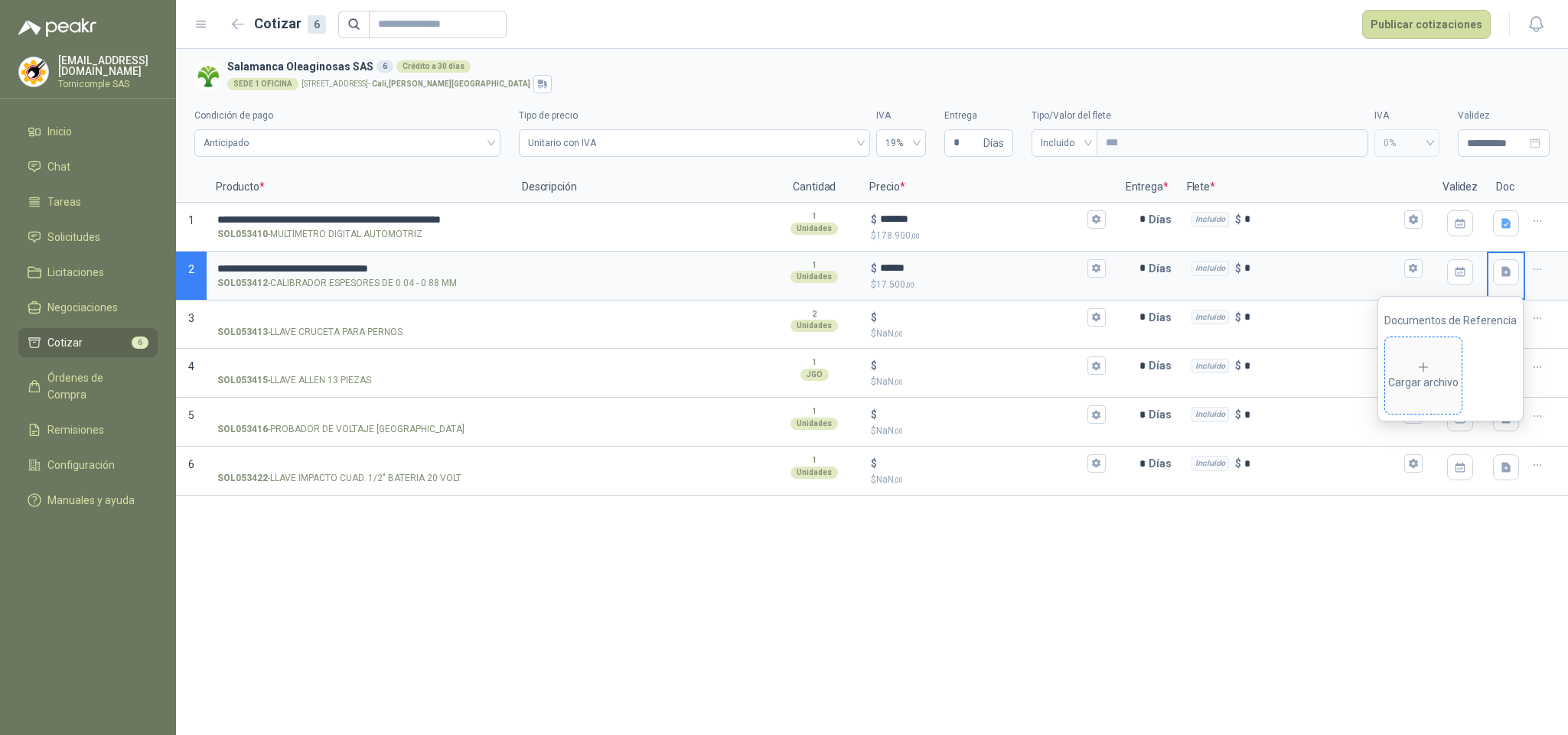
click at [1426, 383] on div "Cargar archivo" at bounding box center [1423, 376] width 70 height 30
click at [367, 322] on input "SOL053413 - LLAVE CRUCETA PARA PERNOS" at bounding box center [360, 318] width 285 height 11
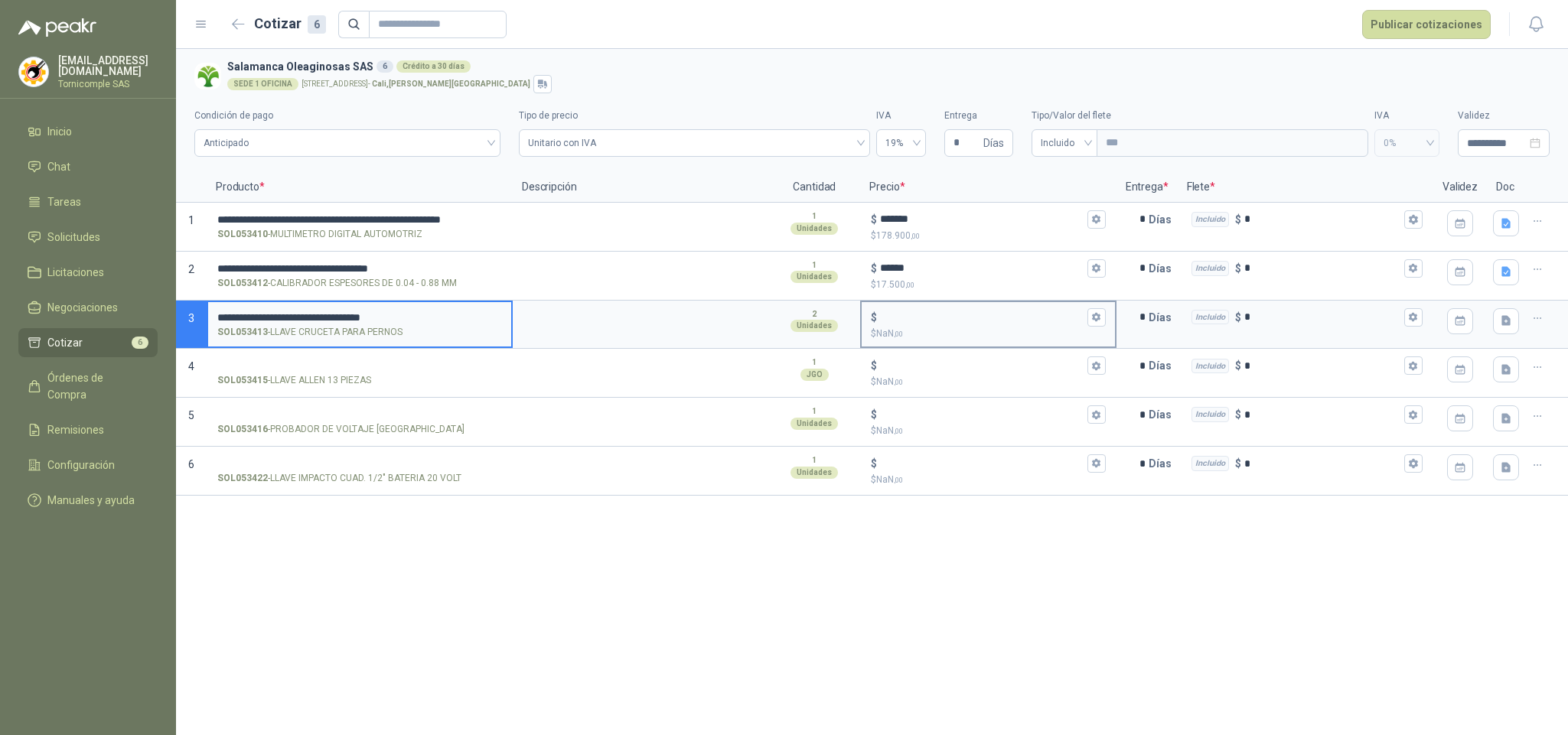
click at [1003, 325] on div "$" at bounding box center [987, 317] width 234 height 18
click at [1003, 323] on input "$ $ NaN ,00" at bounding box center [981, 317] width 203 height 11
click at [995, 314] on input "$ $ NaN ,00" at bounding box center [981, 317] width 203 height 11
type input "******"
click at [320, 376] on p "SOL053415 - [PERSON_NAME] 13 PIEZAS" at bounding box center [294, 380] width 154 height 14
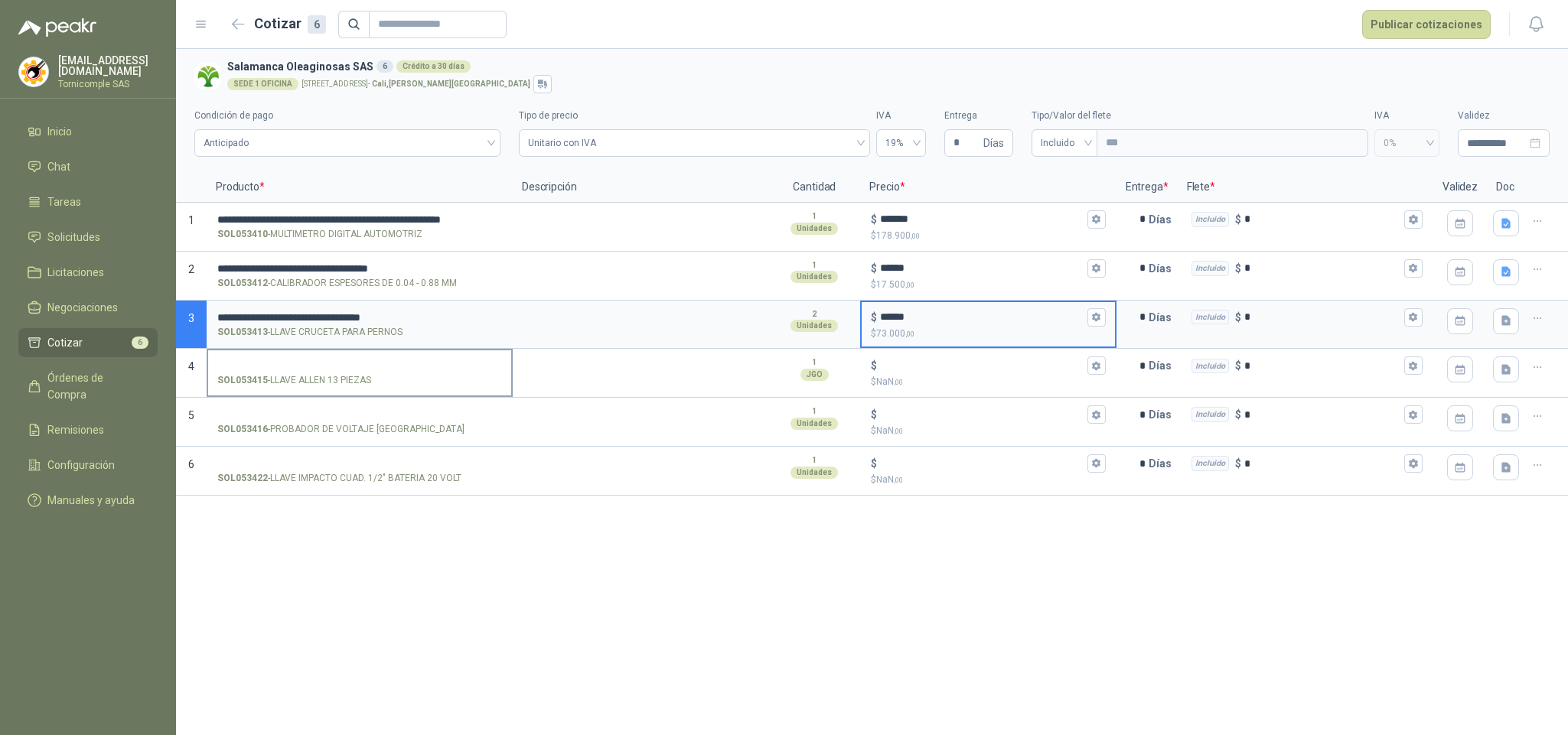
click at [320, 372] on input "SOL053415 - [PERSON_NAME] 13 PIEZAS" at bounding box center [360, 366] width 285 height 11
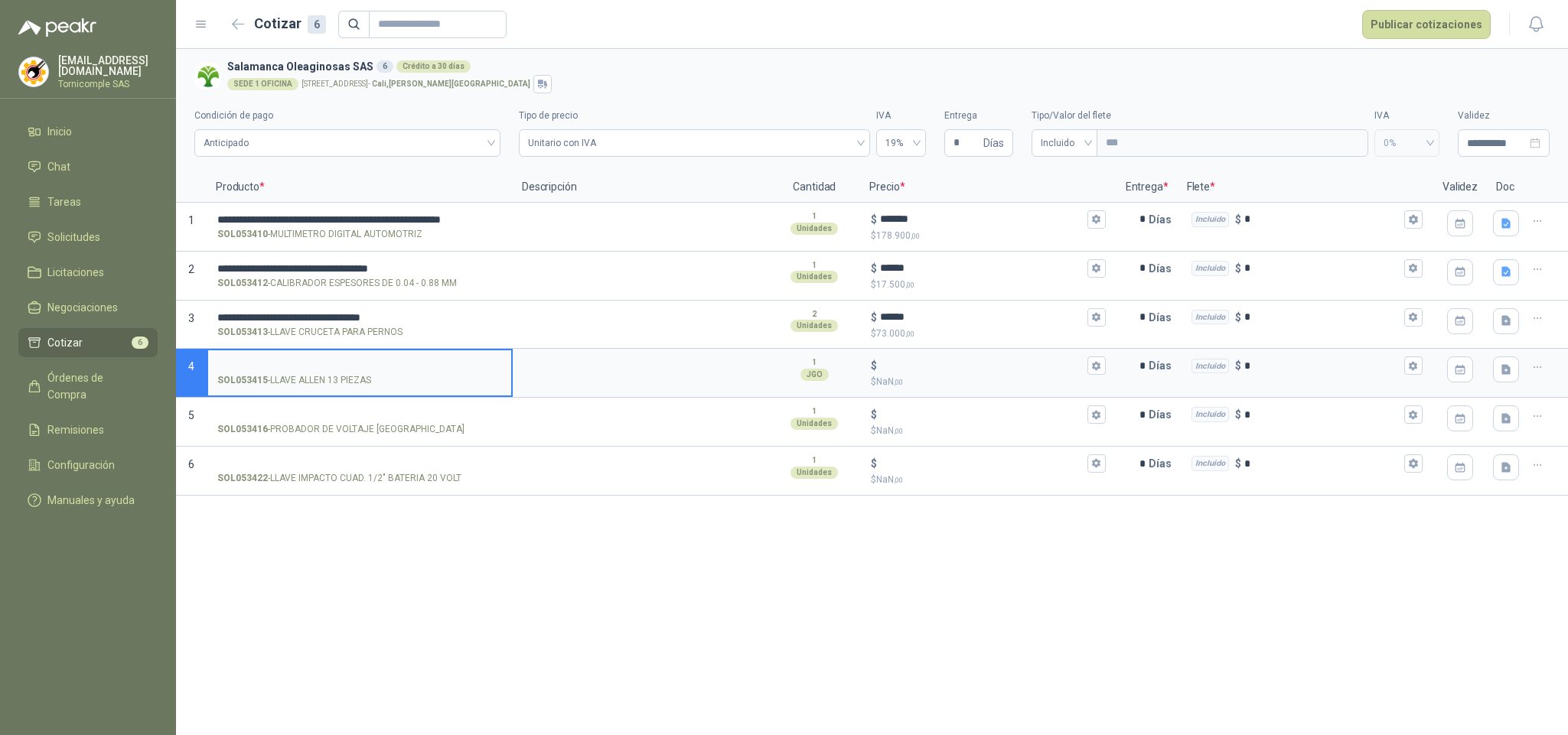
click at [319, 368] on input "SOL053415 - [PERSON_NAME] 13 PIEZAS" at bounding box center [360, 366] width 285 height 11
click at [911, 362] on input "$ $ NaN ,00" at bounding box center [981, 366] width 203 height 11
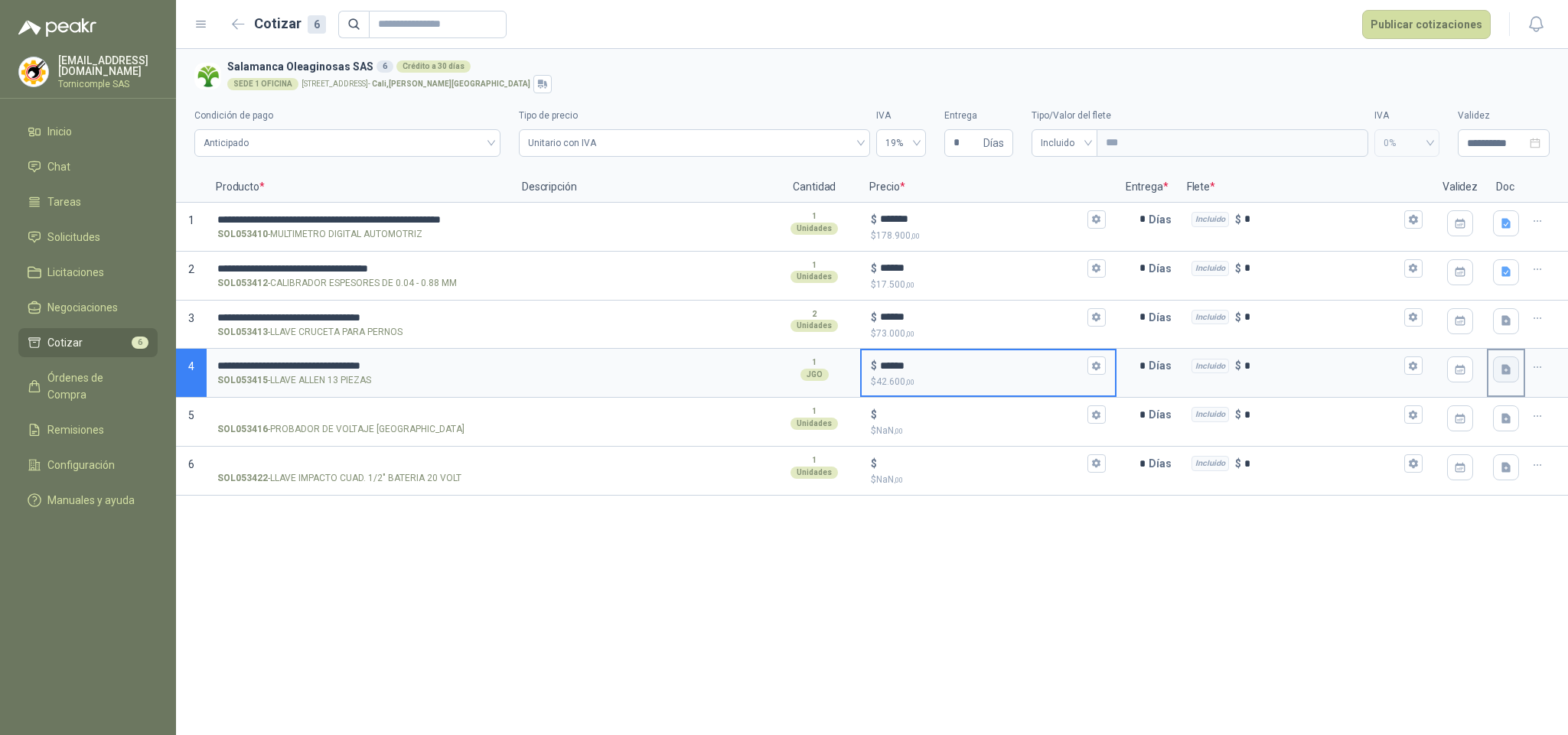
type input "******"
click at [1511, 367] on button "button" at bounding box center [1505, 369] width 26 height 26
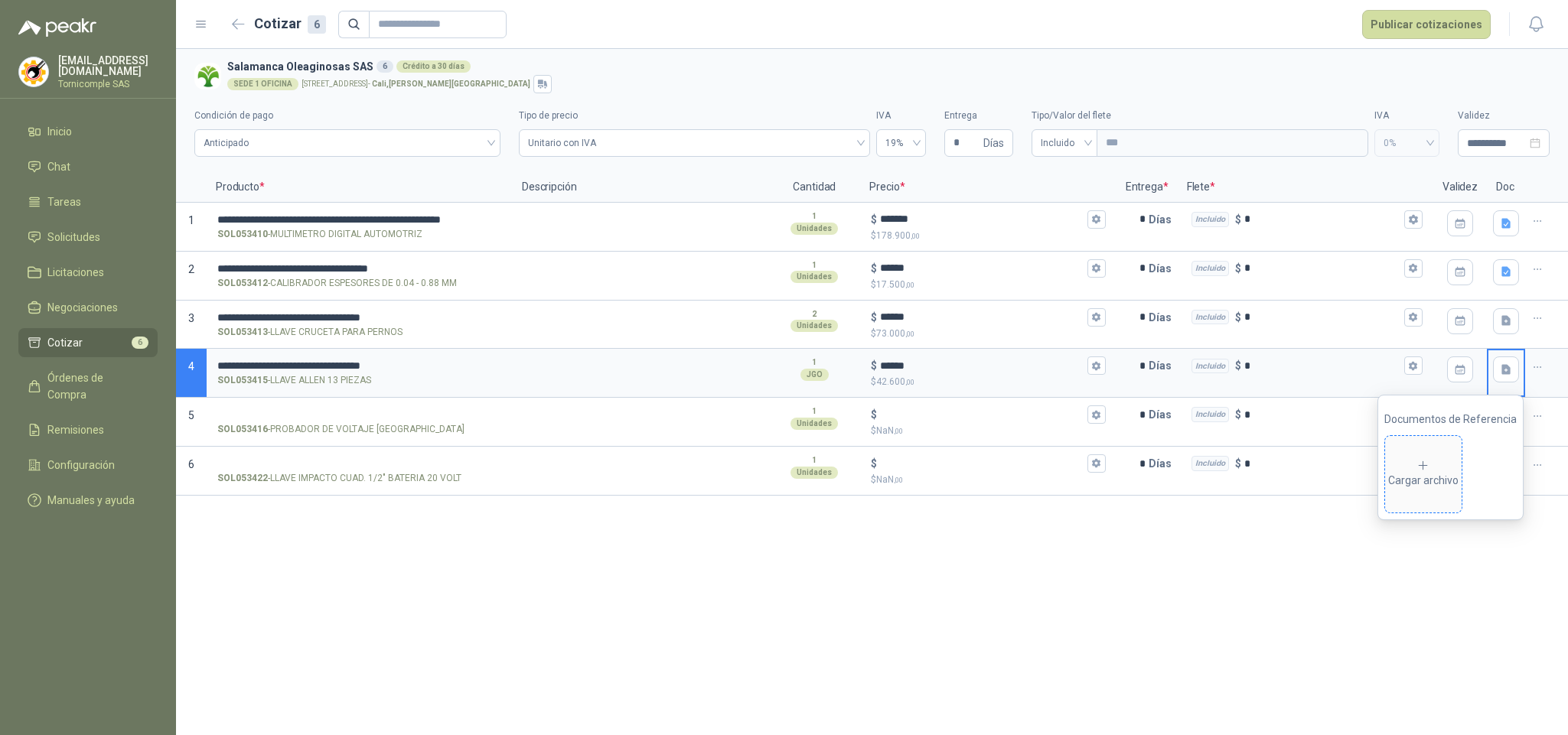
click at [1440, 473] on div "Cargar archivo" at bounding box center [1423, 474] width 70 height 30
click at [1417, 492] on span "Cargar archivo" at bounding box center [1422, 474] width 77 height 77
click at [1114, 652] on div "**********" at bounding box center [872, 392] width 1392 height 686
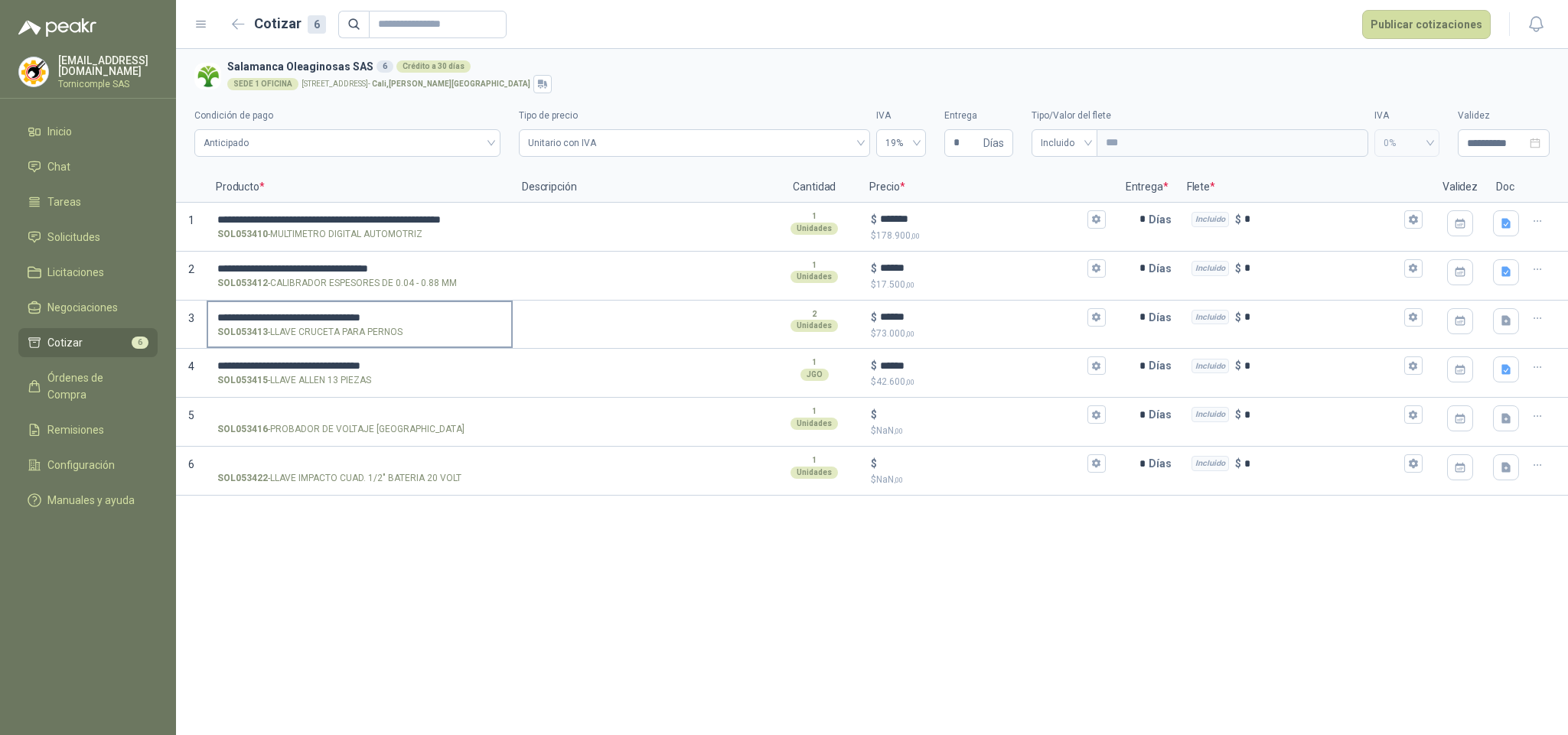
click at [374, 318] on input "**********" at bounding box center [360, 318] width 285 height 11
click at [425, 324] on label "**********" at bounding box center [360, 324] width 303 height 44
click at [425, 324] on input "**********" at bounding box center [360, 318] width 285 height 11
click at [426, 315] on input "**********" at bounding box center [360, 318] width 285 height 11
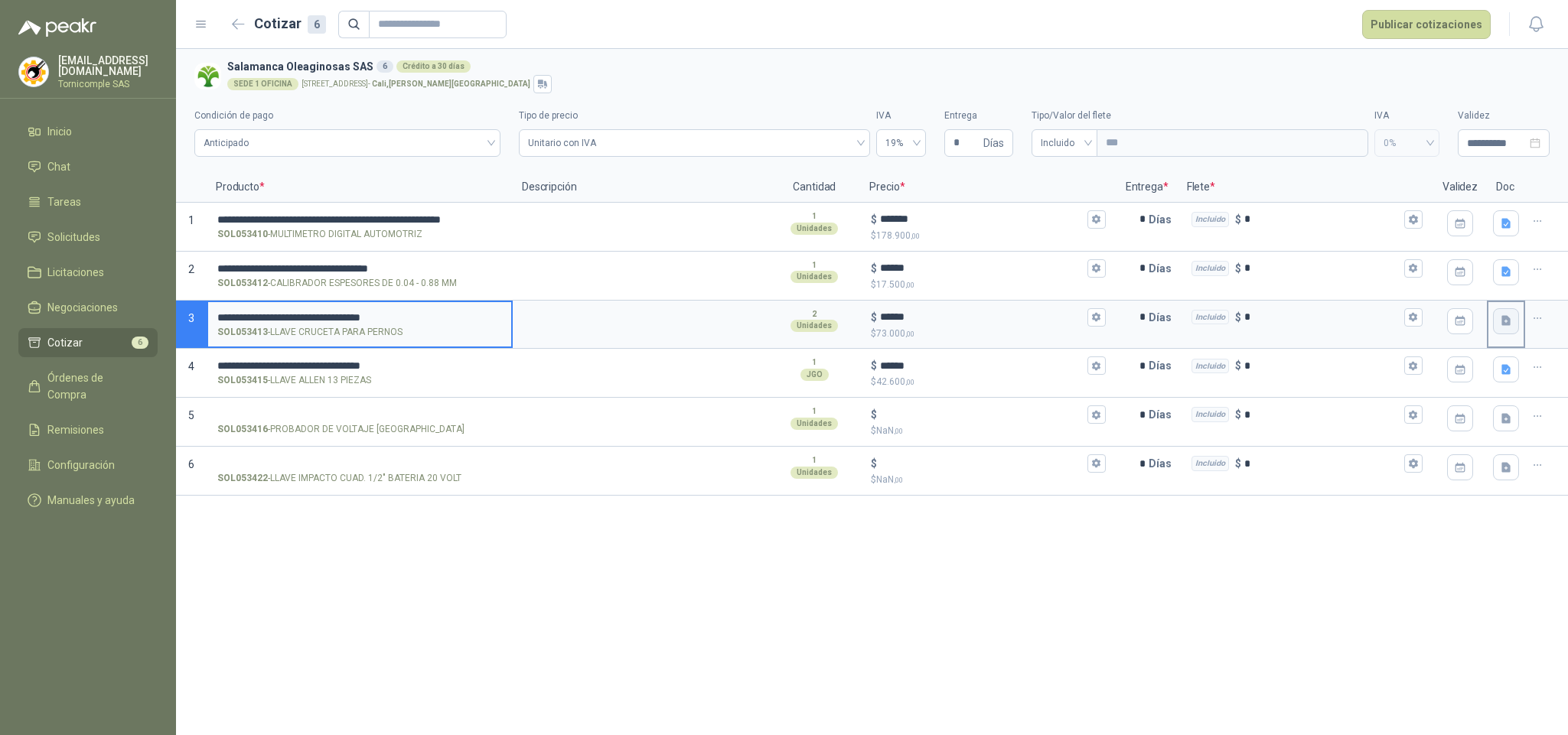
click at [1506, 322] on icon "button" at bounding box center [1506, 321] width 9 height 10
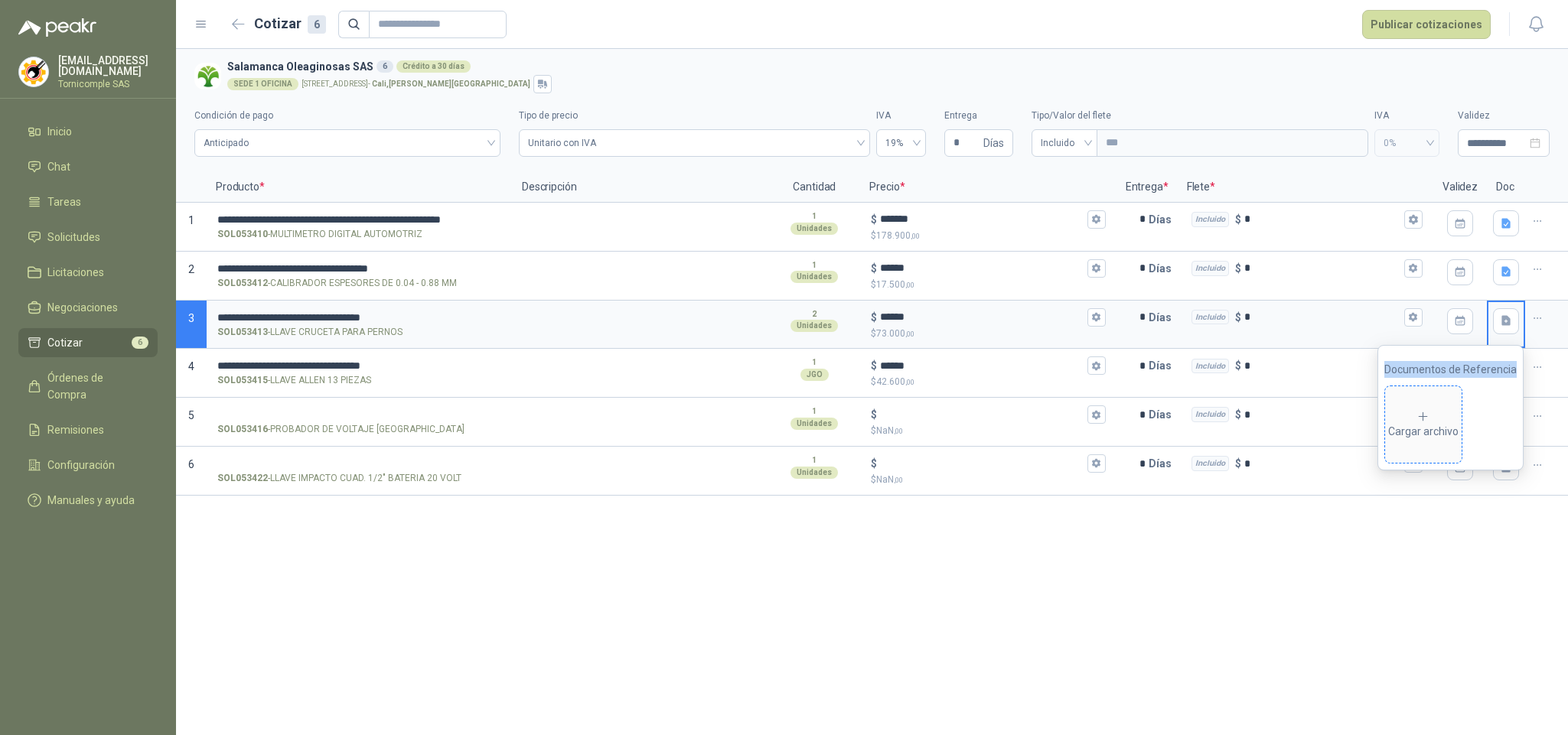
click at [1436, 411] on div "Cargar archivo" at bounding box center [1423, 425] width 70 height 30
click at [384, 418] on input "SOL053416 - PROBADOR DE VOLTAJE [GEOGRAPHIC_DATA]" at bounding box center [360, 415] width 285 height 11
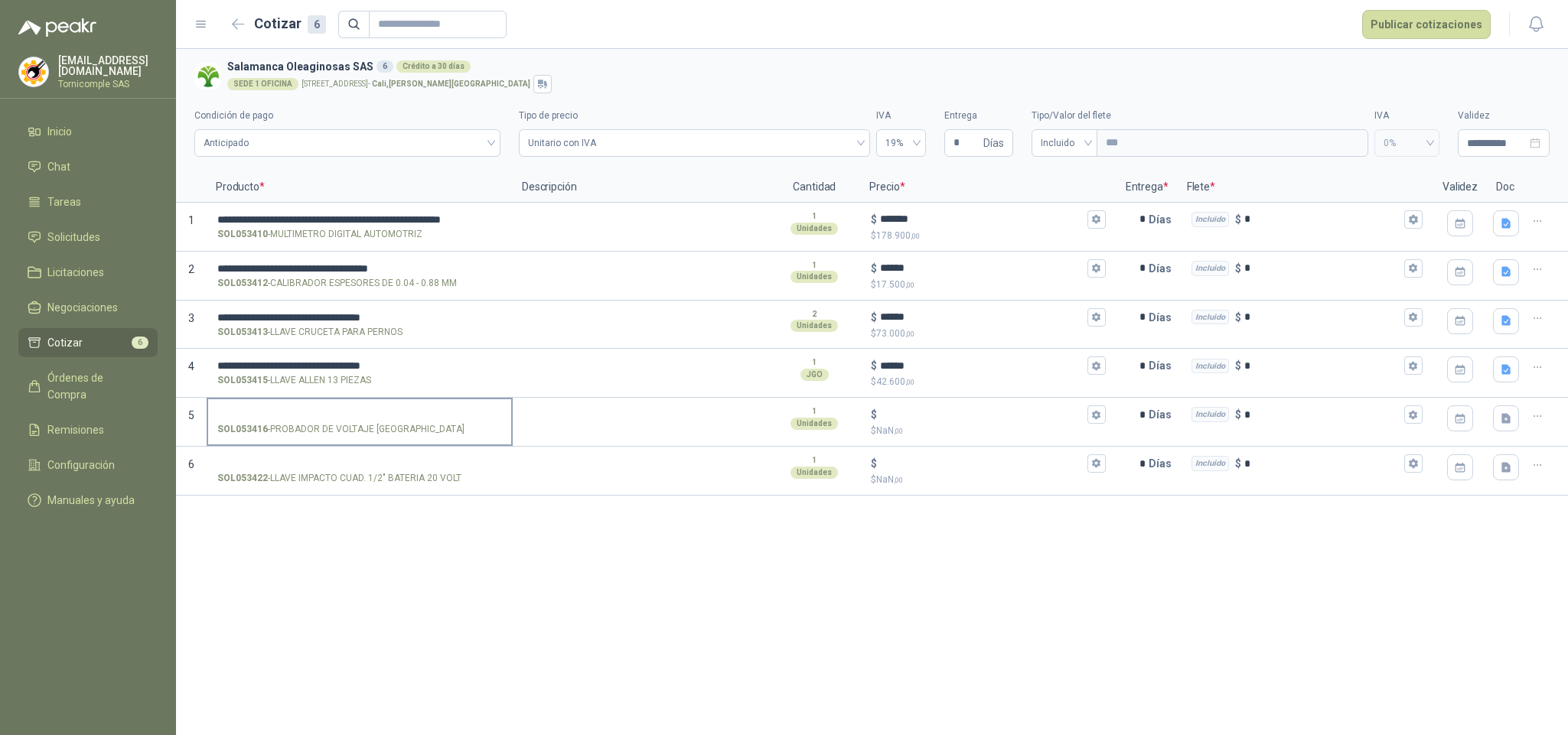
drag, startPoint x: 299, startPoint y: 431, endPoint x: 428, endPoint y: 431, distance: 129.0
click at [428, 431] on p "SOL053416 - PROBADOR DE VOLTAJE [GEOGRAPHIC_DATA]" at bounding box center [341, 429] width 247 height 14
copy p "PROBADOR DE VOLTAJE [GEOGRAPHIC_DATA]"
click at [329, 404] on label "SOL053416 - PROBADOR DE VOLTAJE [GEOGRAPHIC_DATA]" at bounding box center [360, 421] width 303 height 44
click at [329, 410] on input "SOL053416 - PROBADOR DE VOLTAJE [GEOGRAPHIC_DATA]" at bounding box center [360, 415] width 285 height 11
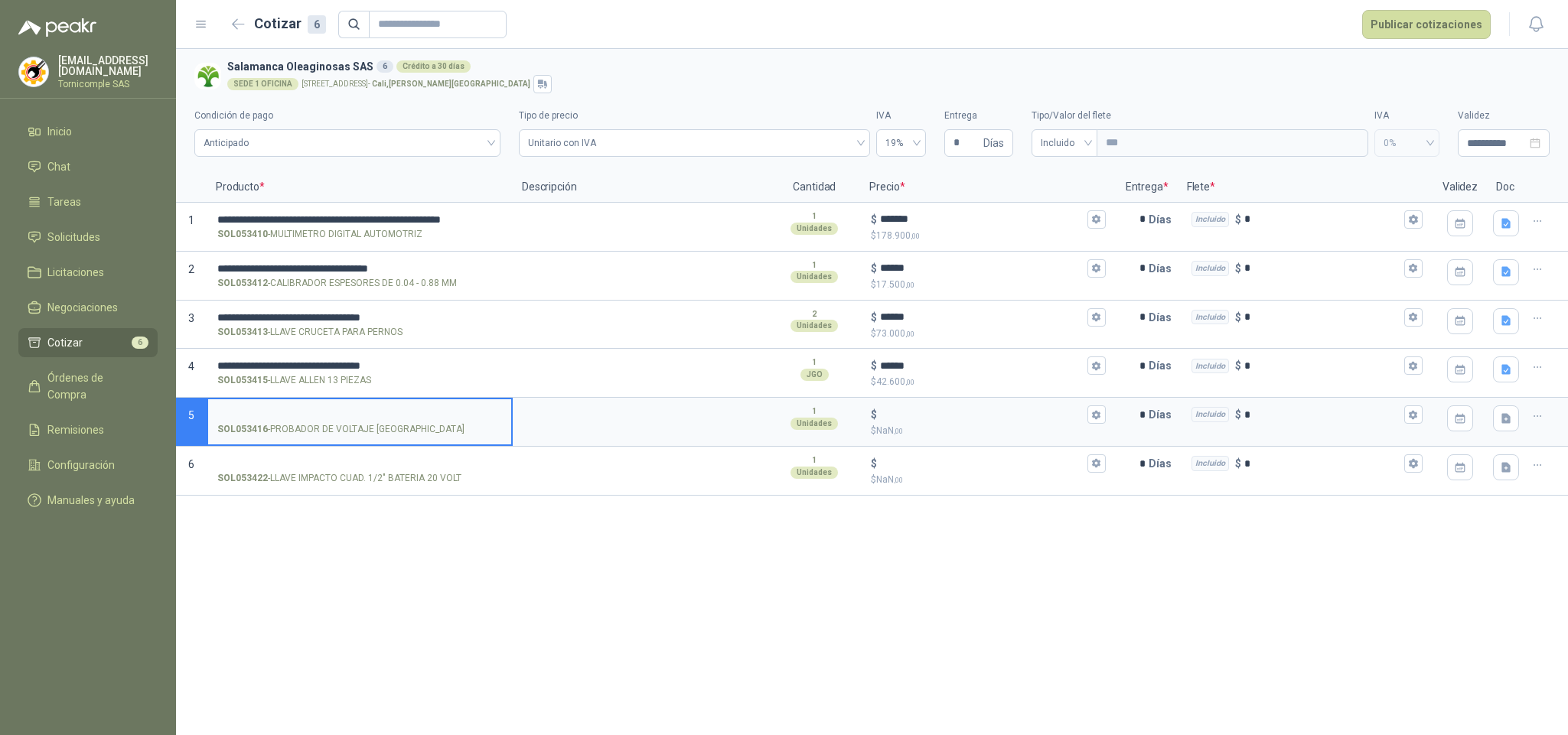
click at [330, 411] on input "SOL053416 - PROBADOR DE VOLTAJE [GEOGRAPHIC_DATA]" at bounding box center [360, 415] width 285 height 11
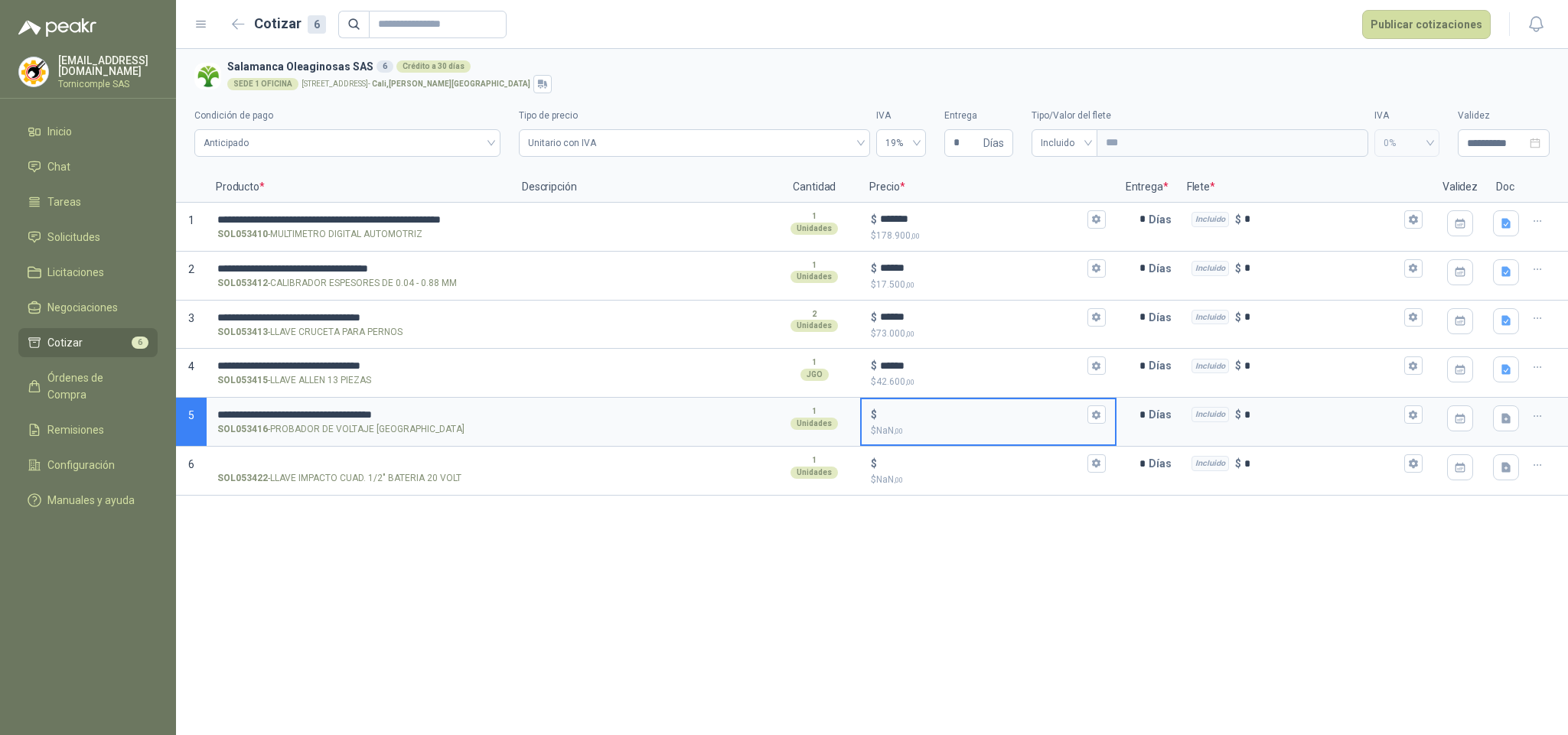
click at [948, 421] on input "$ $ NaN ,00" at bounding box center [981, 415] width 203 height 11
type input "******"
click at [1504, 422] on icon "button" at bounding box center [1506, 418] width 9 height 10
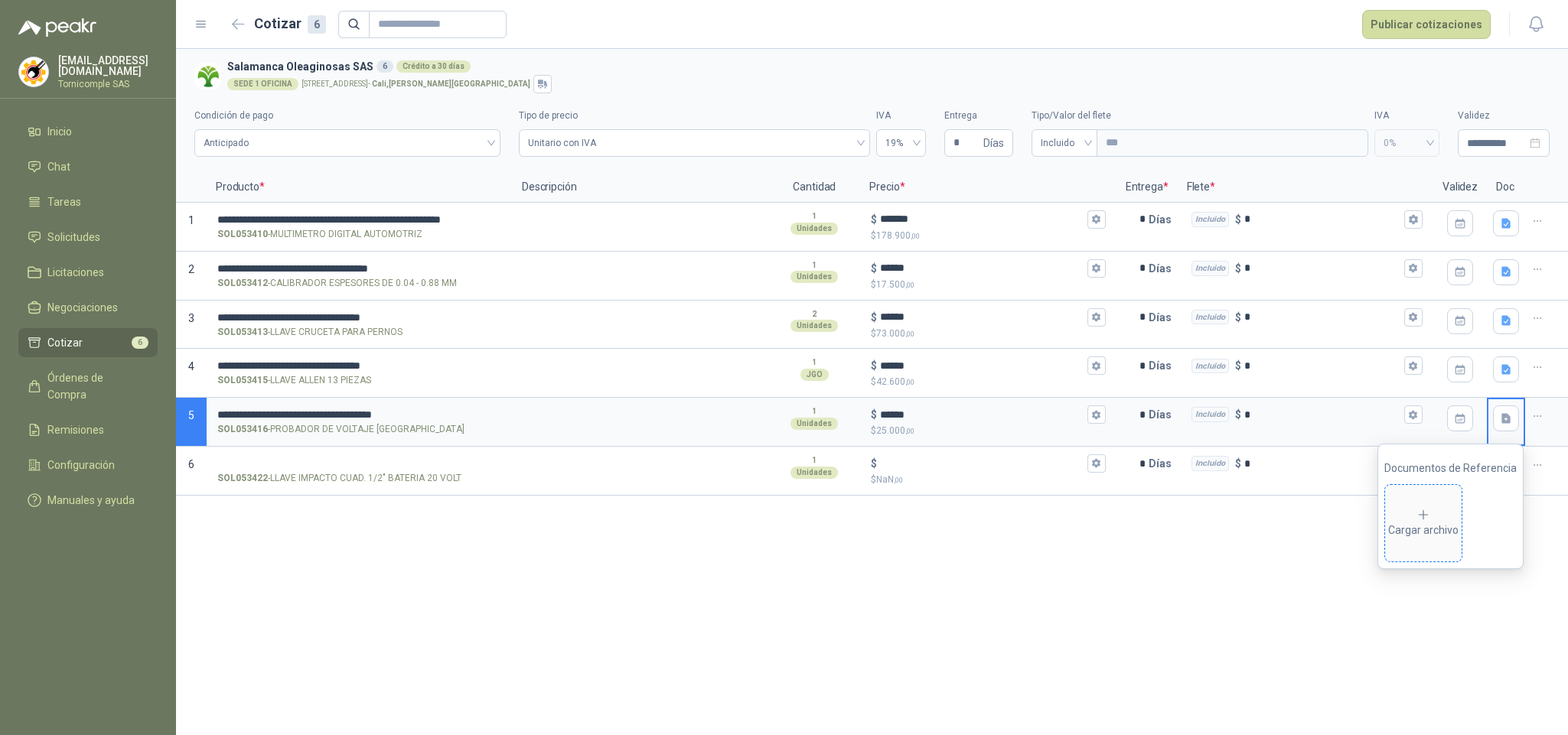
click at [1447, 524] on div "Cargar archivo" at bounding box center [1423, 523] width 70 height 30
click at [1185, 643] on div "**********" at bounding box center [872, 392] width 1392 height 686
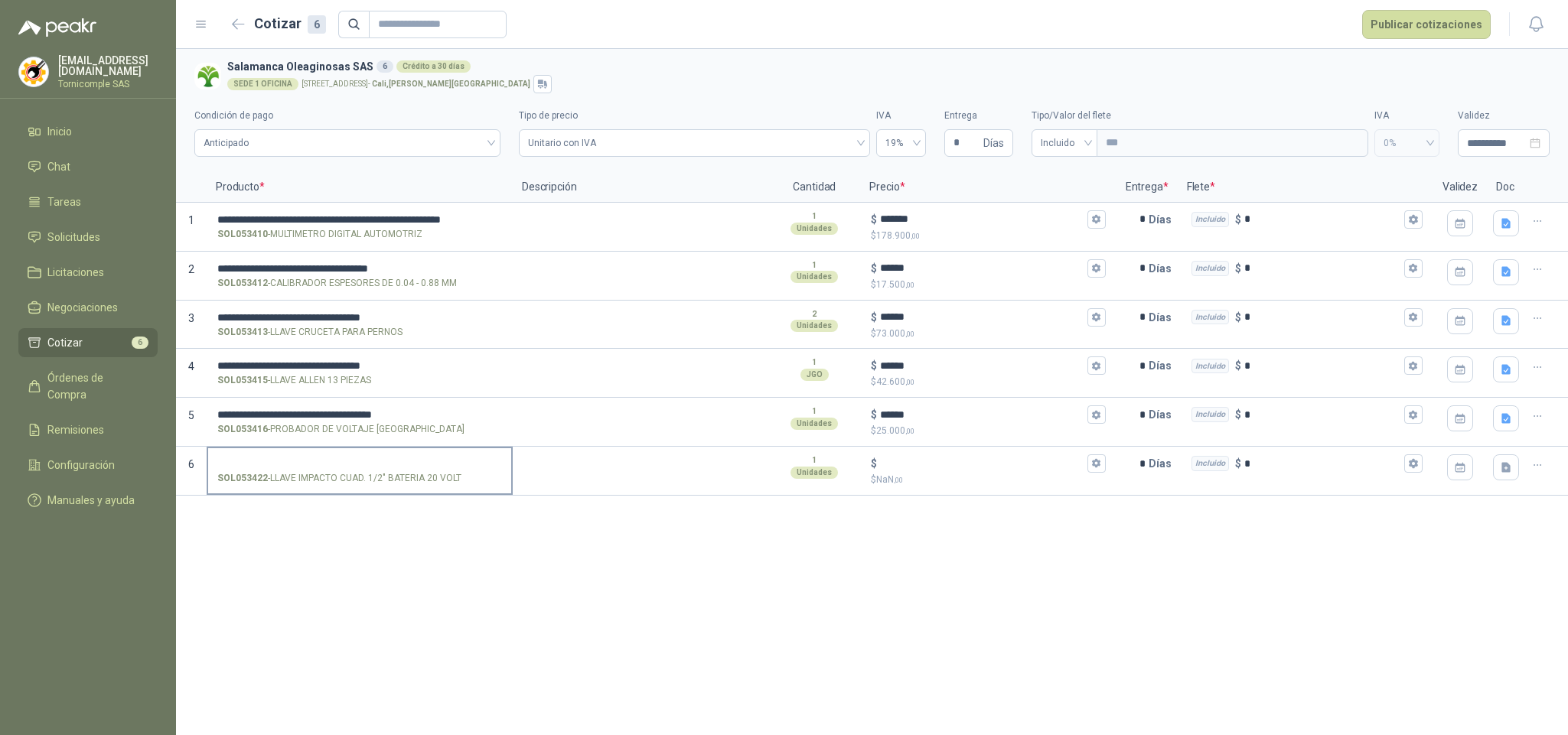
click at [314, 469] on input "SOL053422 - LLAVE IMPACTO CUAD. 1/2" BATERIA 20 VOLT" at bounding box center [360, 464] width 285 height 11
drag, startPoint x: 269, startPoint y: 481, endPoint x: 434, endPoint y: 487, distance: 165.1
click at [475, 494] on div "SOL053422 - LLAVE IMPACTO CUAD. 1/2" BATERIA 20 VOLT" at bounding box center [359, 471] width 306 height 49
copy p "LLAVE IMPACTO CUAD. 1/2" BATERIA 20 VOLT"
click at [1440, 3] on header "Cotizar 6 Publicar cotizaciones" at bounding box center [872, 25] width 1392 height 49
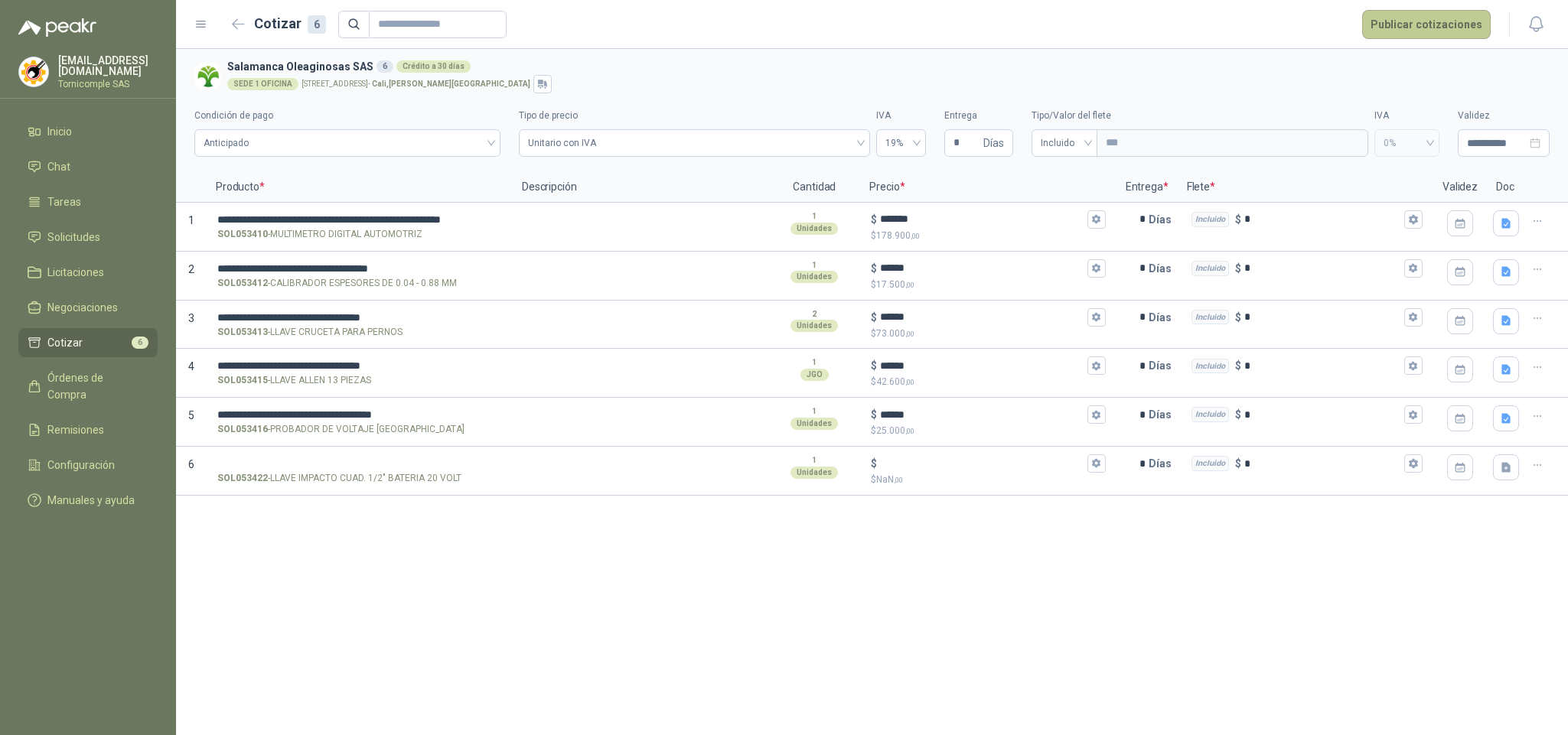
click at [1444, 14] on button "Publicar cotizaciones" at bounding box center [1426, 25] width 129 height 29
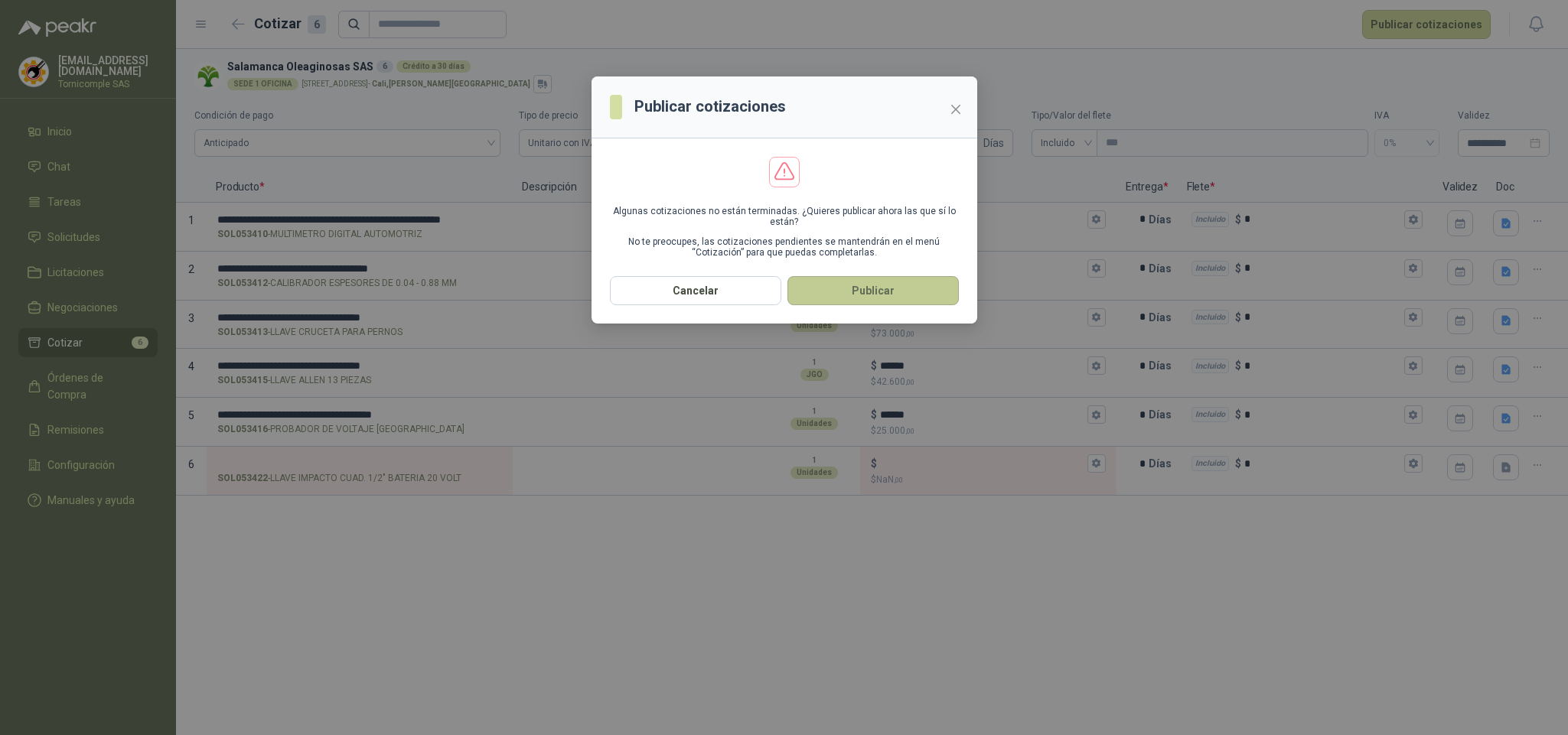
click at [902, 286] on button "Publicar" at bounding box center [872, 290] width 171 height 29
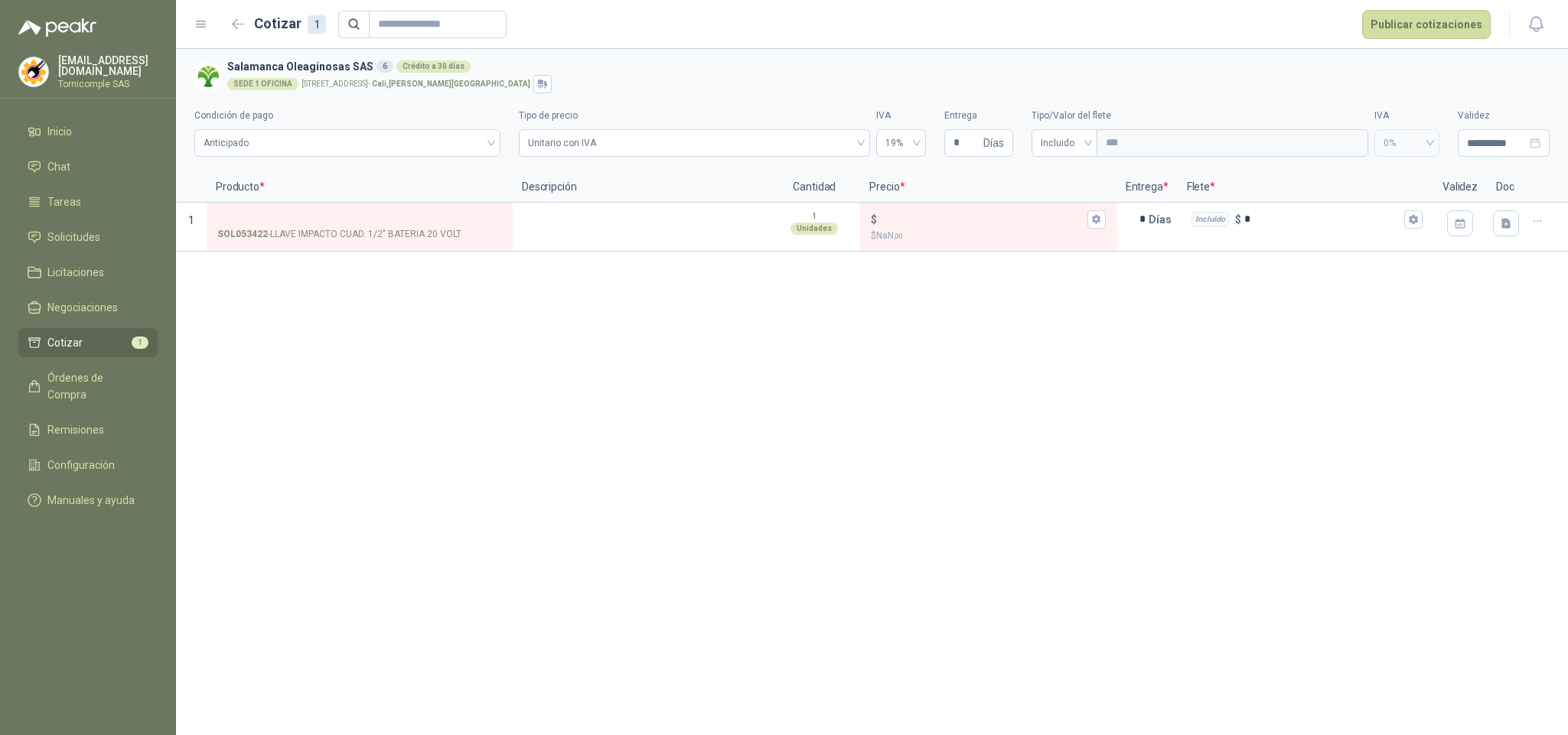
click at [861, 320] on div "**********" at bounding box center [872, 392] width 1392 height 686
click at [324, 221] on input "SOL053422 - LLAVE IMPACTO CUAD. 1/2" BATERIA 20 VOLT" at bounding box center [360, 219] width 285 height 11
click at [230, 236] on strong "SOL053422" at bounding box center [242, 234] width 50 height 14
click at [230, 225] on input "SOL053422 - LLAVE IMPACTO CUAD. 1/2" BATERIA 20 VOLT" at bounding box center [360, 219] width 285 height 11
click at [230, 236] on strong "SOL053422" at bounding box center [242, 234] width 50 height 14
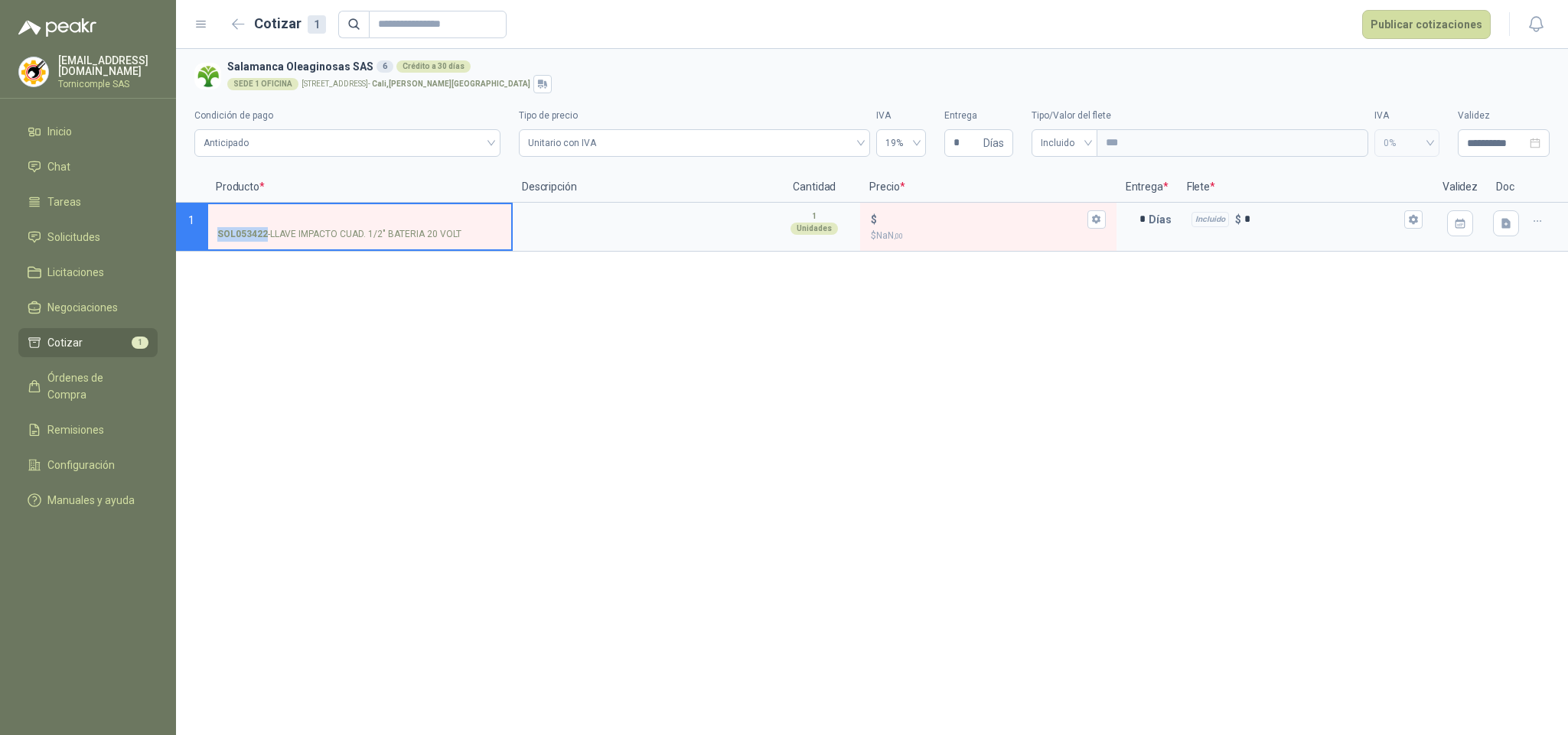
click at [230, 225] on input "SOL053422 - LLAVE IMPACTO CUAD. 1/2" BATERIA 20 VOLT" at bounding box center [360, 219] width 285 height 11
drag, startPoint x: 251, startPoint y: 338, endPoint x: 361, endPoint y: 312, distance: 113.0
click at [251, 338] on div "**********" at bounding box center [872, 392] width 1392 height 686
click at [389, 232] on p "SOL053422 - LLAVE IMPACTO CUAD. 1/2" BATERIA 20 VOLT" at bounding box center [340, 234] width 244 height 14
click at [389, 225] on input "SOL053422 - LLAVE IMPACTO CUAD. 1/2" BATERIA 20 VOLT" at bounding box center [360, 219] width 285 height 11
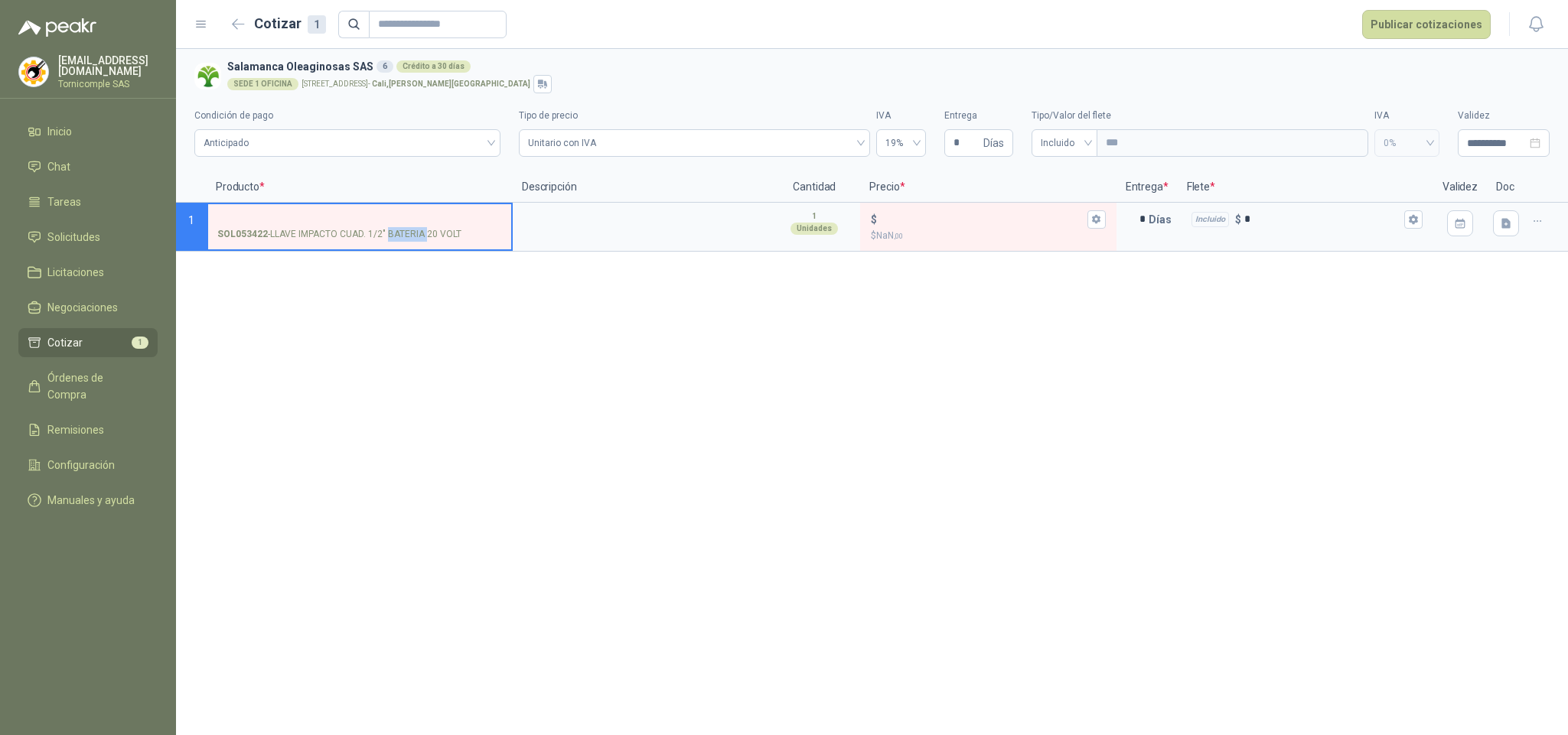
click at [389, 232] on p "SOL053422 - LLAVE IMPACTO CUAD. 1/2" BATERIA 20 VOLT" at bounding box center [340, 234] width 244 height 14
click at [389, 225] on input "SOL053422 - LLAVE IMPACTO CUAD. 1/2" BATERIA 20 VOLT" at bounding box center [360, 219] width 285 height 11
drag, startPoint x: 212, startPoint y: 234, endPoint x: 265, endPoint y: 235, distance: 53.0
click at [265, 235] on label "SOL053422 - LLAVE IMPACTO CUAD. 1/2" BATERIA 20 VOLT" at bounding box center [360, 226] width 303 height 44
copy strong "SOL053422"
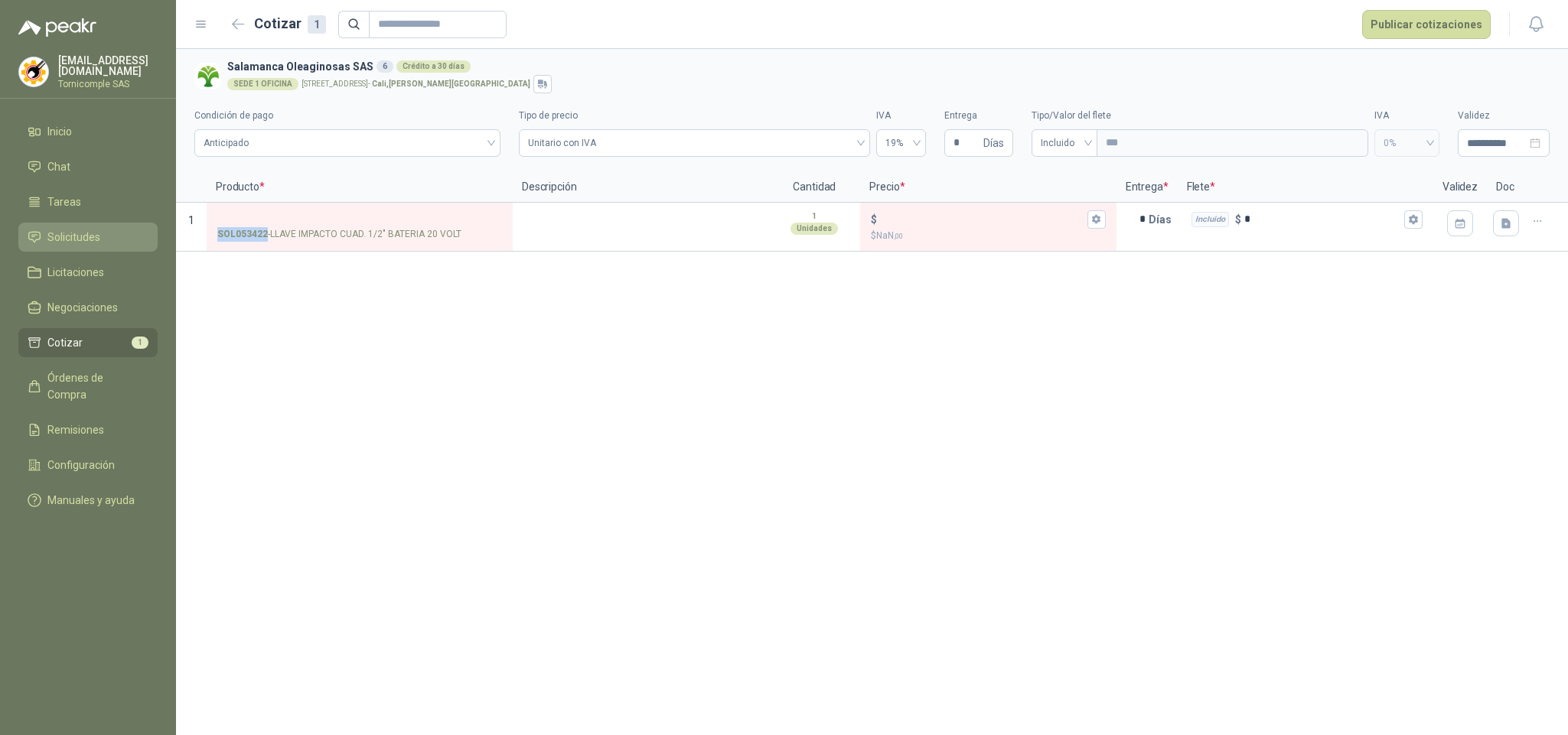
click at [83, 239] on span "Solicitudes" at bounding box center [74, 237] width 53 height 17
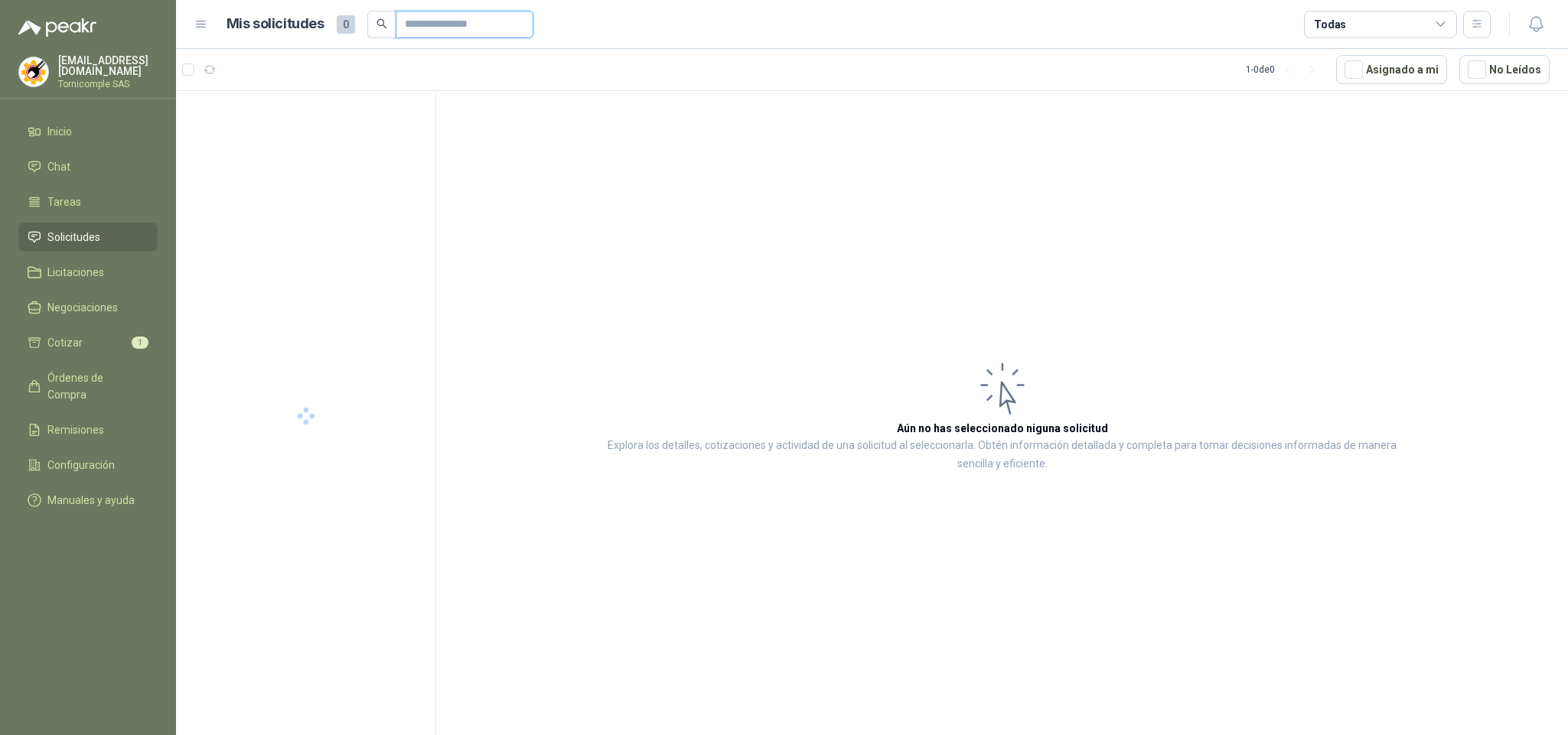
click at [432, 18] on input "text" at bounding box center [458, 24] width 107 height 26
paste input "*********"
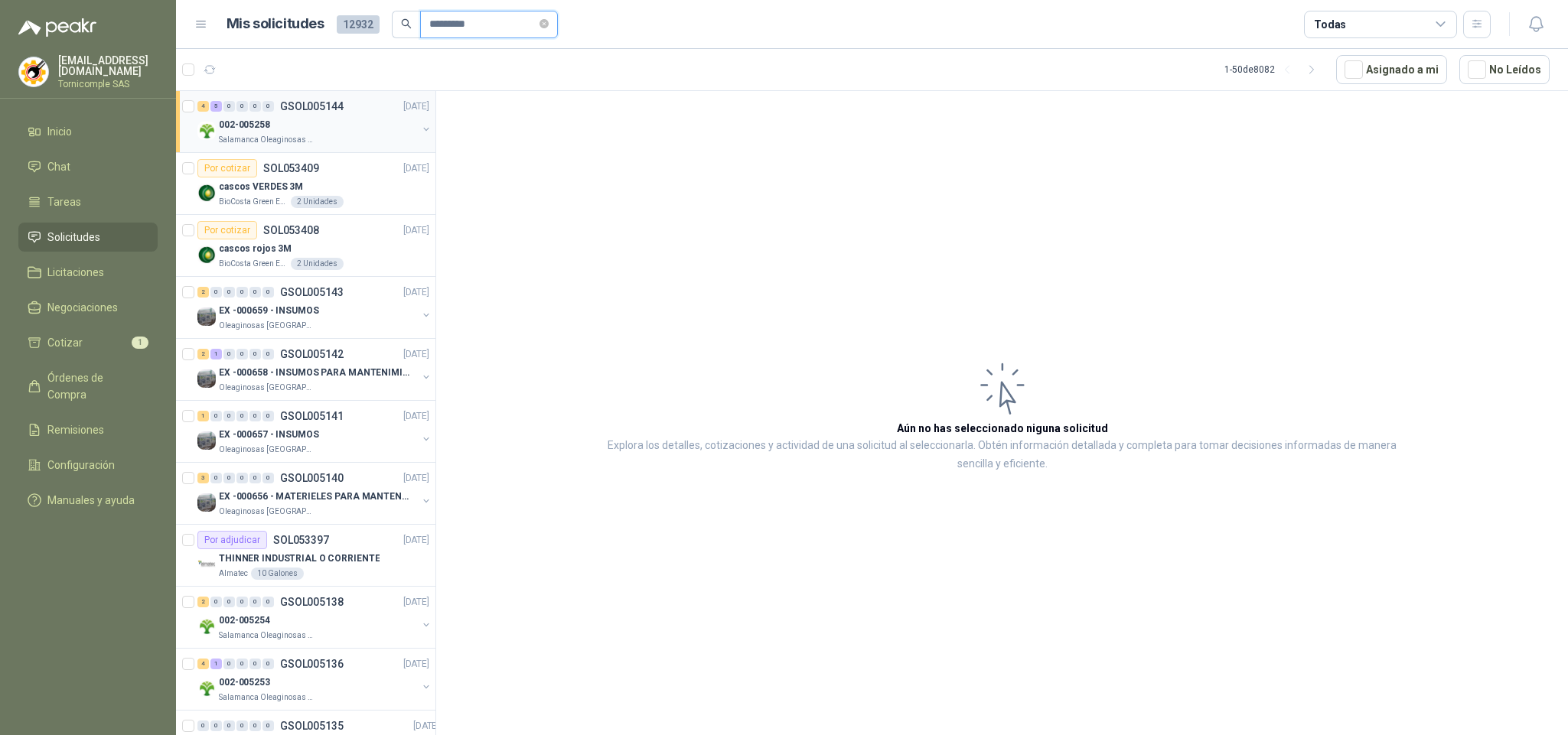
type input "*********"
click at [356, 124] on div "002-005258" at bounding box center [317, 124] width 198 height 18
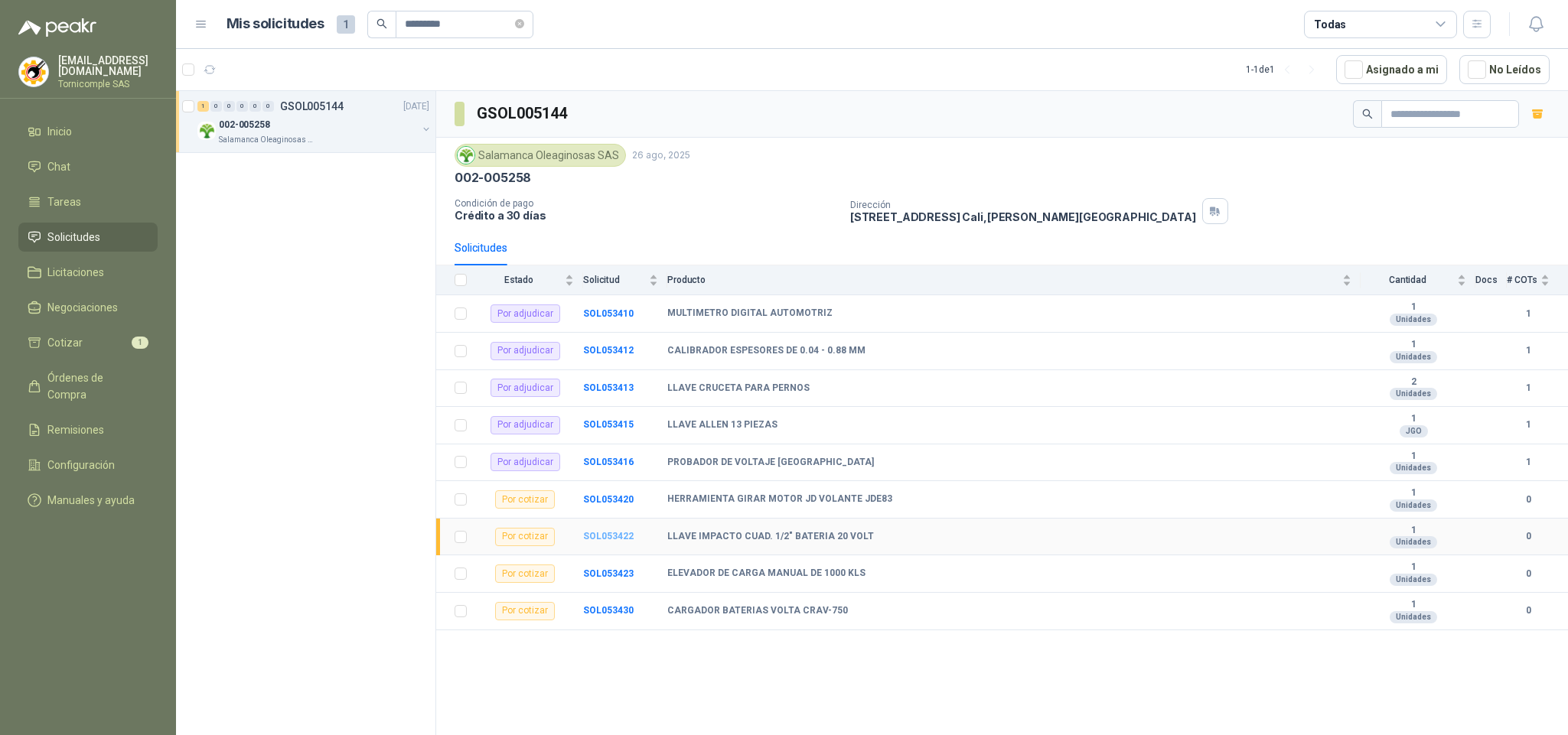
click at [592, 541] on b "SOL053422" at bounding box center [608, 535] width 50 height 10
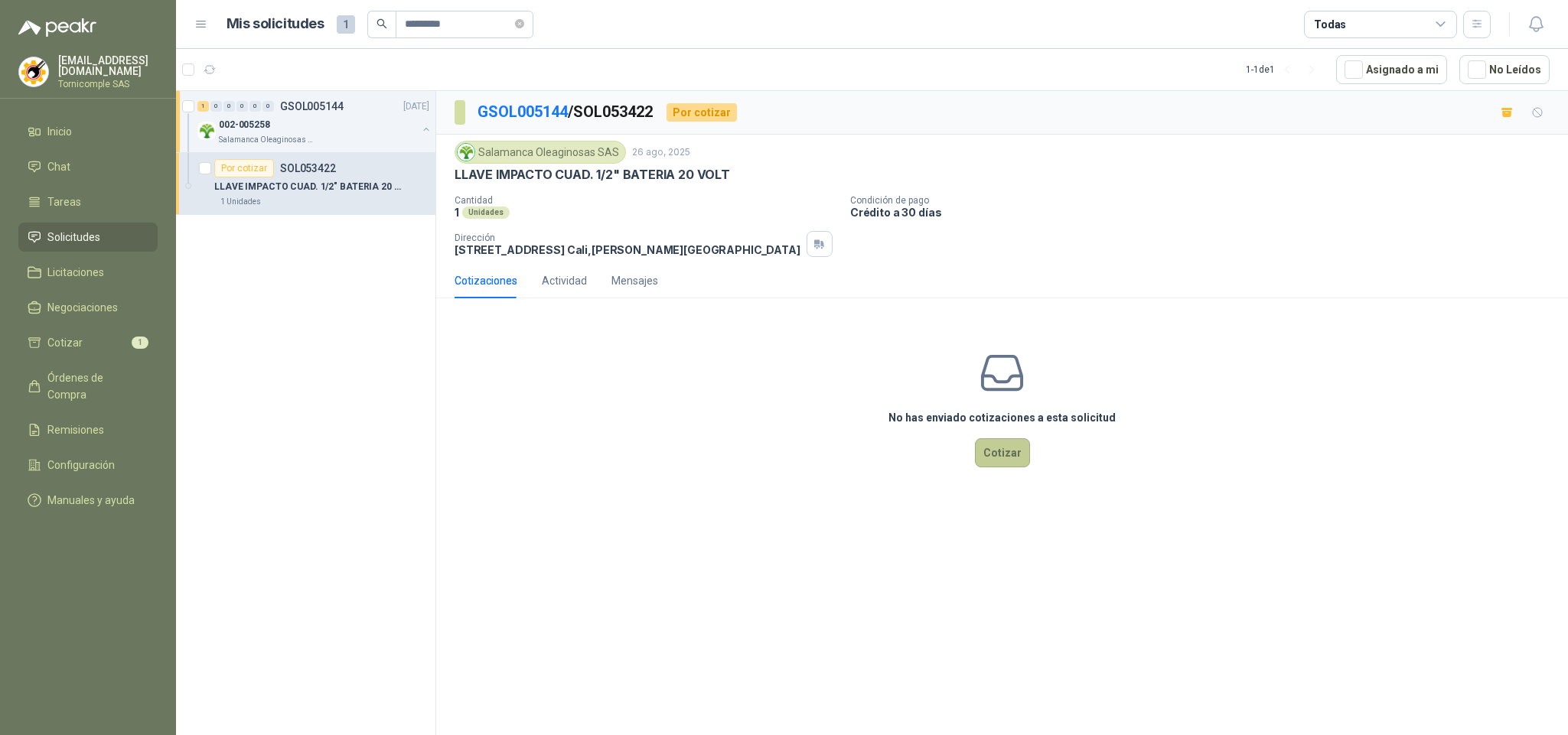
click at [993, 455] on button "Cotizar" at bounding box center [1002, 452] width 55 height 29
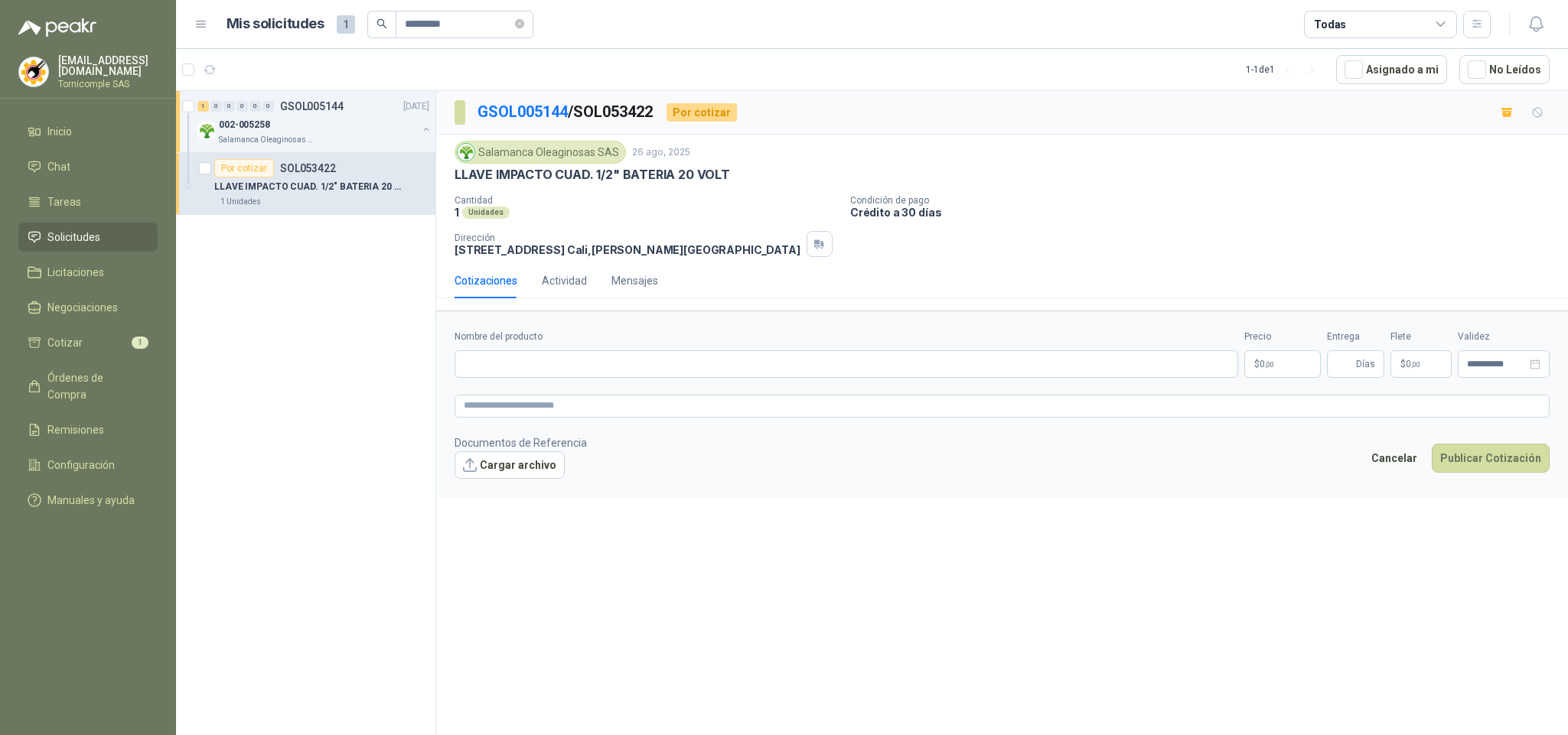
click at [520, 383] on form "**********" at bounding box center [1002, 403] width 1132 height 185
click at [505, 369] on input "Nombre del producto" at bounding box center [846, 363] width 784 height 27
paste input "*********"
type input "*********"
drag, startPoint x: 615, startPoint y: 375, endPoint x: 286, endPoint y: 367, distance: 329.1
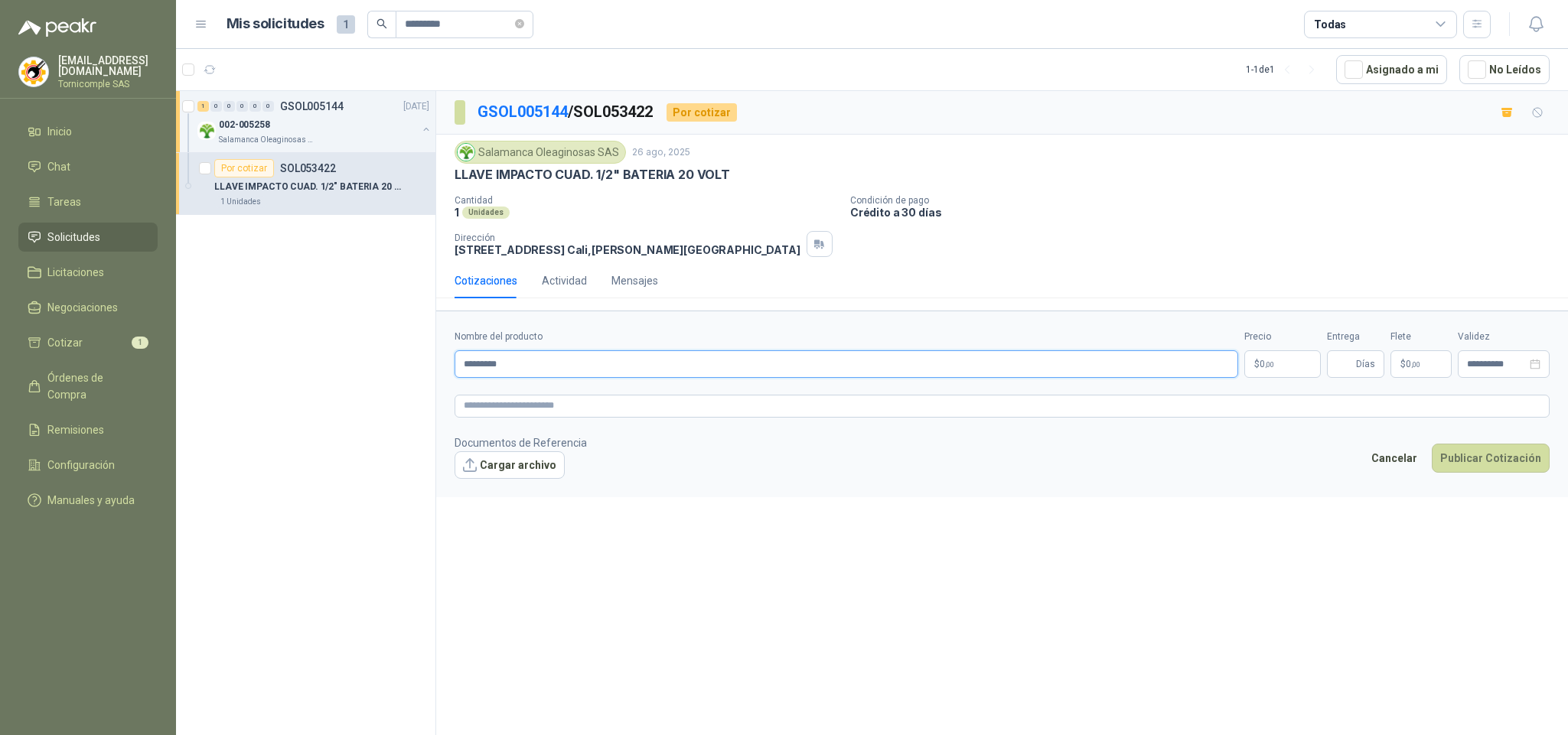
click at [286, 367] on div "**********" at bounding box center [872, 414] width 1392 height 650
paste input "**********"
type input "**********"
click at [1292, 374] on body "**********" at bounding box center [784, 367] width 1568 height 735
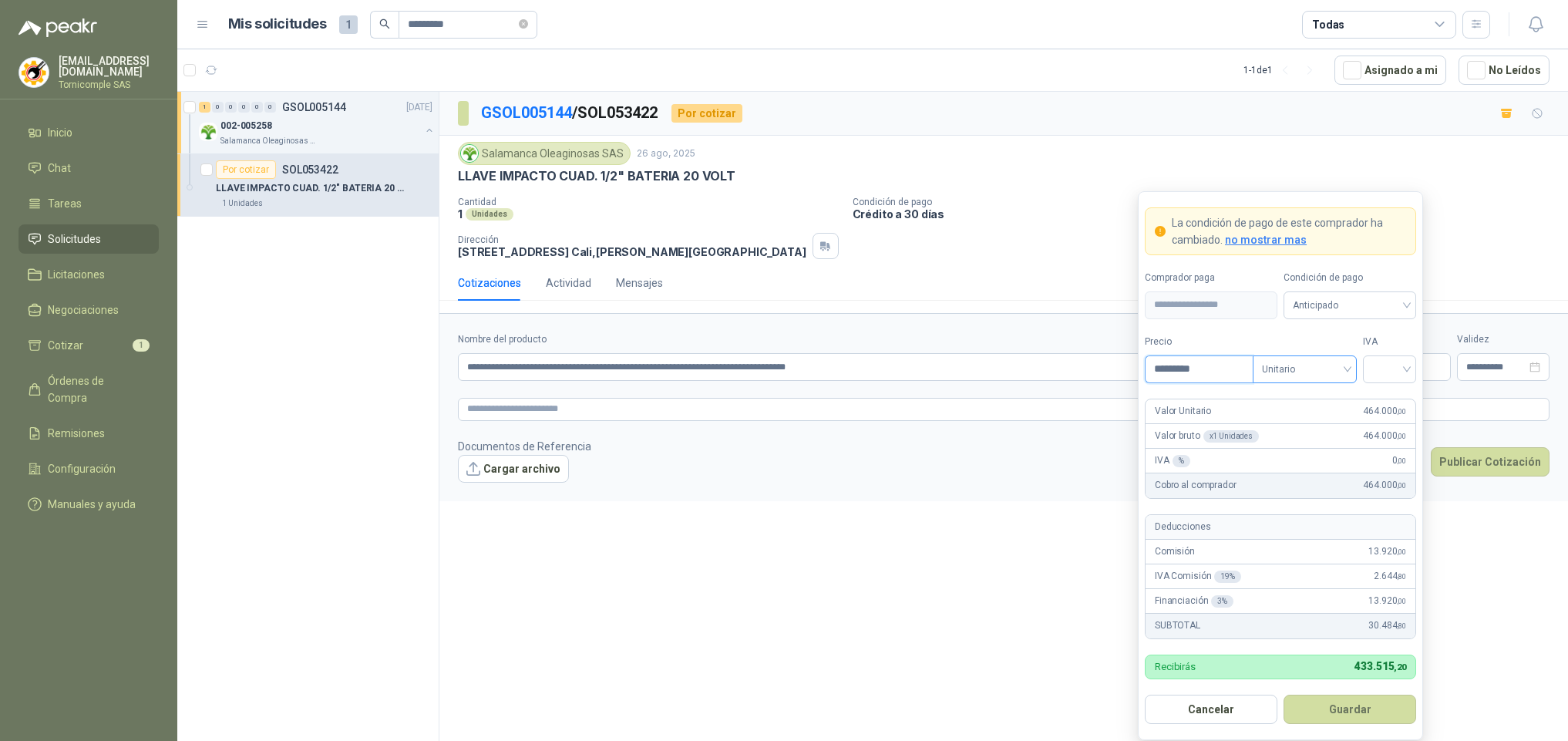
click at [1314, 360] on span "Unitario" at bounding box center [1305, 369] width 86 height 23
type input "*********"
drag, startPoint x: 1314, startPoint y: 426, endPoint x: 1374, endPoint y: 378, distance: 76.8
click at [1316, 426] on div "Unitario con IVA" at bounding box center [1305, 427] width 79 height 17
drag, startPoint x: 1409, startPoint y: 364, endPoint x: 1398, endPoint y: 388, distance: 26.4
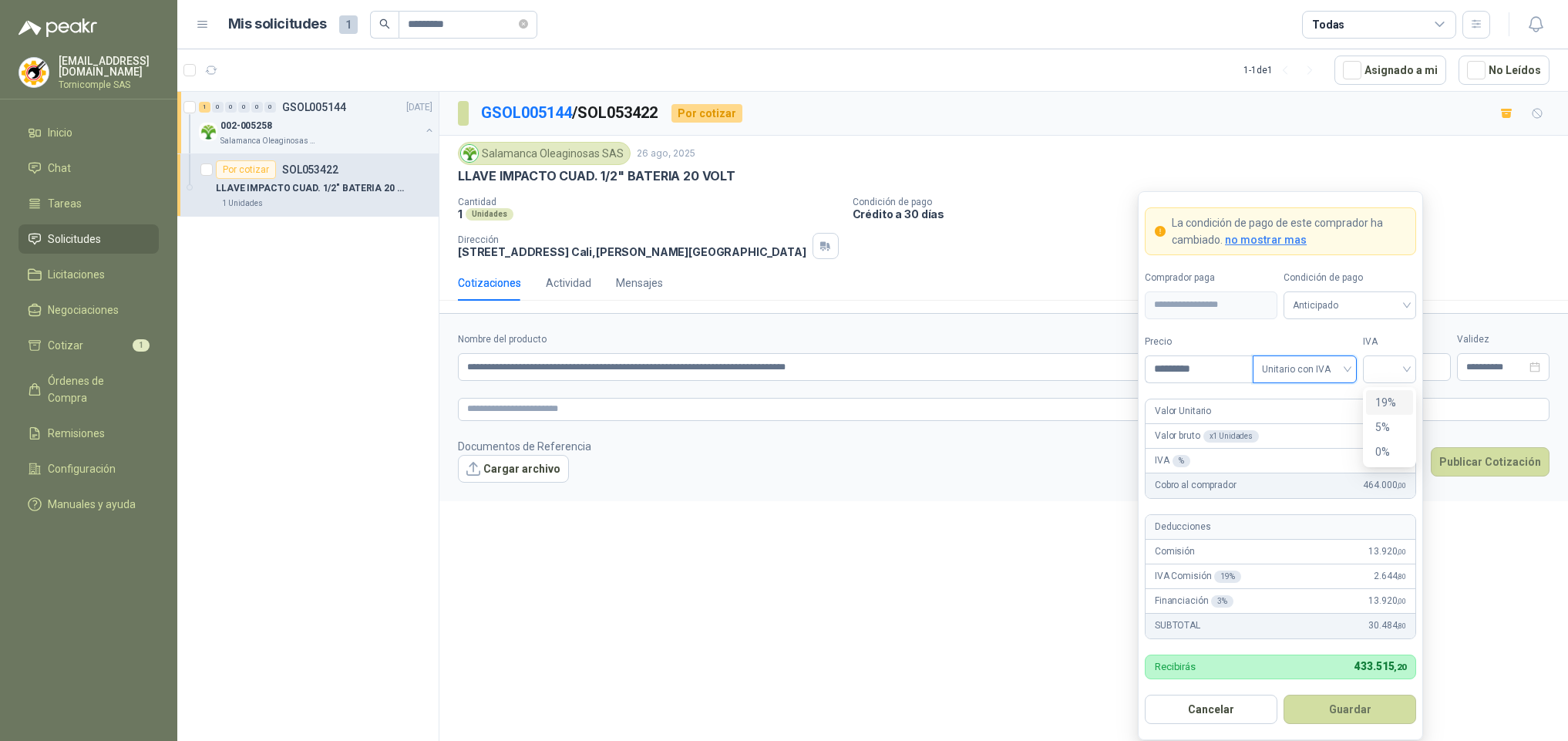
click at [1409, 365] on div at bounding box center [1390, 369] width 53 height 28
click at [1393, 396] on div "19%" at bounding box center [1390, 402] width 29 height 17
click at [1379, 723] on button "Guardar" at bounding box center [1350, 709] width 133 height 30
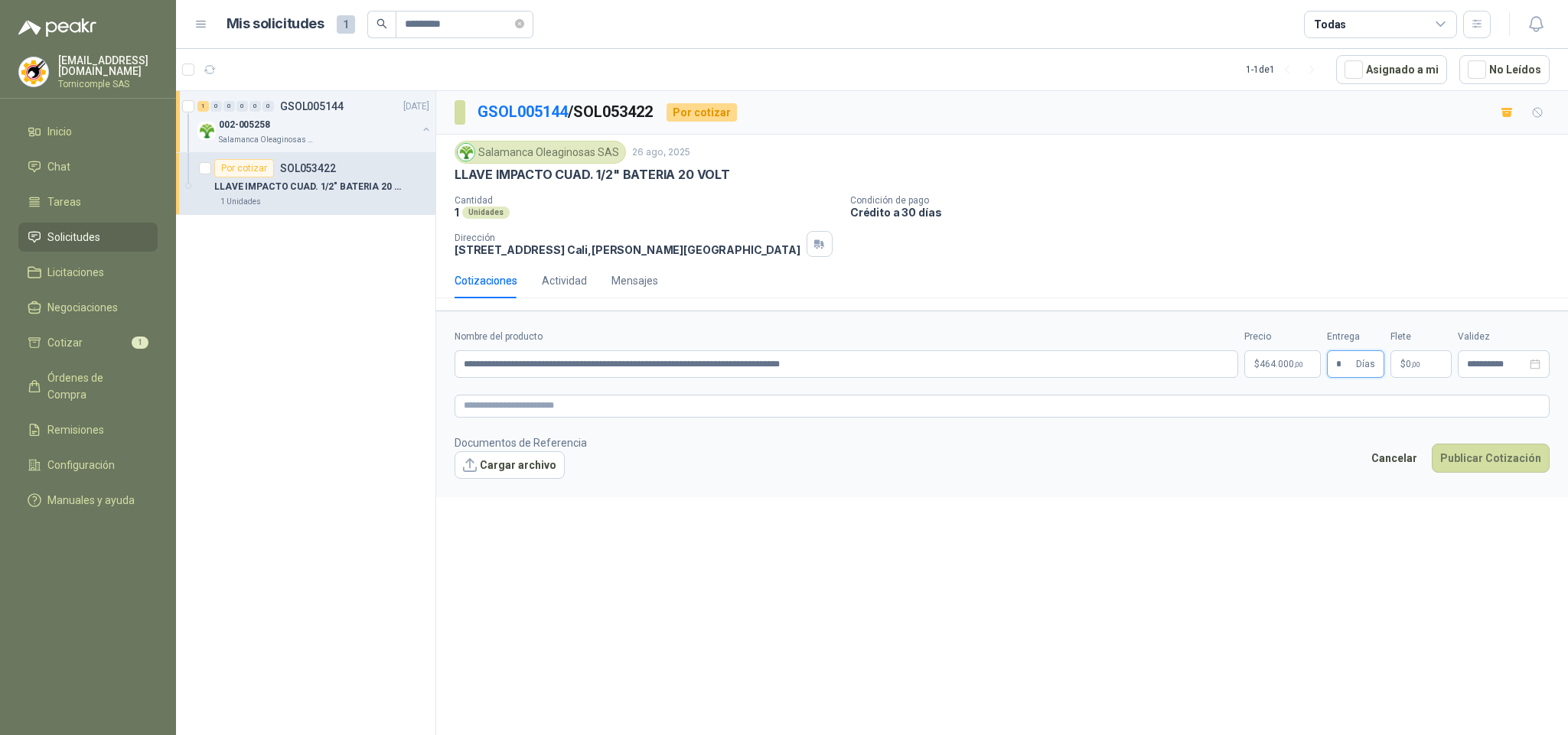
type input "*"
click at [1391, 367] on p "$ 0 ,00" at bounding box center [1420, 363] width 62 height 27
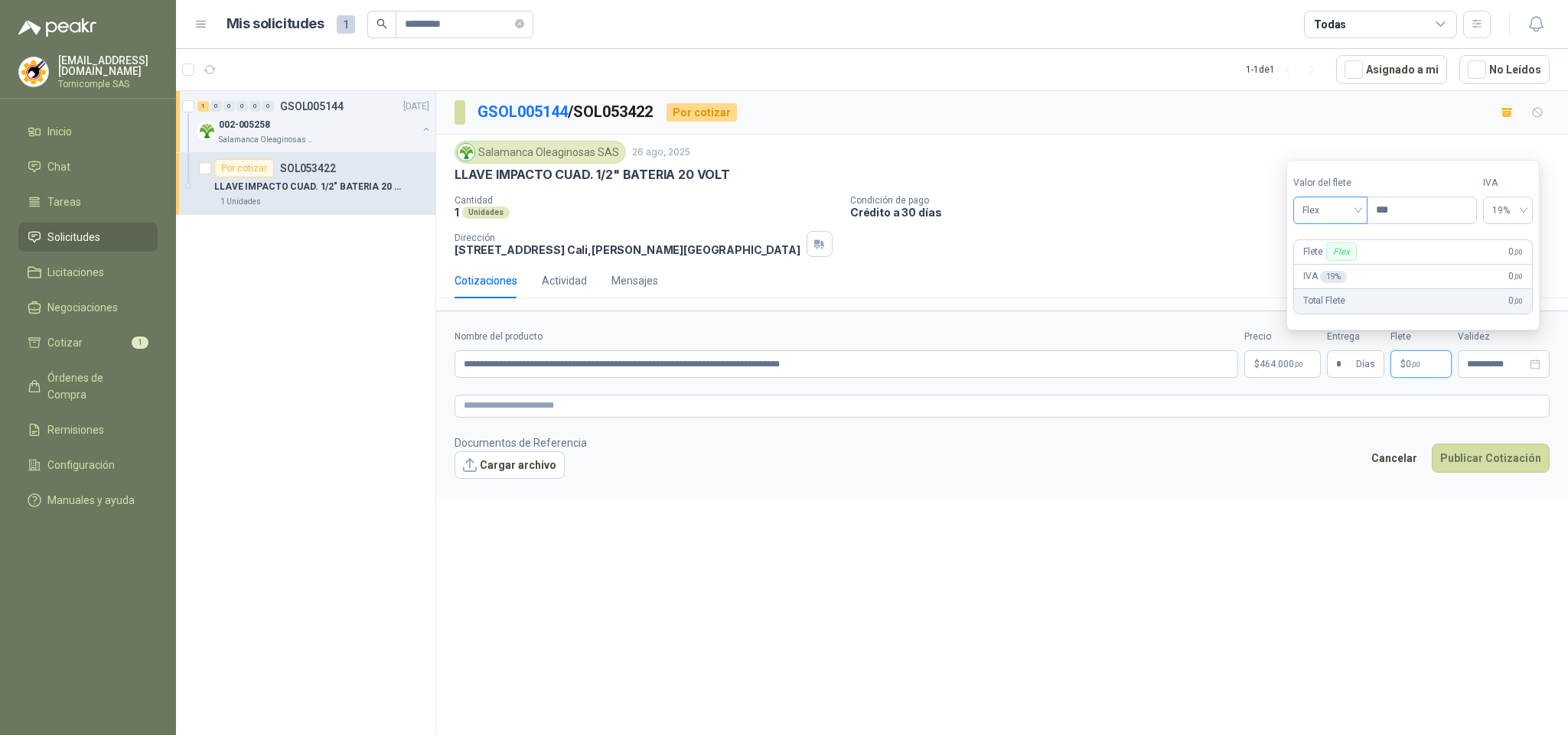
click at [1334, 205] on span "Flex" at bounding box center [1330, 210] width 56 height 23
click at [1339, 269] on div "Incluido" at bounding box center [1332, 266] width 56 height 17
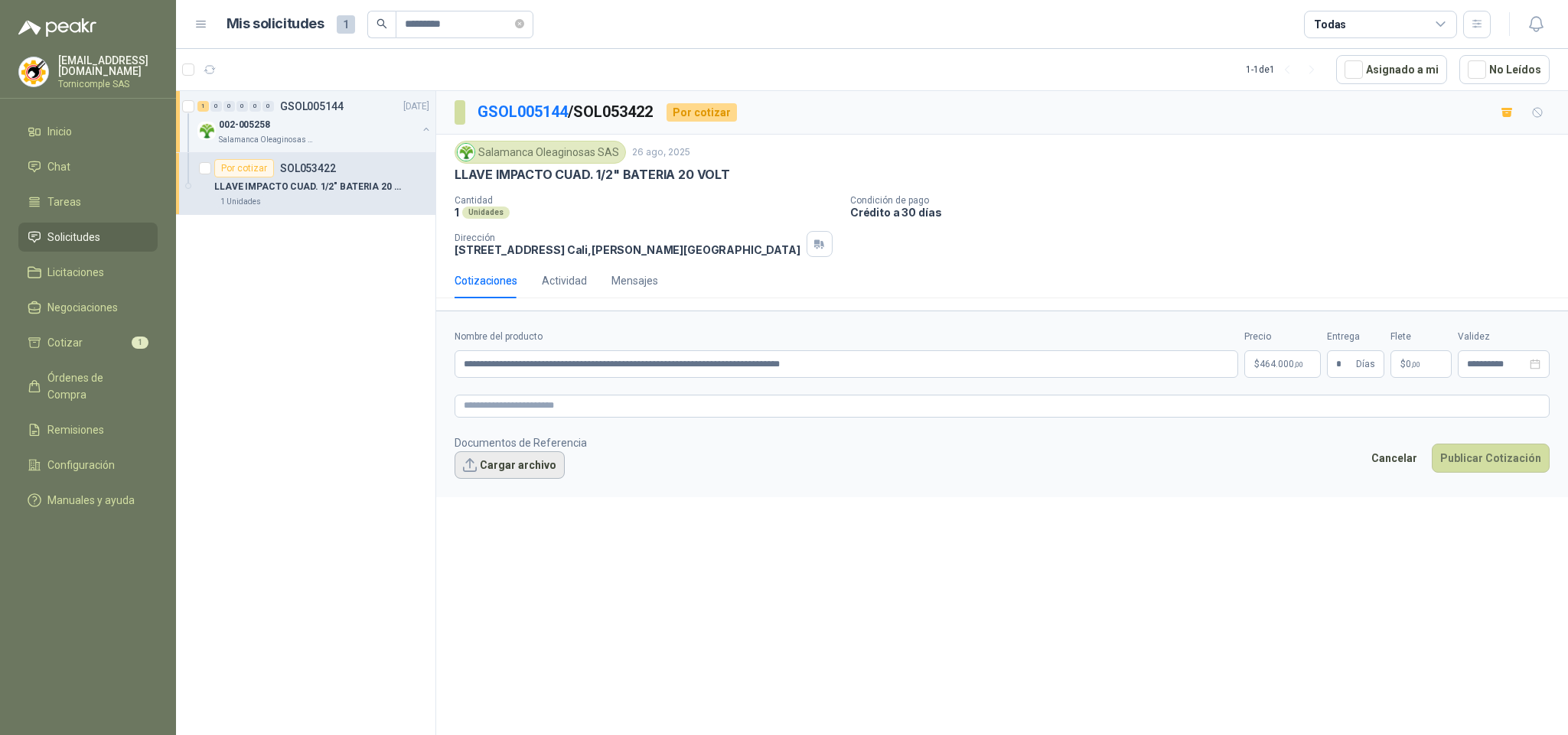
click at [483, 462] on button "Cargar archivo" at bounding box center [509, 464] width 110 height 27
click at [1467, 480] on button "Publicar Cotización" at bounding box center [1490, 478] width 118 height 29
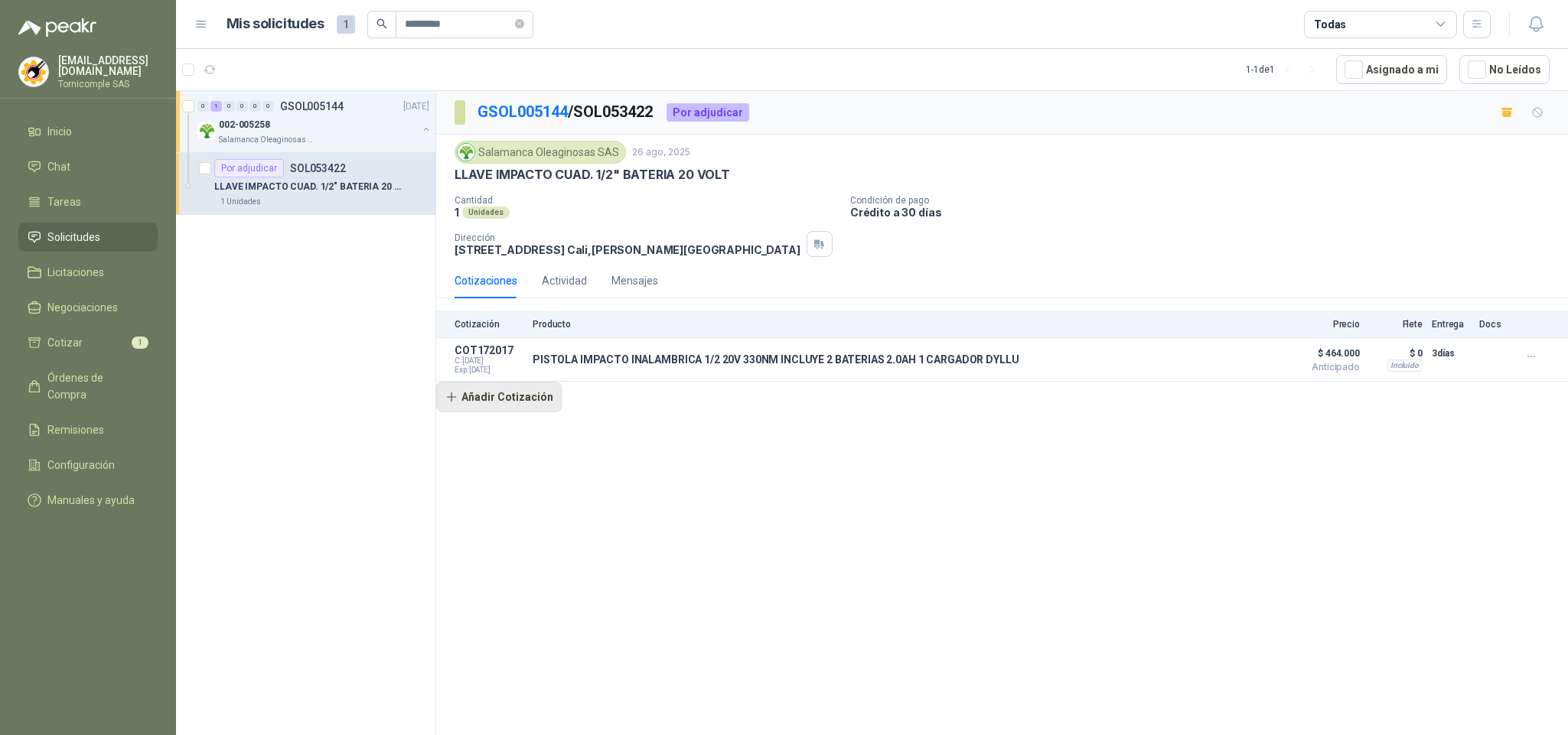
click at [471, 386] on button "Añadir Cotización" at bounding box center [499, 396] width 126 height 30
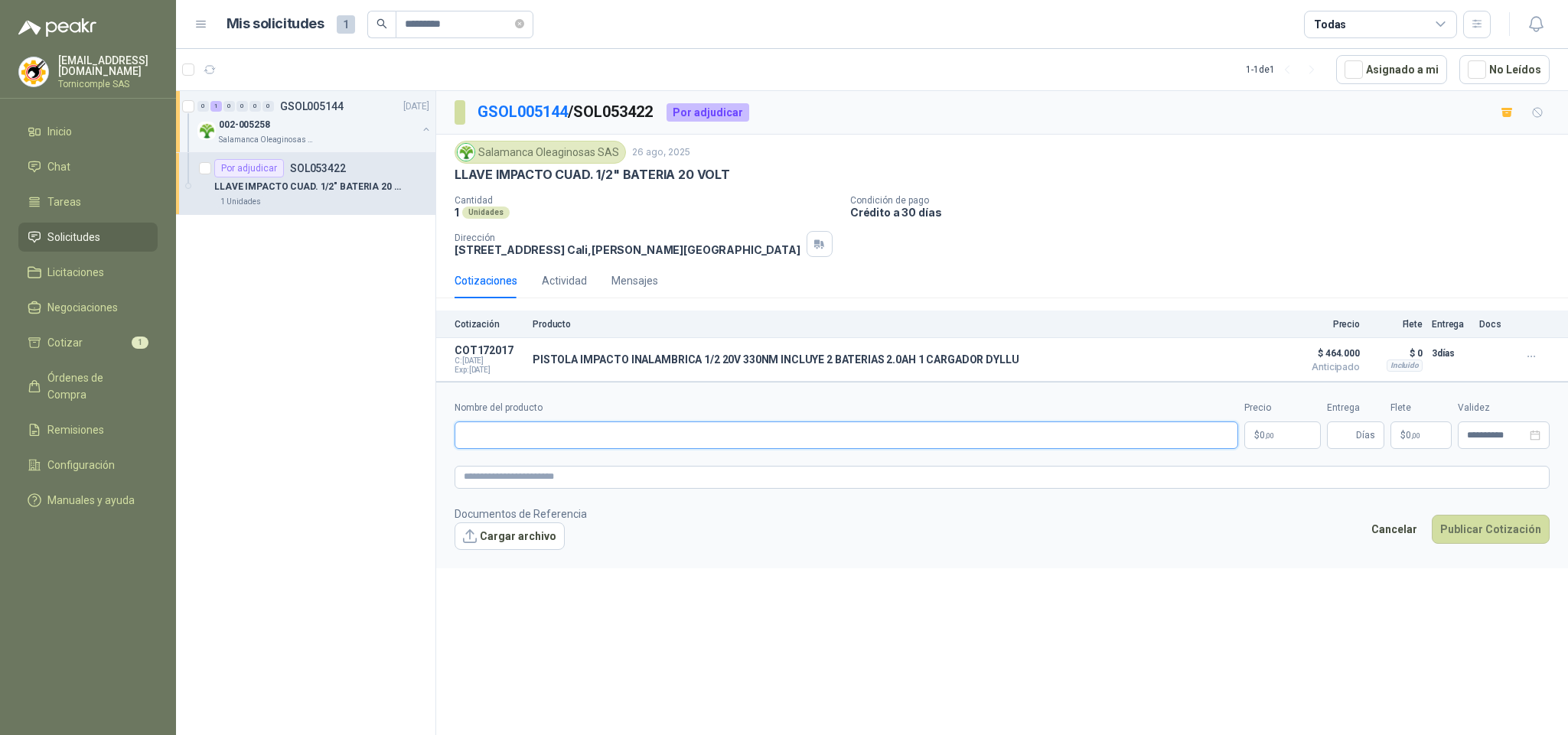
click at [573, 429] on input "Nombre del producto" at bounding box center [846, 434] width 784 height 27
paste input "**********"
type input "**********"
click at [1295, 449] on p "$ 0 ,00" at bounding box center [1282, 434] width 77 height 27
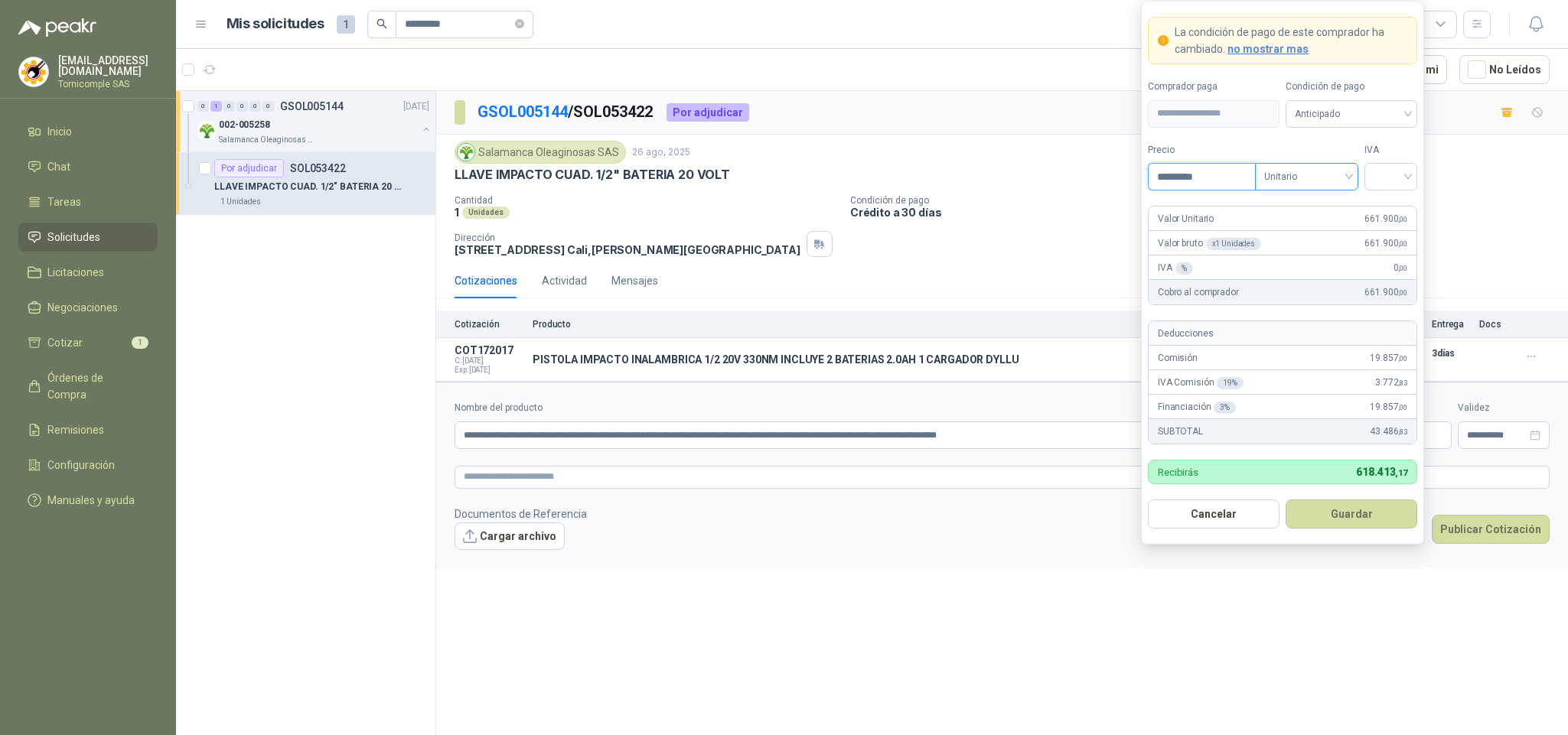
type input "*********"
click at [1301, 164] on input "search" at bounding box center [1307, 175] width 85 height 23
click at [1317, 239] on div "Unitario con IVA" at bounding box center [1306, 231] width 97 height 25
click at [1392, 184] on input "search" at bounding box center [1390, 175] width 34 height 23
click at [1393, 200] on div "19%" at bounding box center [1390, 206] width 28 height 17
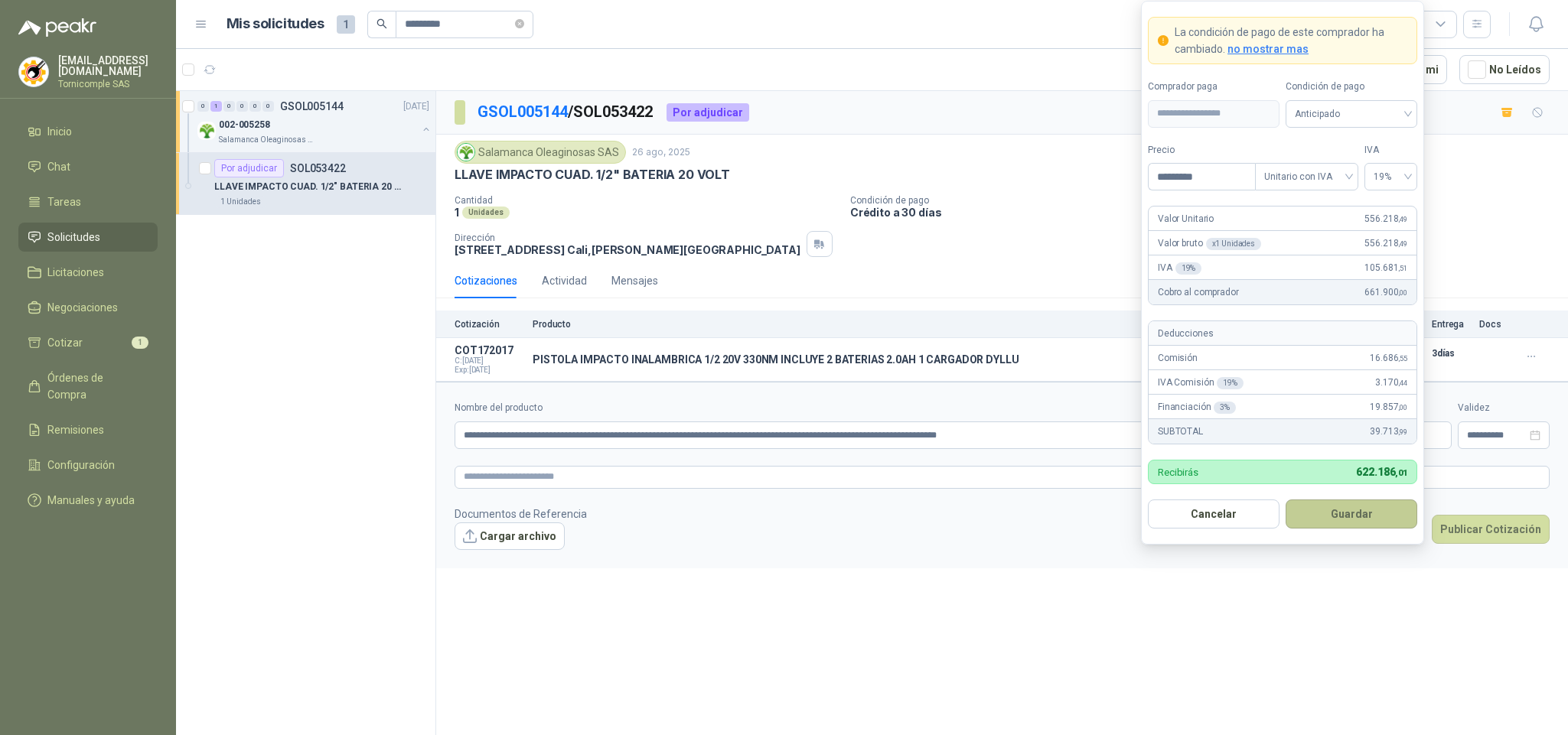
click at [1384, 512] on button "Guardar" at bounding box center [1350, 514] width 132 height 29
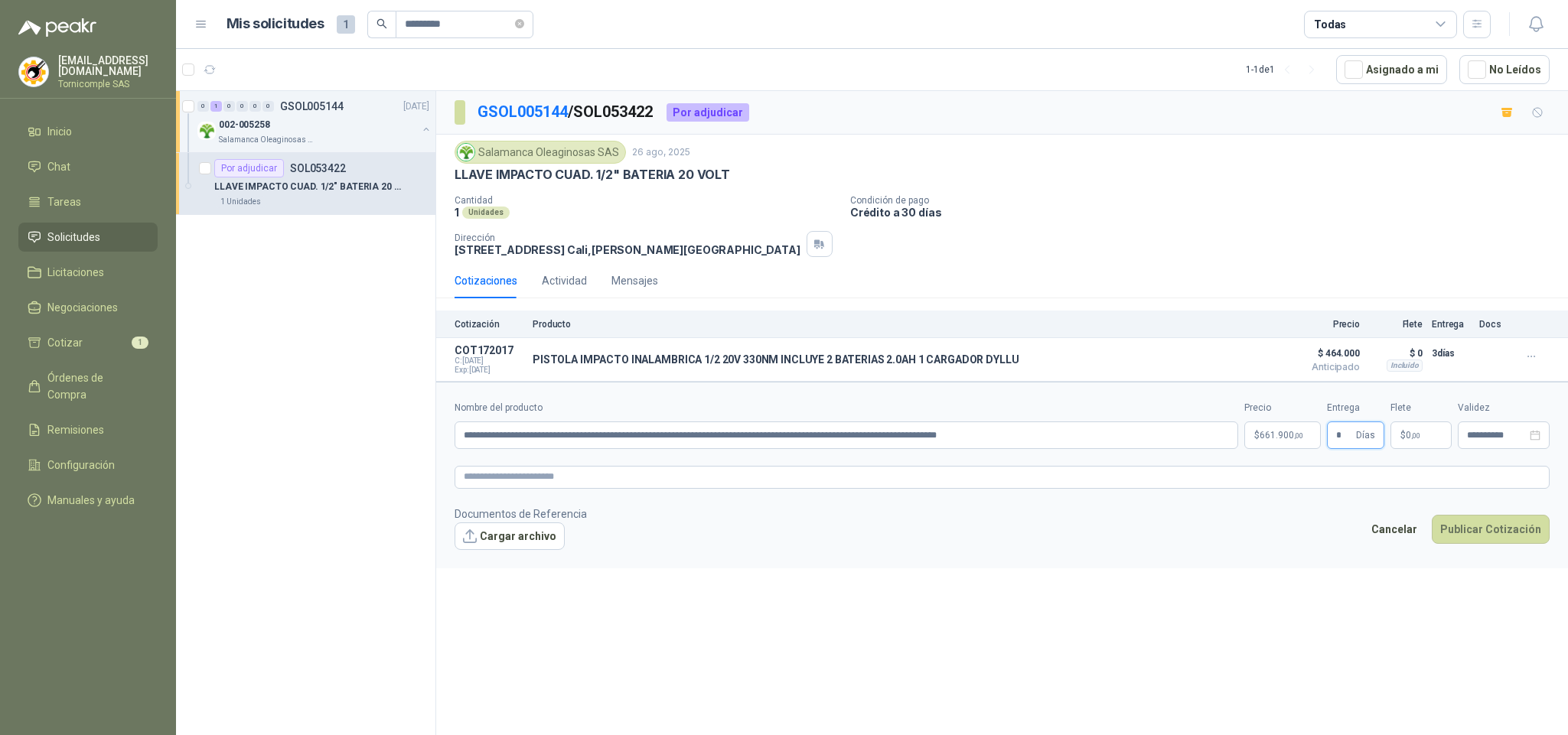
type input "*"
click at [1404, 455] on form "**********" at bounding box center [1002, 474] width 1132 height 185
click at [1416, 437] on span ",00" at bounding box center [1416, 435] width 9 height 9
click at [1331, 289] on span "Flex" at bounding box center [1330, 282] width 56 height 23
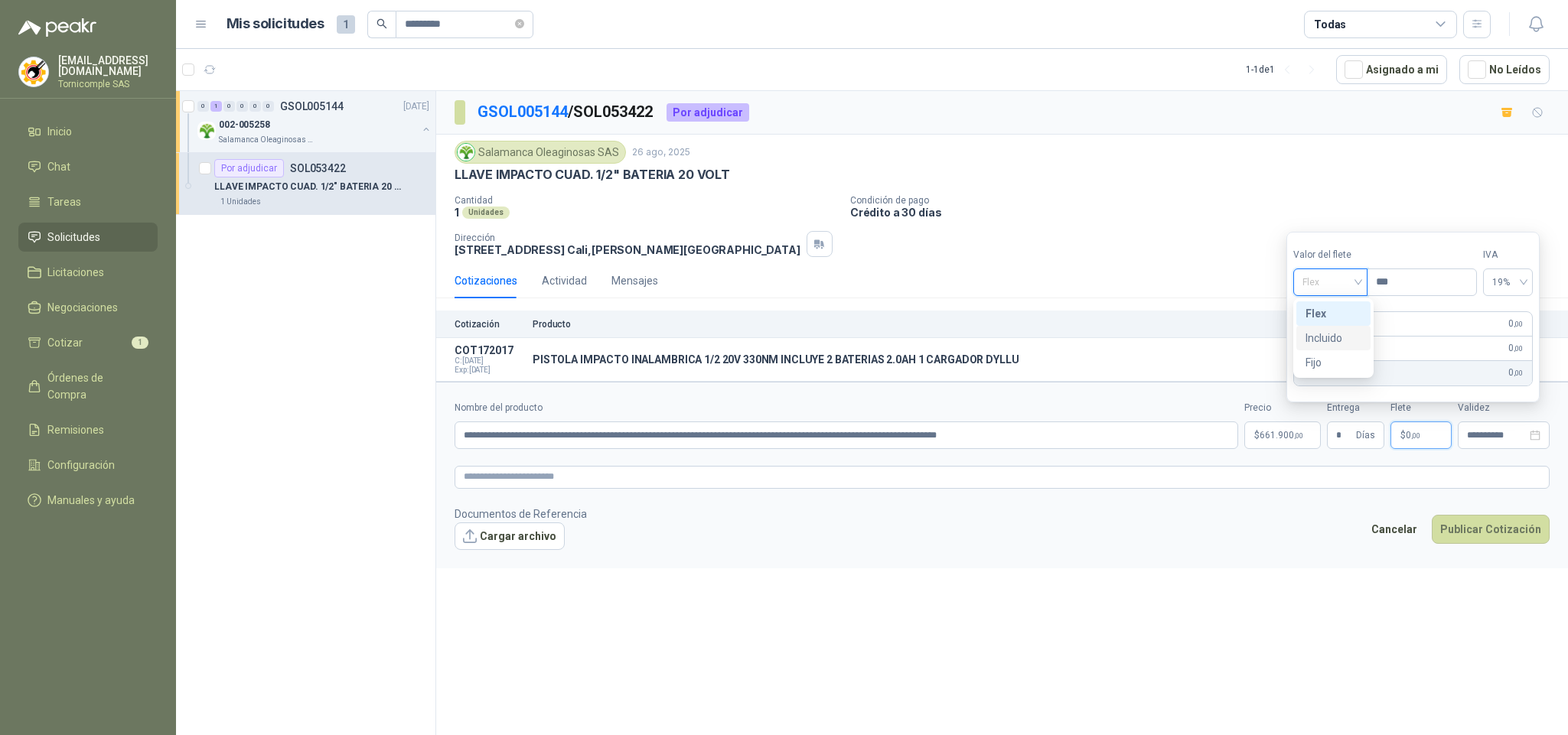
click at [1331, 342] on div "Incluido" at bounding box center [1332, 338] width 56 height 17
click at [1479, 544] on button "Publicar Cotización" at bounding box center [1490, 529] width 118 height 29
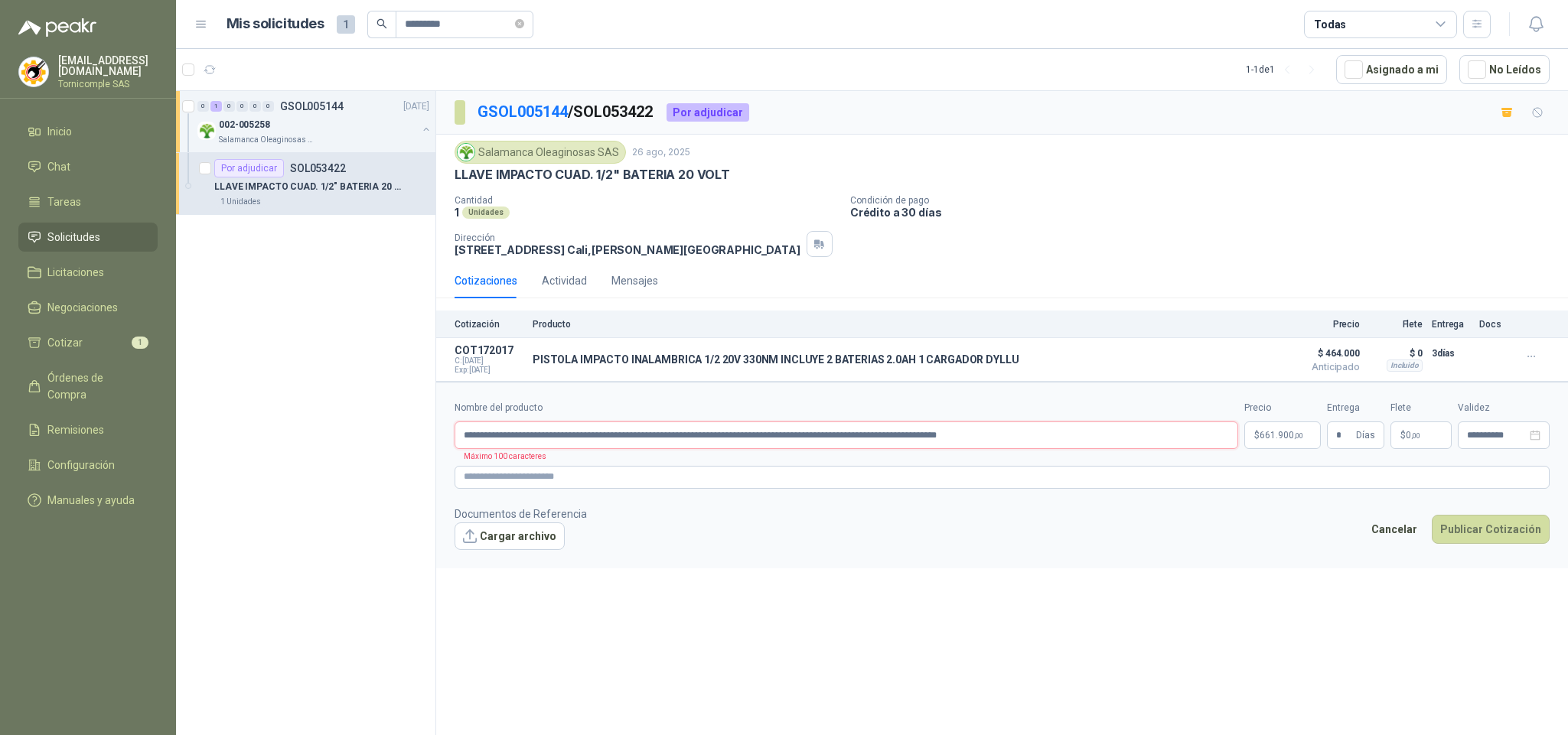
click at [561, 444] on input "**********" at bounding box center [846, 434] width 784 height 27
drag, startPoint x: 713, startPoint y: 439, endPoint x: 678, endPoint y: 443, distance: 35.2
click at [678, 443] on input "**********" at bounding box center [846, 434] width 784 height 27
click at [680, 438] on input "**********" at bounding box center [846, 434] width 784 height 27
click at [554, 534] on button "Cargar archivo" at bounding box center [509, 535] width 110 height 27
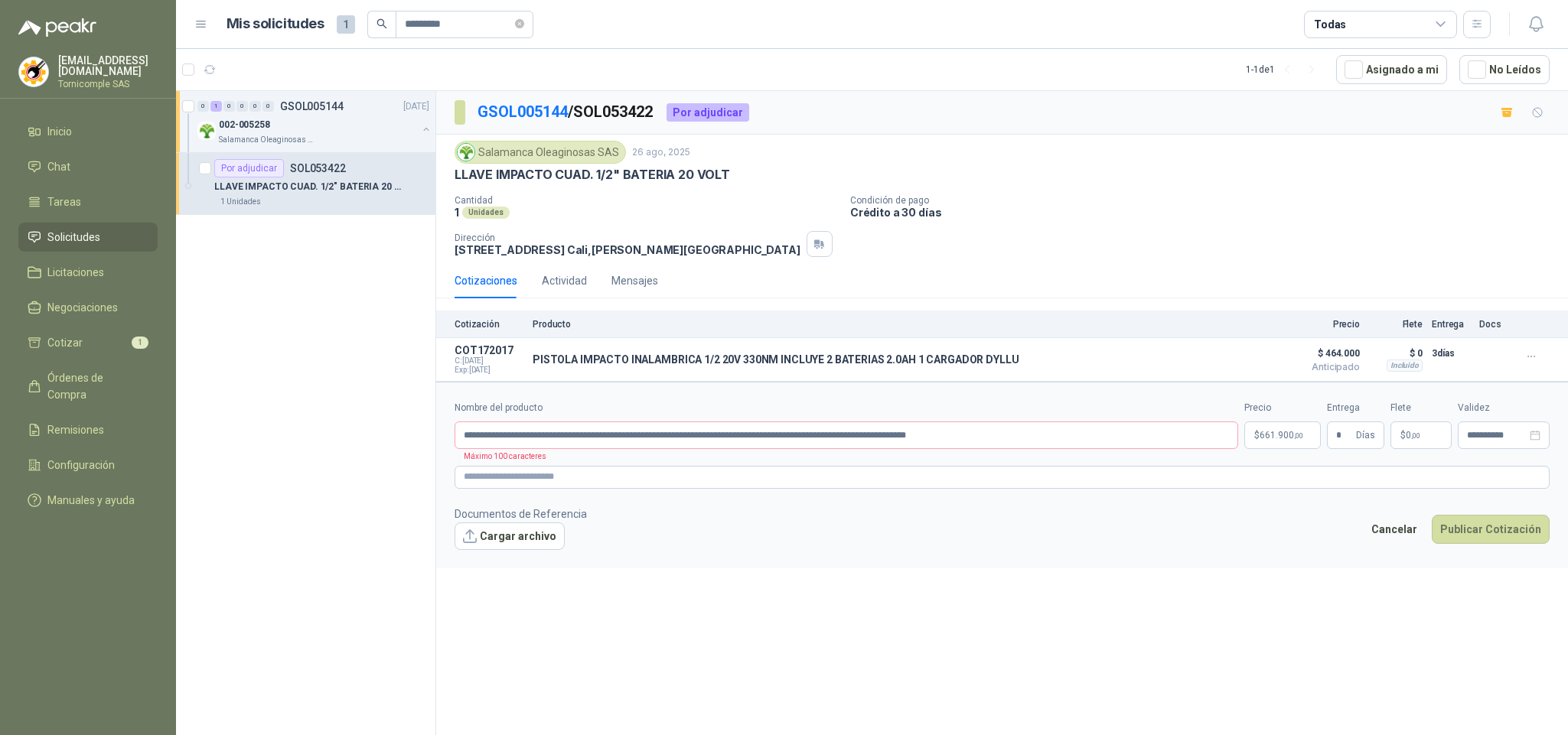
click at [515, 565] on form "**********" at bounding box center [1002, 474] width 1132 height 185
click at [507, 537] on button "Cargar archivo" at bounding box center [509, 535] width 110 height 27
click at [1480, 555] on button "Publicar Cotización" at bounding box center [1490, 549] width 118 height 29
click at [1465, 553] on button "Publicar Cotización" at bounding box center [1490, 549] width 118 height 29
drag, startPoint x: 572, startPoint y: 441, endPoint x: 604, endPoint y: 443, distance: 32.1
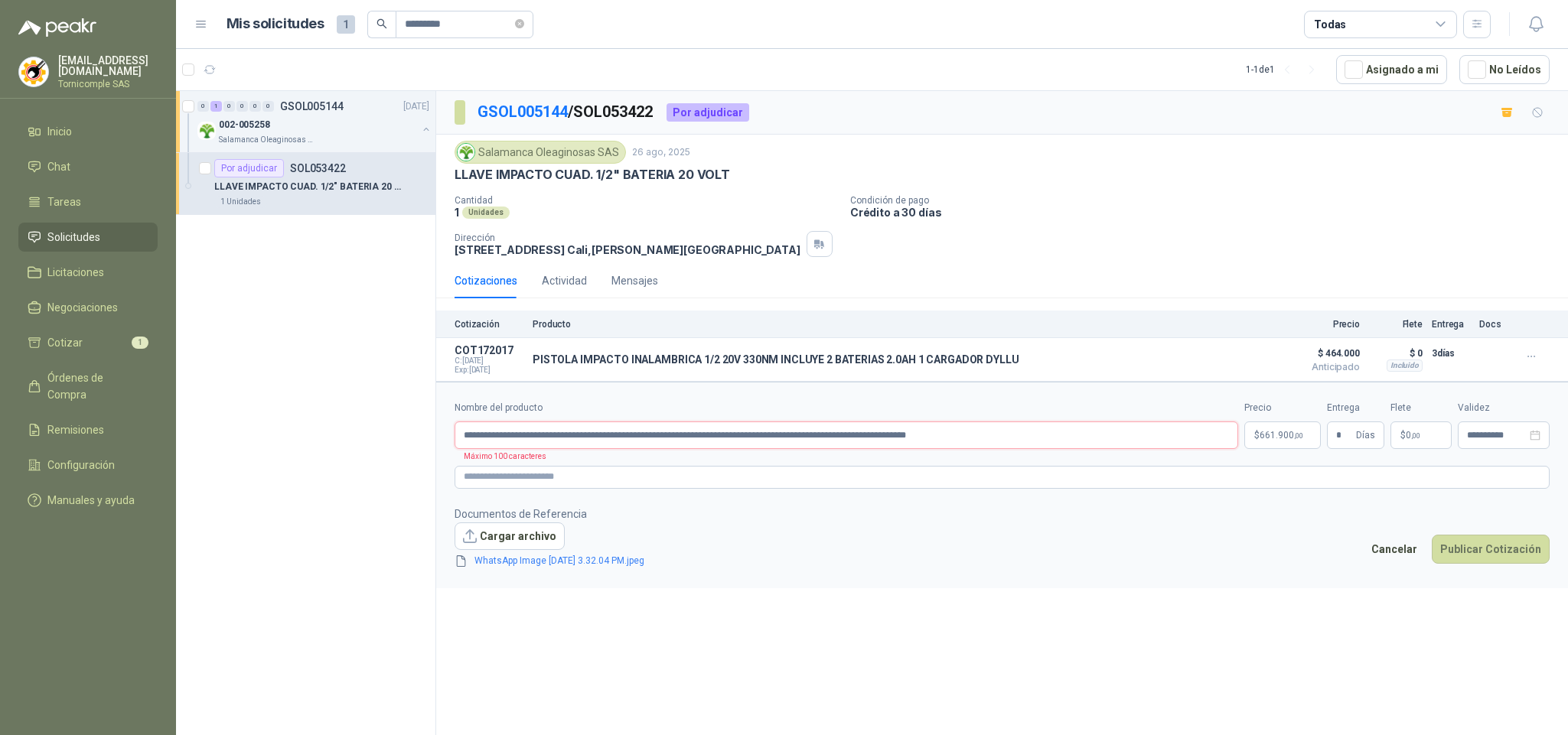
click at [604, 443] on input "**********" at bounding box center [846, 434] width 784 height 27
click at [1011, 503] on form "**********" at bounding box center [1002, 483] width 1132 height 205
click at [1013, 489] on textarea at bounding box center [1001, 477] width 1095 height 23
click at [1048, 446] on input "**********" at bounding box center [846, 434] width 784 height 27
click at [757, 439] on input "**********" at bounding box center [846, 434] width 784 height 27
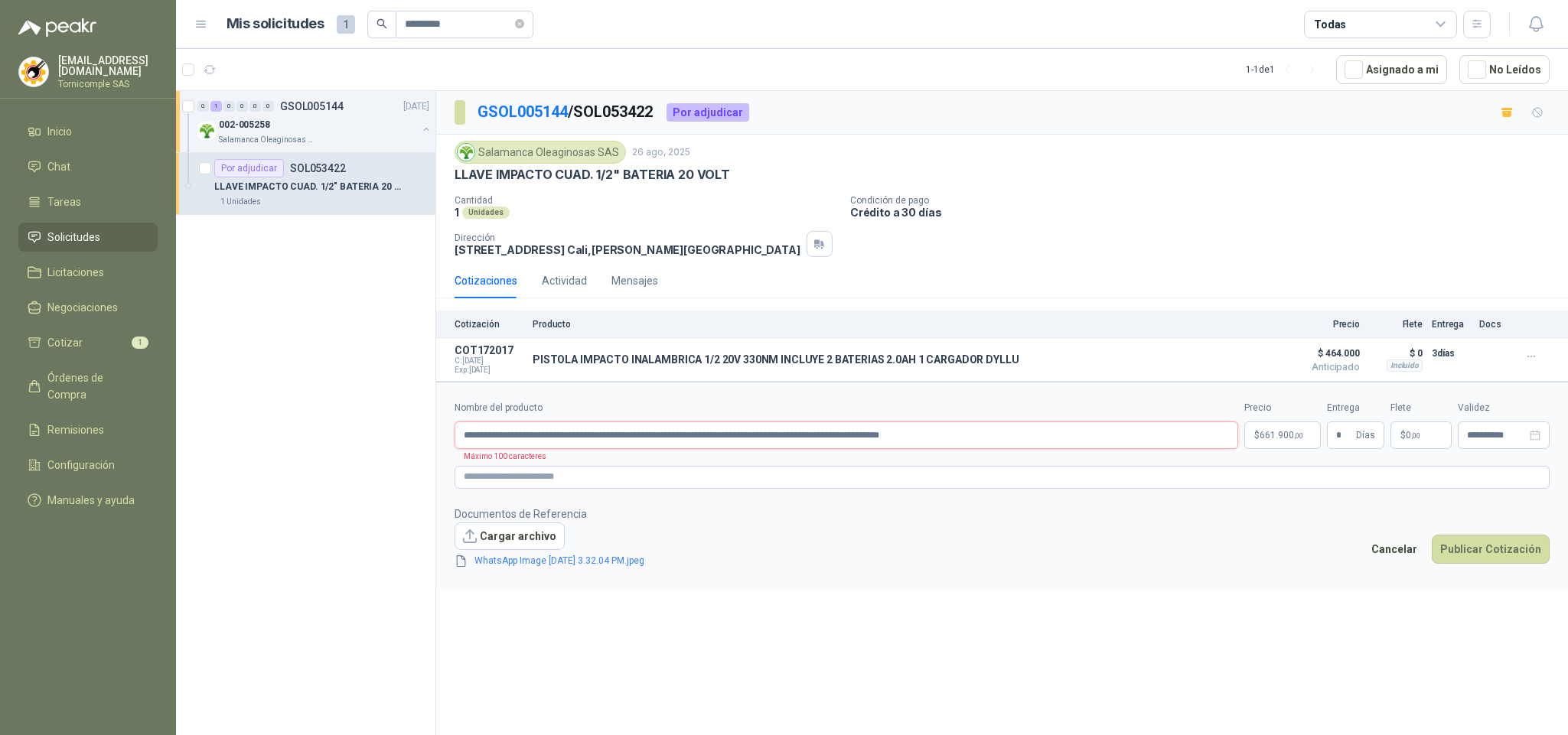
drag, startPoint x: 907, startPoint y: 439, endPoint x: 864, endPoint y: 439, distance: 43.0
click at [864, 439] on input "**********" at bounding box center [846, 434] width 784 height 27
click at [987, 581] on form "**********" at bounding box center [1002, 483] width 1132 height 205
drag, startPoint x: 1025, startPoint y: 455, endPoint x: 925, endPoint y: 437, distance: 101.6
click at [1025, 454] on form "**********" at bounding box center [1002, 483] width 1132 height 205
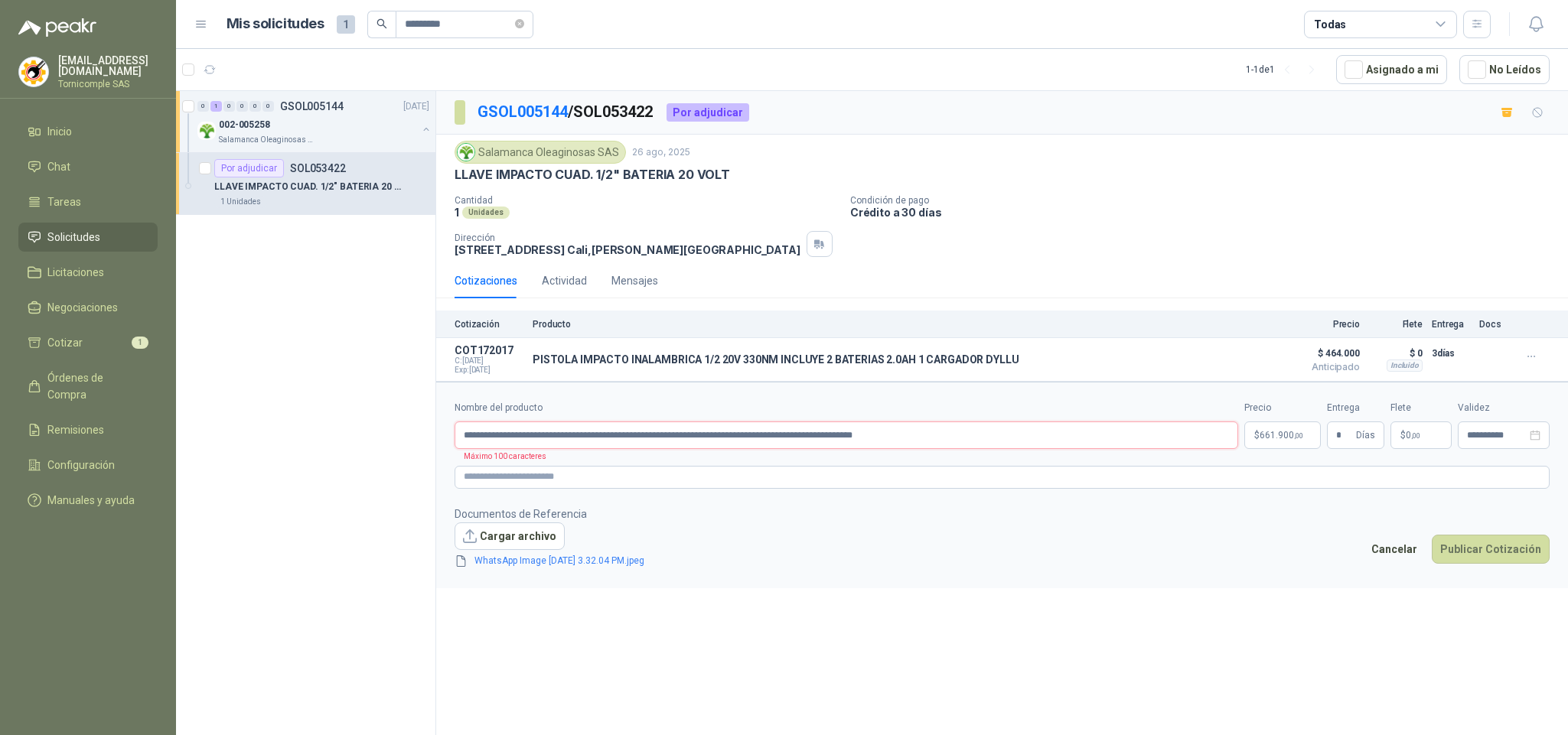
click at [832, 437] on input "**********" at bounding box center [846, 434] width 784 height 27
click at [545, 437] on input "**********" at bounding box center [846, 434] width 784 height 27
click at [563, 437] on input "**********" at bounding box center [846, 434] width 784 height 27
drag, startPoint x: 593, startPoint y: 441, endPoint x: 608, endPoint y: 447, distance: 16.2
click at [593, 441] on input "**********" at bounding box center [846, 434] width 784 height 27
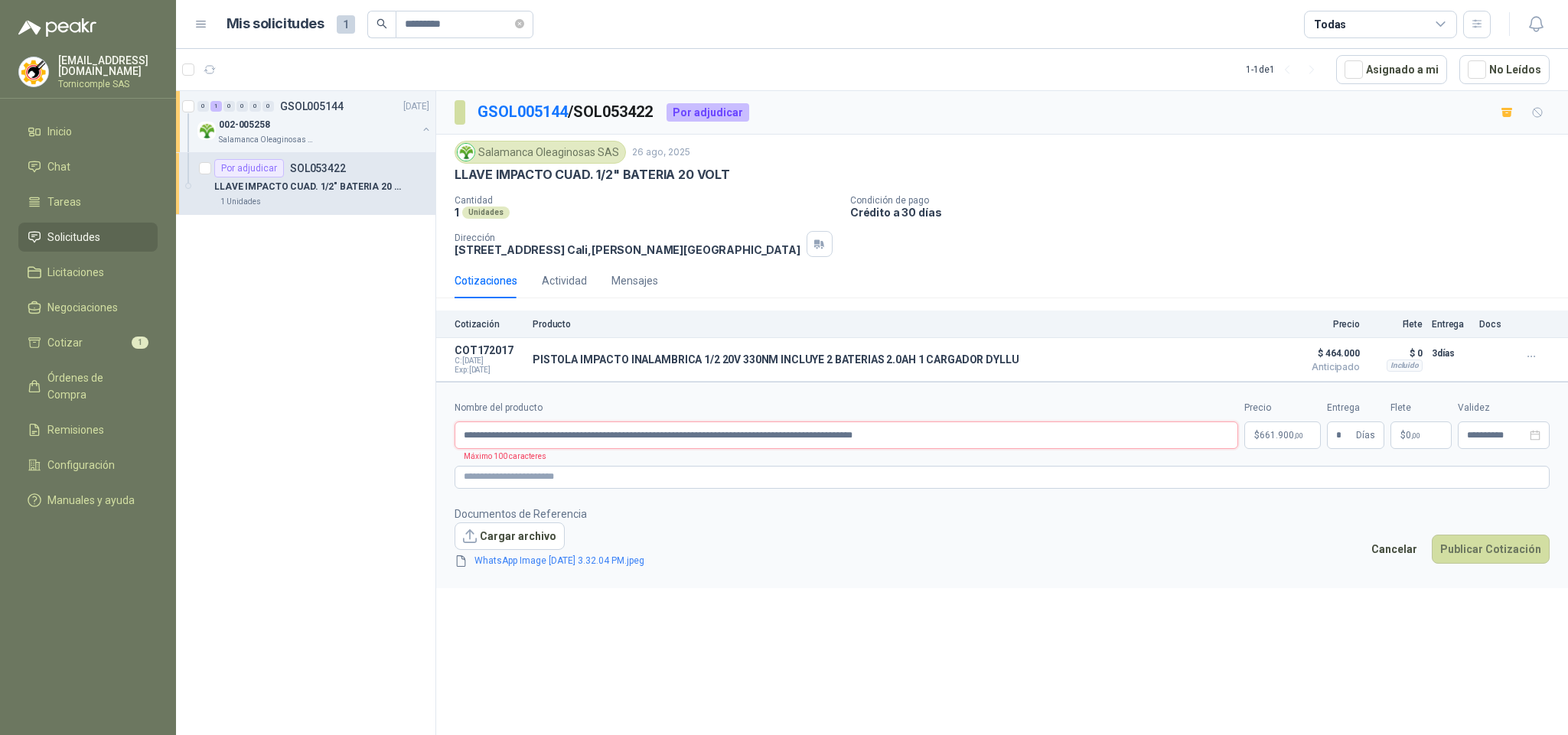
click at [625, 449] on input "**********" at bounding box center [846, 434] width 784 height 27
click at [657, 441] on input "**********" at bounding box center [846, 434] width 784 height 27
drag, startPoint x: 696, startPoint y: 441, endPoint x: 716, endPoint y: 436, distance: 20.6
click at [696, 441] on input "**********" at bounding box center [846, 434] width 784 height 27
click at [721, 436] on input "**********" at bounding box center [846, 434] width 784 height 27
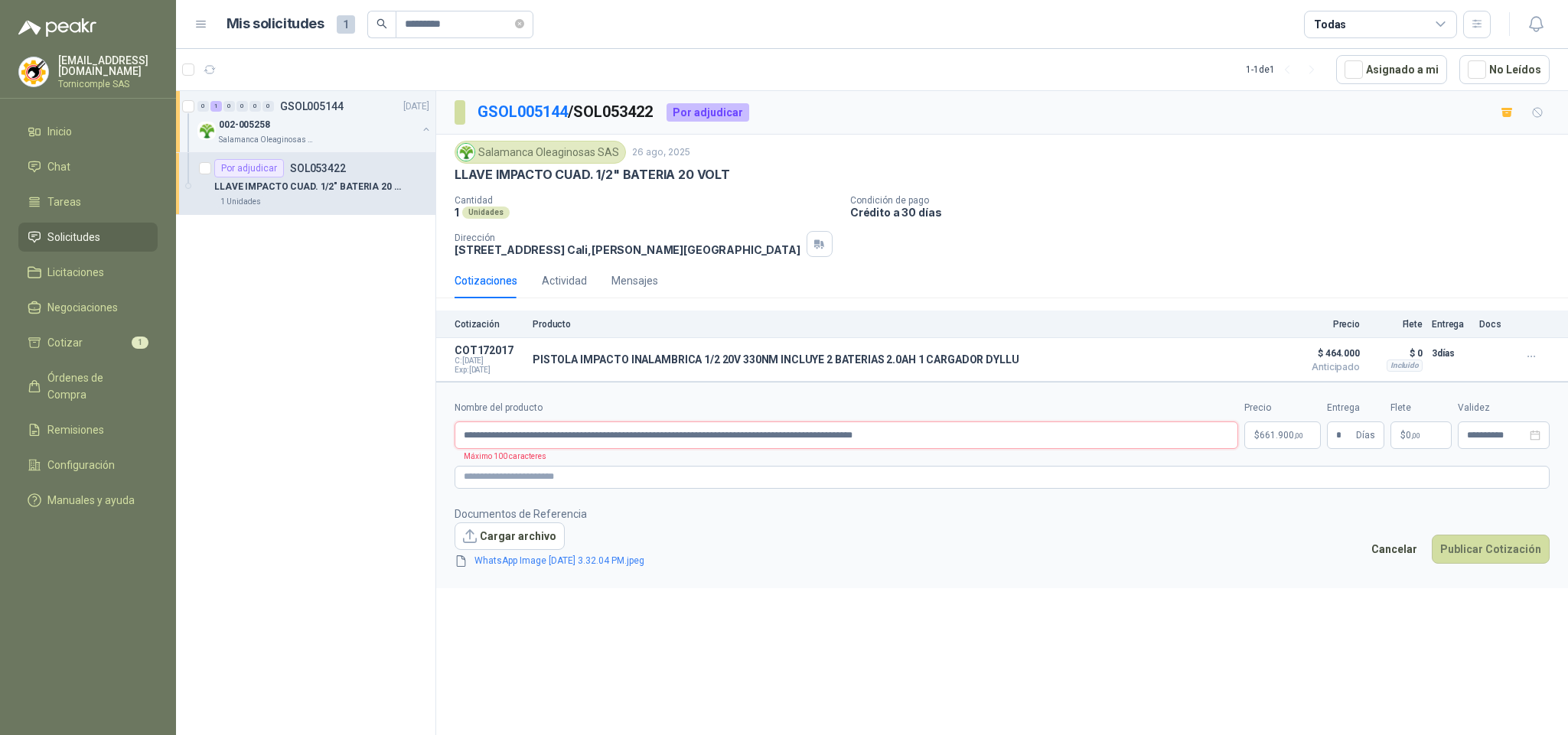
click at [772, 444] on input "**********" at bounding box center [846, 434] width 784 height 27
click at [802, 444] on input "**********" at bounding box center [846, 434] width 784 height 27
click at [1490, 553] on button "Publicar Cotización" at bounding box center [1490, 549] width 118 height 29
drag, startPoint x: 964, startPoint y: 441, endPoint x: 897, endPoint y: 446, distance: 67.2
click at [897, 446] on input "**********" at bounding box center [846, 434] width 784 height 27
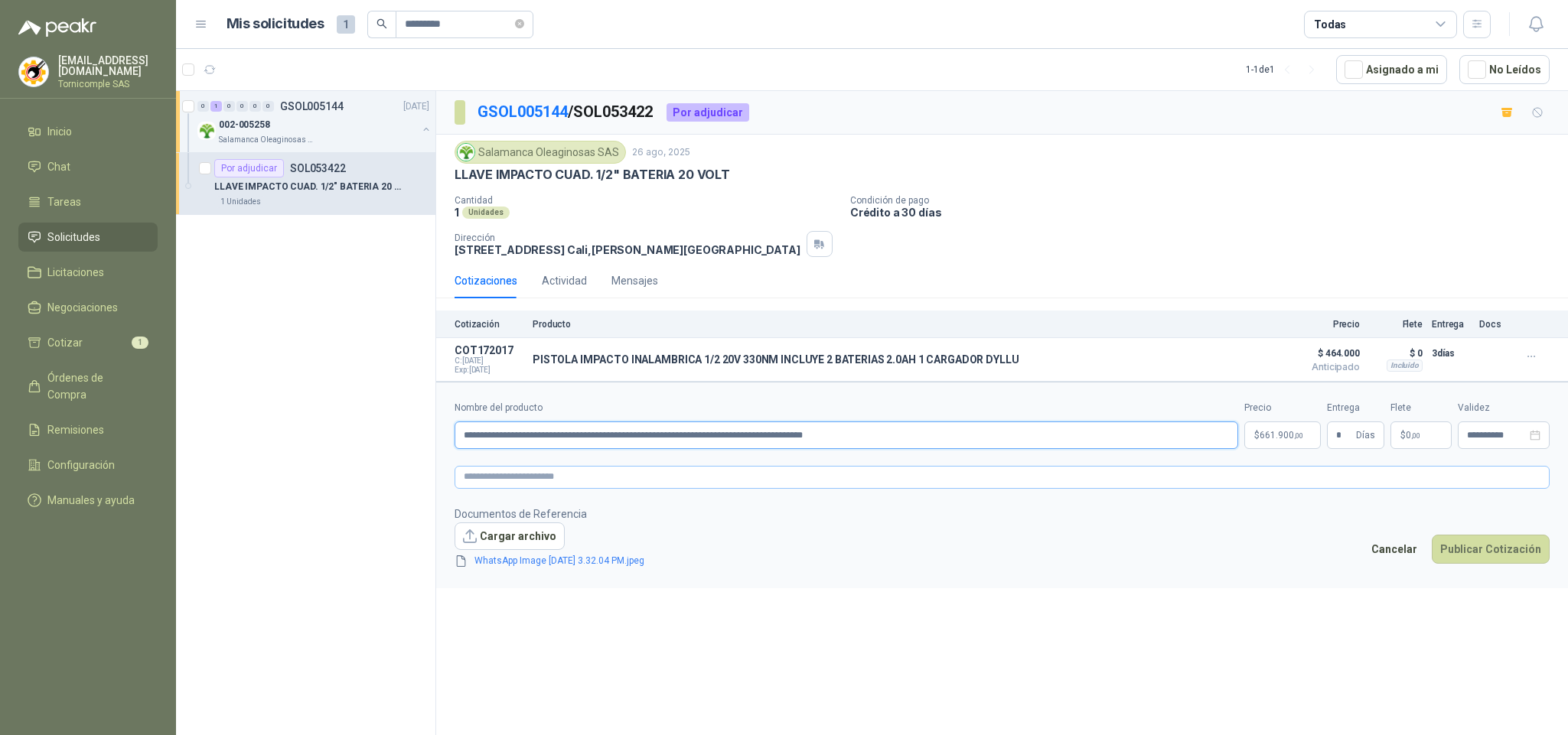
type input "**********"
click at [540, 489] on textarea at bounding box center [1001, 477] width 1095 height 23
click at [551, 569] on link "WhatsApp Image [DATE] 3.32.04 PM.jpeg" at bounding box center [559, 560] width 182 height 14
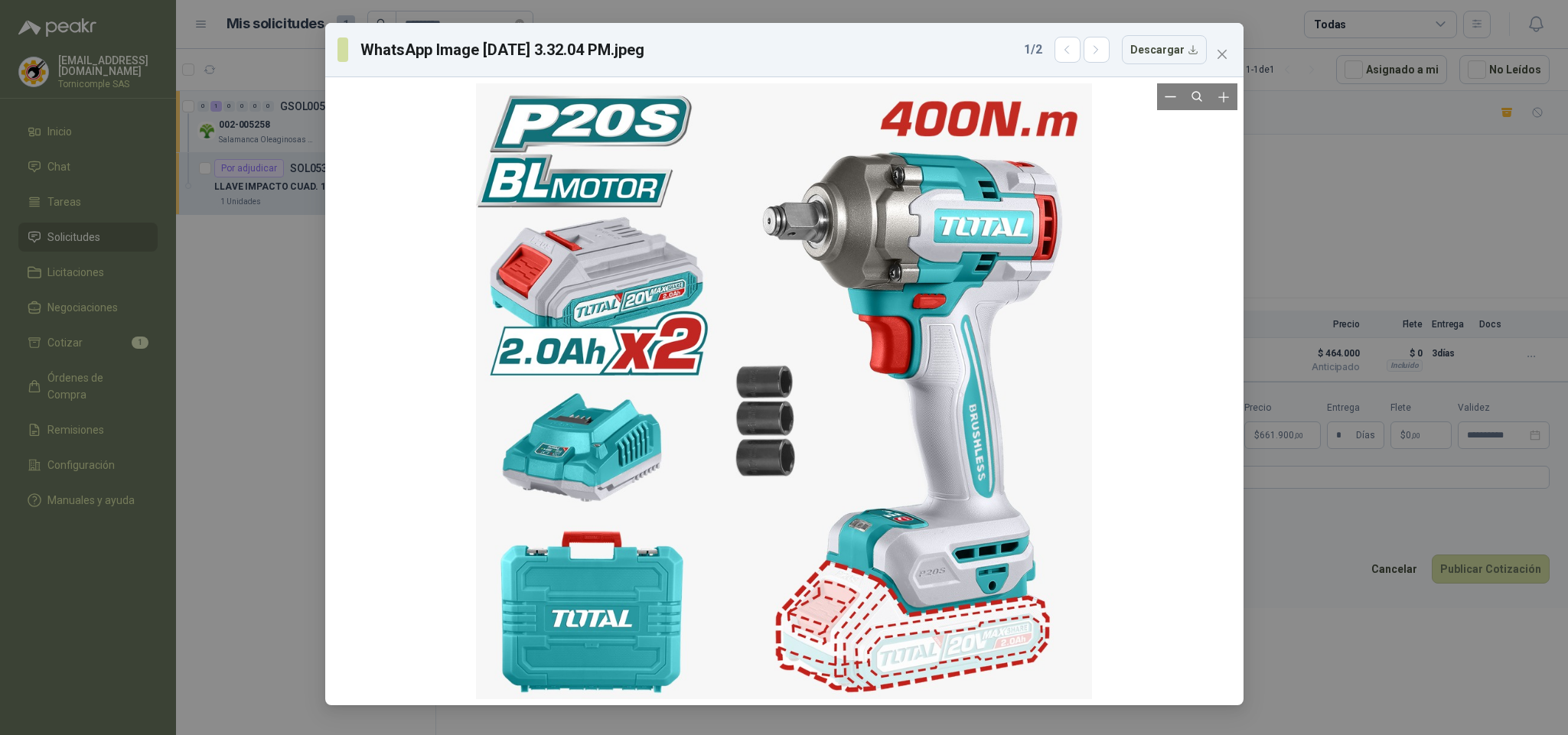
click at [1216, 415] on div at bounding box center [784, 391] width 906 height 616
drag, startPoint x: 1208, startPoint y: 399, endPoint x: 1212, endPoint y: 322, distance: 77.1
click at [1208, 393] on div at bounding box center [784, 391] width 906 height 616
click at [1095, 61] on button "button" at bounding box center [1096, 49] width 26 height 26
click at [1065, 51] on icon "button" at bounding box center [1067, 50] width 13 height 13
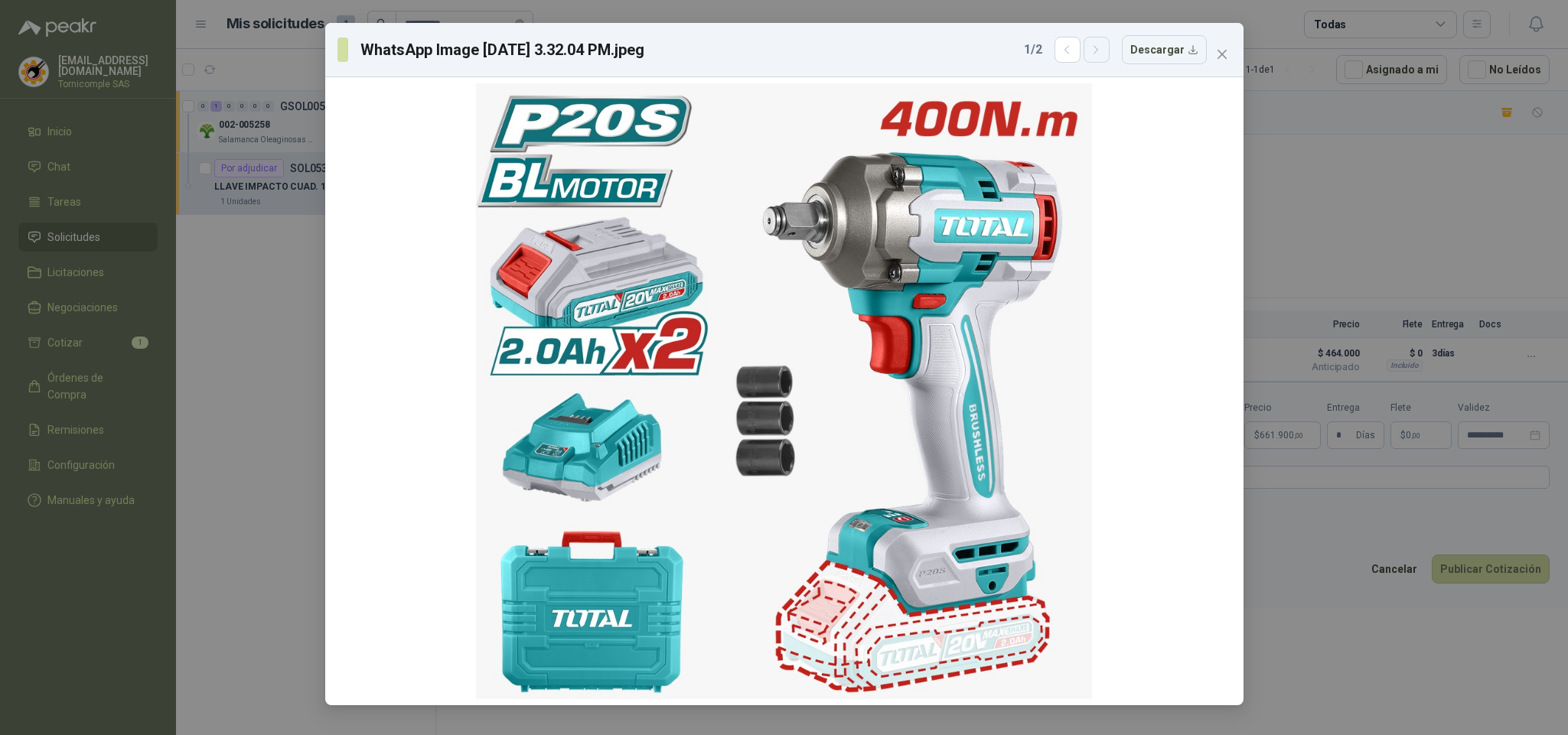
click at [1102, 53] on icon "button" at bounding box center [1096, 50] width 13 height 13
click at [1221, 51] on icon "close" at bounding box center [1222, 54] width 12 height 12
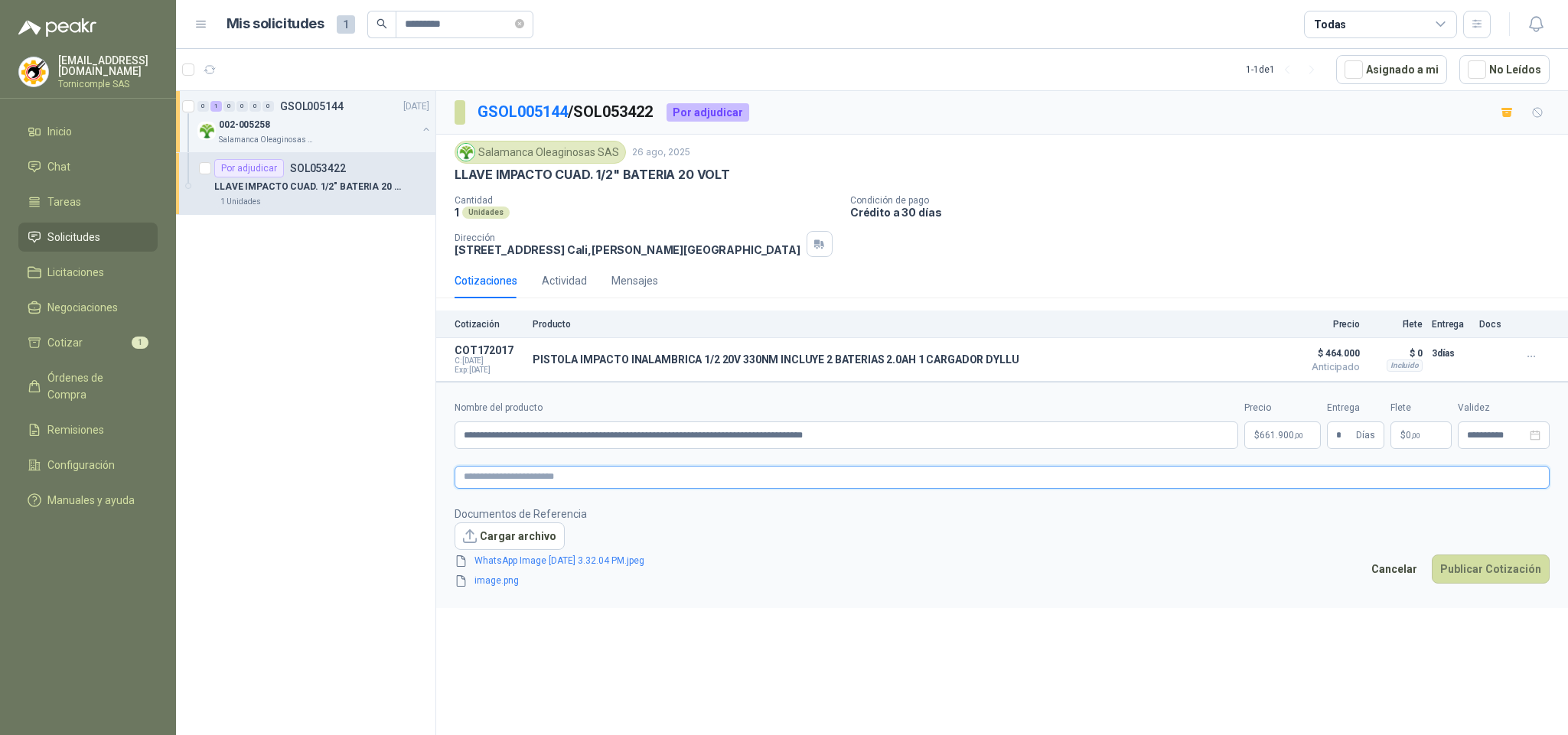
click at [586, 482] on textarea at bounding box center [1001, 477] width 1095 height 23
click at [577, 478] on textarea at bounding box center [1001, 477] width 1095 height 23
paste textarea "**********"
type textarea "**********"
click at [1495, 572] on button "Publicar Cotización" at bounding box center [1490, 569] width 118 height 29
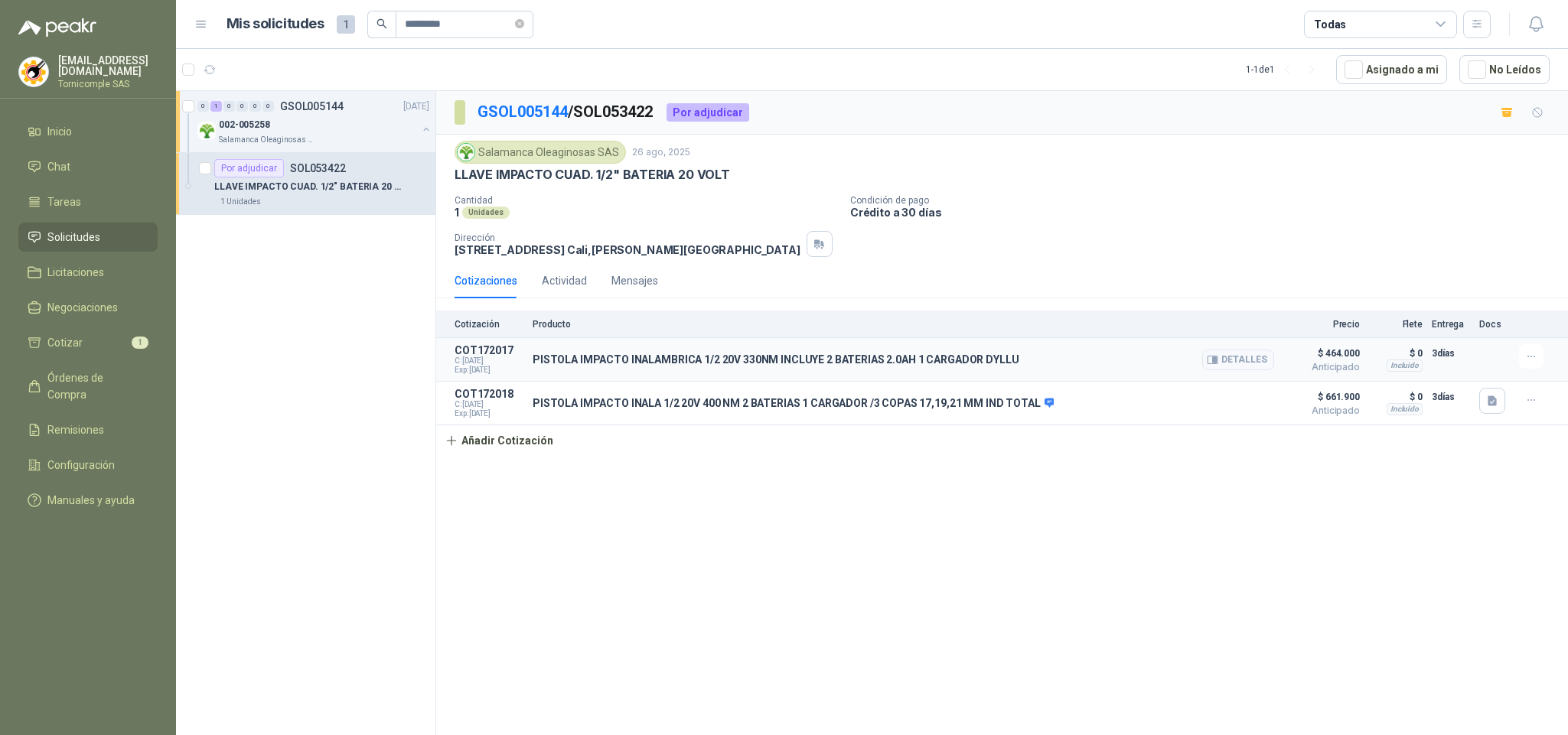
click at [790, 370] on div "PISTOLA IMPACTO INALAMBRICA 1/2 20V 330NM INCLUYE 2 BATERIAS 2.0AH 1 CARGADOR D…" at bounding box center [903, 359] width 741 height 30
click at [1526, 361] on icon "button" at bounding box center [1531, 357] width 13 height 13
click at [1464, 294] on button "Editar" at bounding box center [1500, 298] width 122 height 25
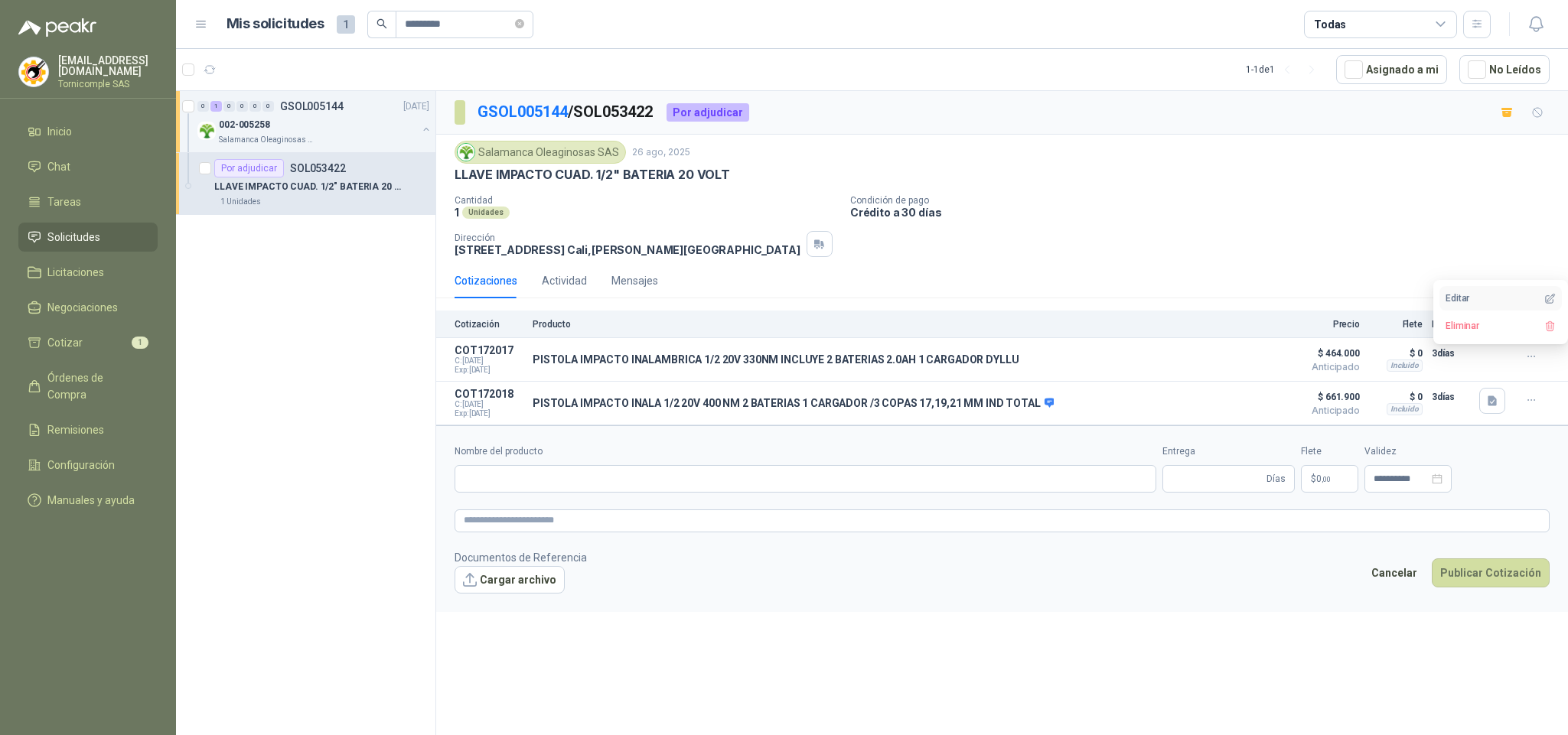
type input "**********"
type input "*"
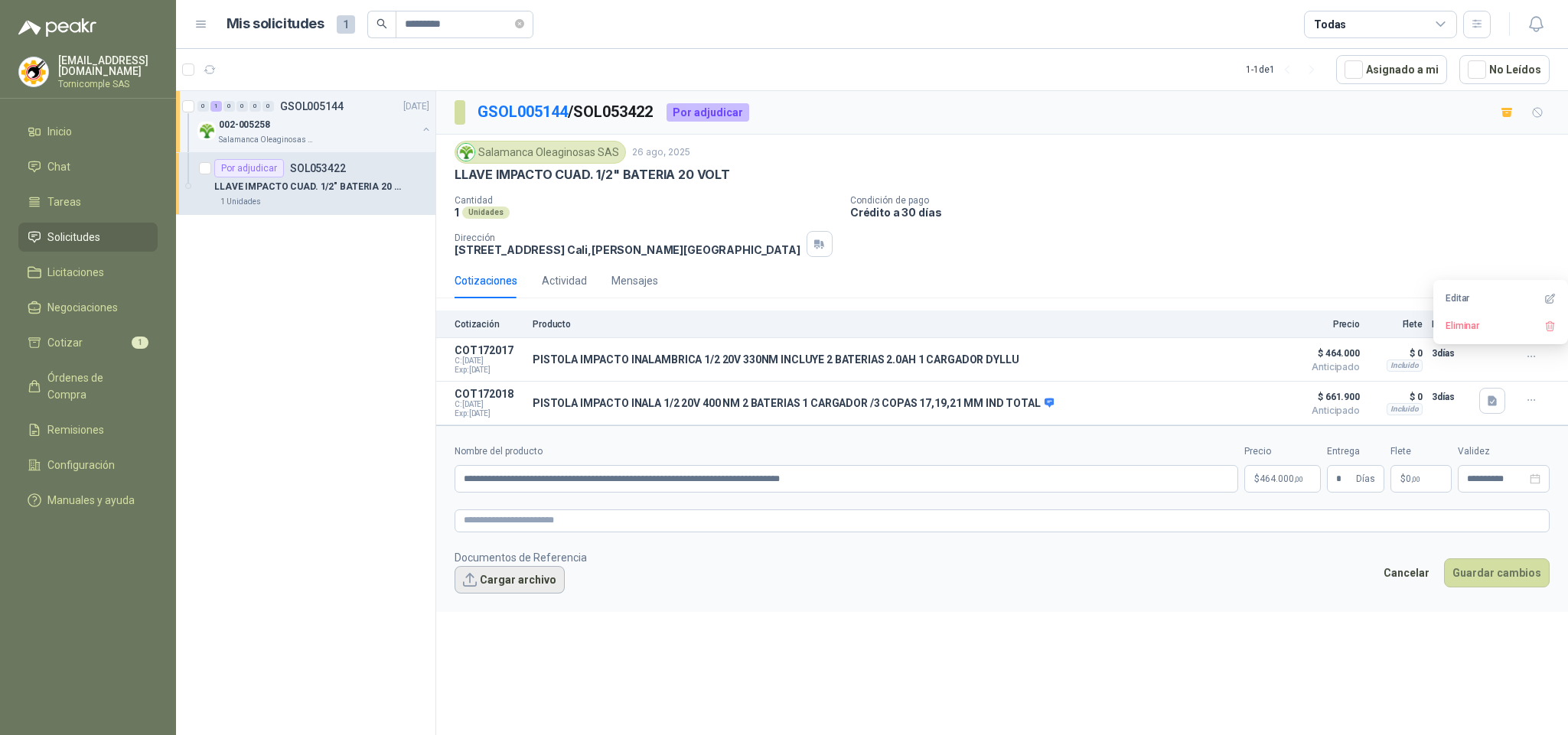
click at [517, 593] on button "Cargar archivo" at bounding box center [509, 579] width 110 height 27
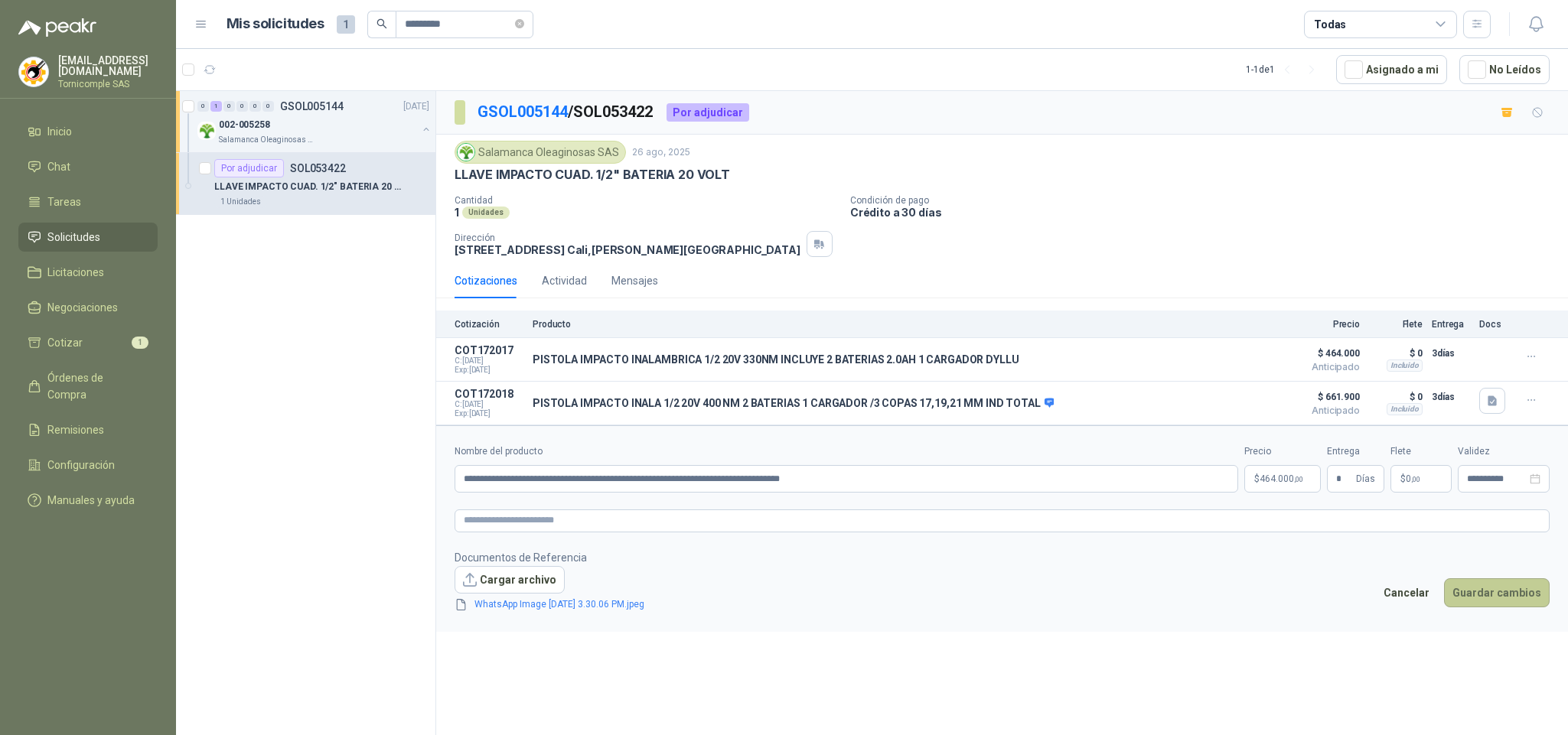
click at [1480, 594] on button "Guardar cambios" at bounding box center [1497, 592] width 106 height 29
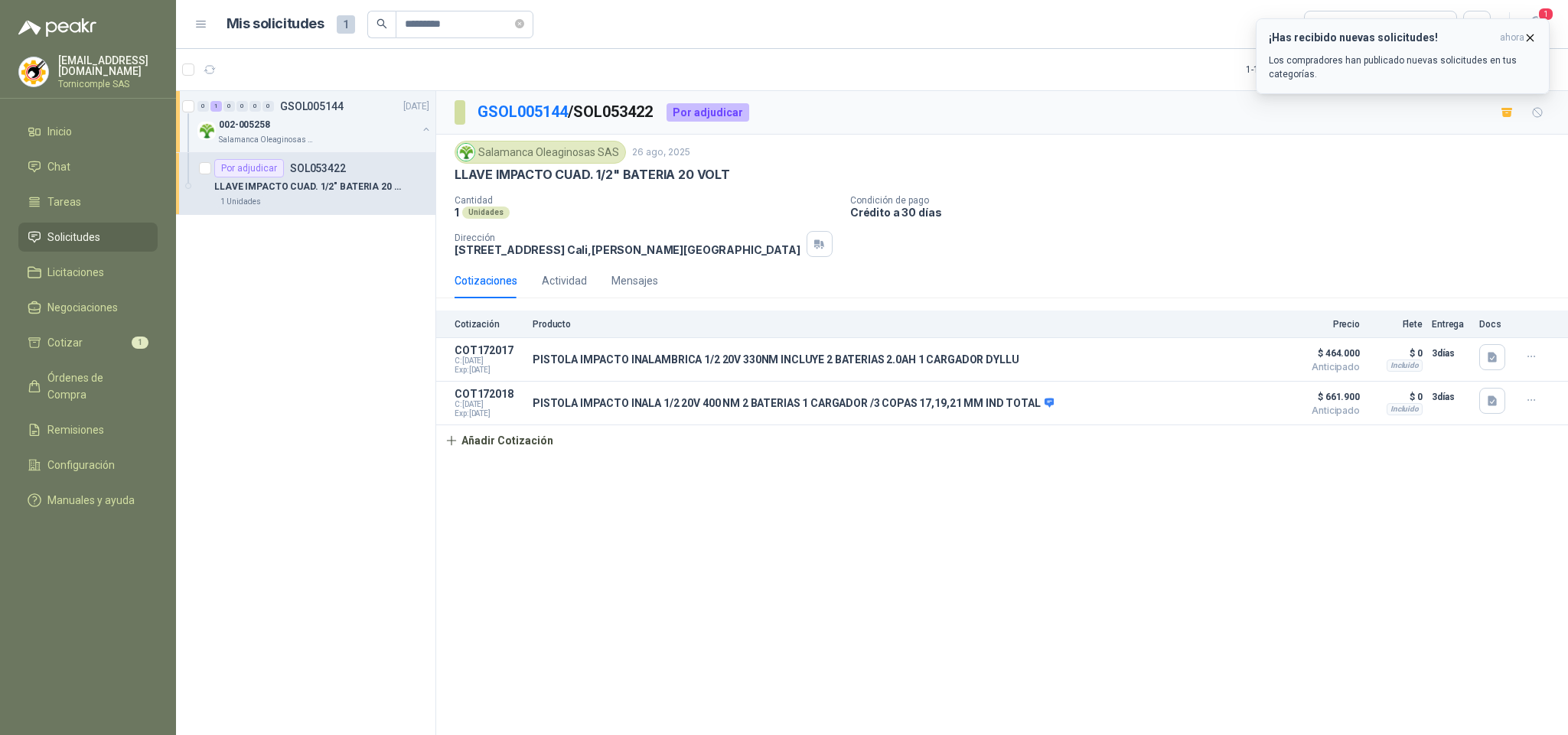
click at [1502, 72] on p "Los compradores han publicado nuevas solicitudes en tus categorías." at bounding box center [1401, 67] width 268 height 27
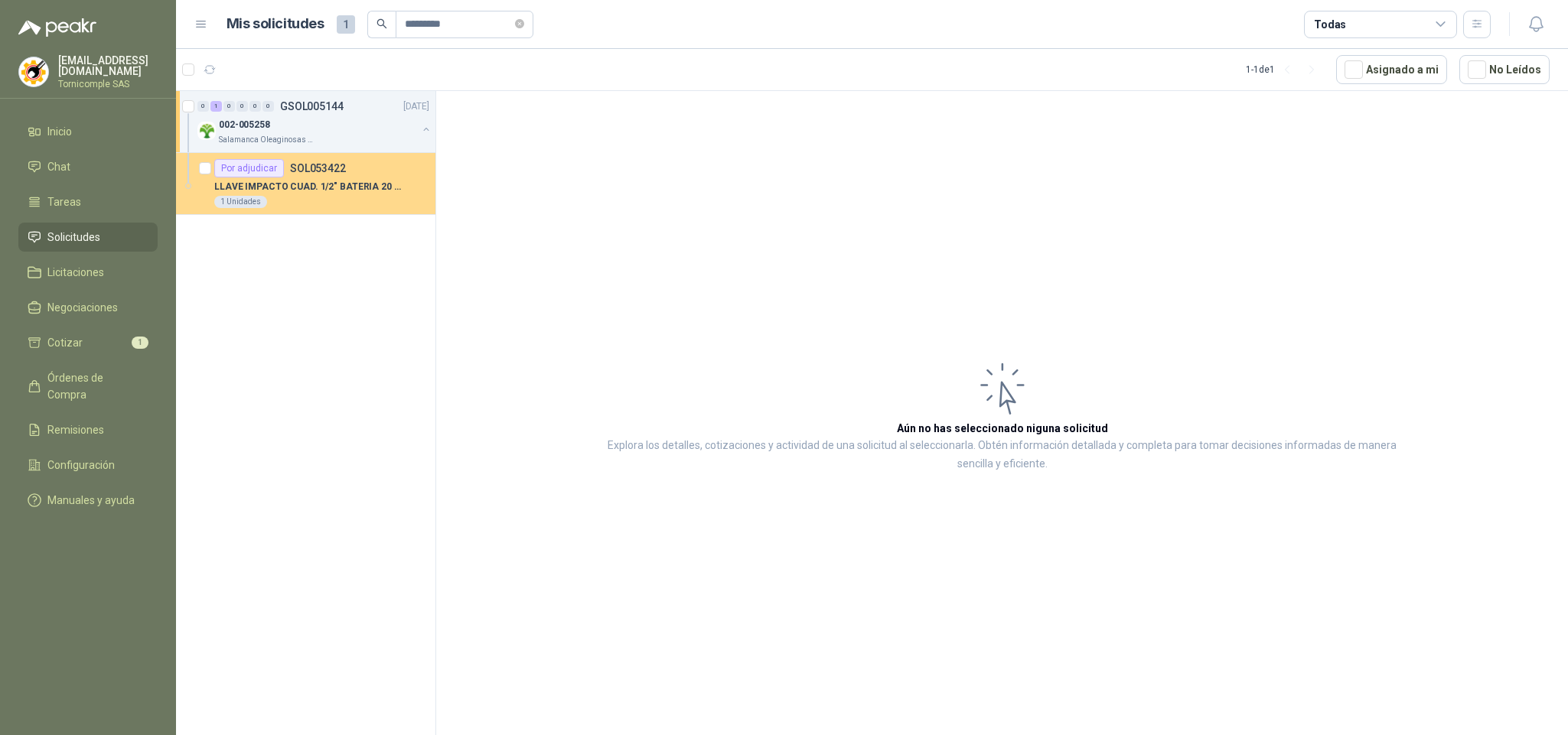
click at [344, 172] on div "Por adjudicar SOL053422" at bounding box center [321, 167] width 215 height 18
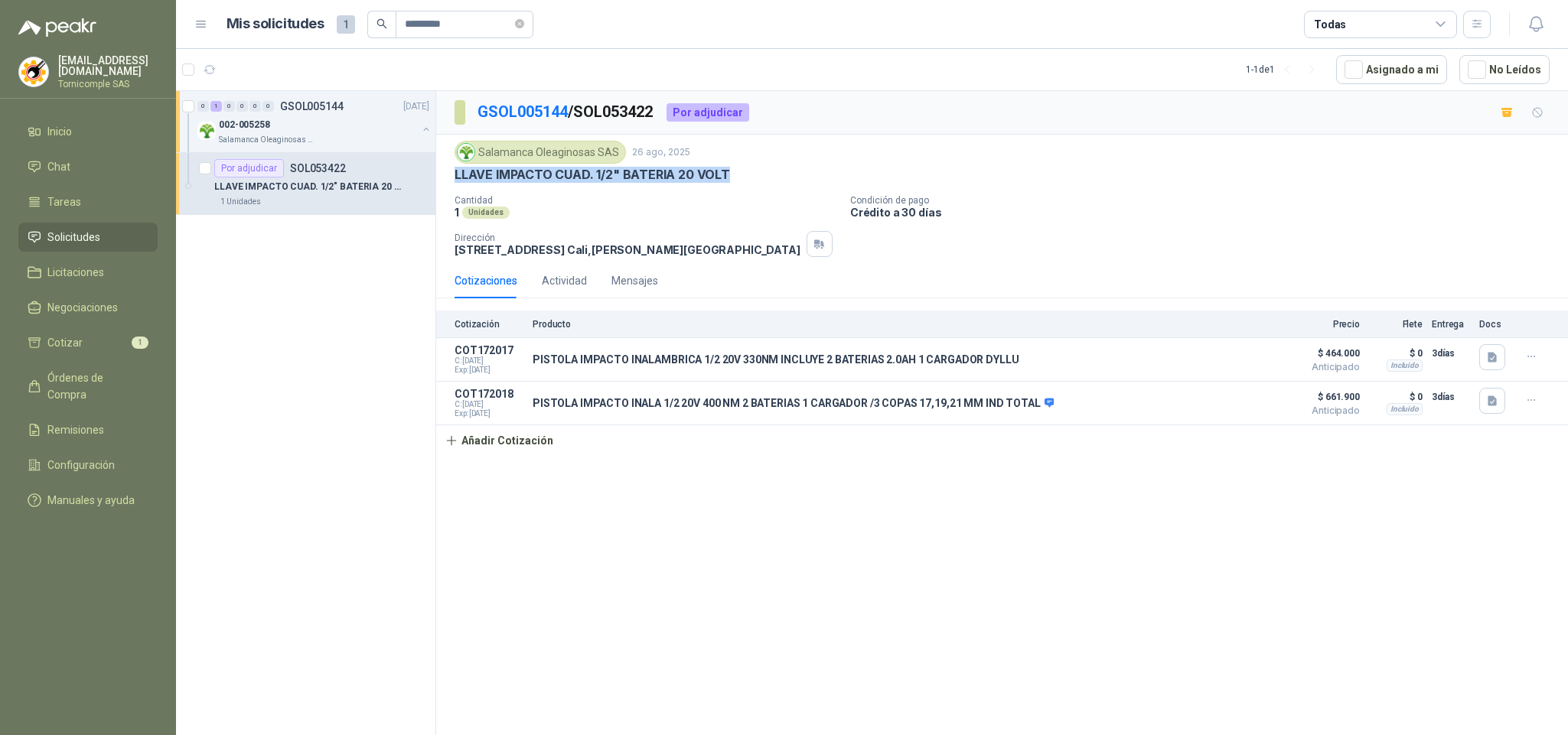
drag, startPoint x: 449, startPoint y: 172, endPoint x: 822, endPoint y: 173, distance: 373.0
click at [822, 173] on div "Salamanca Oleaginosas SAS [DATE] LLAVE IMPACTO CUAD. 1/2" BATERIA 20 VOLT Canti…" at bounding box center [1002, 199] width 1132 height 129
click at [737, 223] on div "Cantidad 1 Unidades Condición de pago Crédito a 30 días Dirección [STREET_ADDRE…" at bounding box center [1001, 225] width 1095 height 61
click at [101, 334] on li "Cotizar 1" at bounding box center [88, 342] width 121 height 17
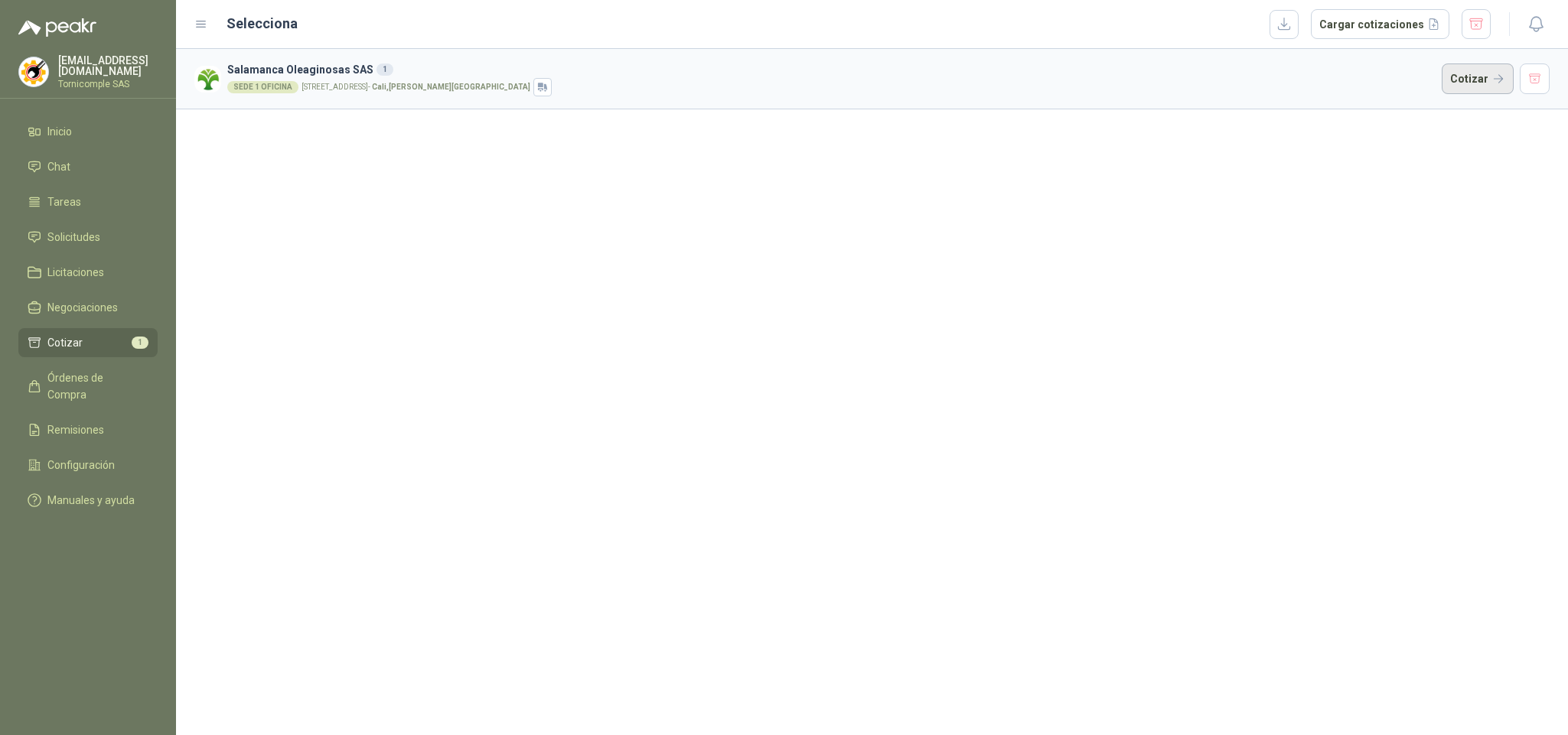
click at [1460, 76] on button "Cotizar" at bounding box center [1477, 79] width 72 height 30
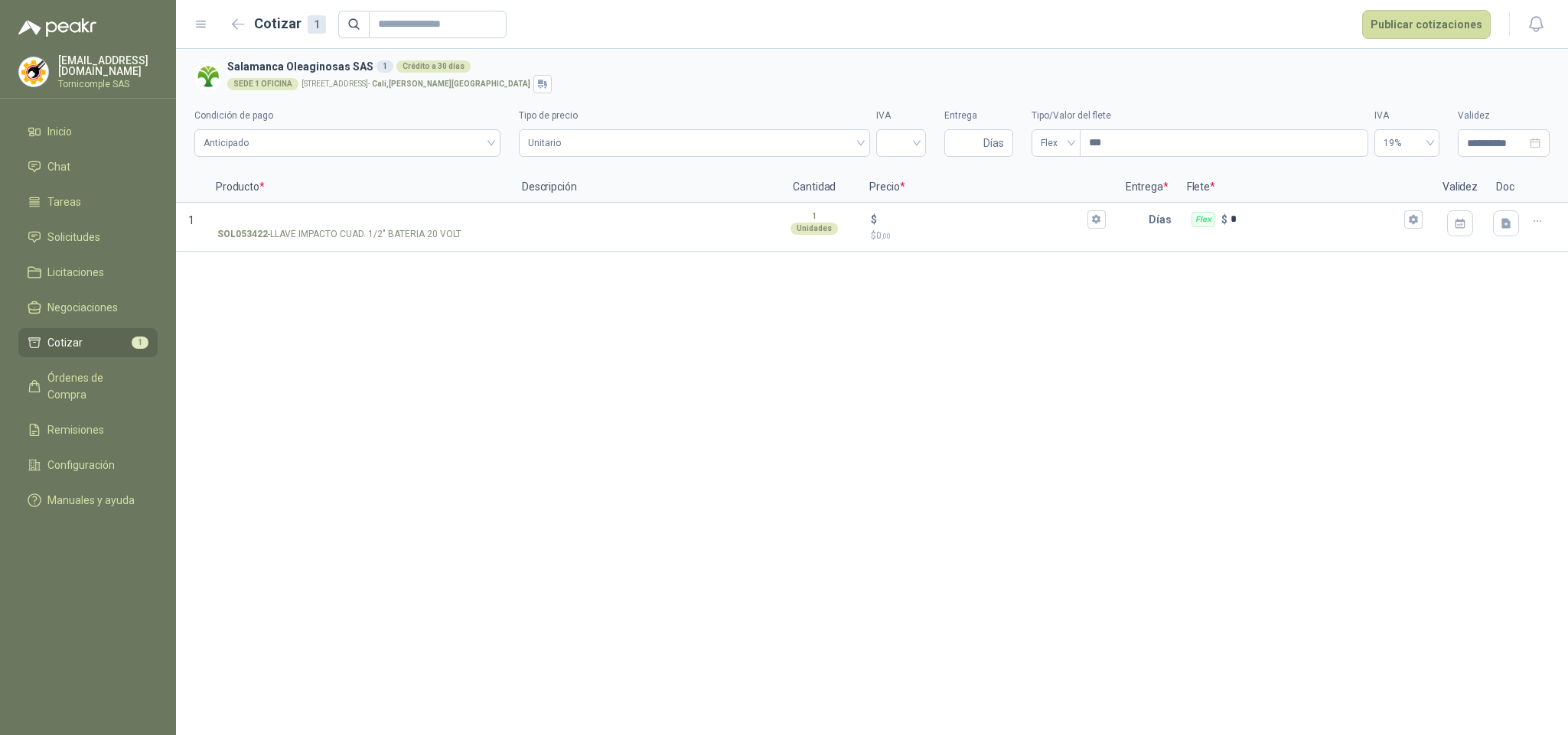
click at [133, 340] on span "1" at bounding box center [140, 342] width 17 height 12
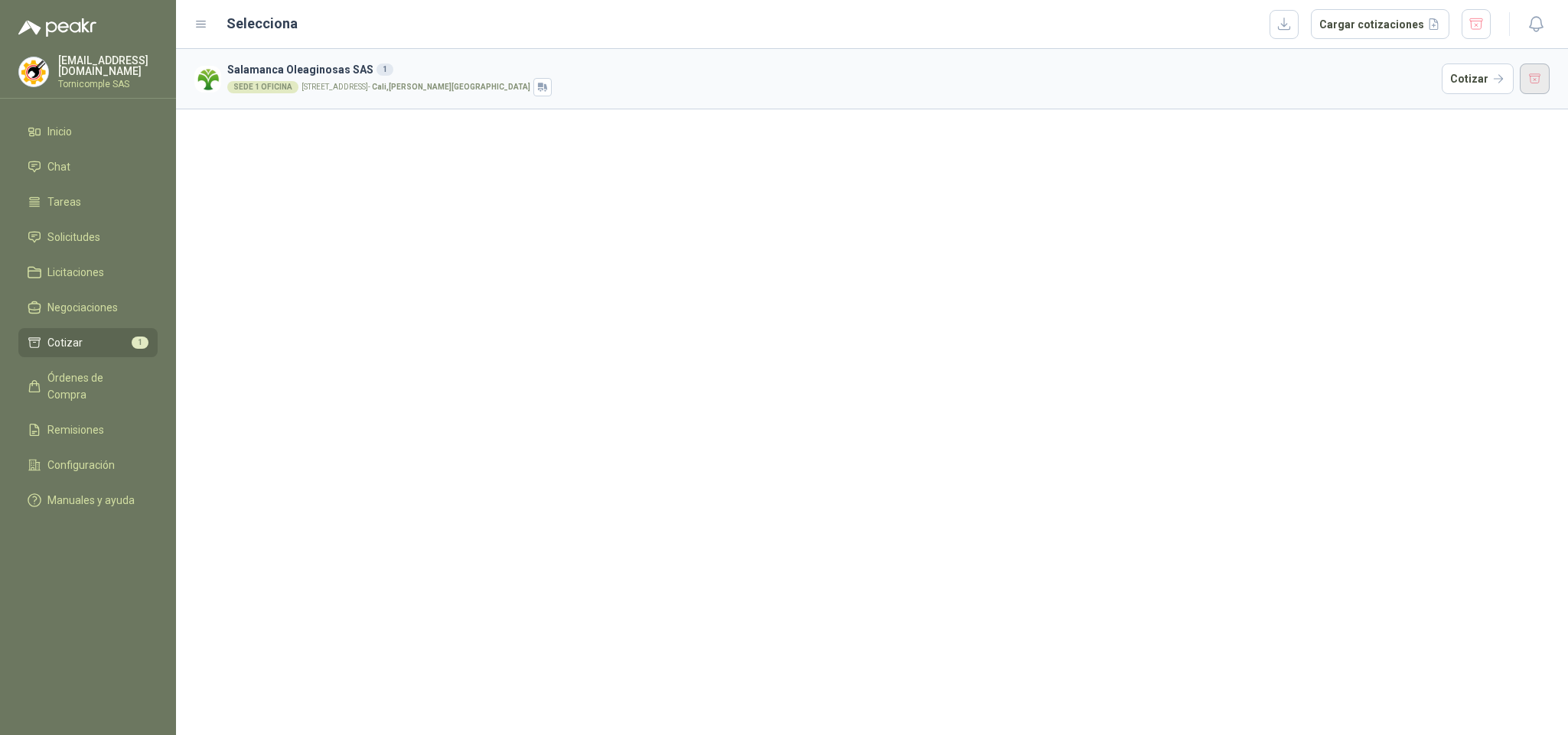
click at [1520, 90] on button "button" at bounding box center [1535, 79] width 30 height 30
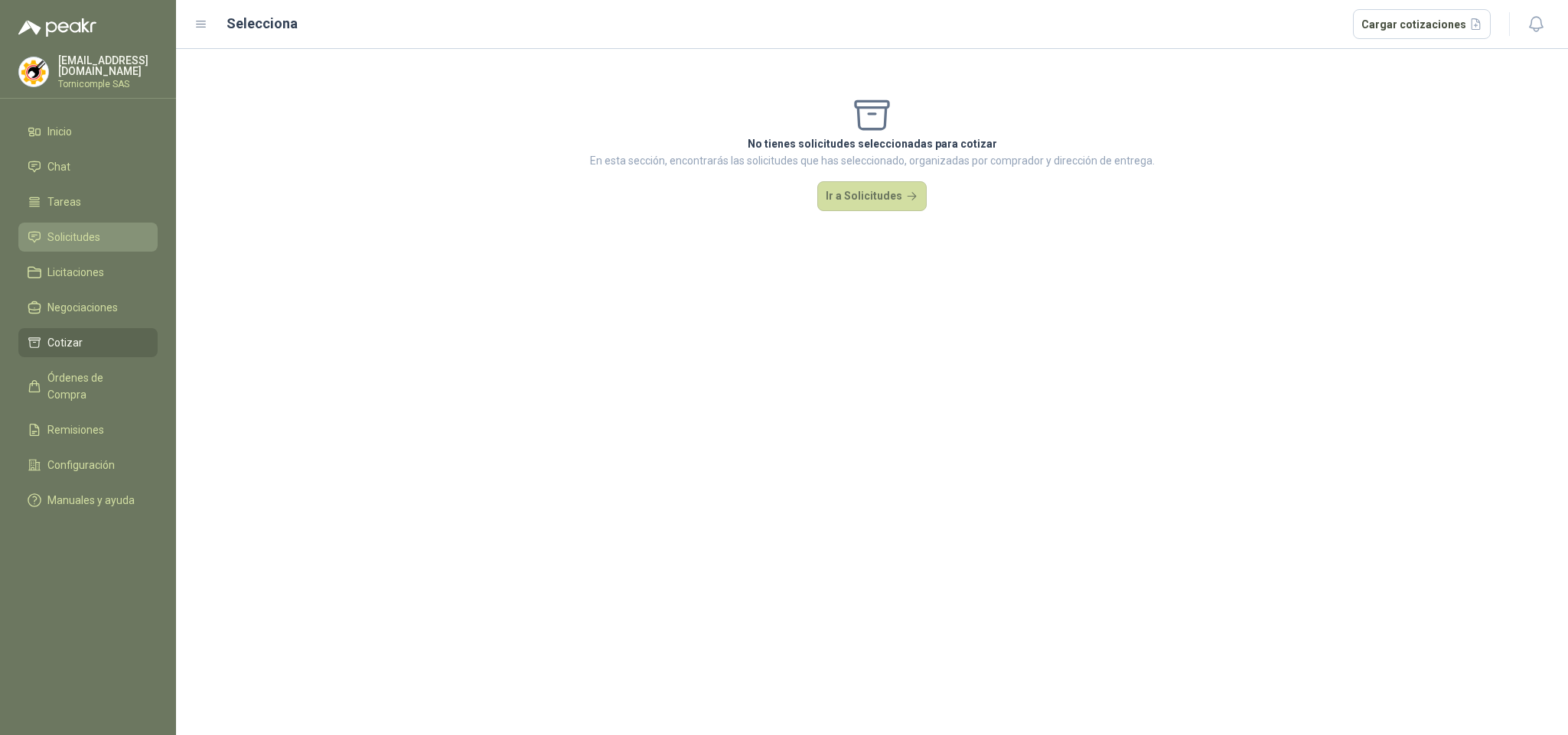
click at [64, 232] on span "Solicitudes" at bounding box center [74, 237] width 53 height 17
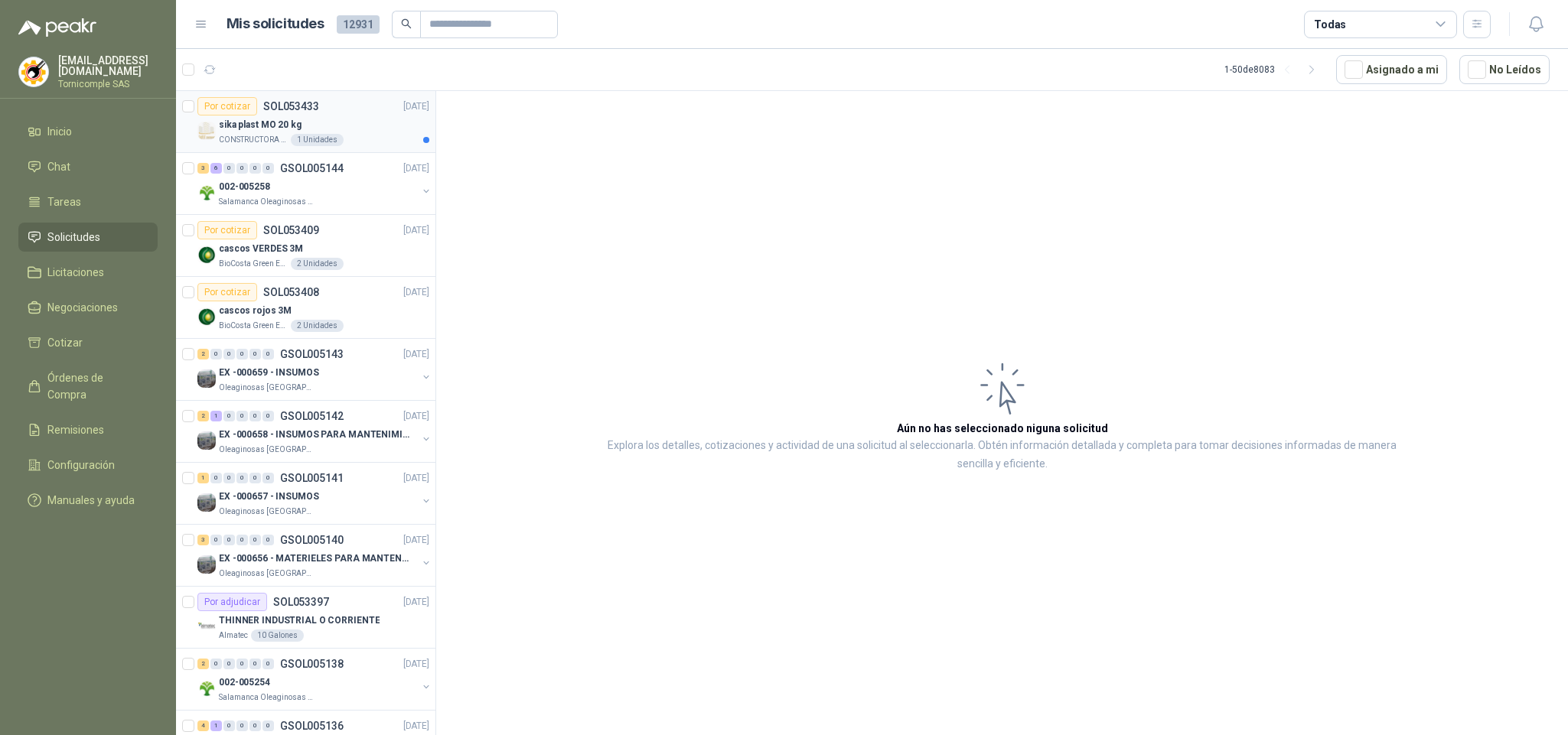
click at [297, 122] on p "sika plast MO 20 kg" at bounding box center [259, 125] width 82 height 14
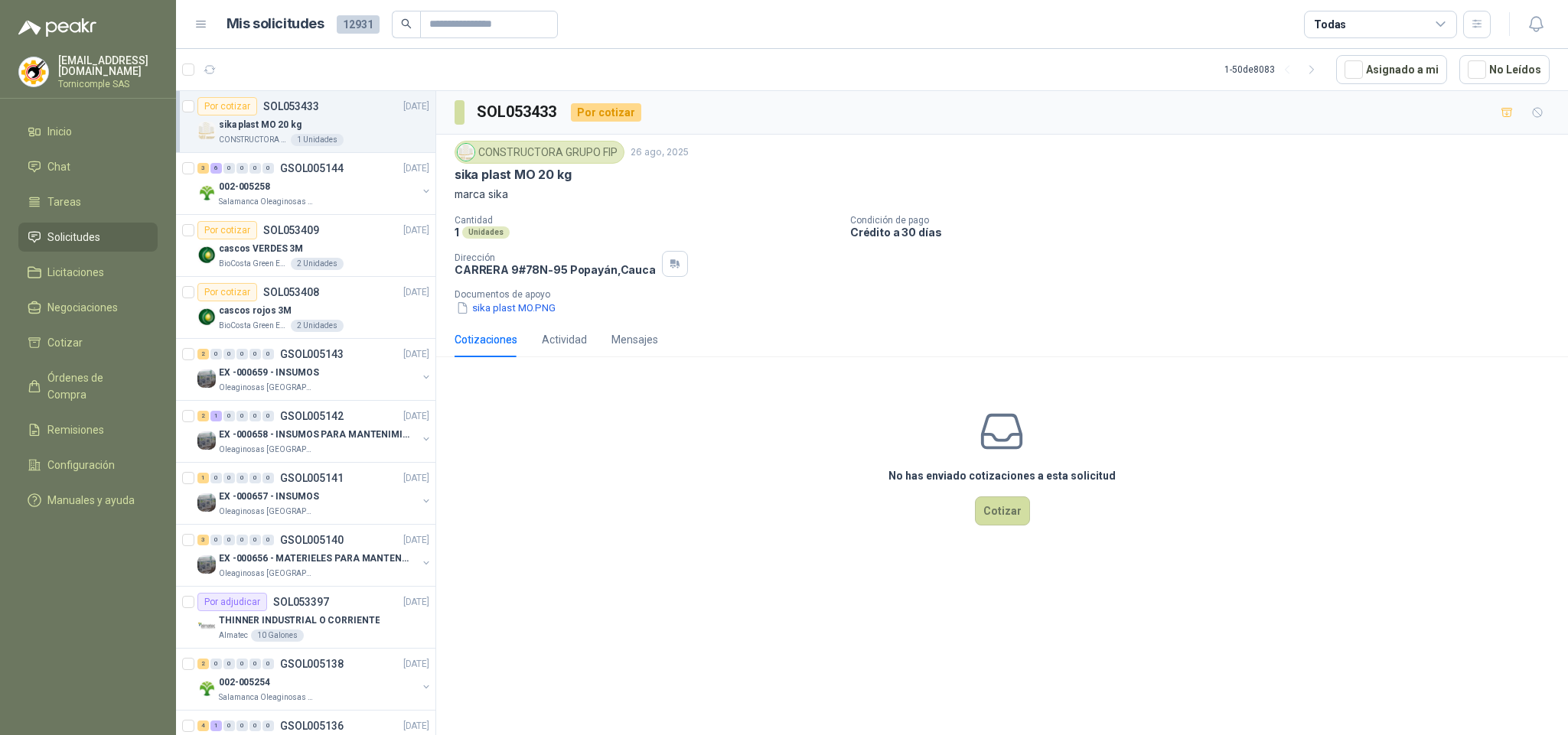
click at [113, 229] on li "Solicitudes" at bounding box center [88, 237] width 121 height 17
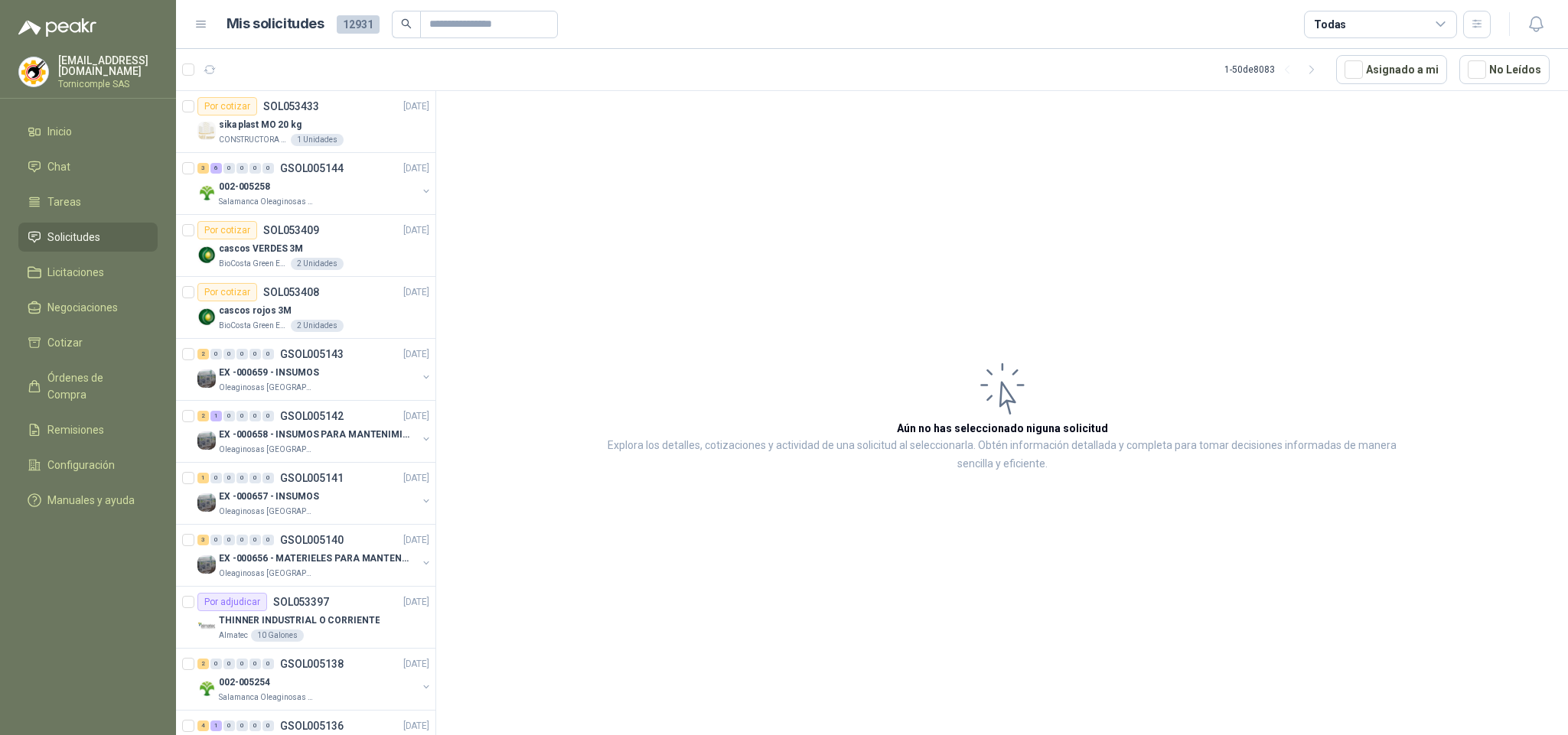
click at [113, 229] on li "Solicitudes" at bounding box center [88, 237] width 121 height 17
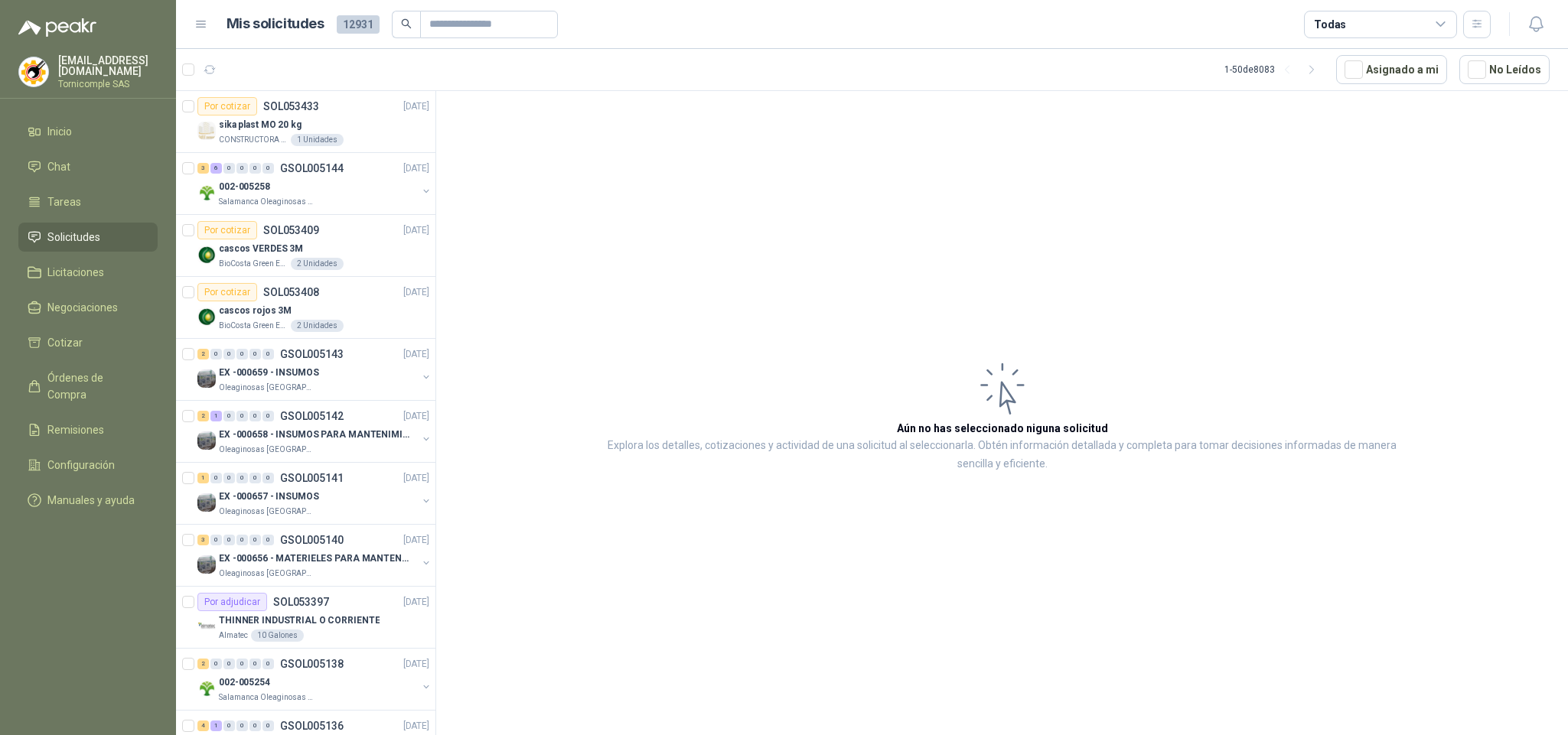
click at [113, 229] on li "Solicitudes" at bounding box center [88, 237] width 121 height 17
drag, startPoint x: 113, startPoint y: 225, endPoint x: 282, endPoint y: 131, distance: 193.4
click at [147, 198] on ul "Inicio Chat Tareas Solicitudes Licitaciones Negociaciones Cotizar Órdenes de Co…" at bounding box center [88, 319] width 176 height 404
click at [282, 131] on p "sika plast MO 20 kg" at bounding box center [259, 125] width 82 height 14
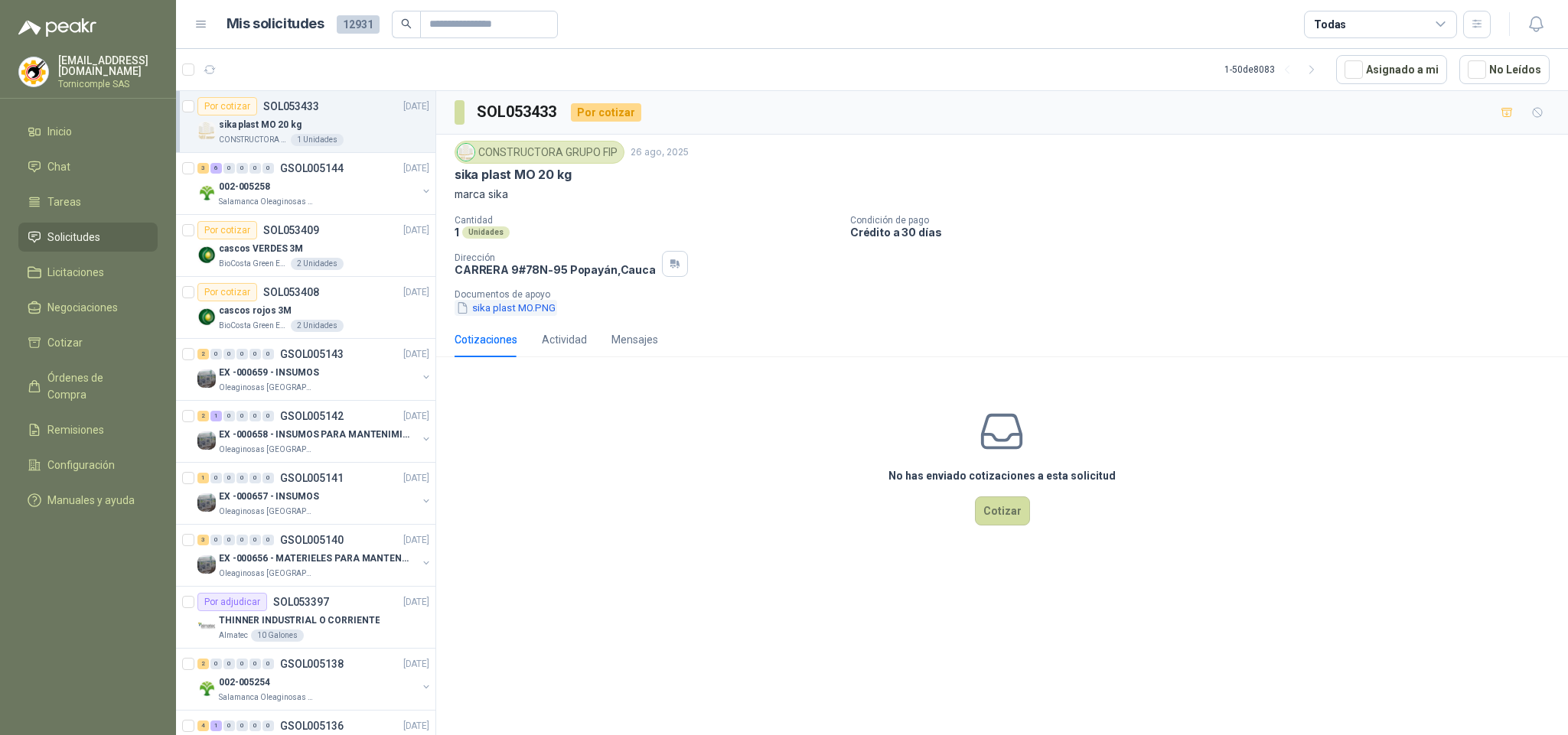
click at [494, 309] on button "sika plast MO.PNG" at bounding box center [505, 307] width 102 height 16
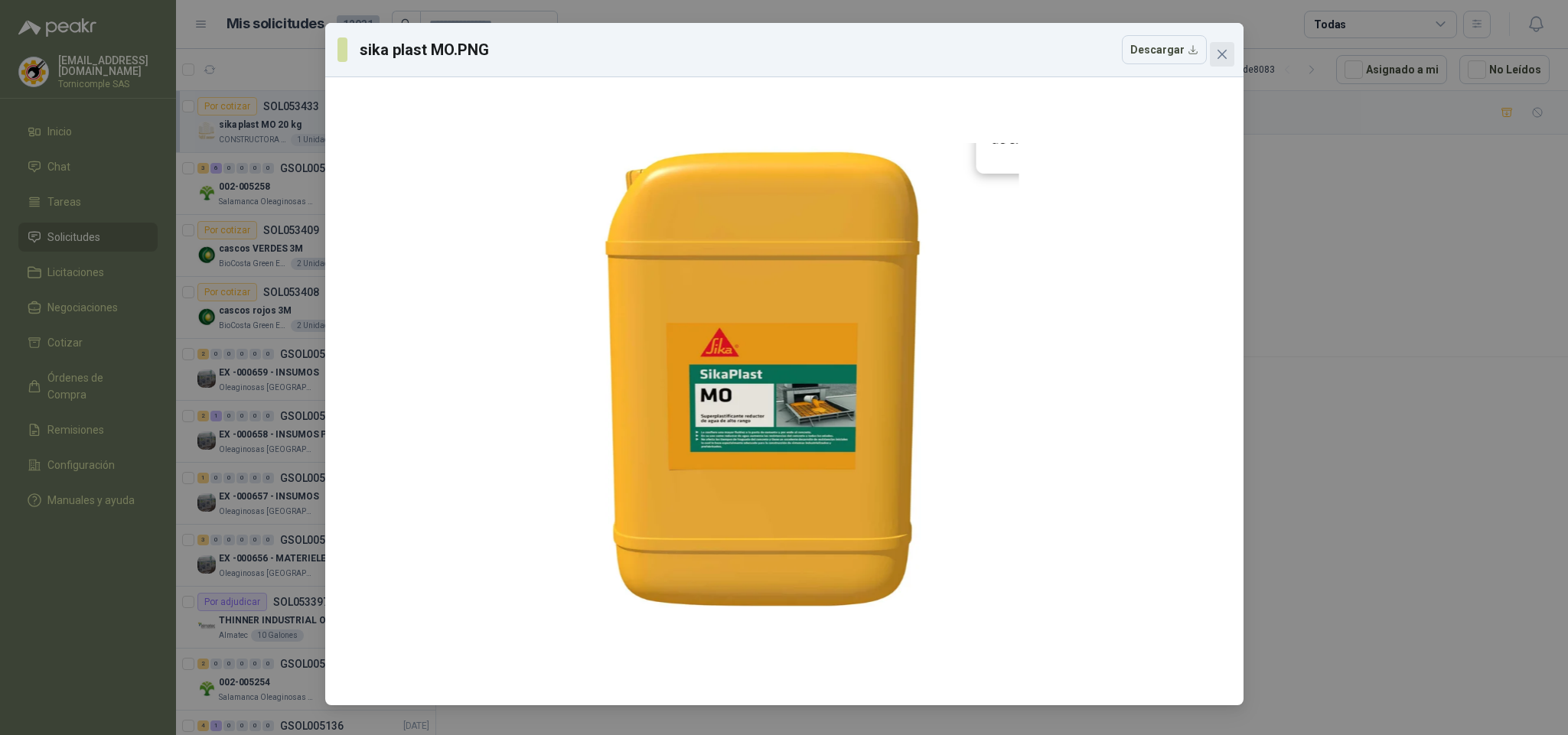
click at [1221, 61] on button "Close" at bounding box center [1222, 54] width 25 height 25
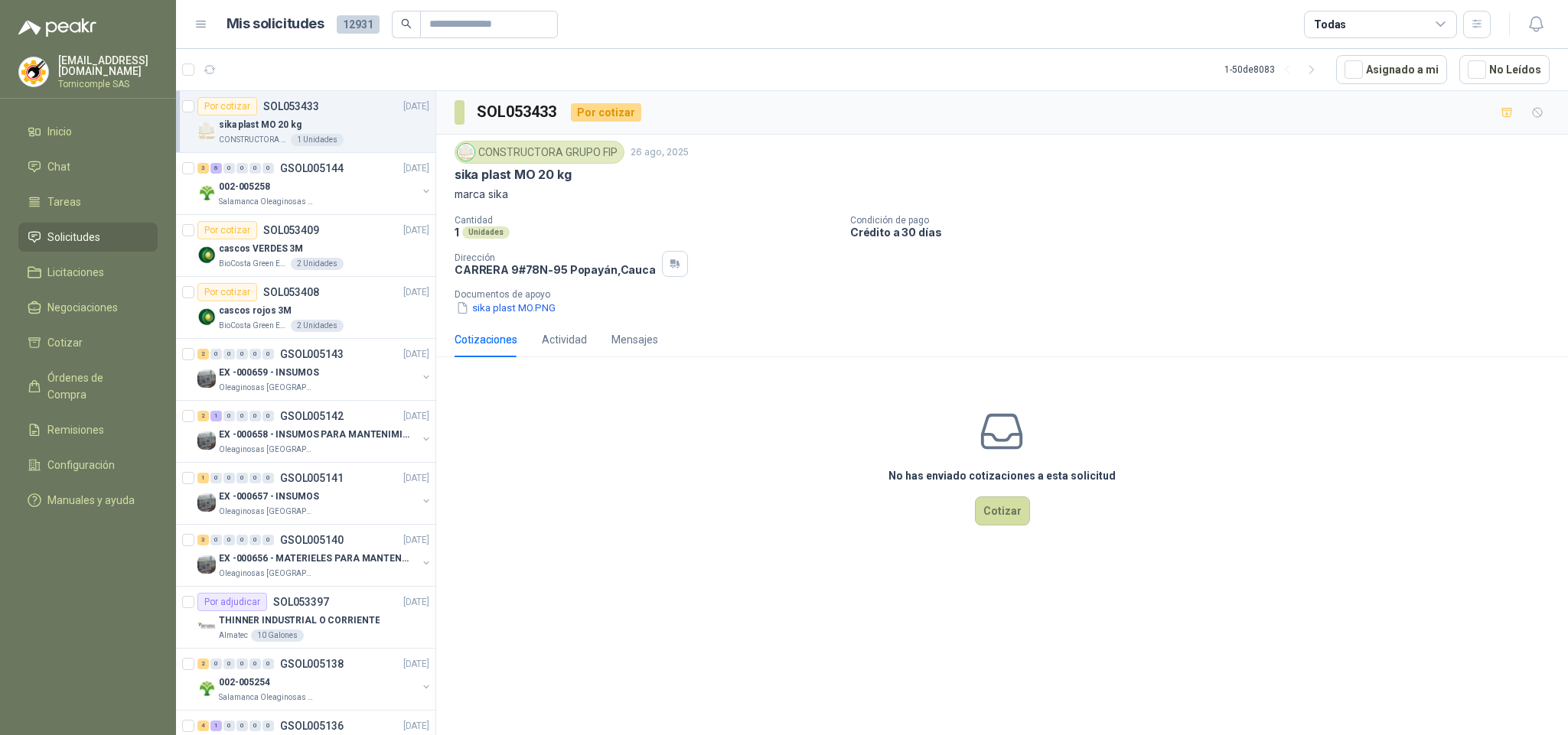
click at [129, 233] on li "Solicitudes" at bounding box center [88, 237] width 121 height 17
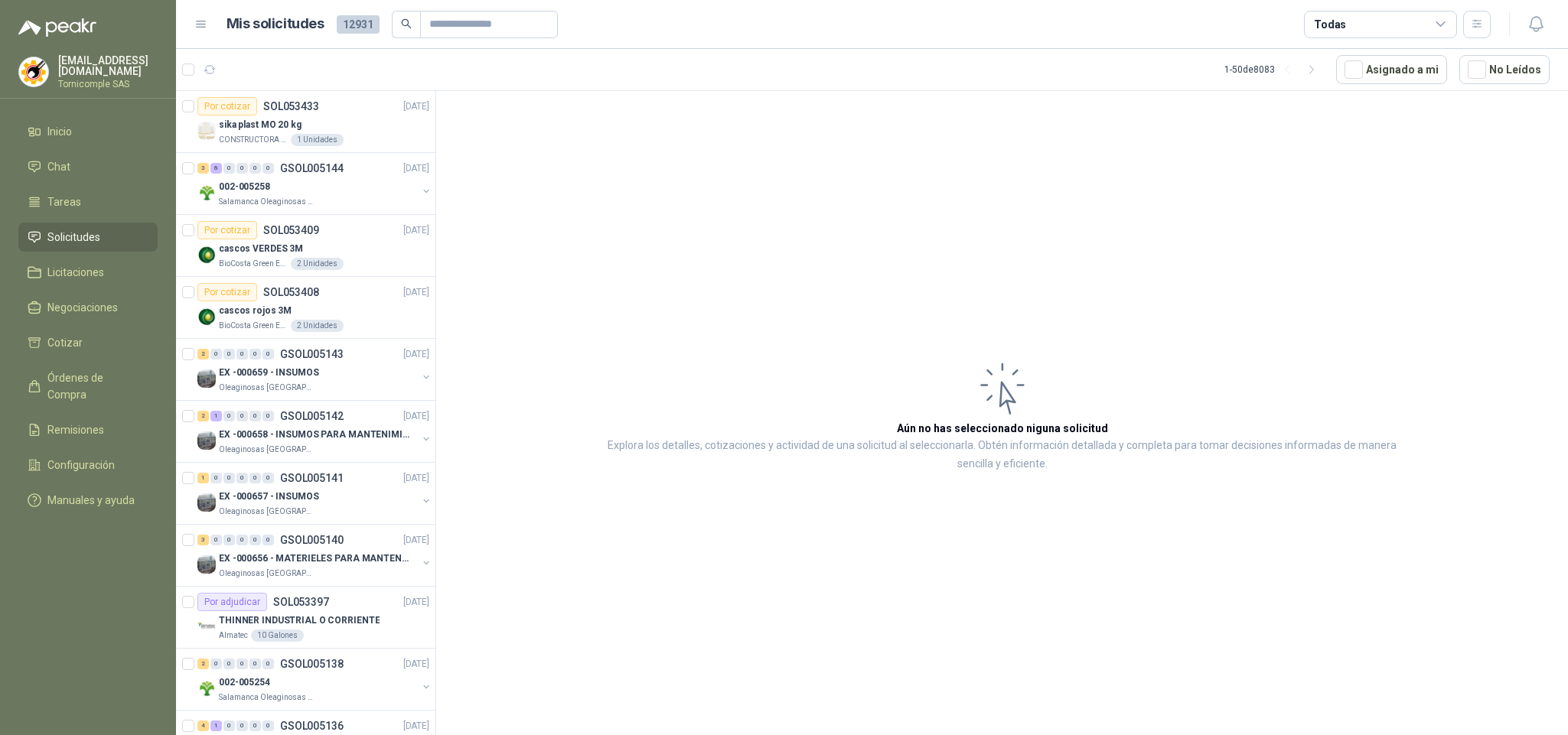
click at [87, 229] on span "Solicitudes" at bounding box center [74, 237] width 53 height 17
click at [87, 223] on link "Solicitudes" at bounding box center [87, 236] width 139 height 29
click at [1549, 24] on header "Mis solicitudes 12931 Todas 1" at bounding box center [872, 25] width 1392 height 49
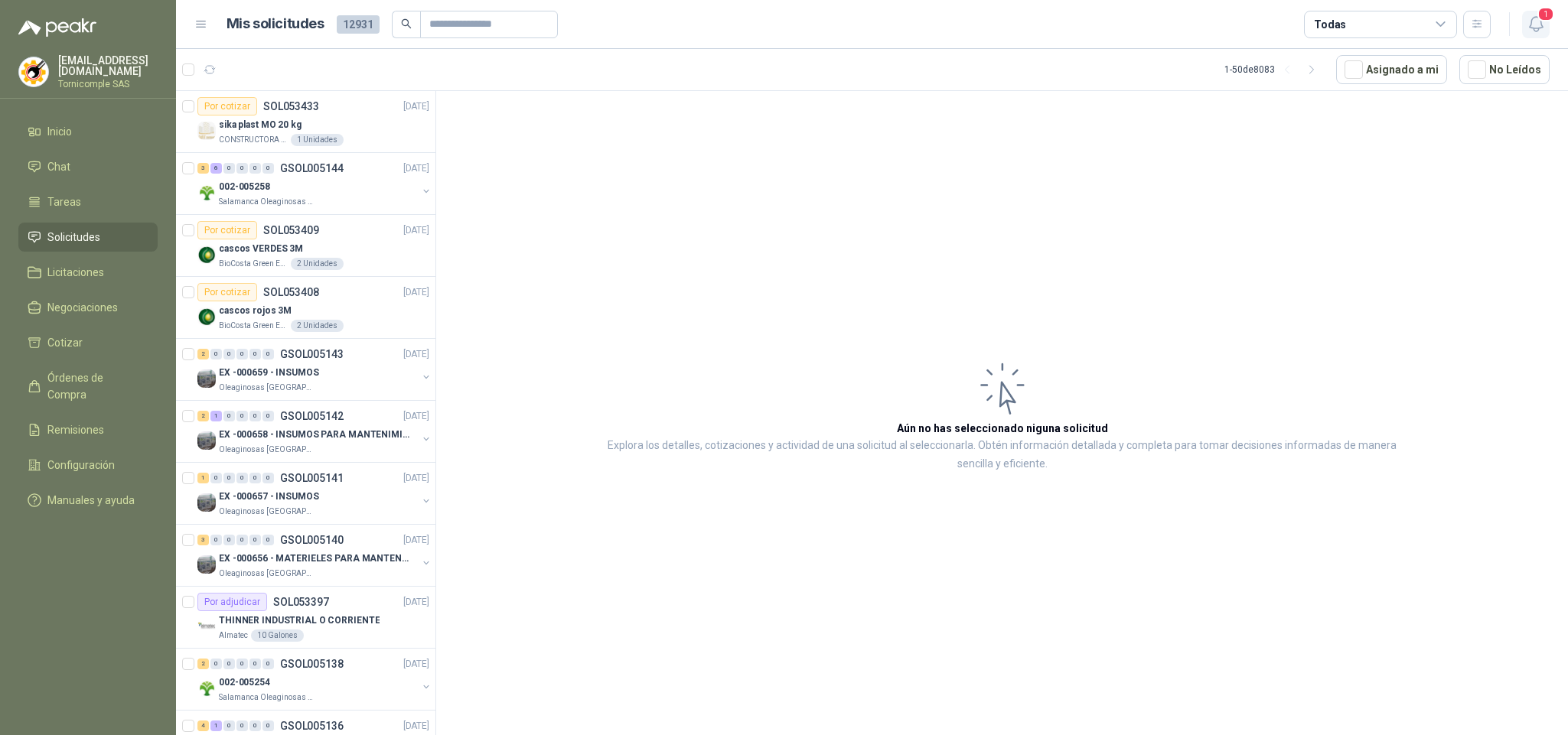
click at [1545, 23] on button "1" at bounding box center [1535, 24] width 27 height 27
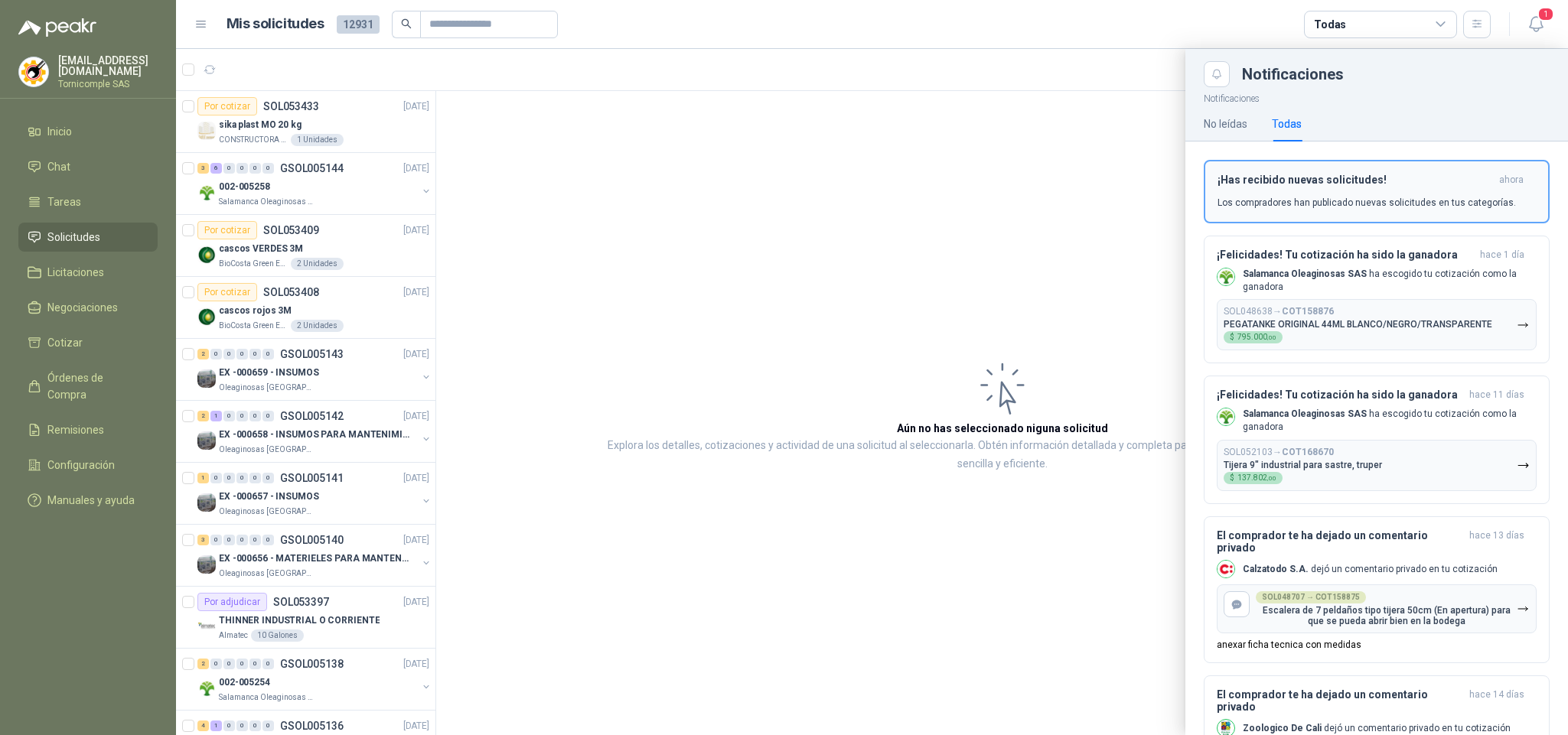
click at [1485, 190] on div "¡Has recibido nuevas solicitudes! ahora Los compradores han publicado nuevas so…" at bounding box center [1376, 192] width 318 height 36
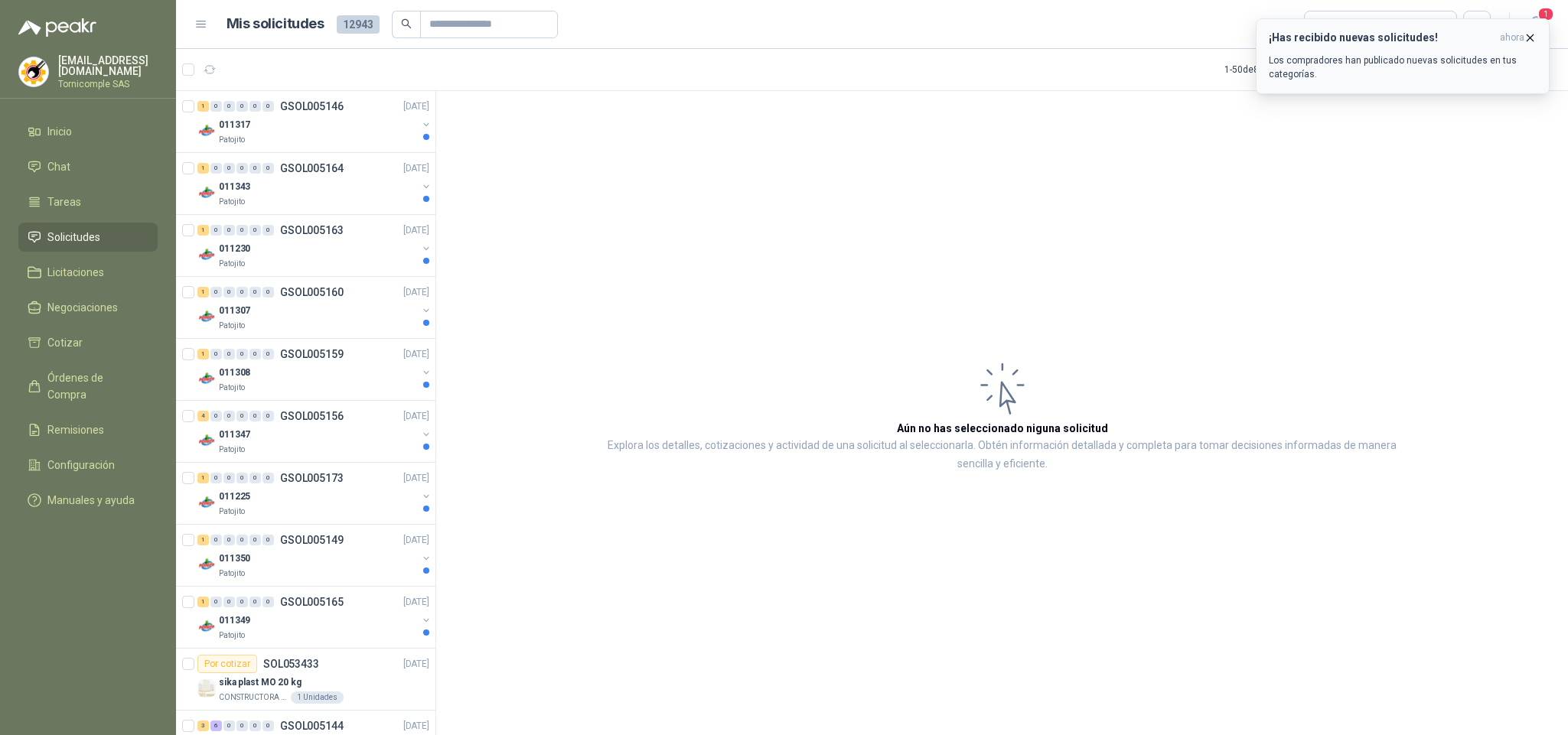
click at [1508, 49] on div "¡Has recibido nuevas solicitudes! ahora Los compradores han publicado nuevas so…" at bounding box center [1401, 56] width 268 height 50
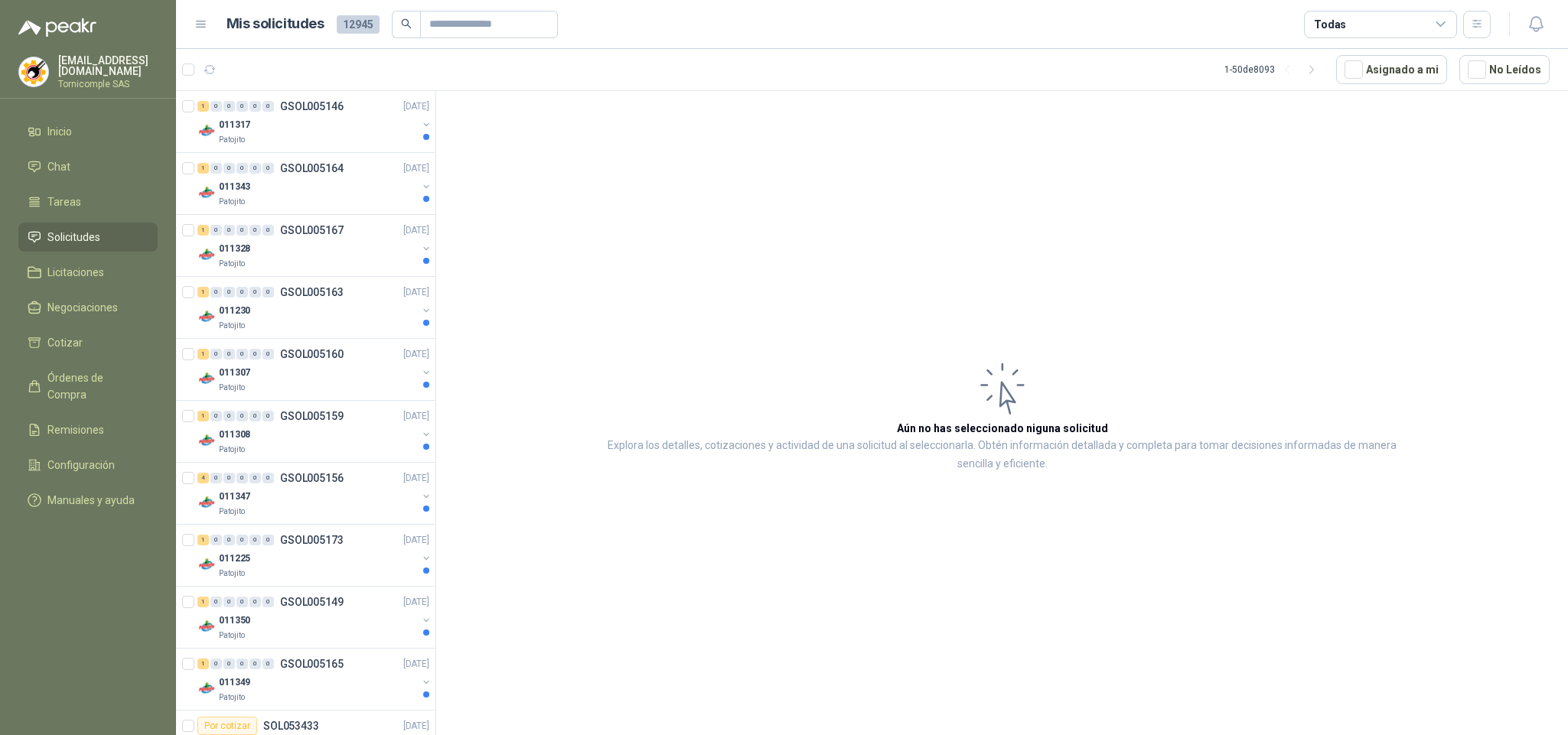
click at [110, 229] on li "Solicitudes" at bounding box center [88, 237] width 121 height 17
click at [308, 143] on div "Patojito" at bounding box center [317, 139] width 198 height 12
click at [292, 196] on div "Patojito" at bounding box center [317, 201] width 198 height 12
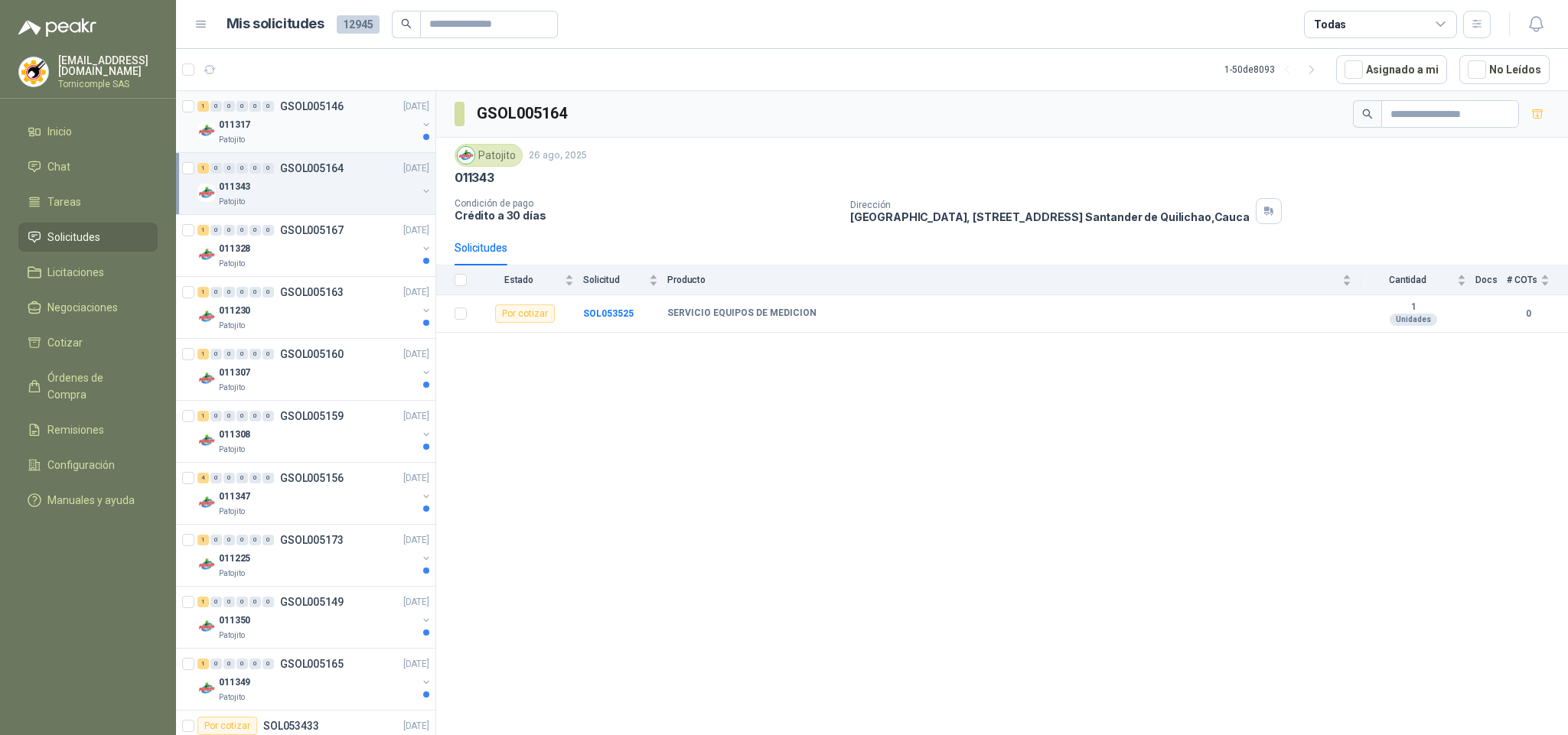
click at [328, 117] on div "011317" at bounding box center [317, 124] width 198 height 18
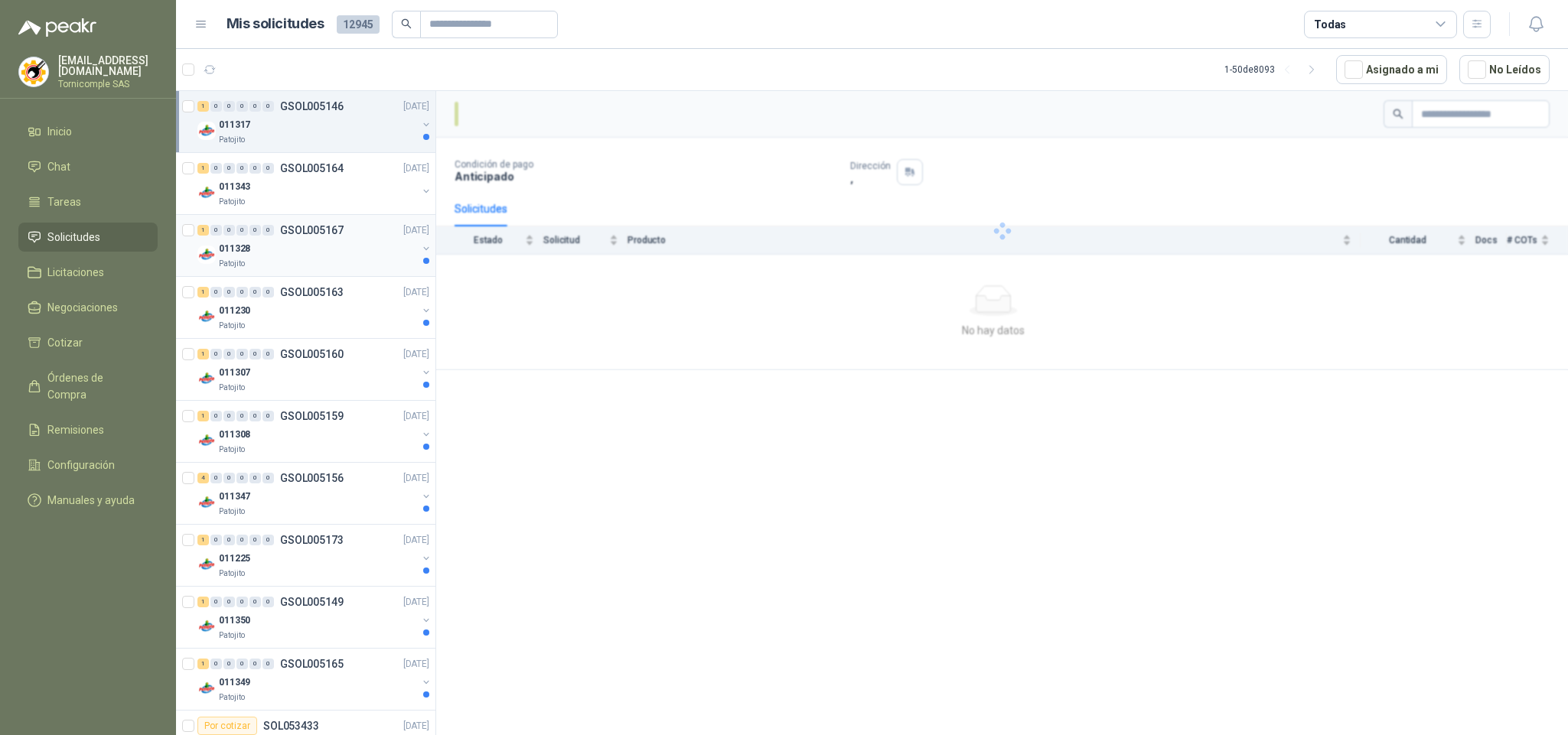
click at [328, 264] on div "Patojito" at bounding box center [317, 263] width 198 height 12
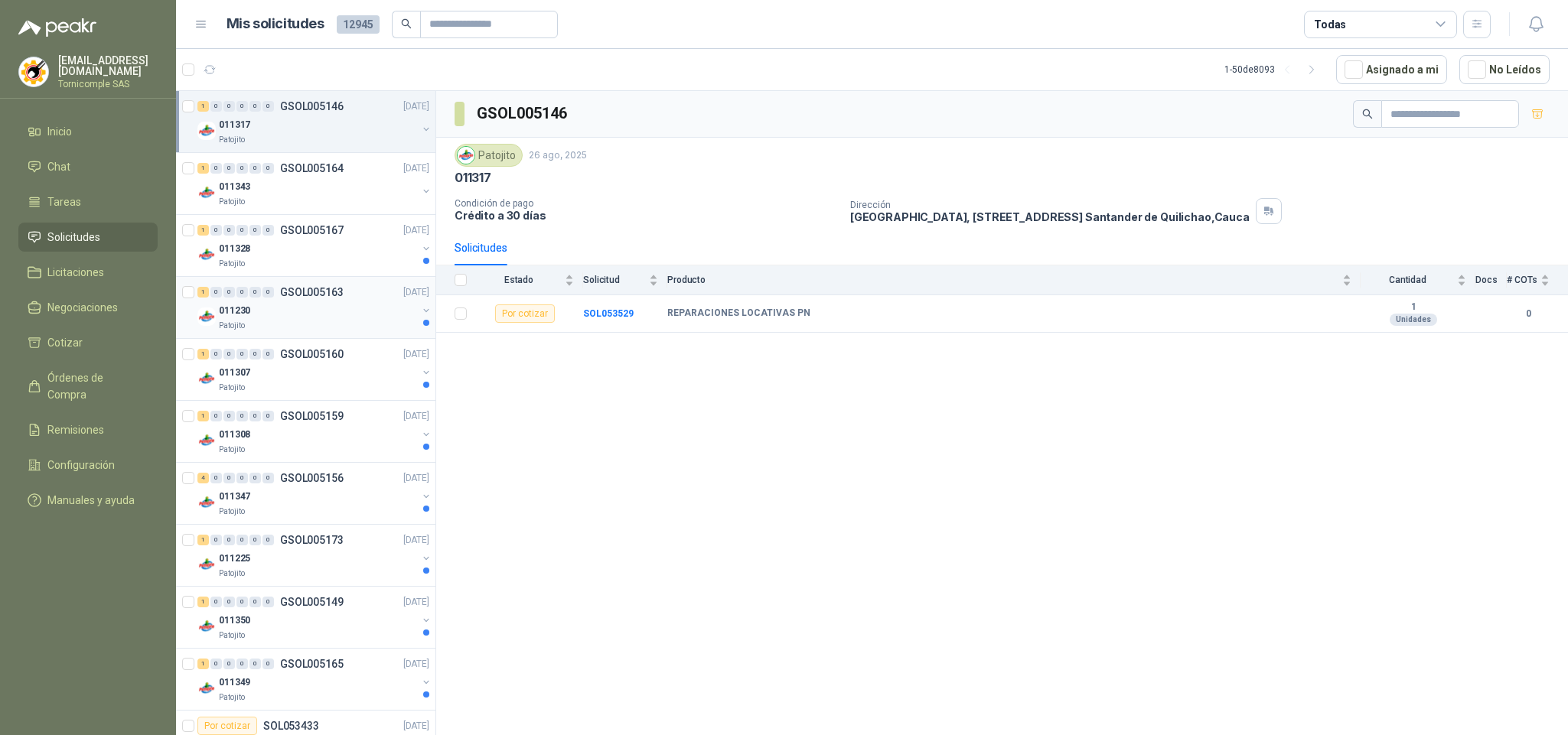
click at [330, 292] on p "GSOL005163" at bounding box center [311, 291] width 63 height 10
click at [292, 397] on div "1 0 0 0 0 0 GSOL005160 [DATE] 011307 Patojito" at bounding box center [306, 369] width 259 height 61
click at [326, 433] on div "011308" at bounding box center [317, 434] width 198 height 18
click at [335, 537] on p "GSOL005173" at bounding box center [311, 539] width 63 height 10
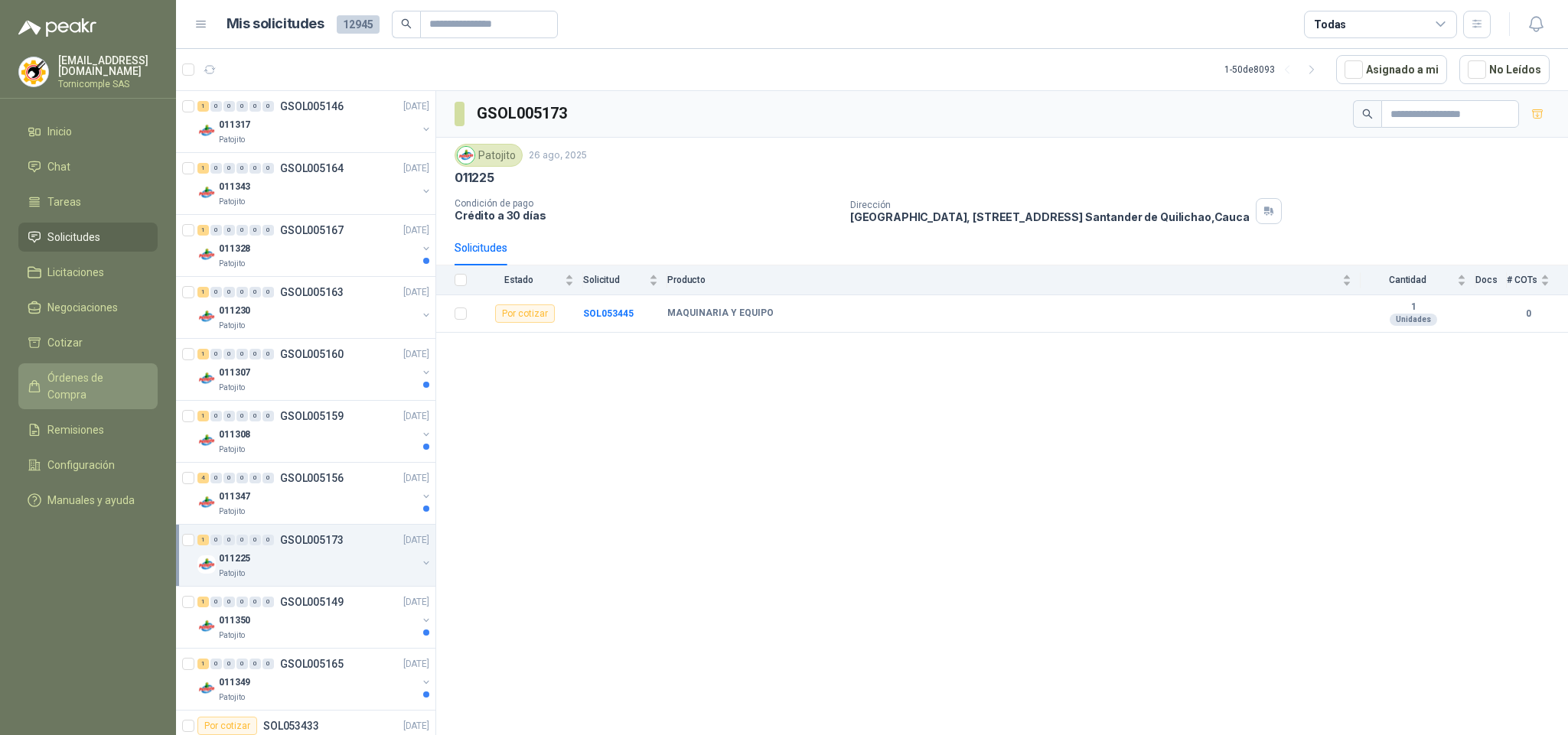
click at [83, 376] on span "Órdenes de Compra" at bounding box center [95, 386] width 96 height 34
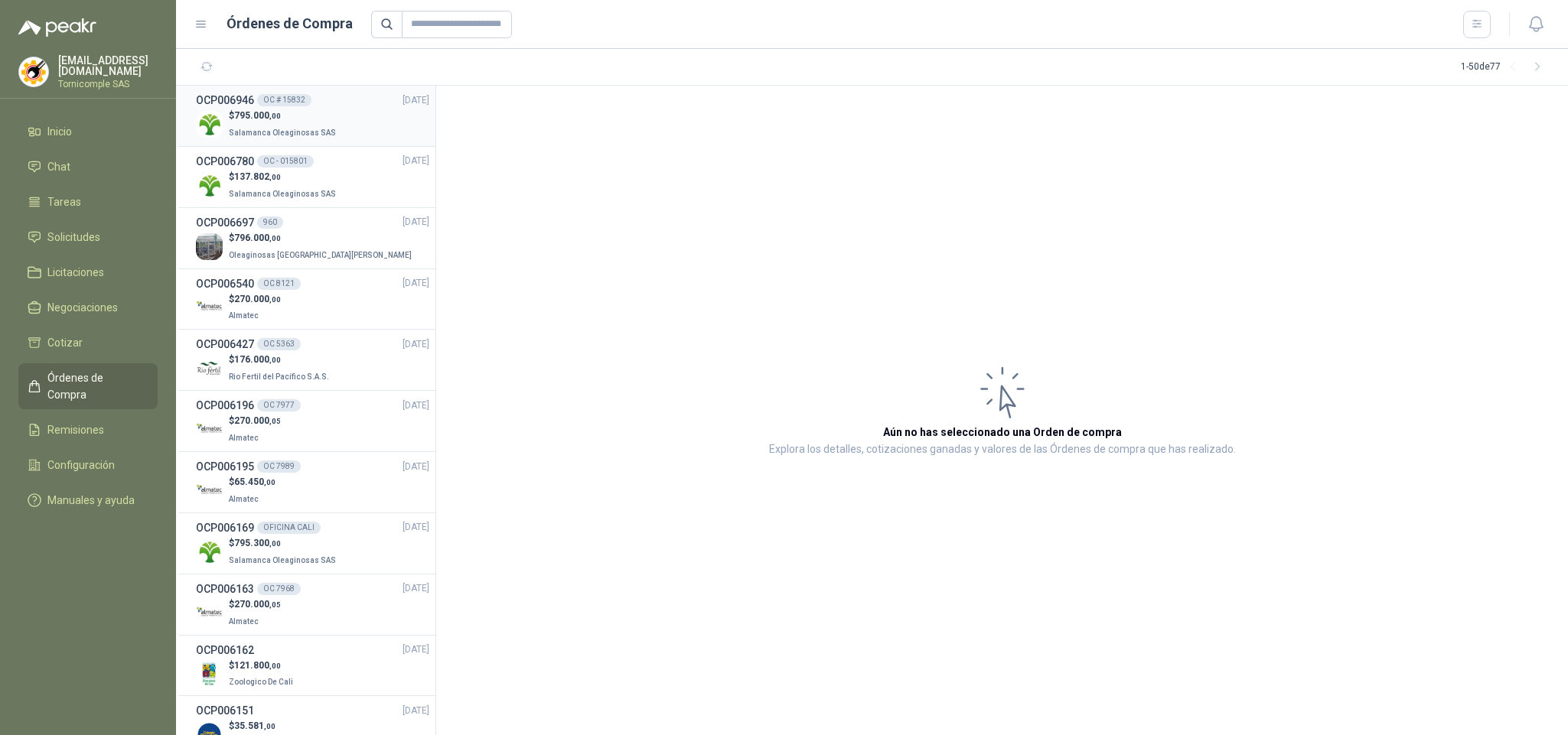
click at [365, 143] on li "OCP006946 OC # 15832 [DATE] $ 795.000 ,00 Salamanca Oleaginosas SAS" at bounding box center [306, 116] width 259 height 61
click at [347, 119] on div "$ 795.000 ,00 Salamanca Oleaginosas SAS" at bounding box center [312, 124] width 234 height 31
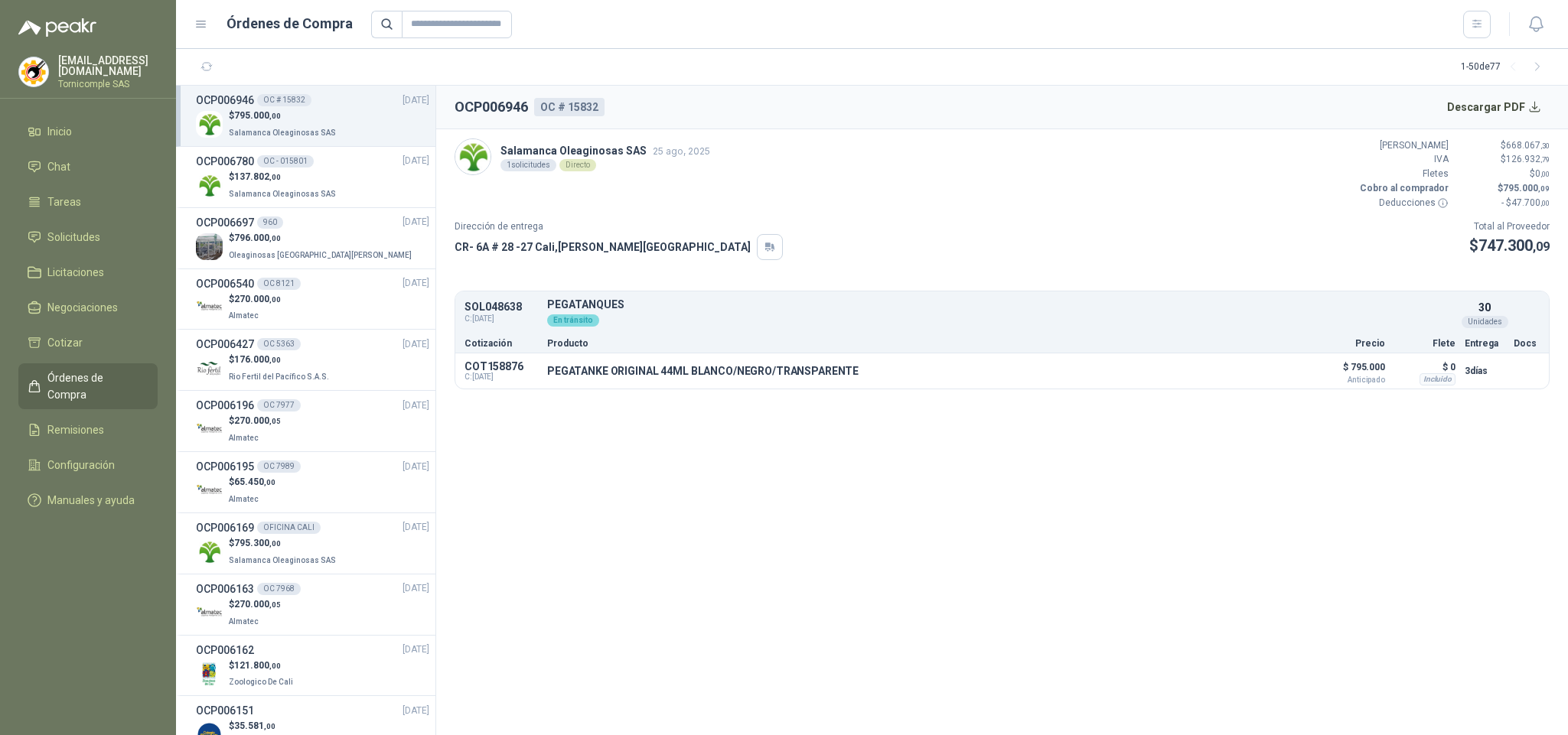
click at [1523, 149] on span "668.067 ,30" at bounding box center [1527, 145] width 44 height 10
click at [1436, 207] on icon at bounding box center [1442, 203] width 11 height 11
click at [317, 259] on p "Oleaginosas [GEOGRAPHIC_DATA][PERSON_NAME]" at bounding box center [322, 254] width 185 height 17
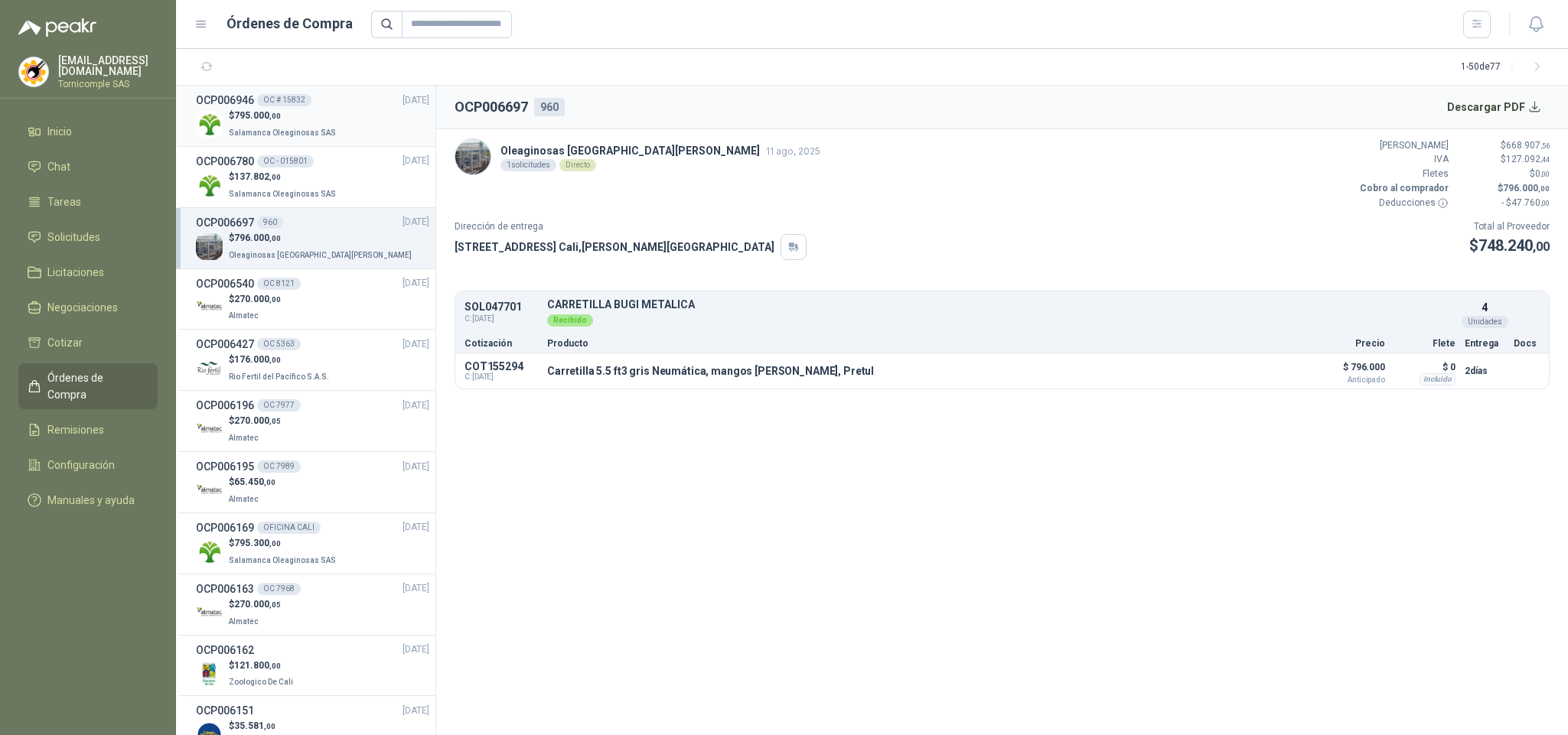
click at [354, 95] on div "OCP006946 OC # 15832 [DATE]" at bounding box center [312, 100] width 234 height 17
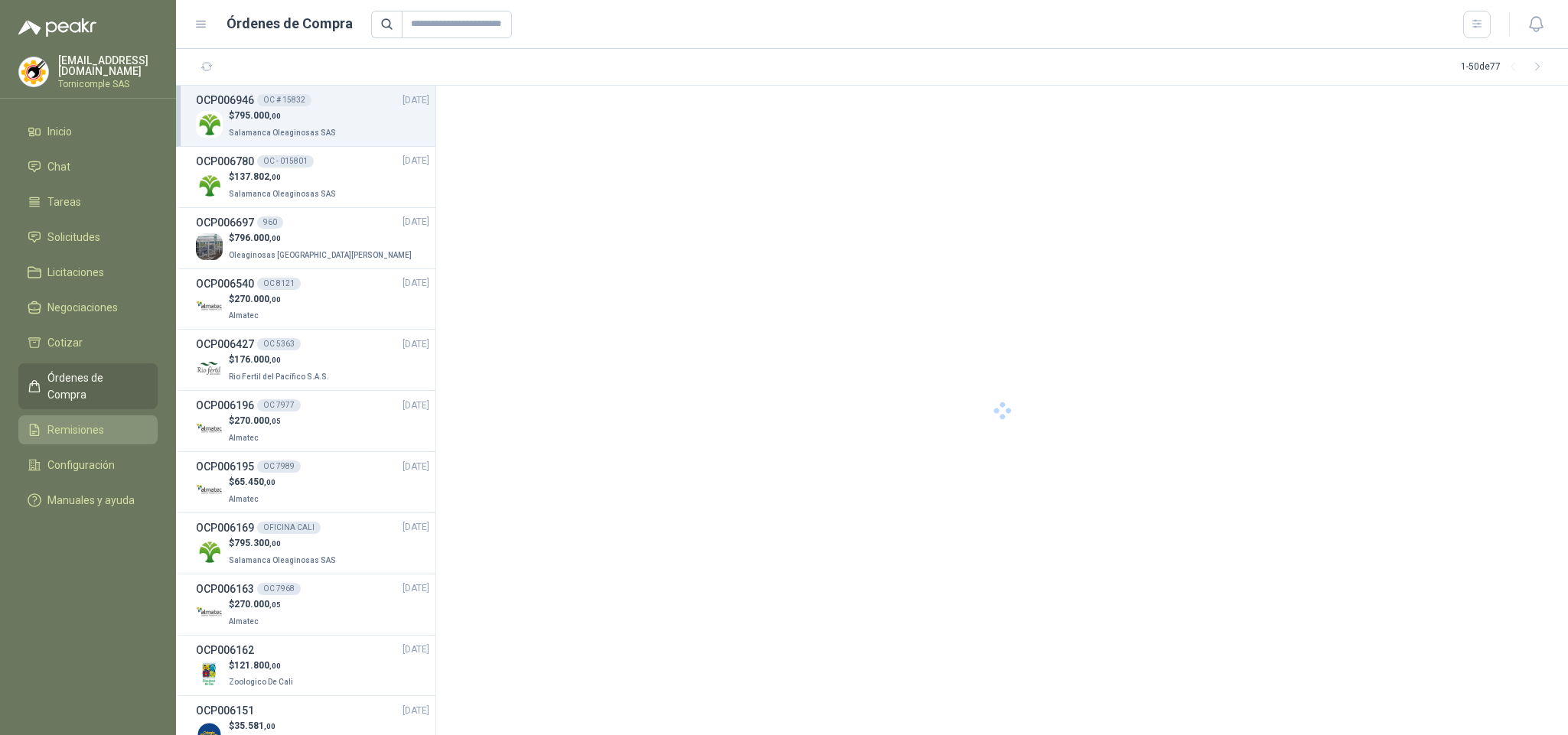
click at [90, 421] on span "Remisiones" at bounding box center [76, 429] width 57 height 17
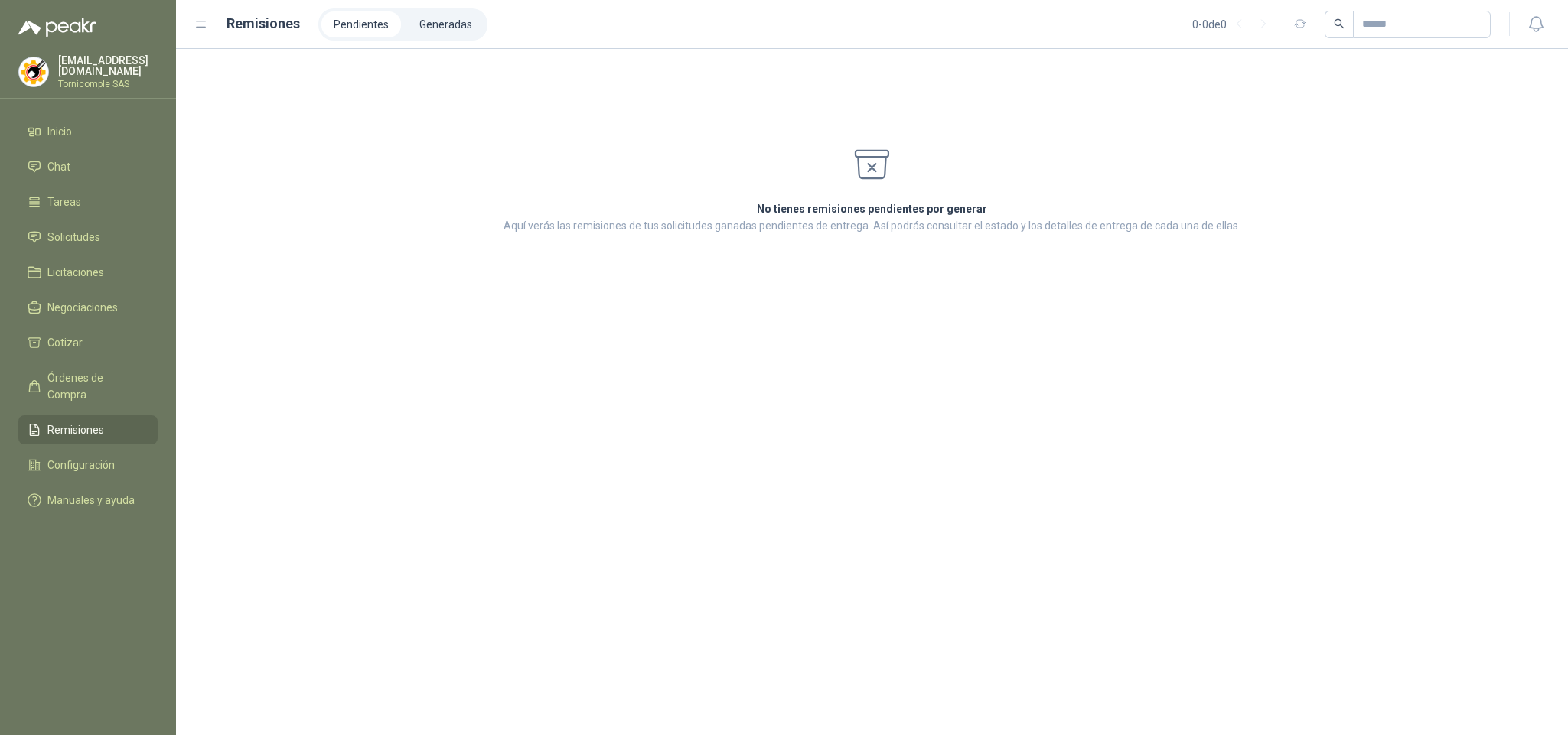
click at [432, 42] on header "Remisiones Pendientes Generadas 0 - 0 de 0" at bounding box center [872, 25] width 1392 height 49
click at [432, 26] on li "Generadas" at bounding box center [446, 24] width 78 height 26
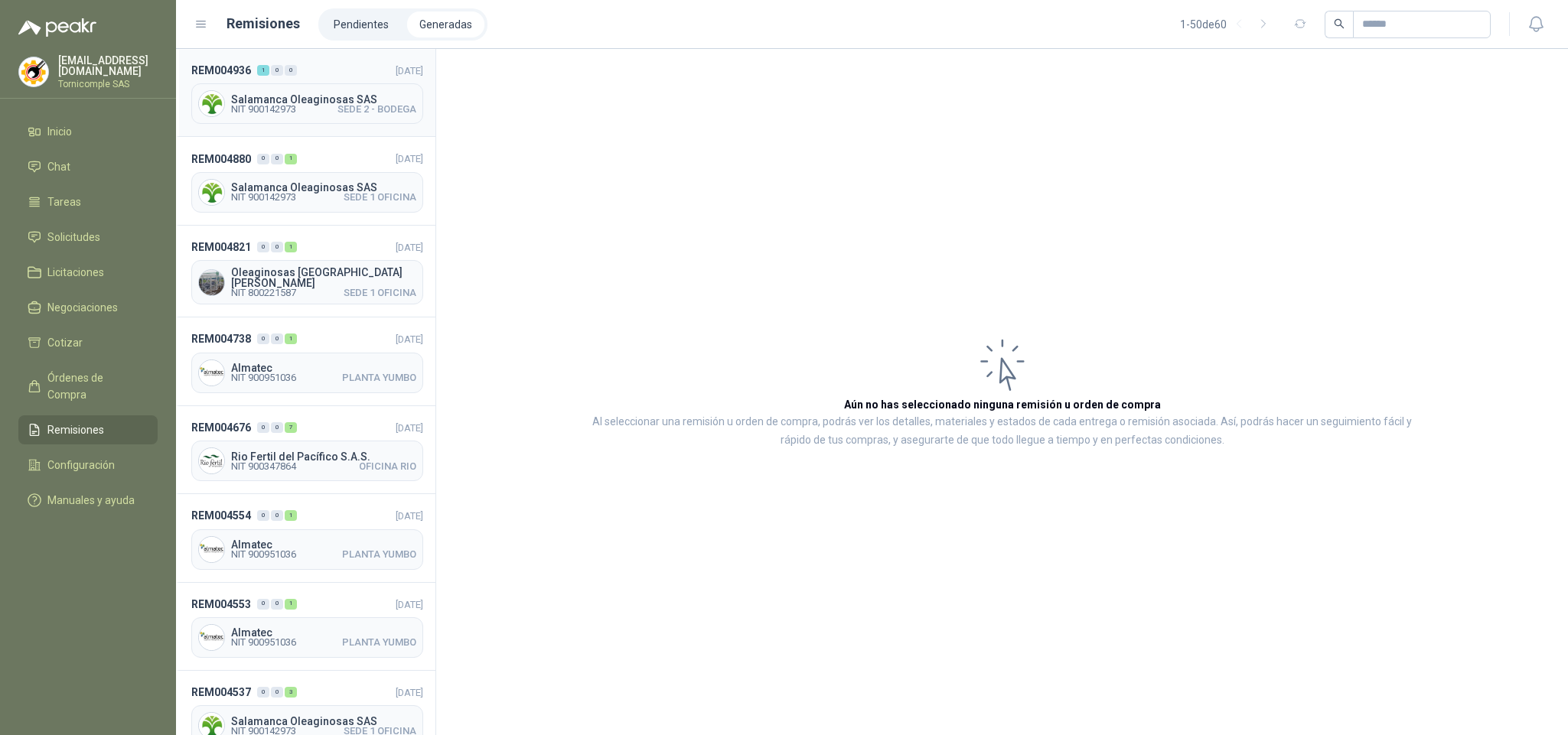
click at [365, 102] on span "Salamanca Oleaginosas SAS" at bounding box center [324, 98] width 185 height 10
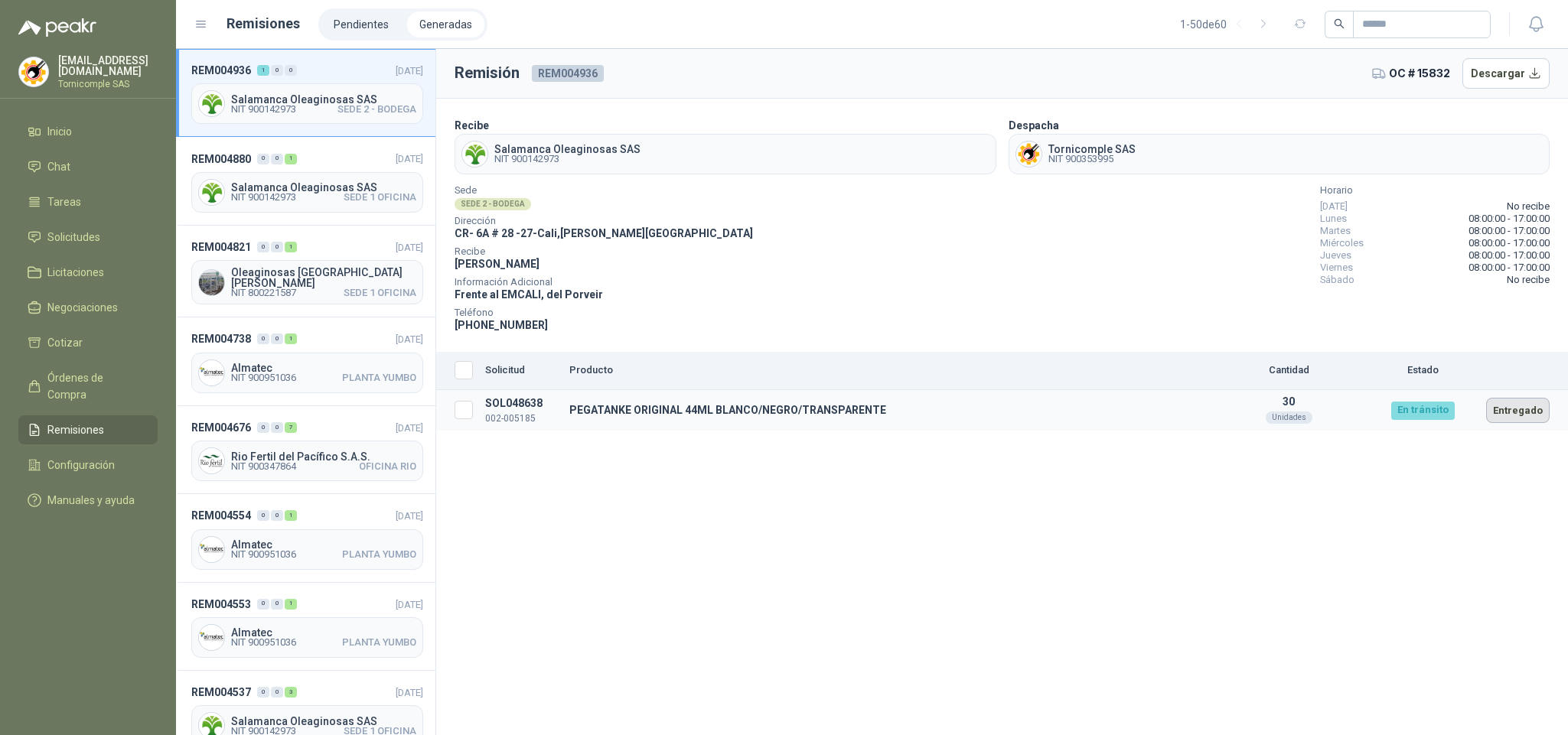
click at [1510, 402] on button "Entregado" at bounding box center [1517, 410] width 63 height 26
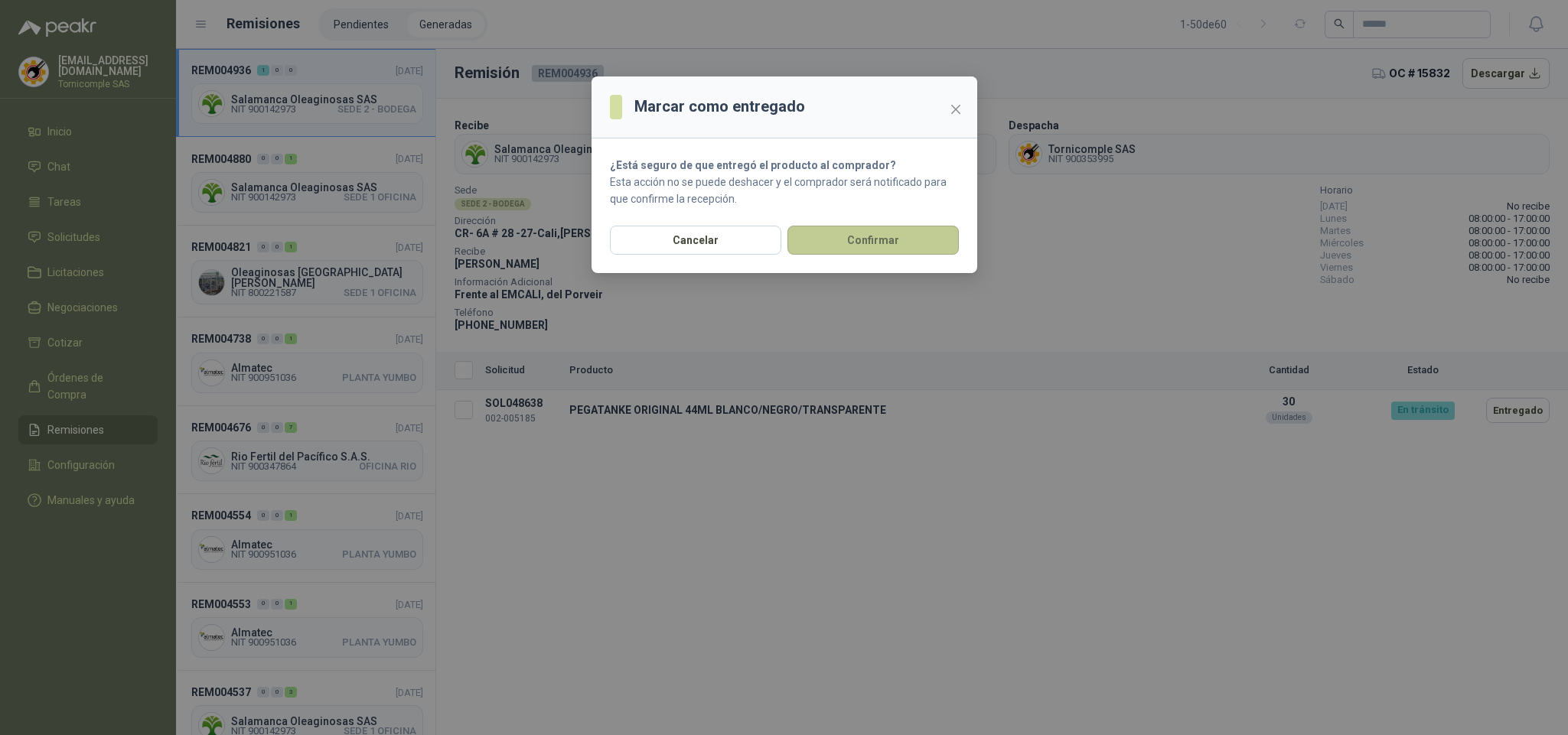
drag, startPoint x: 950, startPoint y: 212, endPoint x: 946, endPoint y: 235, distance: 23.3
click at [950, 220] on section "¿Está seguro de que entregó el producto al comprador? Esta acción no se puede d…" at bounding box center [784, 182] width 385 height 87
click at [945, 236] on button "Confirmar" at bounding box center [872, 239] width 171 height 29
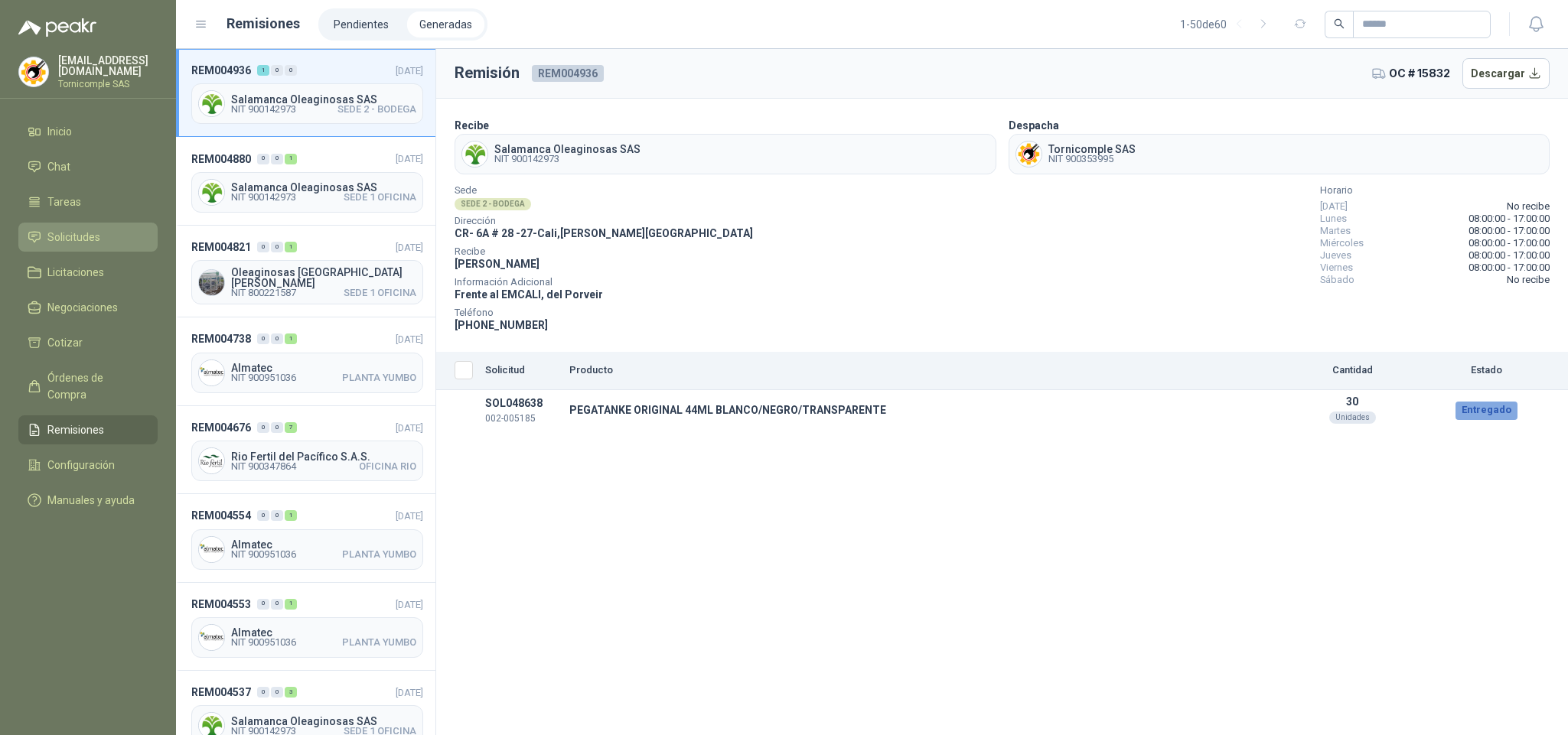
click at [90, 241] on span "Solicitudes" at bounding box center [74, 237] width 53 height 17
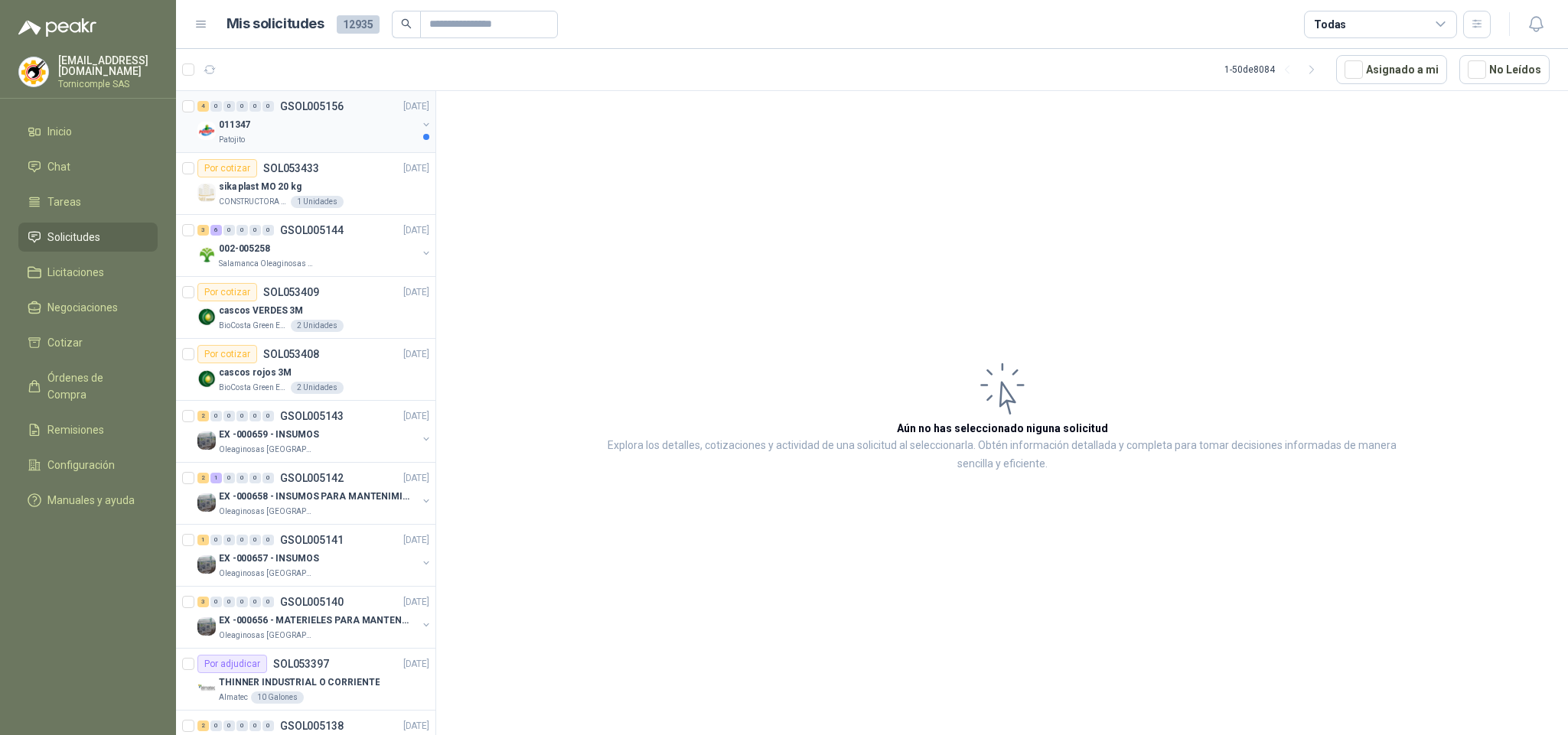
click at [313, 129] on div "011347" at bounding box center [317, 124] width 198 height 18
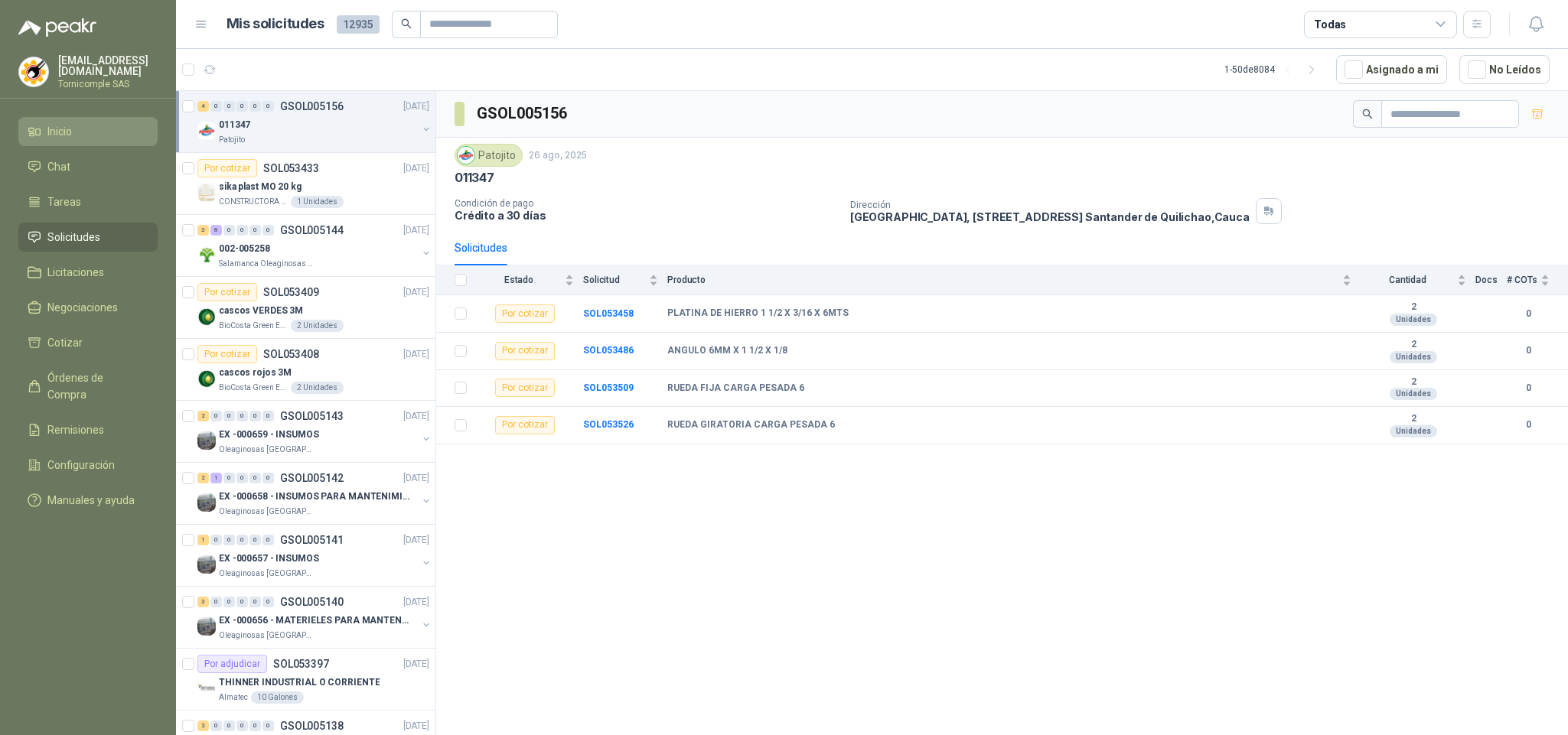
click at [98, 130] on li "Inicio" at bounding box center [88, 131] width 121 height 17
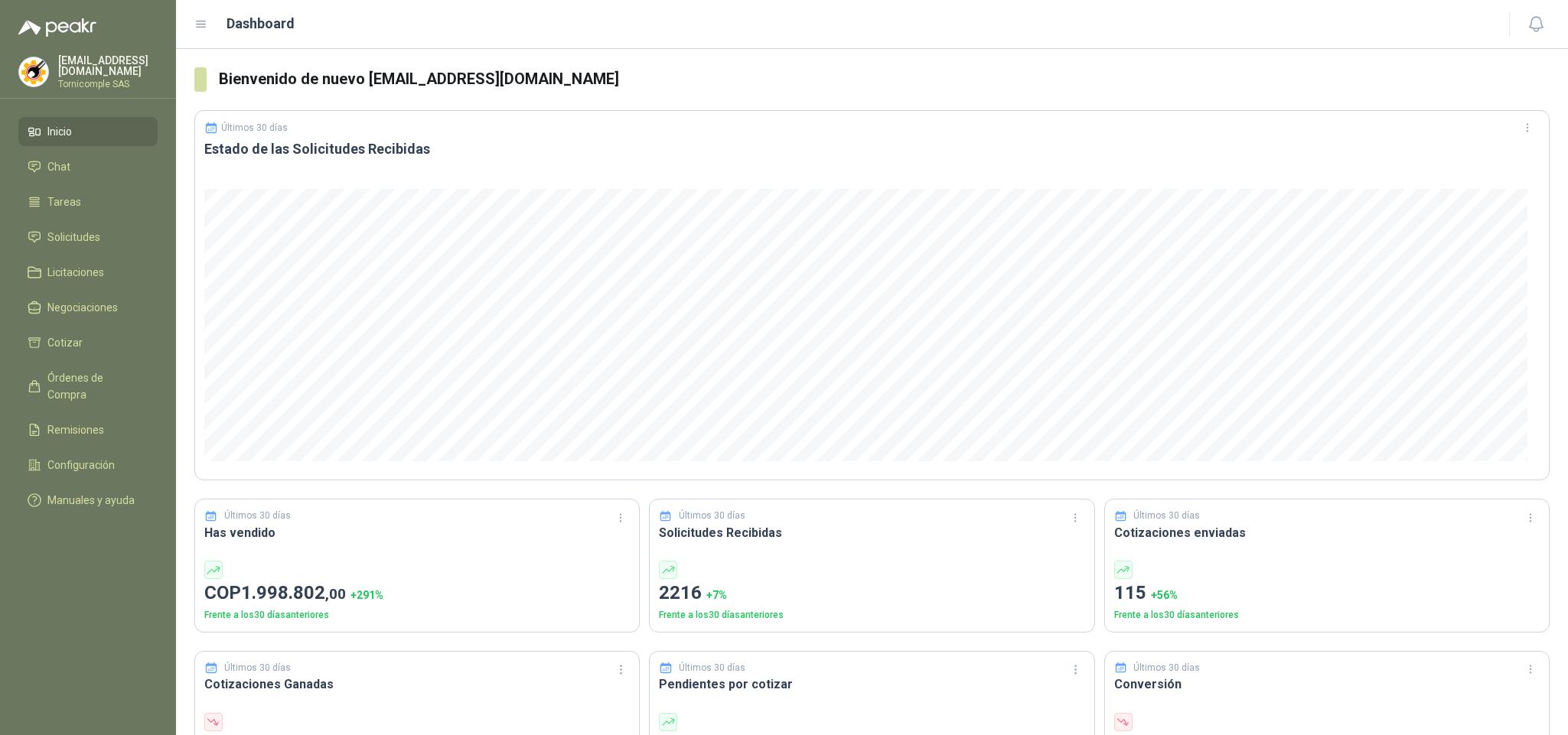
click at [109, 130] on li "Inicio" at bounding box center [88, 131] width 121 height 17
click at [92, 230] on span "Solicitudes" at bounding box center [74, 237] width 53 height 17
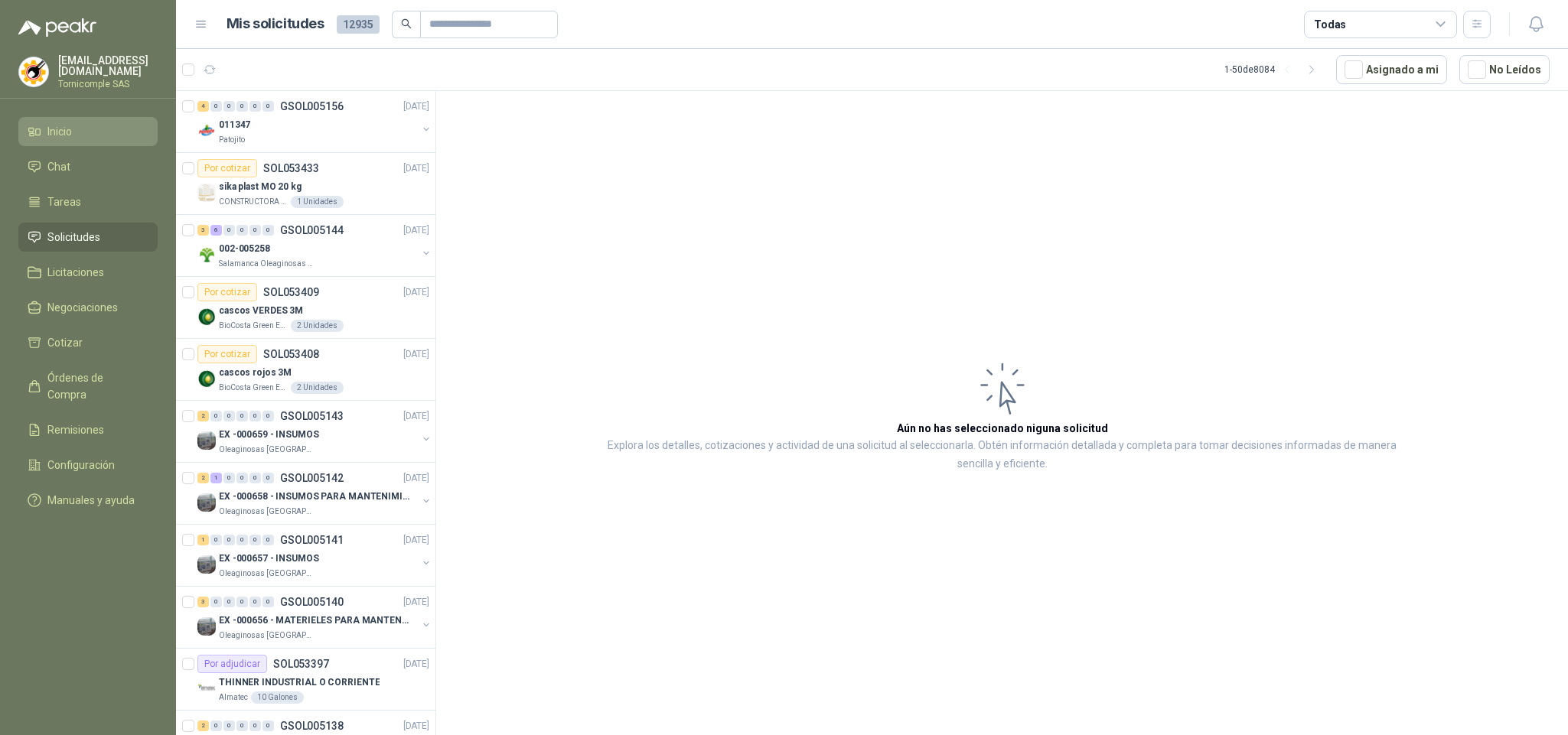
click at [106, 133] on li "Inicio" at bounding box center [88, 131] width 121 height 17
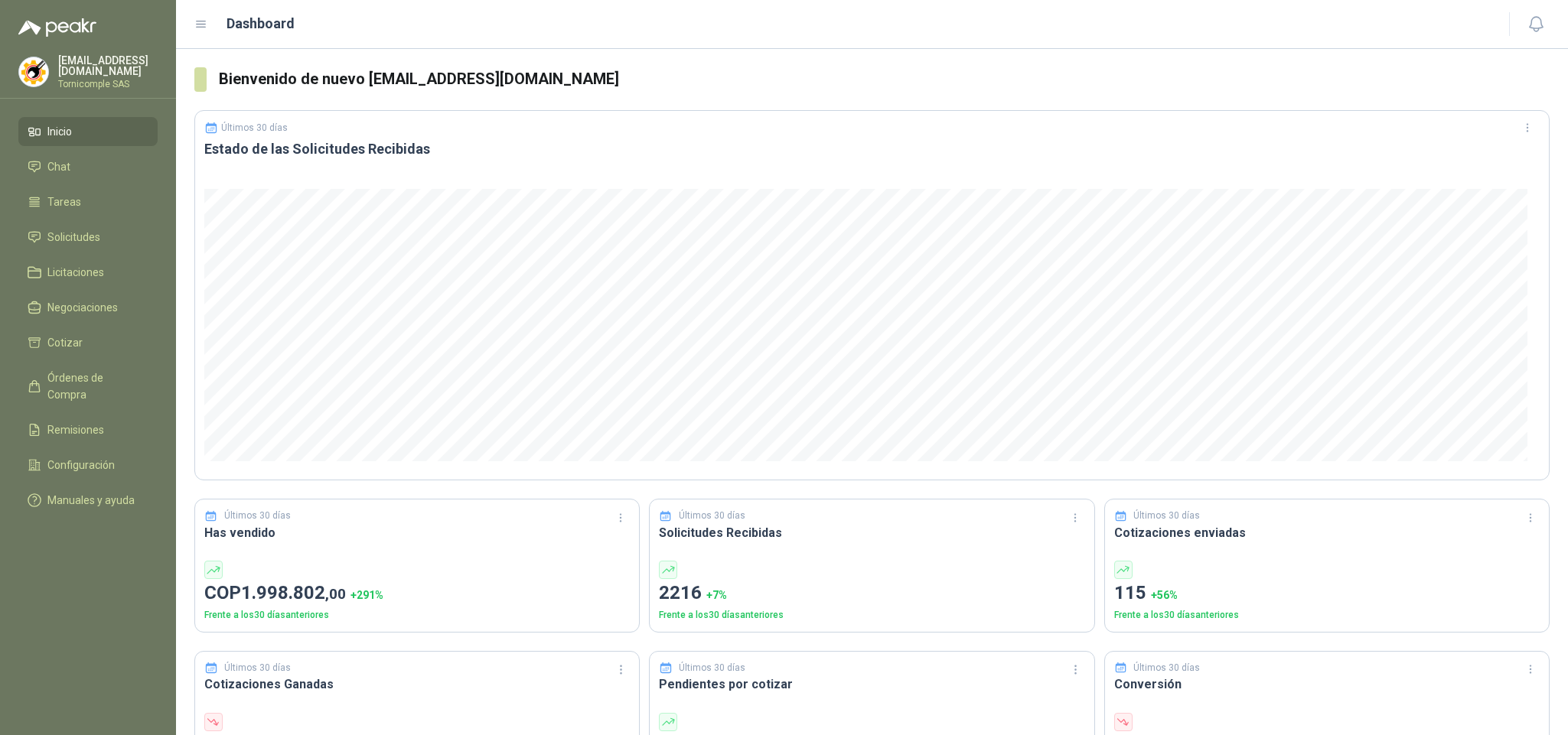
click at [95, 216] on ul "Inicio Chat Tareas Solicitudes Licitaciones Negociaciones Cotizar Órdenes de Co…" at bounding box center [88, 319] width 176 height 404
click at [97, 232] on span "Solicitudes" at bounding box center [74, 237] width 53 height 17
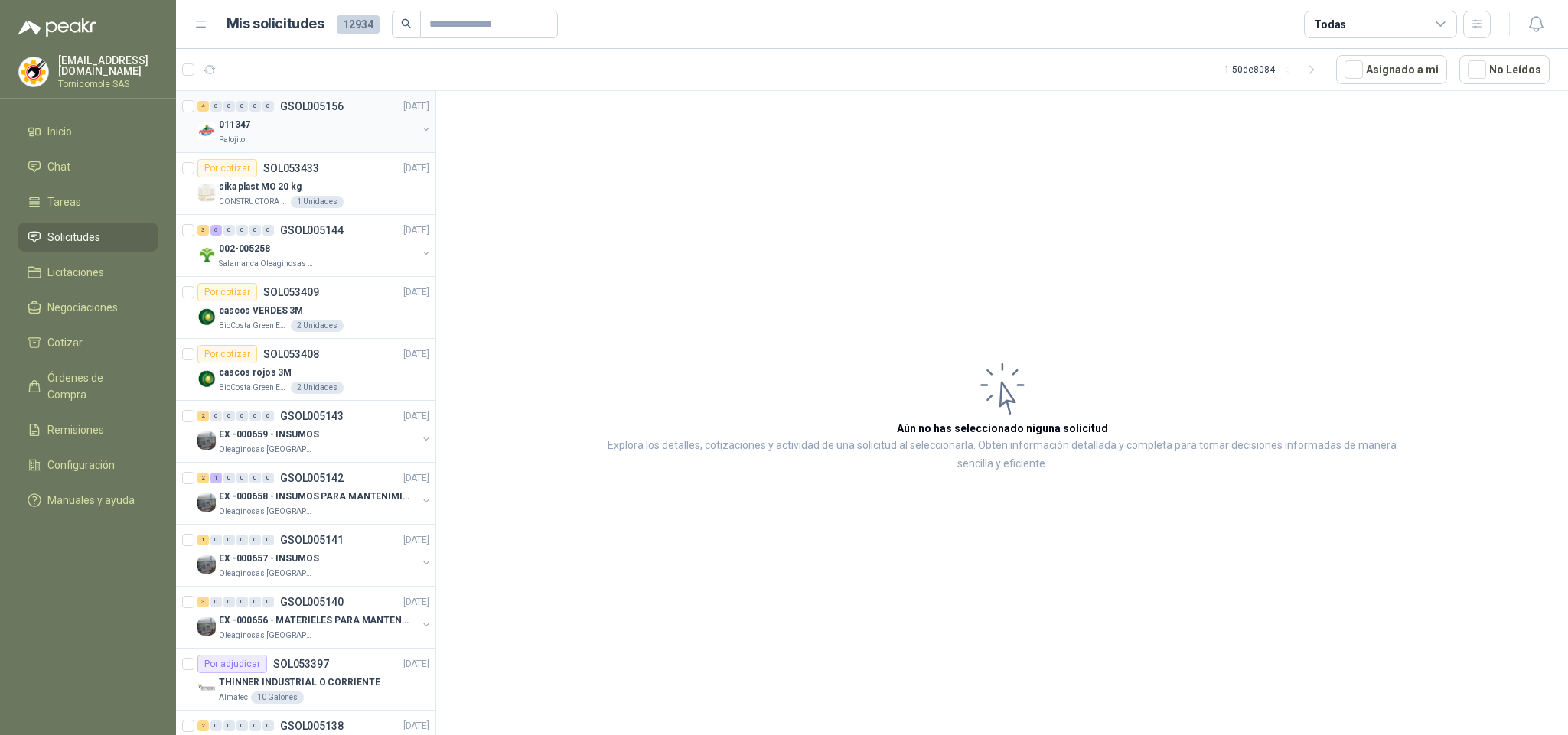
click at [294, 104] on p "GSOL005156" at bounding box center [311, 106] width 63 height 10
